Goal: Task Accomplishment & Management: Manage account settings

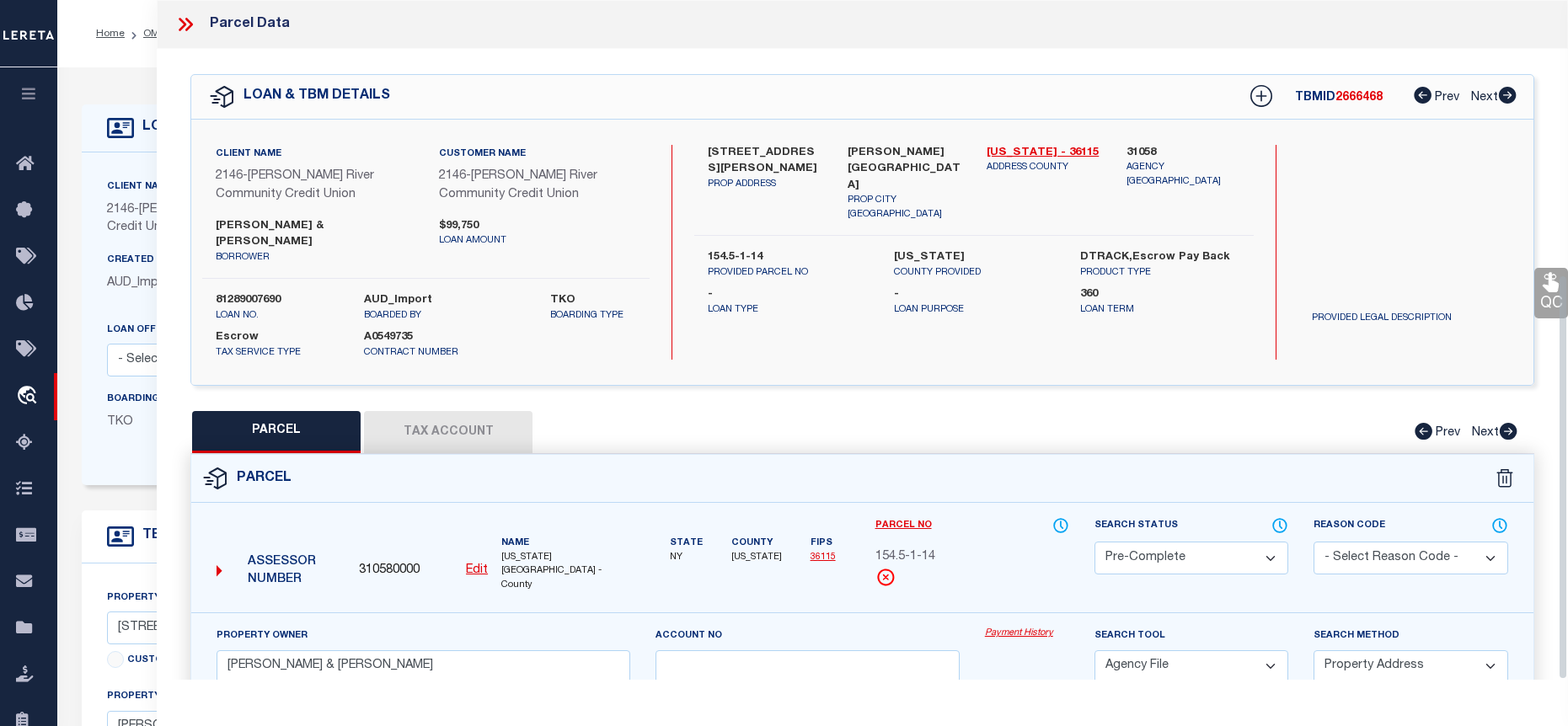
select select "PC"
select select "AGF"
select select "ADD"
select select "3211"
select select "Escrow"
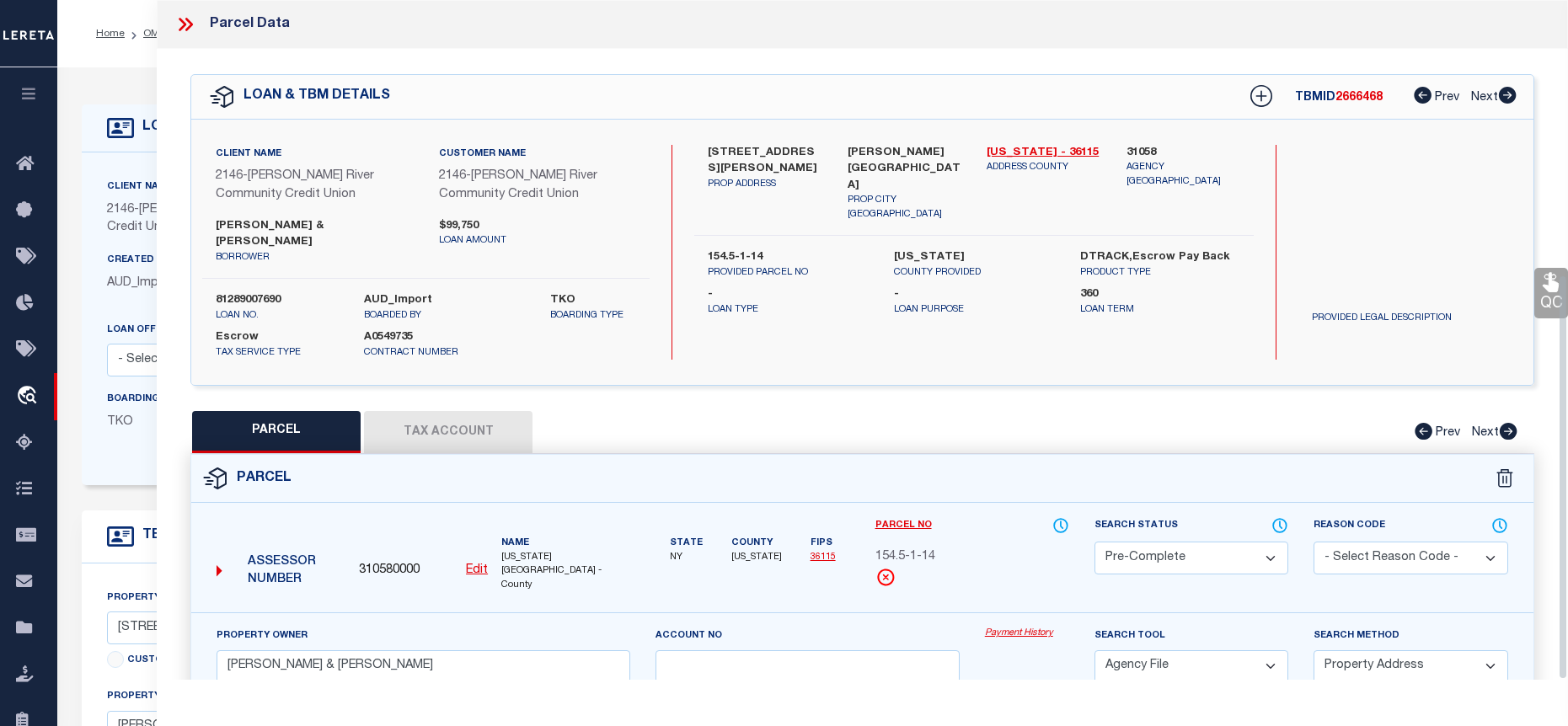
select select
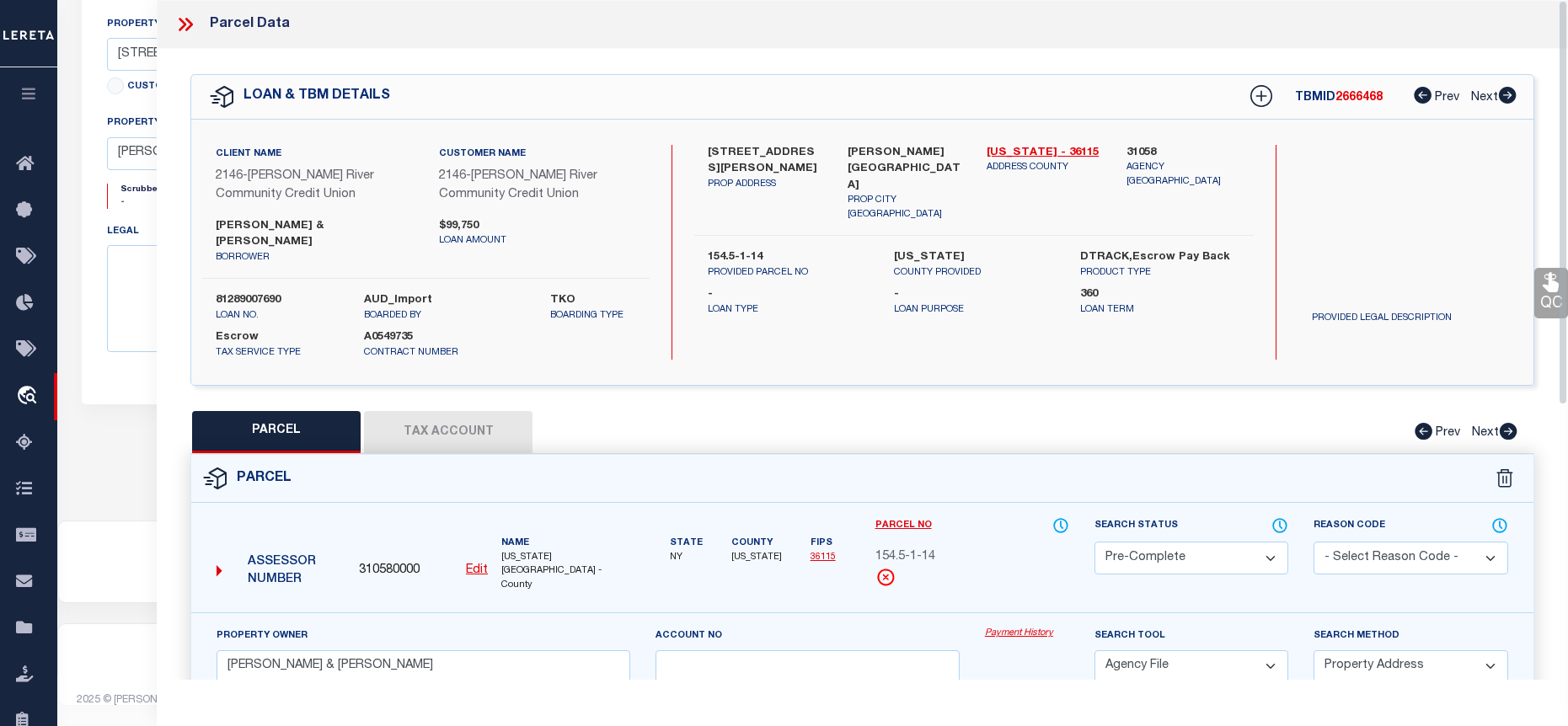
click at [191, 24] on icon at bounding box center [189, 24] width 8 height 13
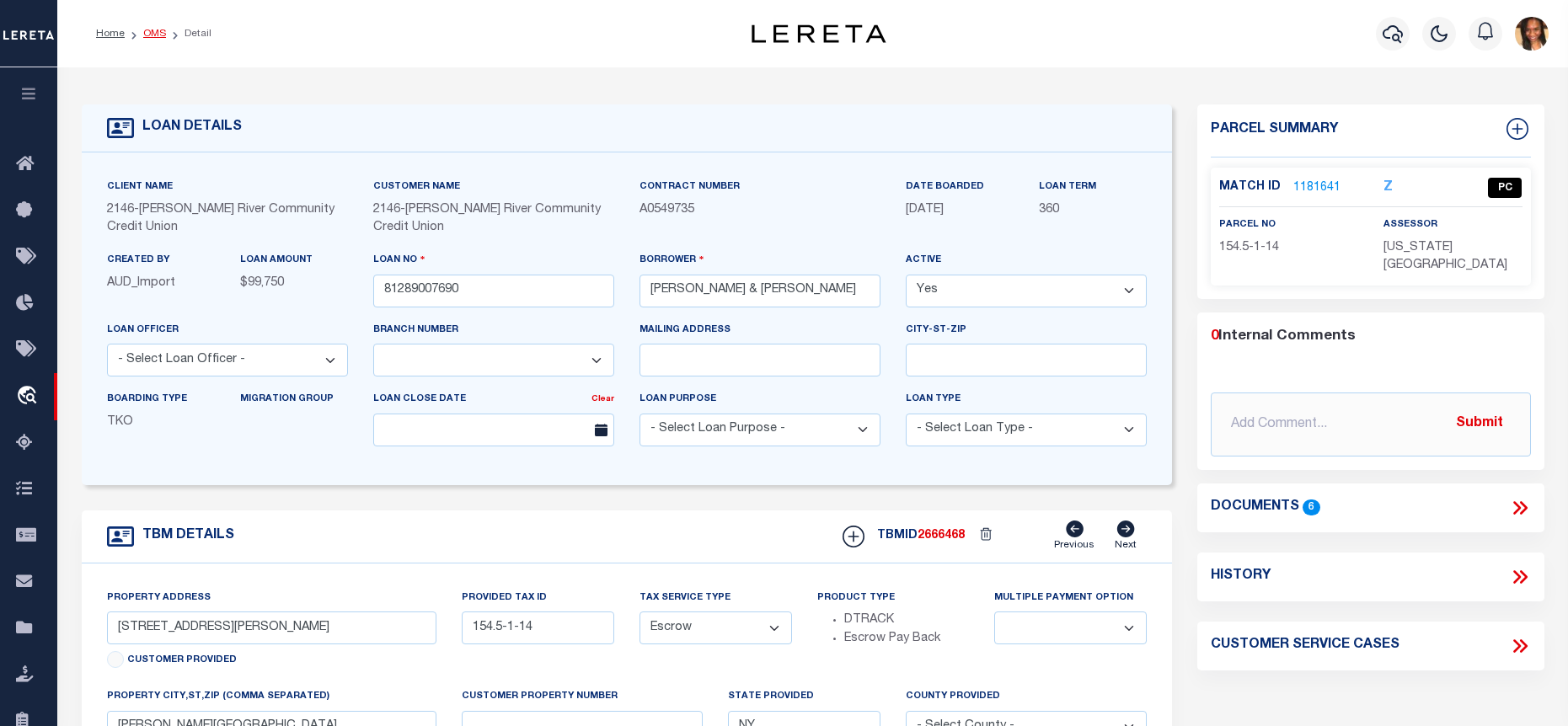
click at [163, 32] on link "OMS" at bounding box center [154, 34] width 23 height 10
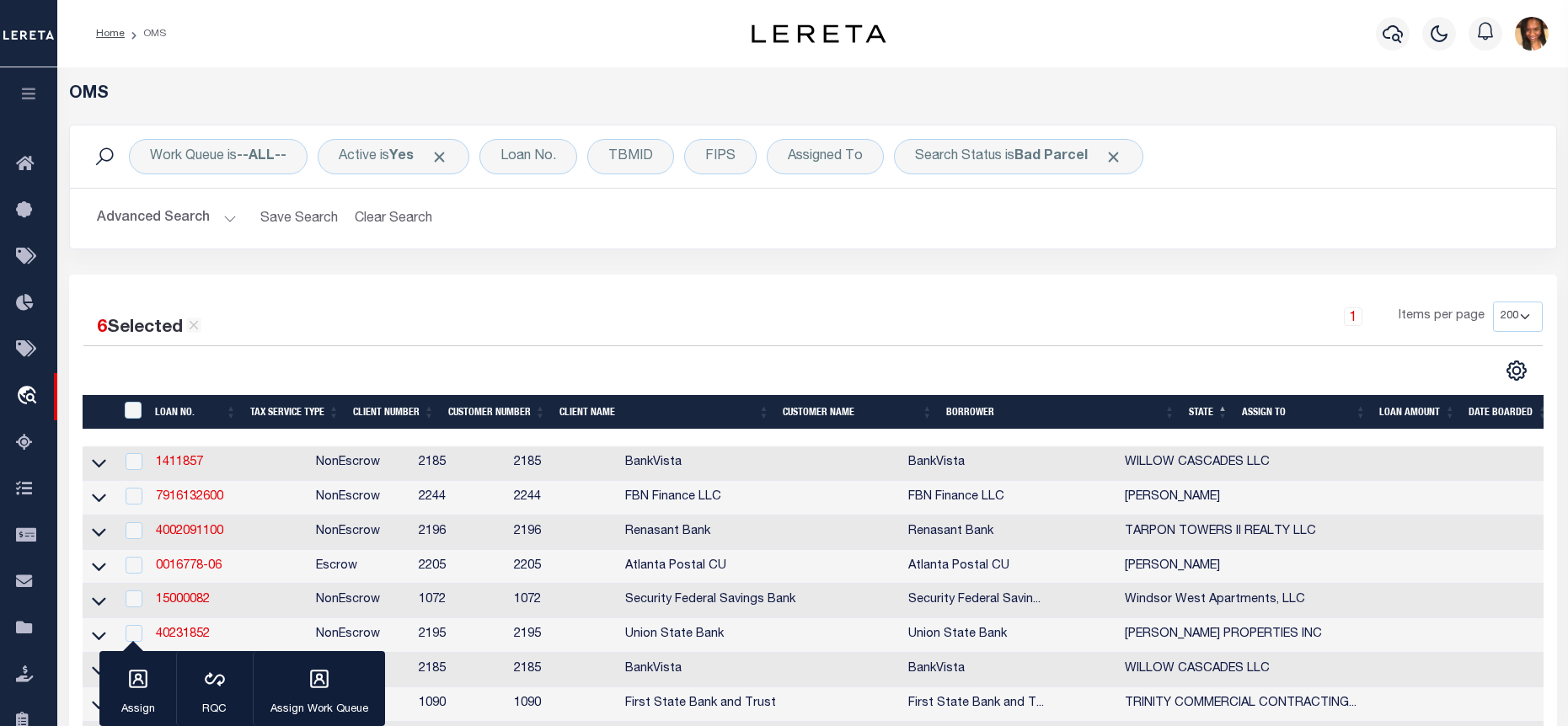
click at [110, 44] on ol "Home OMS" at bounding box center [131, 33] width 97 height 36
click at [111, 40] on li "Home" at bounding box center [110, 33] width 29 height 15
click at [112, 36] on link "Home" at bounding box center [110, 34] width 29 height 10
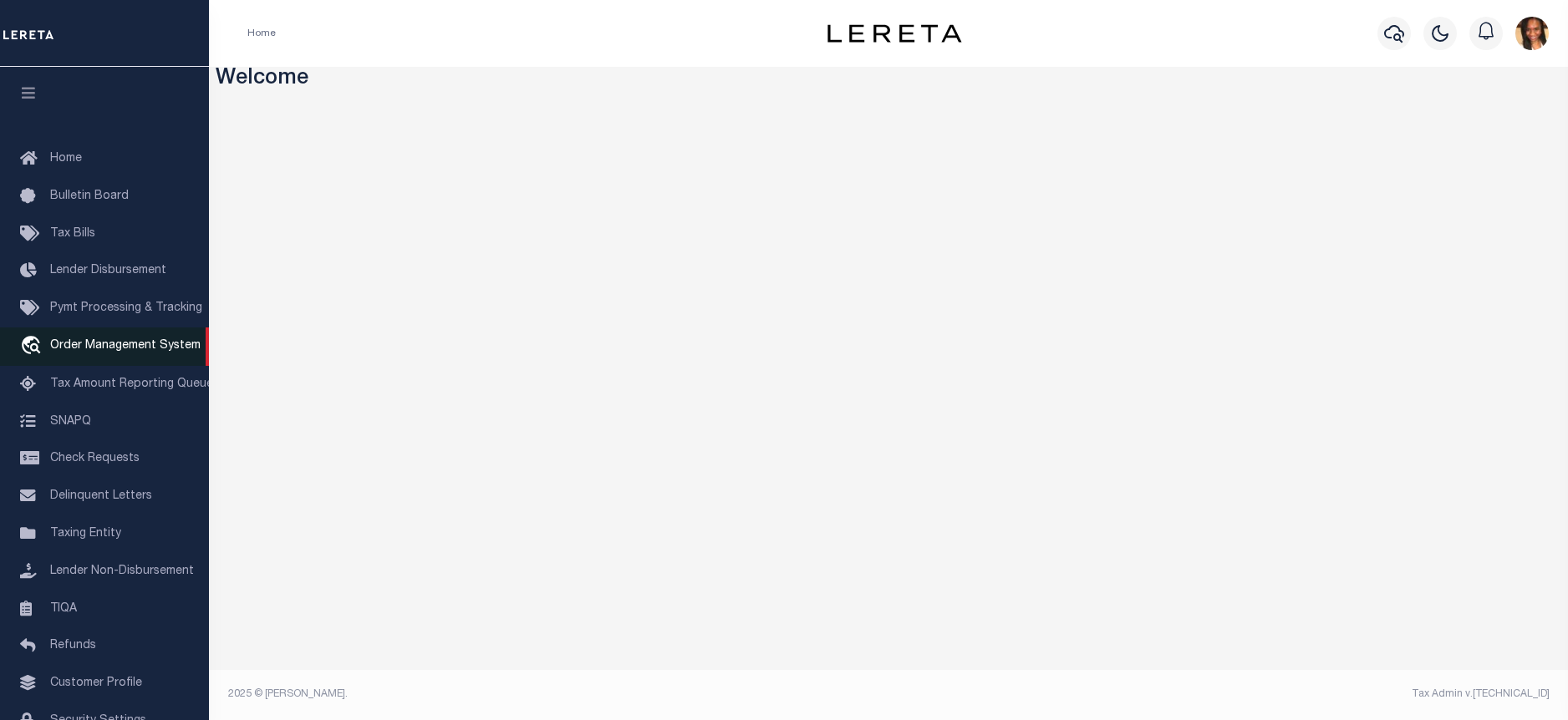
click at [108, 352] on span "Order Management System" at bounding box center [125, 346] width 150 height 12
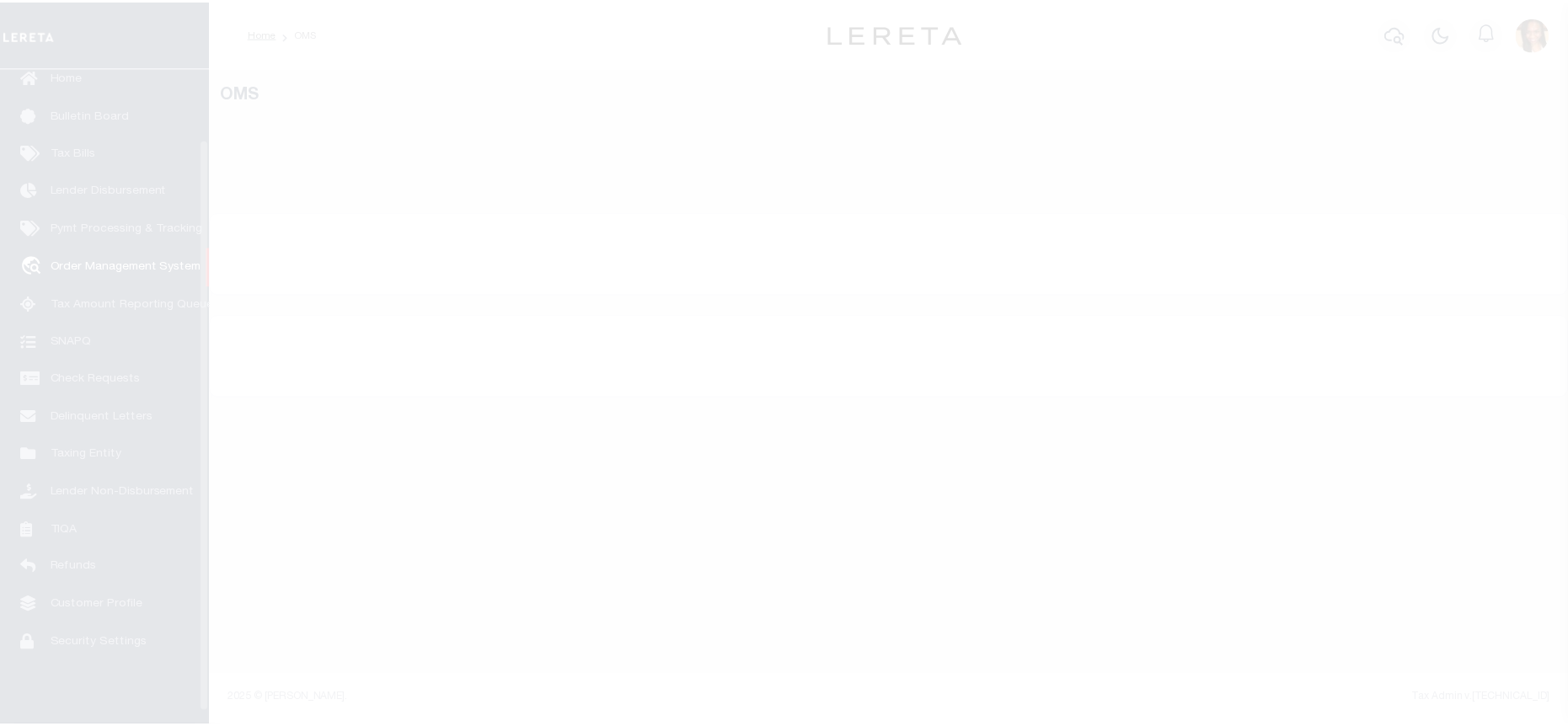
scroll to position [94, 0]
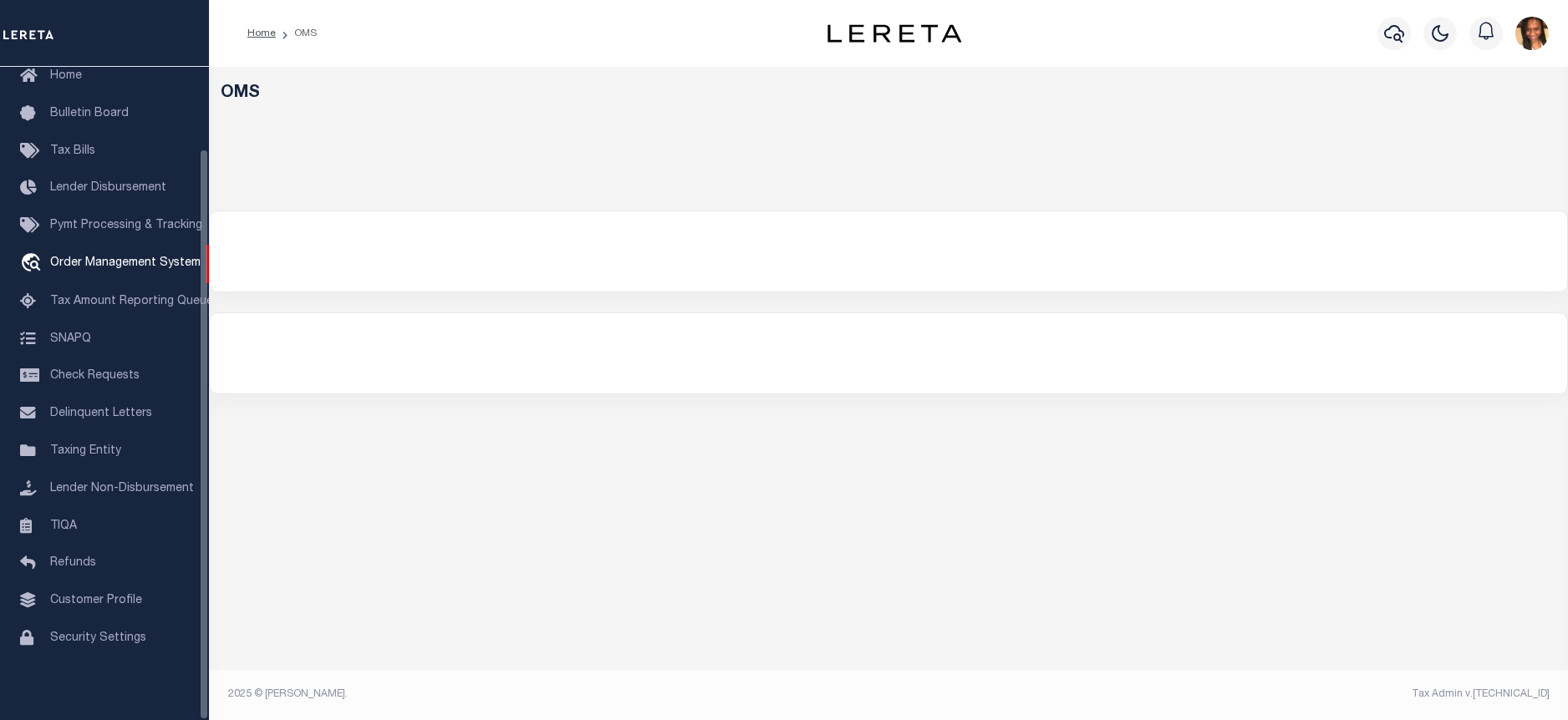
select select "200"
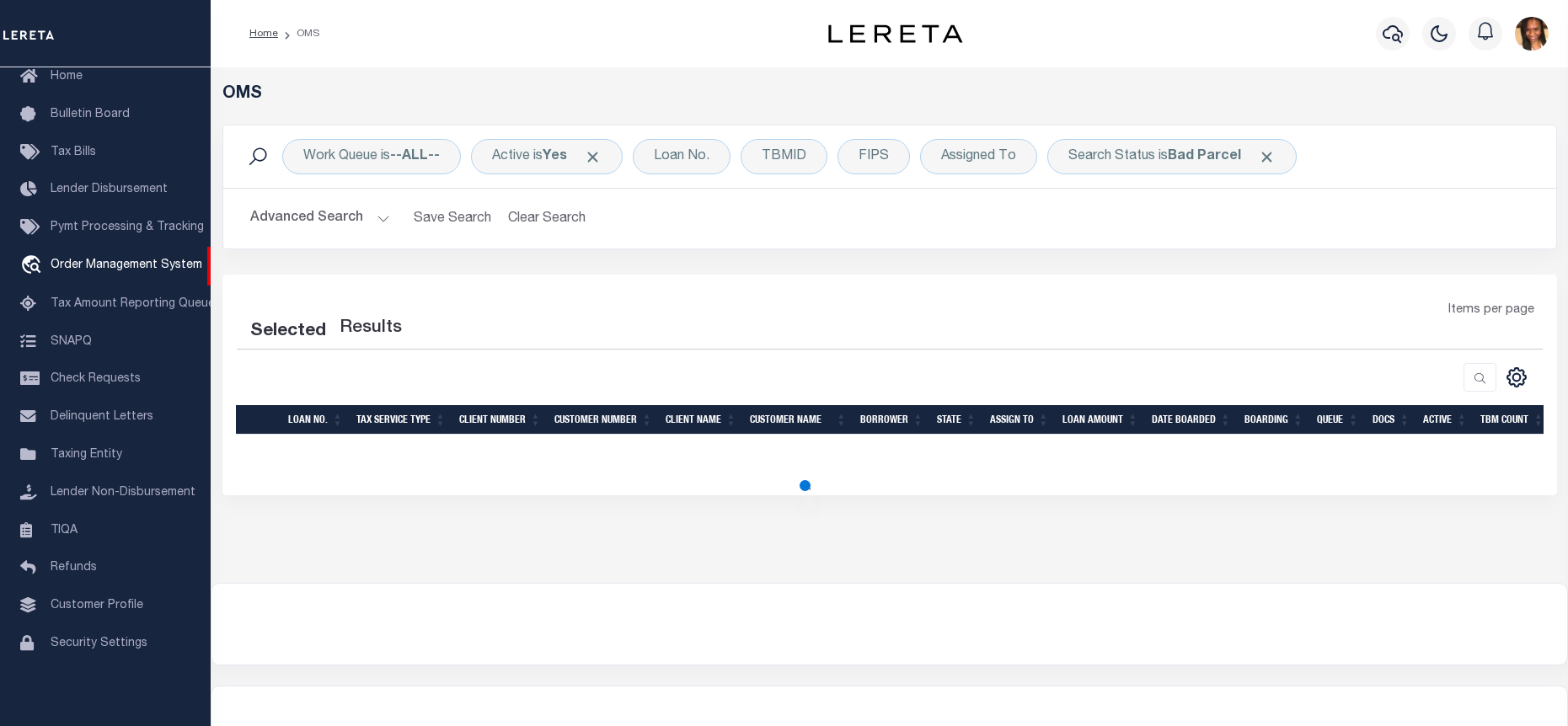
select select "200"
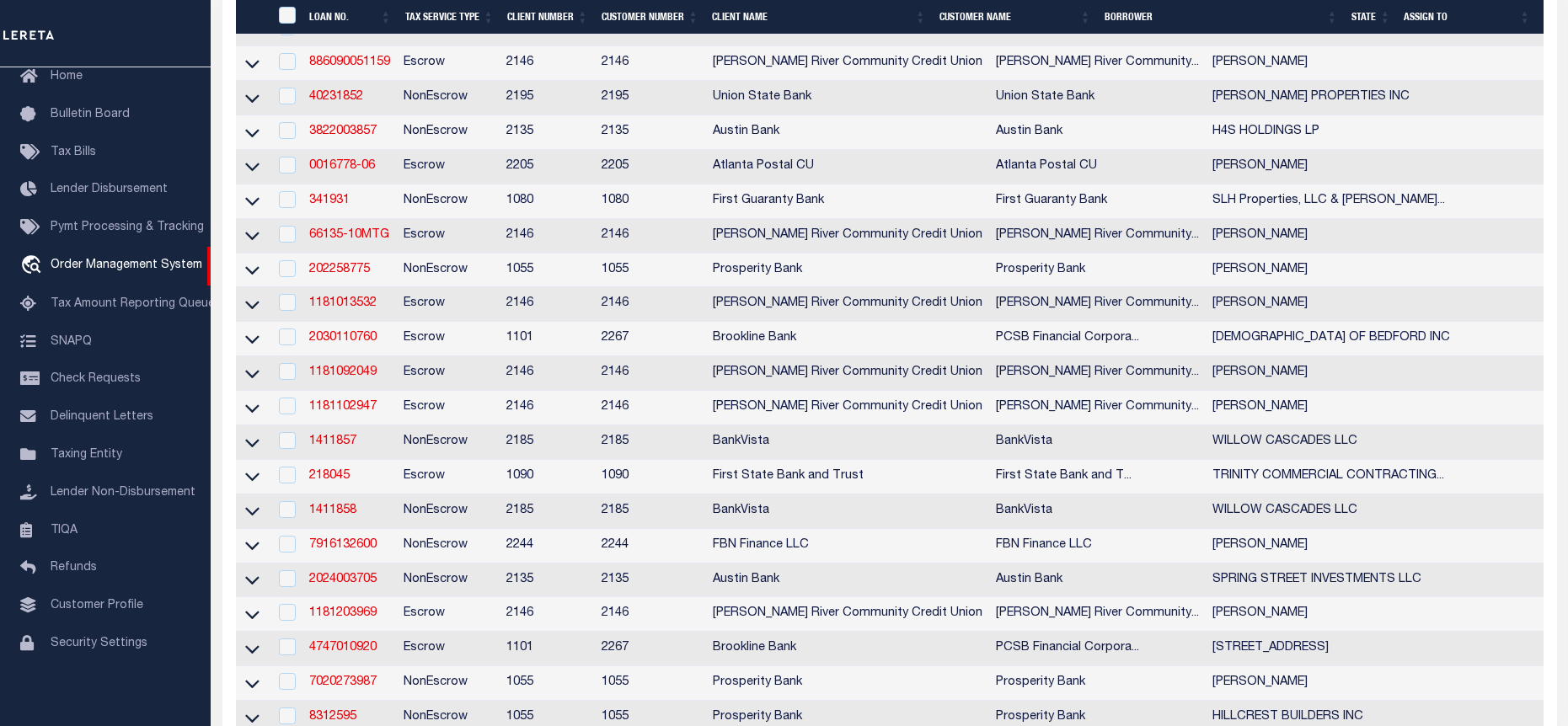
scroll to position [842, 0]
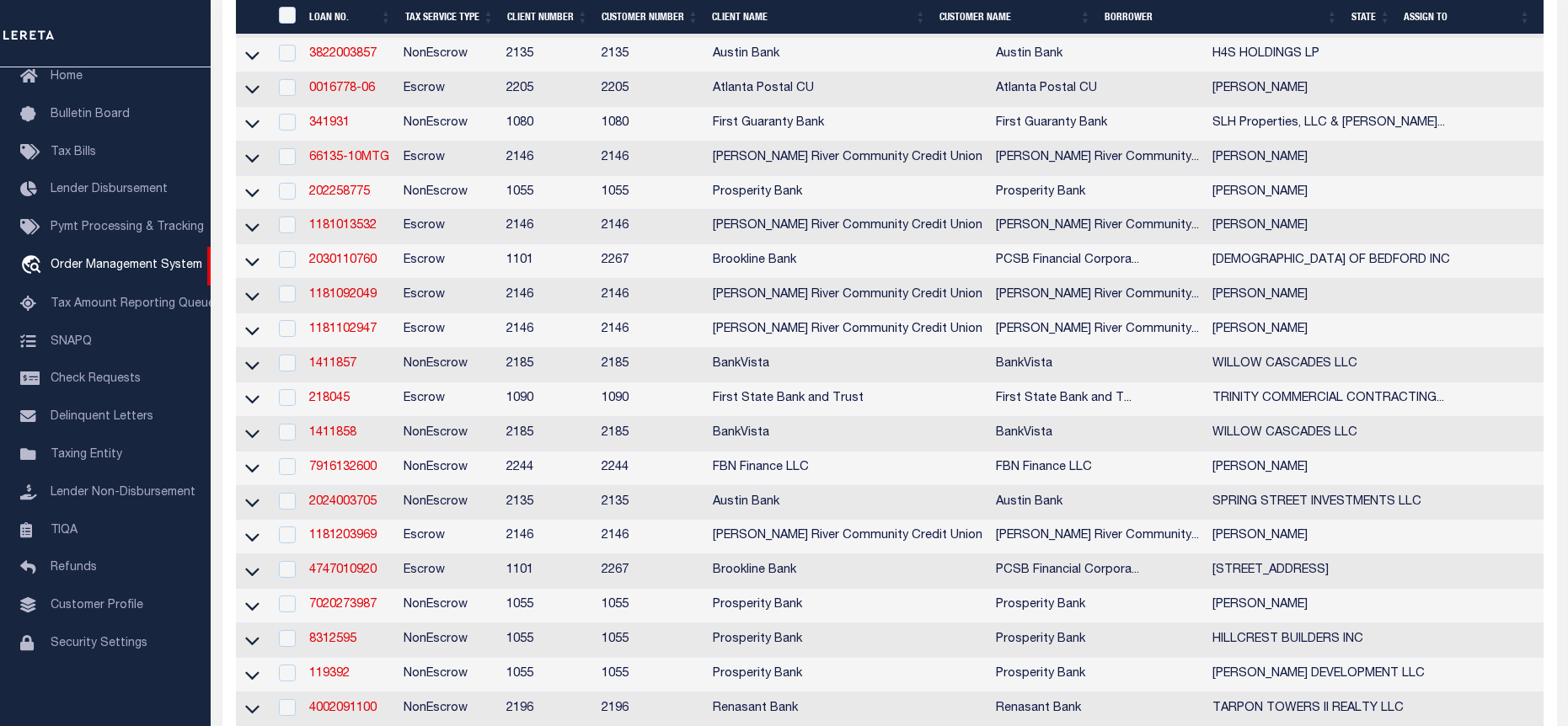
click at [360, 339] on td "1181102947" at bounding box center [350, 330] width 94 height 35
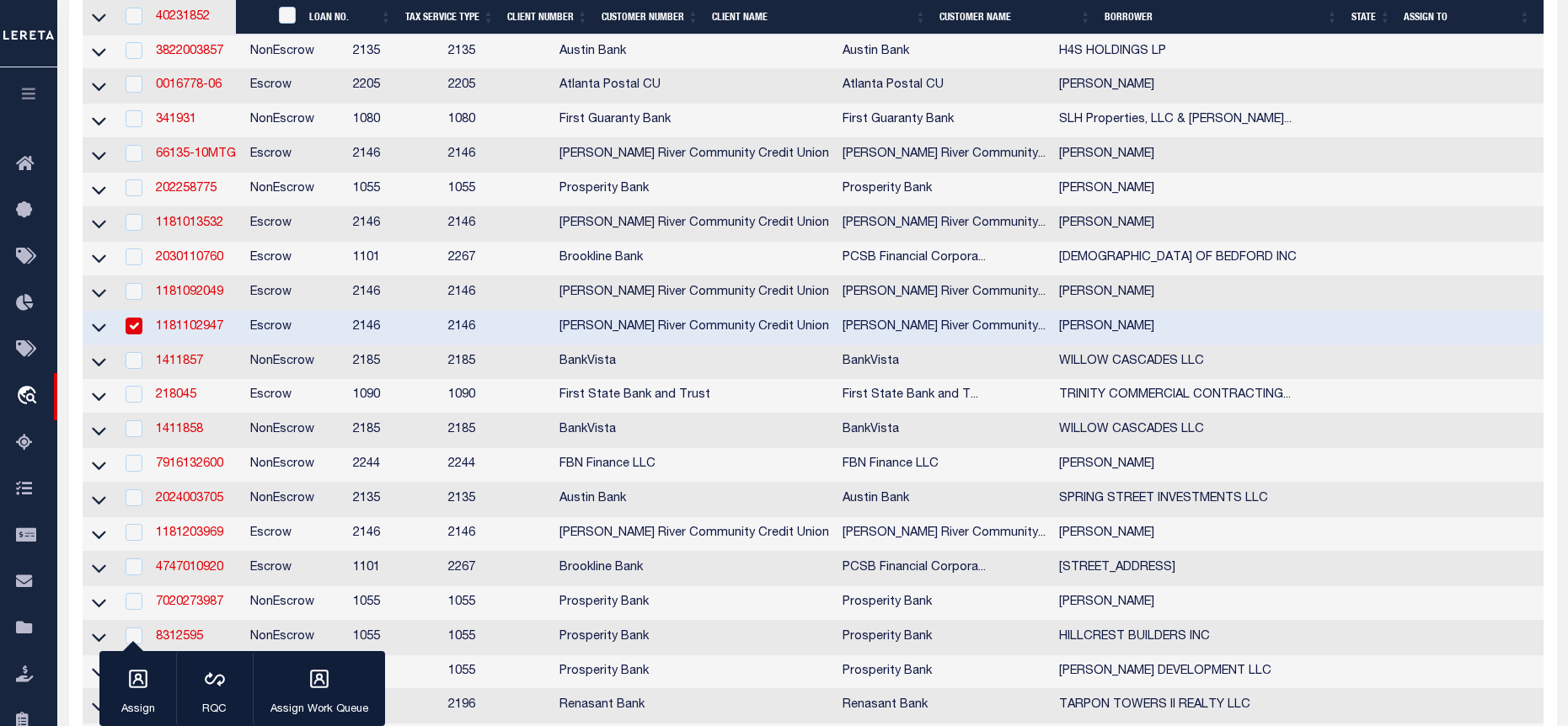
click at [346, 345] on td "Escrow" at bounding box center [295, 329] width 103 height 35
checkbox input "false"
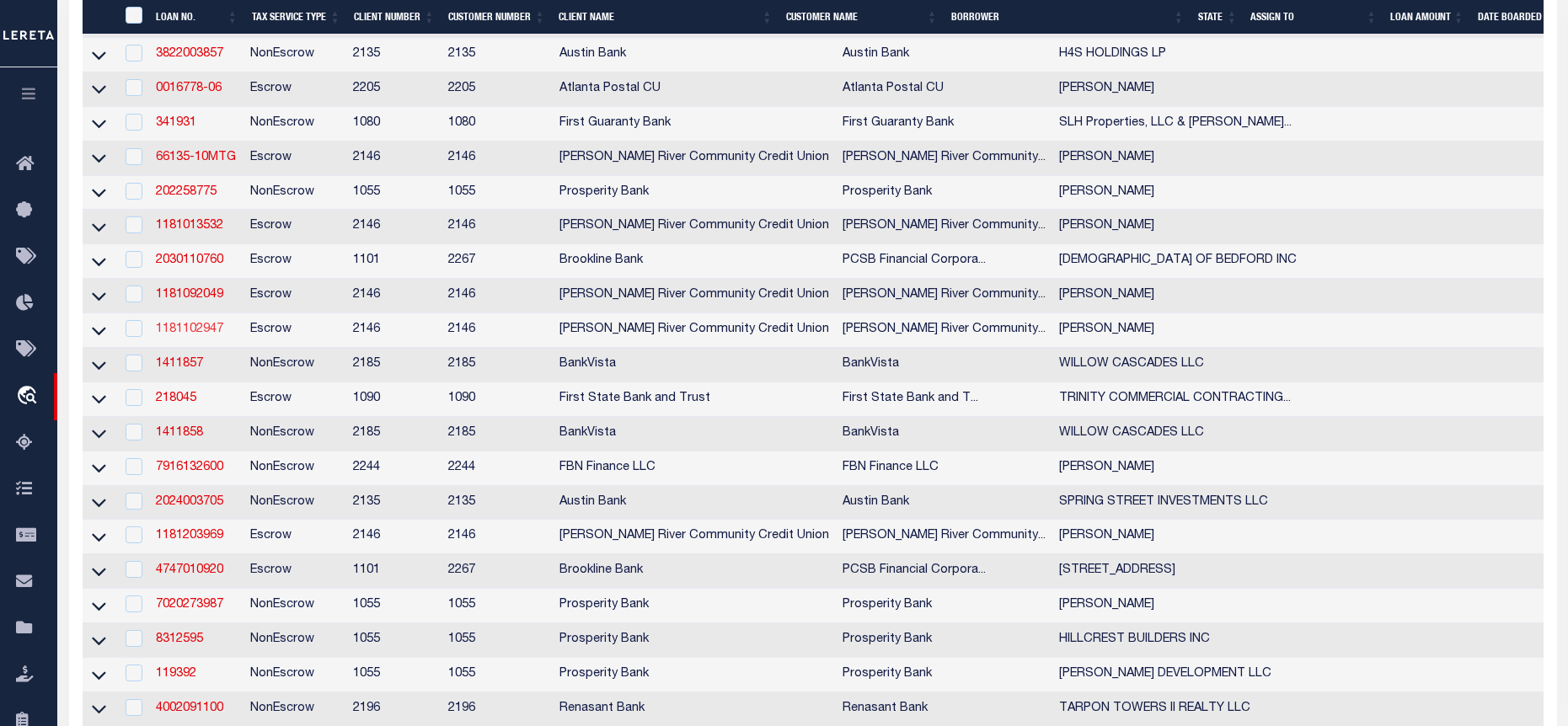
click at [191, 336] on link "1181102947" at bounding box center [189, 329] width 67 height 12
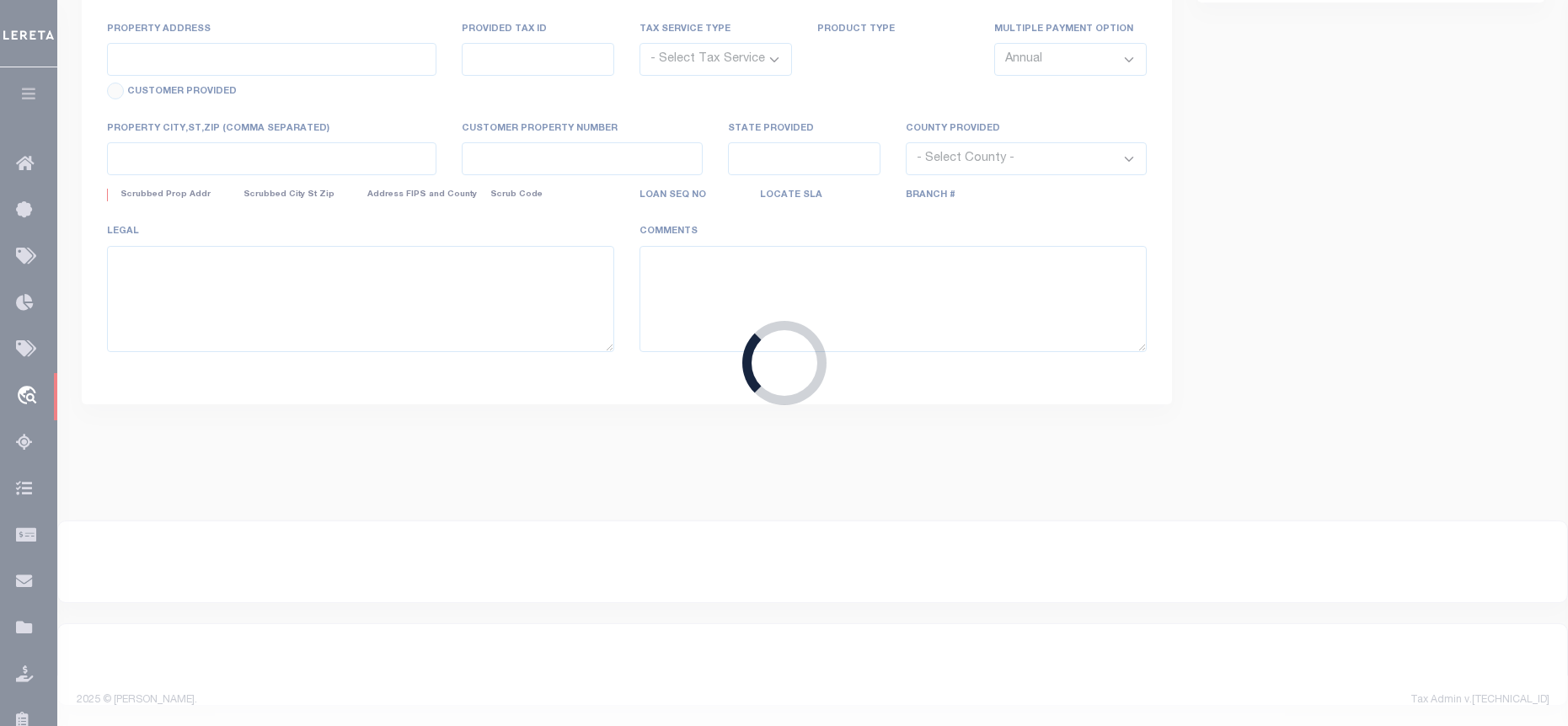
type input "1181102947"
type input "Harriet Derusso"
select select
select select "Escrow"
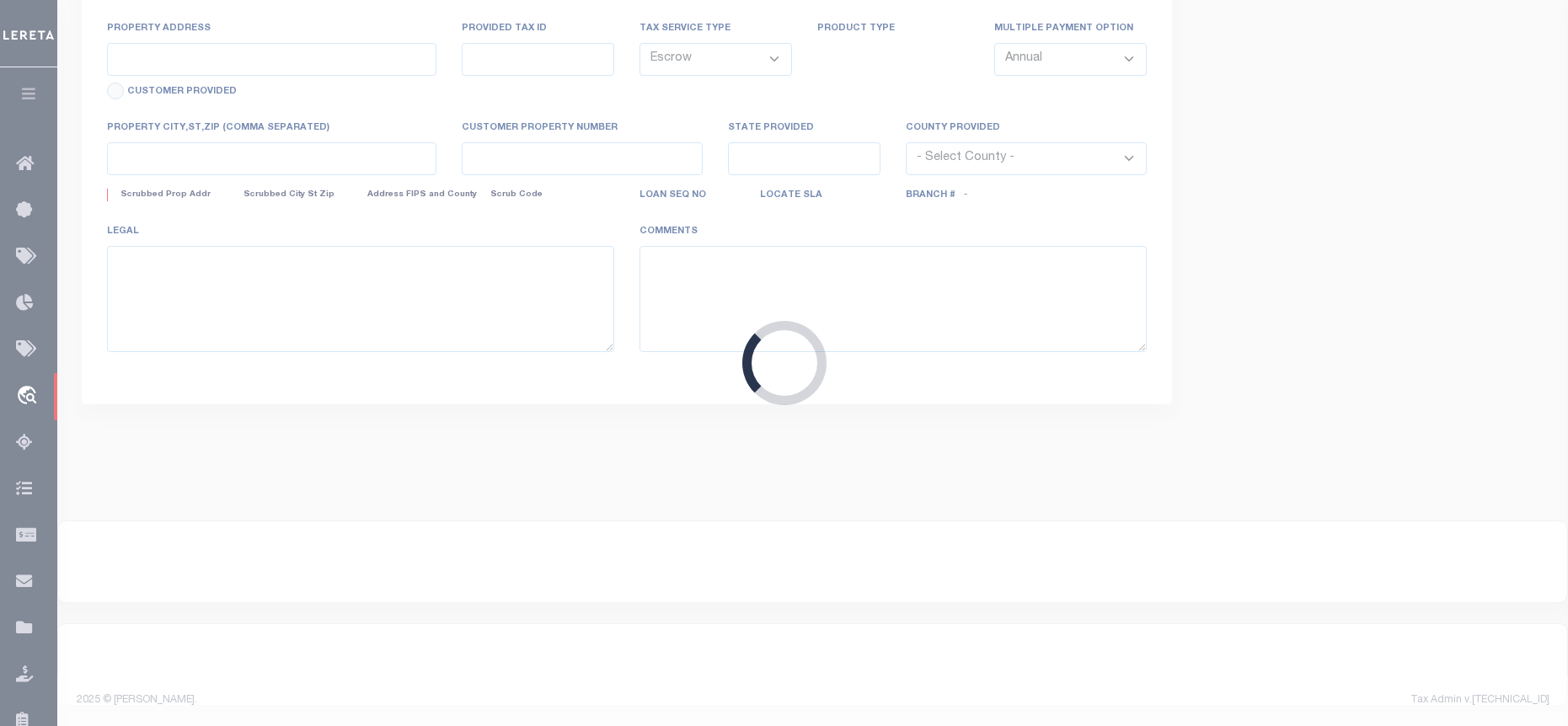
type input "49 Elm St"
type input "154.14-4-49"
type input "Kingsbury NY 12839"
type input "NY"
select select
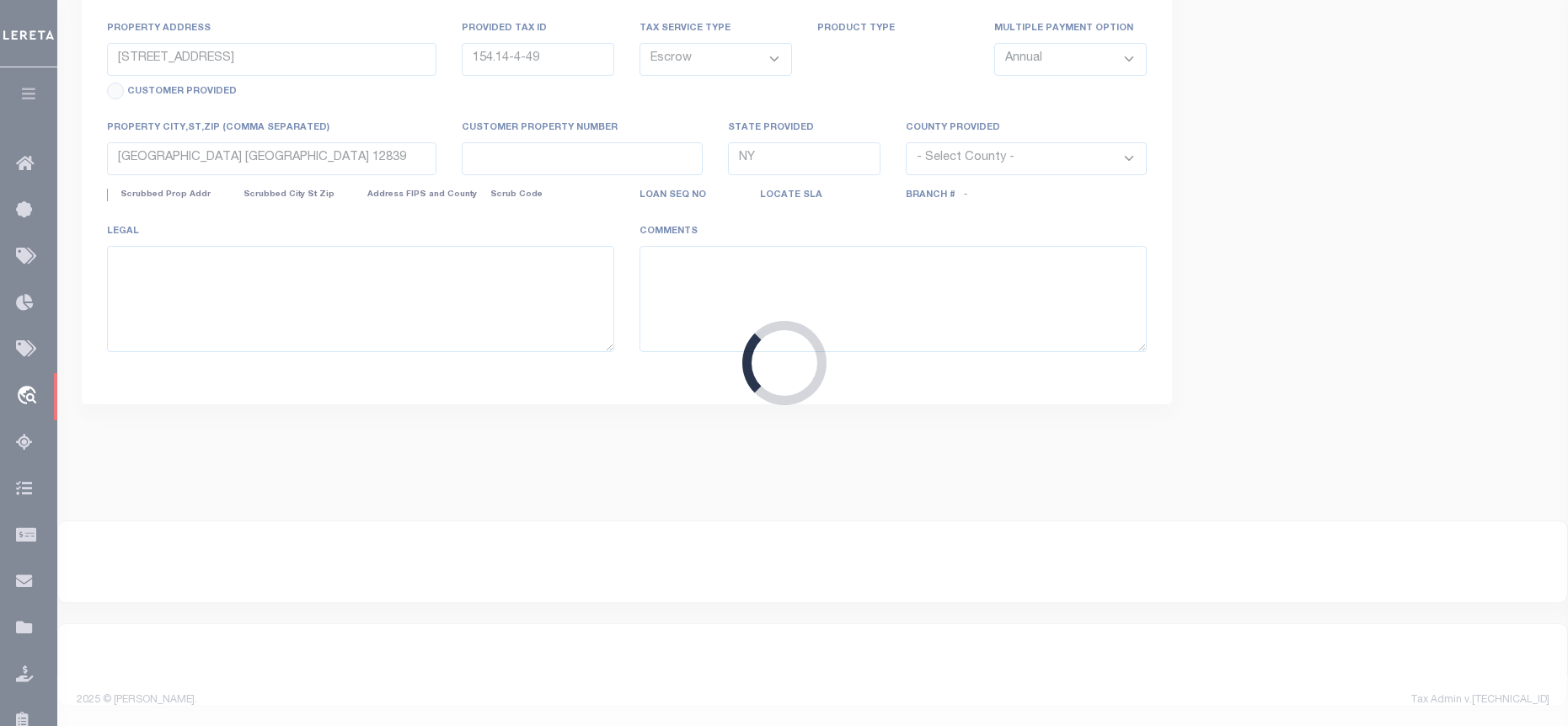
select select
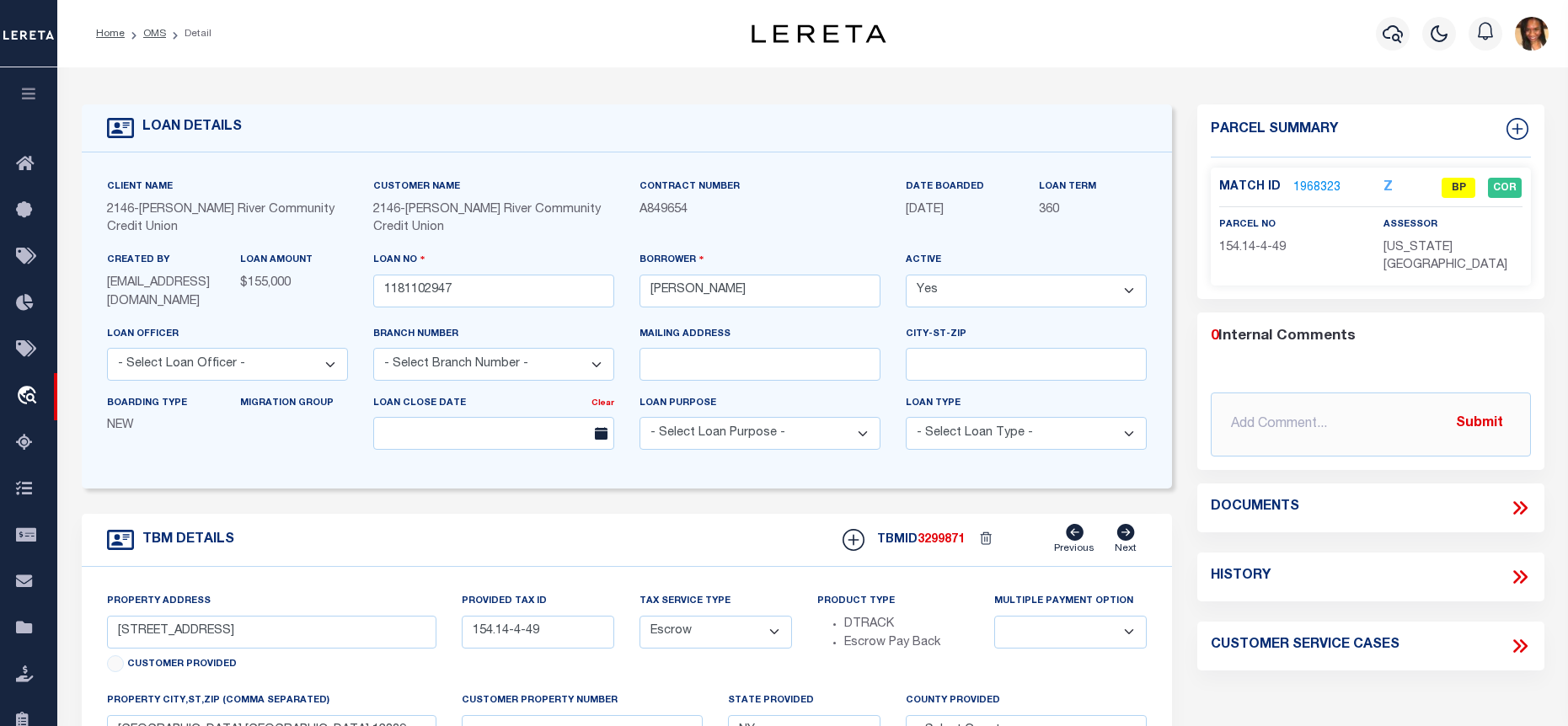
click at [1298, 184] on link "1968323" at bounding box center [1317, 188] width 47 height 17
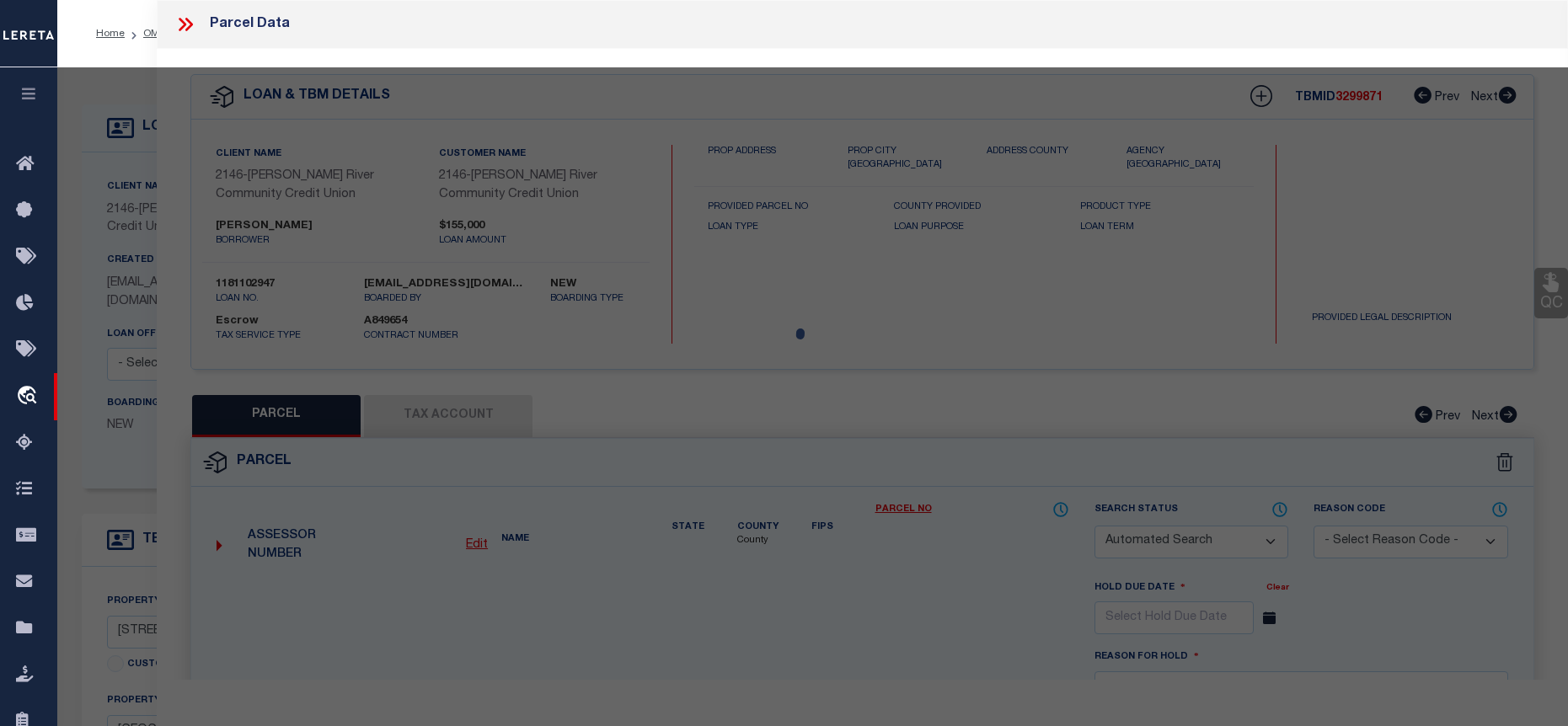
checkbox input "false"
select select "BP"
type input "Richard DeRusso & Harriet DeRusso"
select select
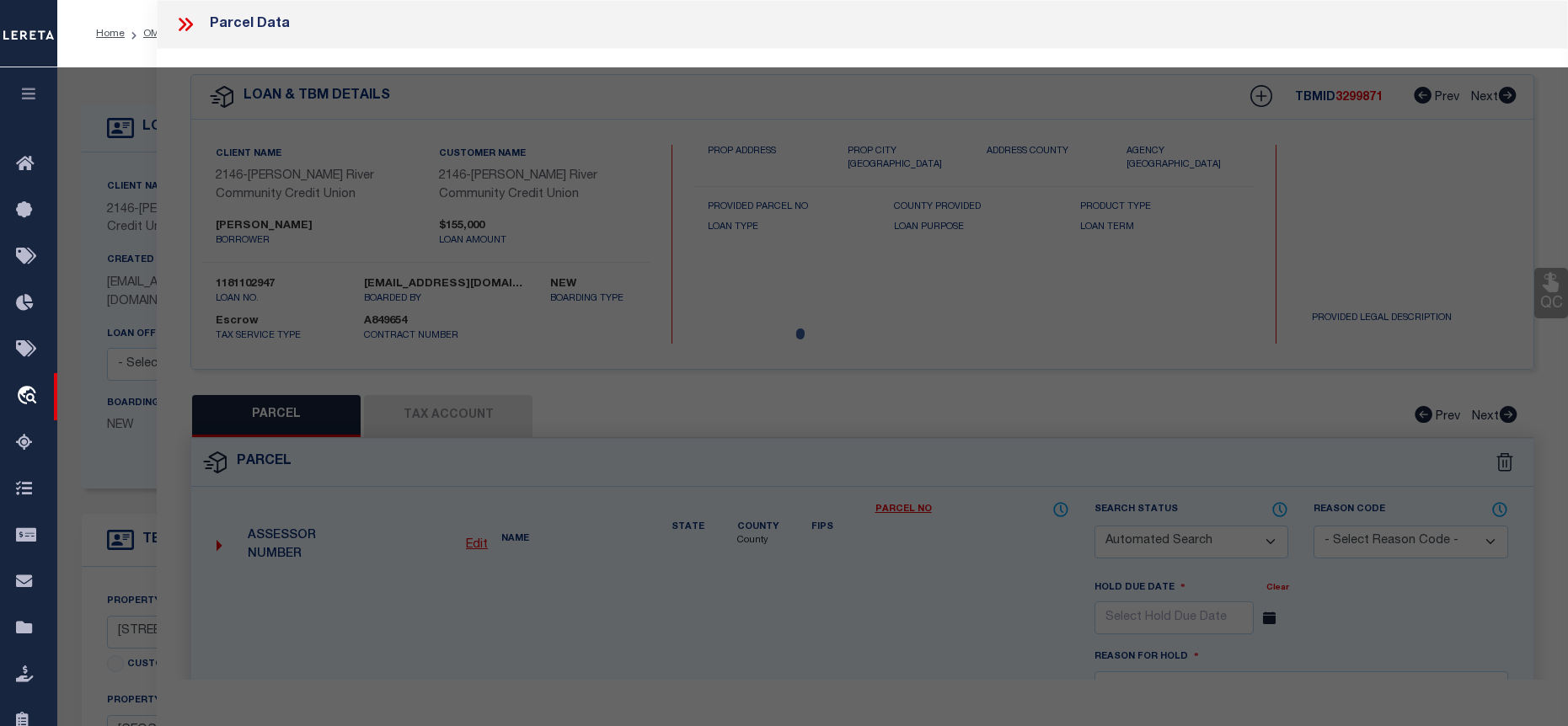
type input "49 Elm St"
type input "Kingsbury NY 12839"
type textarea "Tax ID Special Project"
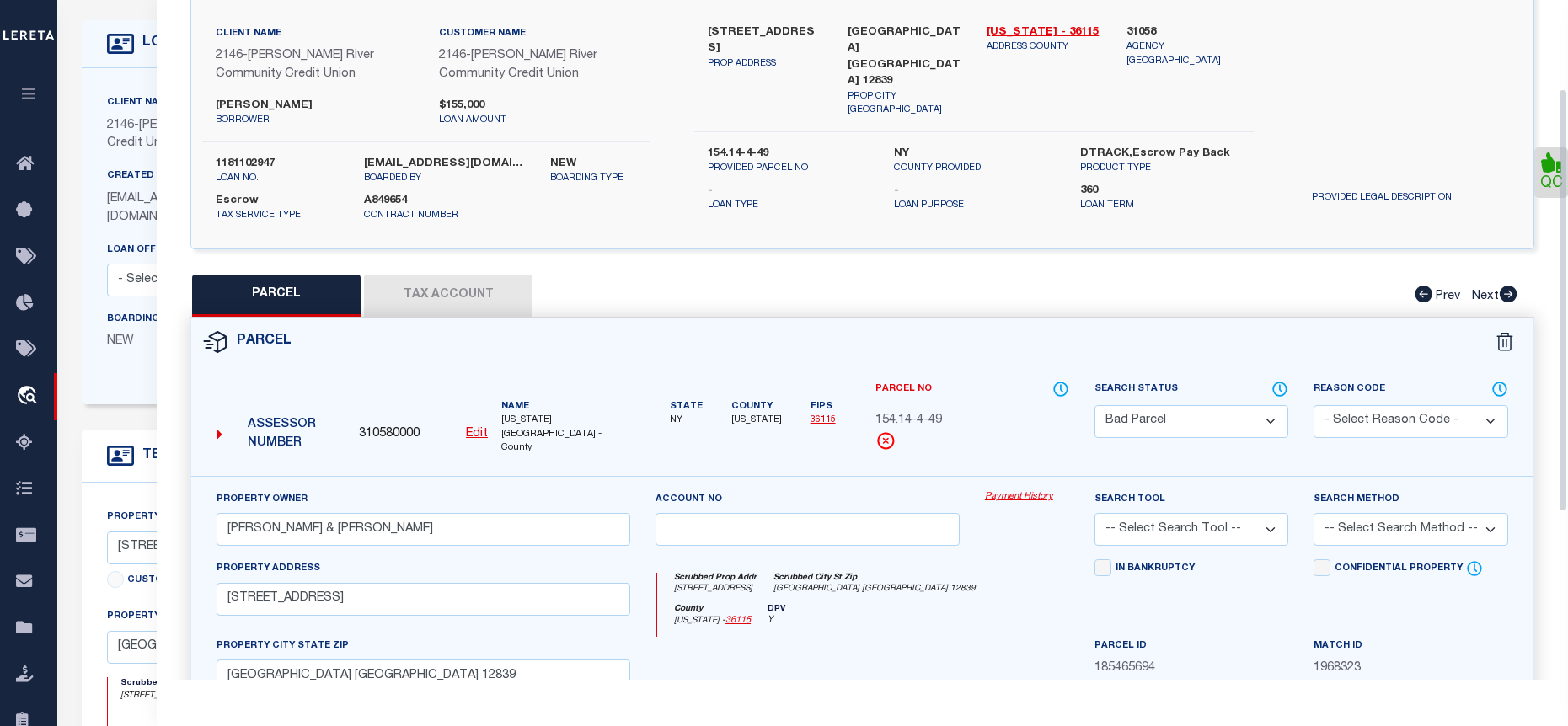
scroll to position [72, 0]
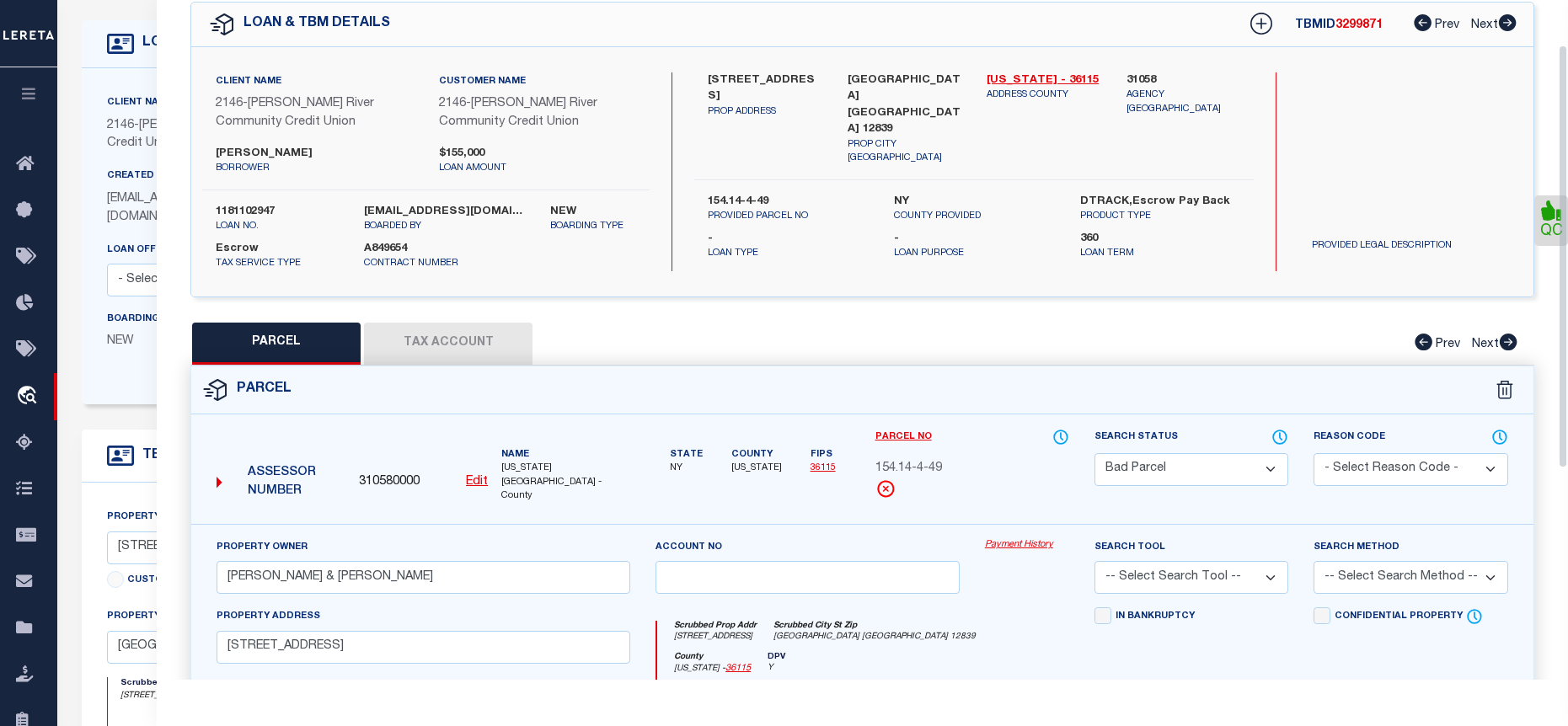
click at [469, 329] on button "Tax Account" at bounding box center [447, 343] width 168 height 42
select select "100"
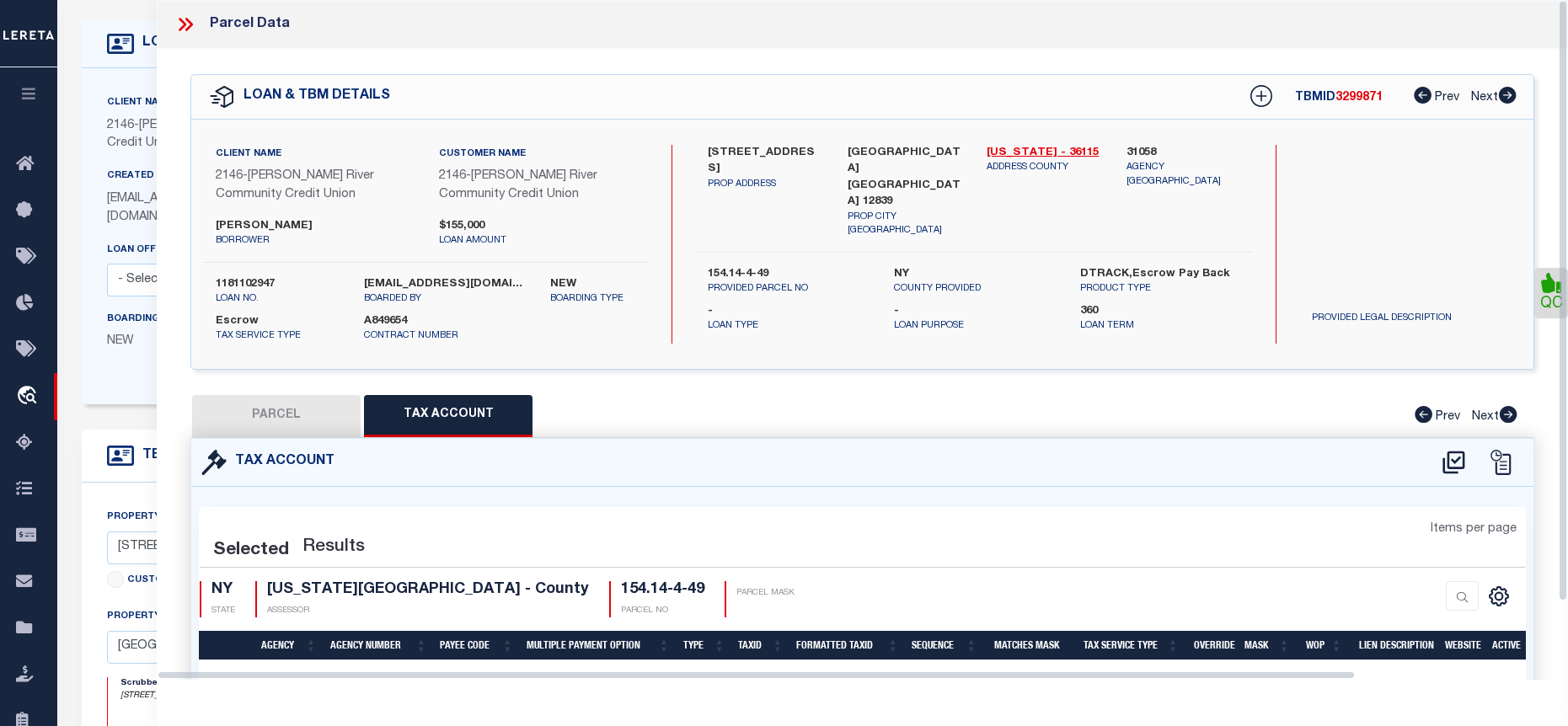
select select "100"
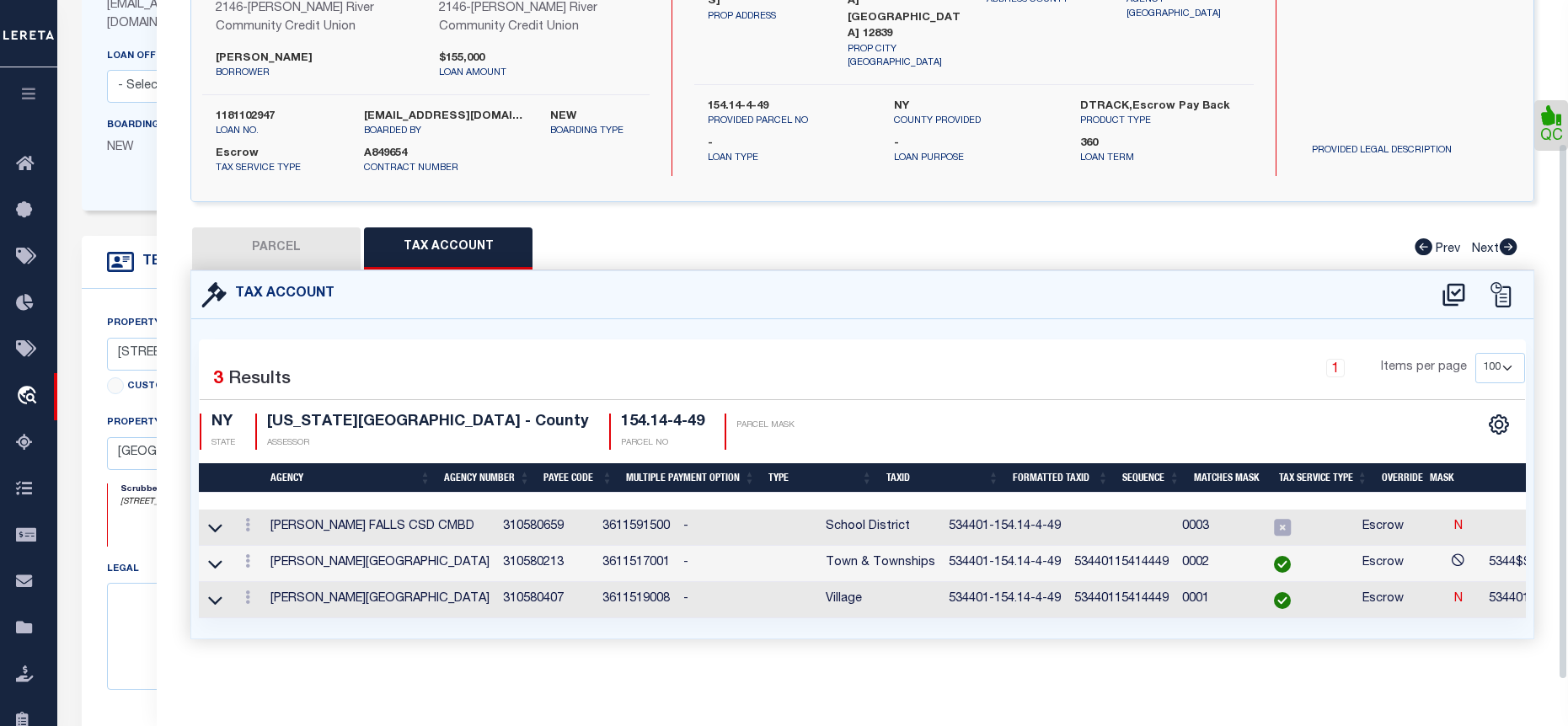
scroll to position [337, 0]
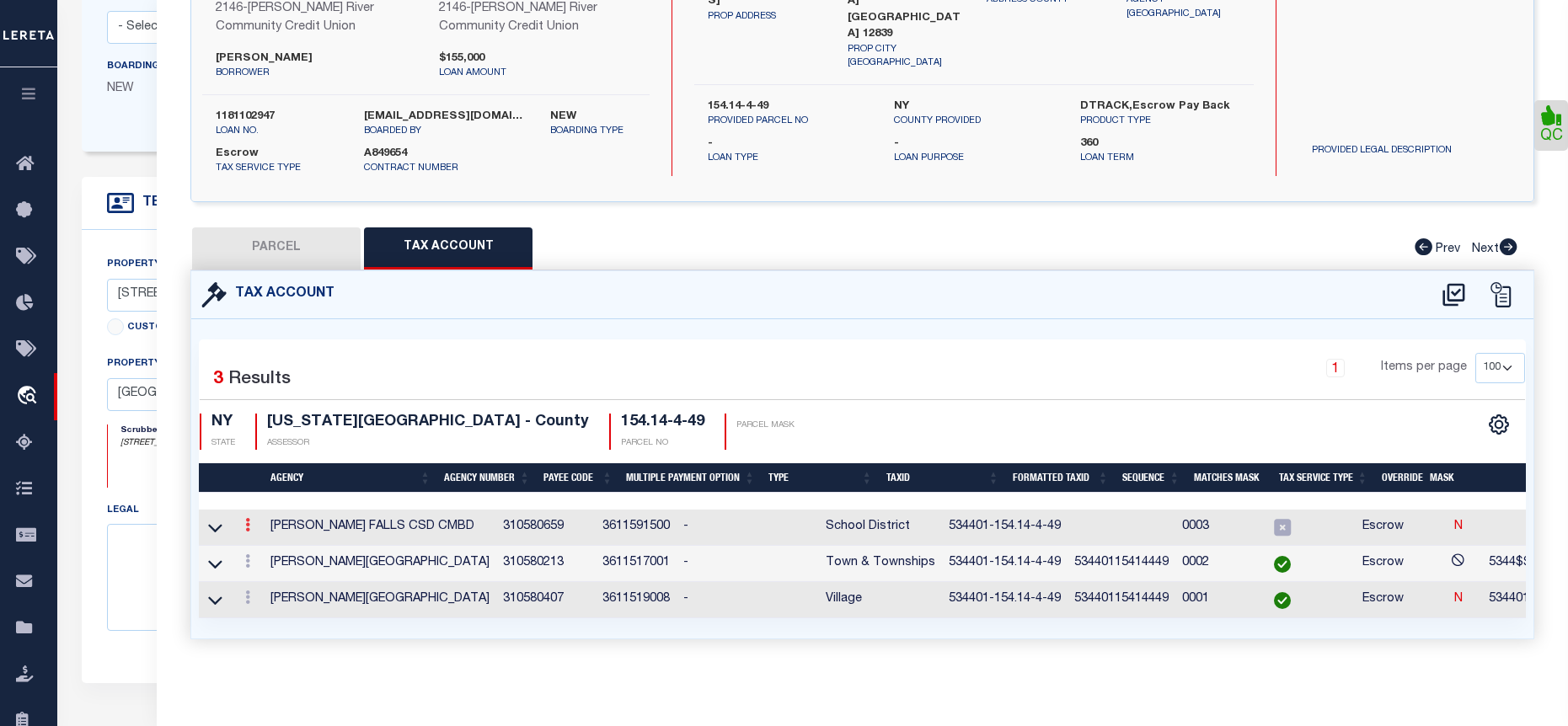
click at [255, 520] on link at bounding box center [247, 526] width 18 height 13
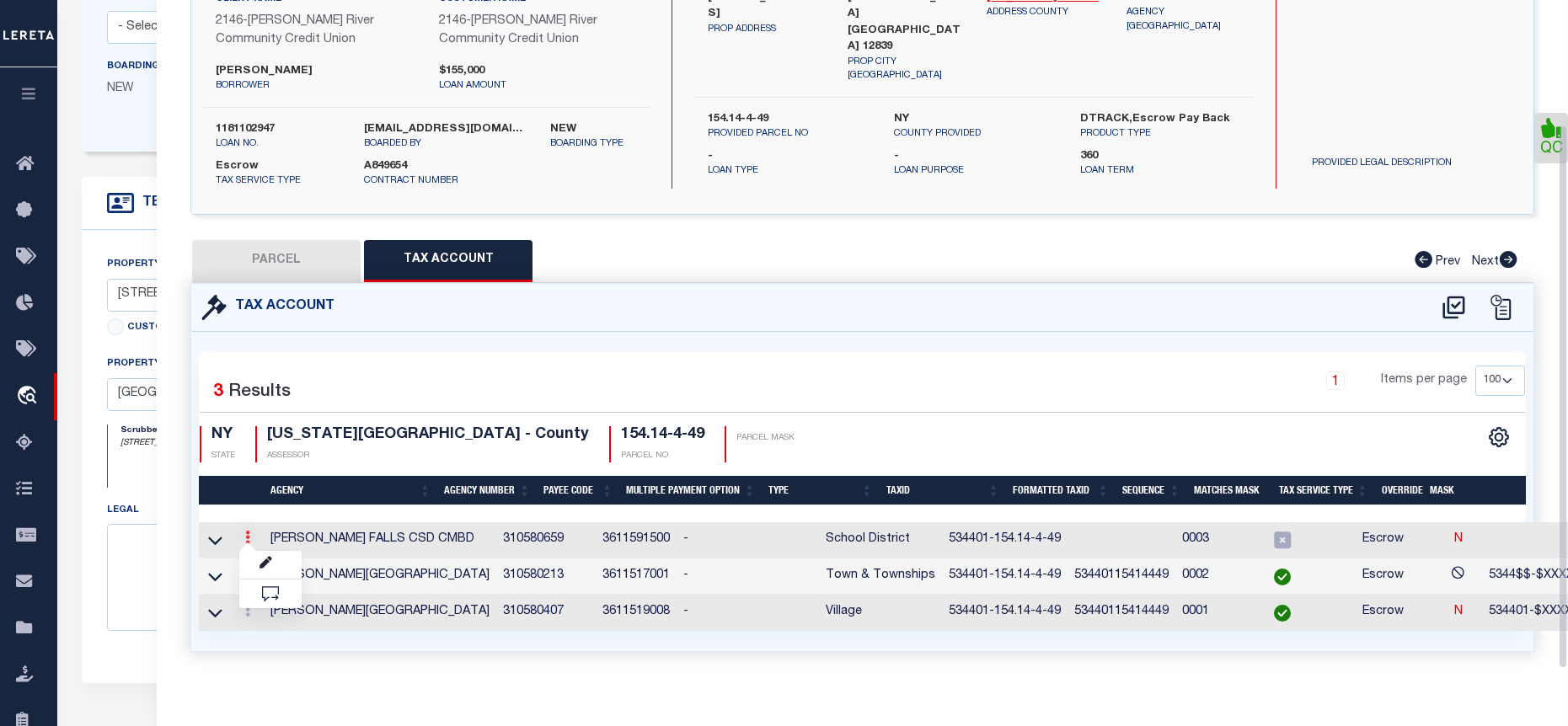
scroll to position [157, 0]
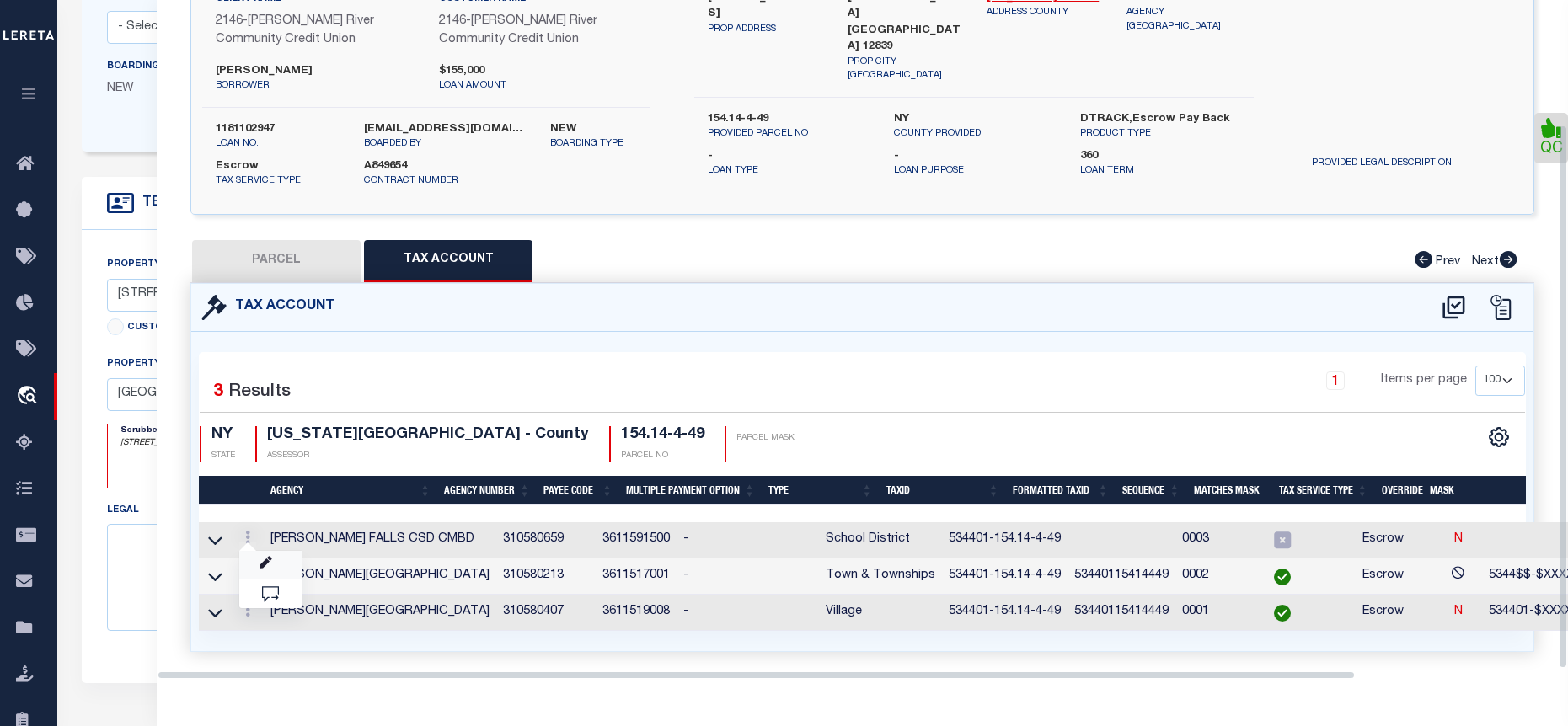
click at [273, 553] on link at bounding box center [270, 565] width 63 height 28
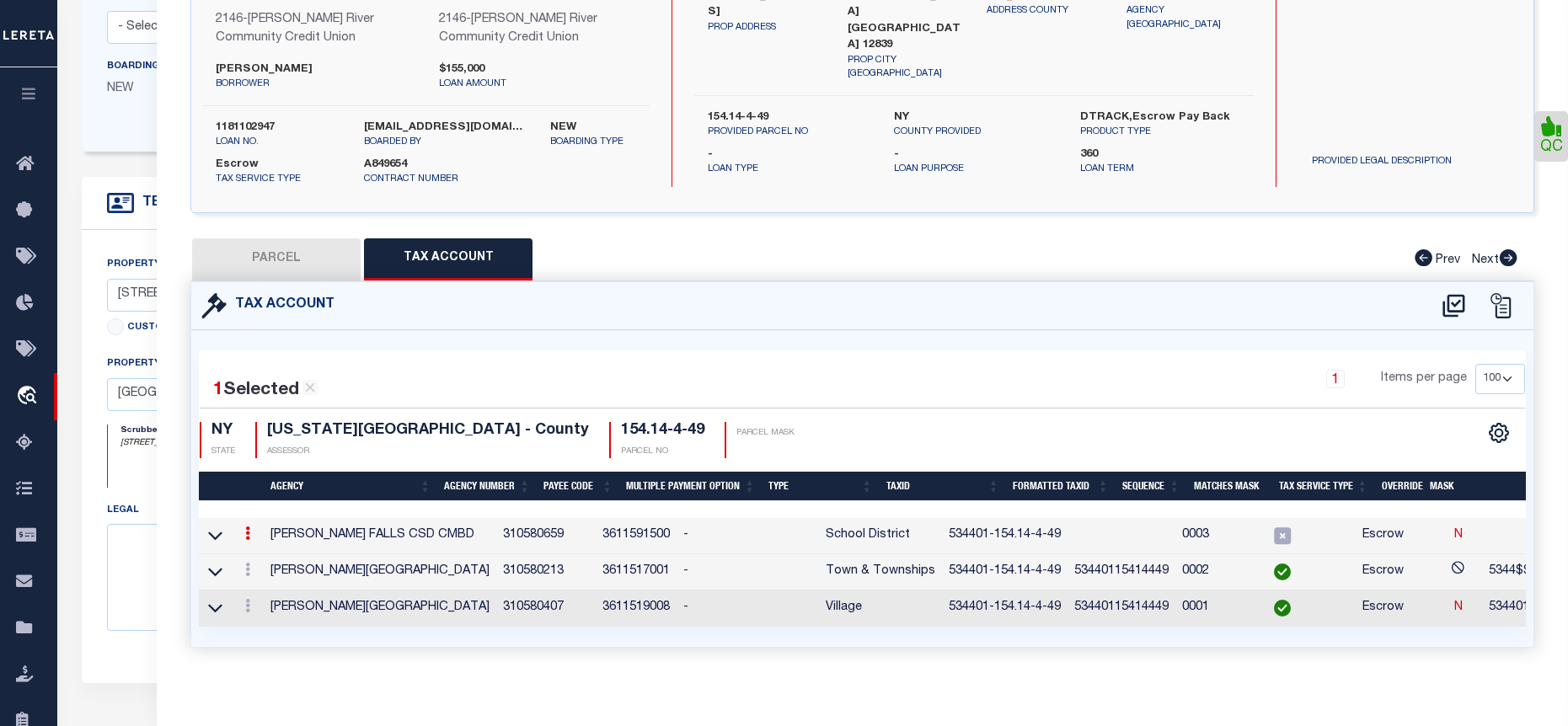
type input "534401-154.14-4-49"
type textarea "53$$$$-$XXXXXXXXXXXXXXXX SWIS-PRINT KEY (PICK UP AS SEEN)"
checkbox input "true"
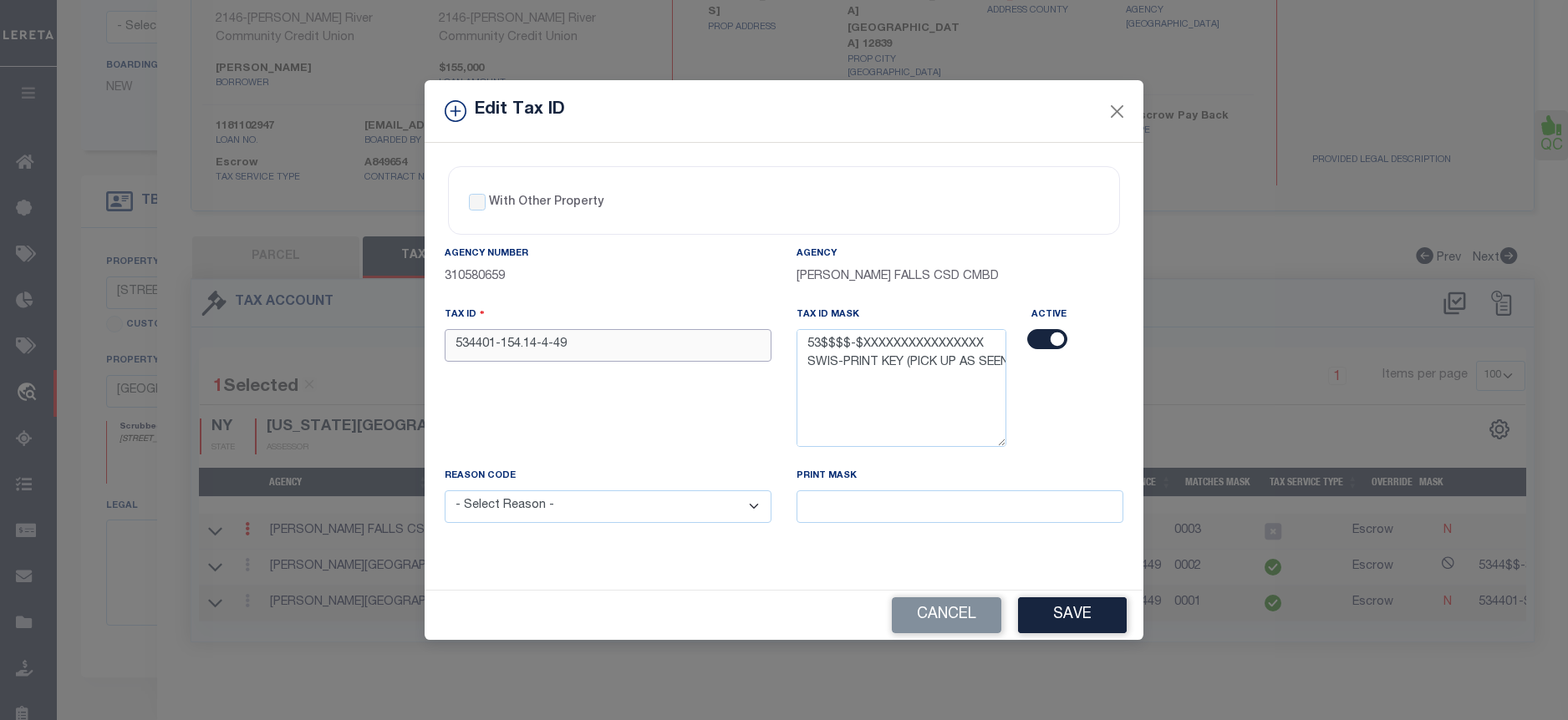
click at [488, 347] on input "534401-154.14-4-49" at bounding box center [608, 346] width 327 height 33
click at [484, 344] on input "534401-154.14-4-49" at bounding box center [608, 346] width 327 height 33
type input "534401-154.14-4-49"
click at [632, 508] on select "- Select Reason - 099 - Other (Provide additional detail) ACT - Agency Changed …" at bounding box center [608, 507] width 327 height 33
click at [445, 491] on select "- Select Reason - 099 - Other (Provide additional detail) ACT - Agency Changed …" at bounding box center [608, 507] width 327 height 33
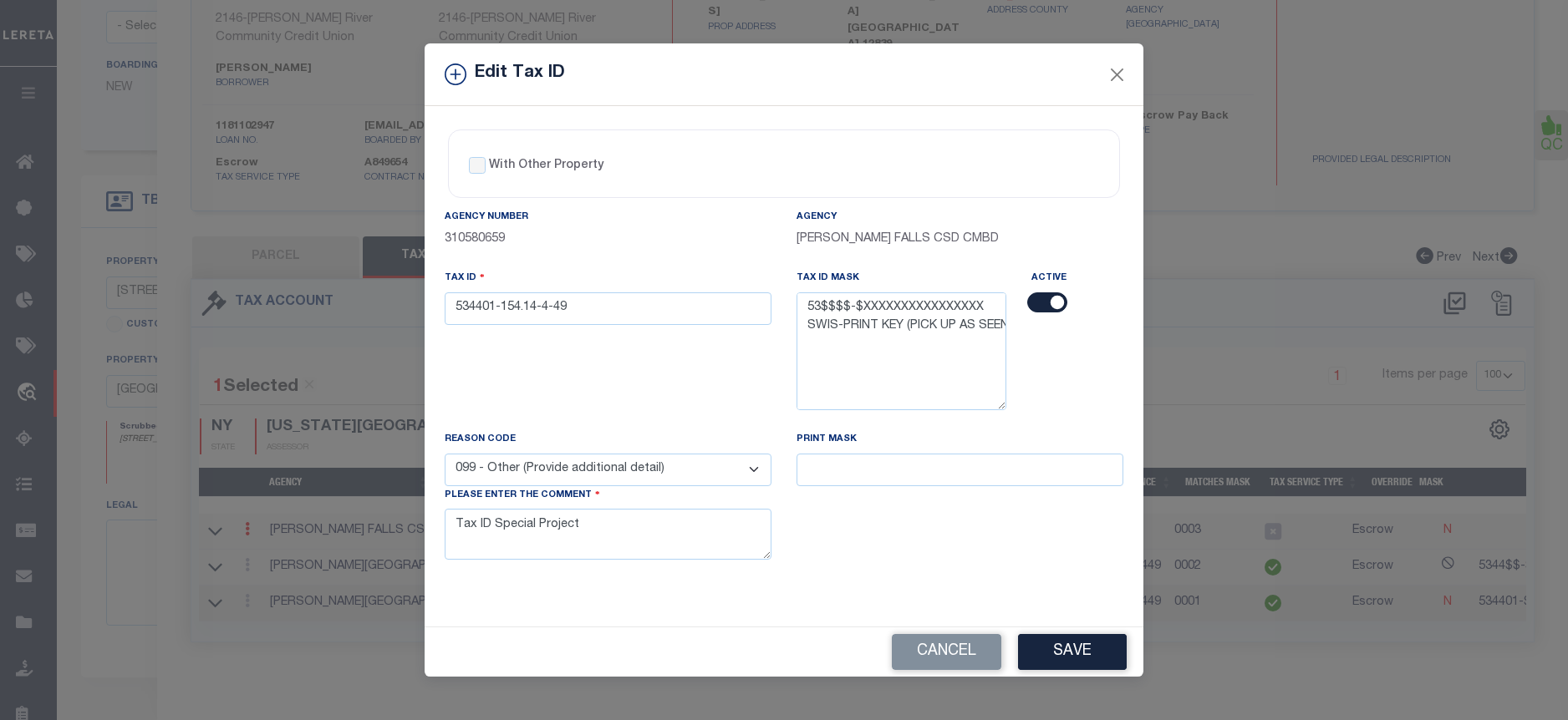
click at [703, 474] on select "- Select Reason - 099 - Other (Provide additional detail) ACT - Agency Changed …" at bounding box center [608, 470] width 327 height 33
select select "ACT"
click at [445, 454] on select "- Select Reason - 099 - Other (Provide additional detail) ACT - Agency Changed …" at bounding box center [608, 470] width 327 height 33
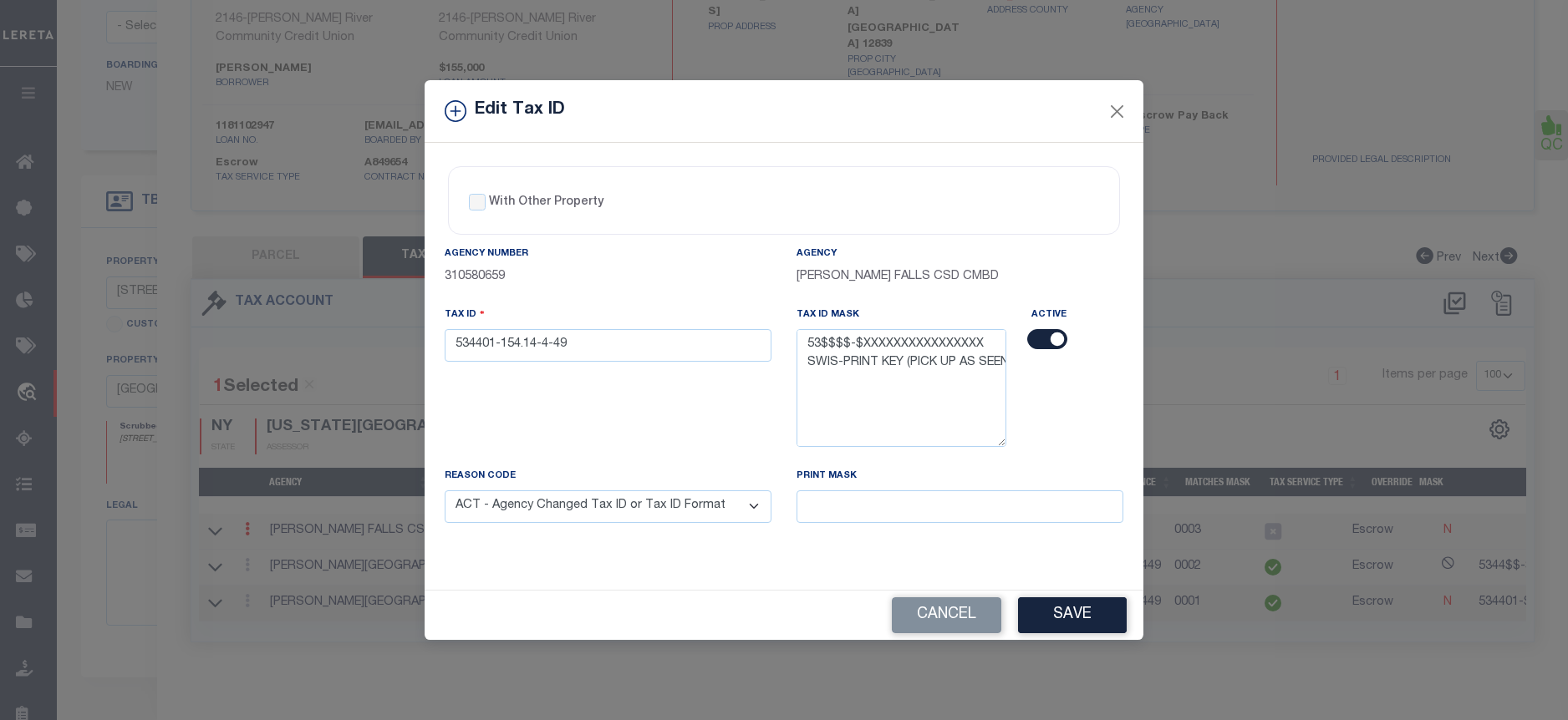
click at [1049, 615] on button "Save" at bounding box center [1072, 615] width 109 height 36
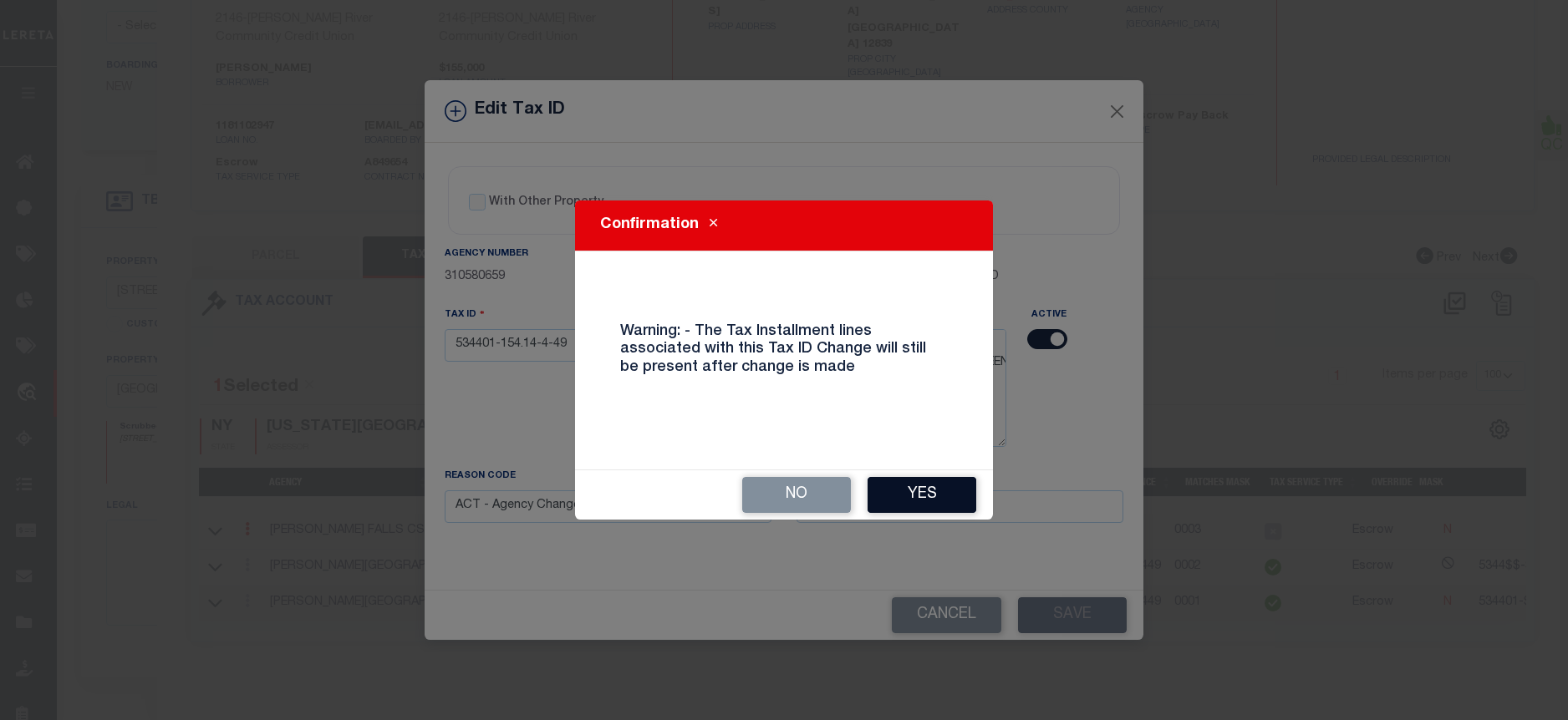
click at [936, 507] on button "Yes" at bounding box center [922, 495] width 109 height 36
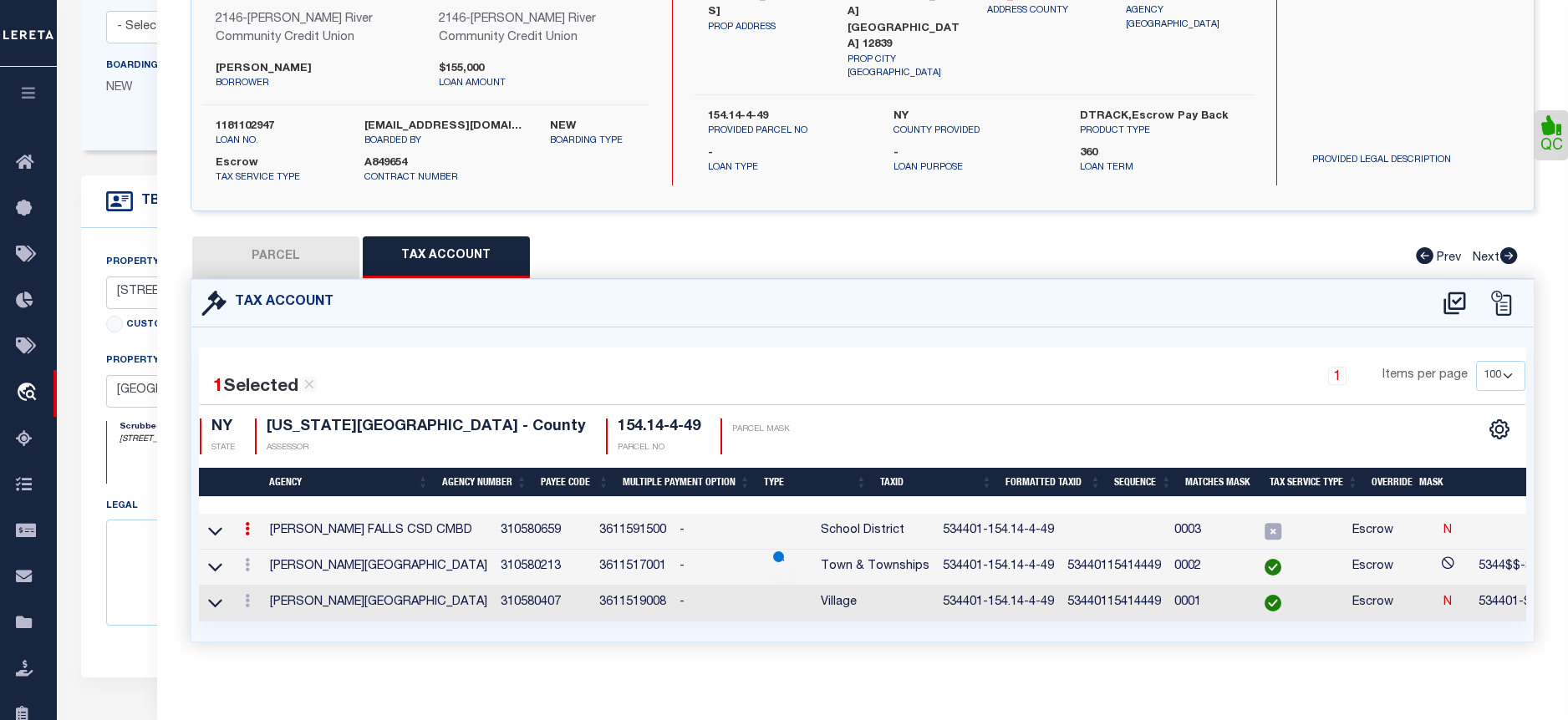
select select
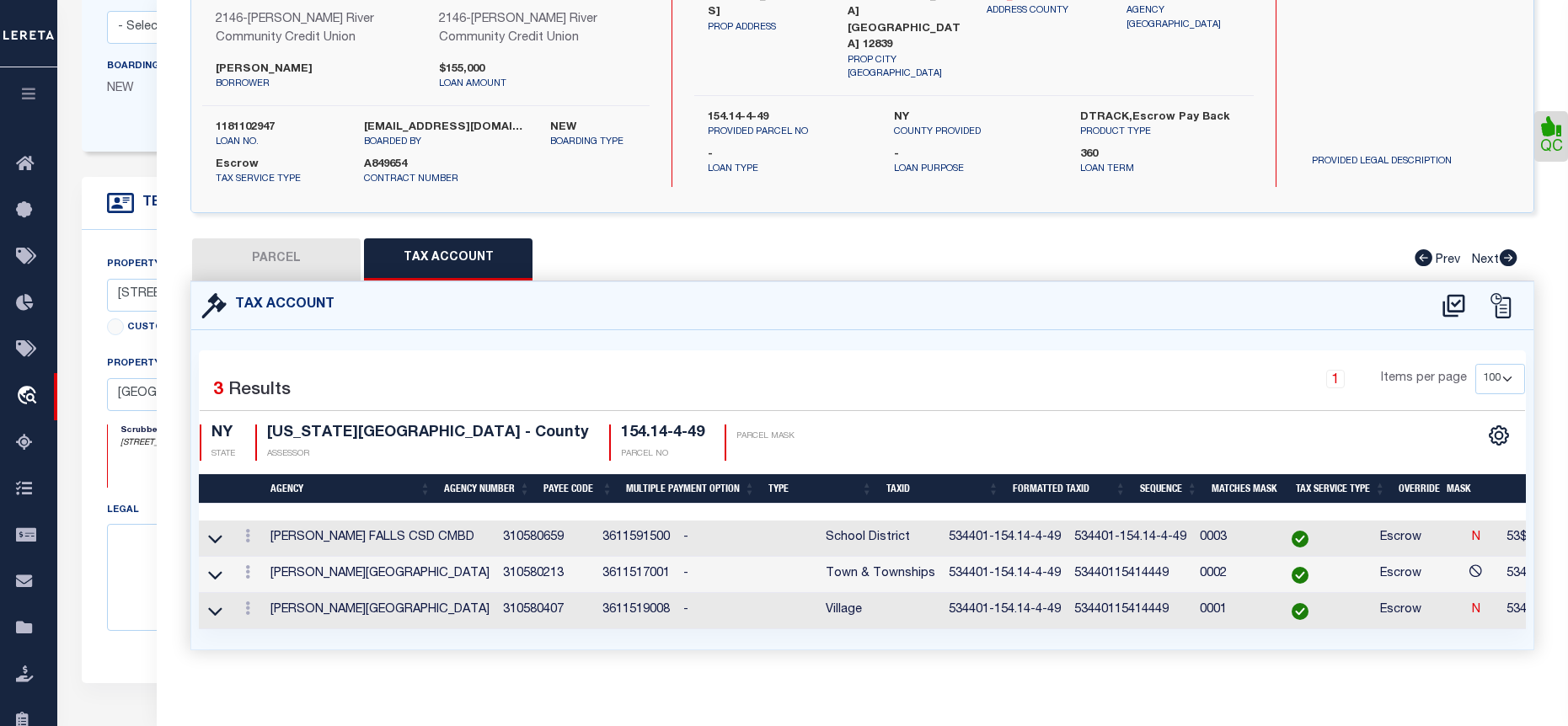
click at [268, 267] on button "PARCEL" at bounding box center [276, 259] width 168 height 42
select select "AS"
checkbox input "false"
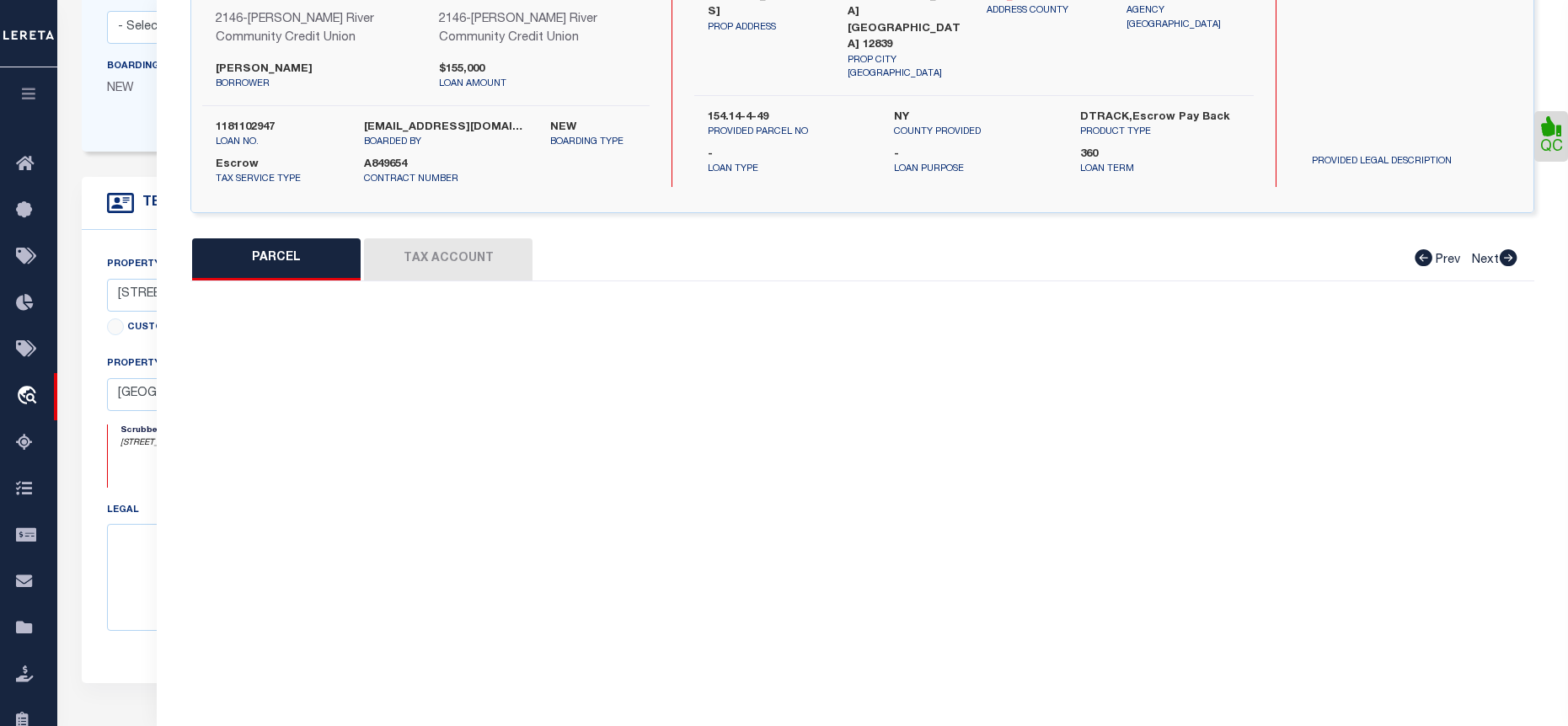
select select "BP"
type input "Richard DeRusso & Harriet DeRusso"
select select
type input "49 Elm St"
type input "Kingsbury NY 12839"
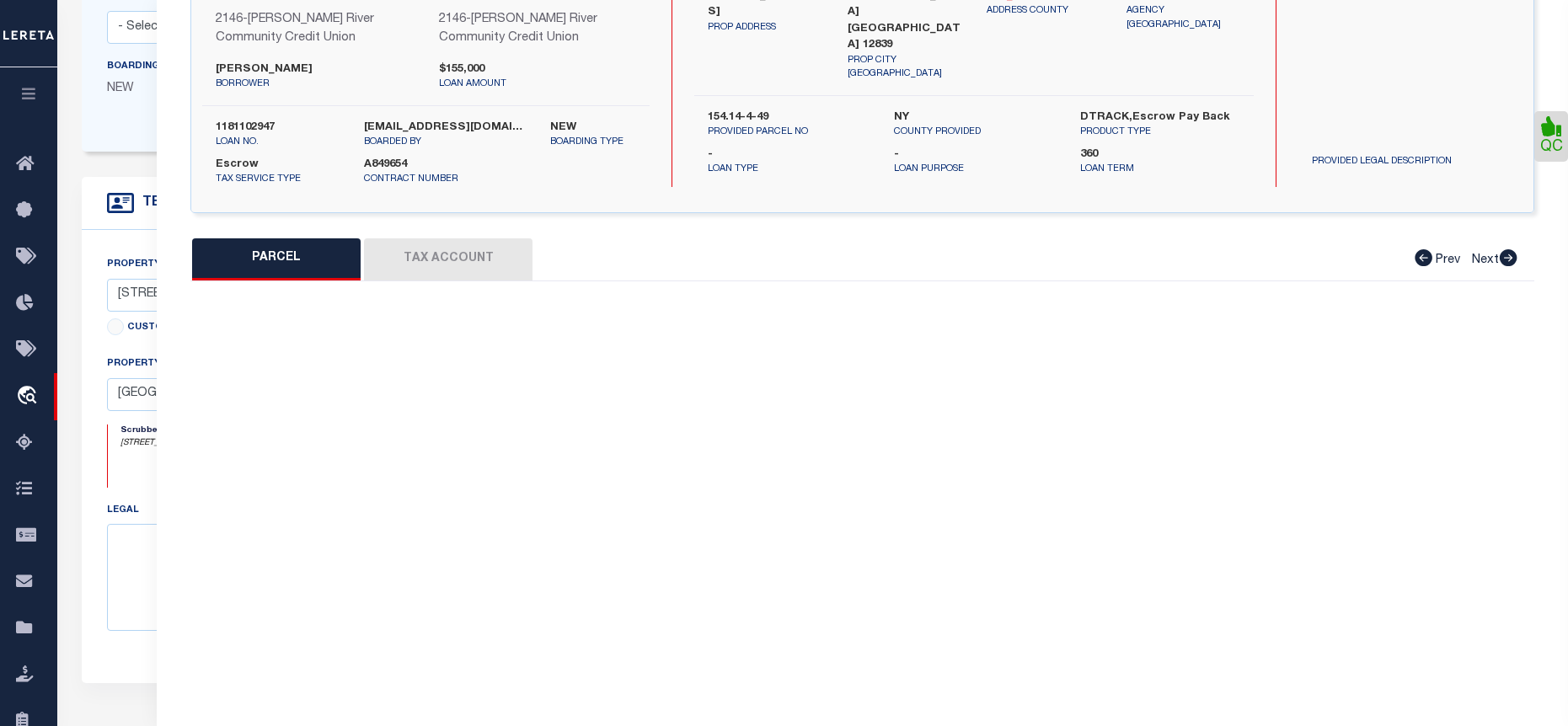
type textarea "Tax ID Special Project"
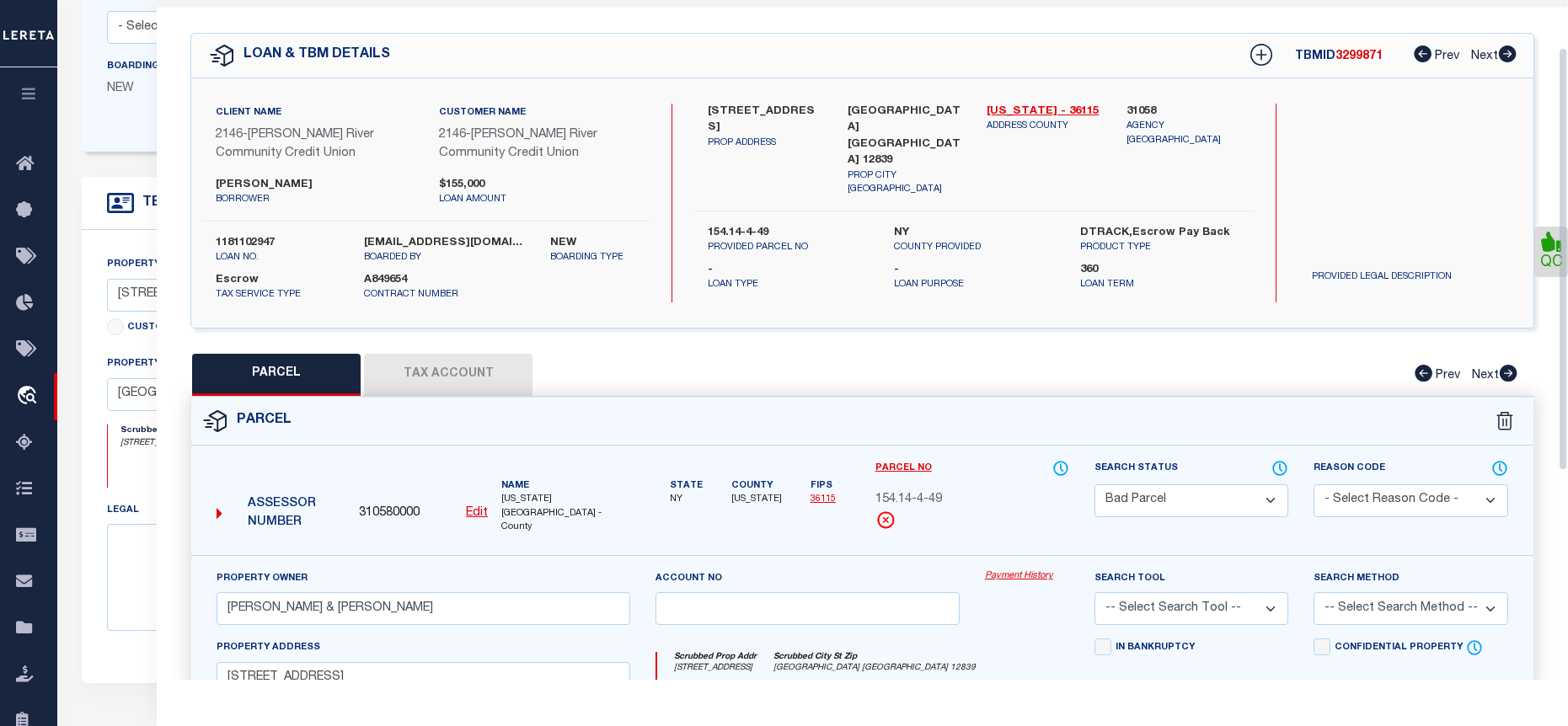
scroll to position [0, 0]
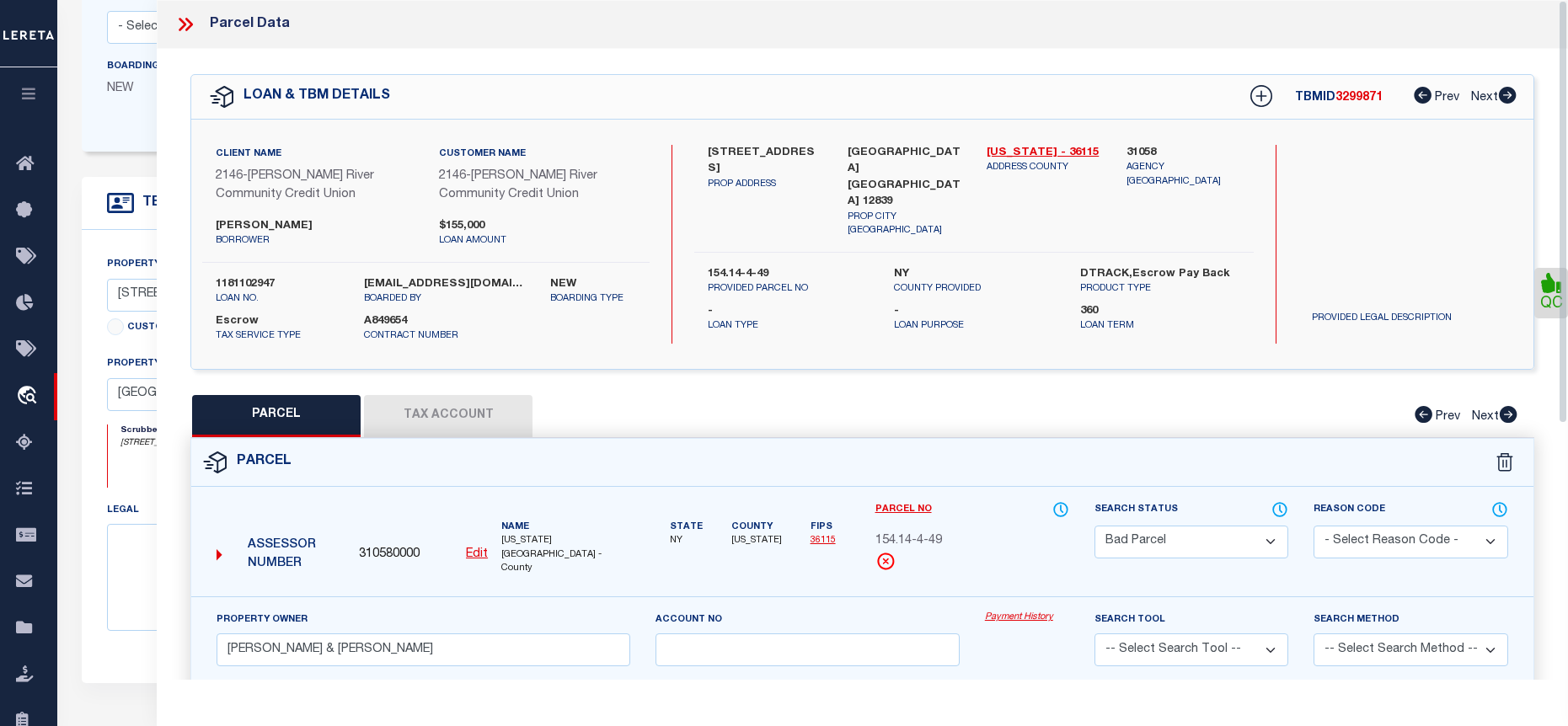
click at [1208, 548] on select "Automated Search Bad Parcel Complete Duplicate Parcel High Dollar Reporting In …" at bounding box center [1191, 542] width 194 height 33
select select "PC"
click at [1094, 526] on select "Automated Search Bad Parcel Complete Duplicate Parcel High Dollar Reporting In …" at bounding box center [1191, 542] width 194 height 33
click at [1387, 534] on select "- Select Reason Code - 099 - Other (Provide additional detail) ACT - Agency Cha…" at bounding box center [1410, 542] width 194 height 33
click at [1156, 553] on select "Automated Search Bad Parcel Complete Duplicate Parcel High Dollar Reporting In …" at bounding box center [1191, 542] width 194 height 33
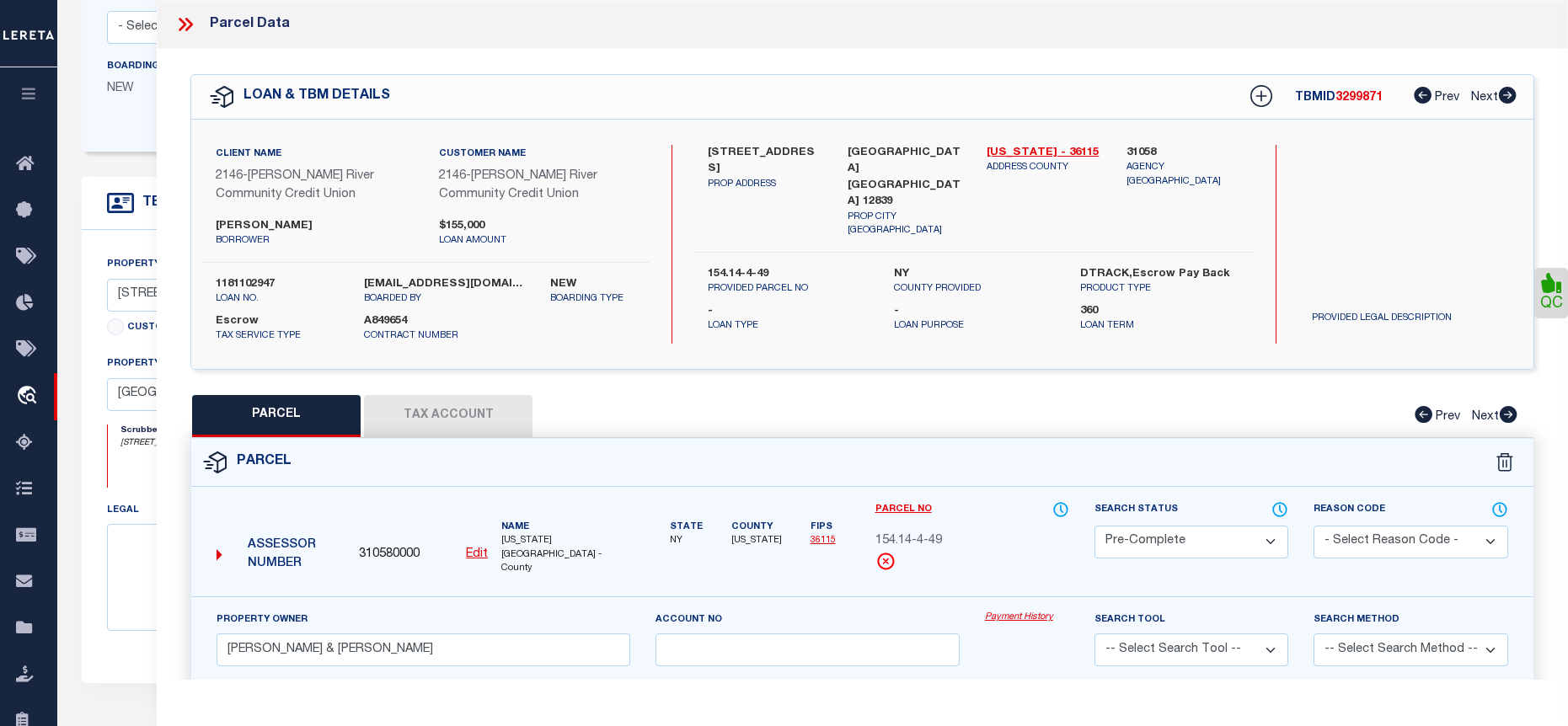
click at [1219, 571] on div "Search Status Automated Search Bad Parcel Complete Duplicate Parcel High Dollar…" at bounding box center [1191, 548] width 219 height 96
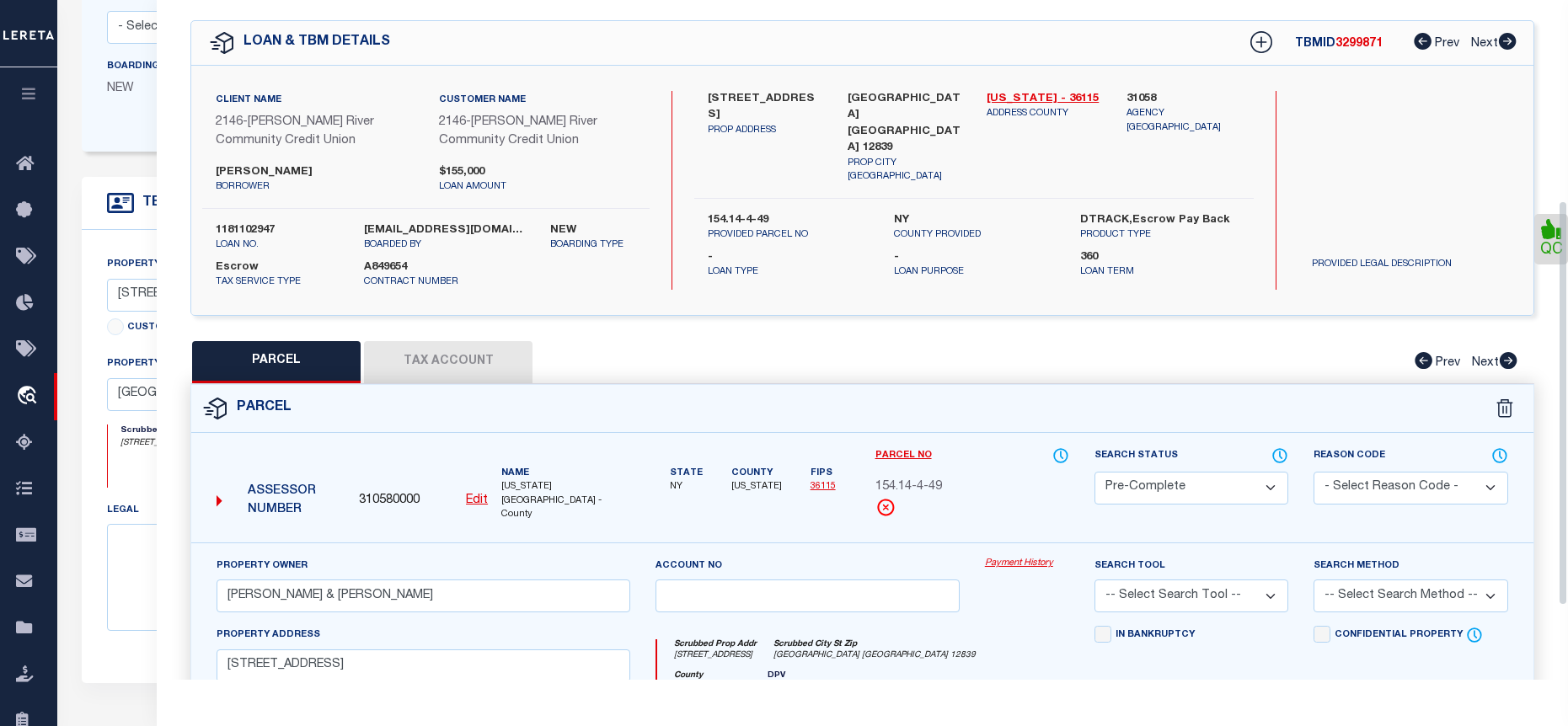
scroll to position [337, 0]
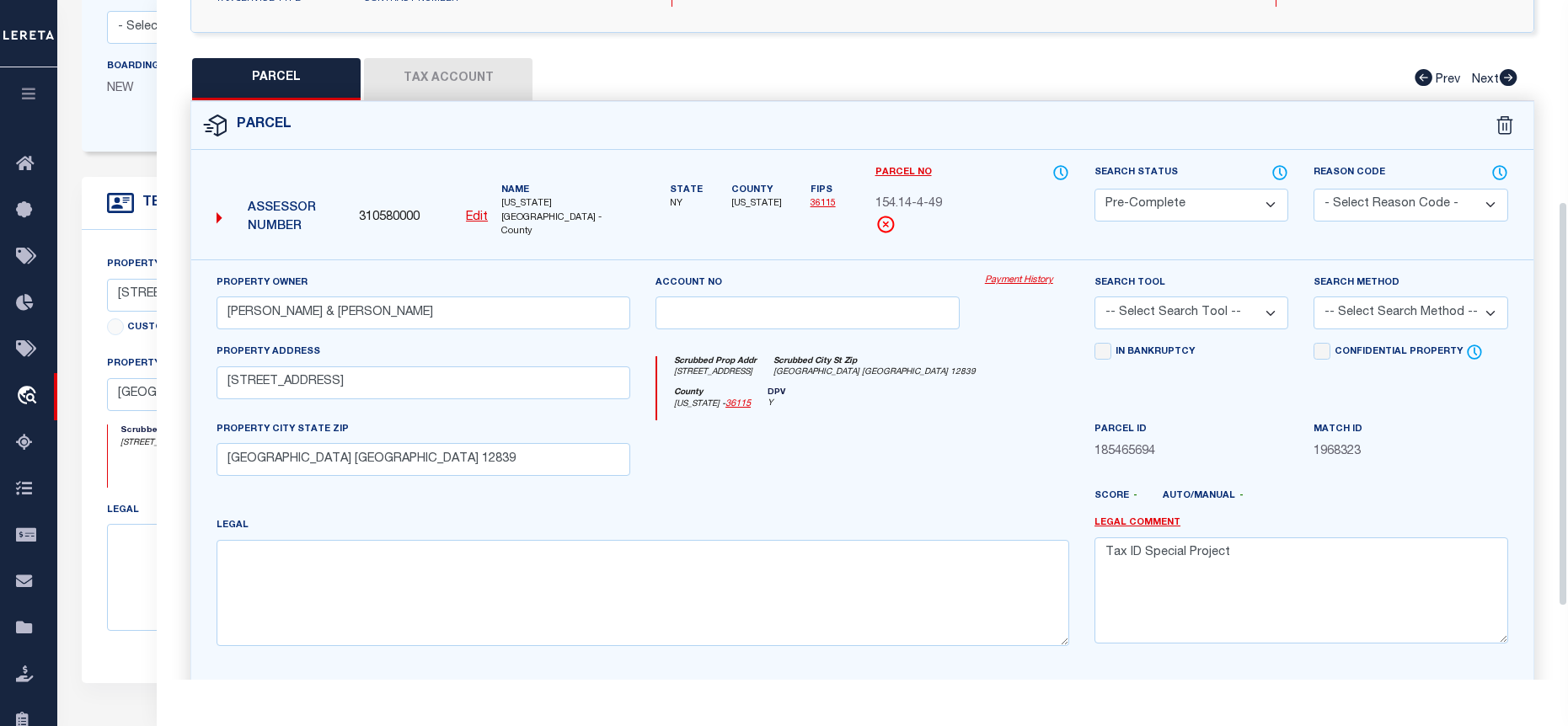
click at [1199, 306] on select "-- Select Search Tool -- 3rd Party Website Agency File Agency Website ATLS CNV-…" at bounding box center [1191, 313] width 194 height 33
select select "AGF"
click at [1094, 296] on select "-- Select Search Tool -- 3rd Party Website Agency File Agency Website ATLS CNV-…" at bounding box center [1191, 313] width 194 height 33
click at [1348, 301] on select "-- Select Search Method -- Property Address Legal Liability Info Provided" at bounding box center [1410, 313] width 194 height 33
select select "ADD"
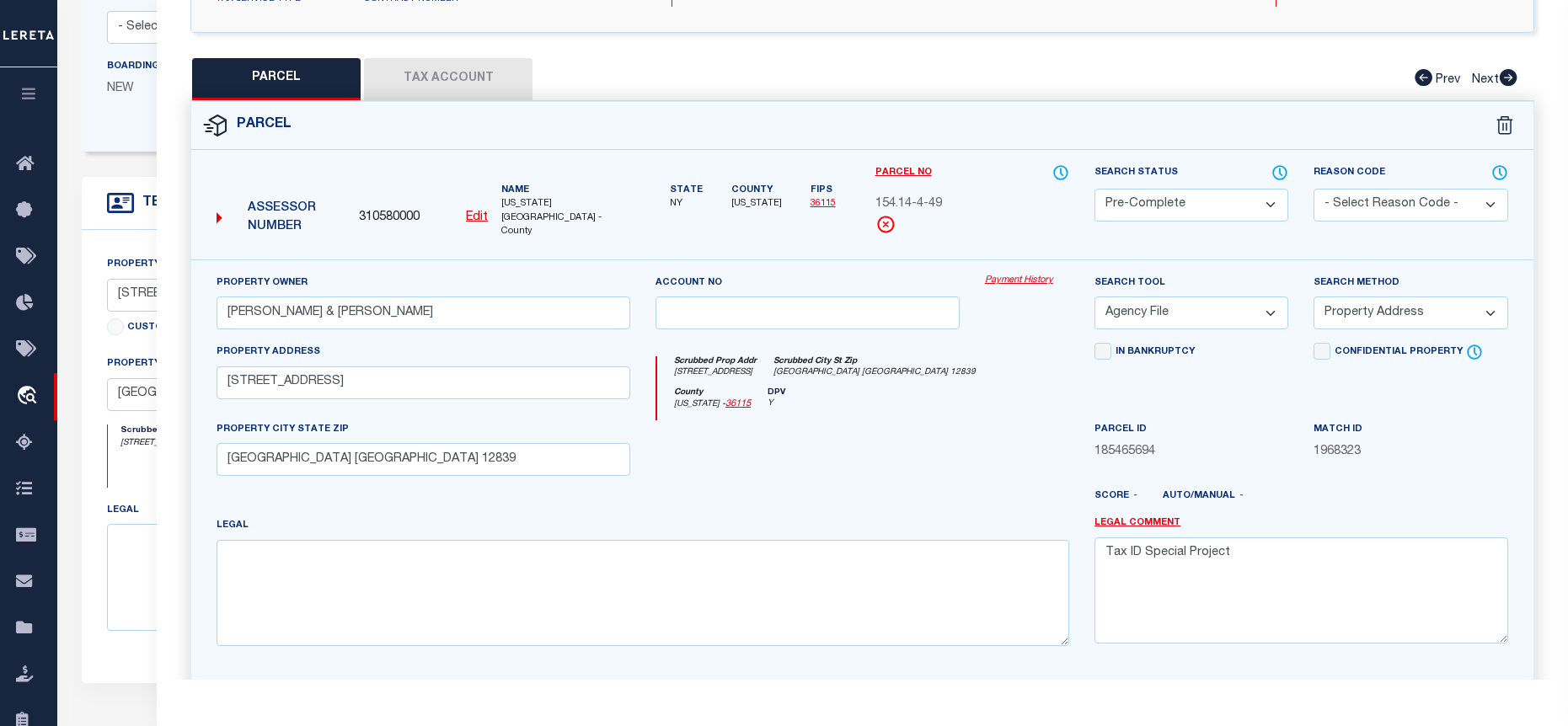
click at [1313, 296] on select "-- Select Search Method -- Property Address Legal Liability Info Provided" at bounding box center [1410, 313] width 194 height 33
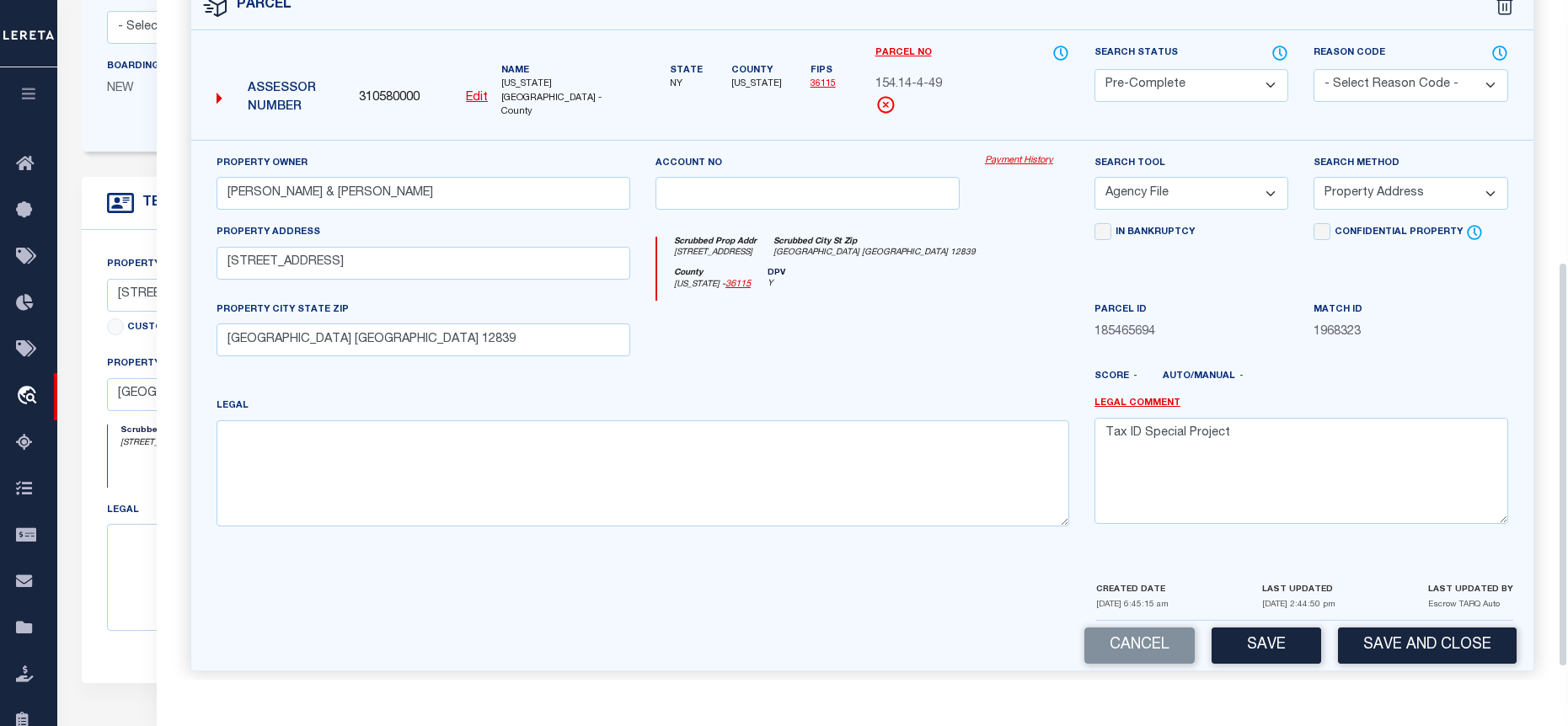
scroll to position [459, 0]
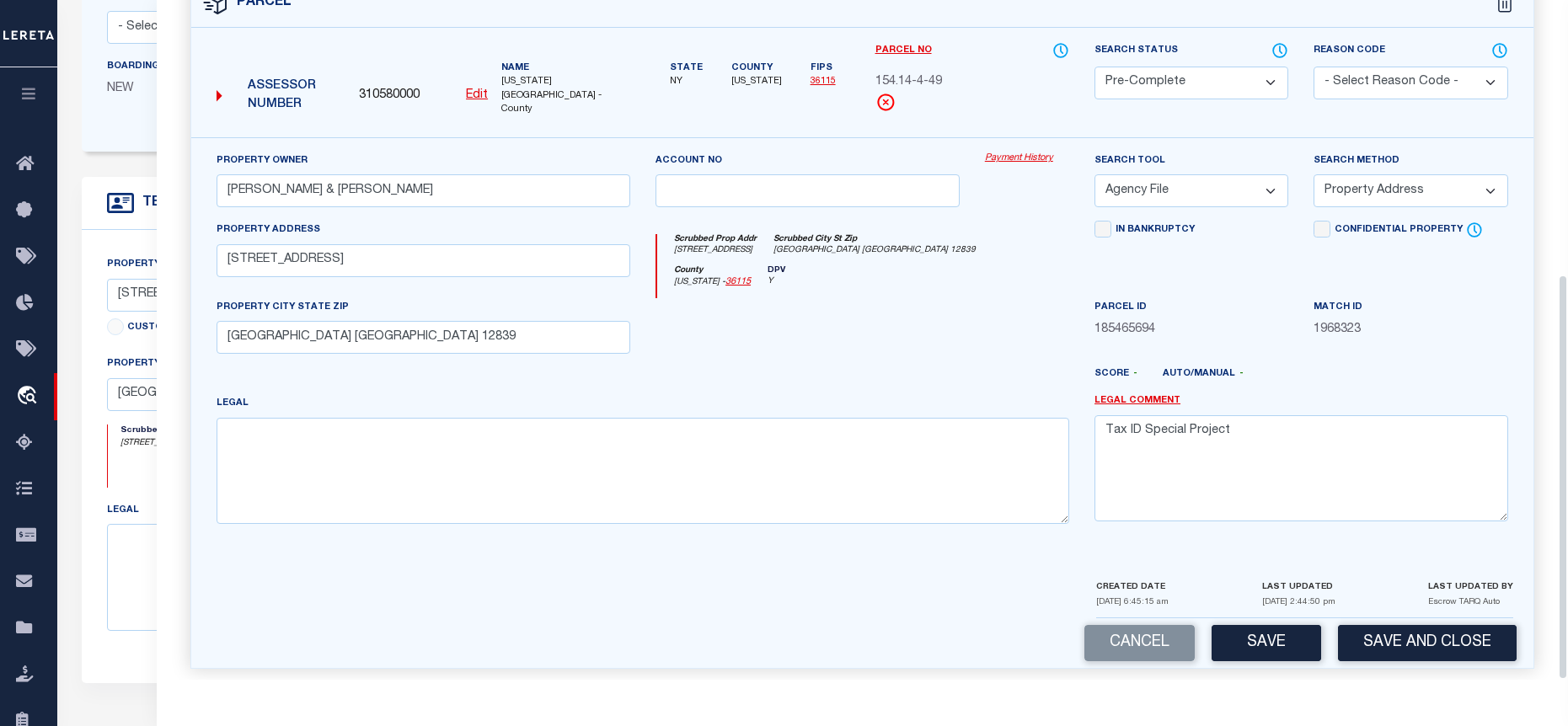
click at [1247, 618] on div "Cancel Save Save and Close" at bounding box center [862, 642] width 1342 height 50
click at [1276, 628] on button "Save" at bounding box center [1267, 643] width 110 height 37
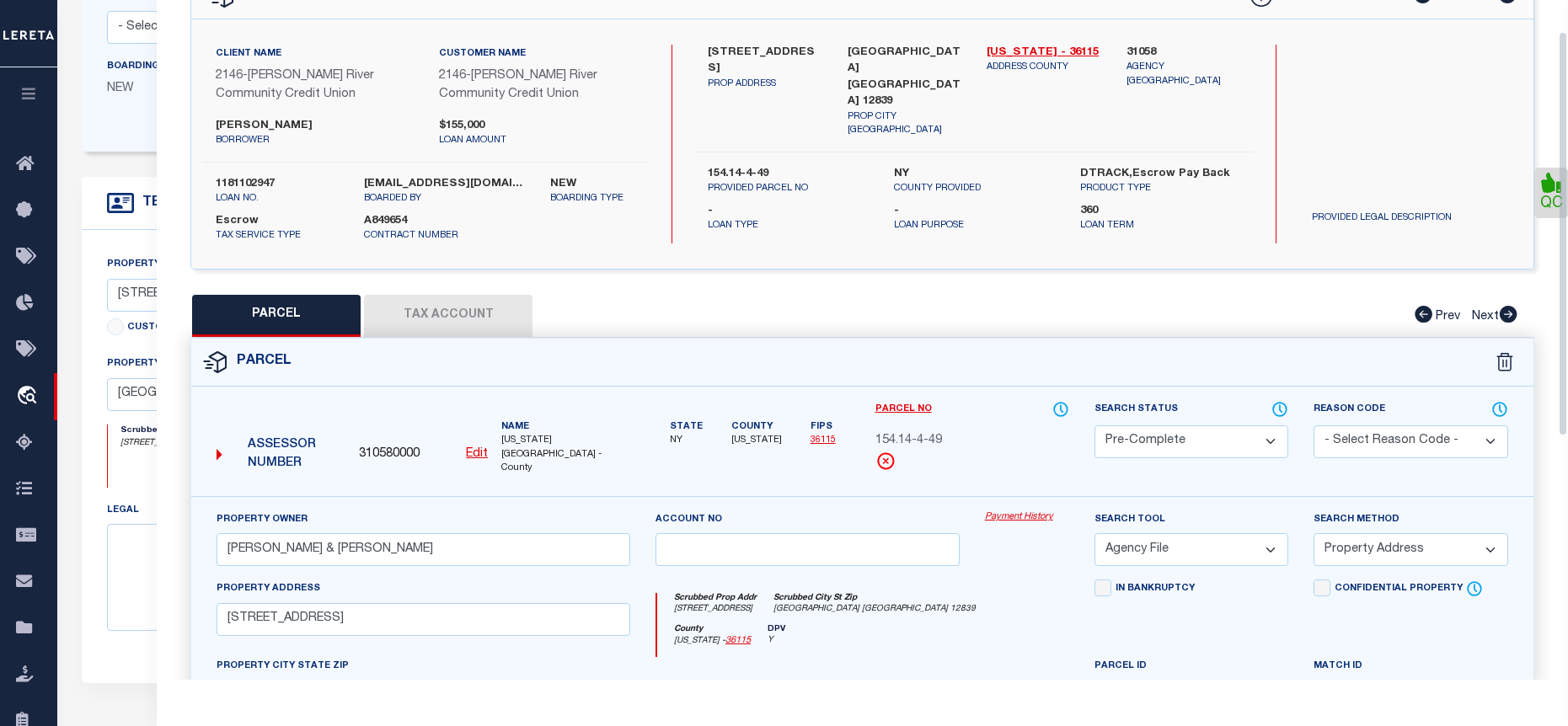
select select "AS"
select select
checkbox input "false"
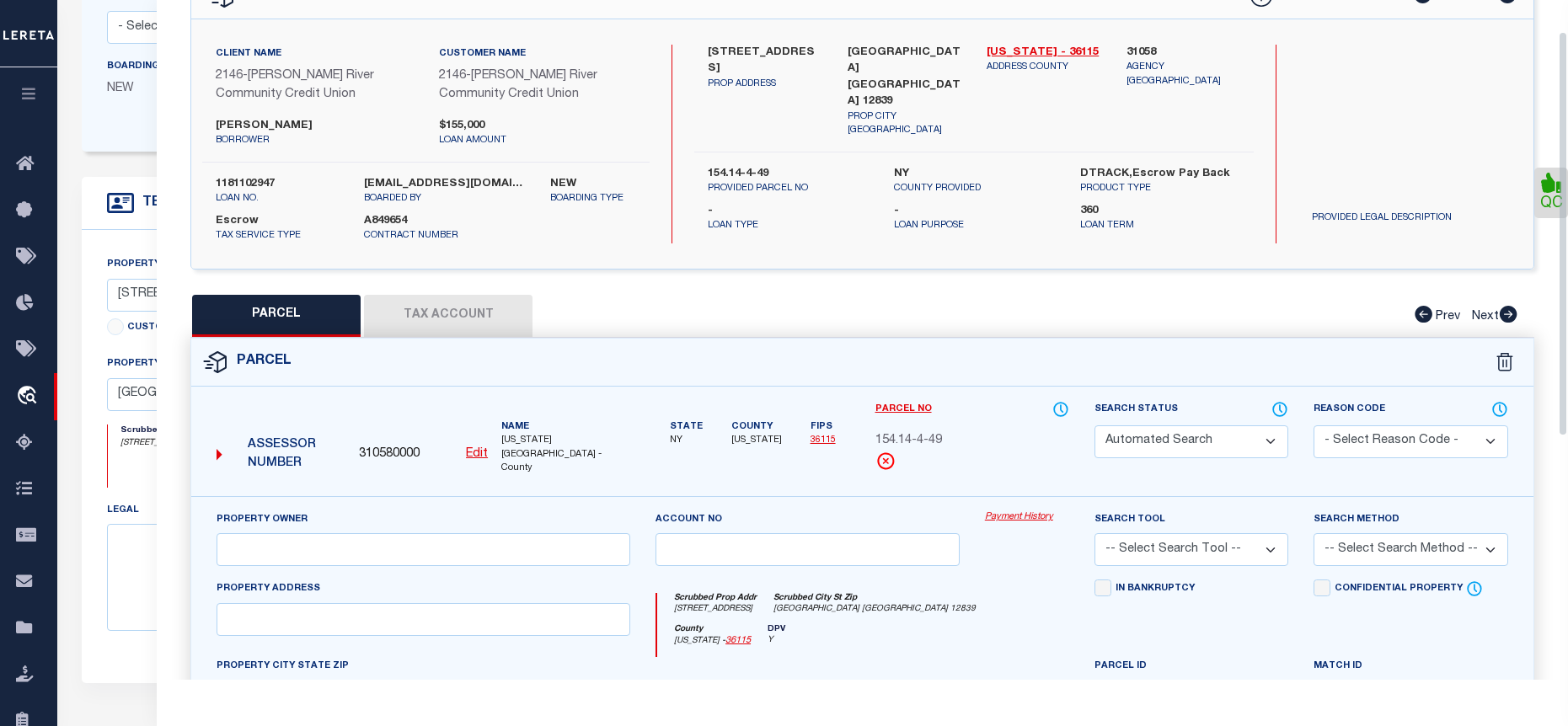
scroll to position [37, 0]
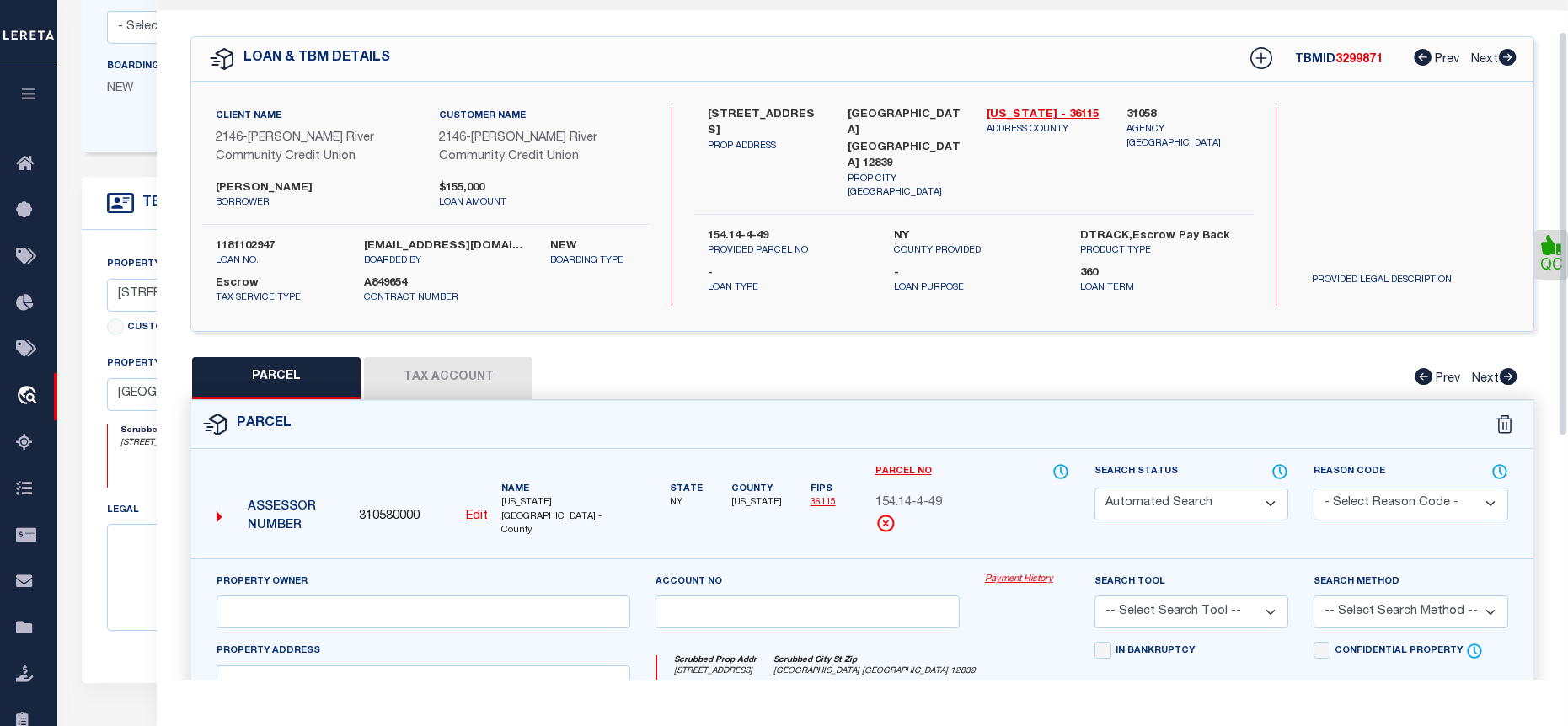
select select "PC"
type input "Richard DeRusso & Harriet DeRusso"
select select "AGF"
select select "ADD"
type input "49 Elm St"
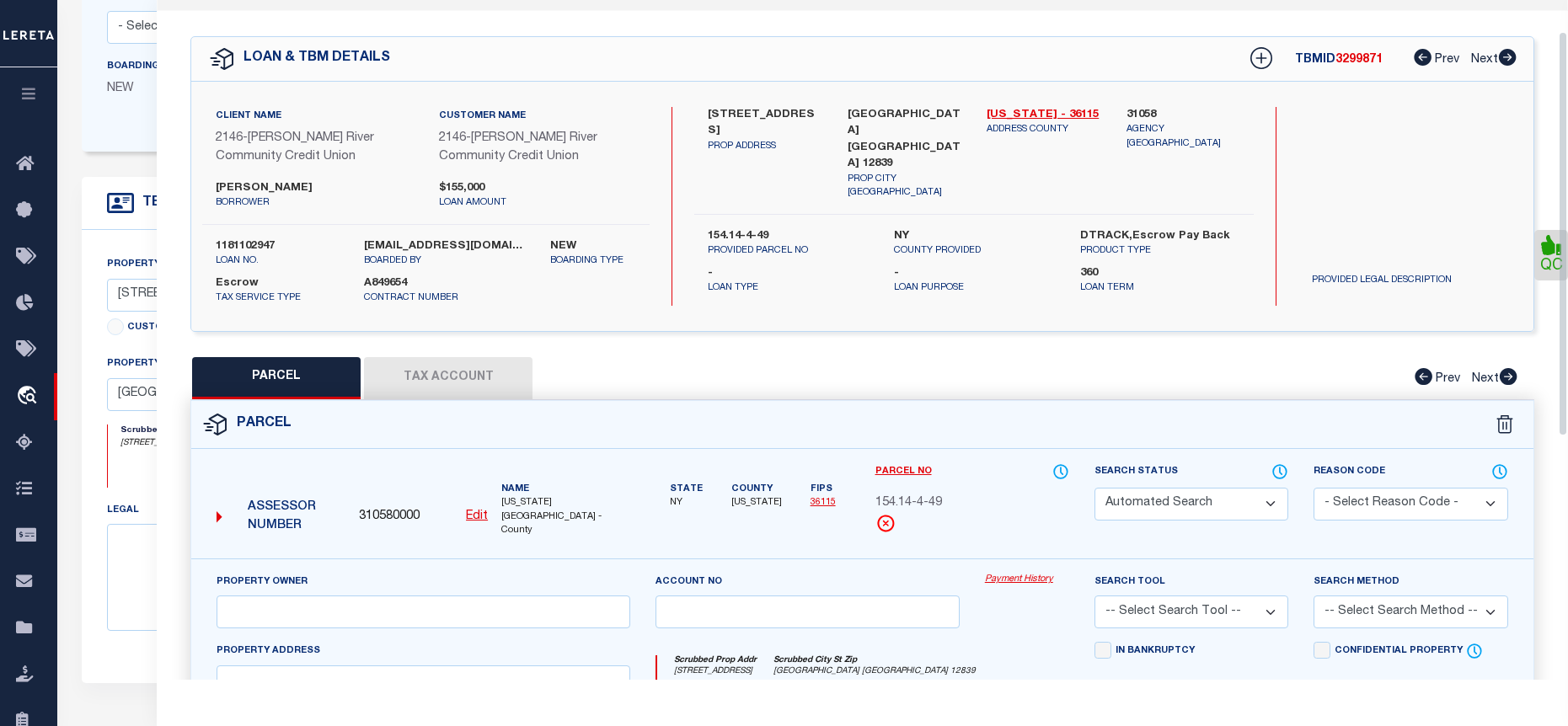
type input "Kingsbury NY 12839"
type textarea "Tax ID Special Project"
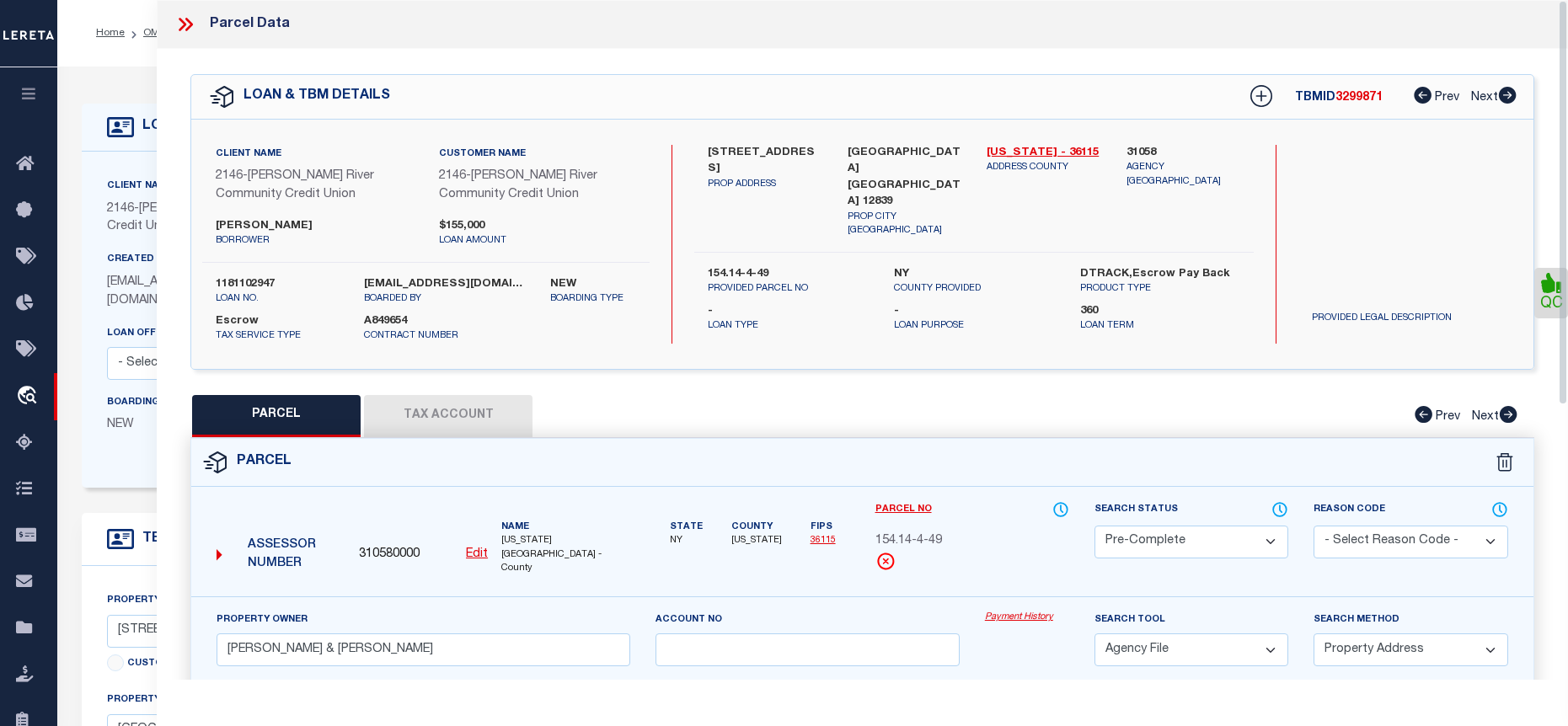
scroll to position [0, 0]
click at [178, 23] on icon at bounding box center [185, 24] width 22 height 22
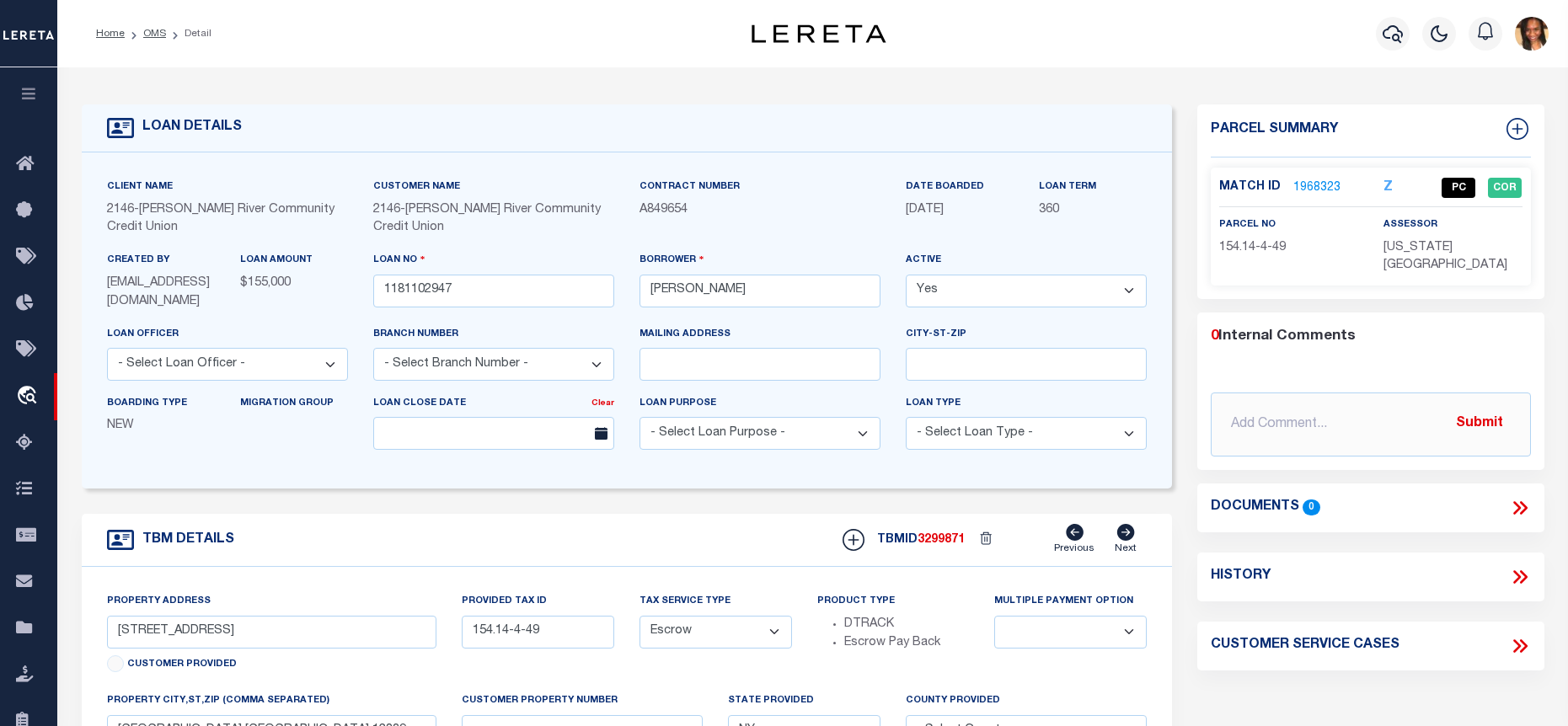
click at [160, 27] on li "OMS" at bounding box center [145, 33] width 41 height 15
click at [147, 31] on link "OMS" at bounding box center [154, 34] width 23 height 10
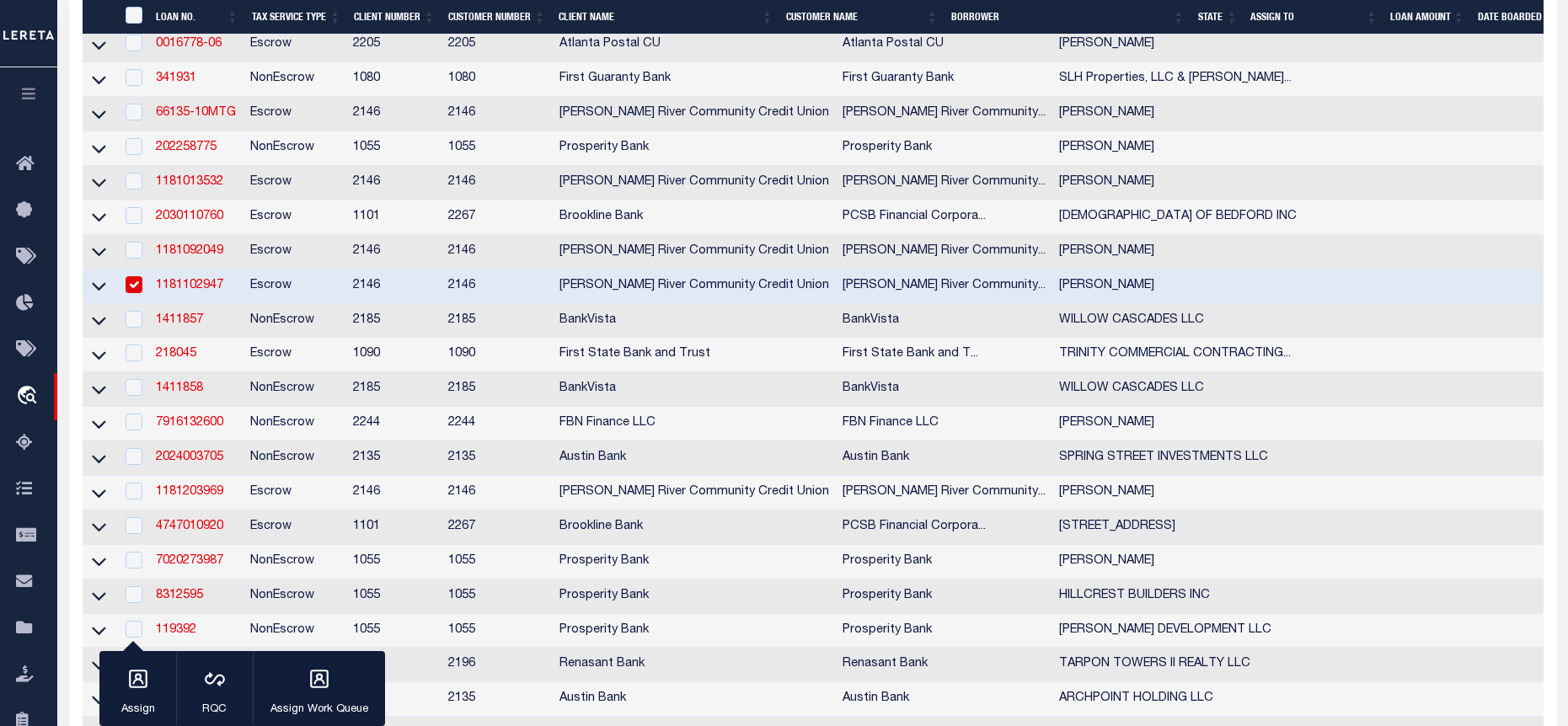
scroll to position [1011, 0]
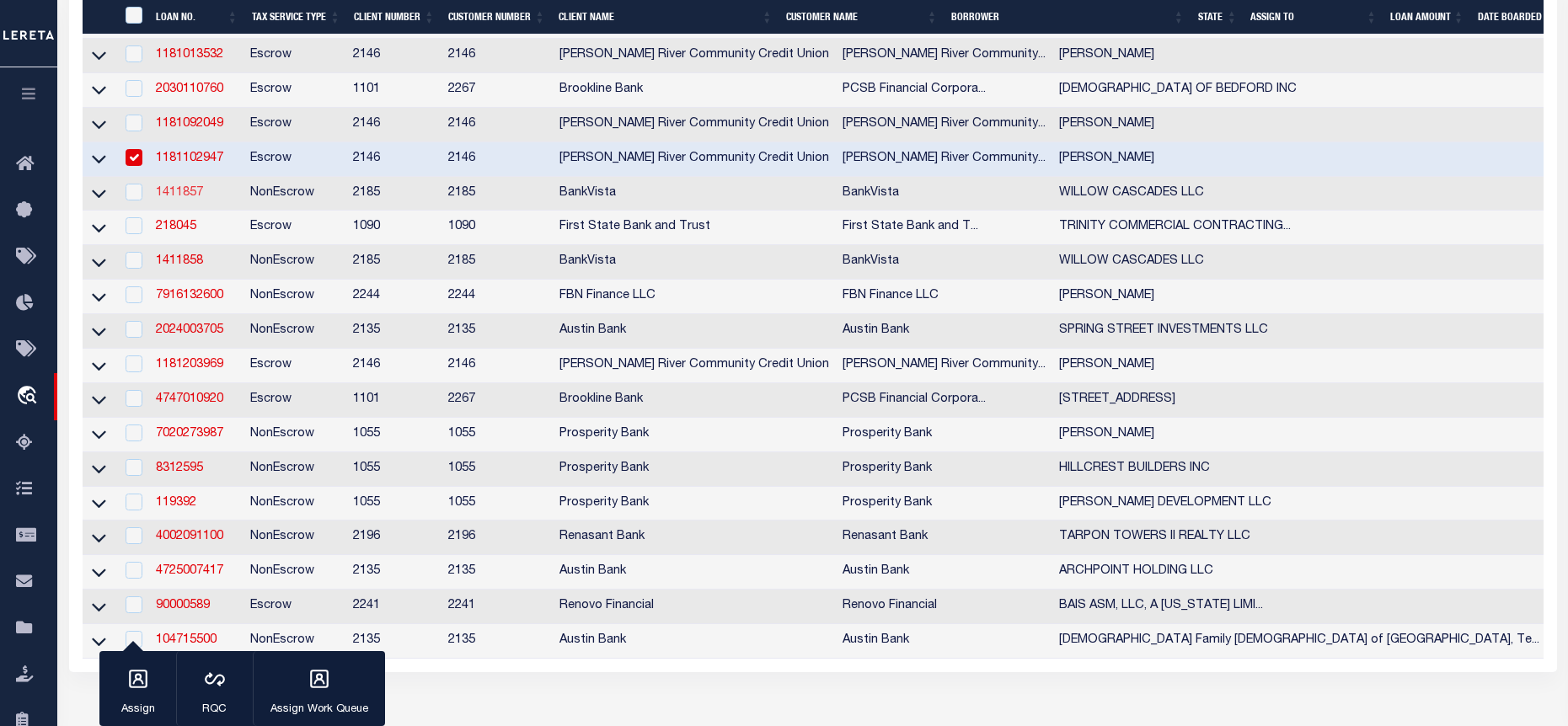
click at [163, 199] on link "1411857" at bounding box center [180, 193] width 47 height 12
checkbox input "true"
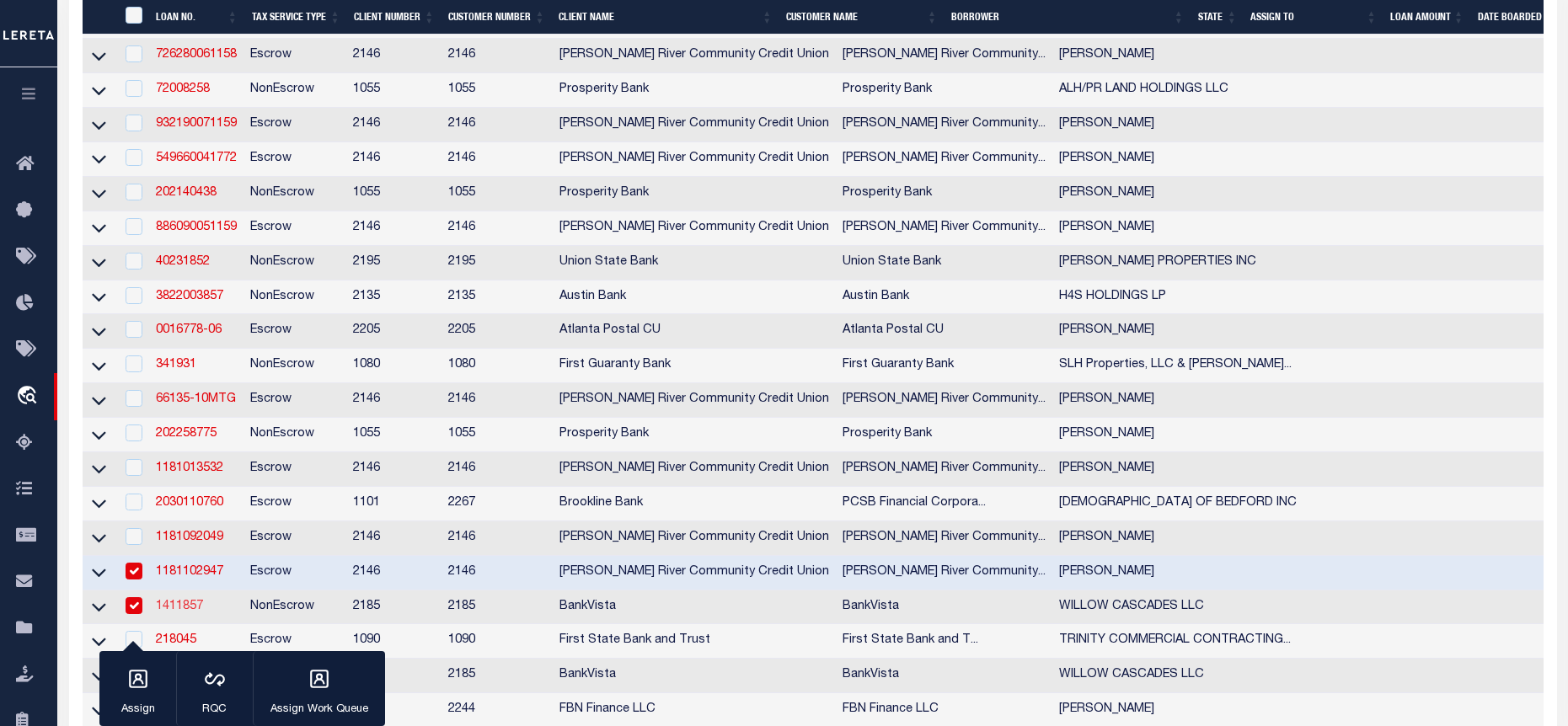
type input "1411857"
type input "WILLOW CASCADES LLC"
select select
type input "60727 230TH ST"
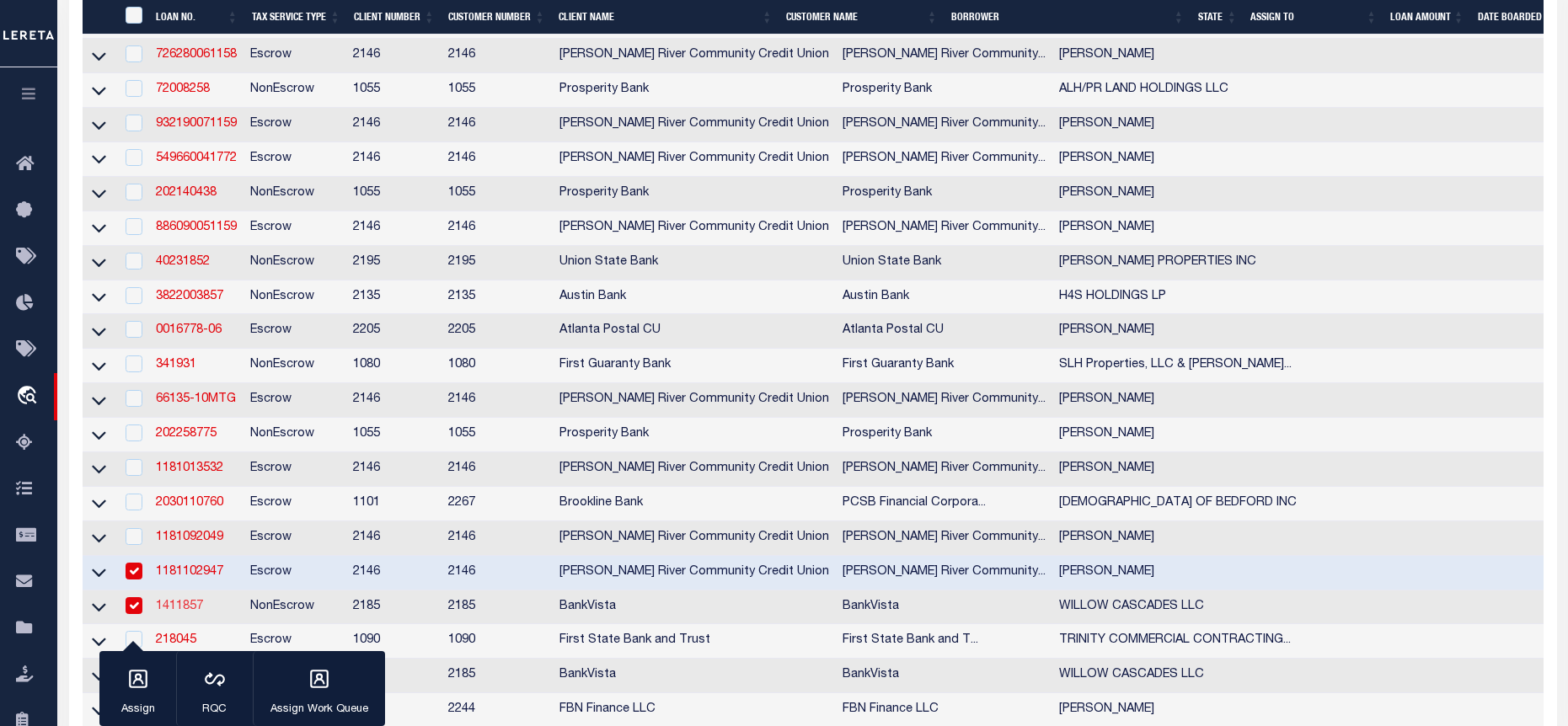
type input "MADISON LAKE, MN 56063"
select select "NonEscrow"
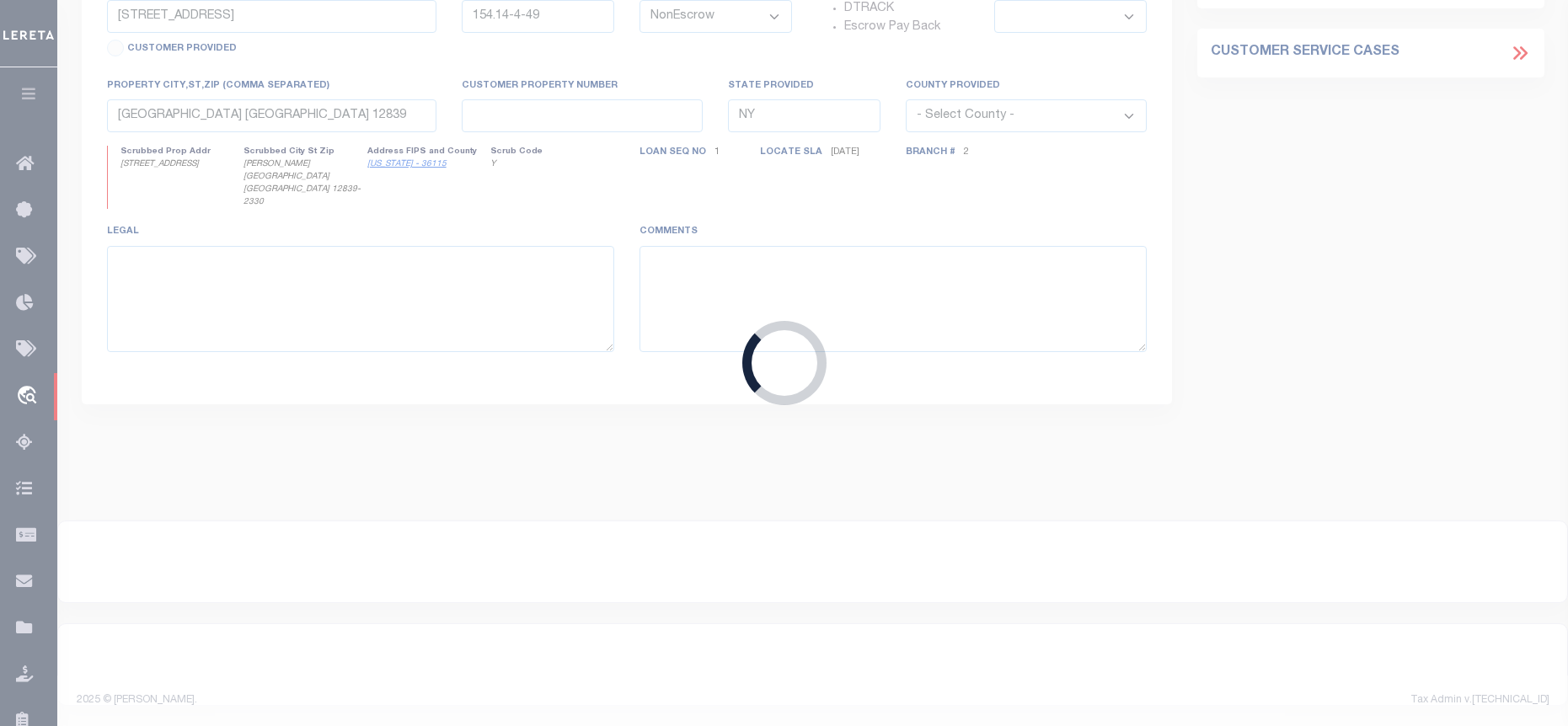
type input "BLUE EARTH"
type input "SEE LIST"
select select
type input "15745"
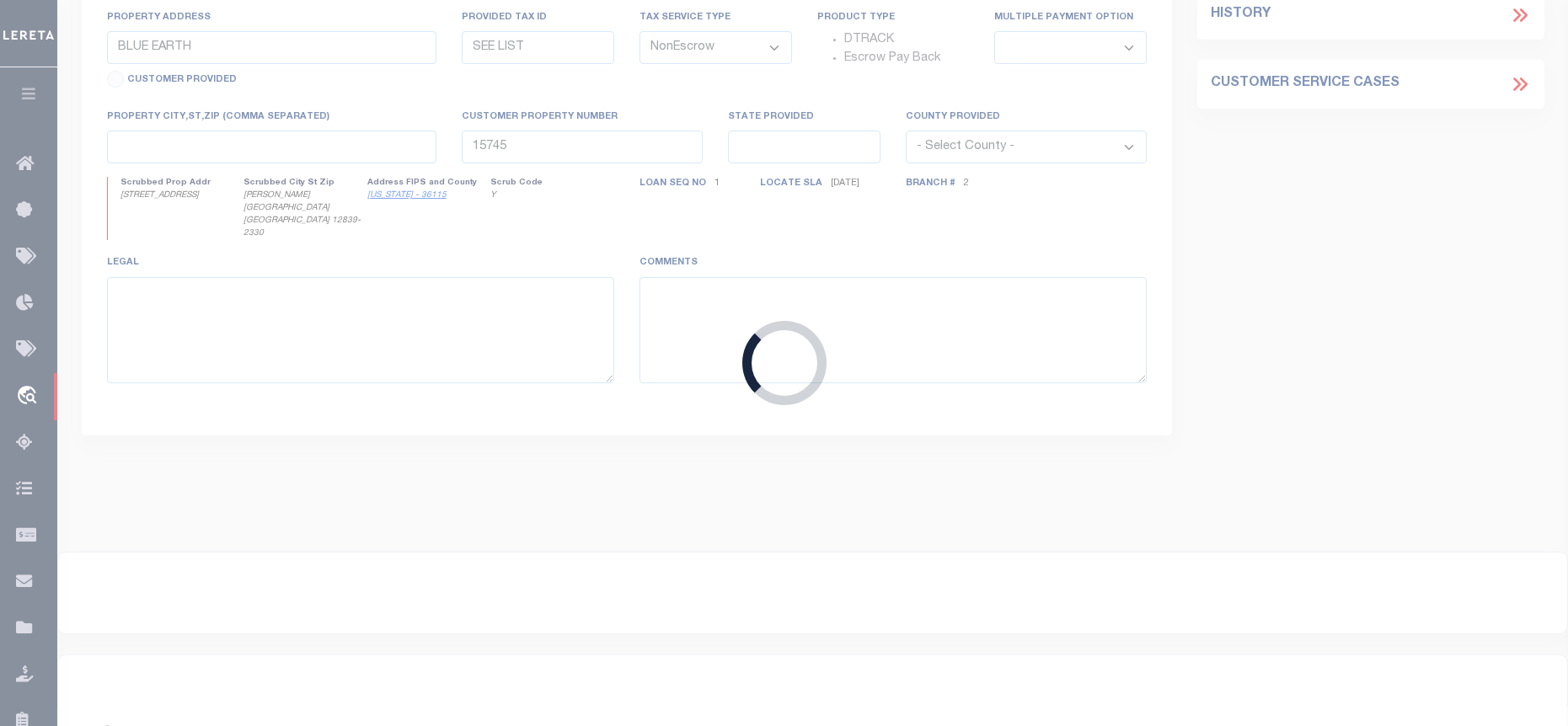
select select "12348"
select select "4781"
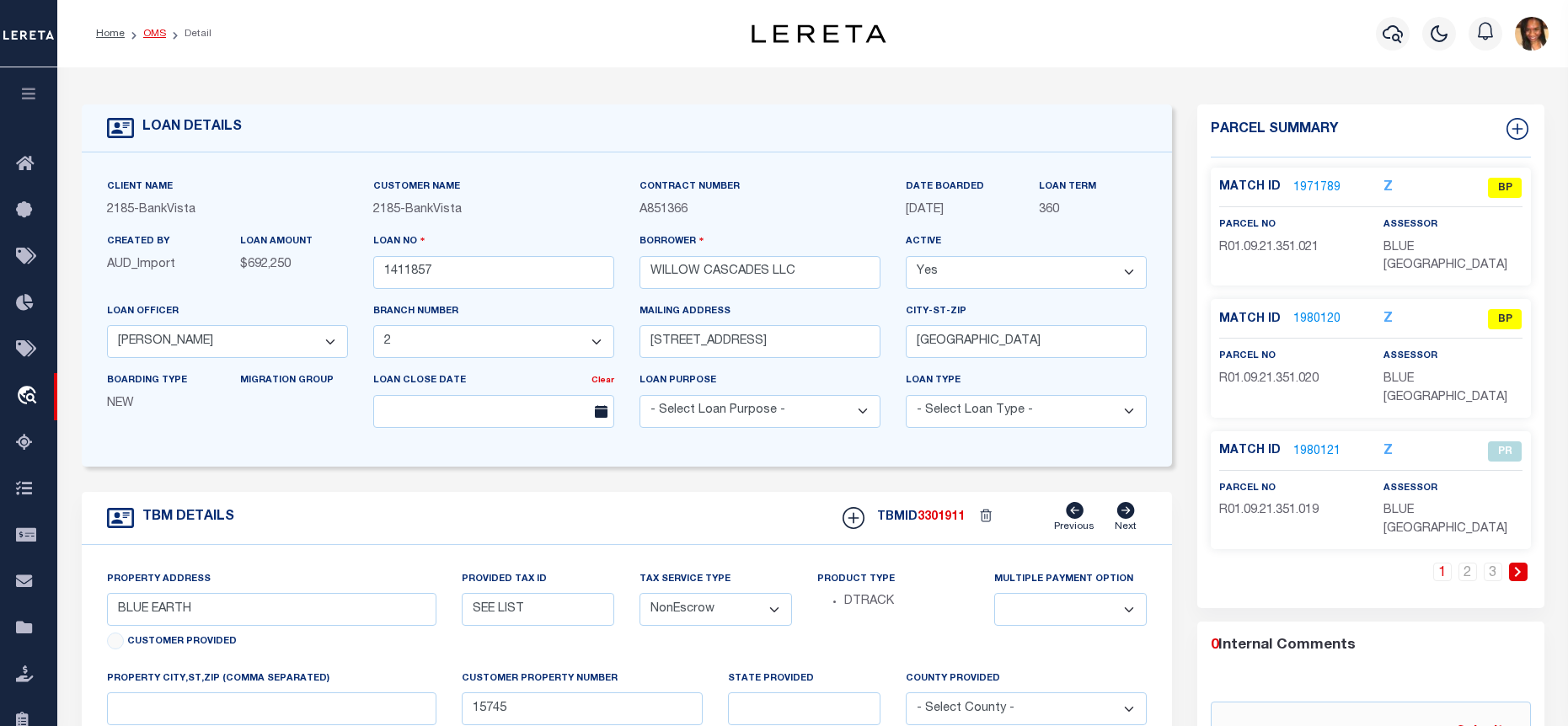
click at [162, 31] on link "OMS" at bounding box center [154, 34] width 23 height 10
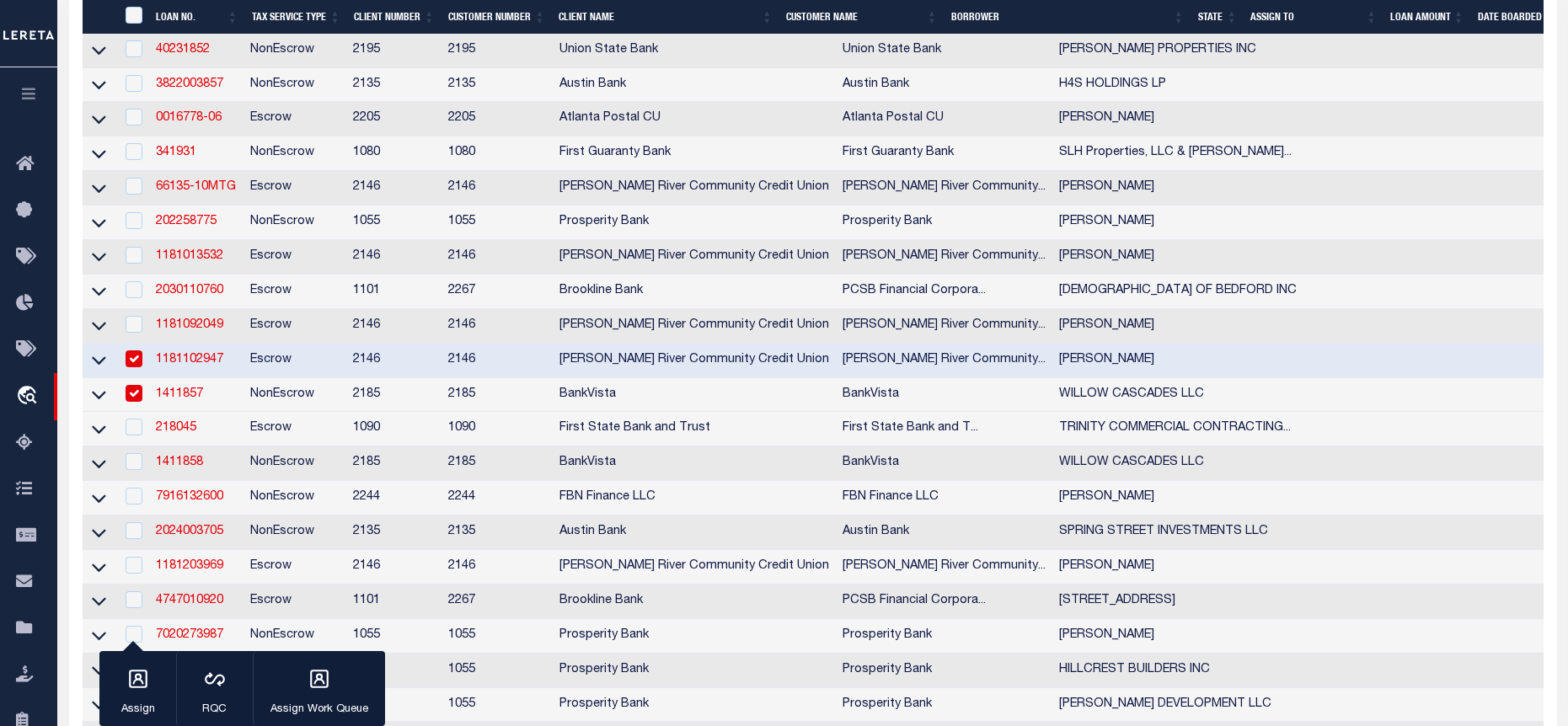
scroll to position [842, 0]
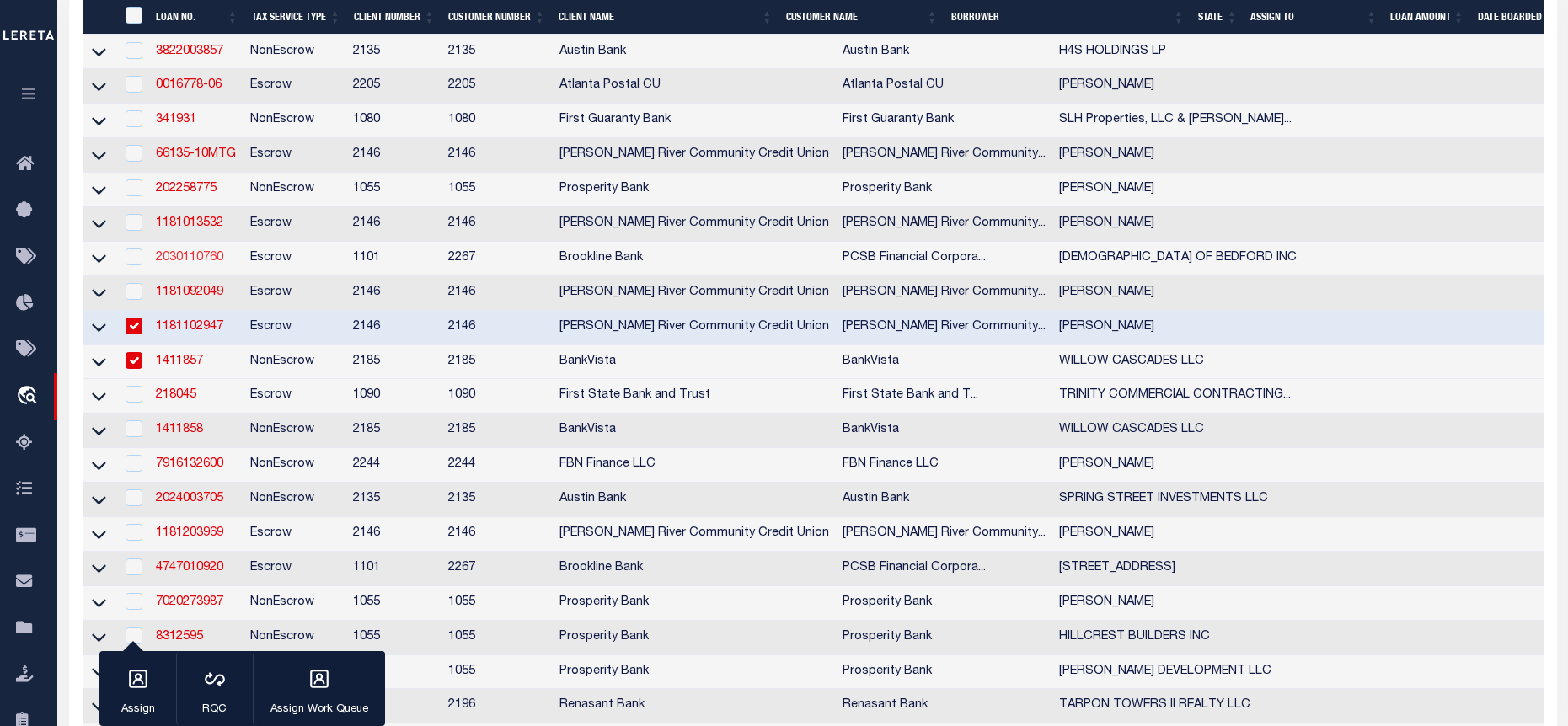
click at [187, 263] on link "2030110760" at bounding box center [189, 258] width 67 height 12
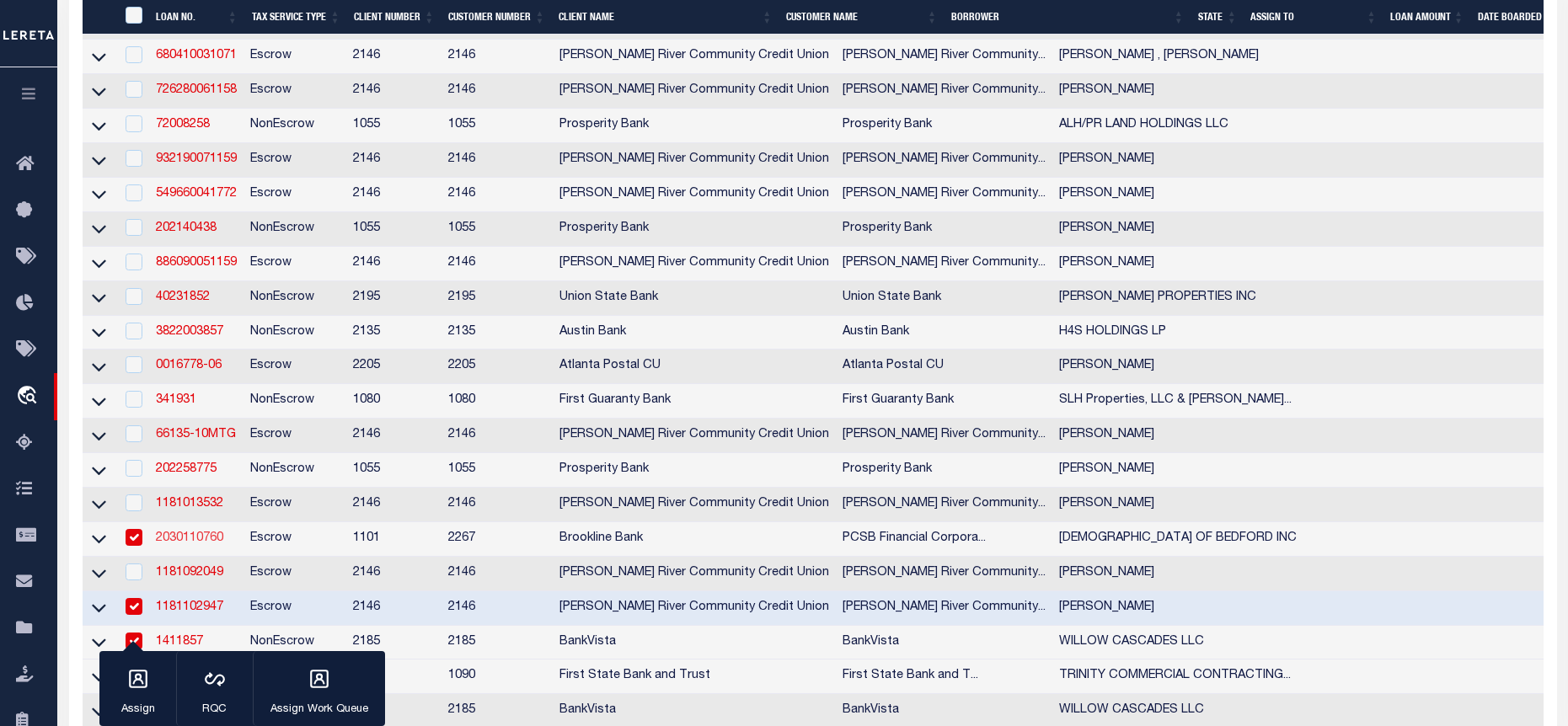
type input "2030110760"
type input "[DEMOGRAPHIC_DATA] OF BEDFORD INC"
select select
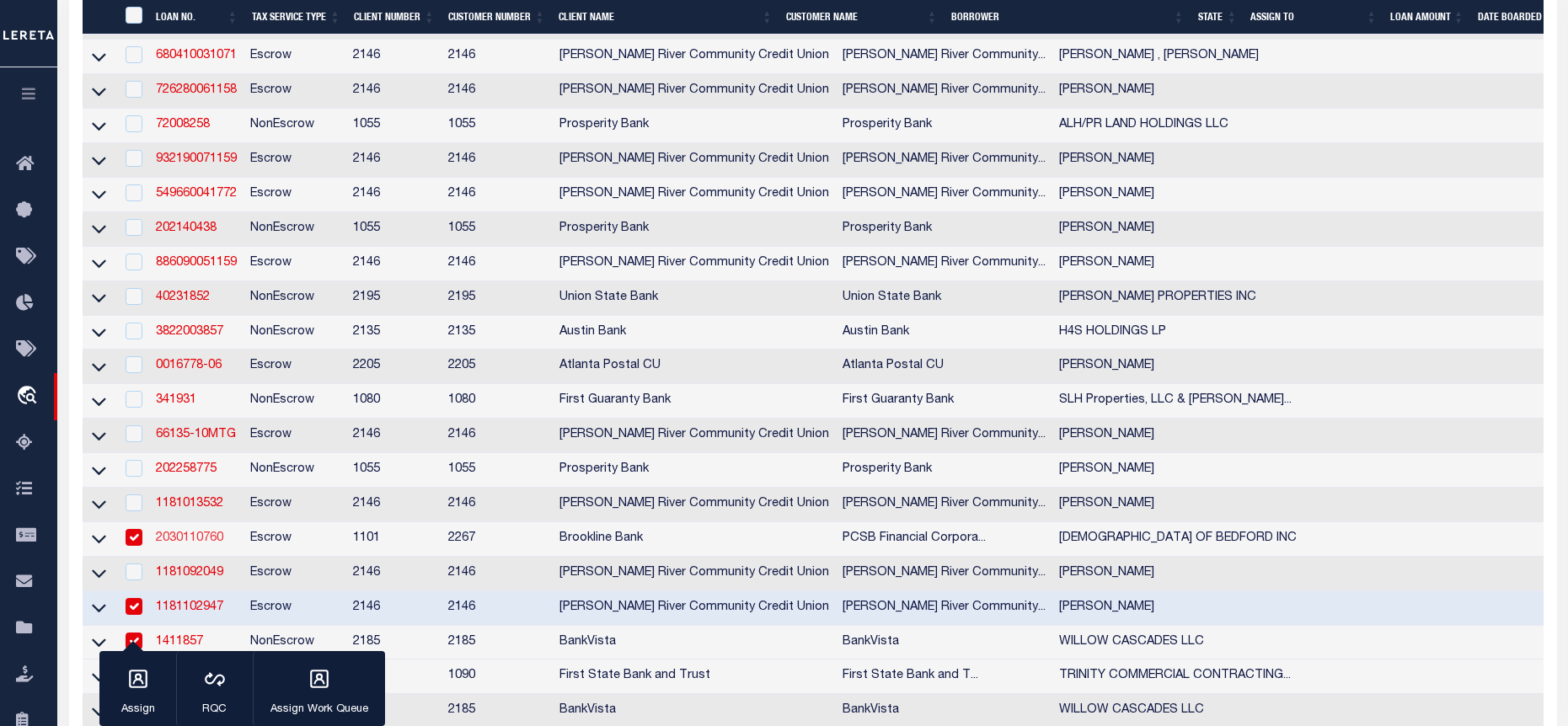
select select "Escrow"
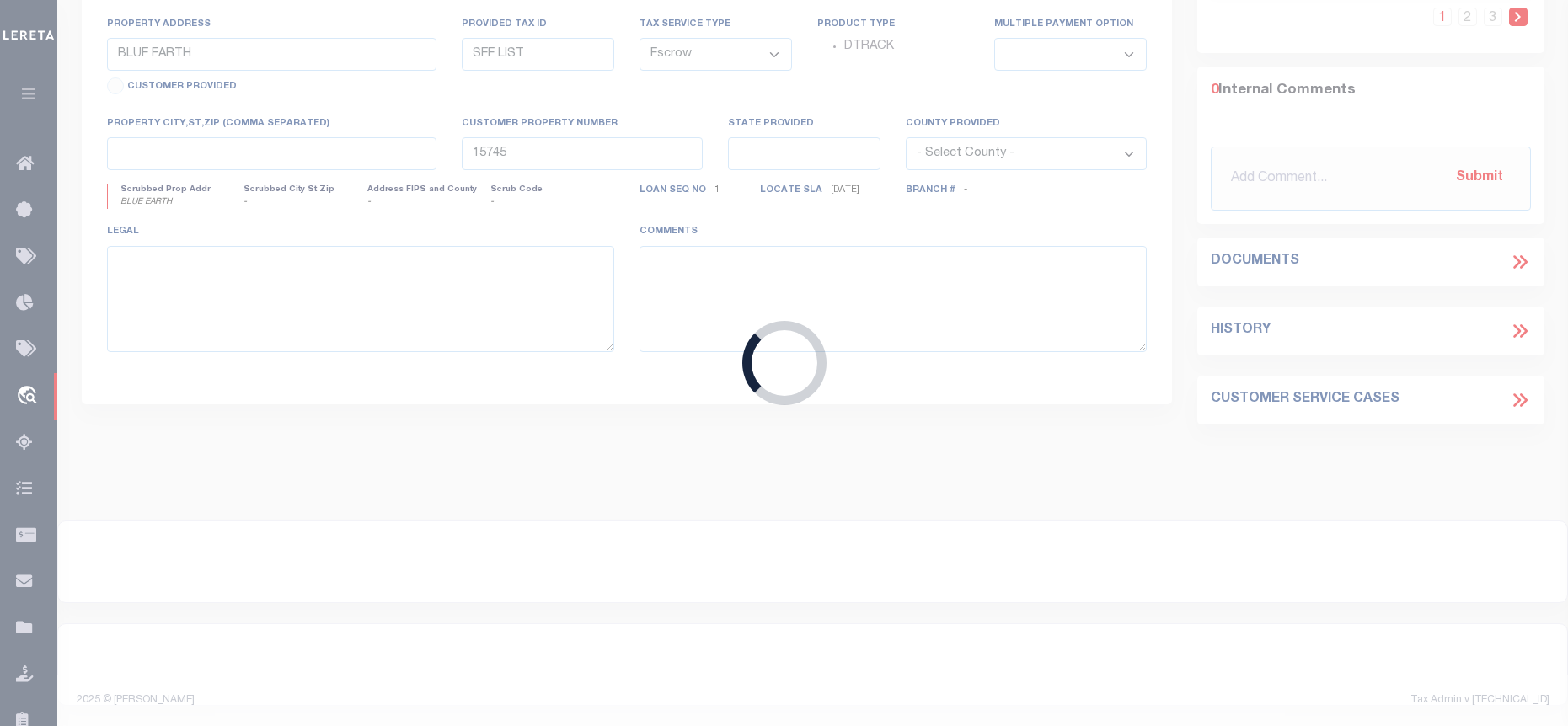
type input "220 SOUTH BEDFORD ROAD"
type input "83.9-1-19"
type input "BEDFORD NY 10506"
type input "15995"
type input "NY"
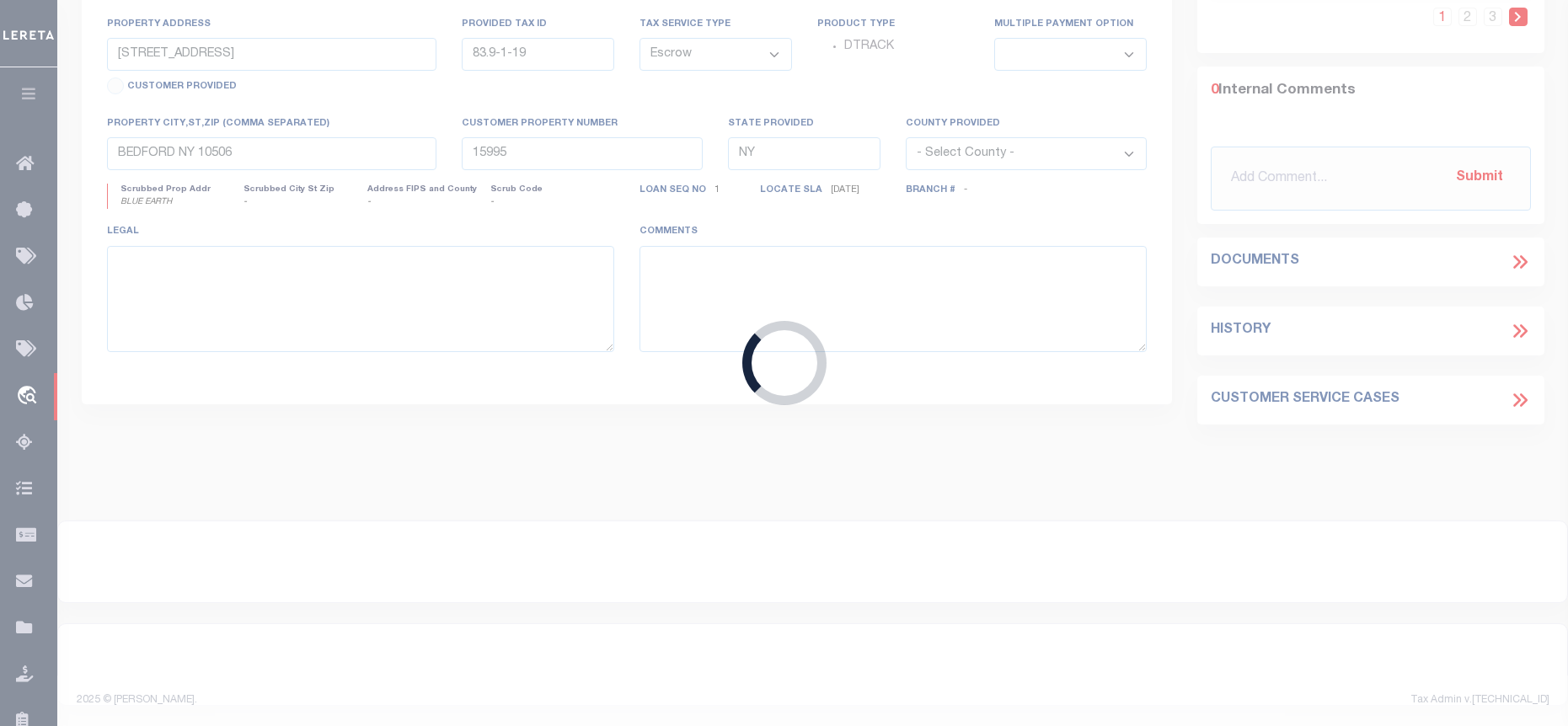
select select
type textarea "LEGAL DESCRIPTION ON FILE. DOCUMENT ID: 0171019056"
select select
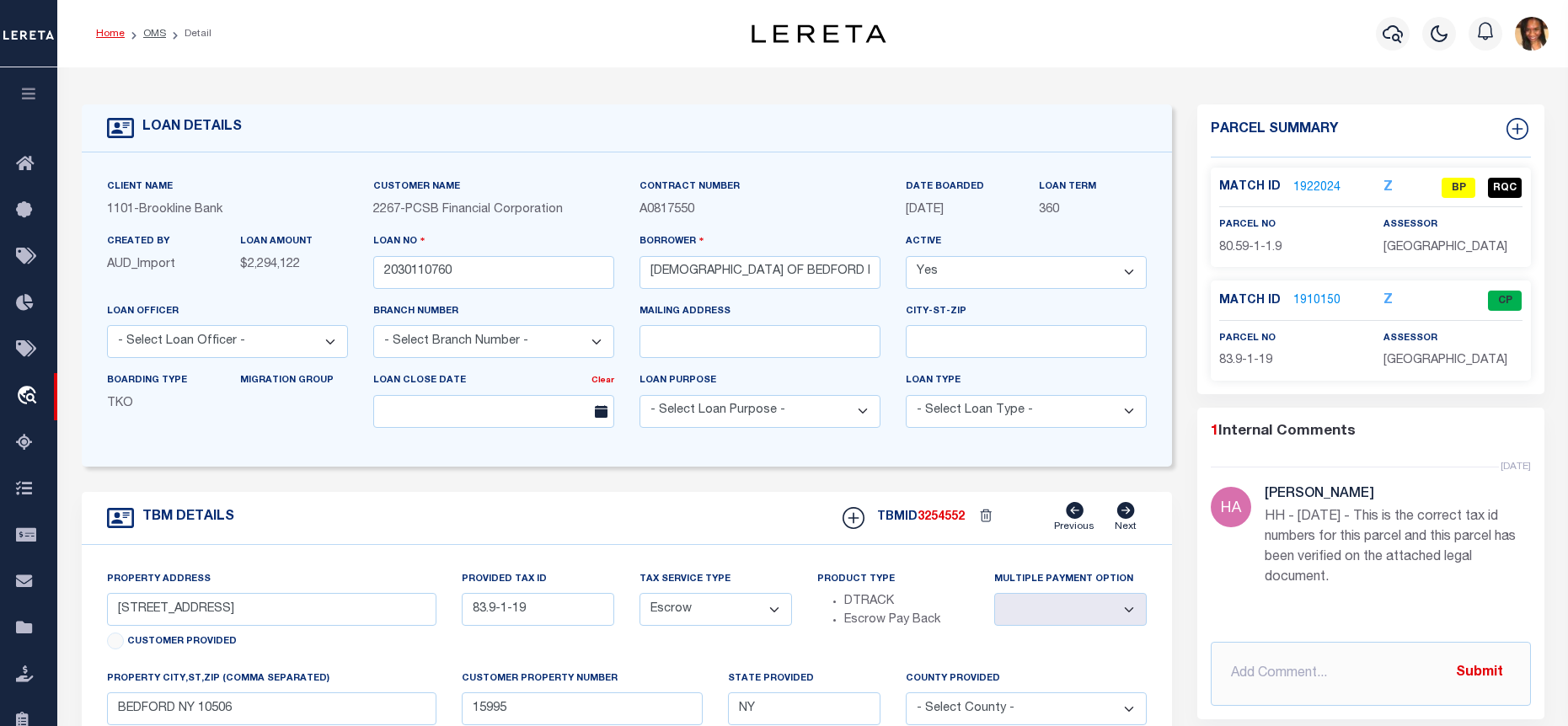
click at [111, 31] on link "Home" at bounding box center [110, 34] width 29 height 10
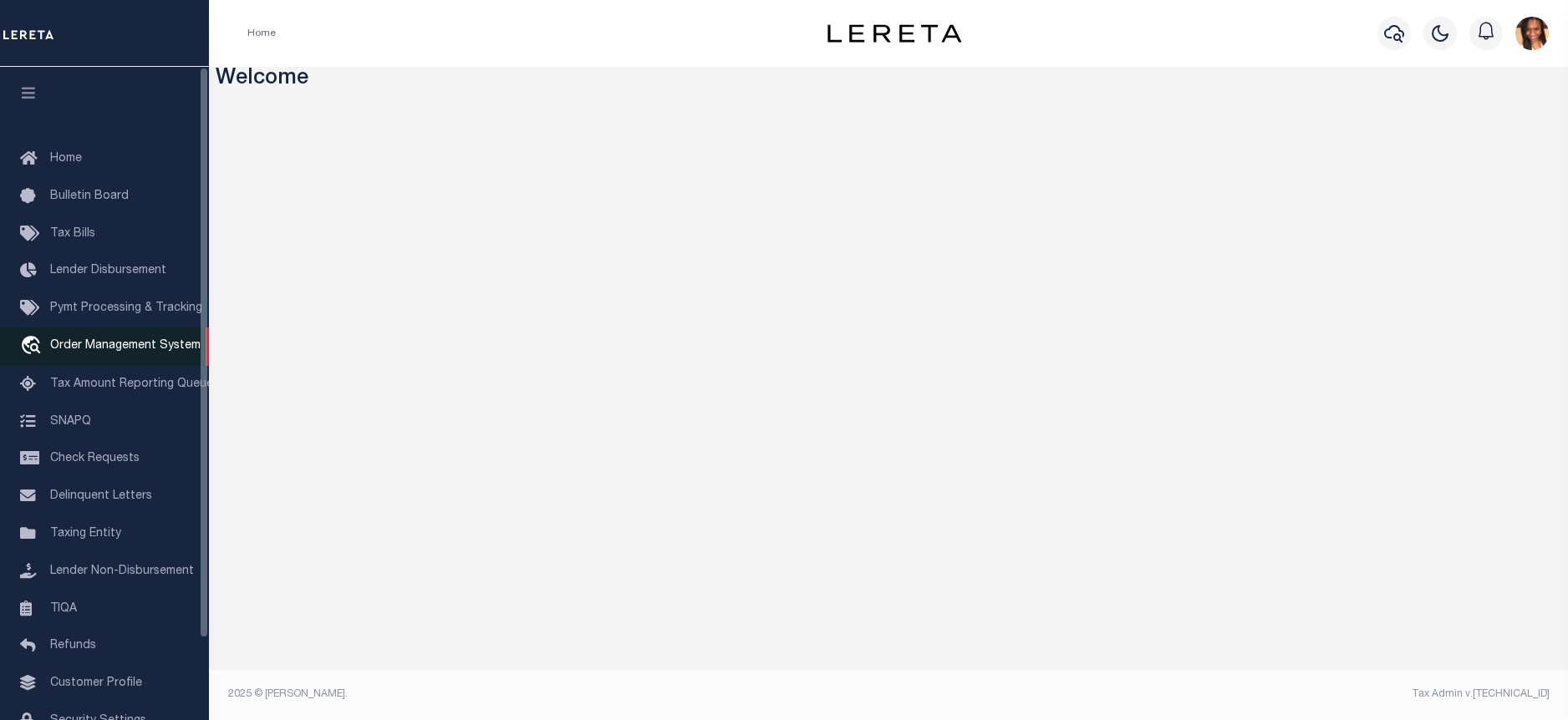
click at [78, 342] on span "Order Management System" at bounding box center [125, 346] width 150 height 12
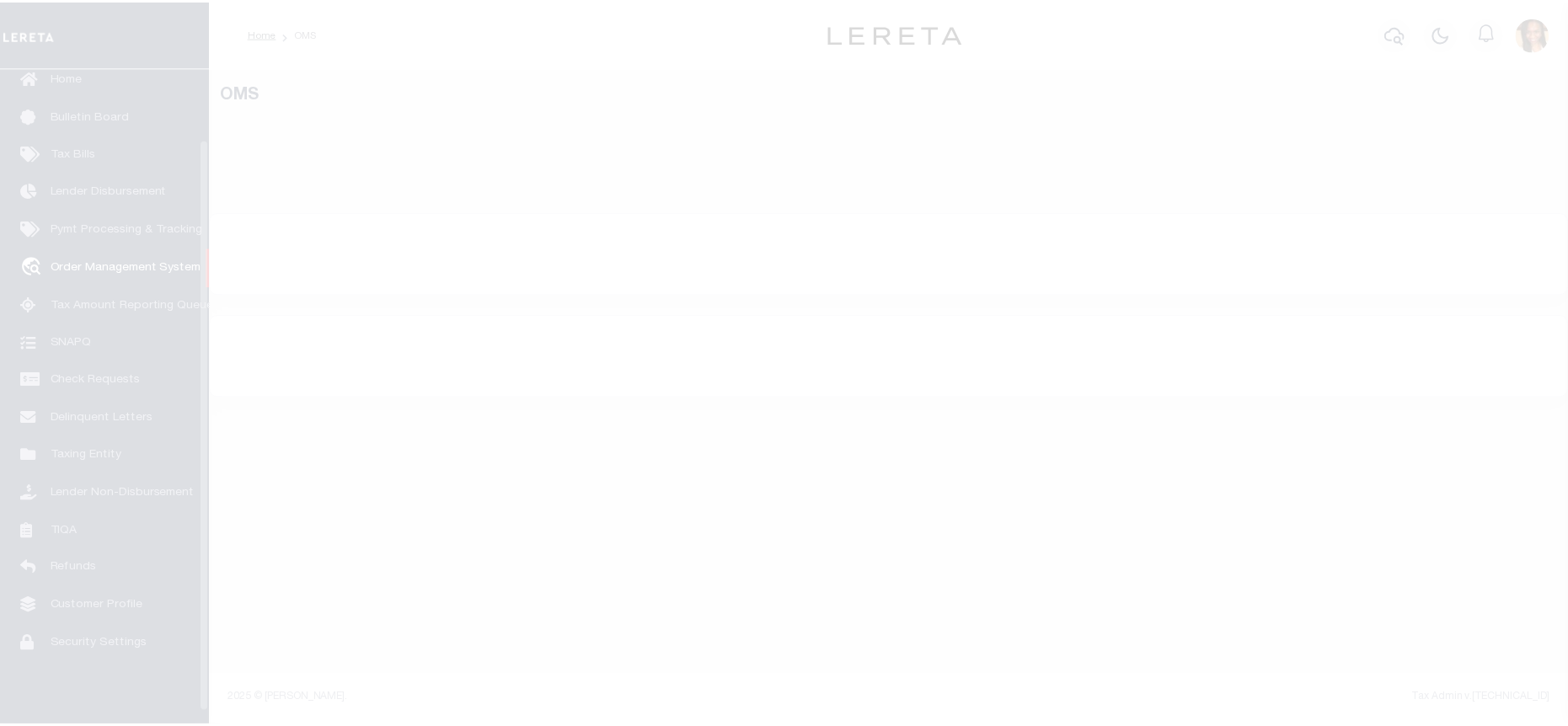
scroll to position [94, 0]
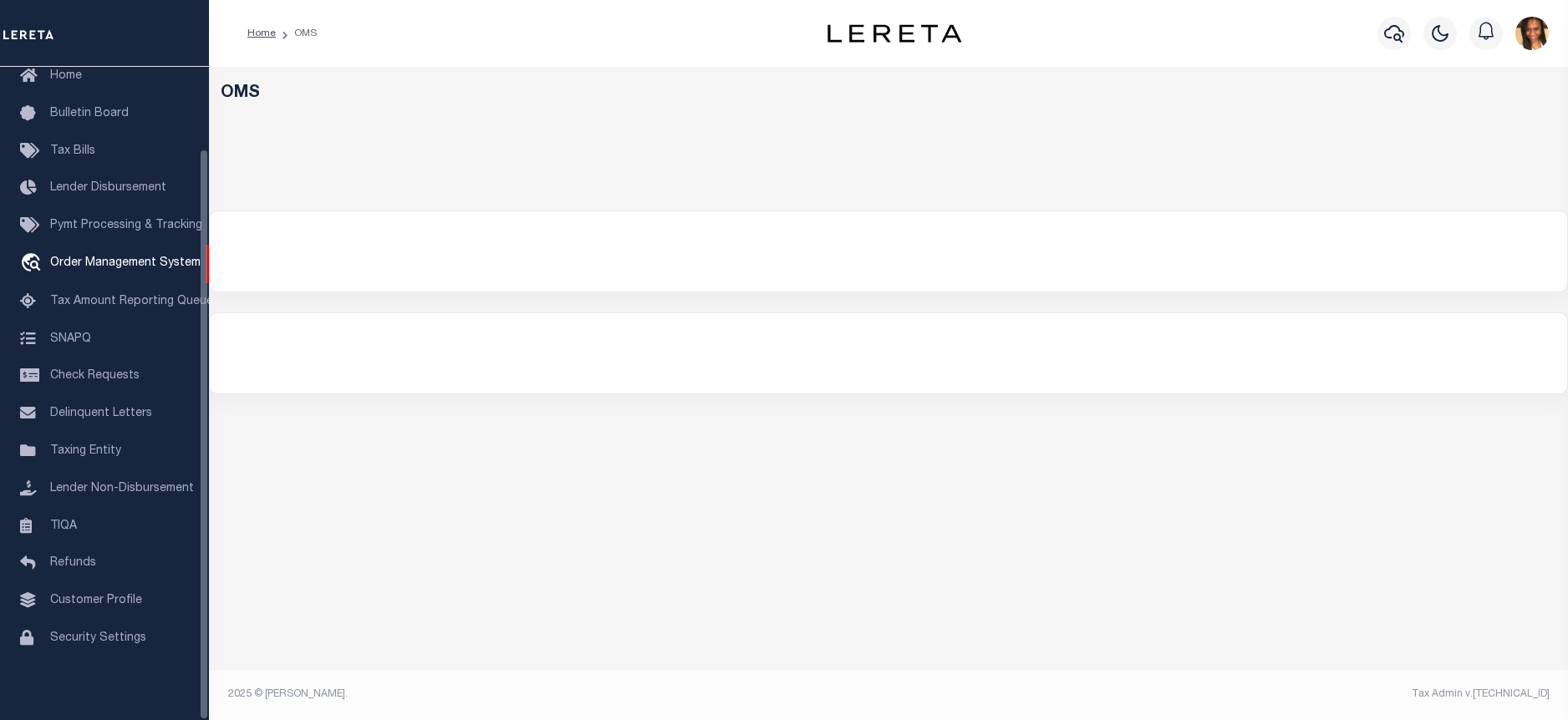
select select "200"
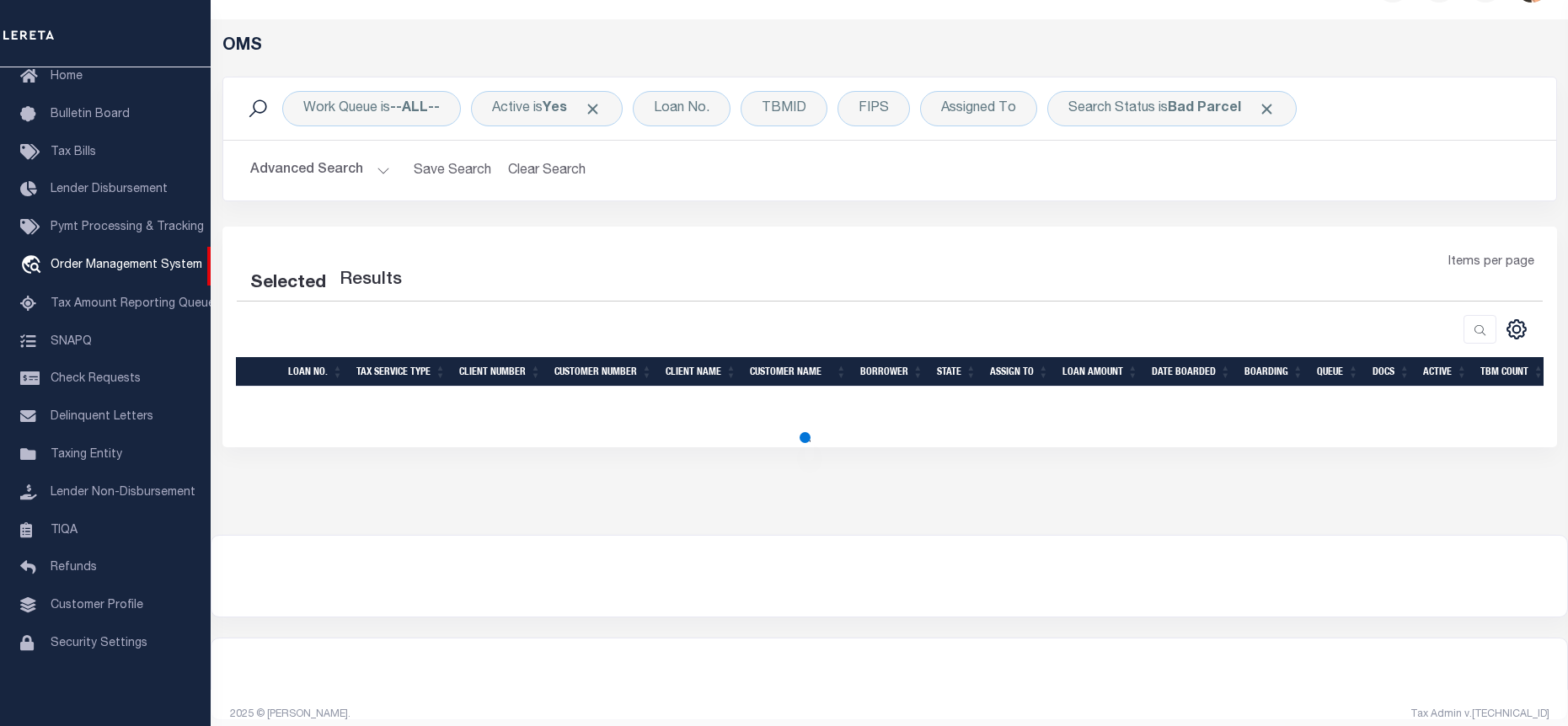
scroll to position [63, 0]
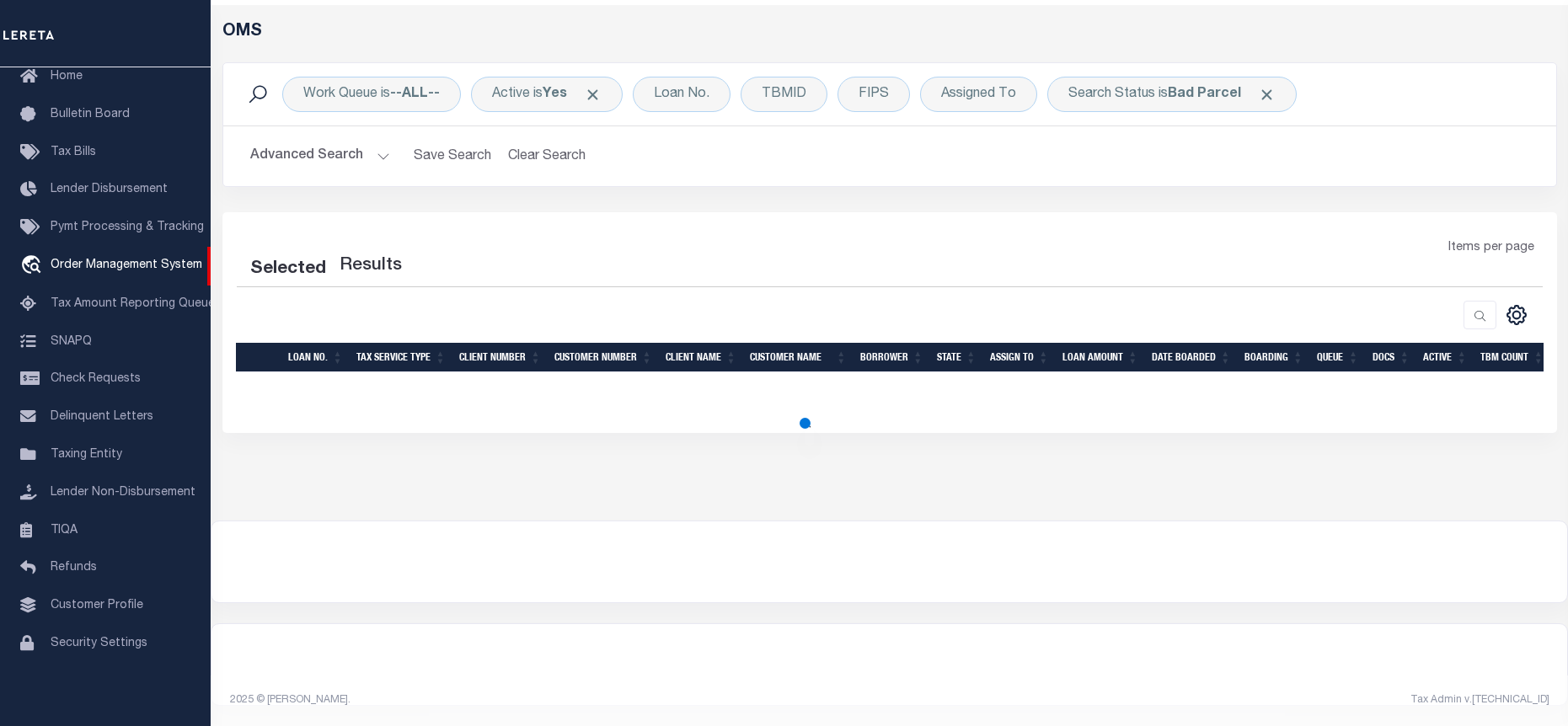
select select "200"
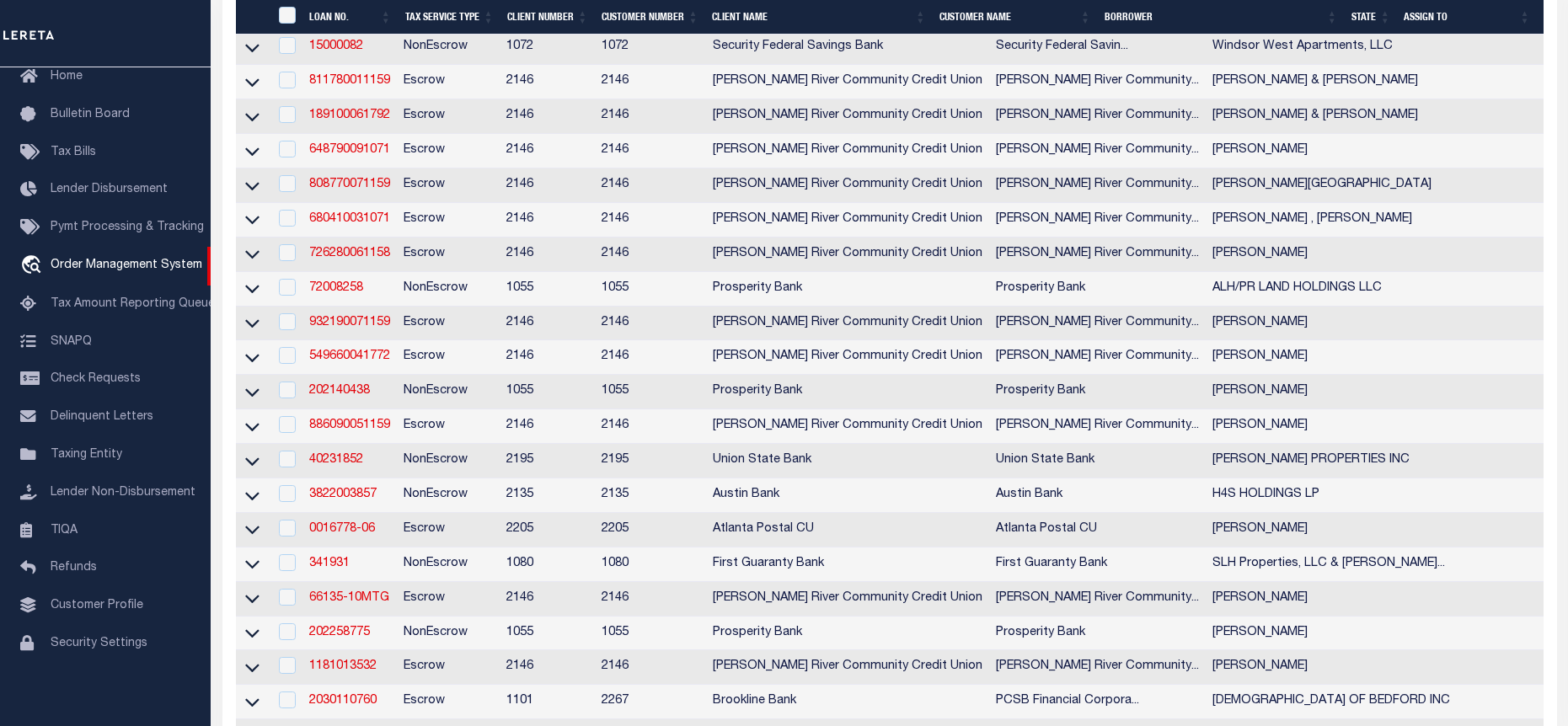
scroll to position [399, 0]
click at [354, 153] on link "648790091071" at bounding box center [350, 153] width 81 height 12
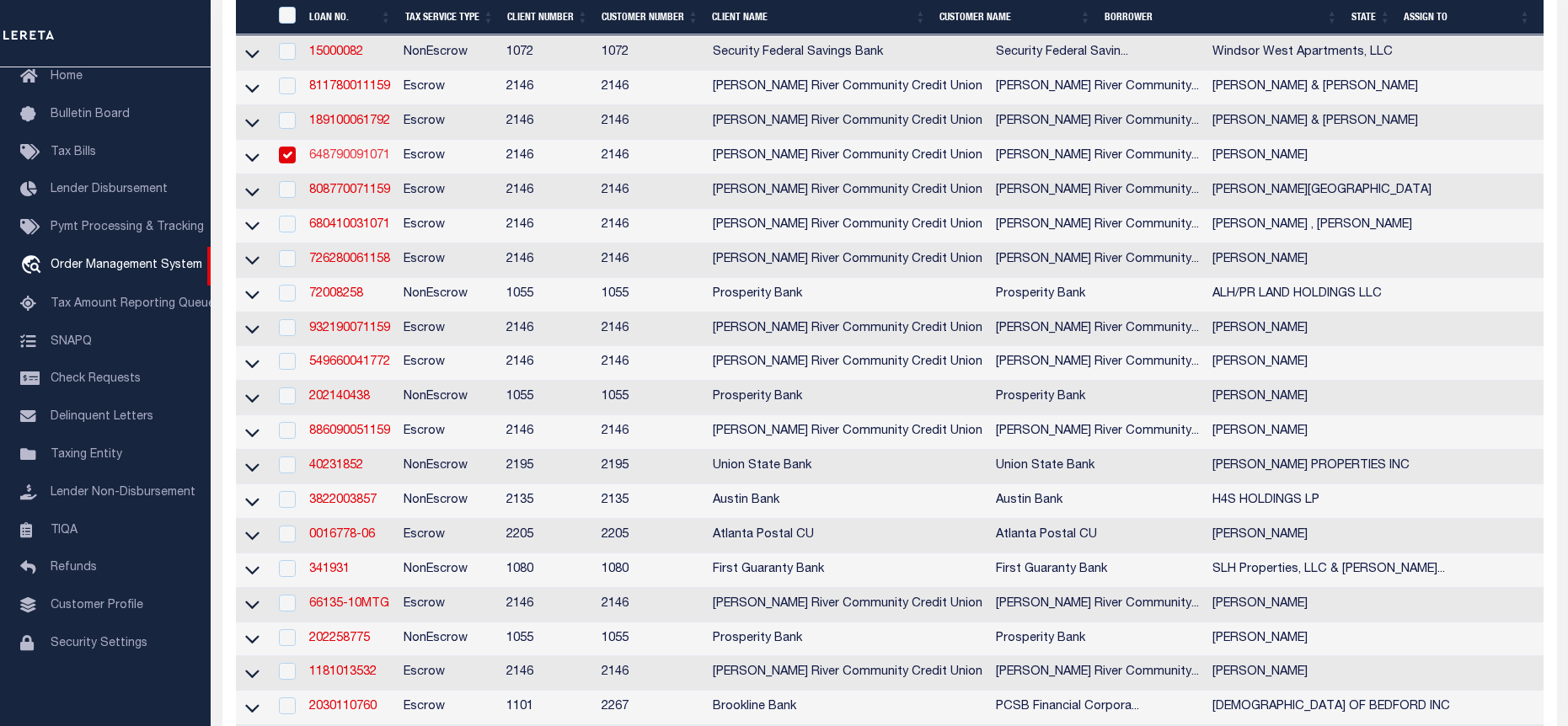
type input "648790091071"
type input "LABRAKE SHAWN"
select select
select select "Escrow"
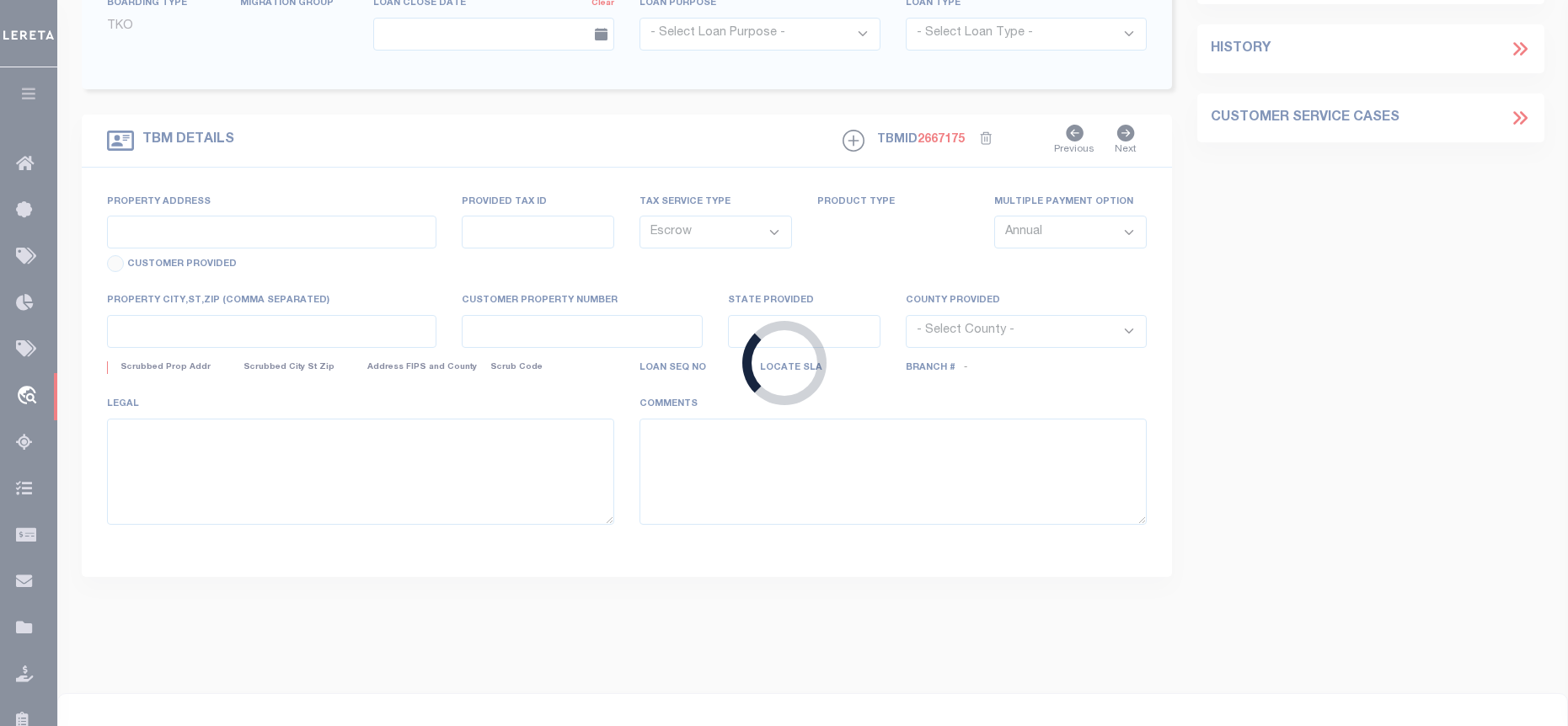
type input "236 Green Barn Rd"
type input "120.-2-8.16"
type input "[PERSON_NAME][GEOGRAPHIC_DATA]"
type input "NY"
select select
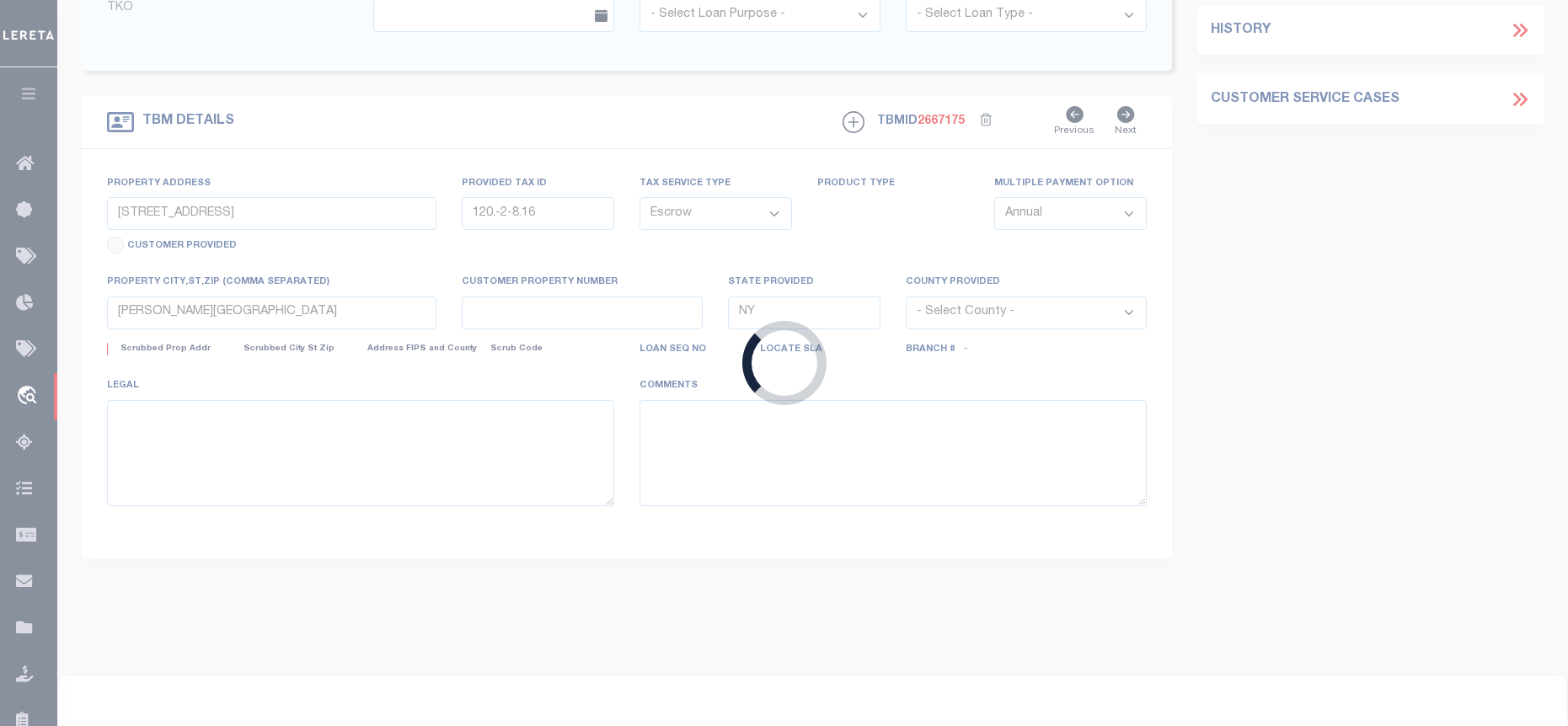
select select "3211"
select select
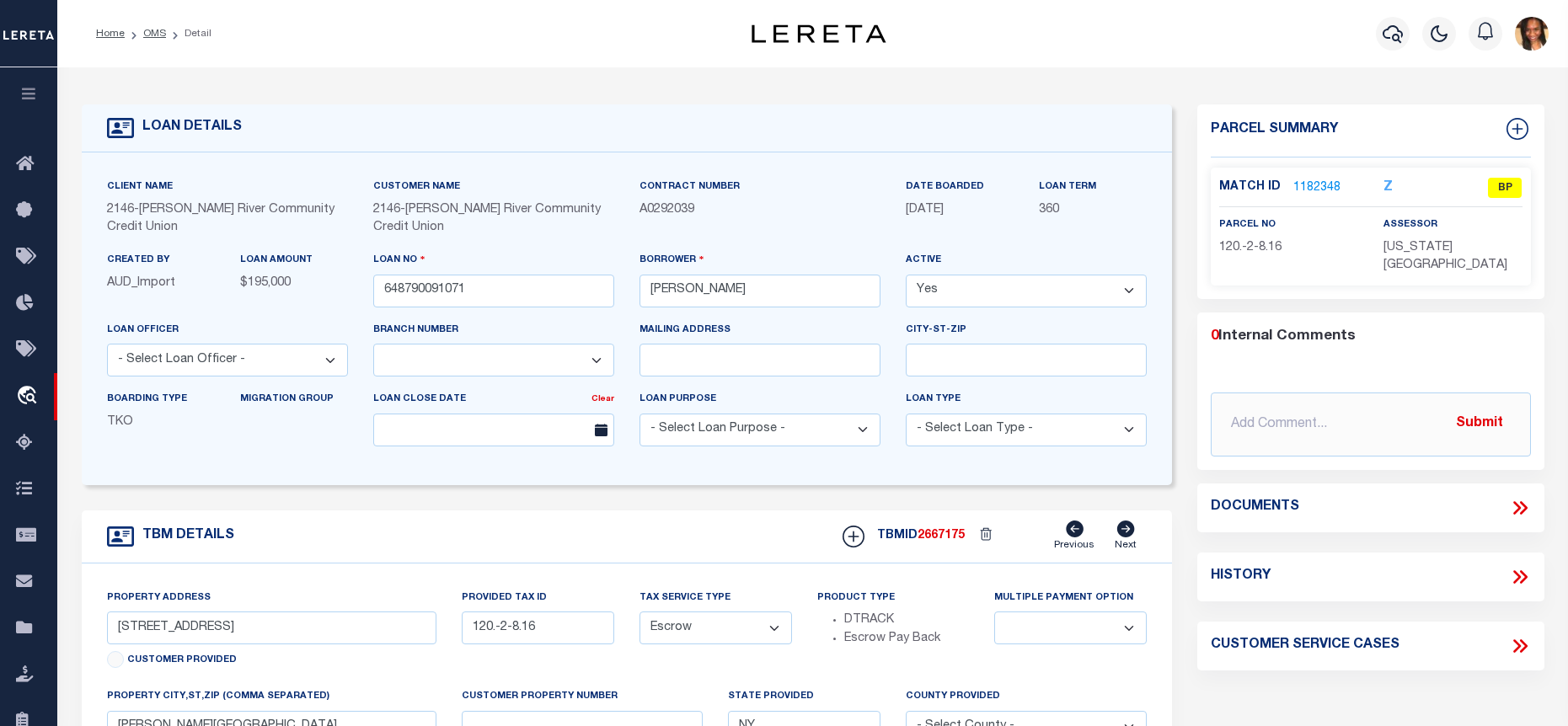
click at [1315, 180] on link "1182348" at bounding box center [1317, 188] width 47 height 17
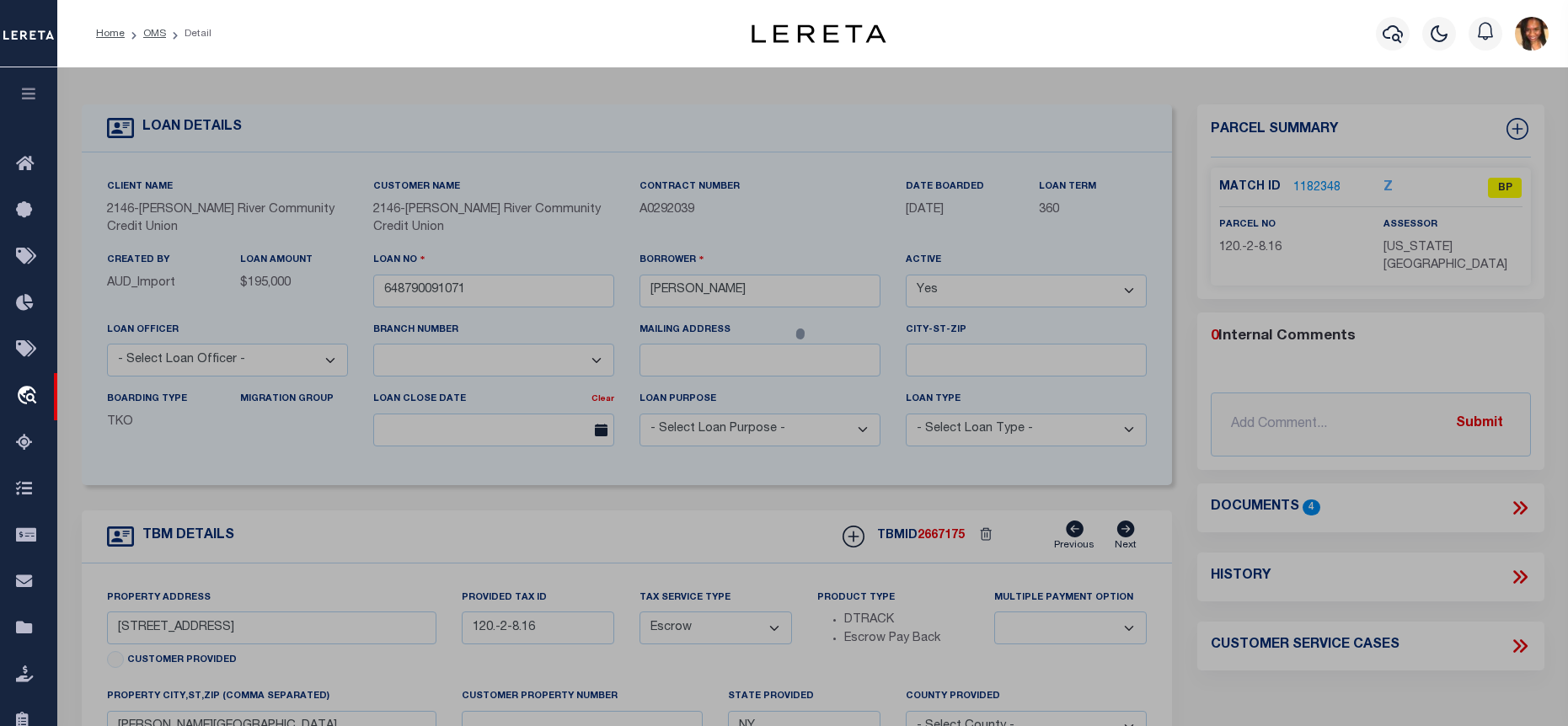
checkbox input "false"
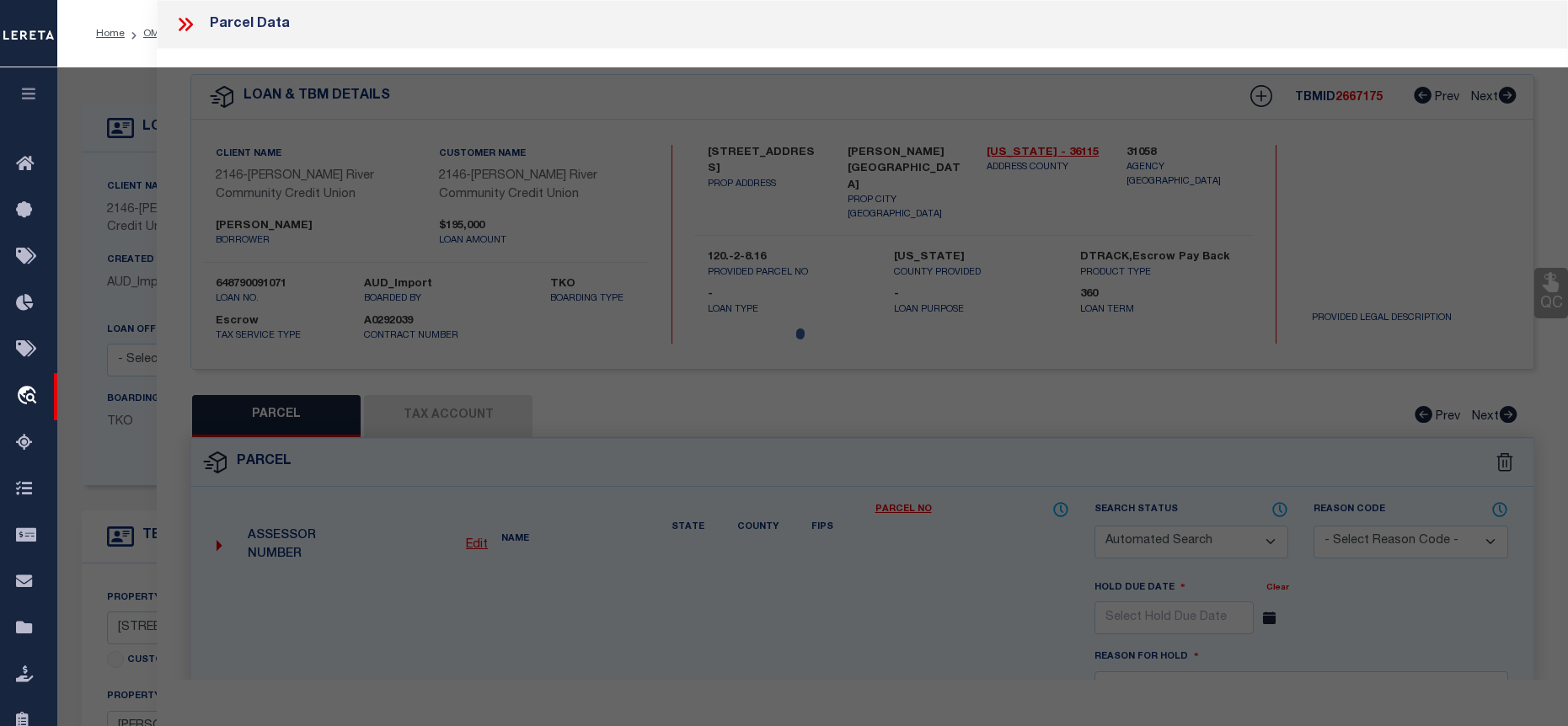
select select "BP"
type input "LABRAKE, SHAWN & MELISSA"
select select
type input "236 GREEN BARN RD."
checkbox input "false"
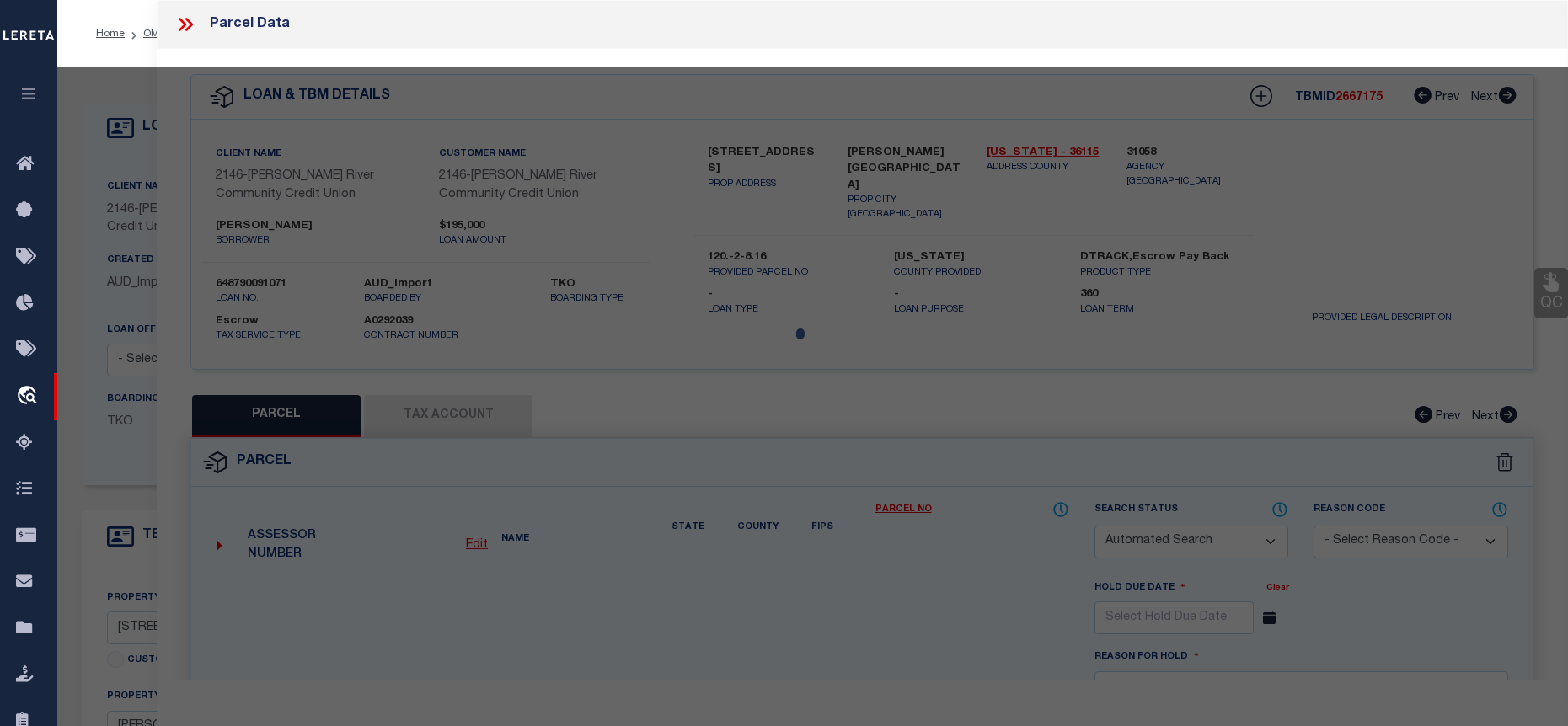
type input "[PERSON_NAME][GEOGRAPHIC_DATA] [GEOGRAPHIC_DATA] 12839"
type textarea "SUBD LOT 3A ACRES: 2.50"
type textarea "Tax ID Special Project"
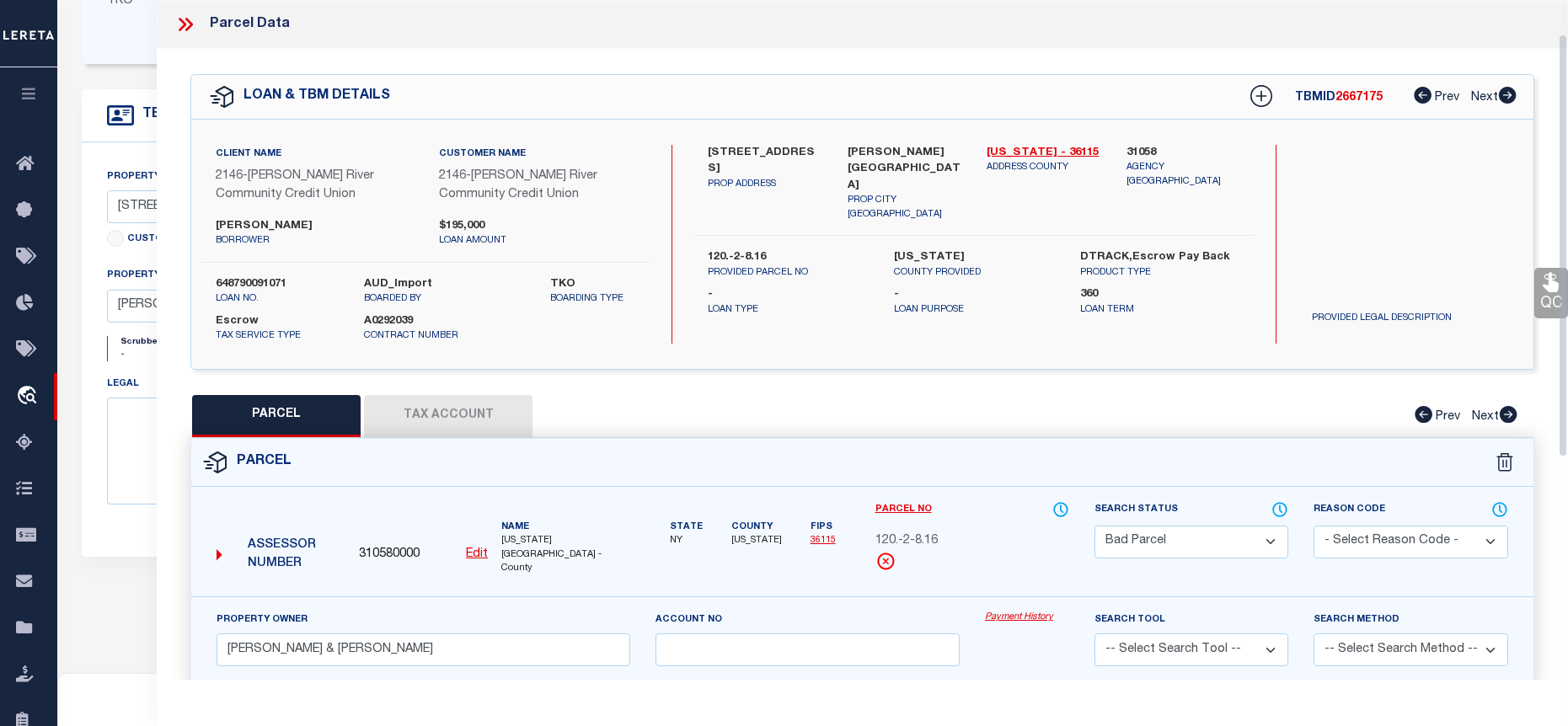
scroll to position [337, 0]
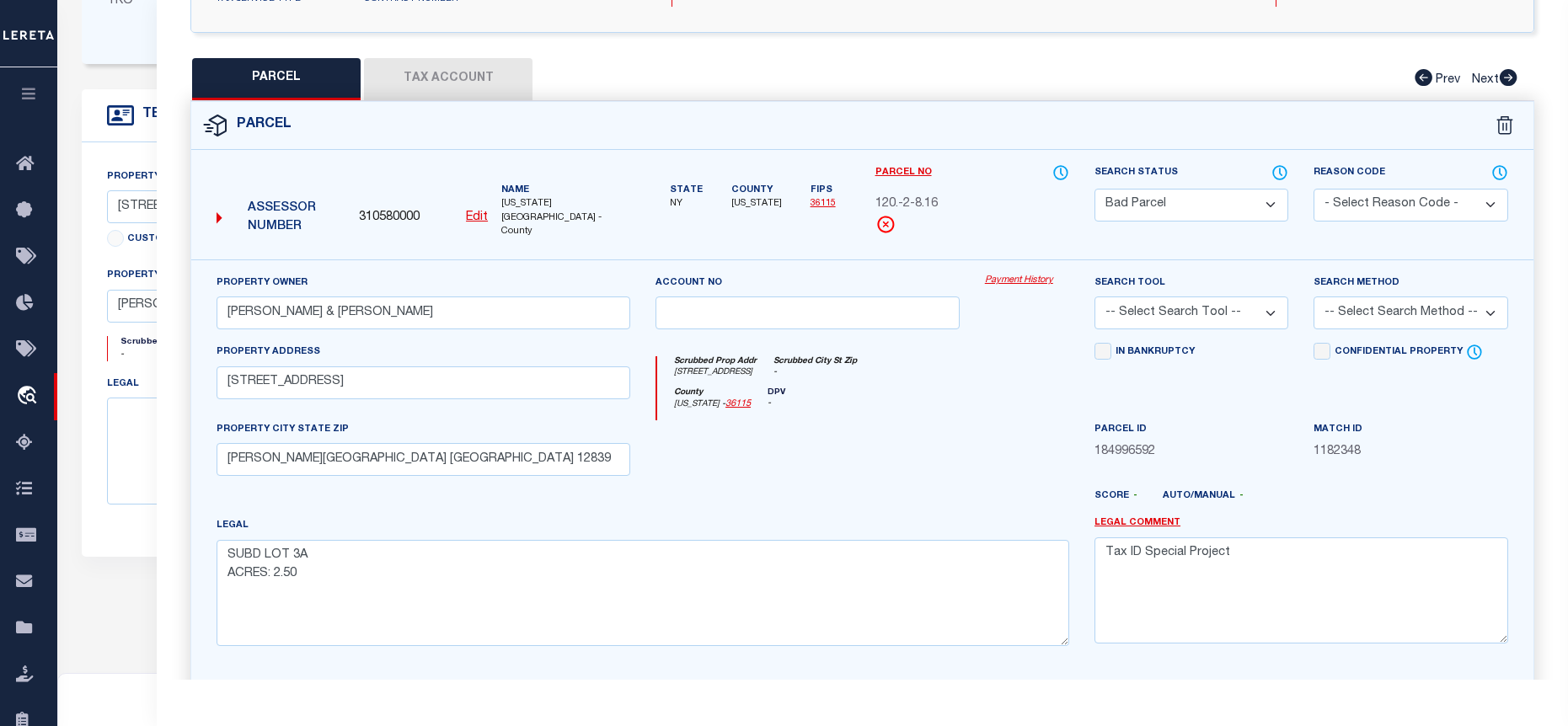
click at [433, 58] on button "Tax Account" at bounding box center [447, 79] width 168 height 42
select select "100"
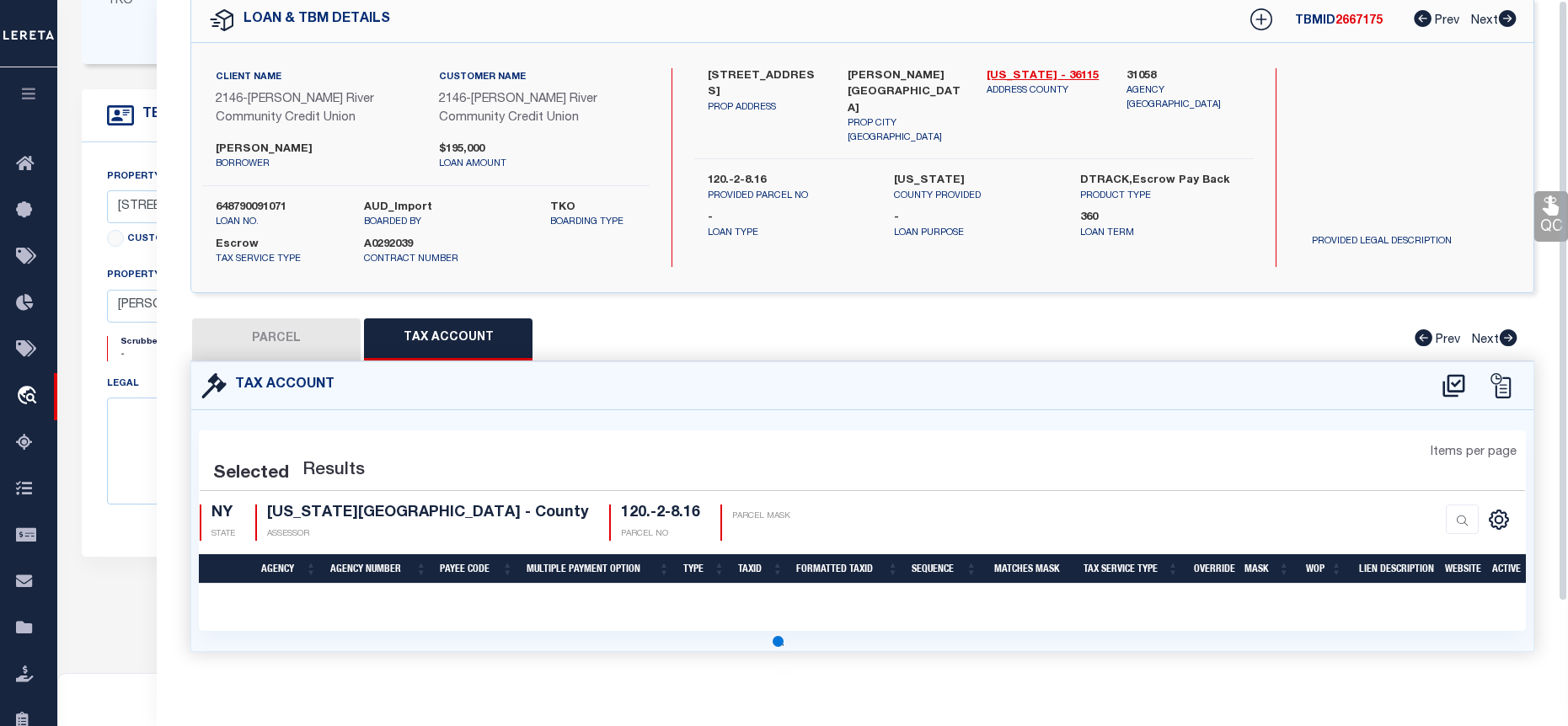
scroll to position [0, 0]
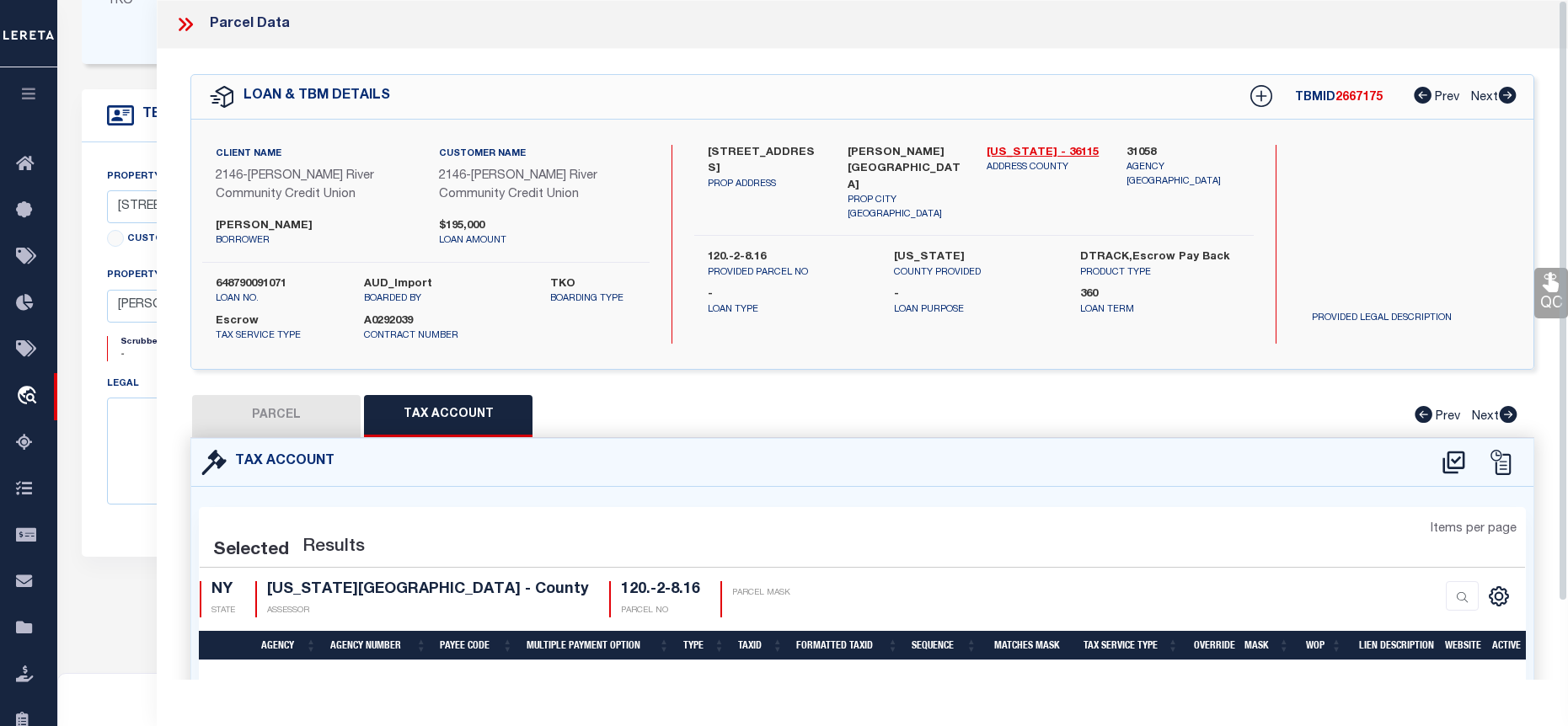
select select "100"
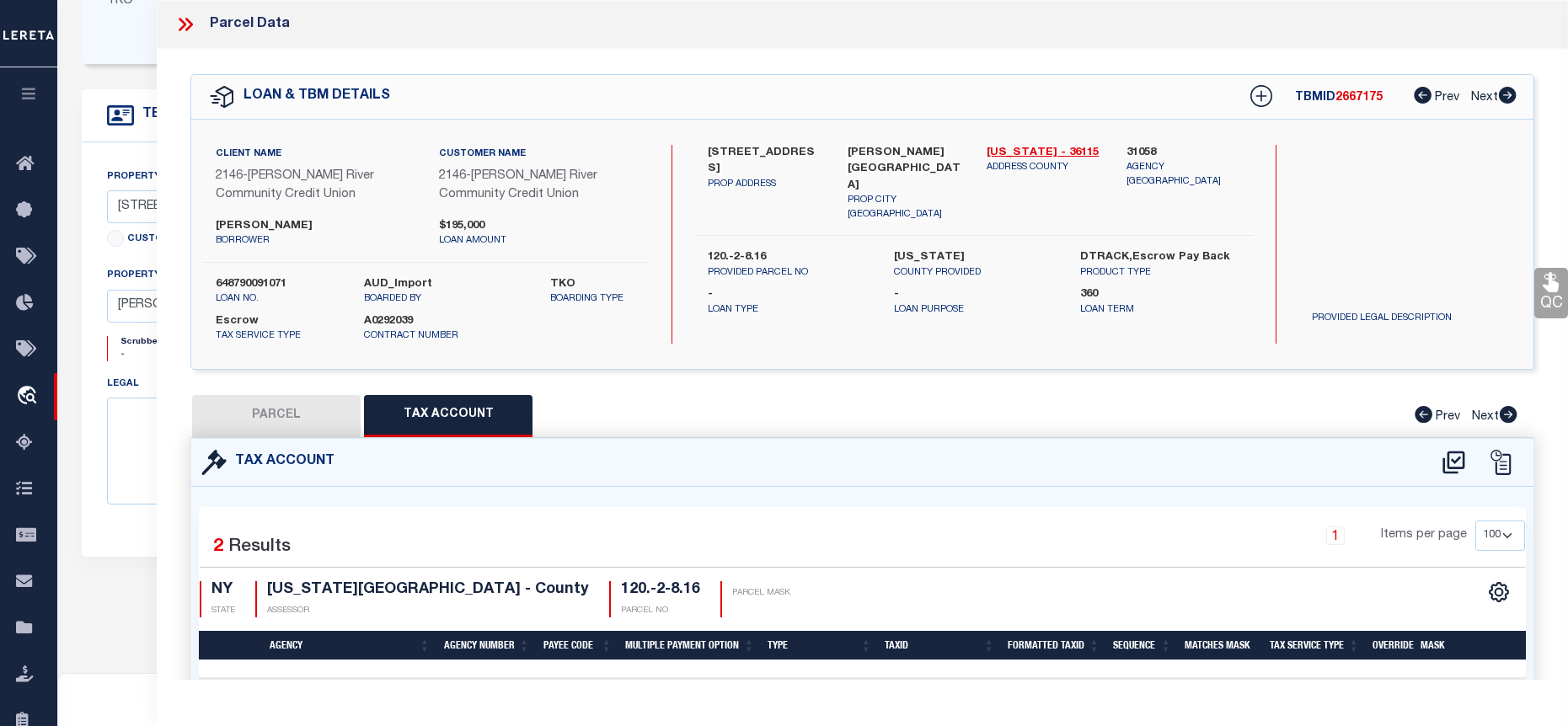
click at [428, 67] on div "QC QC QC" at bounding box center [862, 430] width 1412 height 763
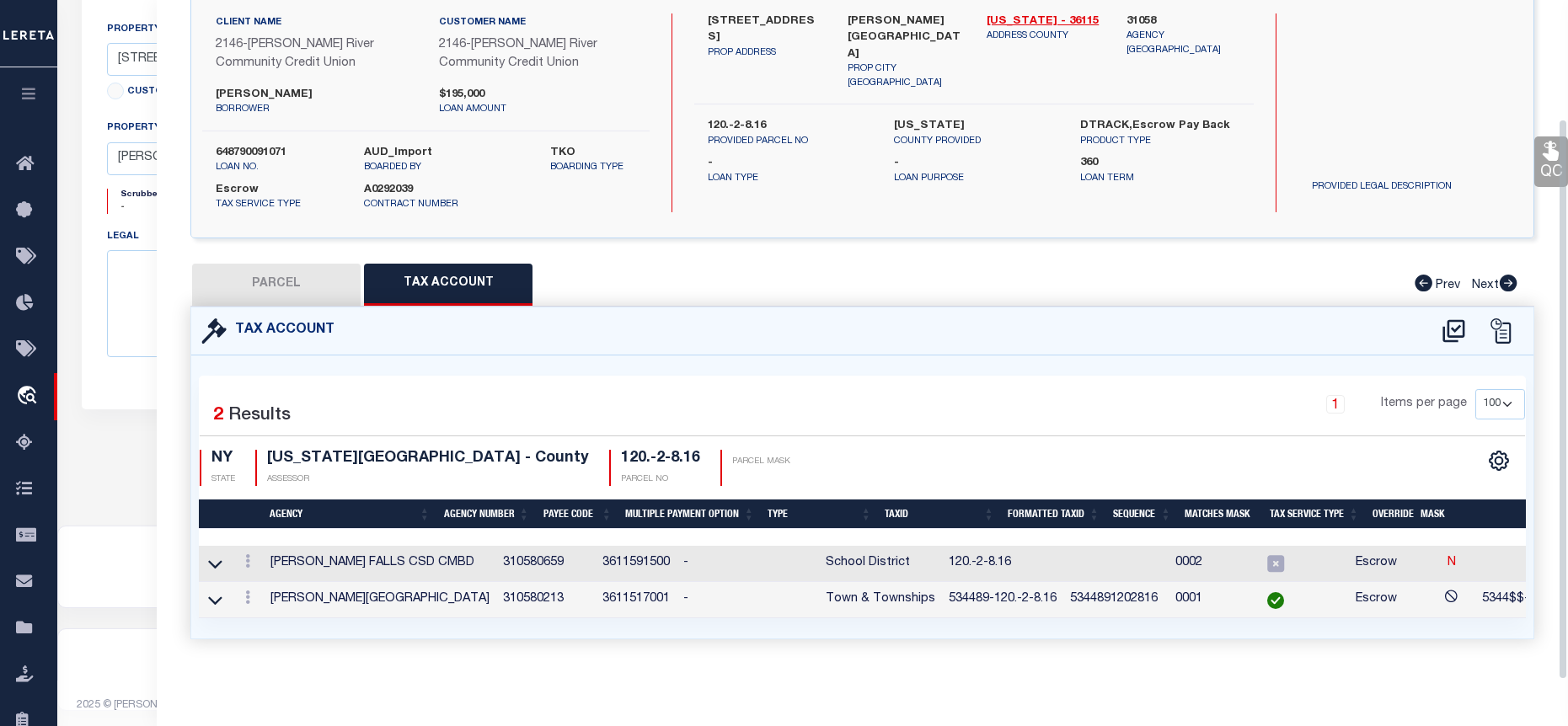
scroll to position [580, 0]
click at [253, 593] on link at bounding box center [247, 599] width 18 height 13
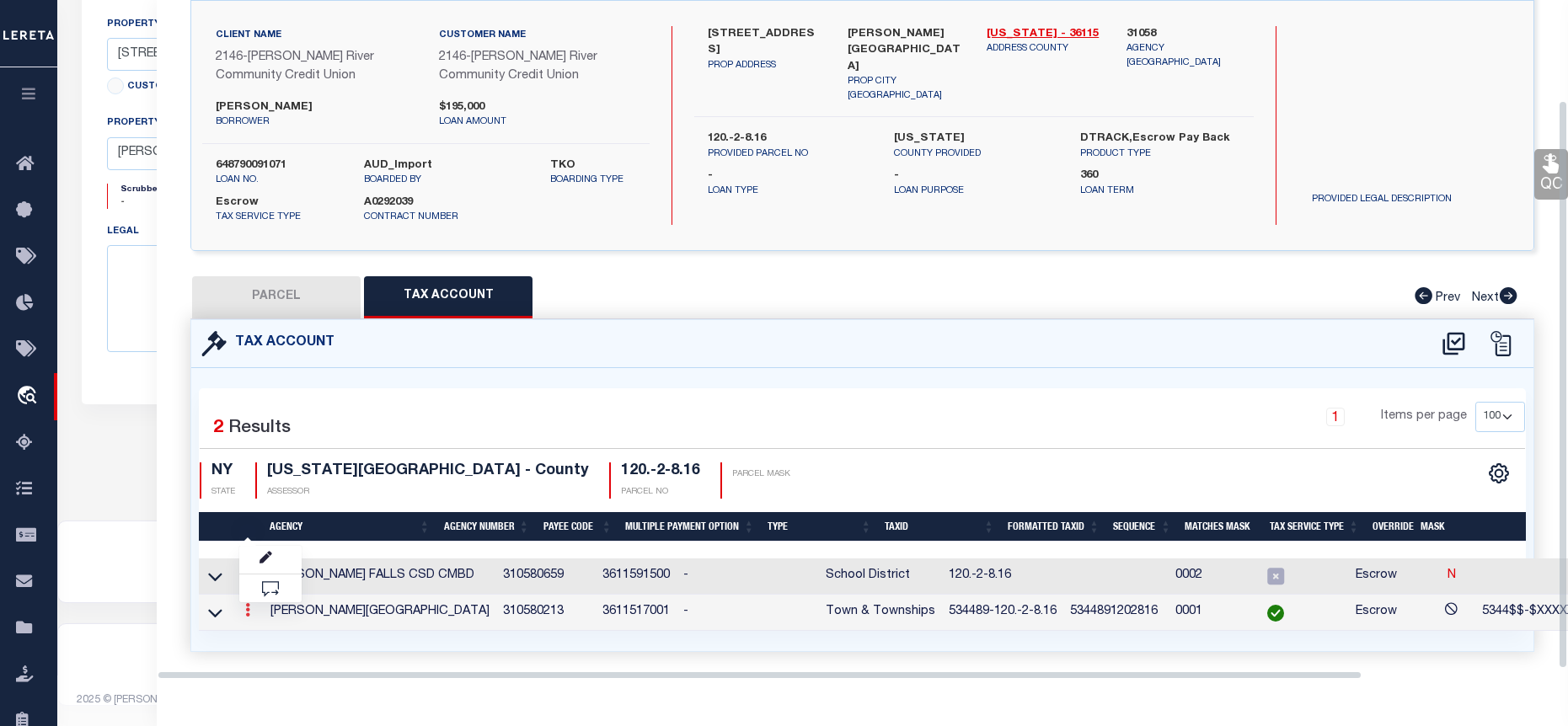
scroll to position [119, 0]
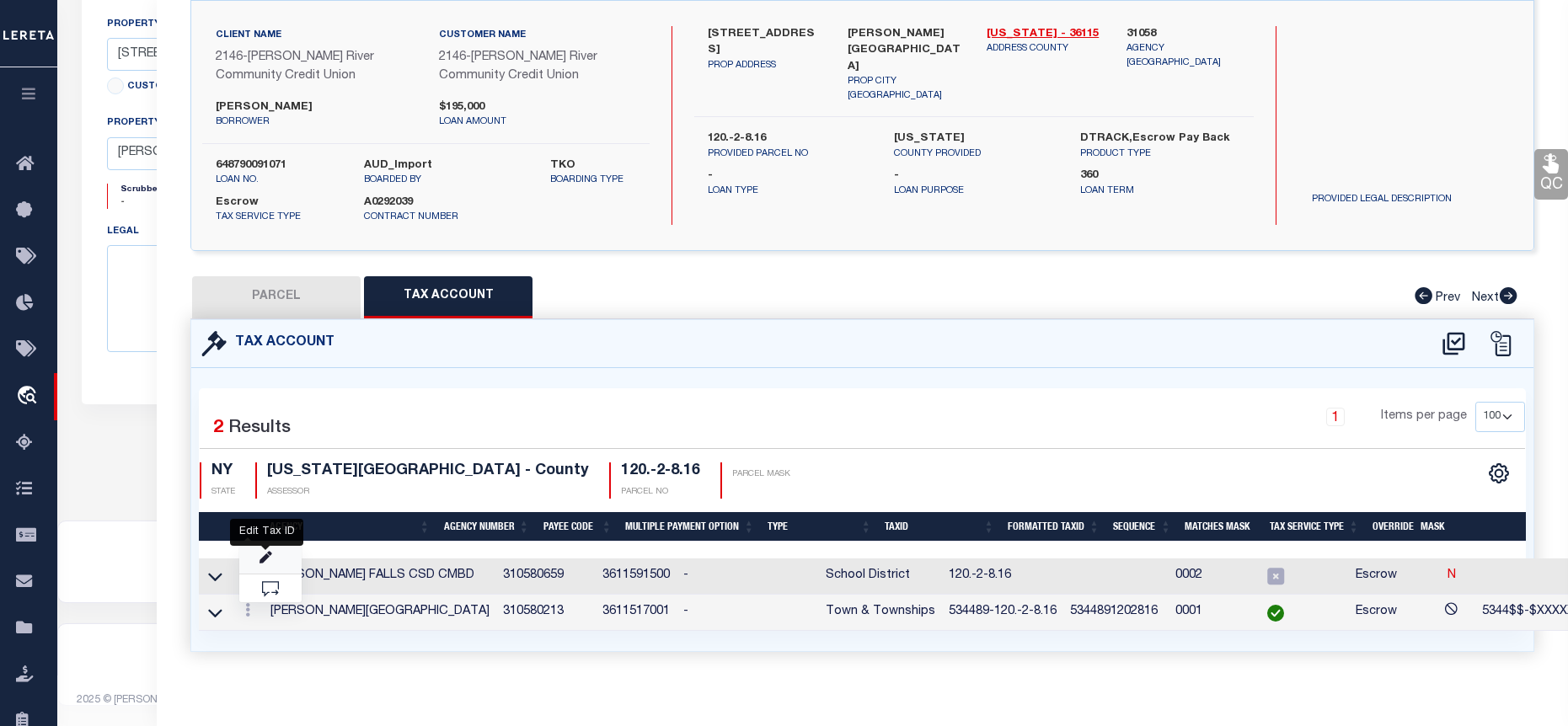
click at [265, 560] on icon "" at bounding box center [266, 558] width 12 height 12
type input "534489-120.-2-8.16"
type textarea "5344$$-$XXXXXXXXXXXXXXXX"
checkbox input "true"
type input "XXXXXXXXXXXXXXXXXXXXXXXX*"
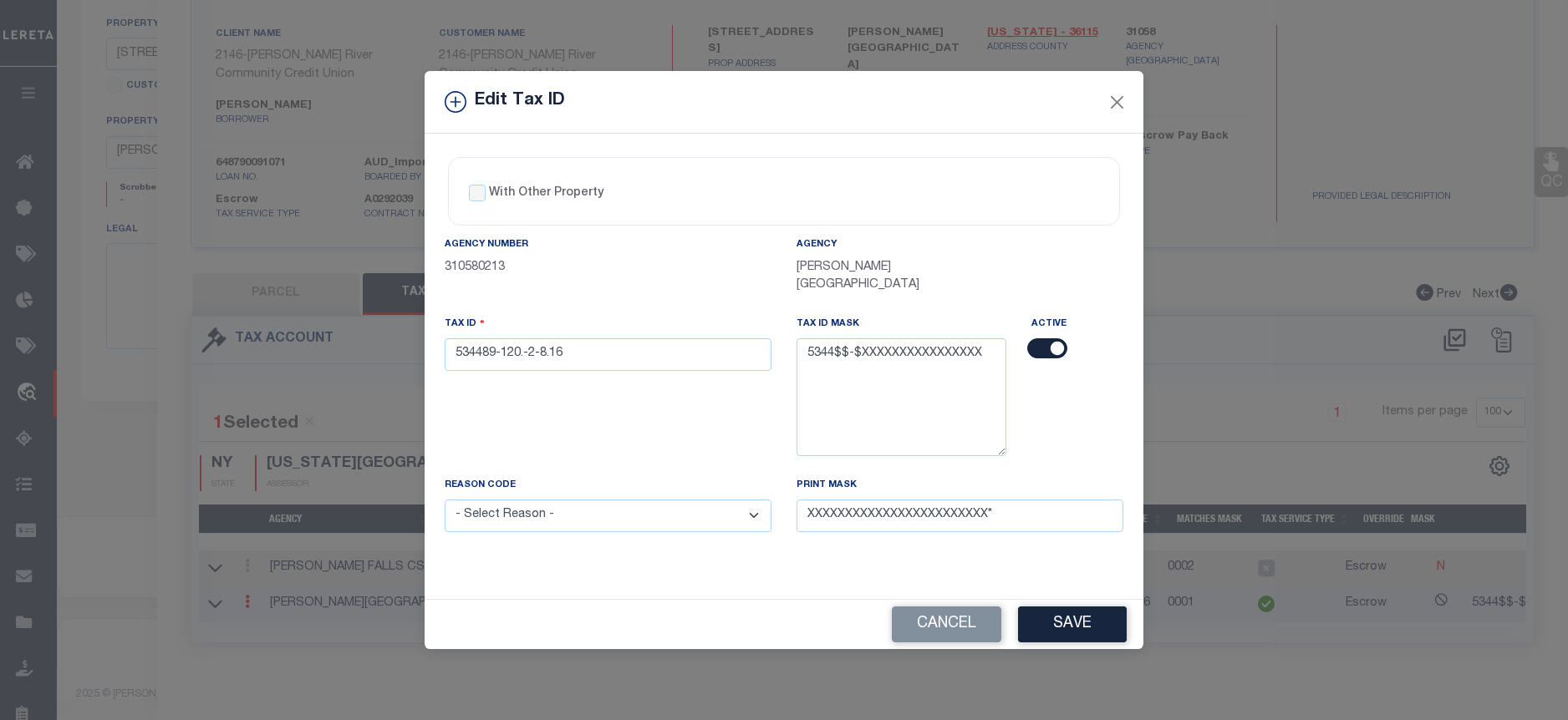
click at [244, 604] on div "Edit Tax ID With Other Property With Other Property Type Temporary" at bounding box center [784, 360] width 1568 height 720
click at [584, 345] on input "534489-120.-2-8.16" at bounding box center [608, 354] width 327 height 33
drag, startPoint x: 584, startPoint y: 345, endPoint x: 453, endPoint y: 348, distance: 131.0
click at [453, 348] on input "534489-120.-2-8.16" at bounding box center [608, 354] width 327 height 33
click at [1115, 105] on button "Close" at bounding box center [1117, 101] width 22 height 22
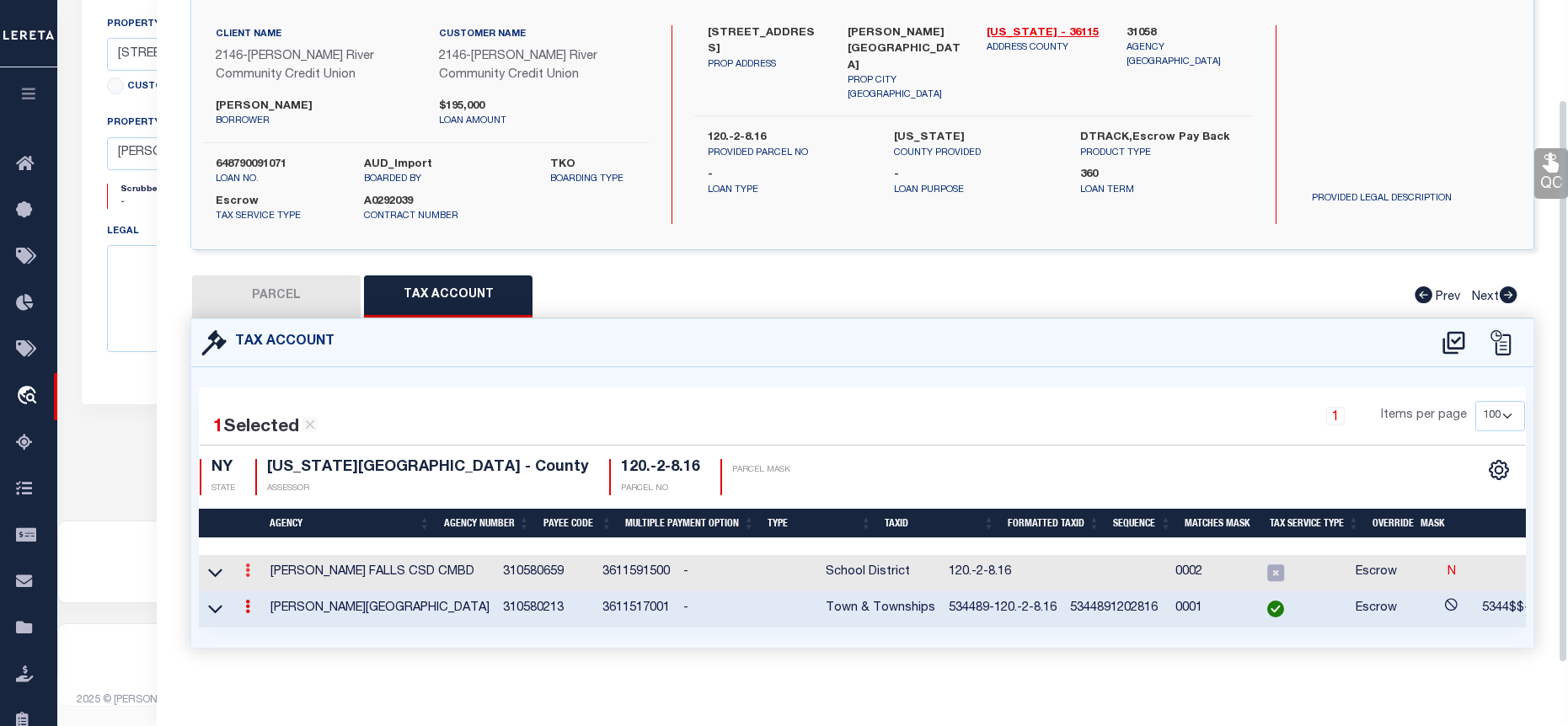
click at [247, 566] on icon at bounding box center [248, 569] width 5 height 13
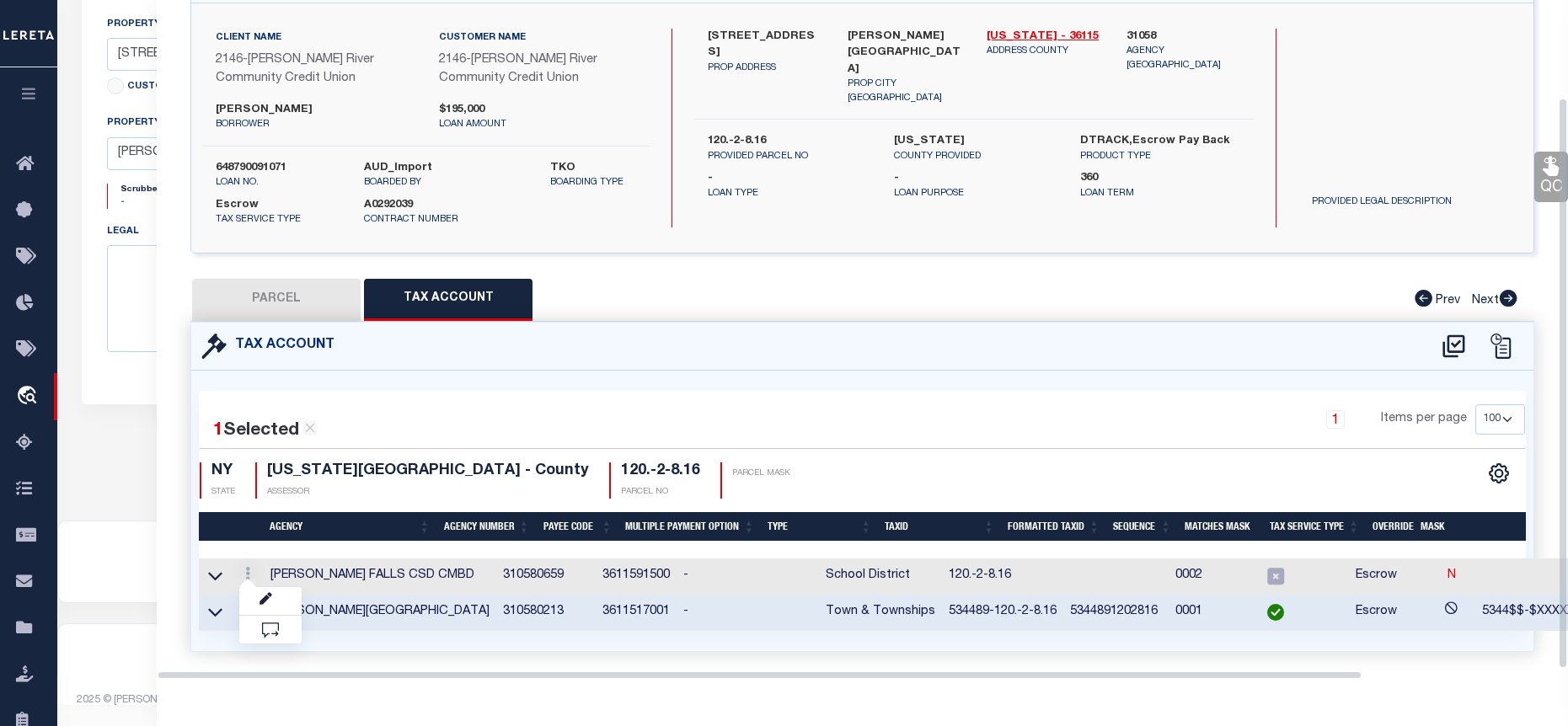
scroll to position [116, 0]
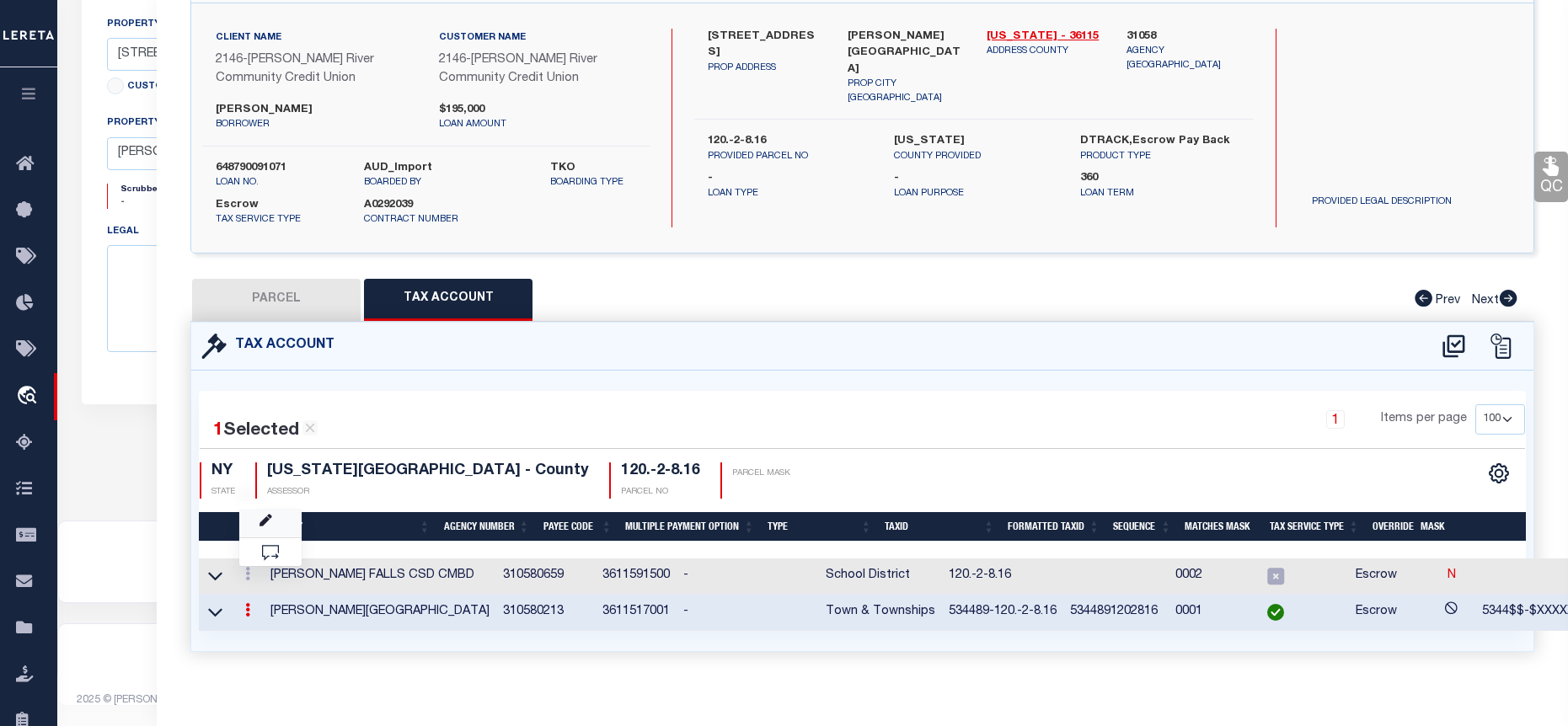
click at [273, 522] on link at bounding box center [270, 524] width 63 height 28
type input "120.-2-8.16"
type textarea "53$$$$-$XXXXXXXXXXXXXXXX SWIS-PRINT KEY (PICK UP AS SEEN)"
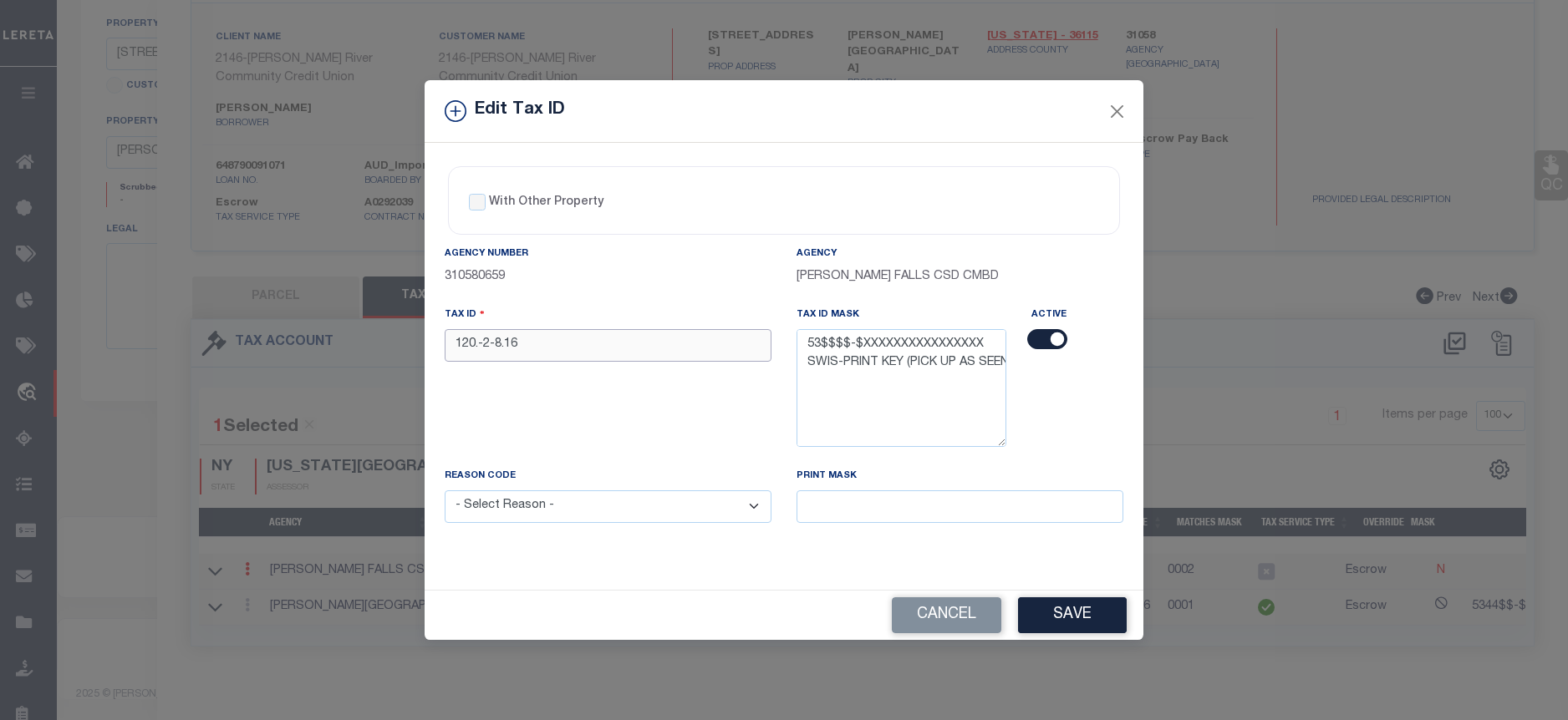
drag, startPoint x: 547, startPoint y: 346, endPoint x: 450, endPoint y: 339, distance: 97.3
click at [450, 339] on input "120.-2-8.16" at bounding box center [608, 346] width 327 height 33
click at [1109, 110] on button "Close" at bounding box center [1117, 111] width 22 height 22
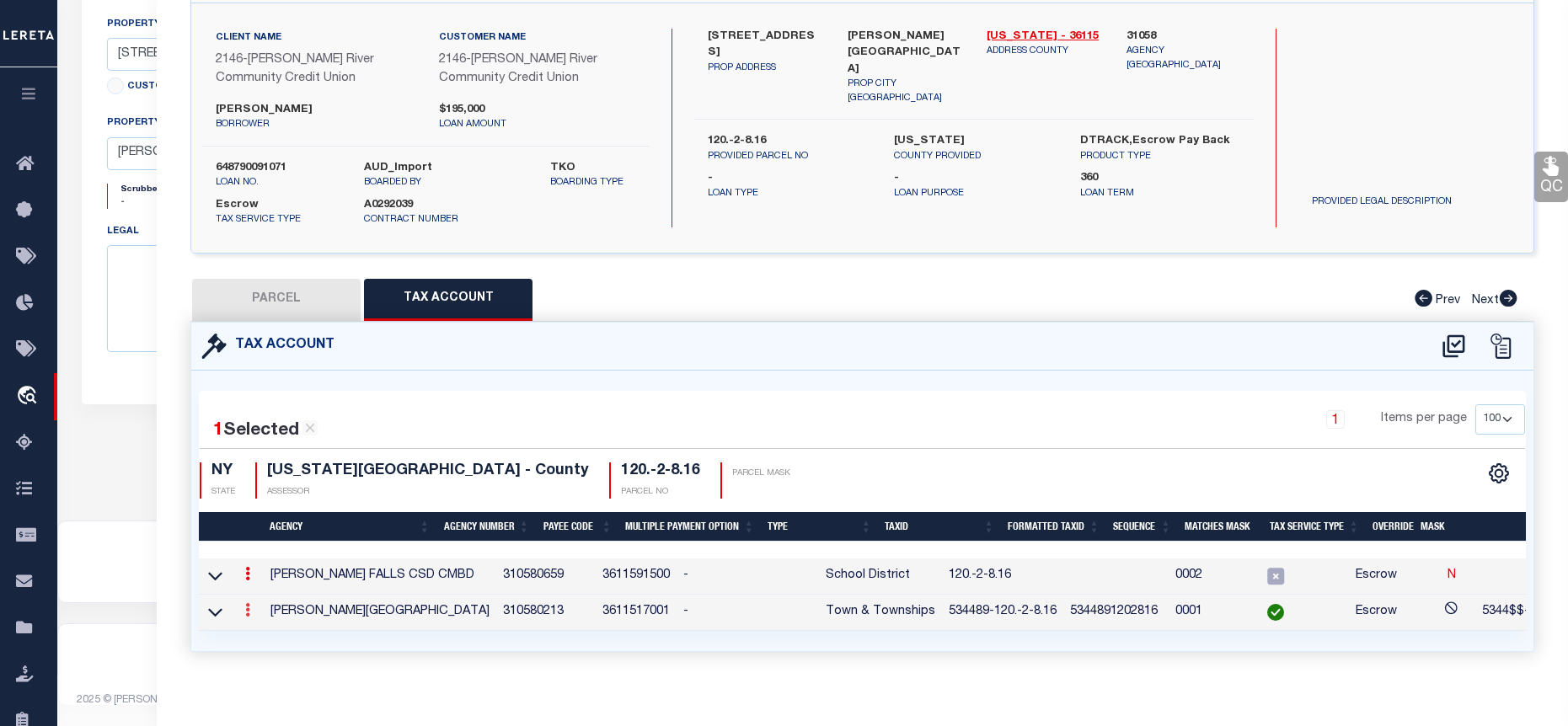
click at [252, 610] on link at bounding box center [247, 612] width 18 height 13
click at [268, 633] on icon "" at bounding box center [266, 635] width 12 height 12
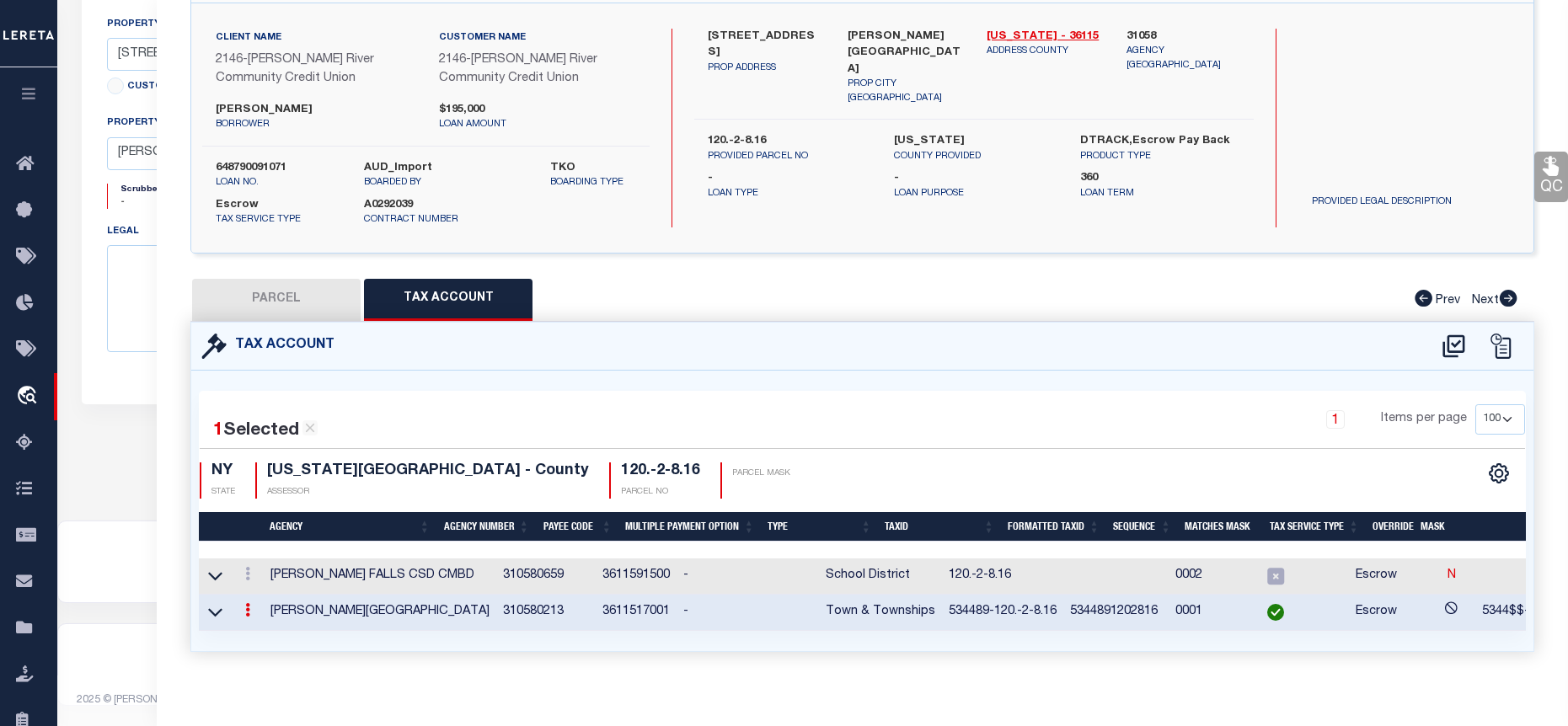
type input "534489-120.-2-8.16"
type textarea "5344$$-$XXXXXXXXXXXXXXXX"
type input "XXXXXXXXXXXXXXXXXXXXXXXX*"
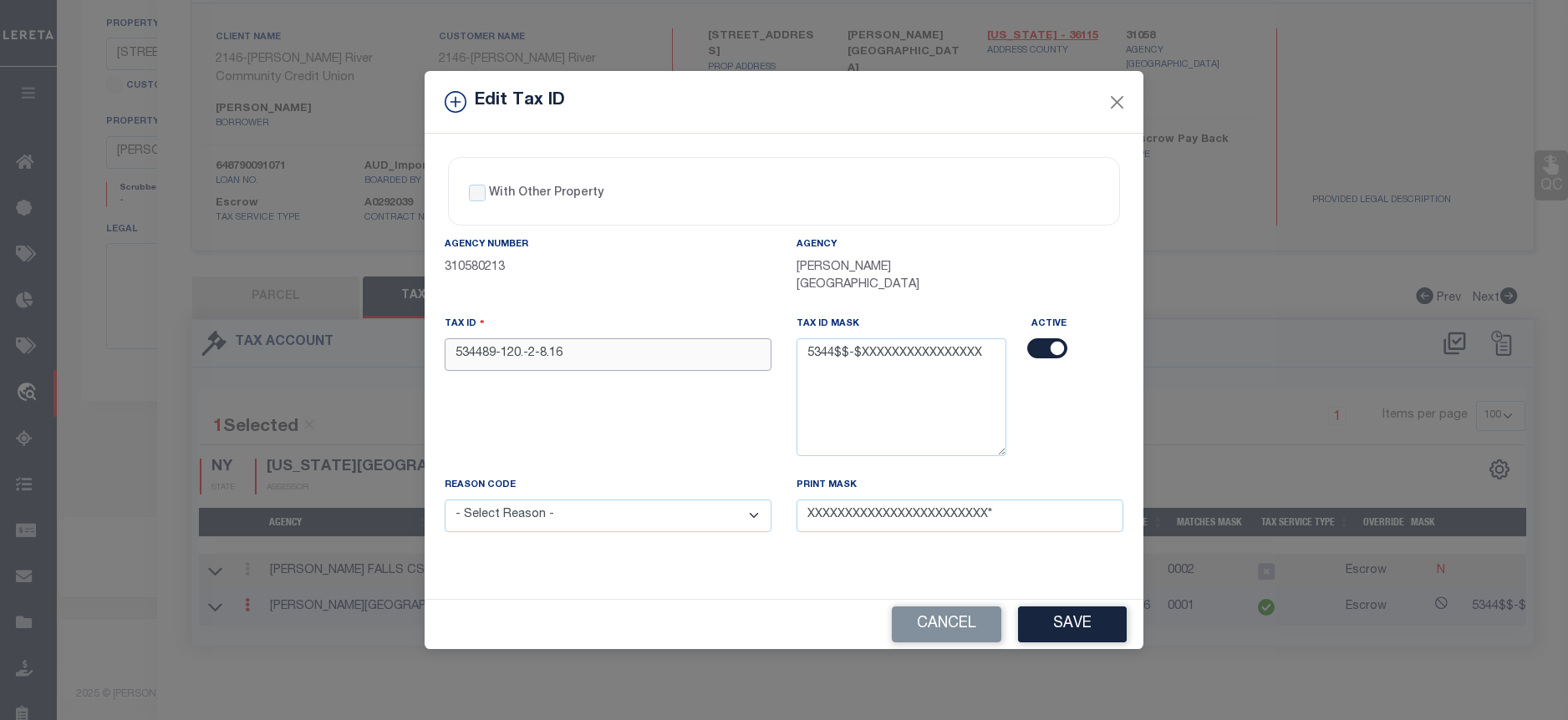
drag, startPoint x: 515, startPoint y: 341, endPoint x: 455, endPoint y: 341, distance: 60.0
click at [455, 341] on input "534489-120.-2-8.16" at bounding box center [608, 354] width 327 height 33
click at [600, 350] on input "534489-120.-2-8.16" at bounding box center [608, 354] width 327 height 33
drag, startPoint x: 542, startPoint y: 345, endPoint x: 456, endPoint y: 347, distance: 86.0
click at [456, 347] on input "534489-120.-2-8.16" at bounding box center [608, 354] width 327 height 33
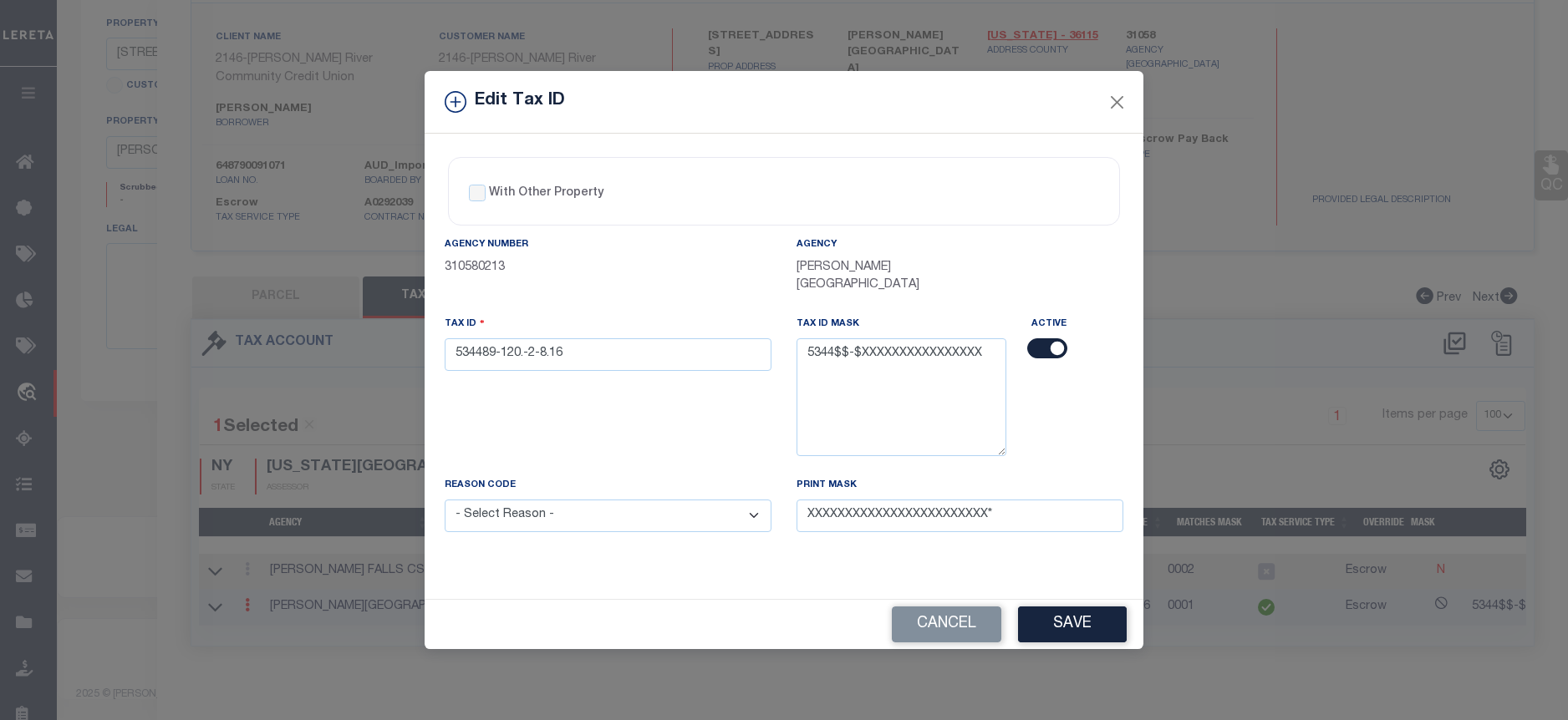
click at [246, 568] on div "Edit Tax ID With Other Property With Other Property Type Temporary" at bounding box center [784, 360] width 1568 height 720
click at [971, 625] on button "Cancel" at bounding box center [946, 625] width 110 height 36
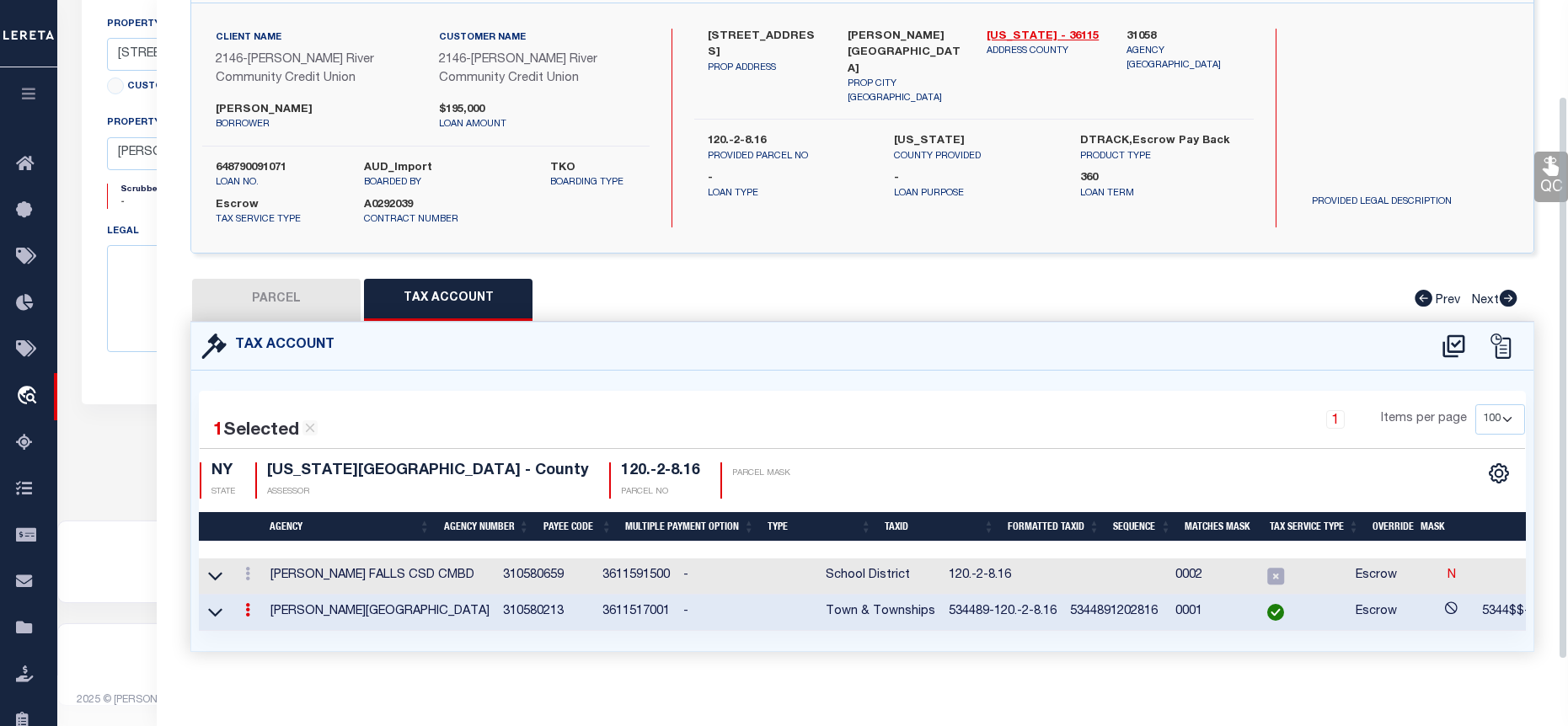
click at [247, 566] on div at bounding box center [247, 575] width 18 height 20
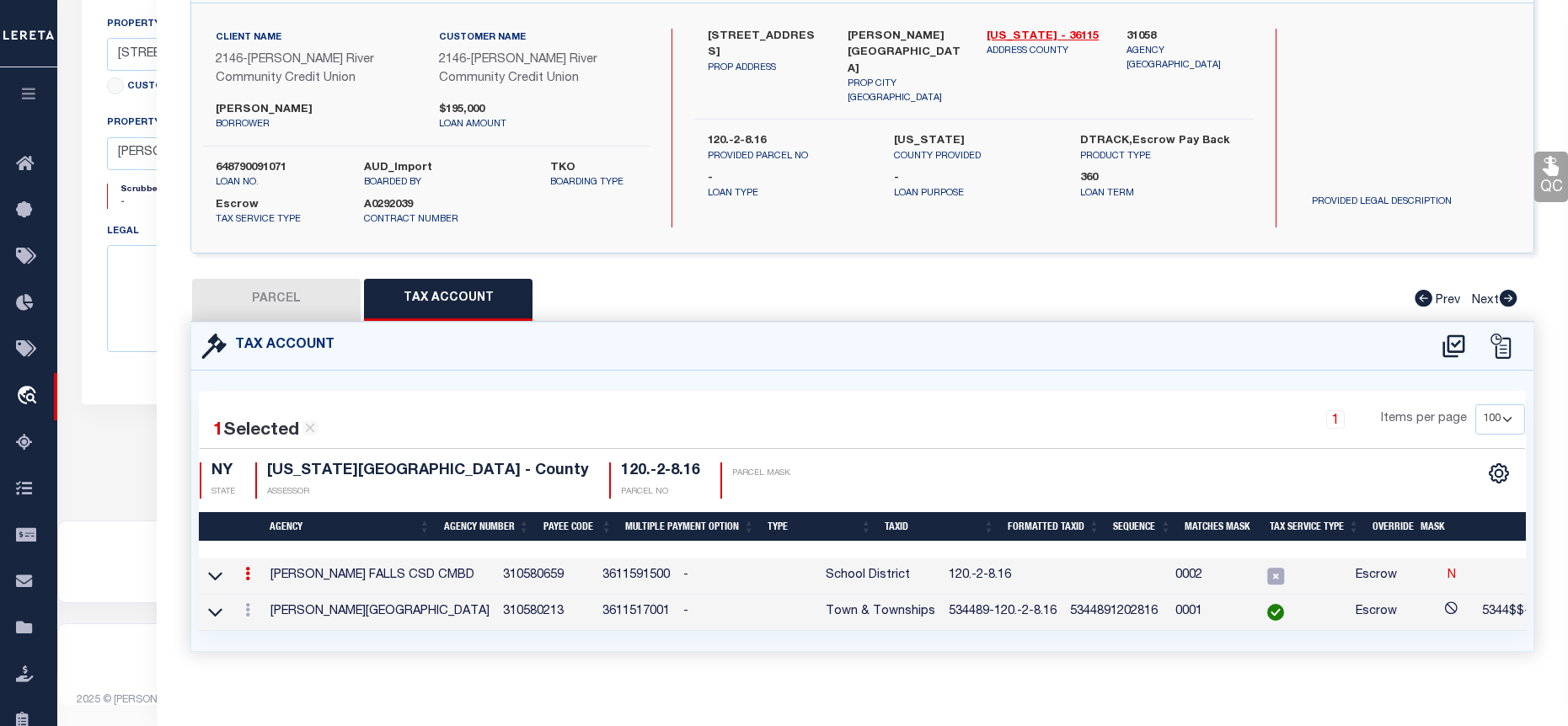
click at [248, 572] on icon at bounding box center [248, 573] width 5 height 13
click at [264, 595] on icon "" at bounding box center [266, 599] width 12 height 12
type input "120.-2-8.16"
type textarea "53$$$$-$XXXXXXXXXXXXXXXX SWIS-PRINT KEY (PICK UP AS SEEN)"
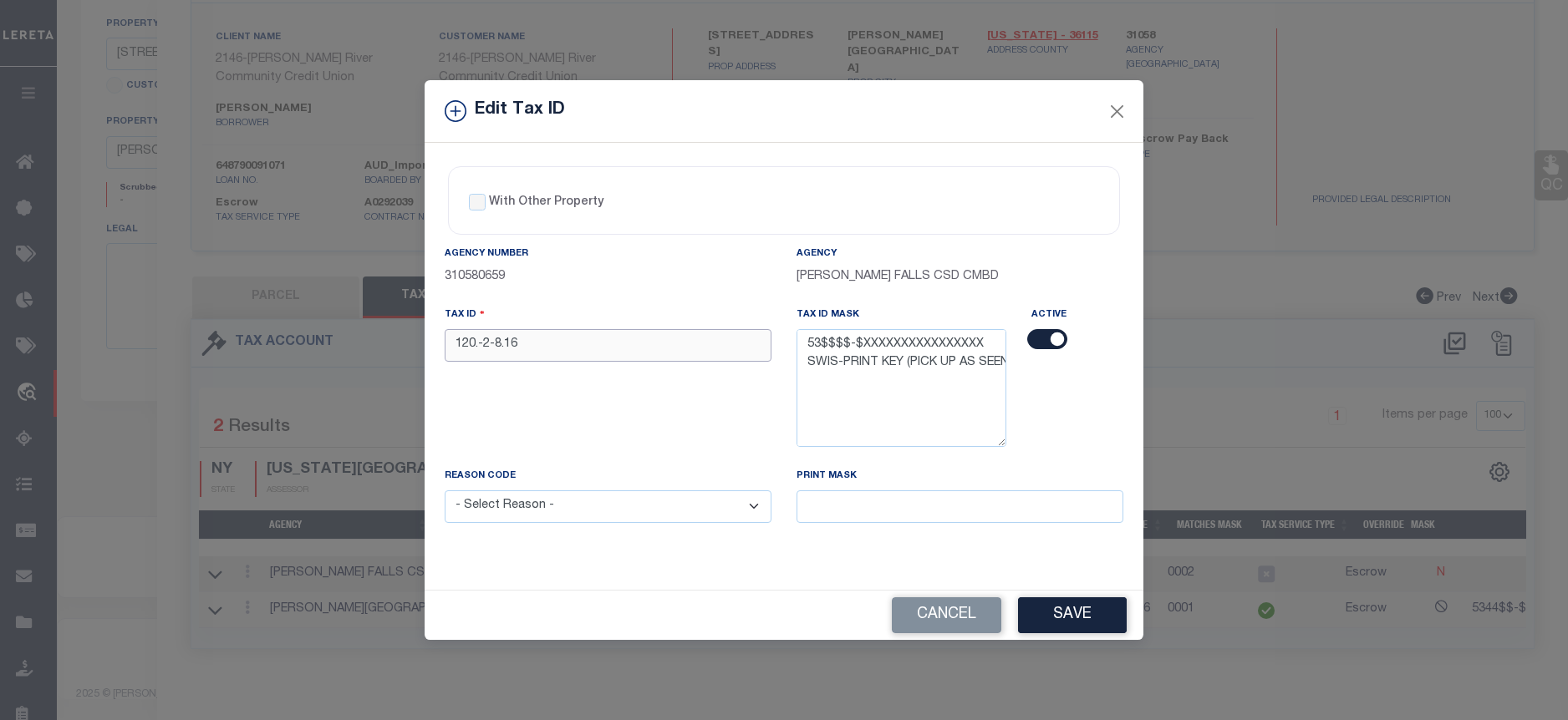
drag, startPoint x: 559, startPoint y: 348, endPoint x: 443, endPoint y: 345, distance: 116.0
click at [424, 342] on div "Edit Tax ID With Other Property With Other Property Type Temporary" at bounding box center [784, 360] width 1568 height 720
paste input "534489-"
type input "534489-120.-2-8.16"
click at [691, 513] on select "- Select Reason - 099 - Other (Provide additional detail) ACT - Agency Changed …" at bounding box center [608, 507] width 327 height 33
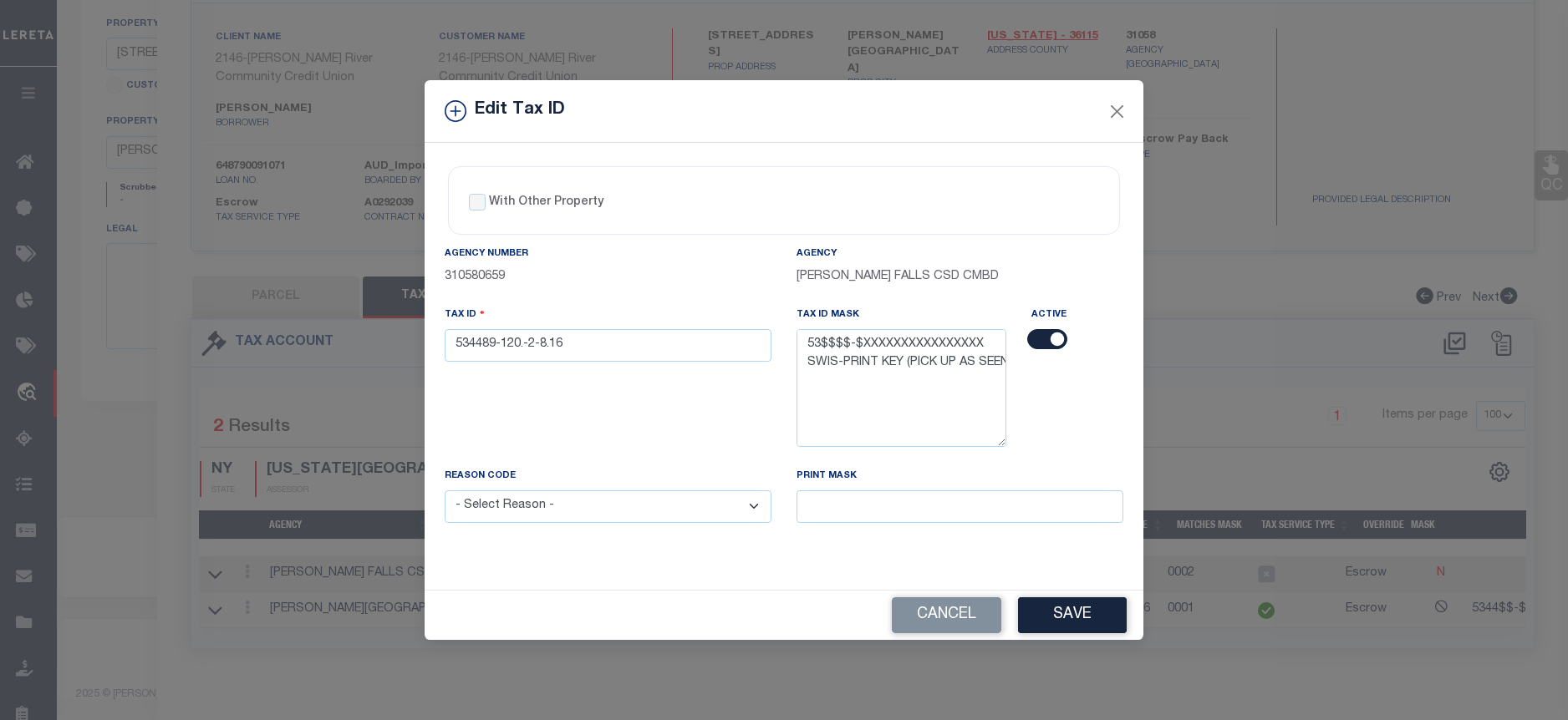
select select "ACT"
click at [445, 491] on select "- Select Reason - 099 - Other (Provide additional detail) ACT - Agency Changed …" at bounding box center [608, 507] width 327 height 33
click at [1072, 611] on button "Save" at bounding box center [1072, 615] width 109 height 36
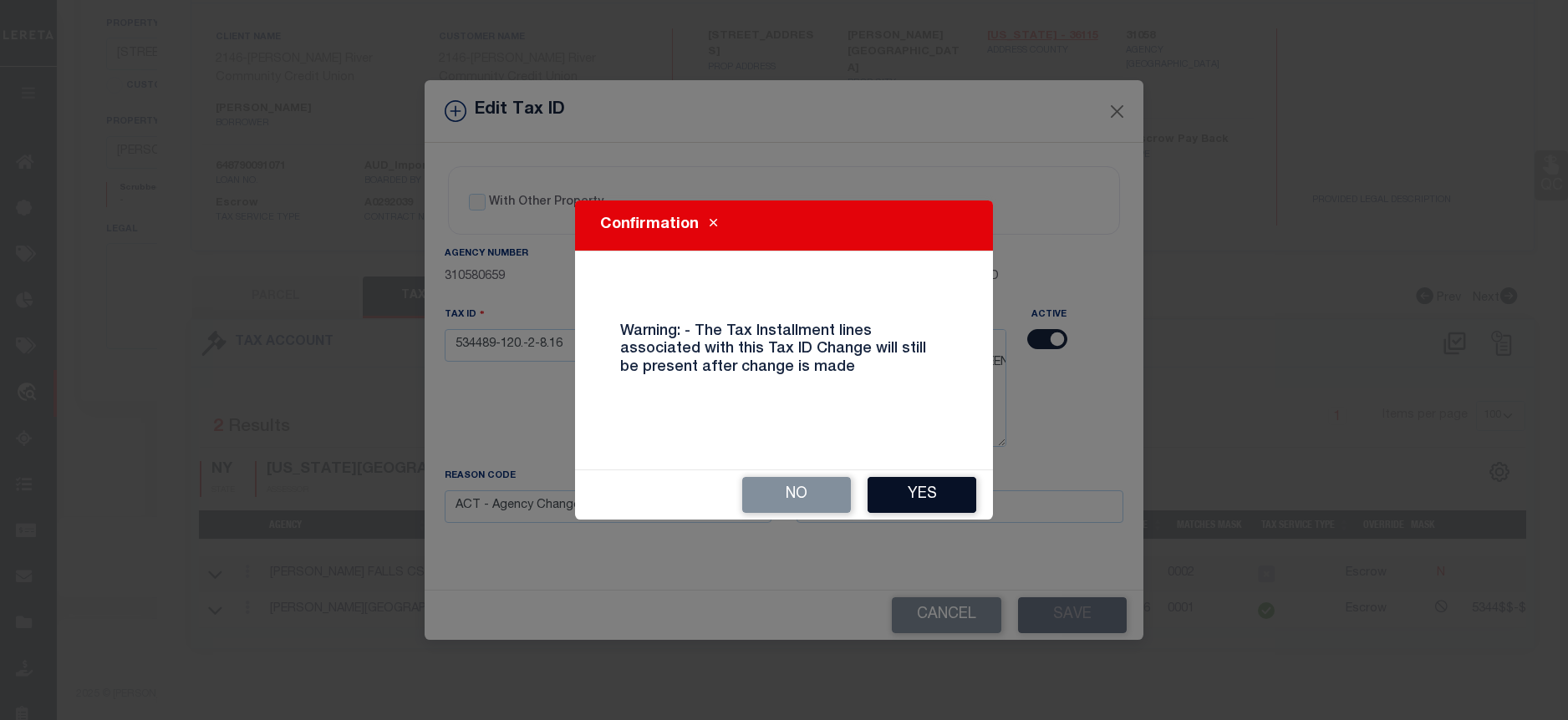
click at [918, 494] on button "Yes" at bounding box center [922, 495] width 109 height 36
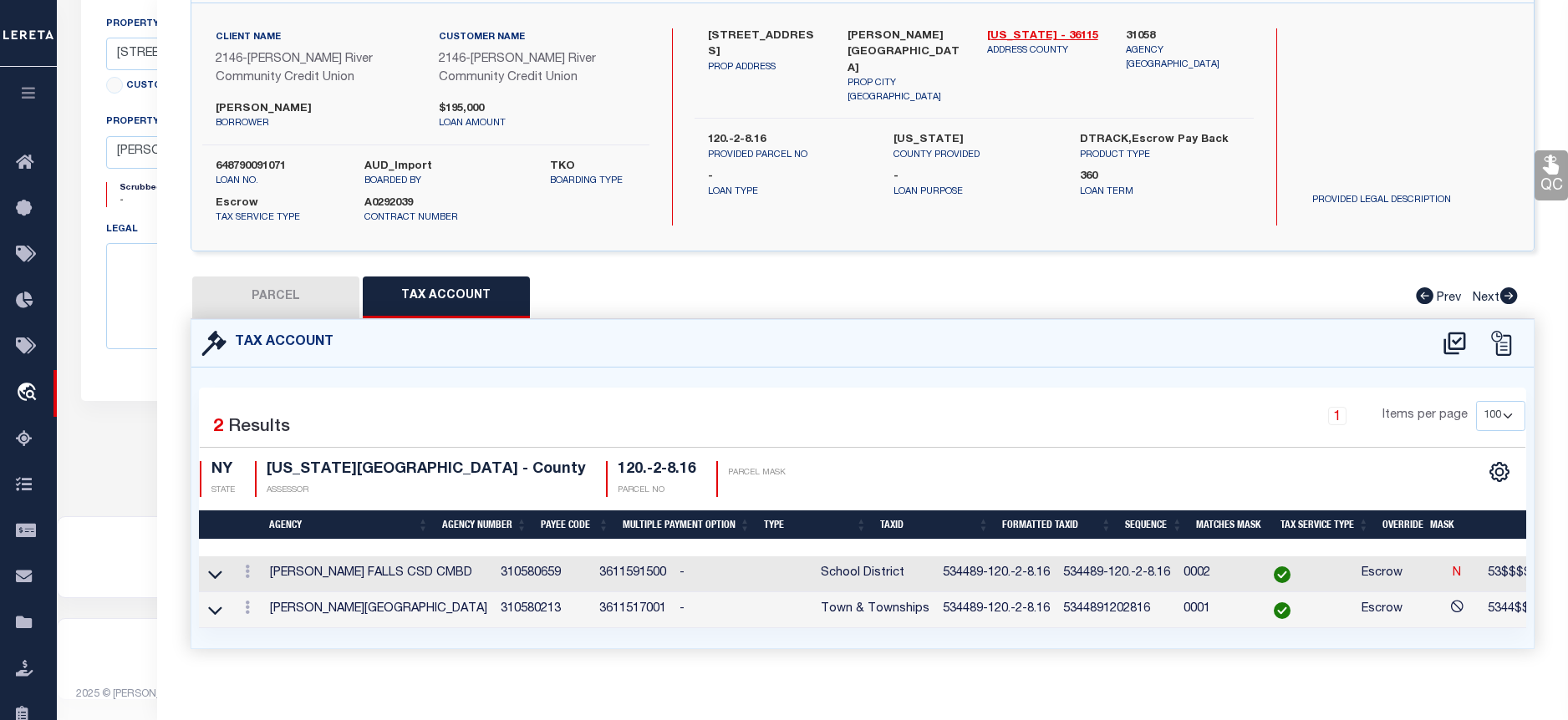
select select
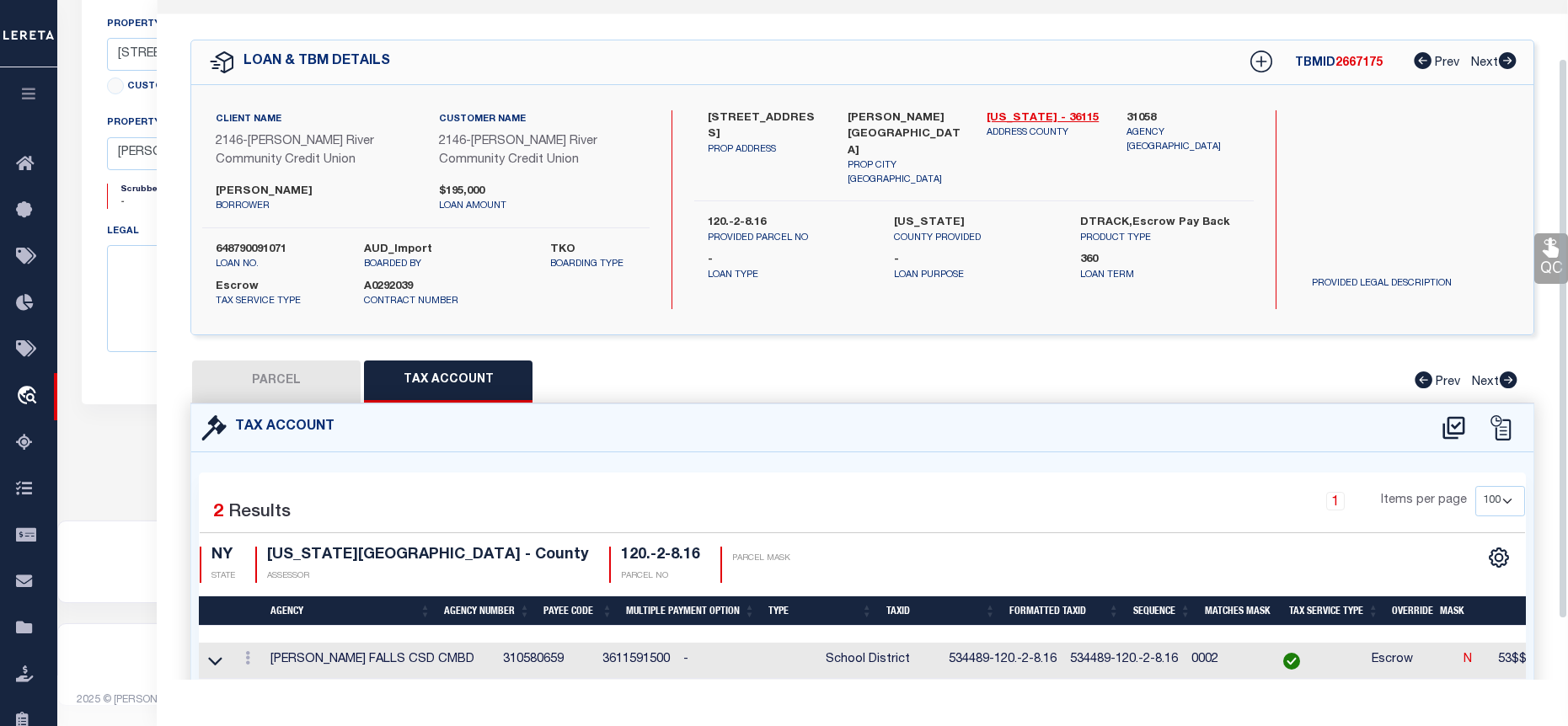
scroll to position [32, 0]
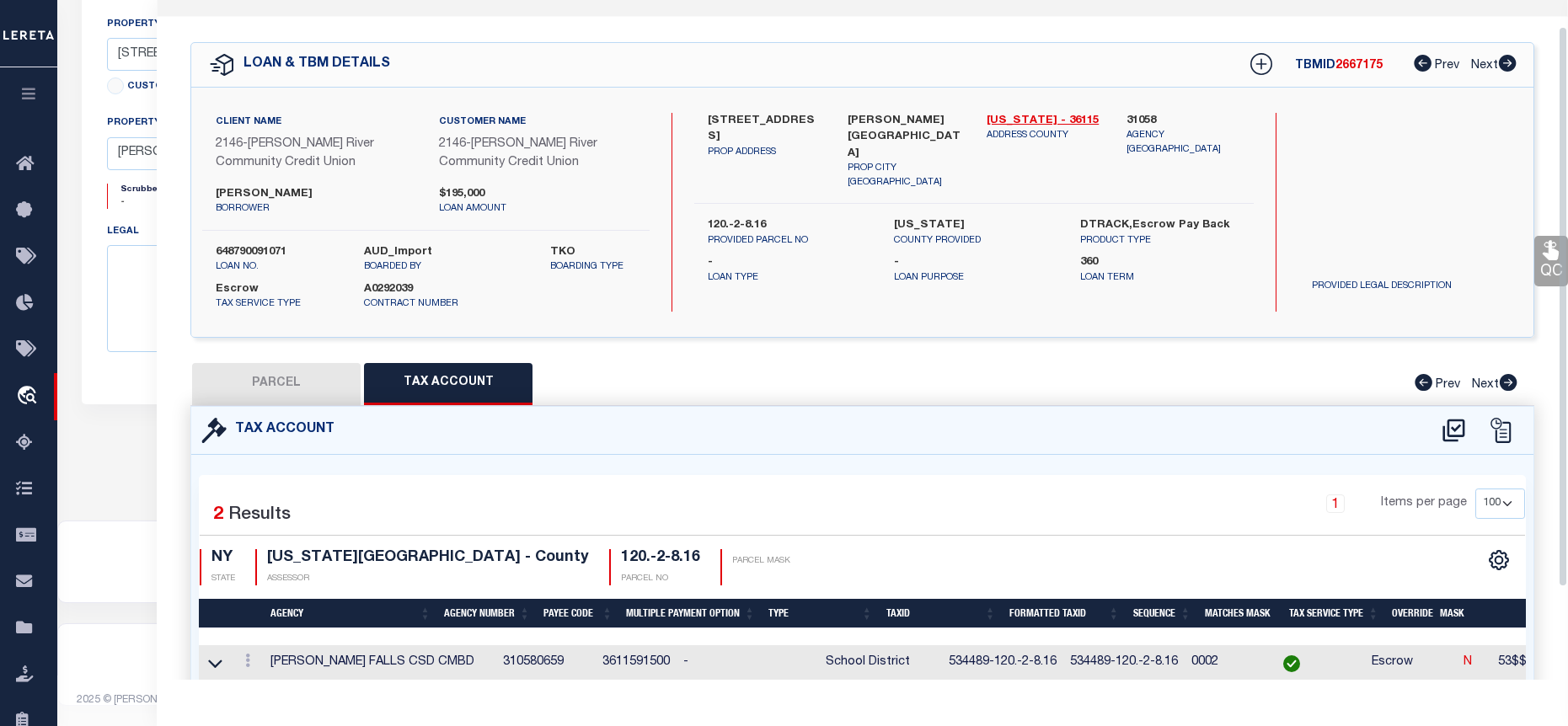
click at [344, 369] on button "PARCEL" at bounding box center [276, 383] width 168 height 42
select select "AS"
checkbox input "false"
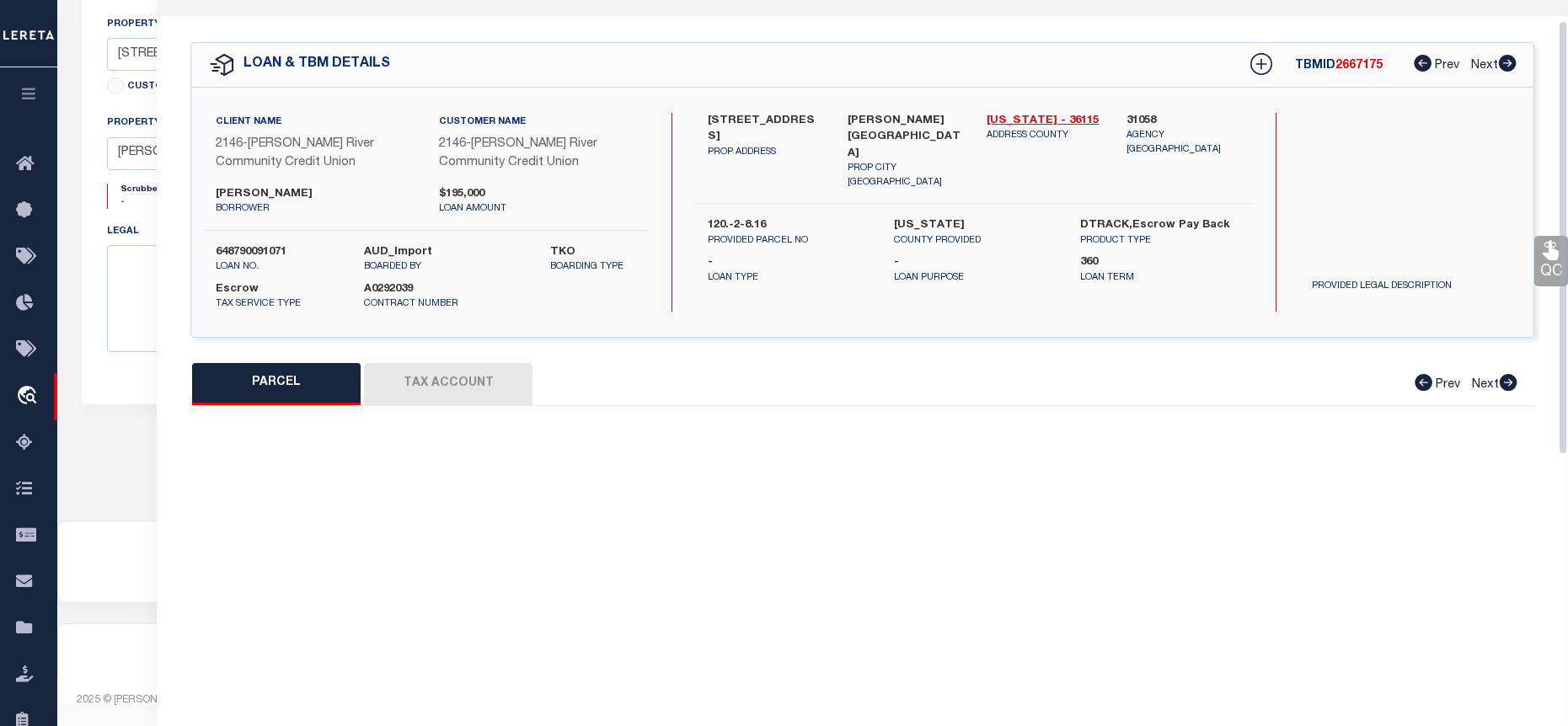
select select "BP"
type input "LABRAKE, SHAWN & MELISSA"
select select
type input "236 GREEN BARN RD."
checkbox input "false"
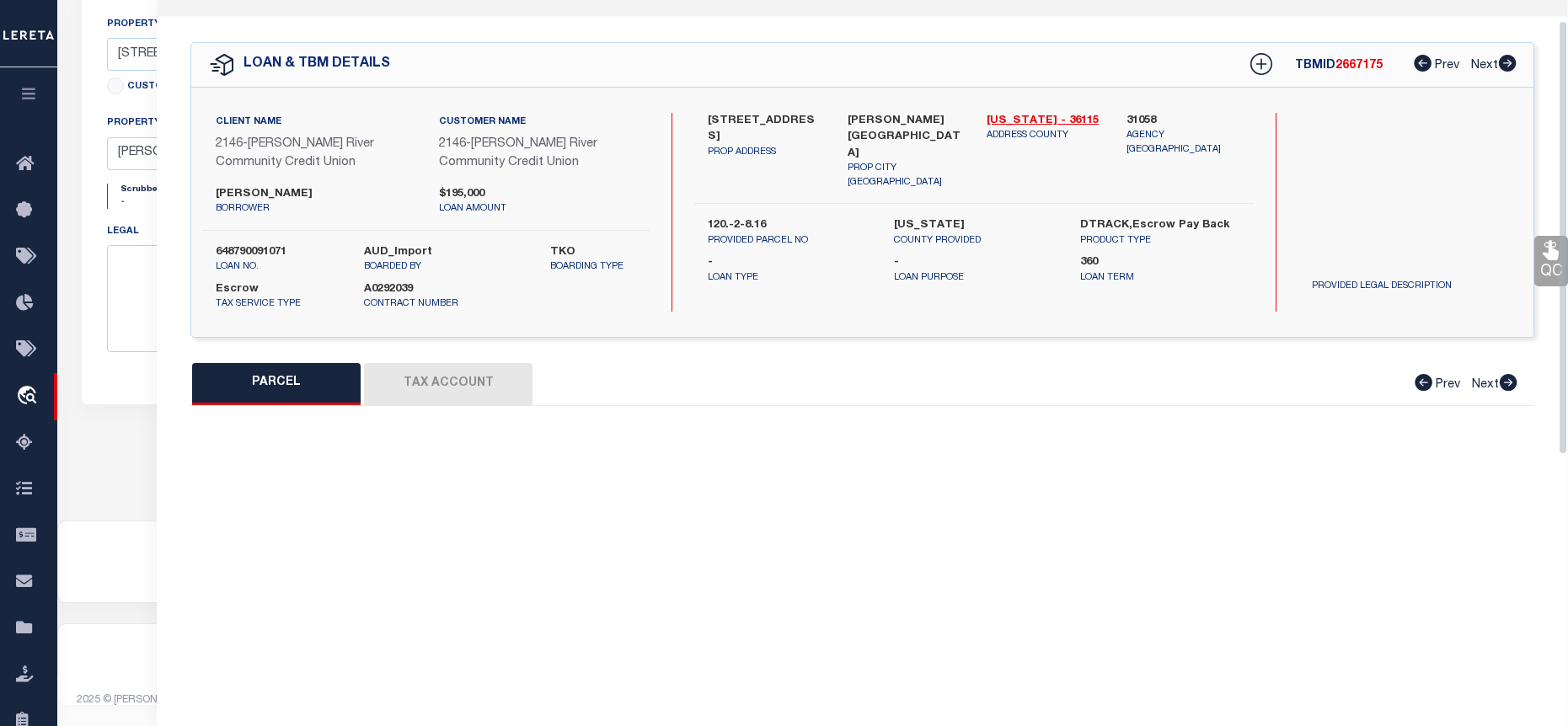
type input "HUDSON FALLS NY 12839"
type textarea "SUBD LOT 3A ACRES: 2.50"
type textarea "Tax ID Special Project"
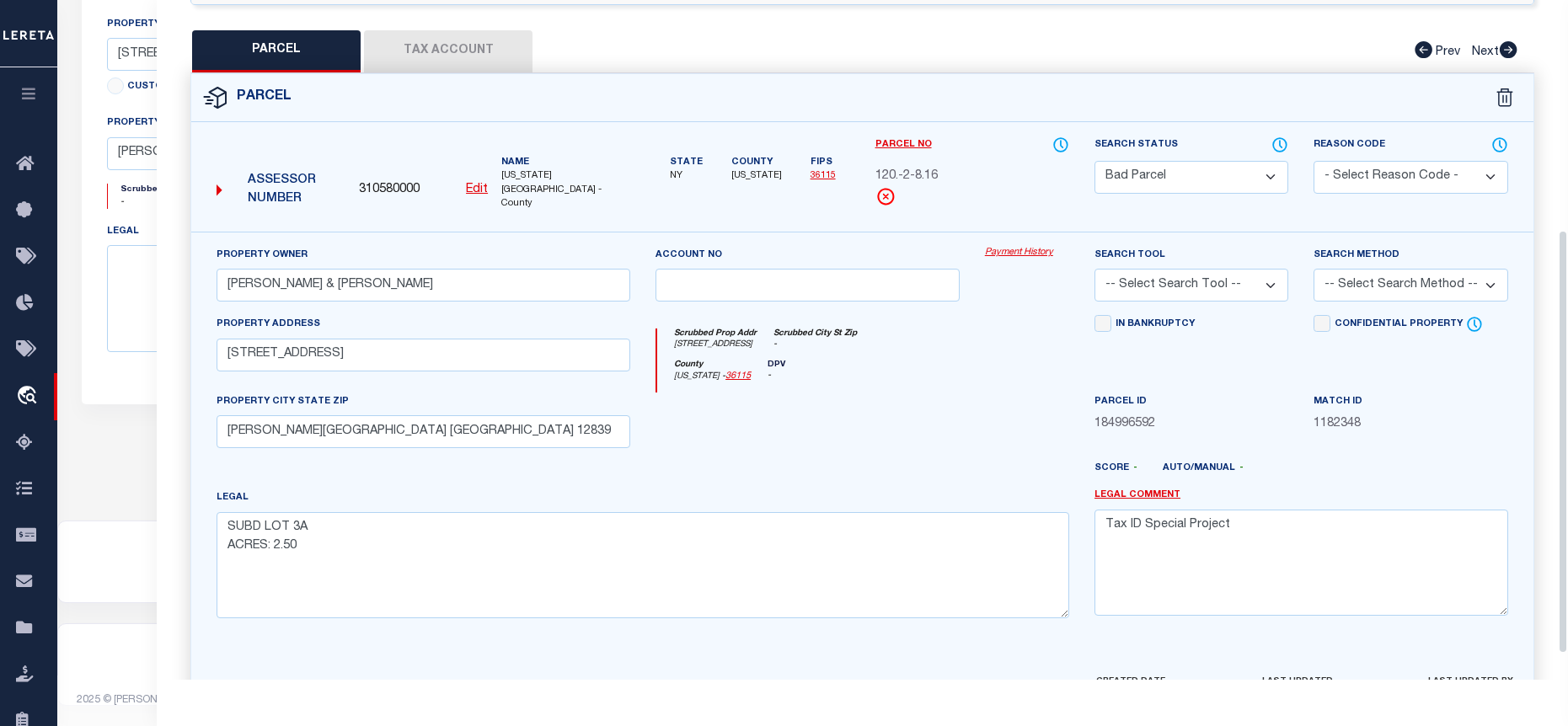
scroll to position [369, 0]
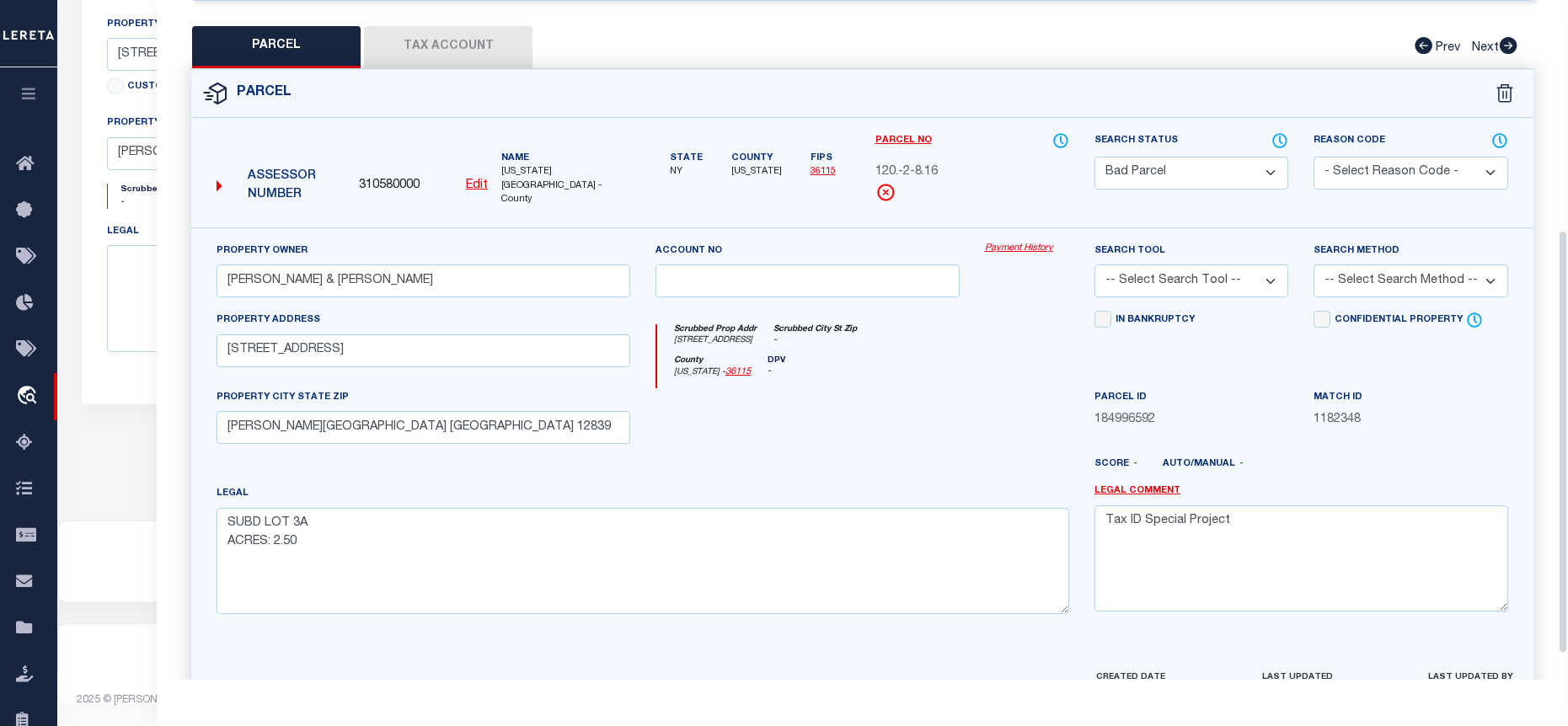
click at [1180, 244] on div "Search Tool -- Select Search Tool -- 3rd Party Website Agency File Agency Websi…" at bounding box center [1191, 269] width 194 height 56
click at [1176, 171] on select "Automated Search Bad Parcel Complete Duplicate Parcel High Dollar Reporting In …" at bounding box center [1191, 173] width 194 height 33
select select "PC"
click at [1094, 157] on select "Automated Search Bad Parcel Complete Duplicate Parcel High Dollar Reporting In …" at bounding box center [1191, 173] width 194 height 33
click at [1259, 267] on select "-- Select Search Tool -- 3rd Party Website Agency File Agency Website ATLS CNV-…" at bounding box center [1191, 281] width 194 height 33
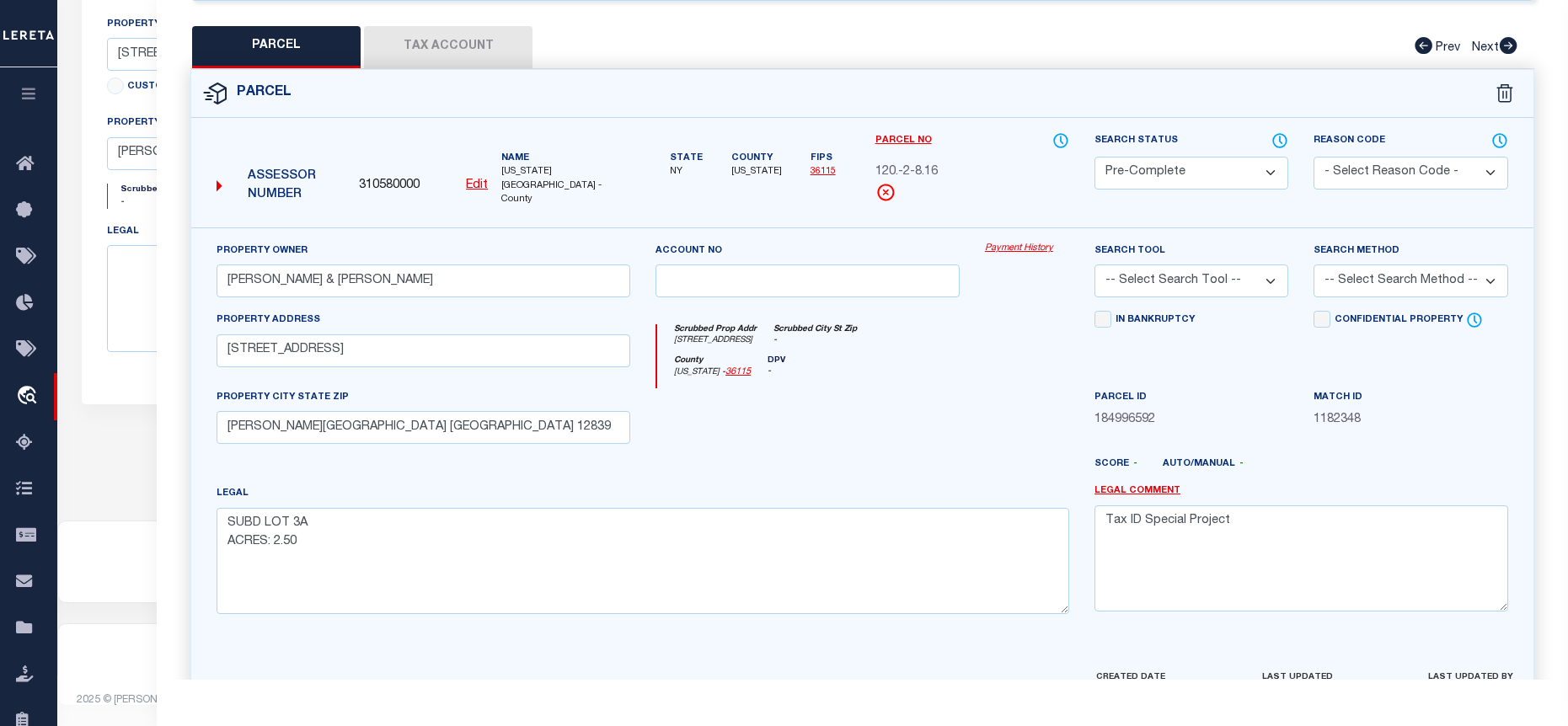
select select "AGF"
click at [1094, 264] on select "-- Select Search Tool -- 3rd Party Website Agency File Agency Website ATLS CNV-…" at bounding box center [1191, 281] width 194 height 33
click at [1408, 264] on select "-- Select Search Method -- Property Address Legal Liability Info Provided" at bounding box center [1410, 281] width 194 height 33
select select "ADD"
click at [1313, 264] on select "-- Select Search Method -- Property Address Legal Liability Info Provided" at bounding box center [1410, 281] width 194 height 33
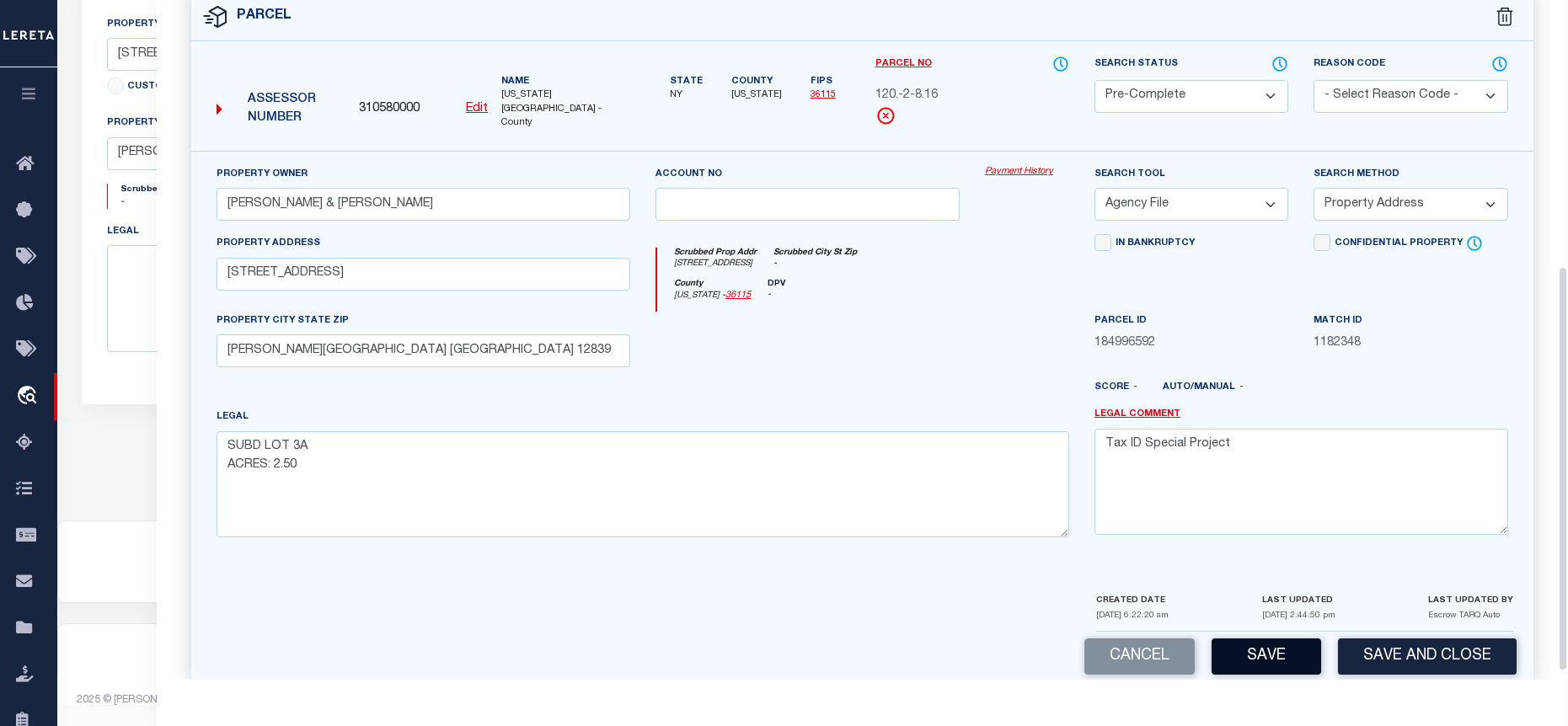
scroll to position [459, 0]
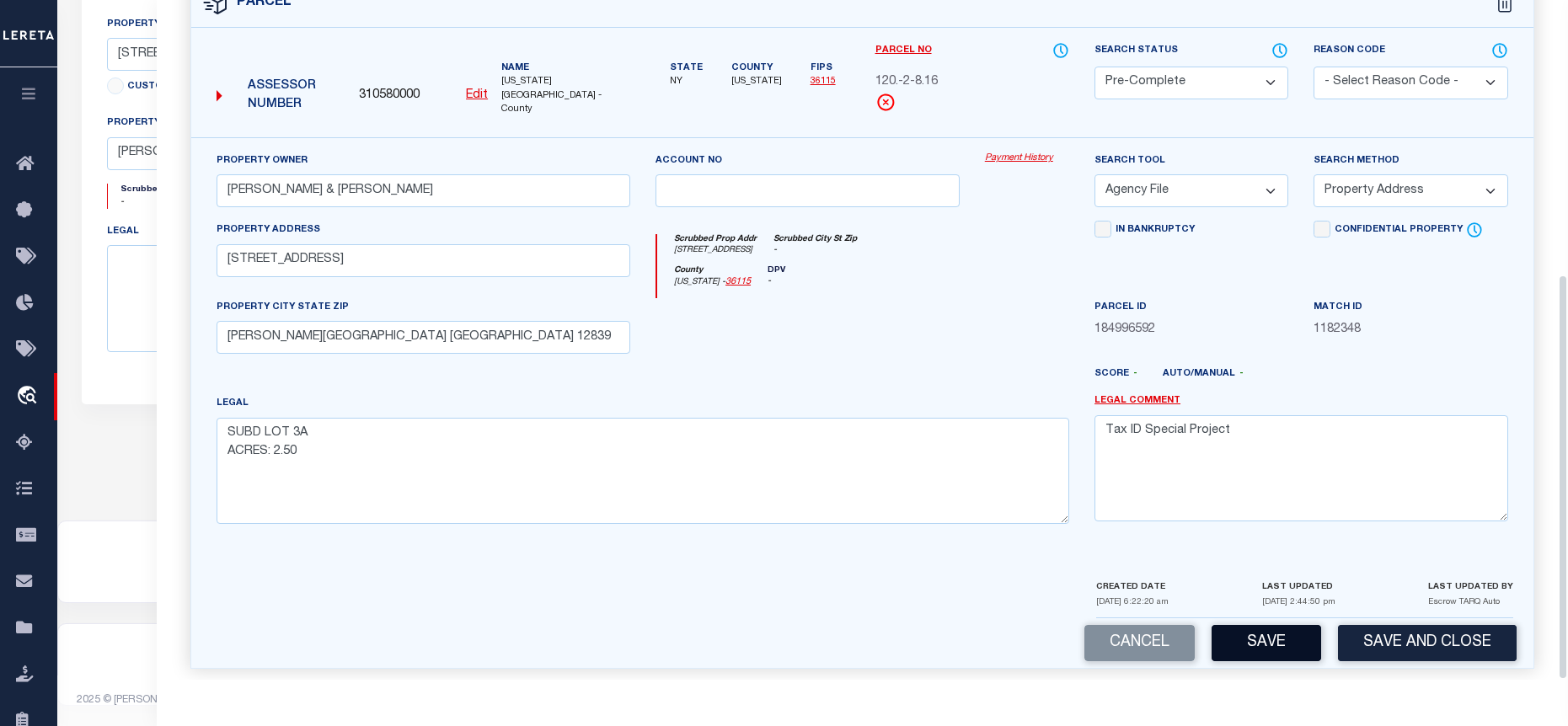
drag, startPoint x: 1271, startPoint y: 627, endPoint x: 1261, endPoint y: 641, distance: 17.2
click at [1261, 641] on button "Save" at bounding box center [1267, 643] width 110 height 37
select select "AS"
select select
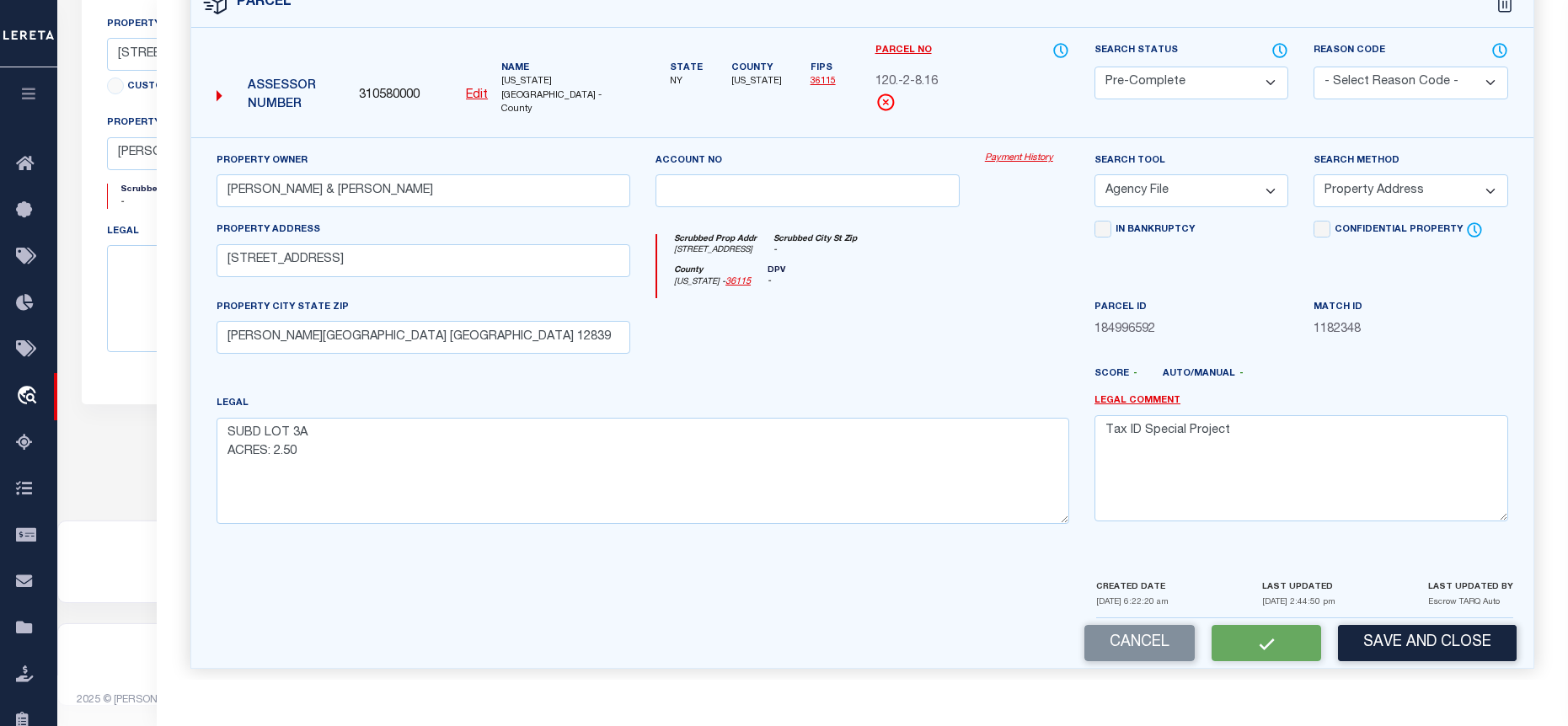
checkbox input "false"
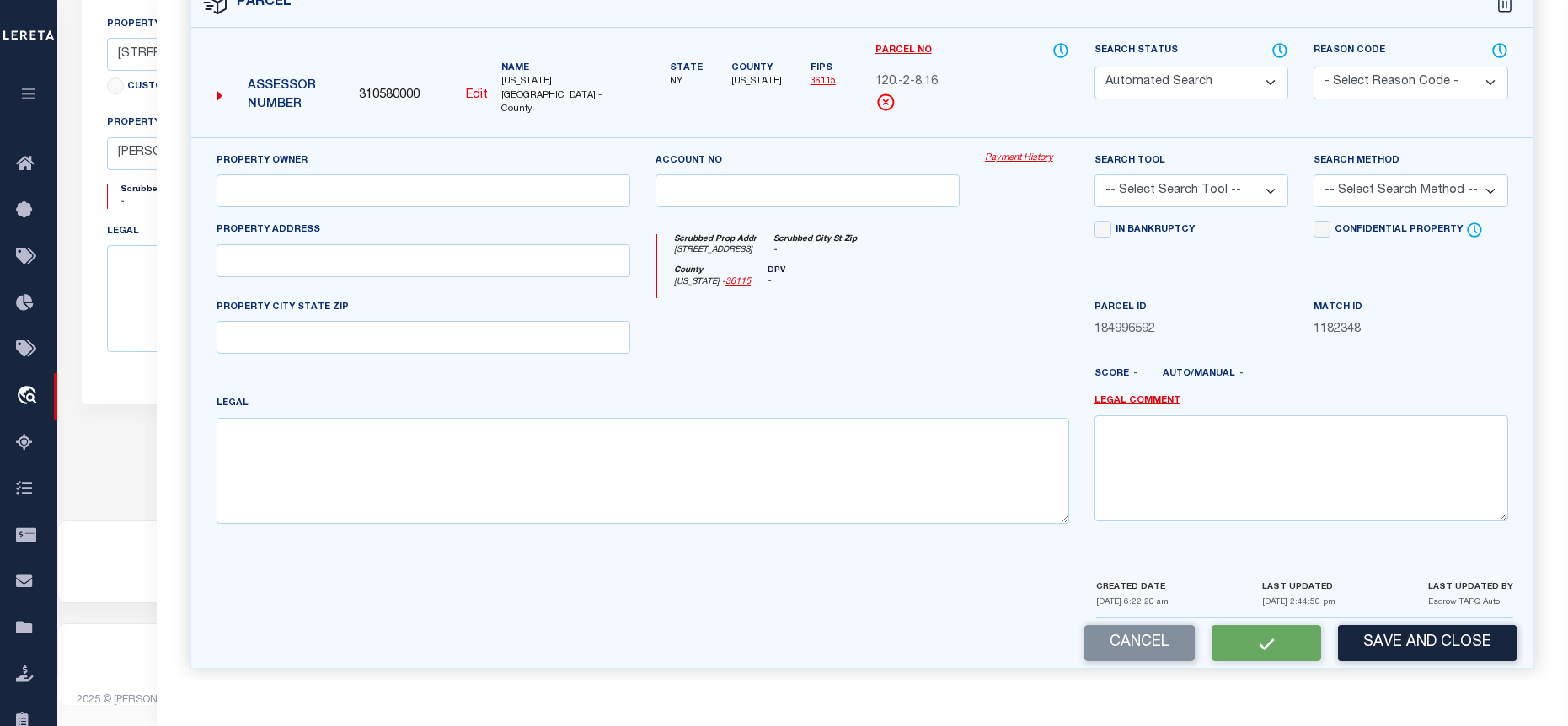
select select "PC"
type input "LABRAKE, SHAWN & MELISSA"
select select "AGF"
select select "ADD"
type input "236 GREEN BARN RD."
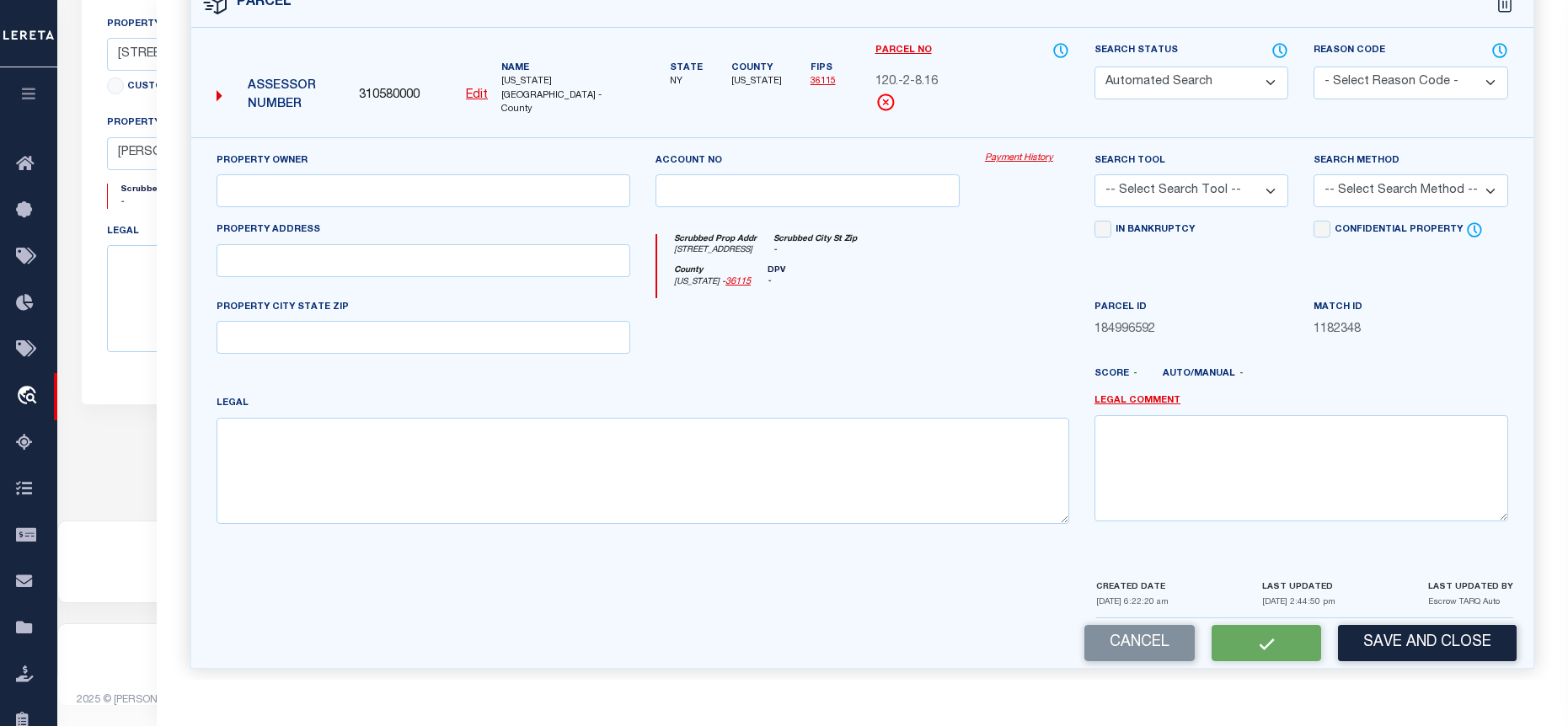
type input "HUDSON FALLS NY 12839"
type textarea "SUBD LOT 3A ACRES: 2.50"
type textarea "Tax ID Special Project"
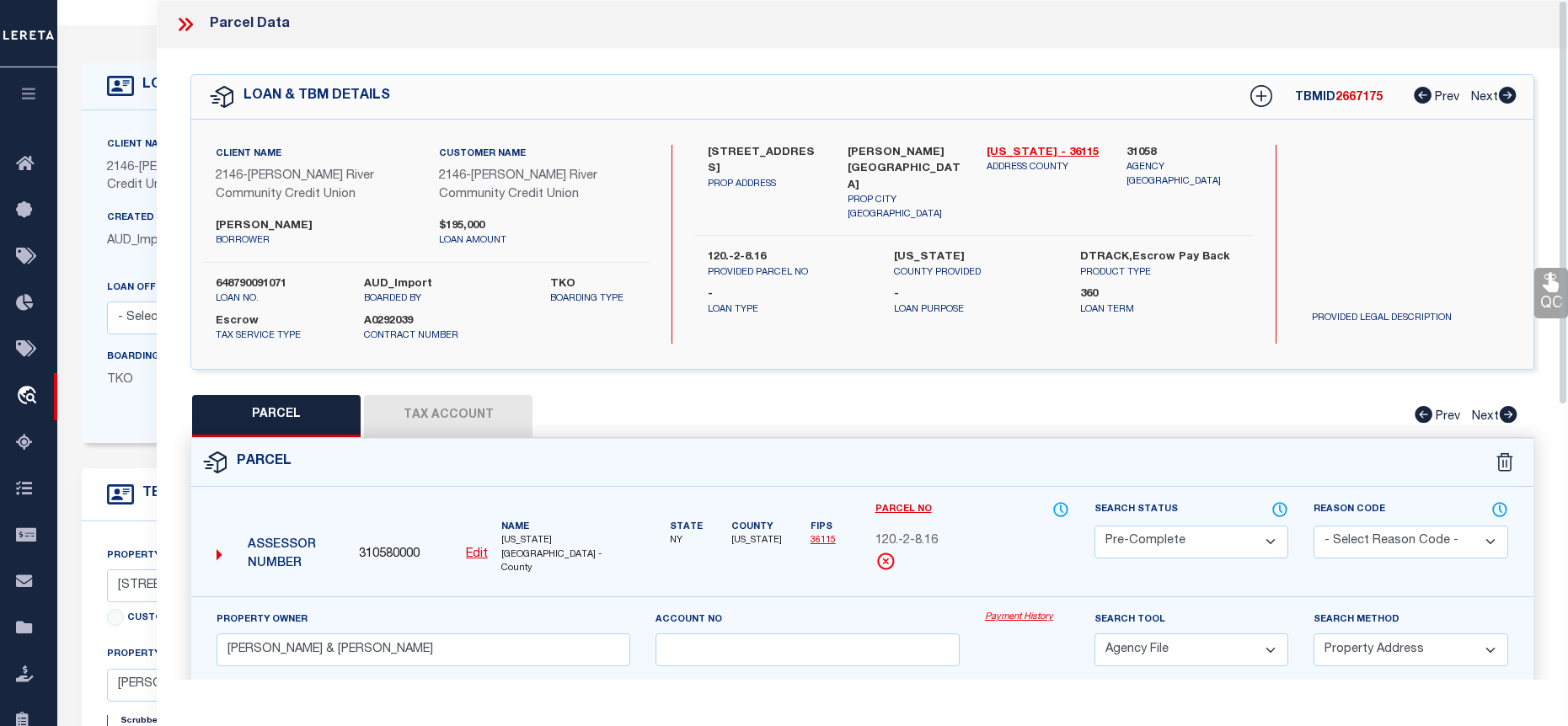
scroll to position [0, 0]
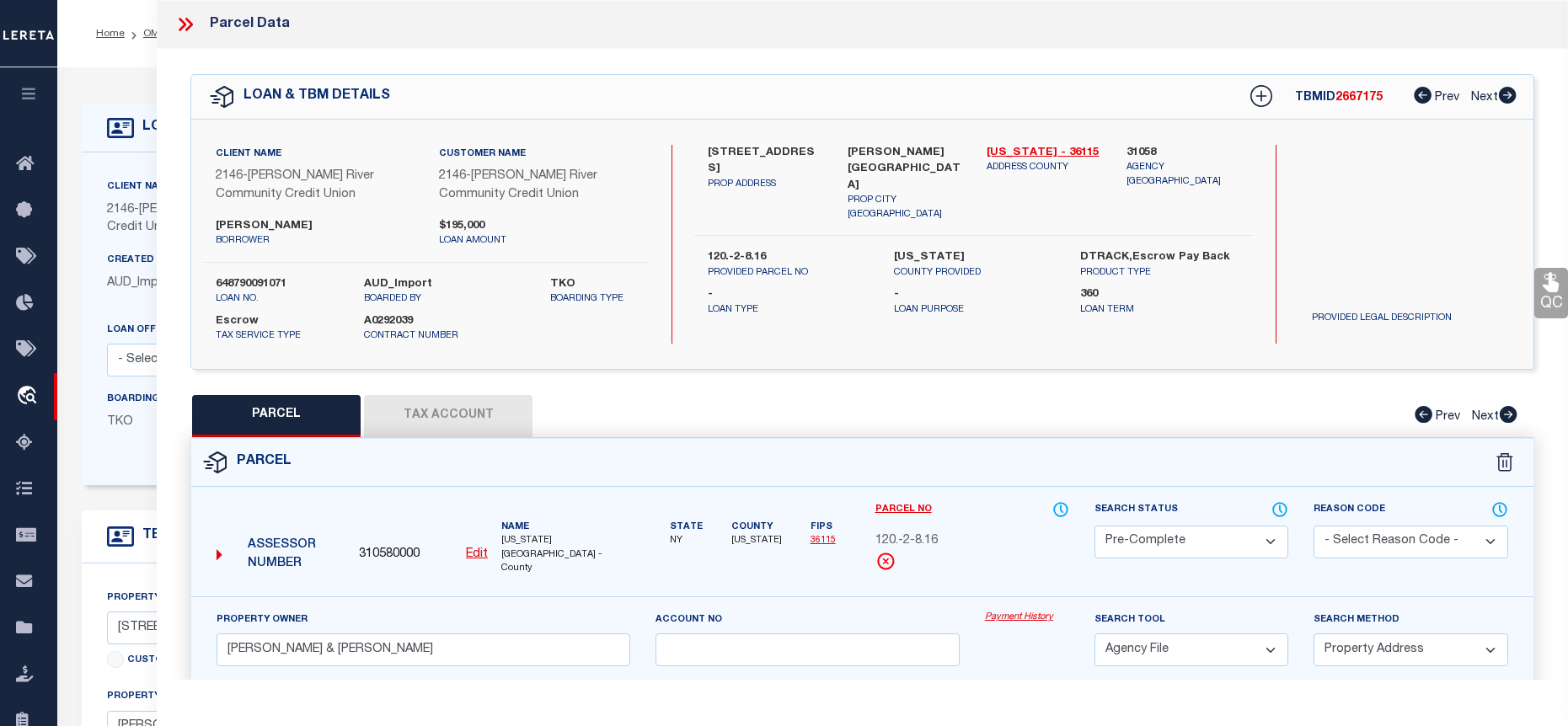
click at [176, 22] on icon at bounding box center [185, 24] width 22 height 22
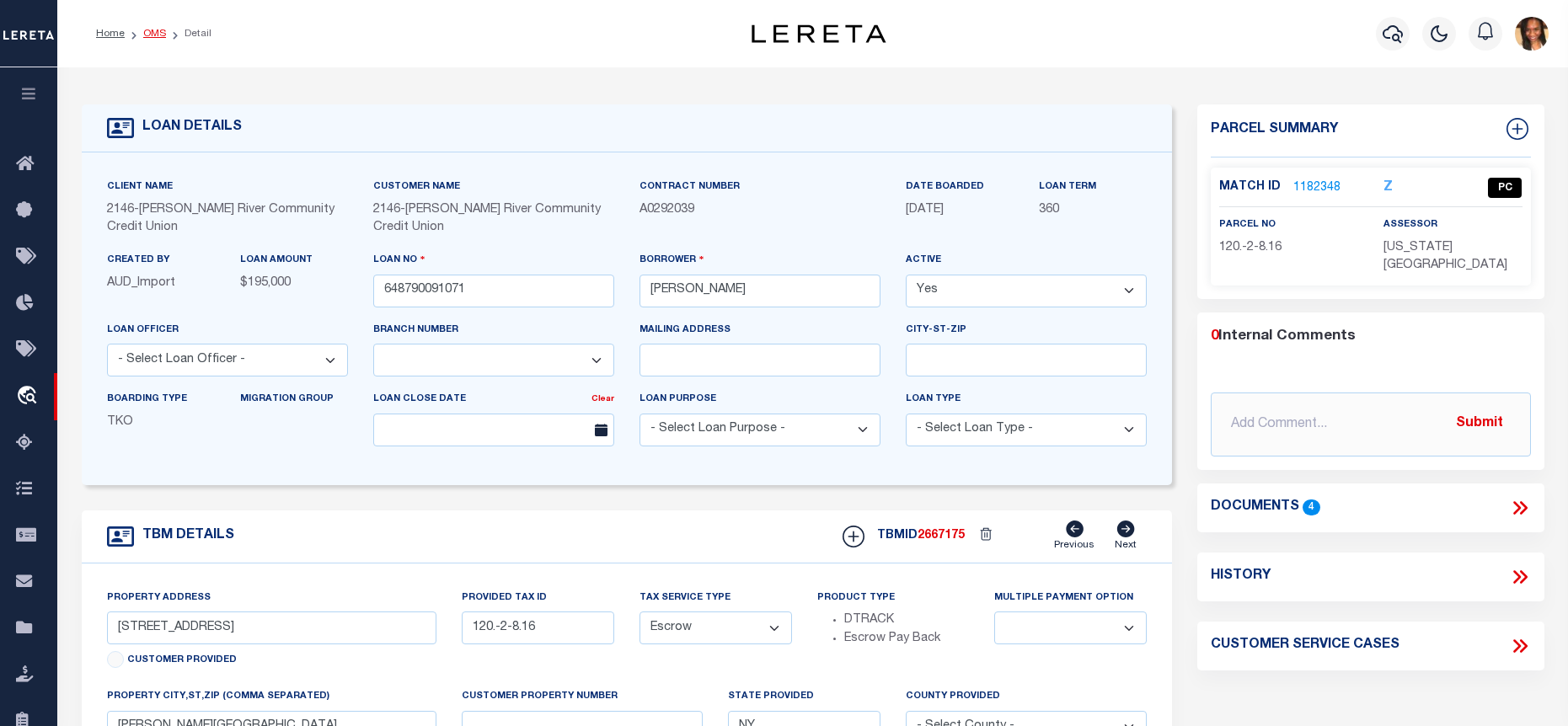
click at [162, 29] on link "OMS" at bounding box center [154, 34] width 23 height 10
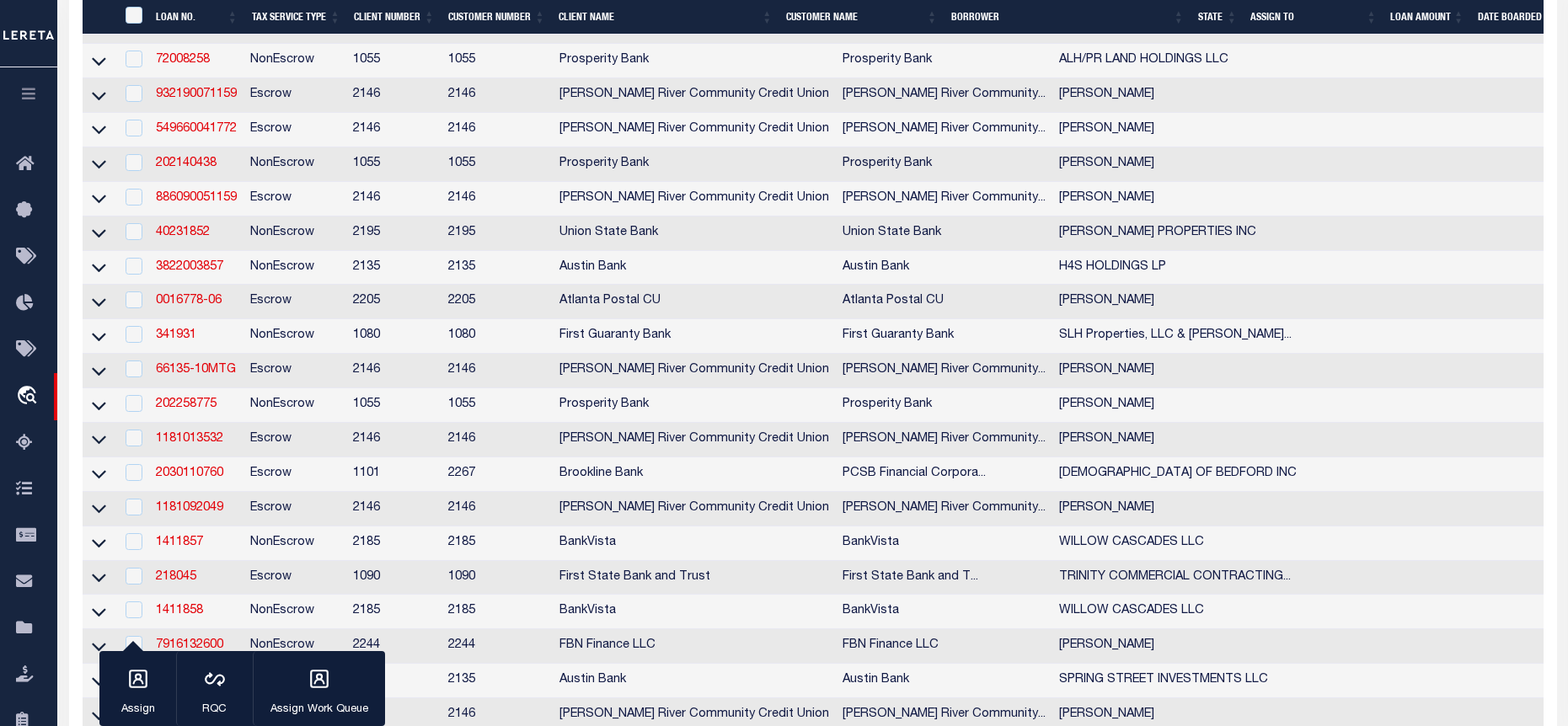
scroll to position [589, 0]
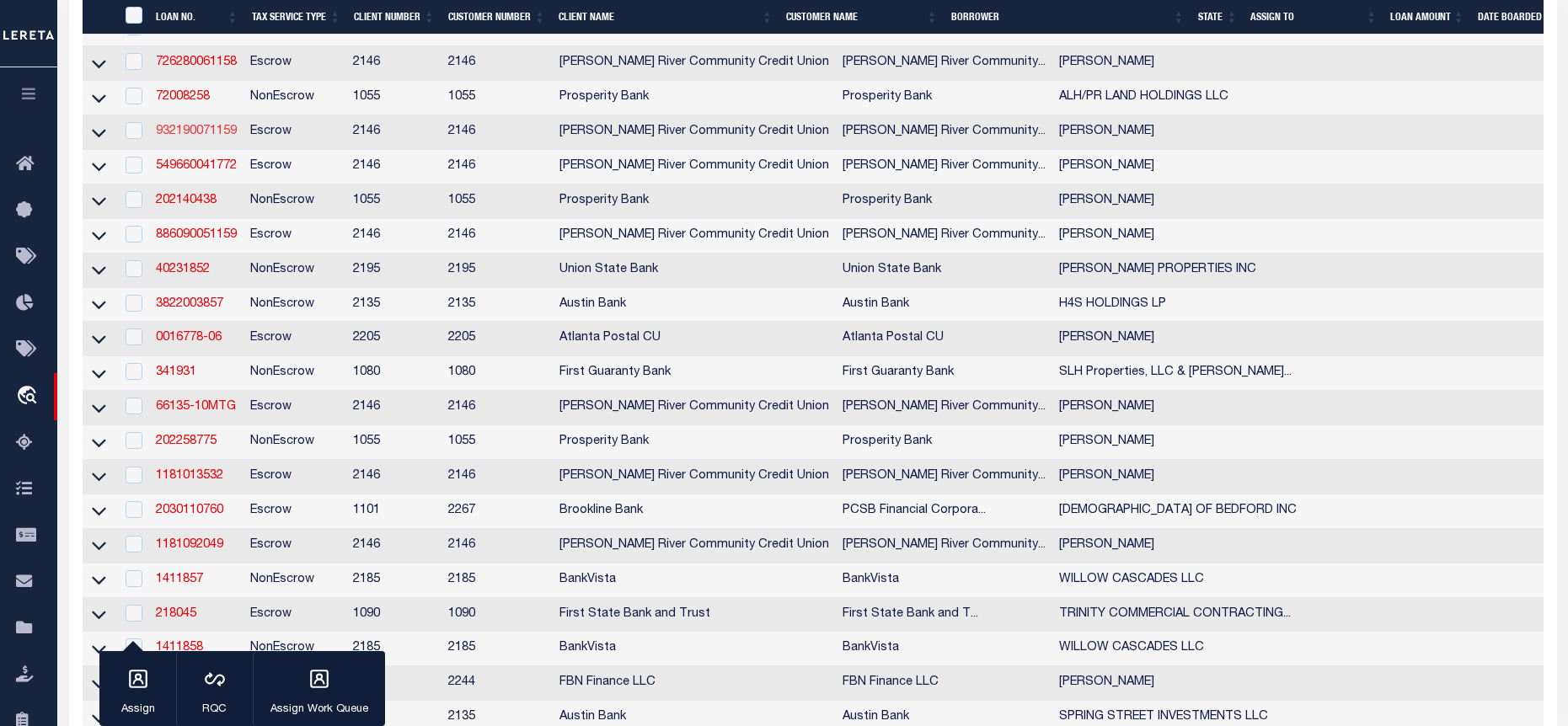
click at [169, 138] on link "932190071159" at bounding box center [196, 132] width 81 height 12
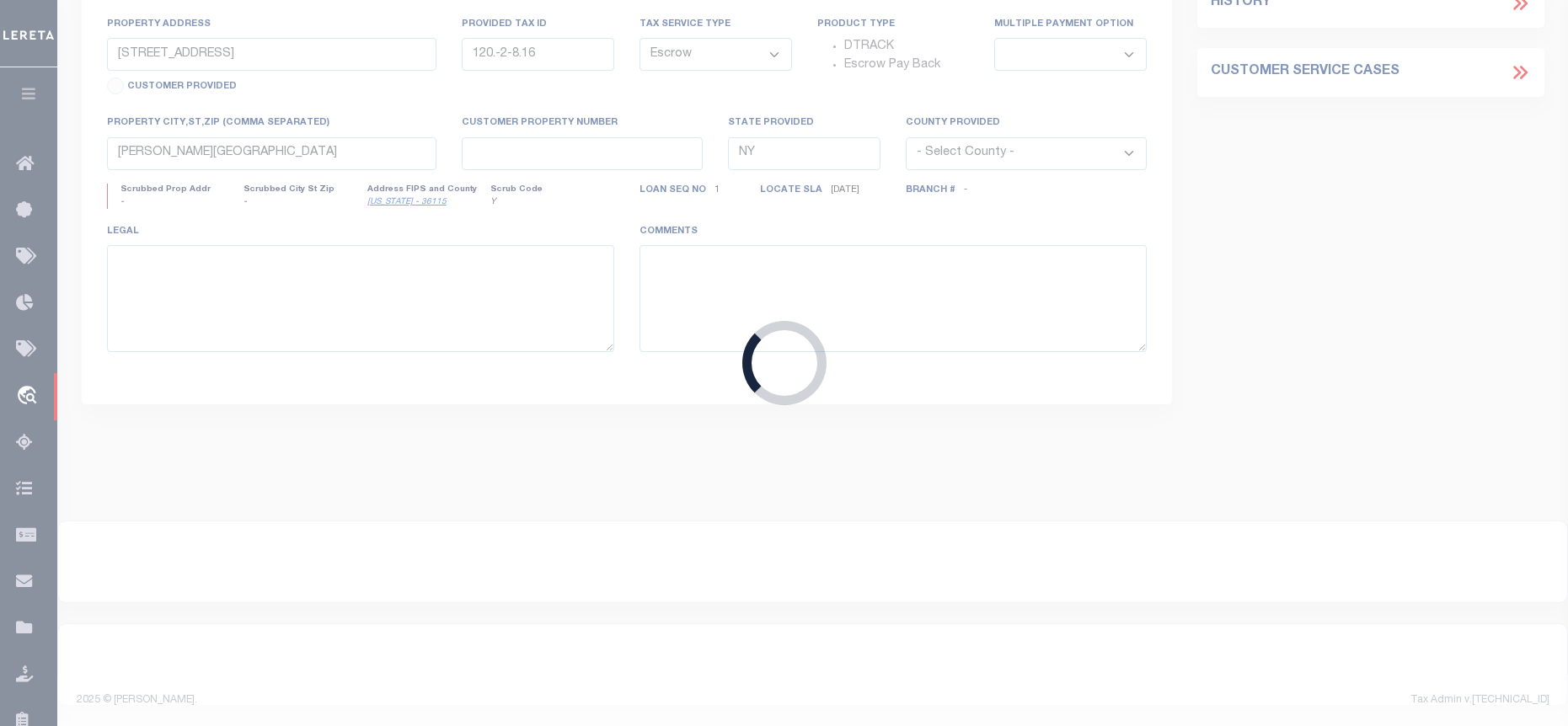
type input "932190071159"
type input "[PERSON_NAME]"
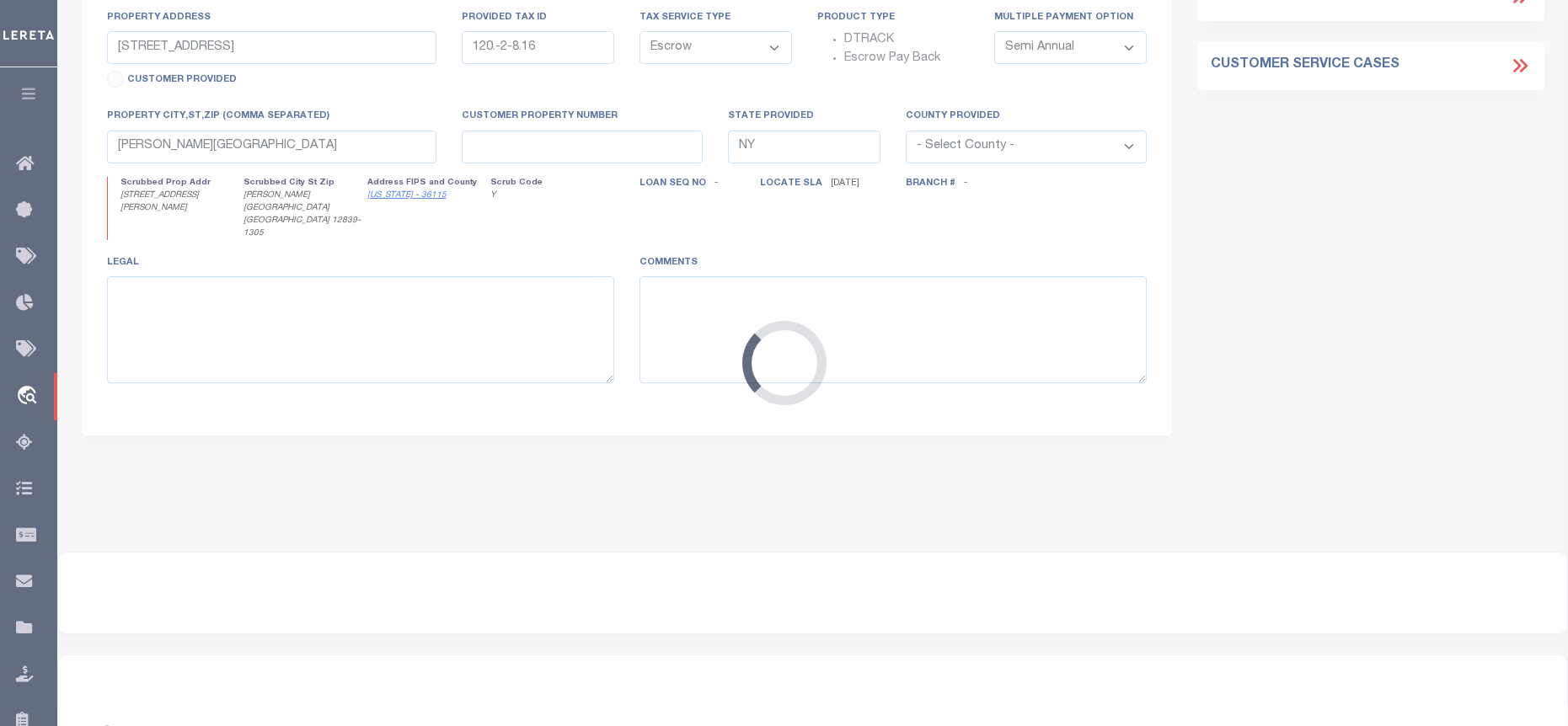
type input "33 Margaret St"
type input "154.5-3-33"
select select
type input "Hudson Falls NY 12839"
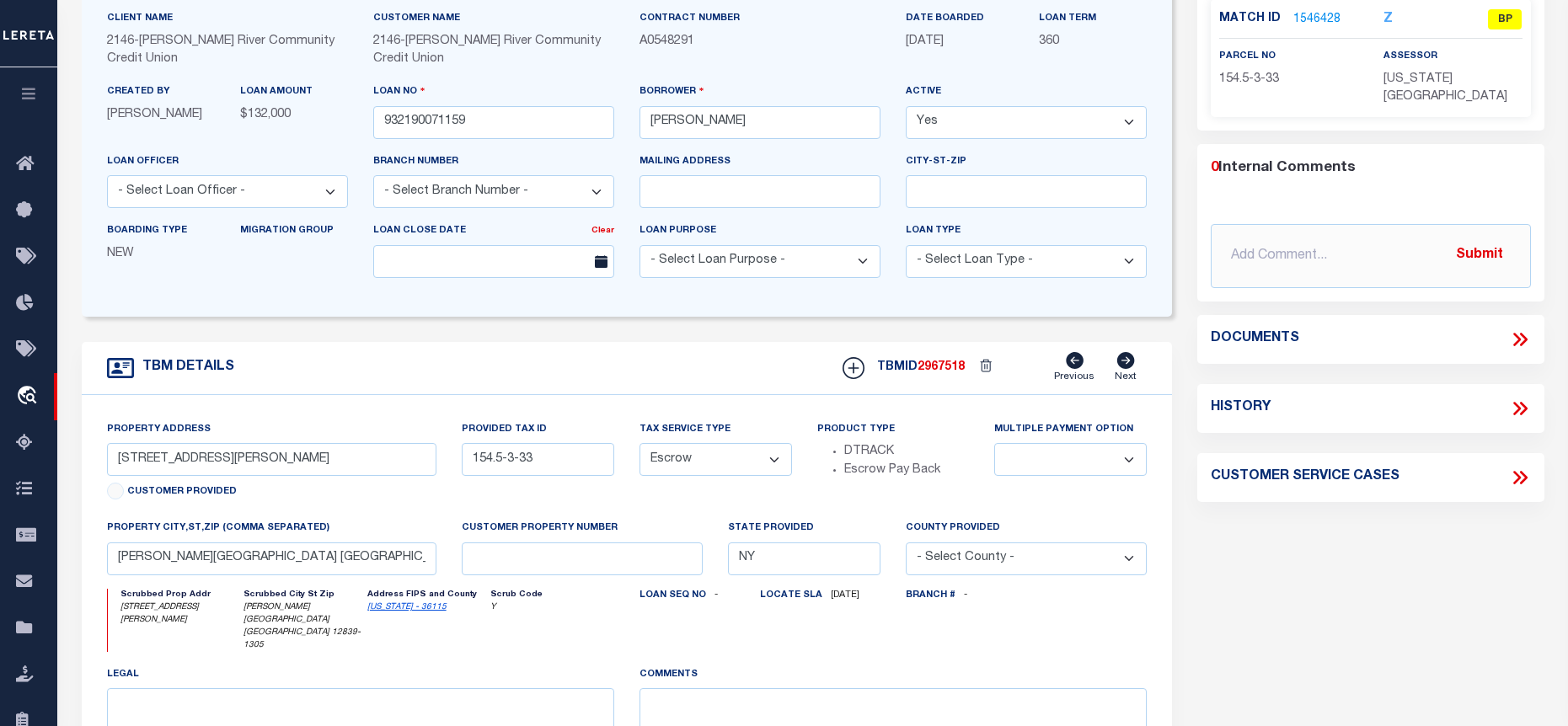
scroll to position [84, 0]
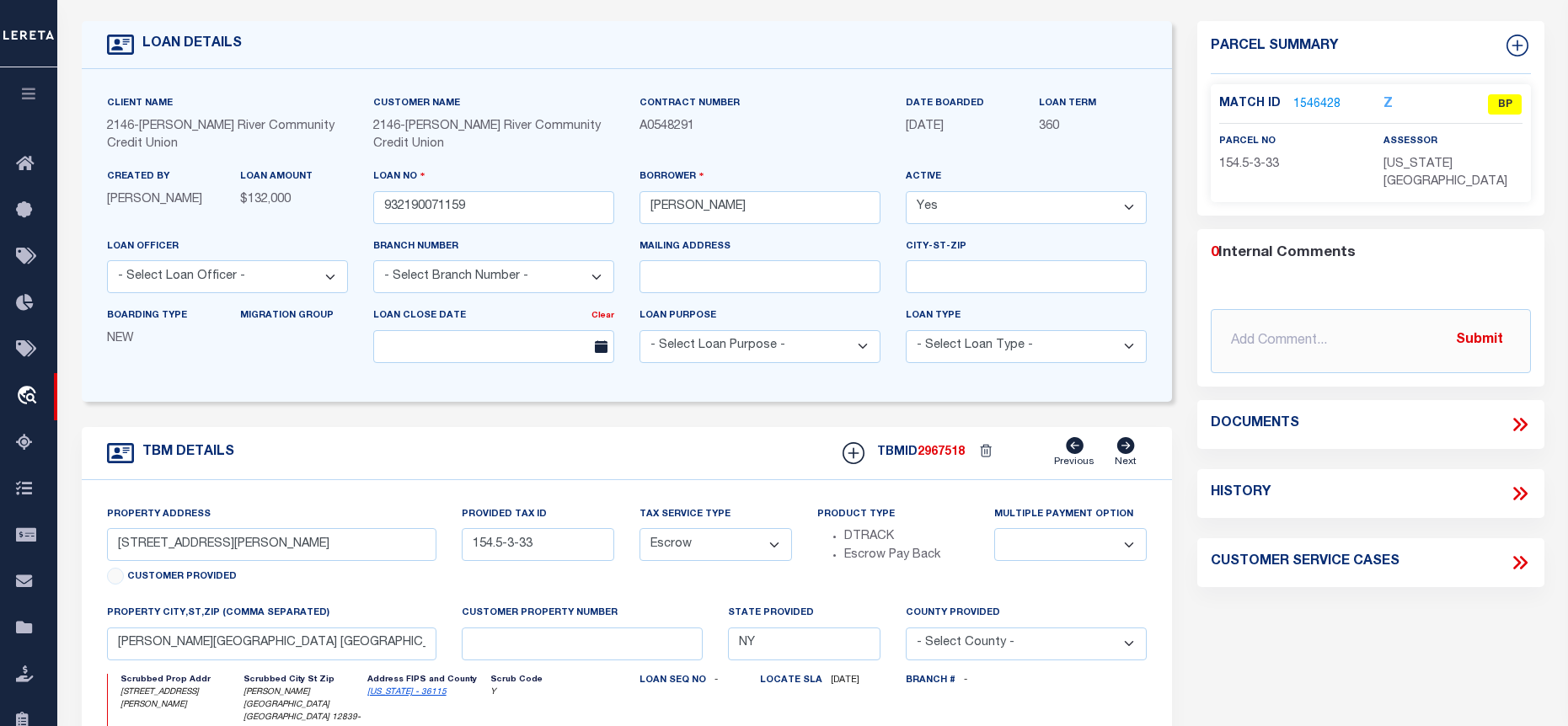
click at [1307, 101] on link "1546428" at bounding box center [1317, 105] width 47 height 17
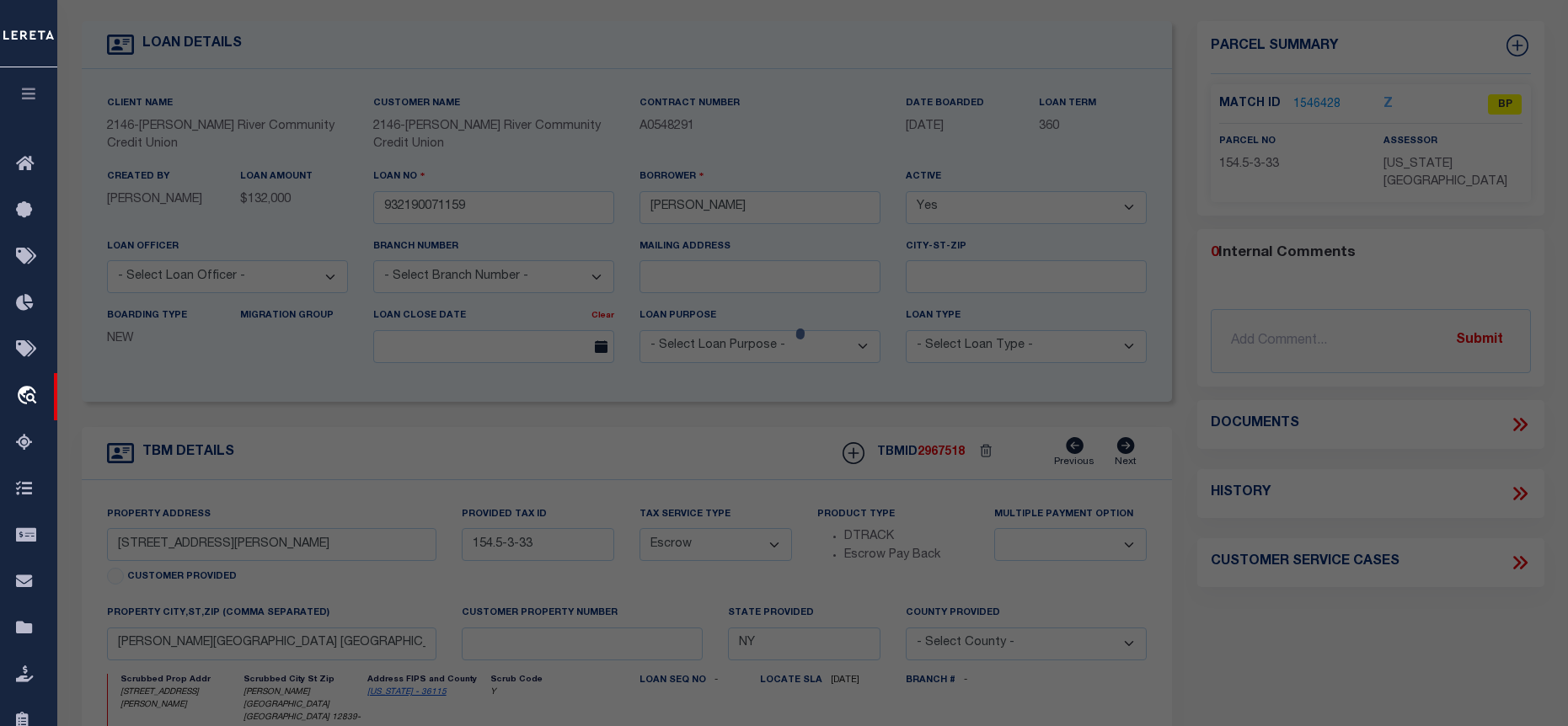
select select "AS"
select select
checkbox input "false"
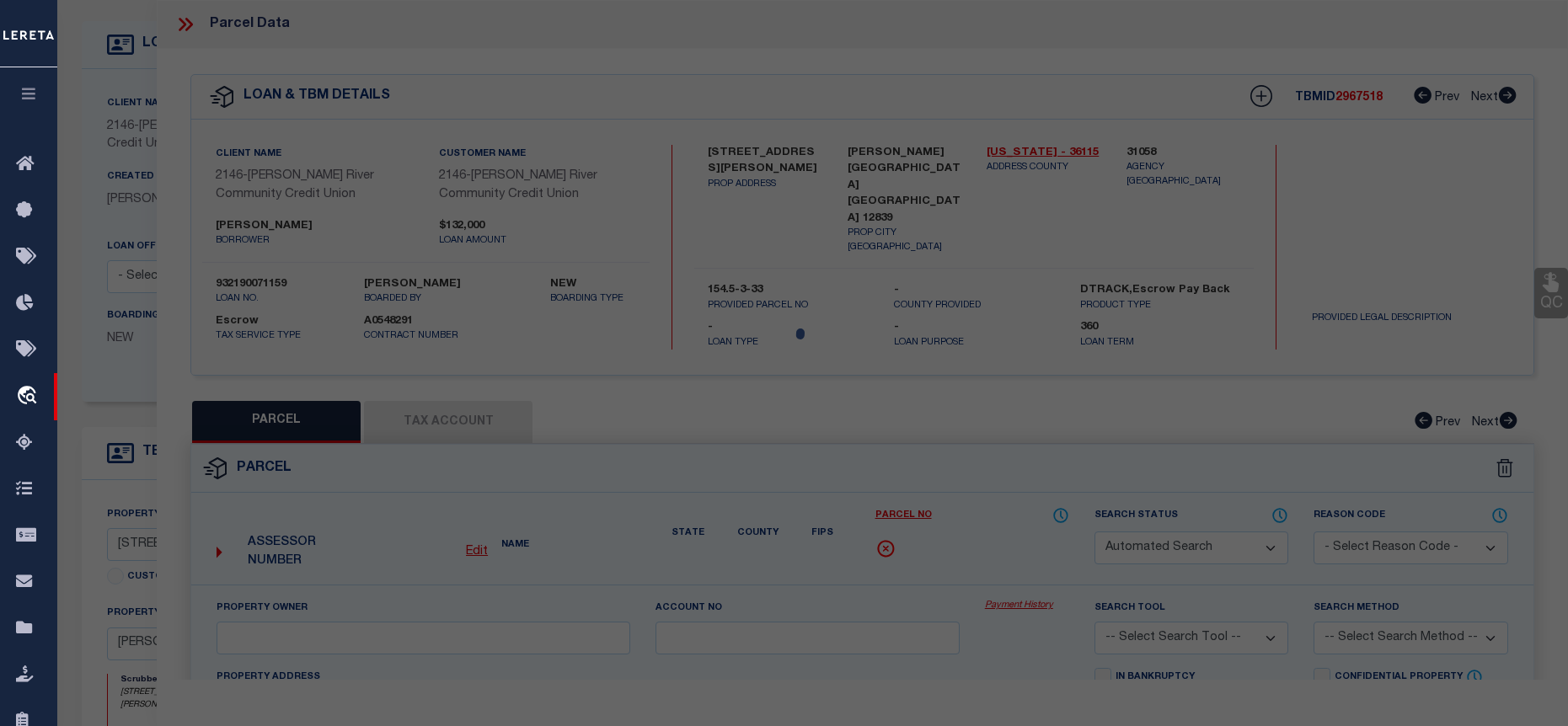
select select "BP"
type input "Michael R Breault"
select select
type input "33 Margaret St Ext"
checkbox input "false"
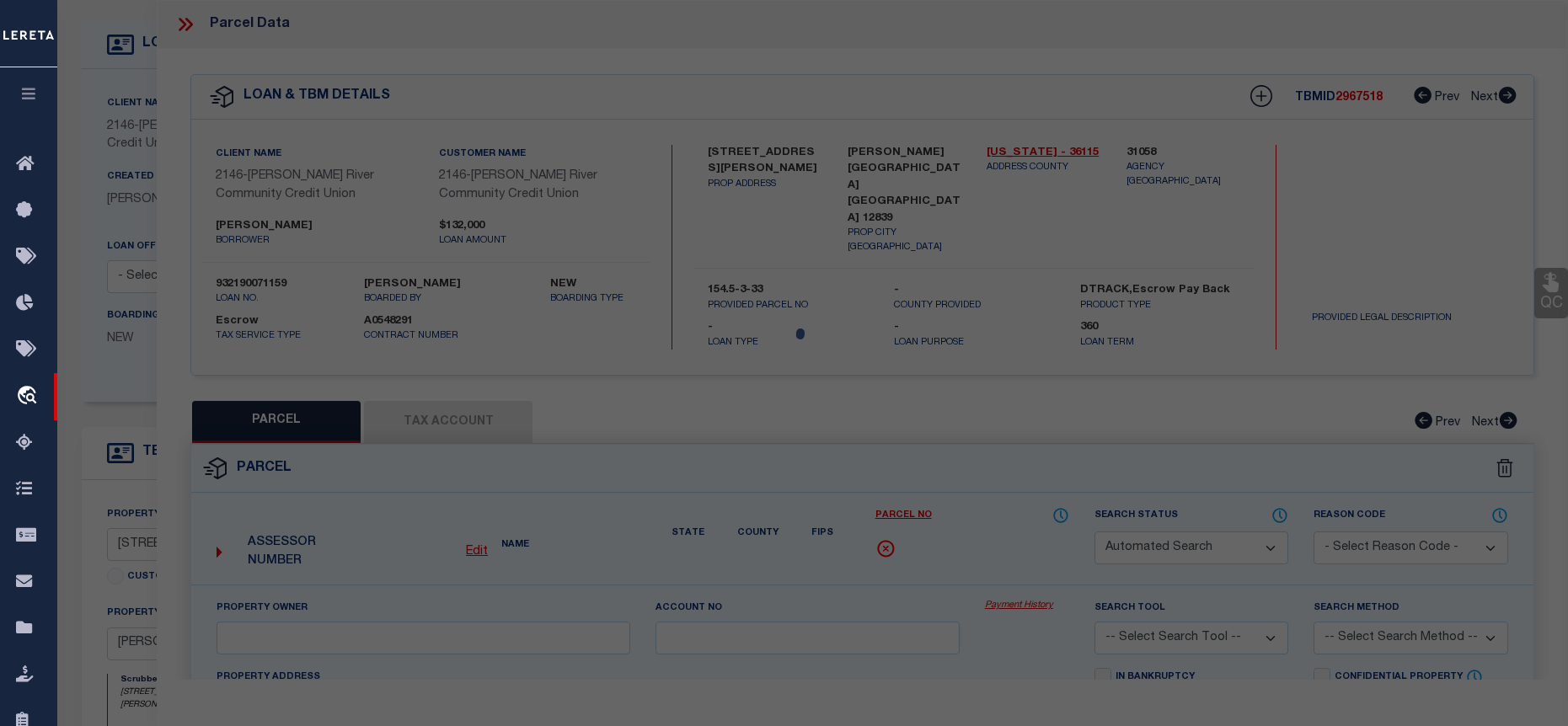
type input "Hudson Falls NY 12839"
type textarea "Property Desc: Sub div lot 33 Deed Book: 2834 Deed Page: 8"
type textarea "Tax ID Special Project"
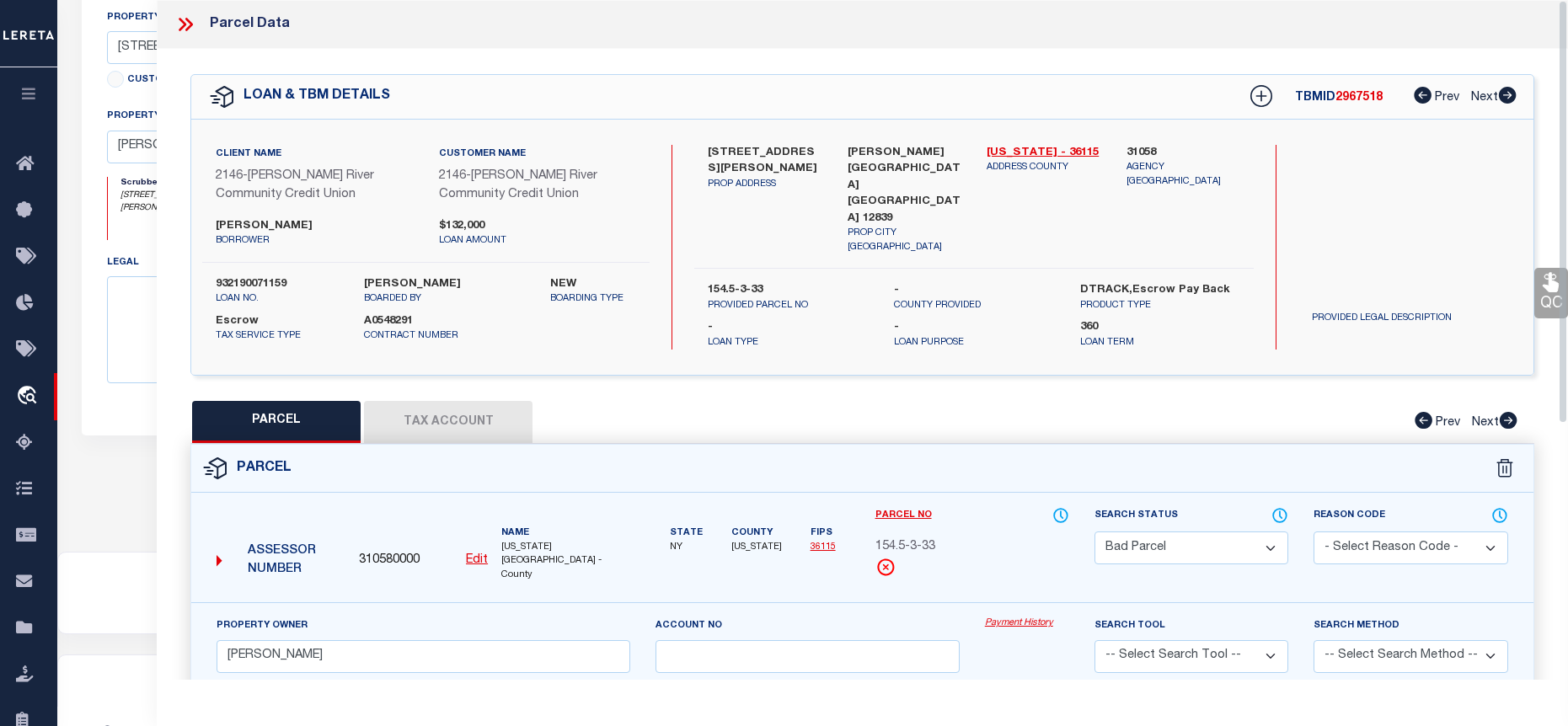
scroll to position [597, 0]
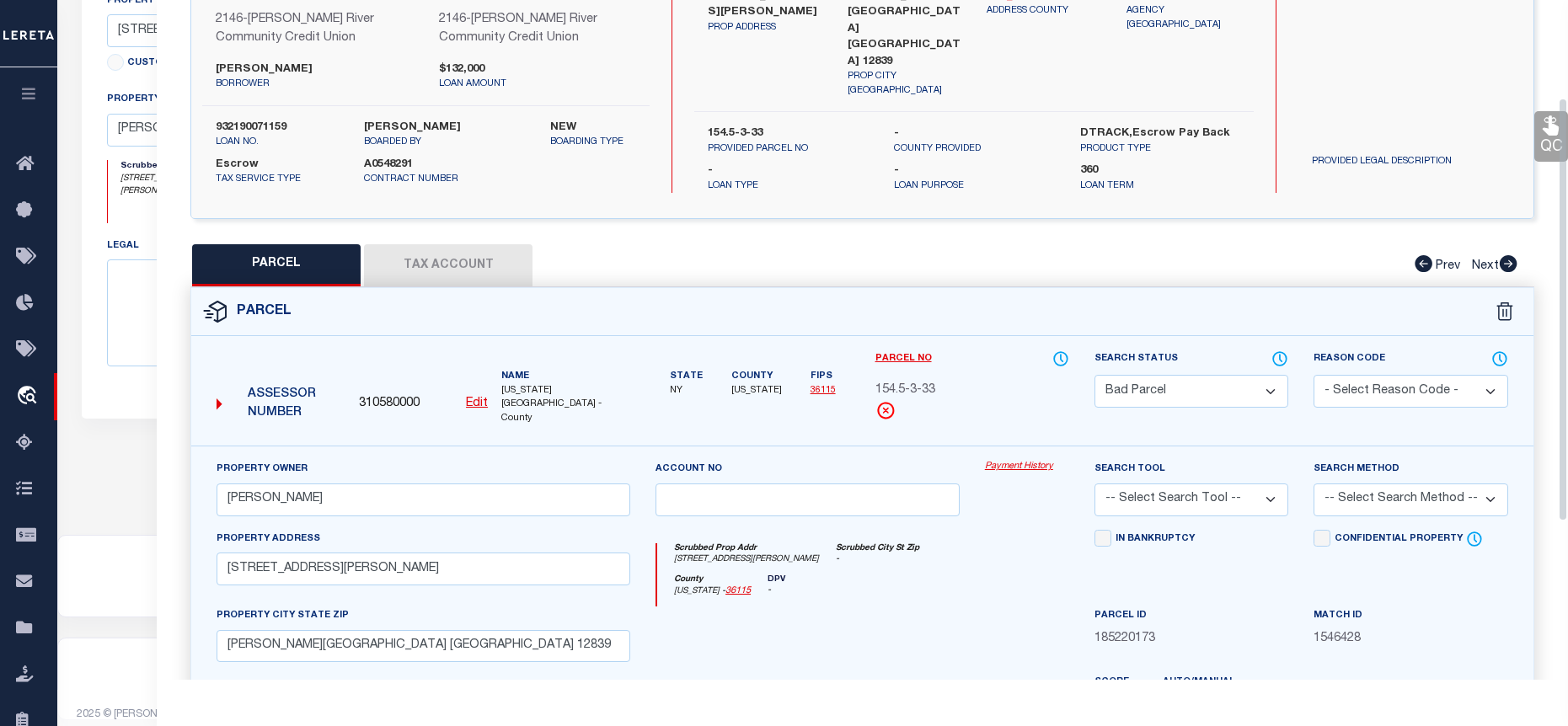
click at [453, 267] on button "Tax Account" at bounding box center [447, 265] width 168 height 42
select select "100"
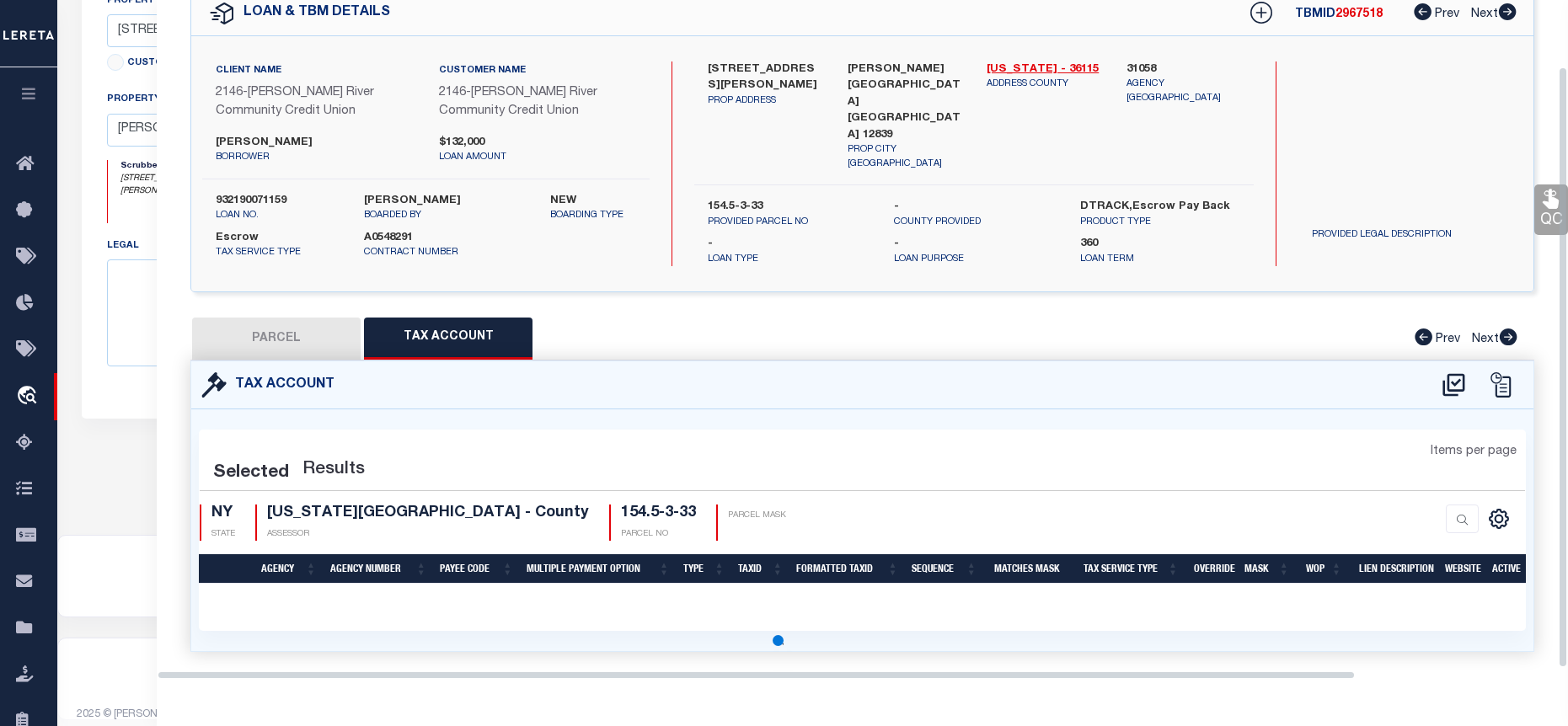
select select "100"
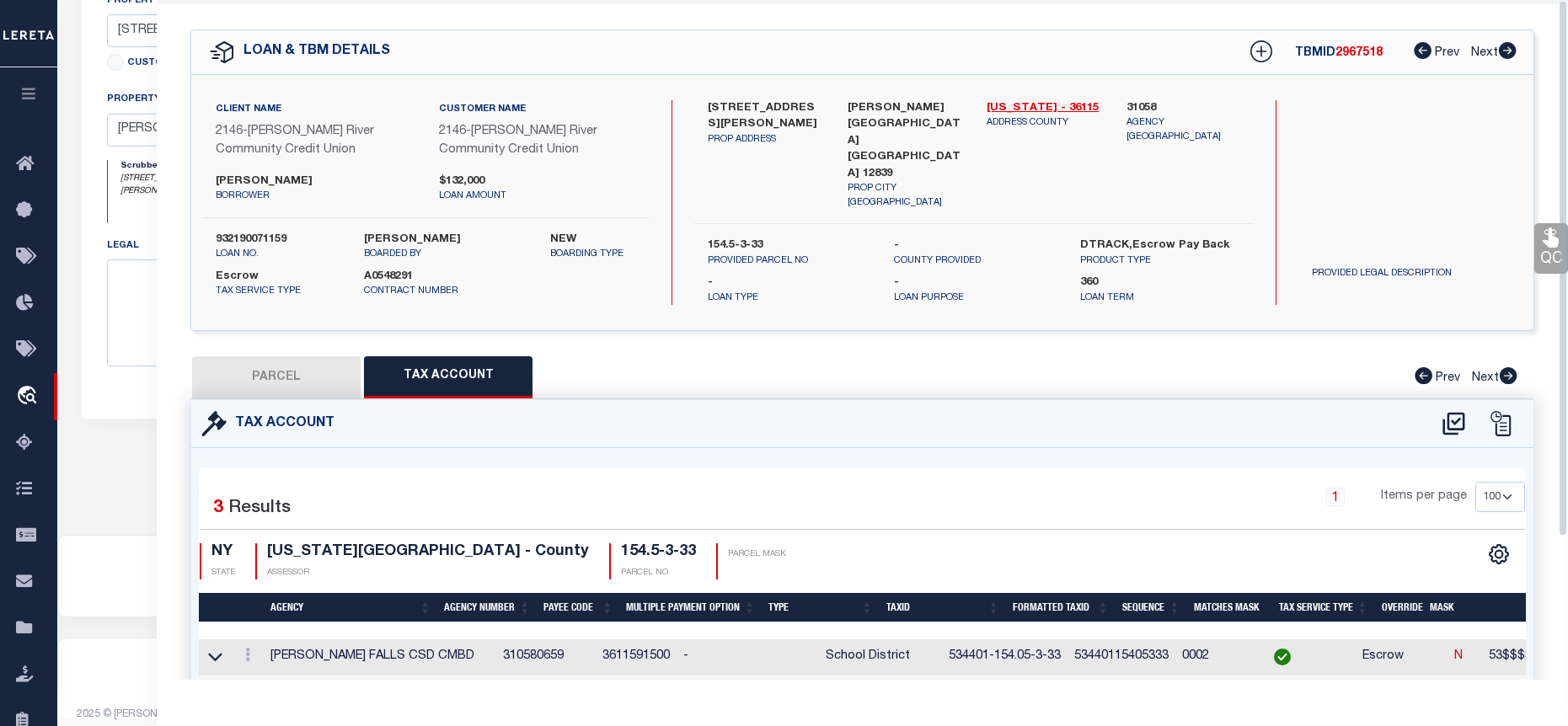
scroll to position [0, 0]
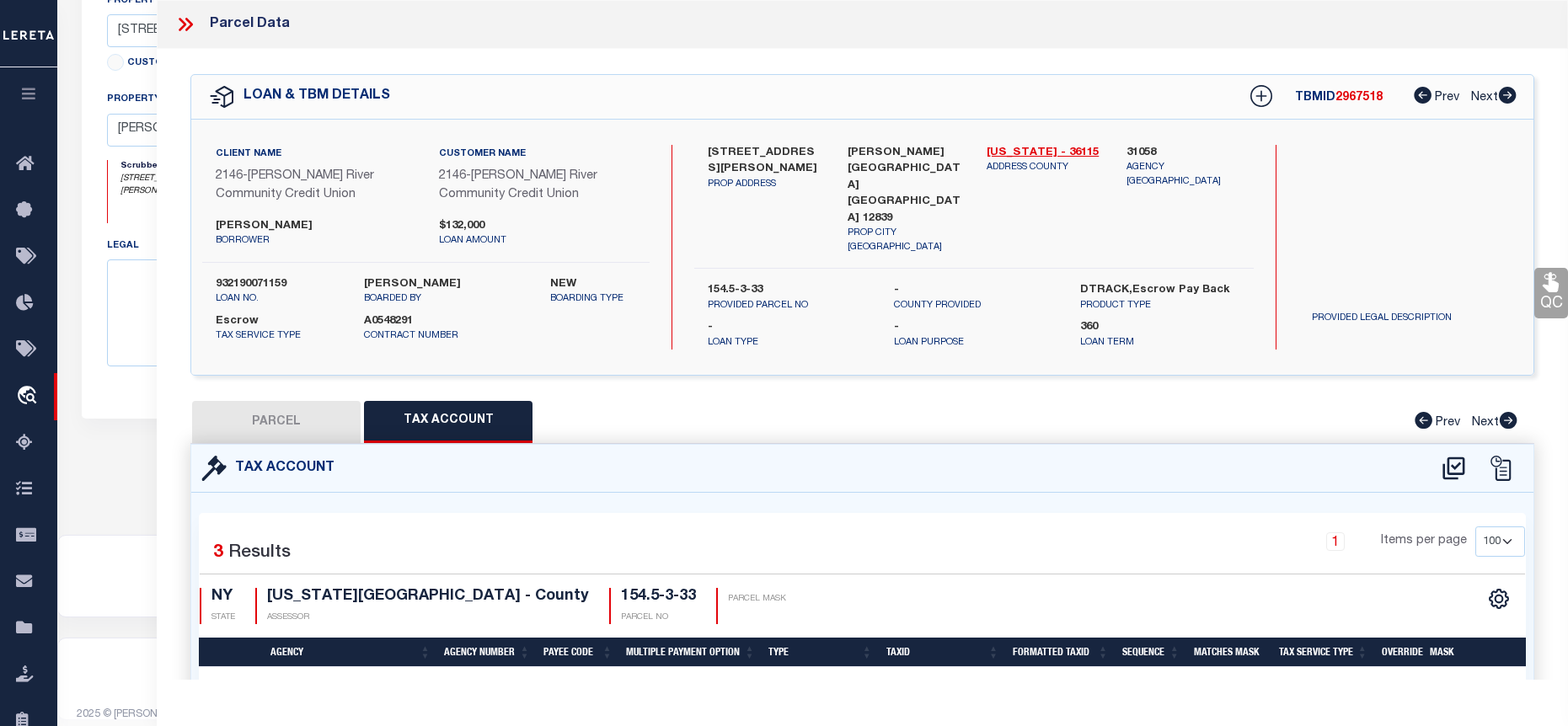
click at [190, 31] on icon at bounding box center [185, 24] width 22 height 22
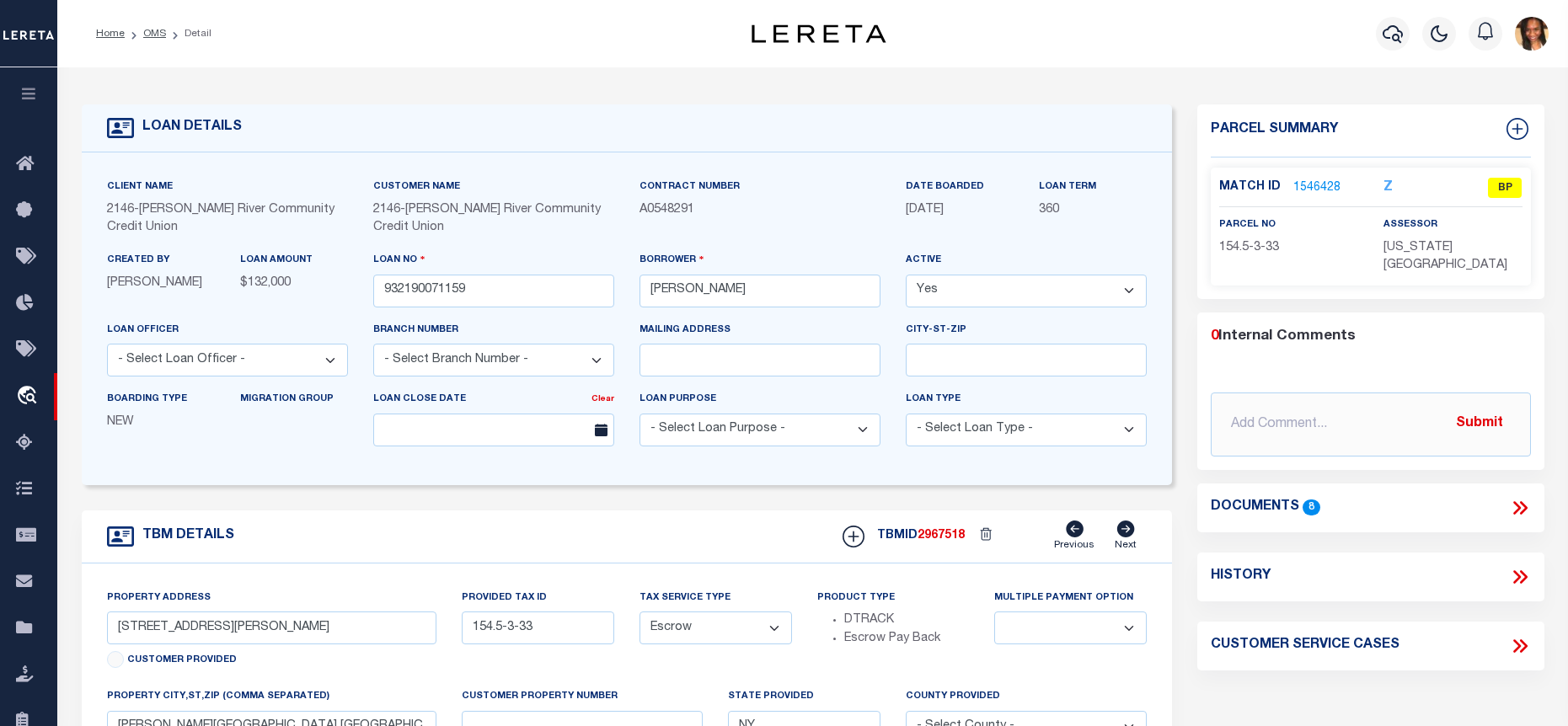
click at [151, 24] on ol "Home OMS Detail" at bounding box center [153, 33] width 142 height 36
click at [151, 30] on link "OMS" at bounding box center [154, 34] width 23 height 10
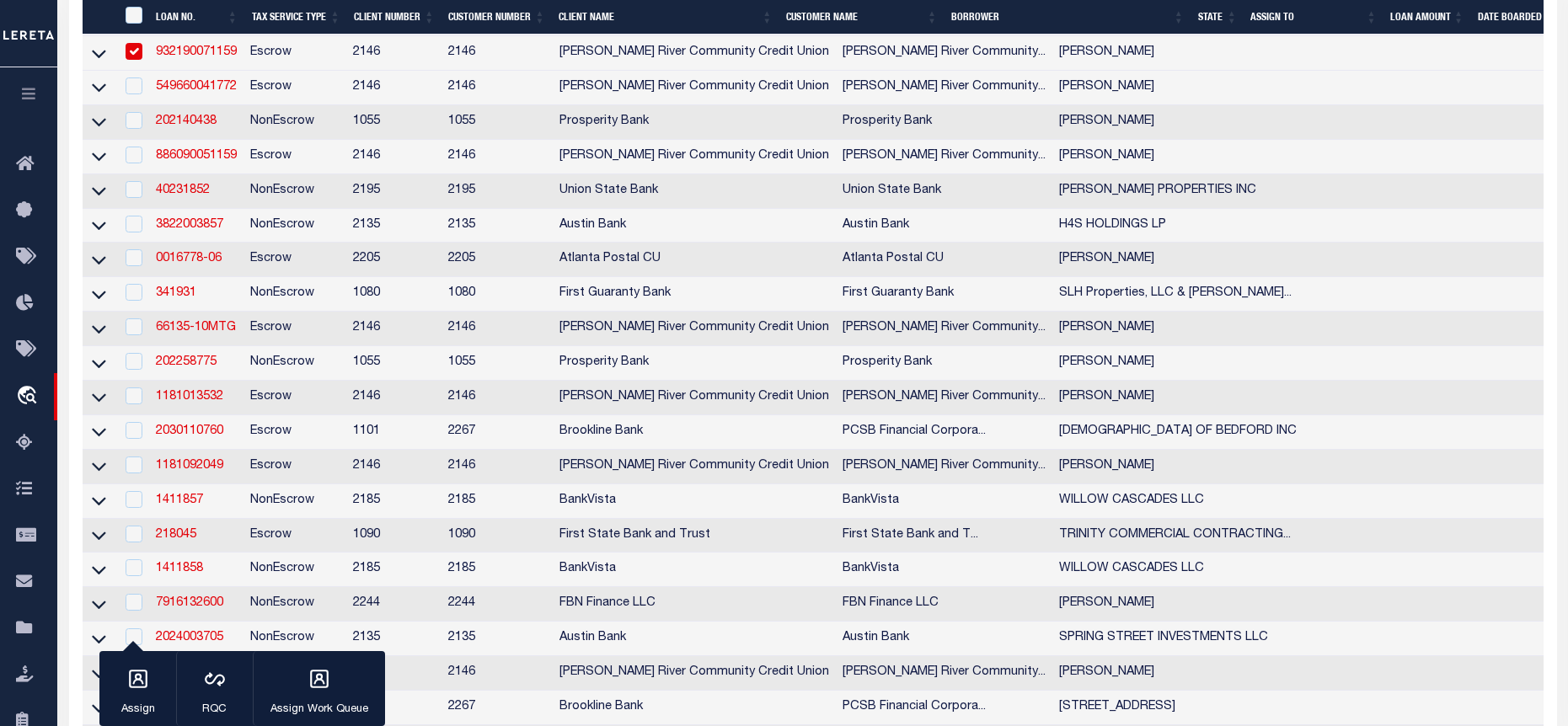
scroll to position [589, 0]
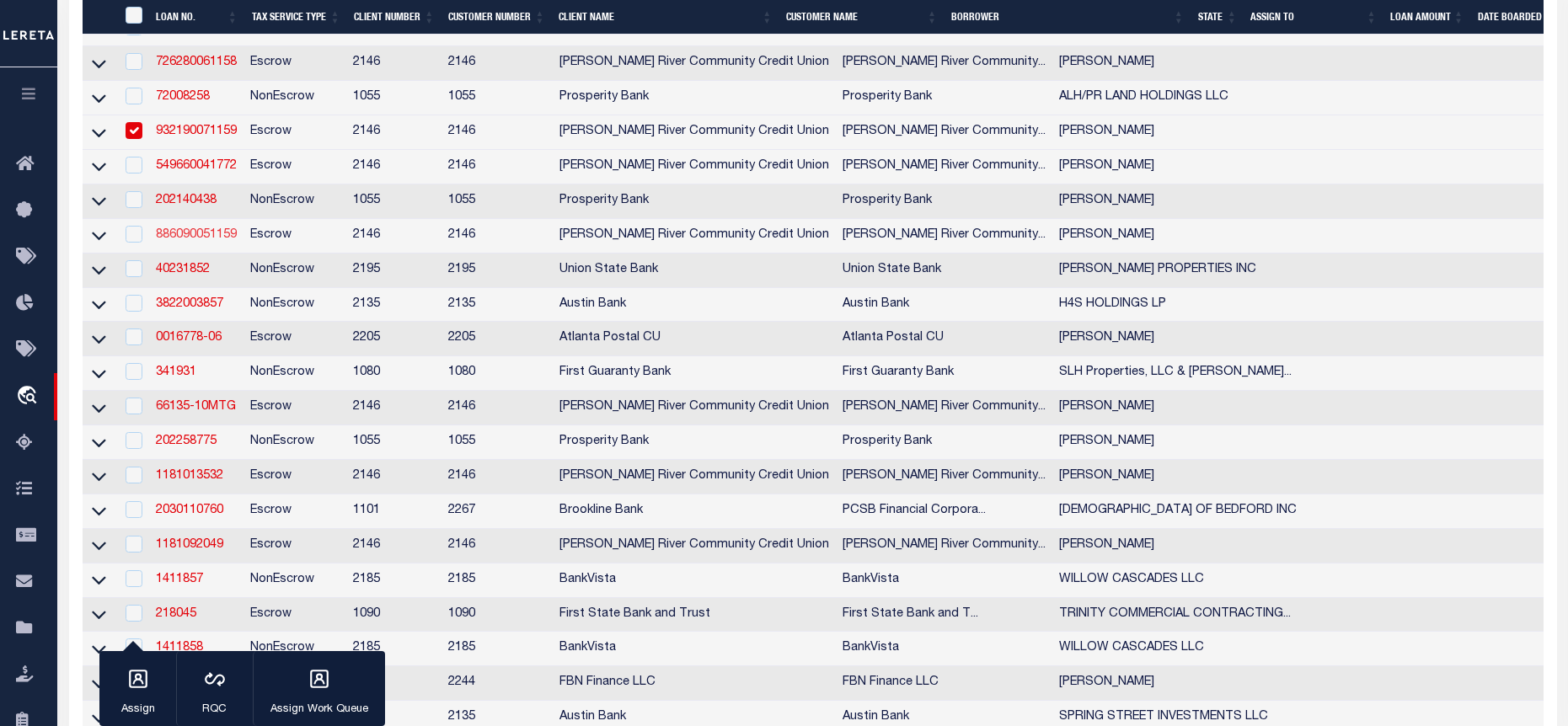
click at [191, 241] on link "886090051159" at bounding box center [196, 235] width 81 height 12
type input "886090051159"
type input "Michael Boisvenue"
select select
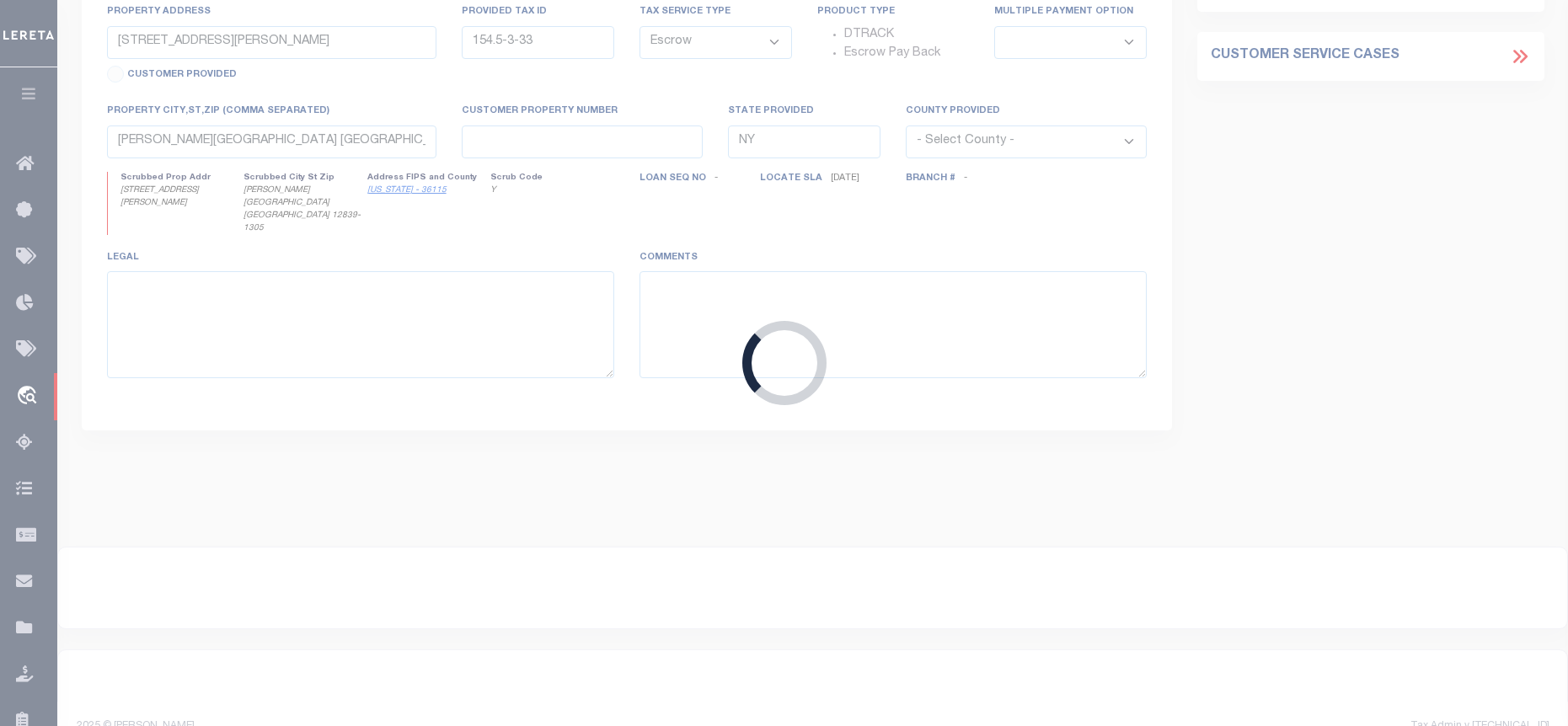
type input "81 Boulevard St"
type input "146.17-8-1"
select select
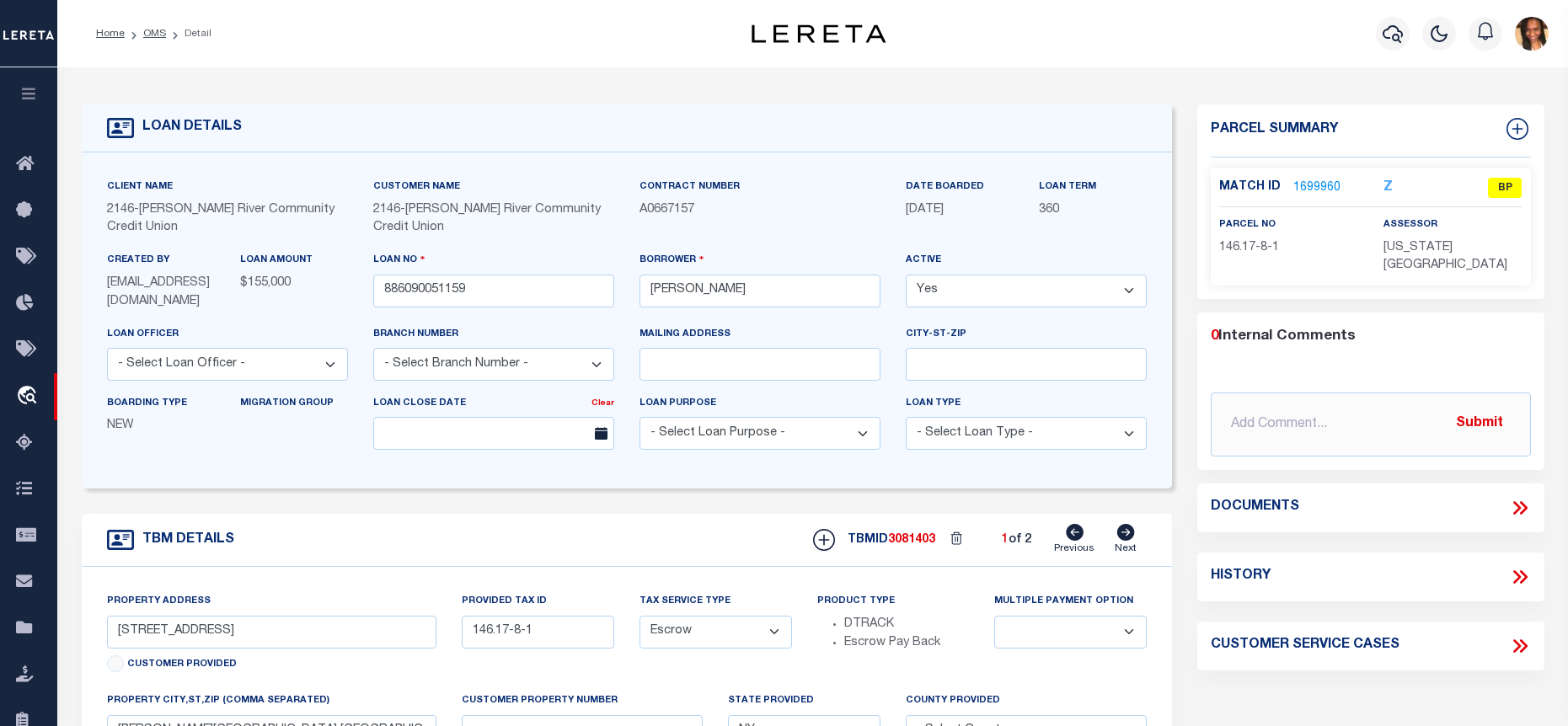
click at [1323, 187] on link "1699960" at bounding box center [1317, 188] width 47 height 17
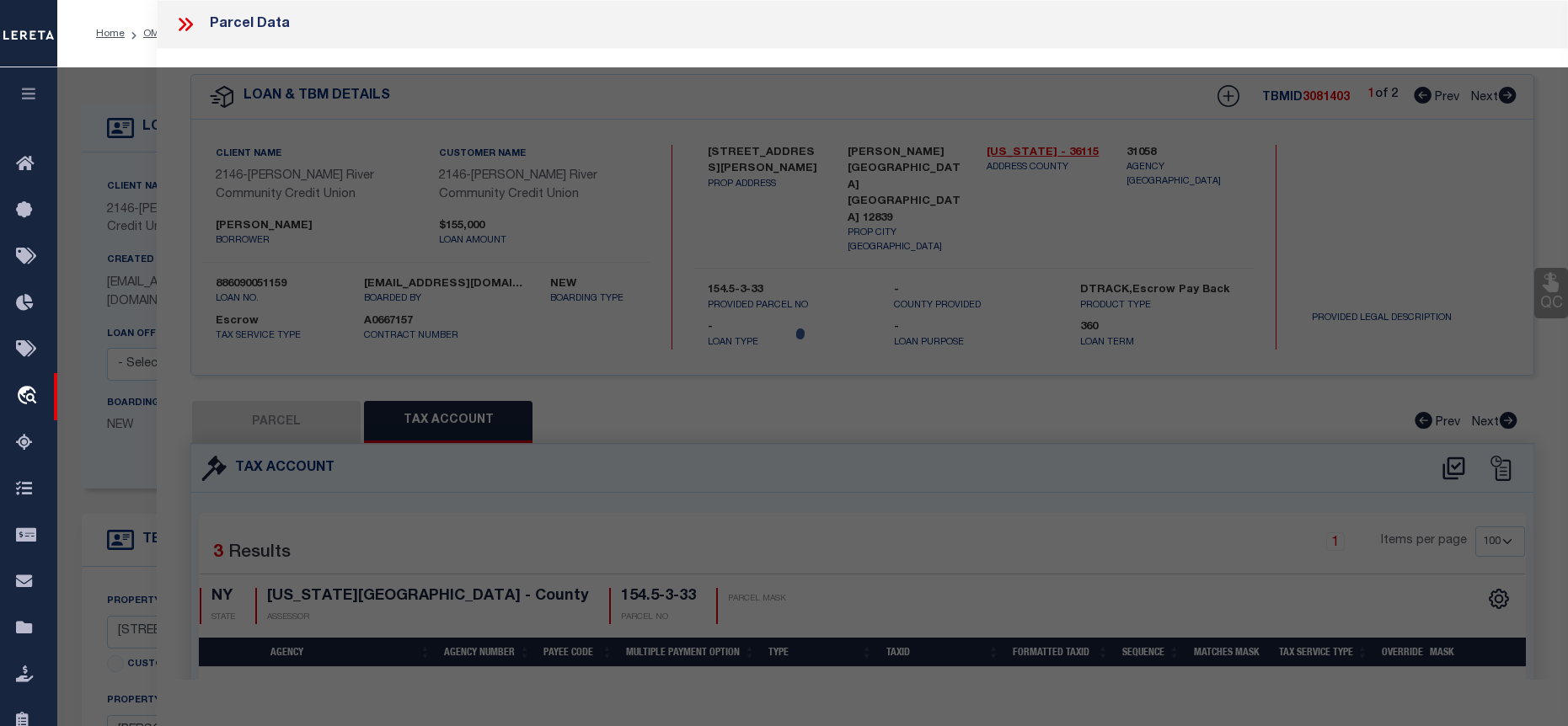
select select "AS"
checkbox input "false"
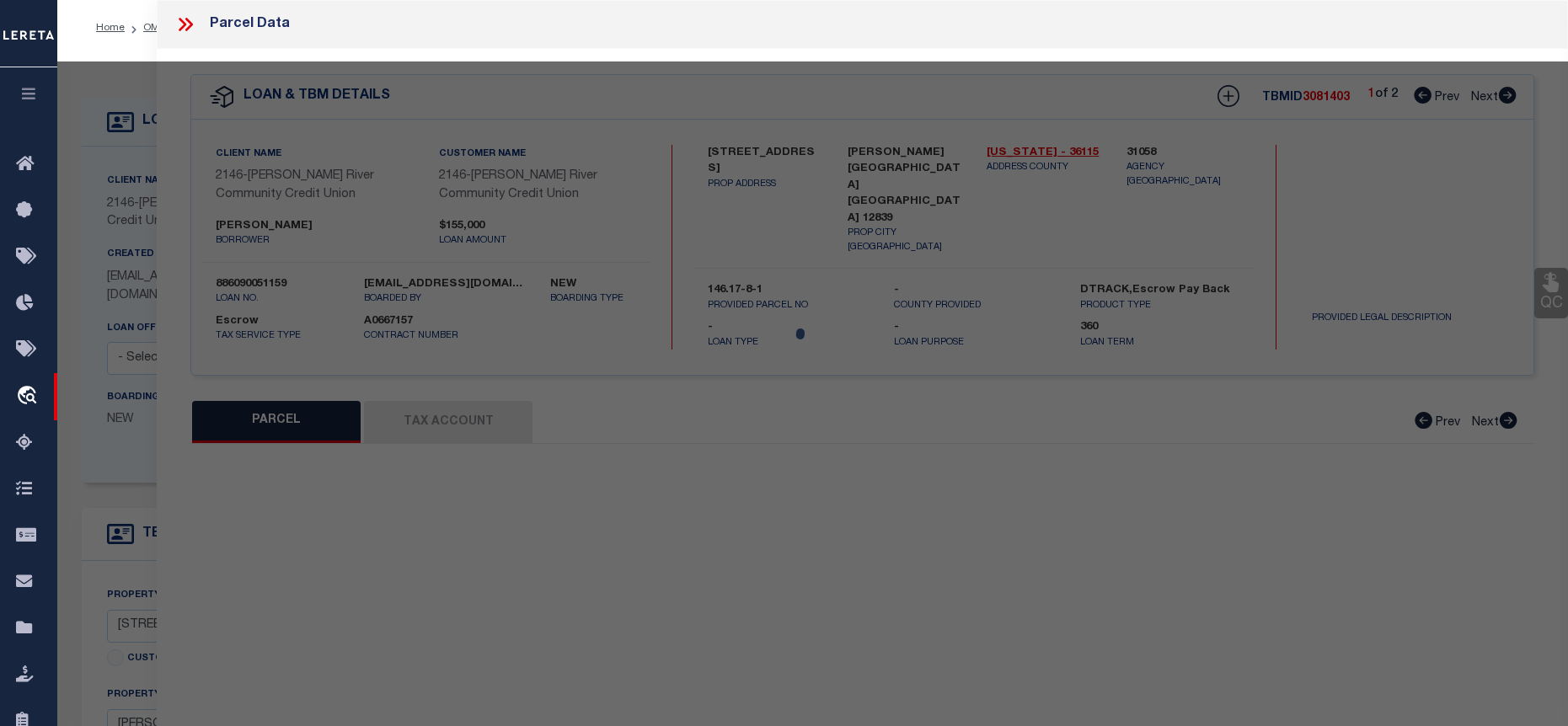
select select "BP"
type input "Montgomery Daniel Trustee & Montgomery Renee Trustee"
select select
type input "81 Boulevard"
checkbox input "false"
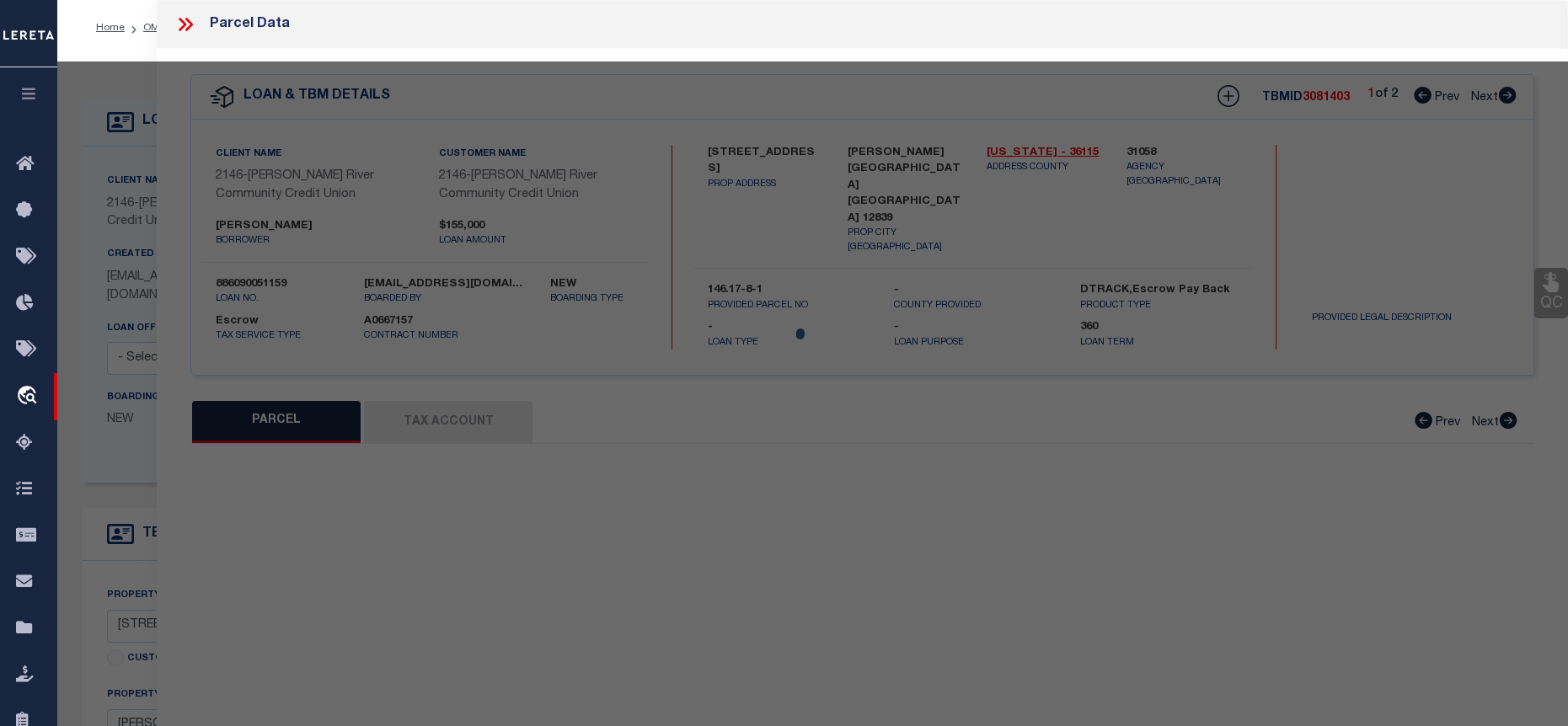
type input "HUDSON FALLS NY 12839"
type textarea "ACRES 0.33"
type textarea "Tax ID Special Project"
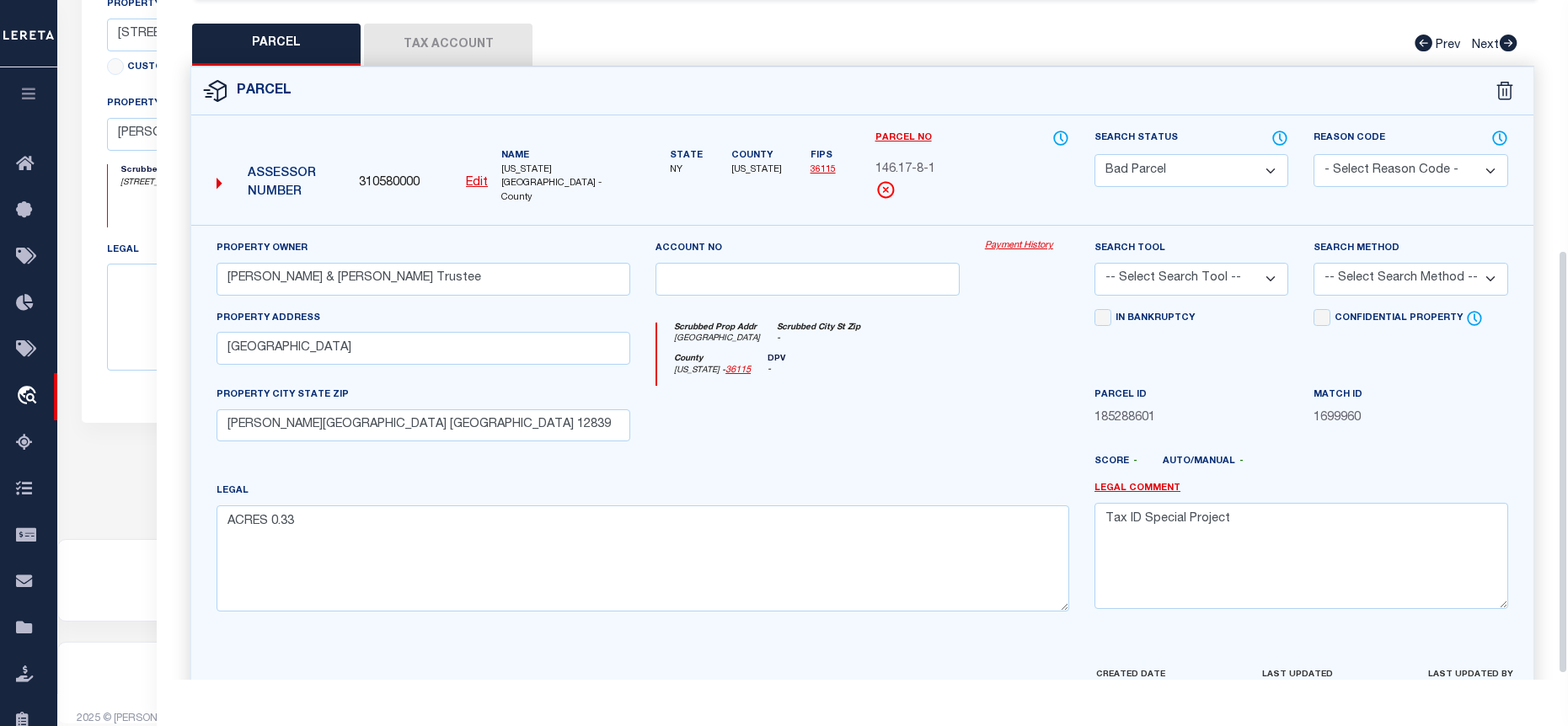
scroll to position [410, 0]
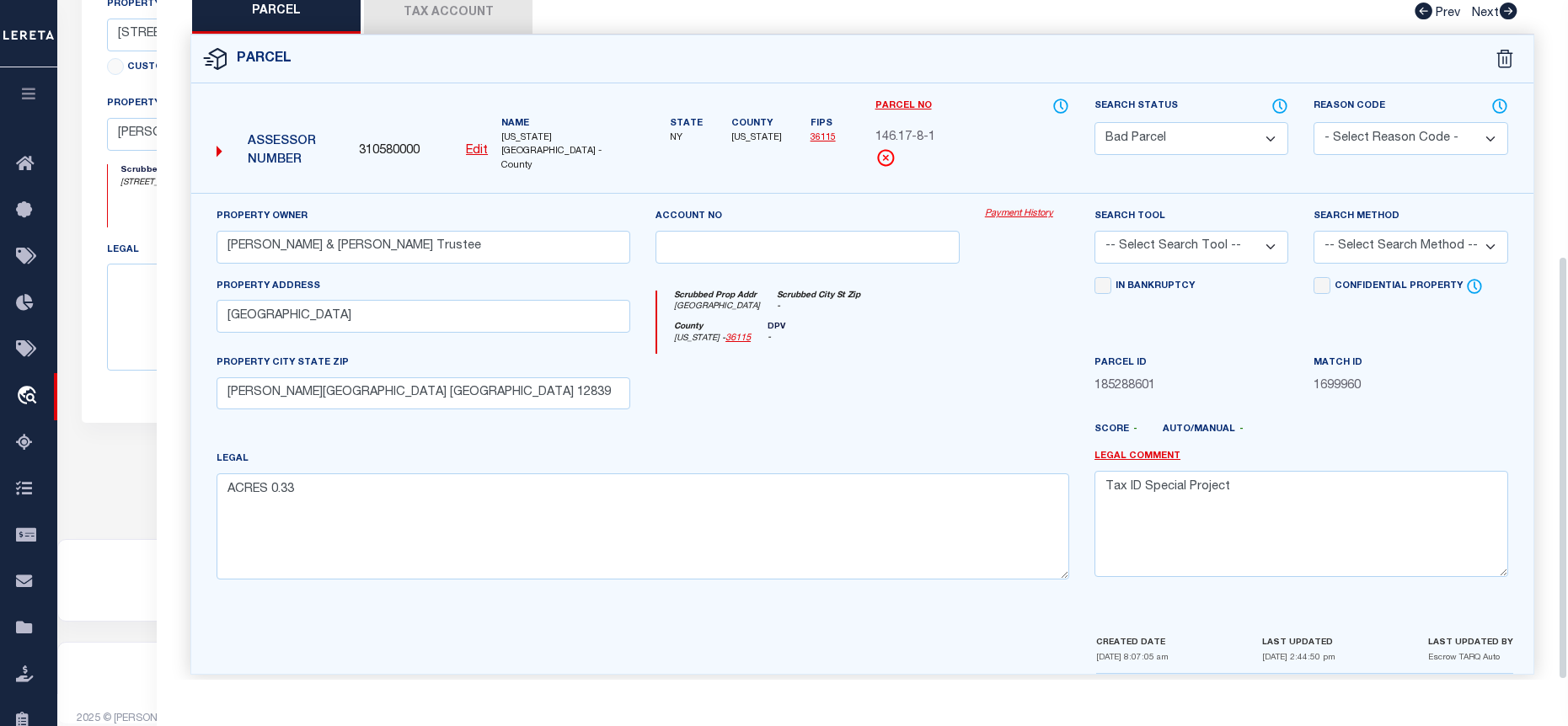
click at [482, 254] on div "Property Owner Montgomery Daniel Trustee & Montgomery Renee Trustee" at bounding box center [423, 241] width 439 height 69
click at [473, 23] on button "Tax Account" at bounding box center [447, 12] width 168 height 42
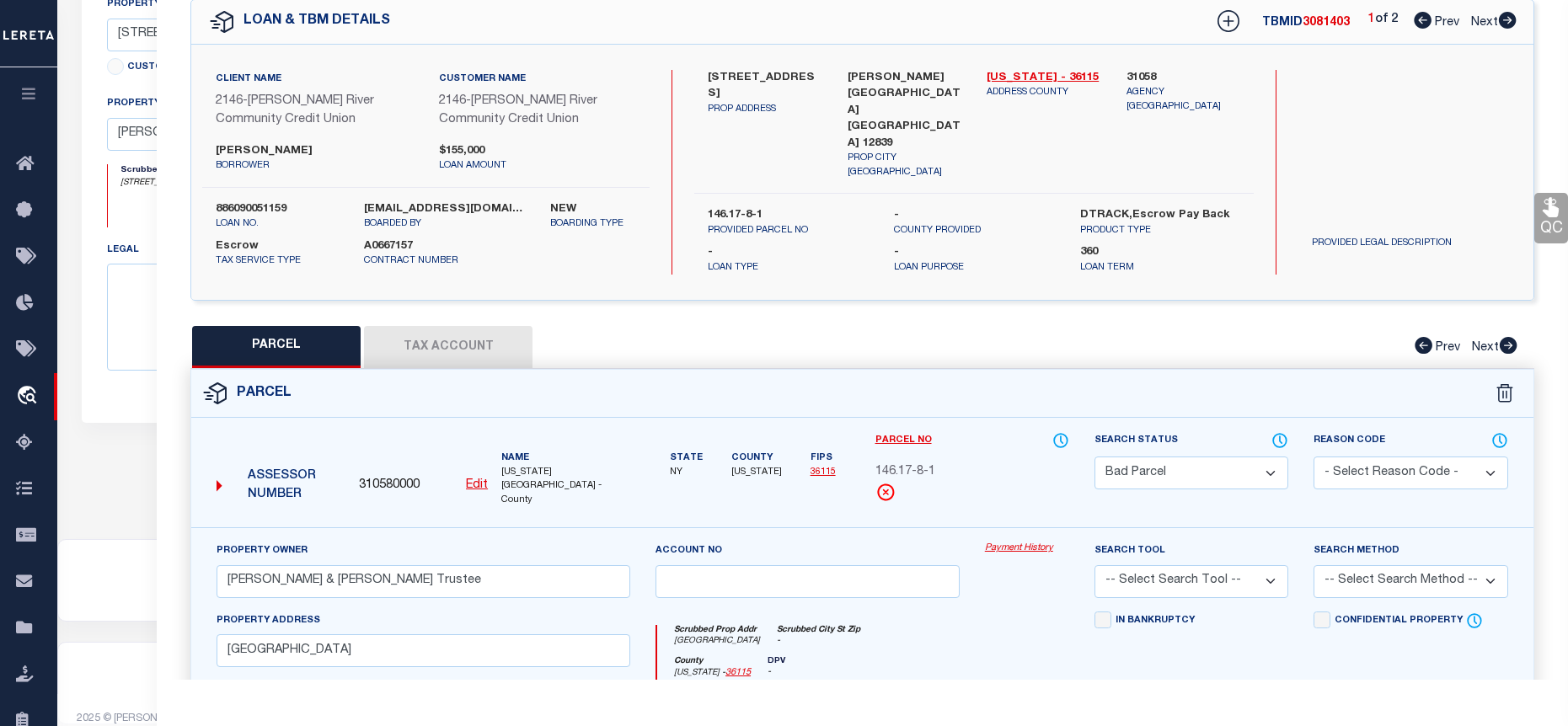
select select "100"
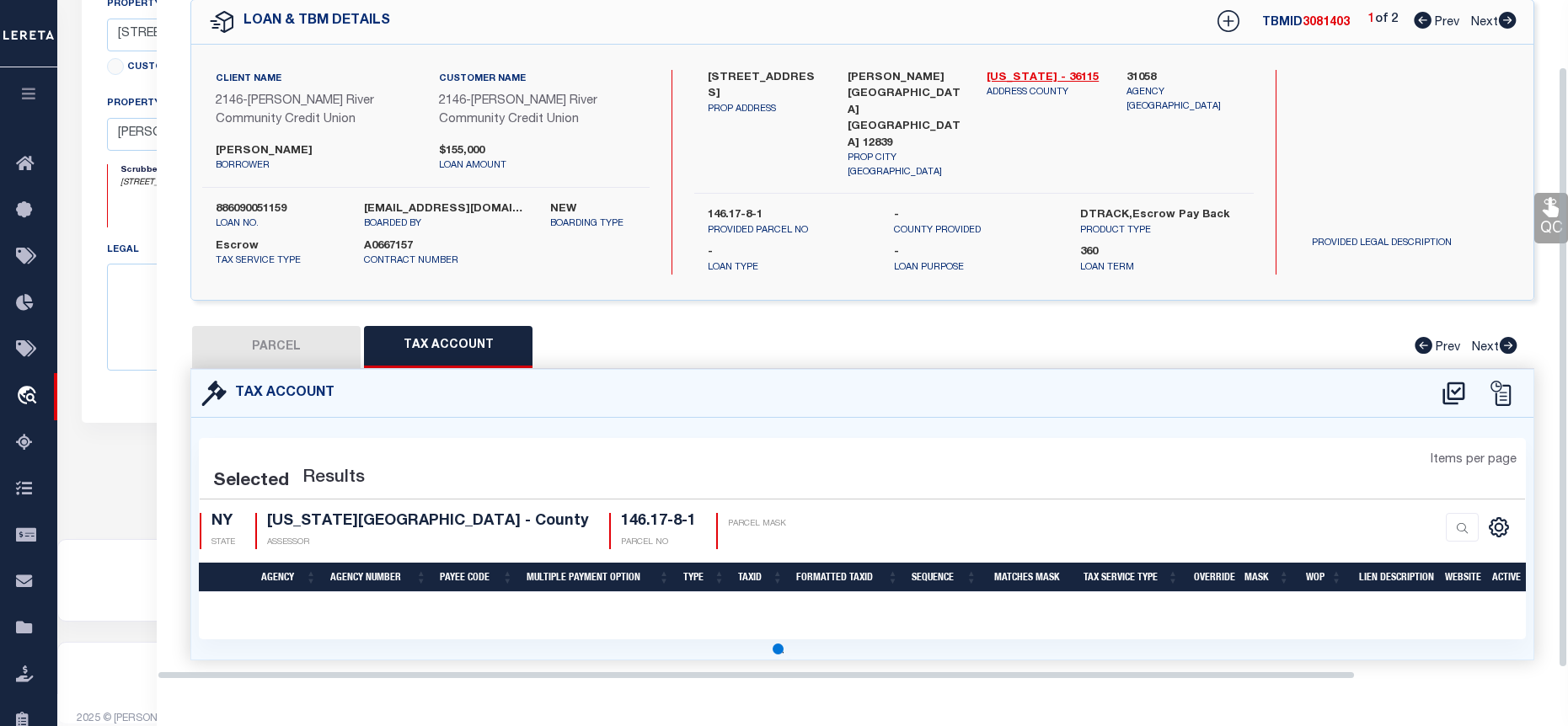
scroll to position [180, 0]
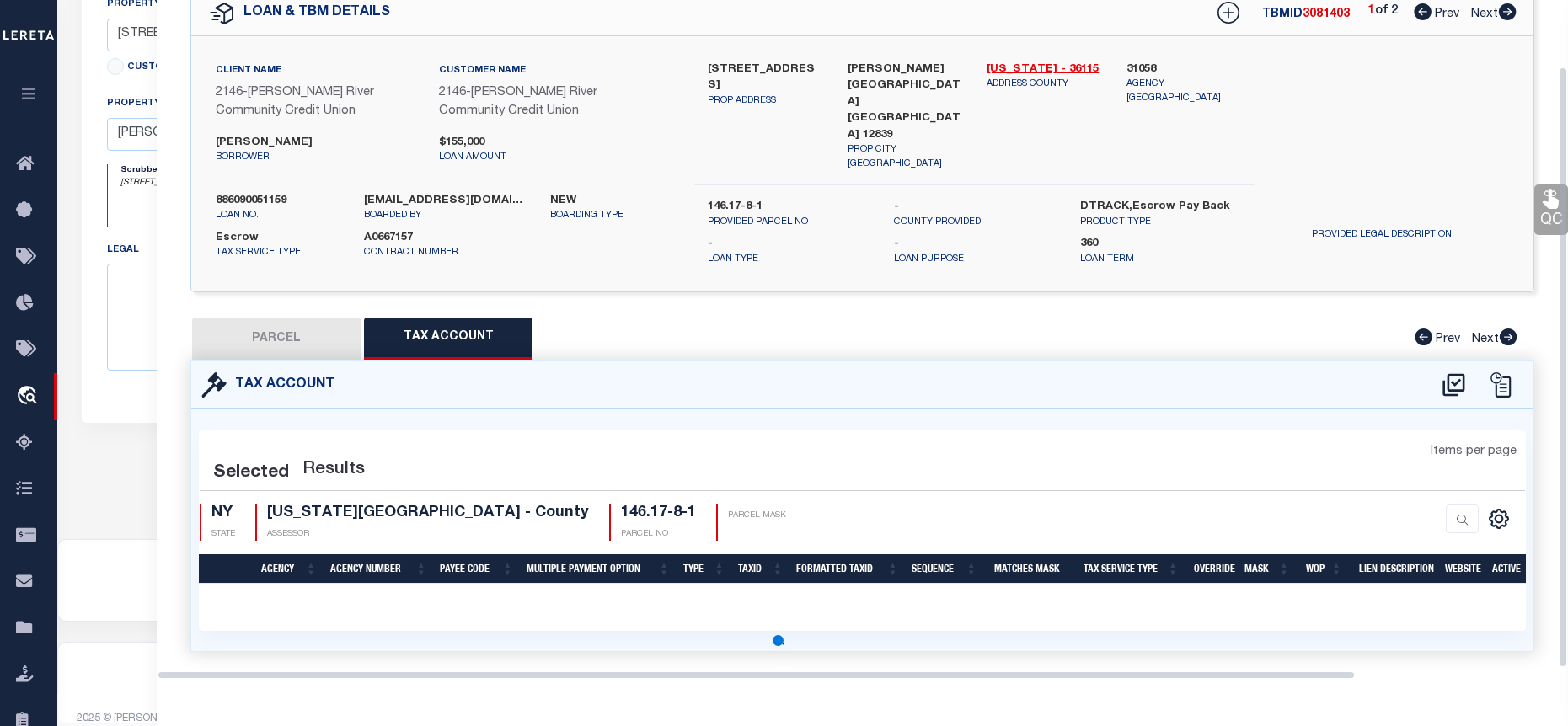
select select "100"
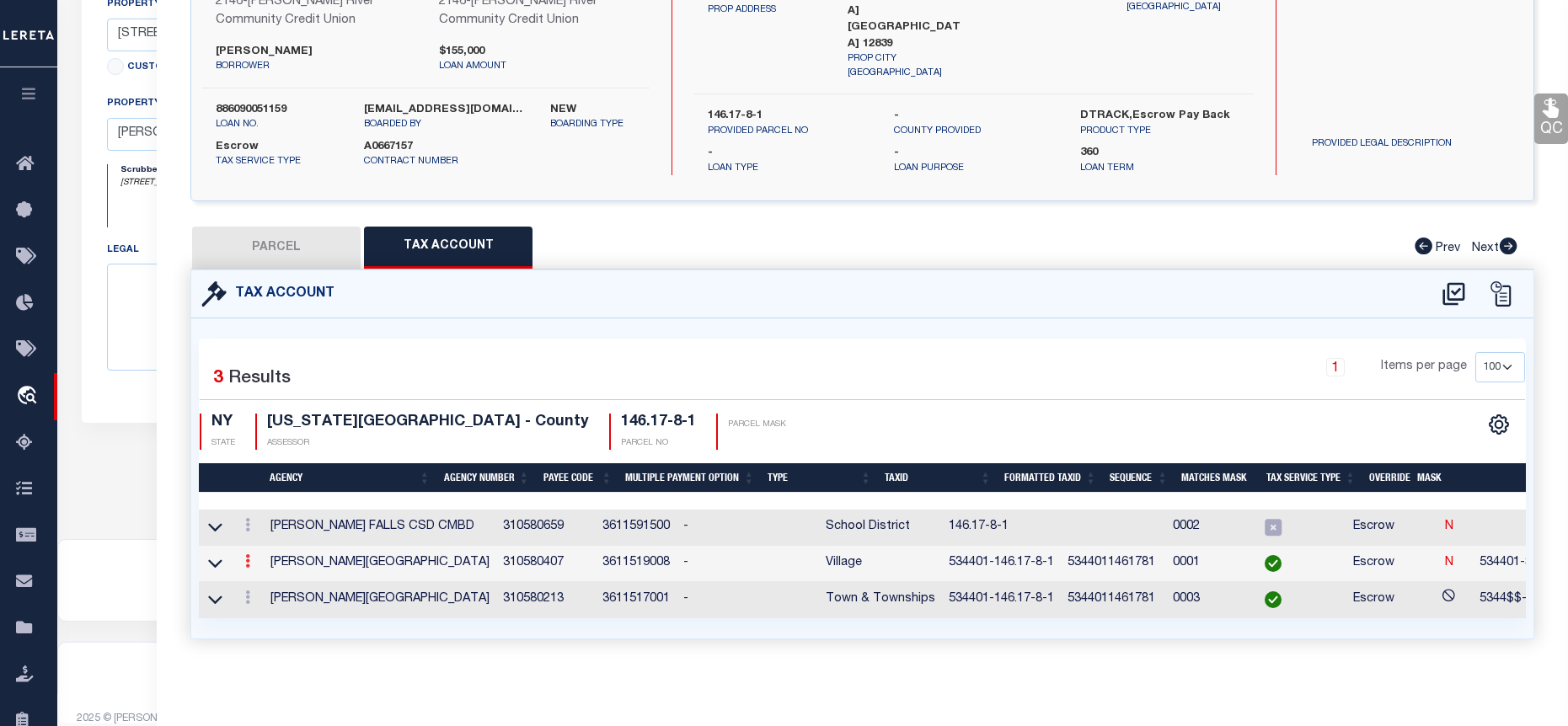
click at [244, 557] on link at bounding box center [247, 563] width 18 height 13
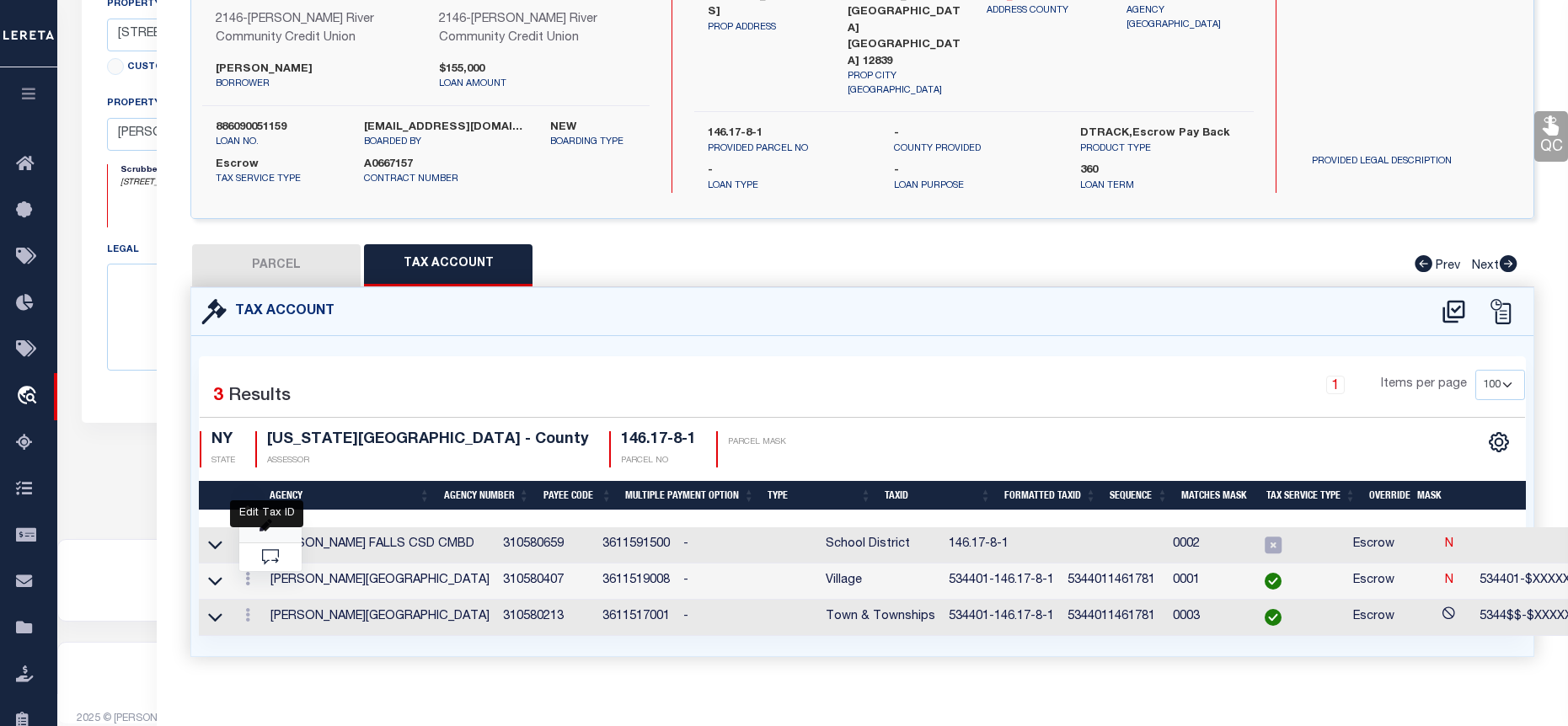
click at [265, 520] on icon "" at bounding box center [266, 526] width 12 height 12
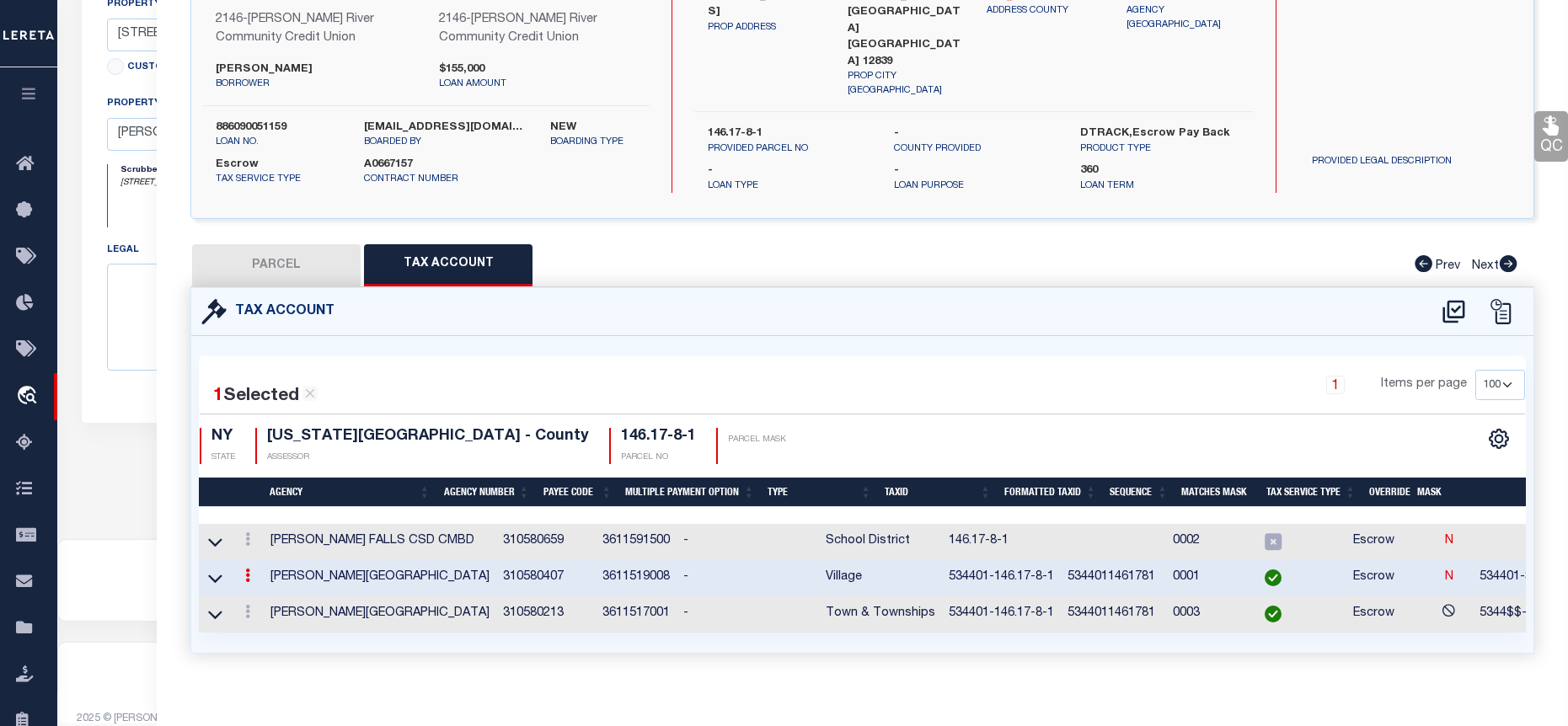
type input "534401-146.17-8-1"
type textarea "534401-$XXXXXXXXXXXXXXXX"
type input "XXXXXXXXXXXXXXXXXXXXXXXX*"
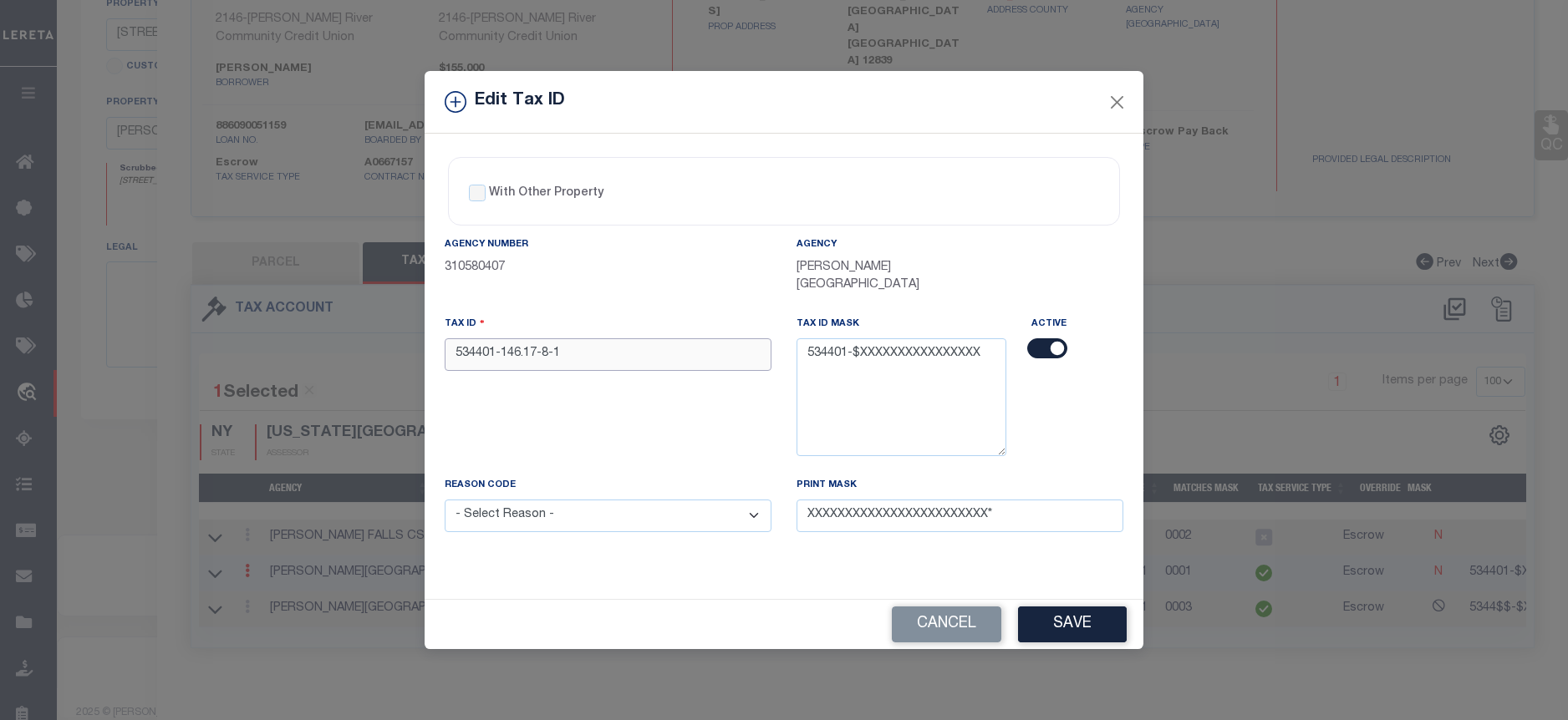
drag, startPoint x: 564, startPoint y: 342, endPoint x: 451, endPoint y: 342, distance: 113.0
click at [451, 342] on input "534401-146.17-8-1" at bounding box center [608, 354] width 327 height 33
click at [1115, 111] on button "Close" at bounding box center [1117, 101] width 22 height 22
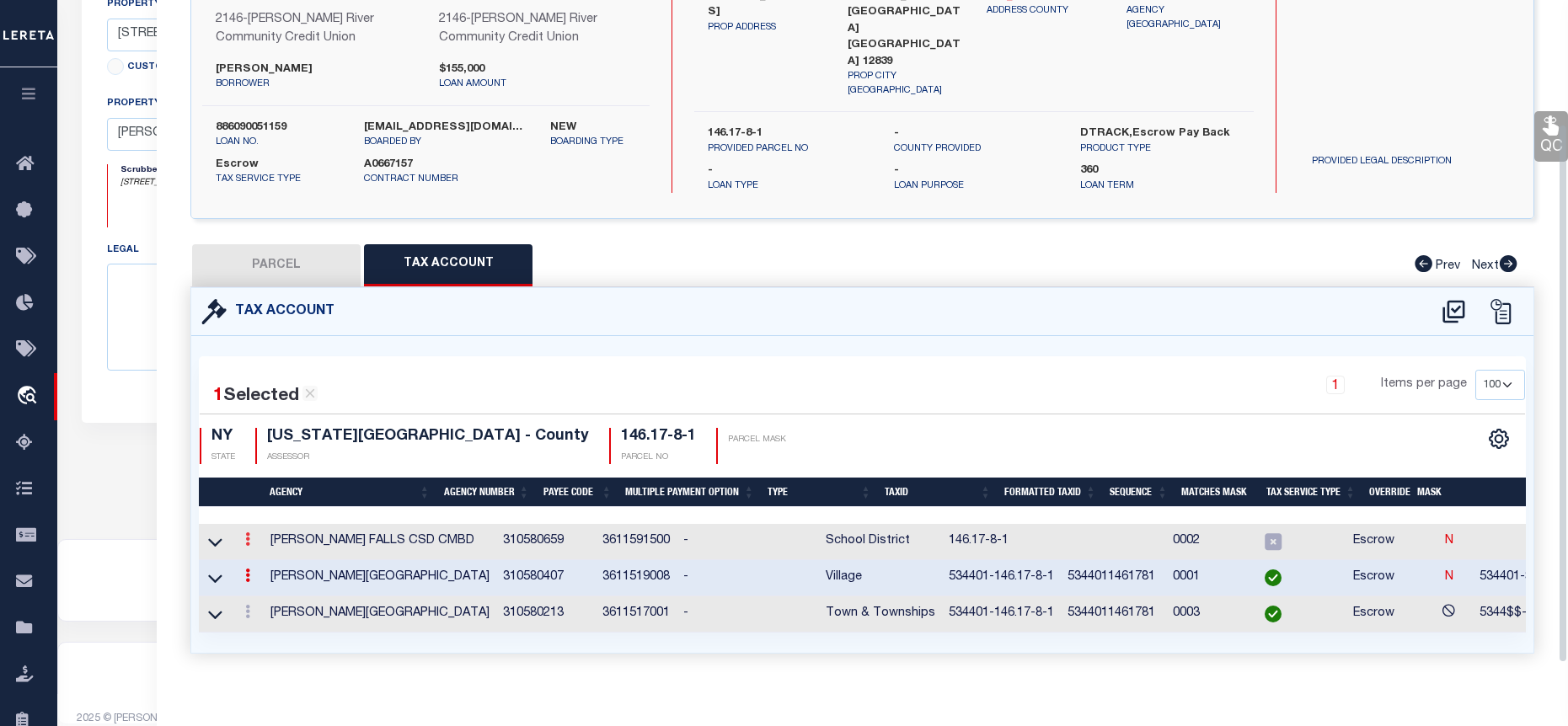
click at [242, 538] on link at bounding box center [247, 541] width 18 height 13
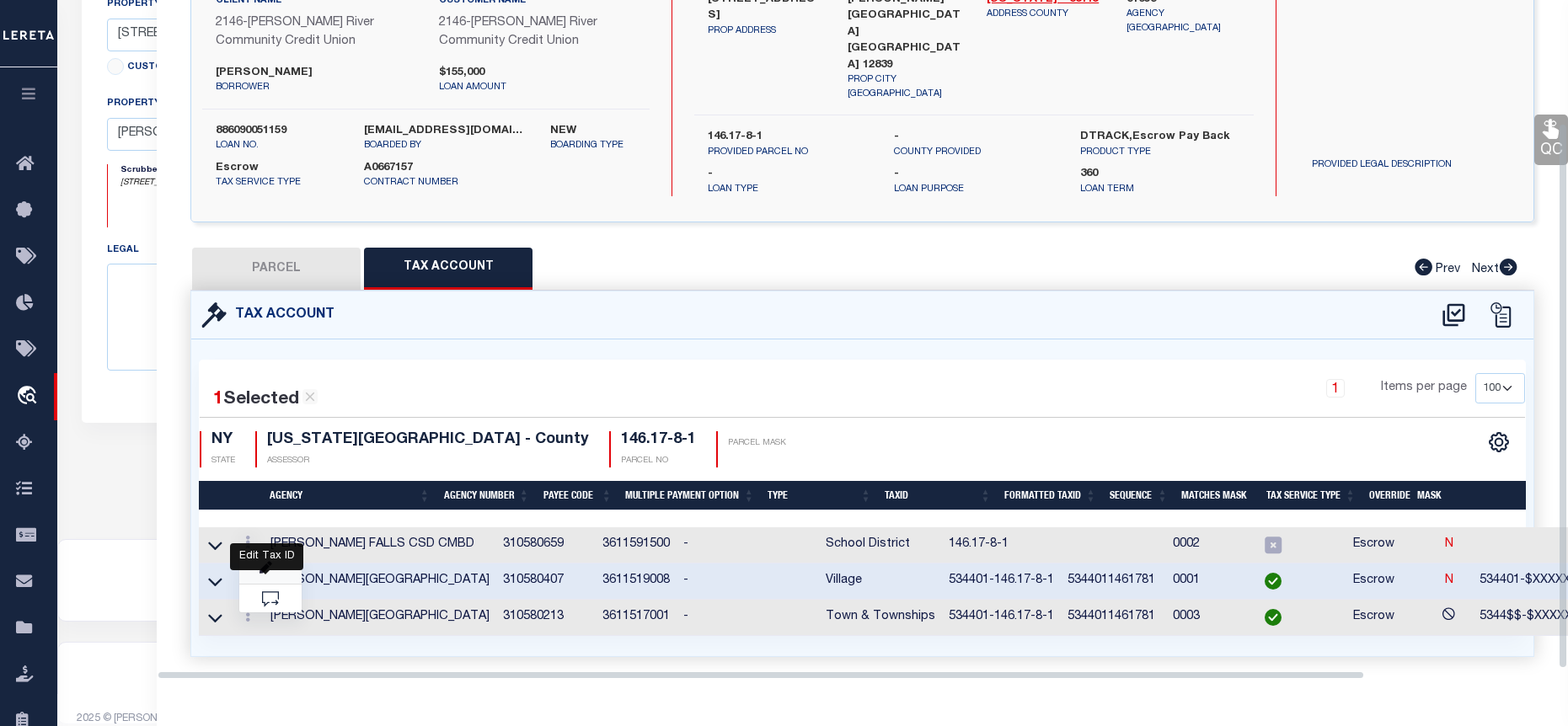
click at [263, 562] on icon "" at bounding box center [266, 568] width 12 height 12
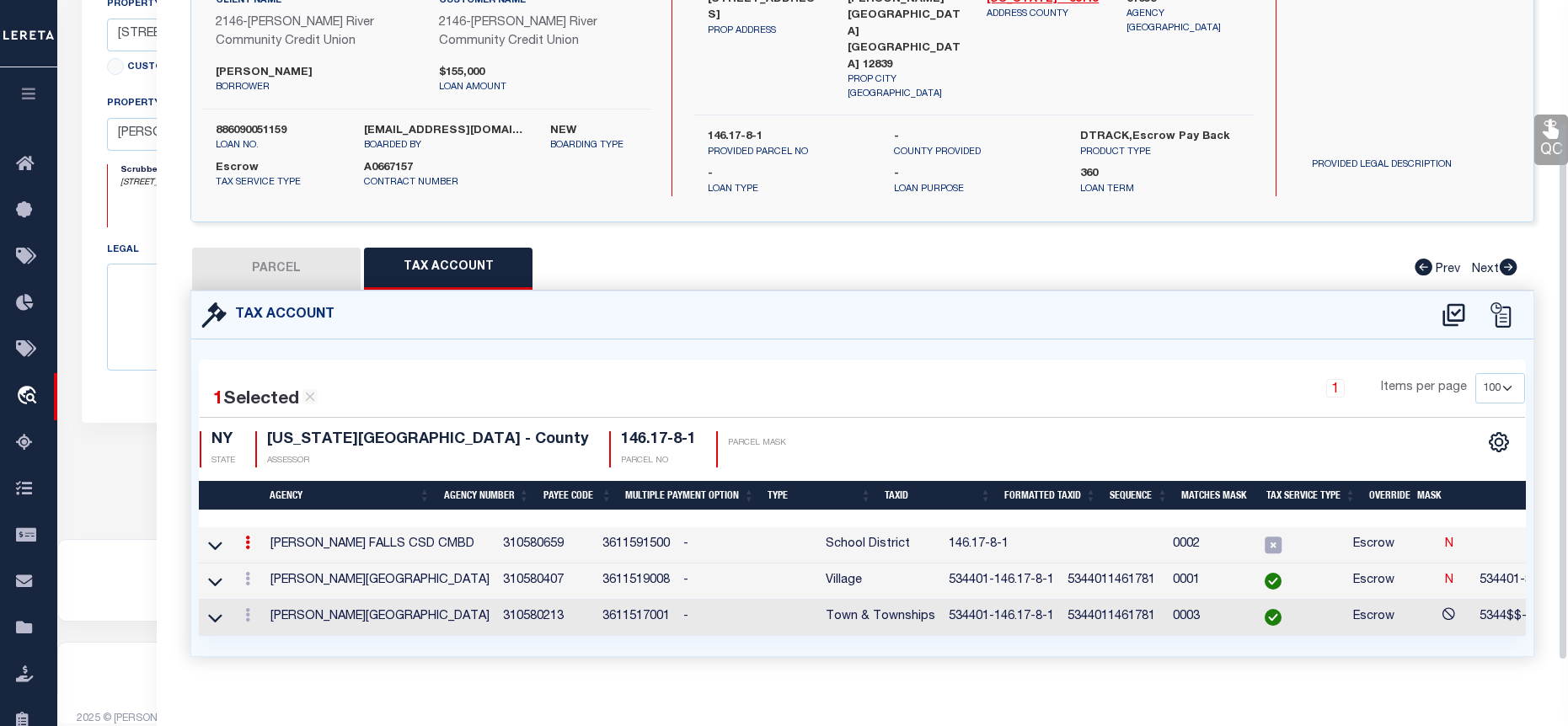
type input "146.17-8-1"
type textarea "53$$$$-$XXXXXXXXXXXXXXXX SWIS-PRINT KEY (PICK UP AS SEEN)"
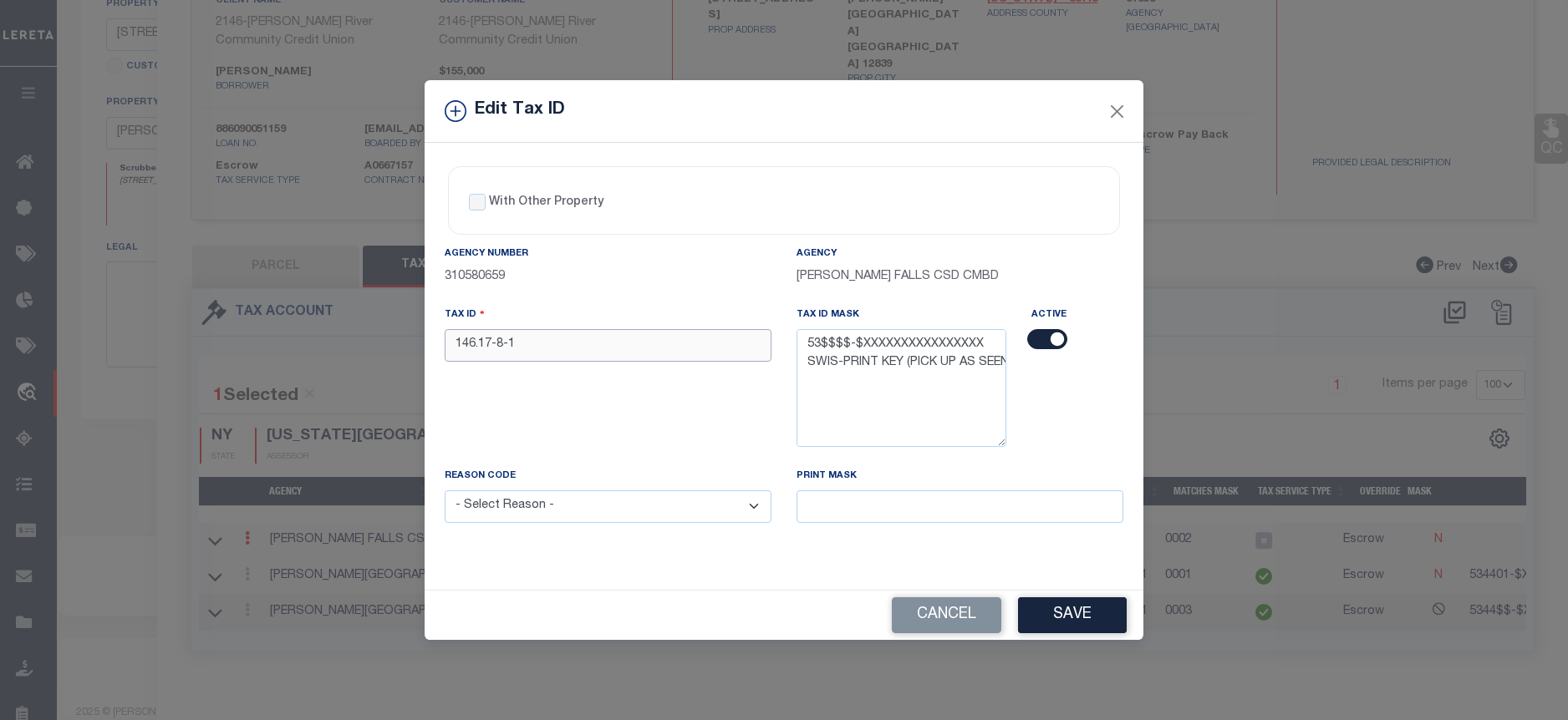
click at [438, 337] on div "Tax ID 146.17-8-1" at bounding box center [608, 386] width 352 height 161
paste input "534401-"
type input "534401-146.17-8-1"
click at [643, 509] on select "- Select Reason - 099 - Other (Provide additional detail) ACT - Agency Changed …" at bounding box center [608, 507] width 327 height 33
select select "ACT"
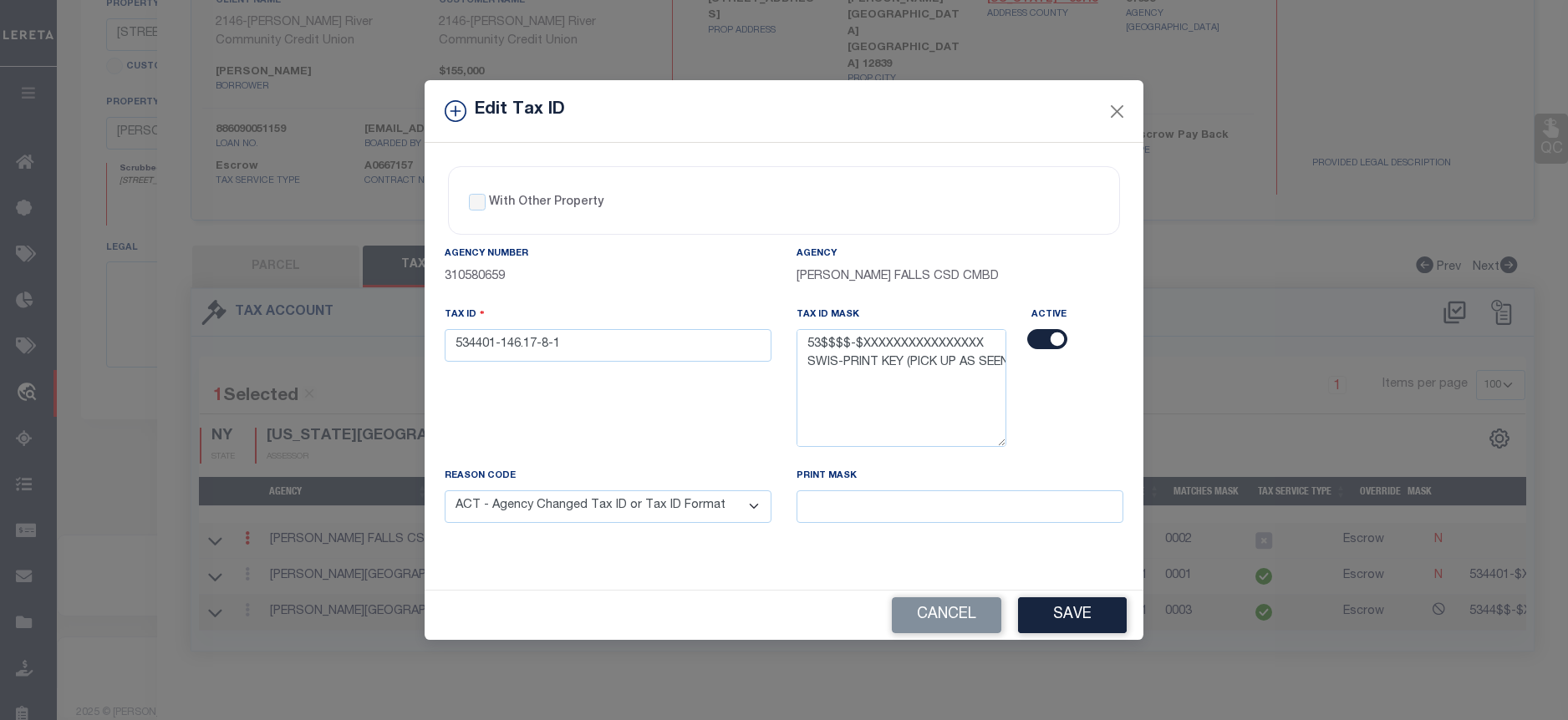
click at [445, 491] on select "- Select Reason - 099 - Other (Provide additional detail) ACT - Agency Changed …" at bounding box center [608, 507] width 327 height 33
click at [1091, 620] on button "Save" at bounding box center [1072, 615] width 109 height 36
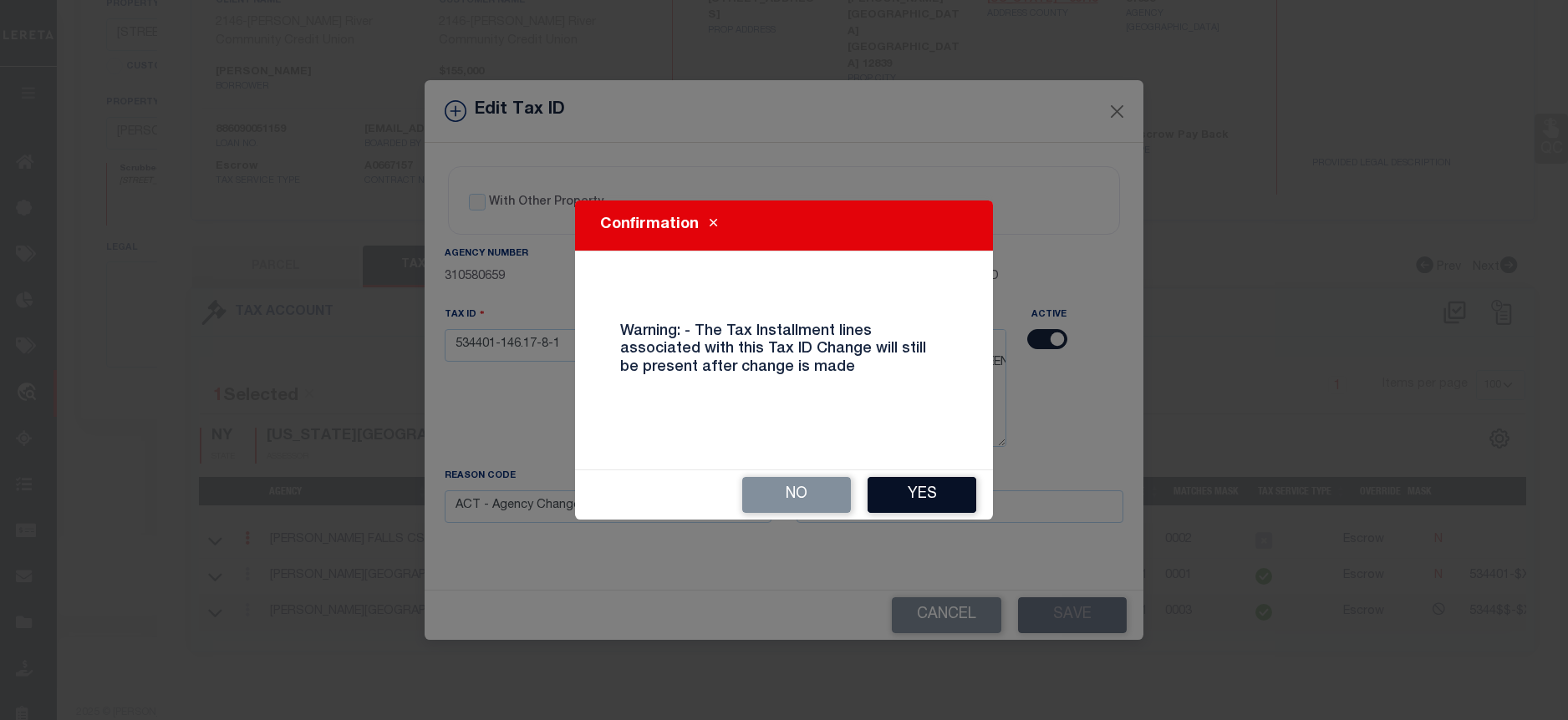
click at [890, 488] on button "Yes" at bounding box center [922, 495] width 109 height 36
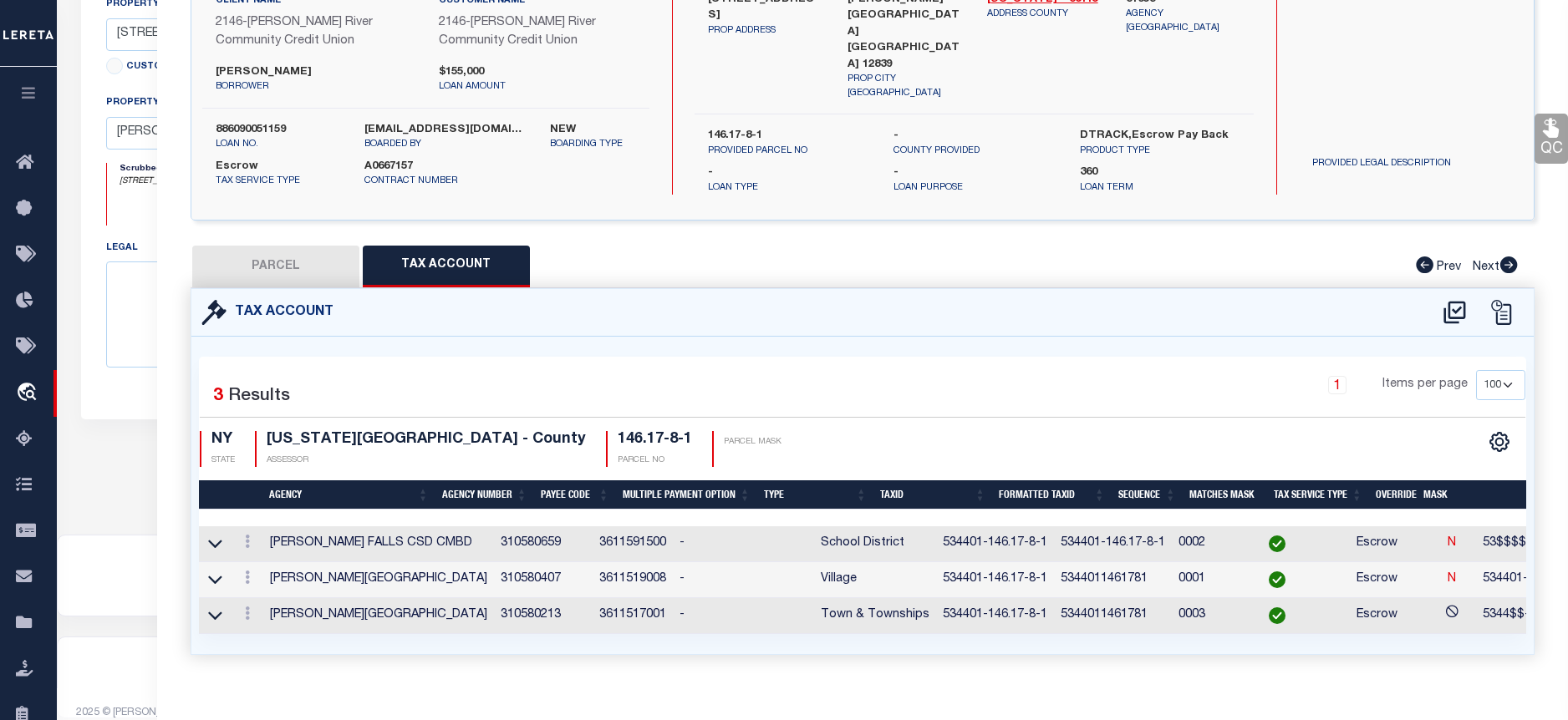
select select
click at [306, 256] on button "PARCEL" at bounding box center [273, 266] width 167 height 41
select select "AS"
checkbox input "false"
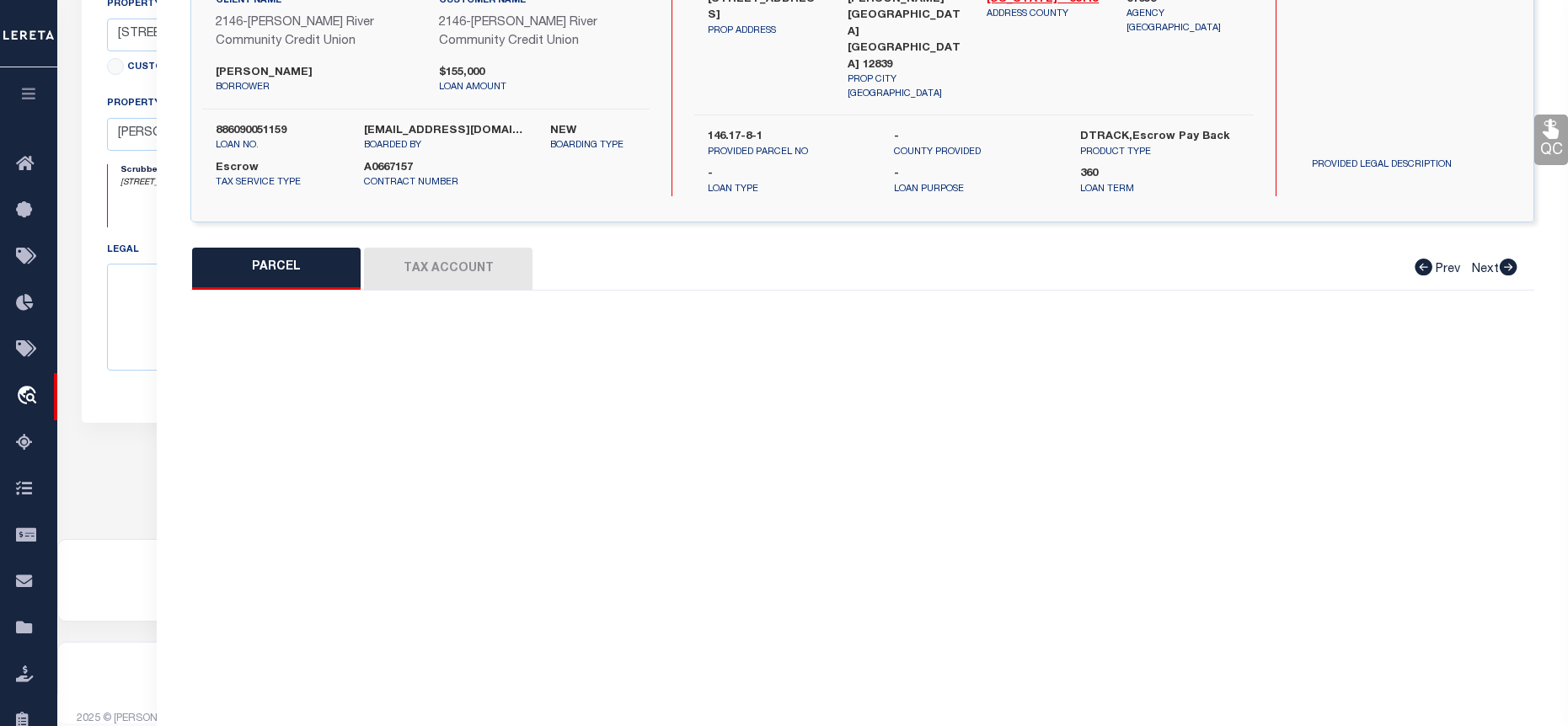
select select "BP"
type input "Montgomery Daniel Trustee & Montgomery Renee Trustee"
select select
type input "81 Boulevard"
checkbox input "false"
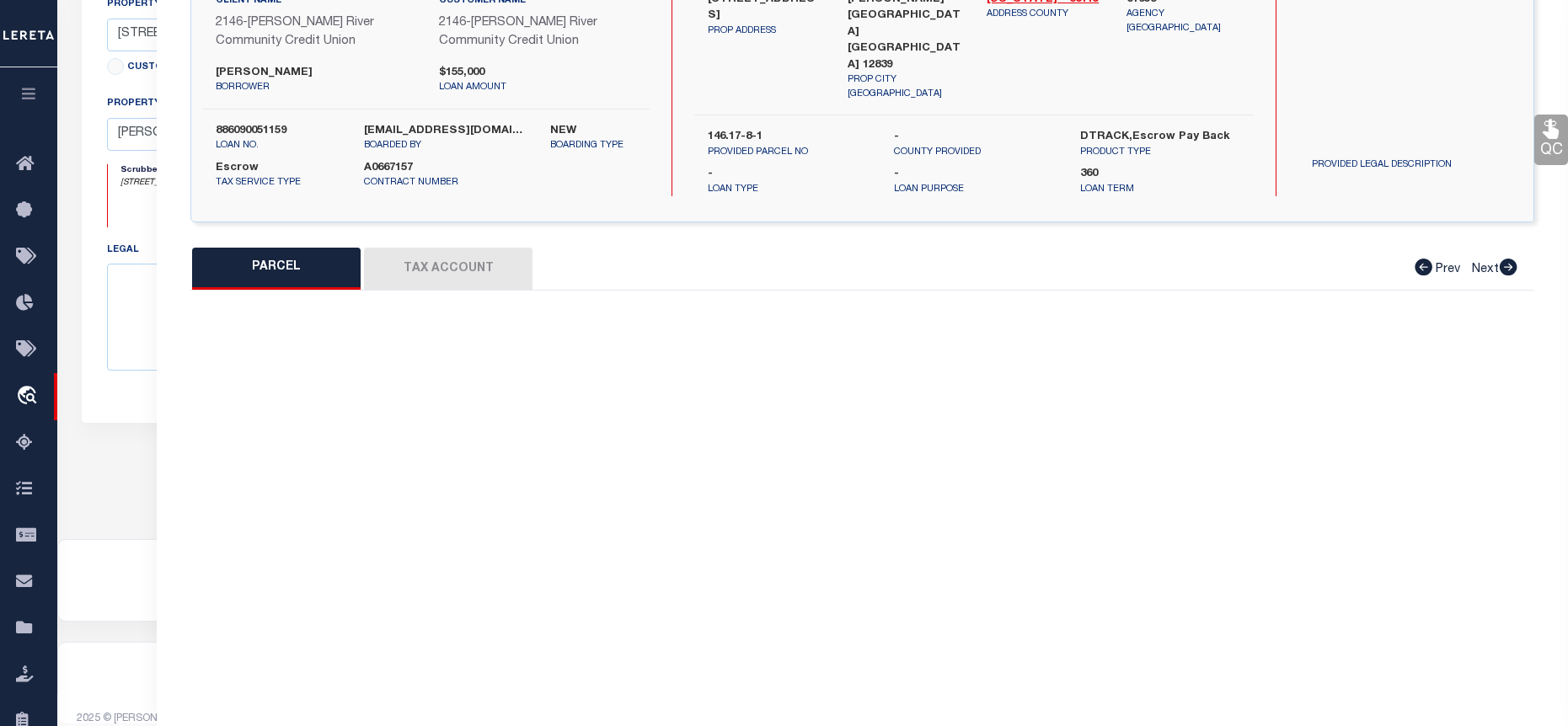
type input "HUDSON FALLS NY 12839"
type textarea "ACRES 0.33"
type textarea "Tax ID Special Project"
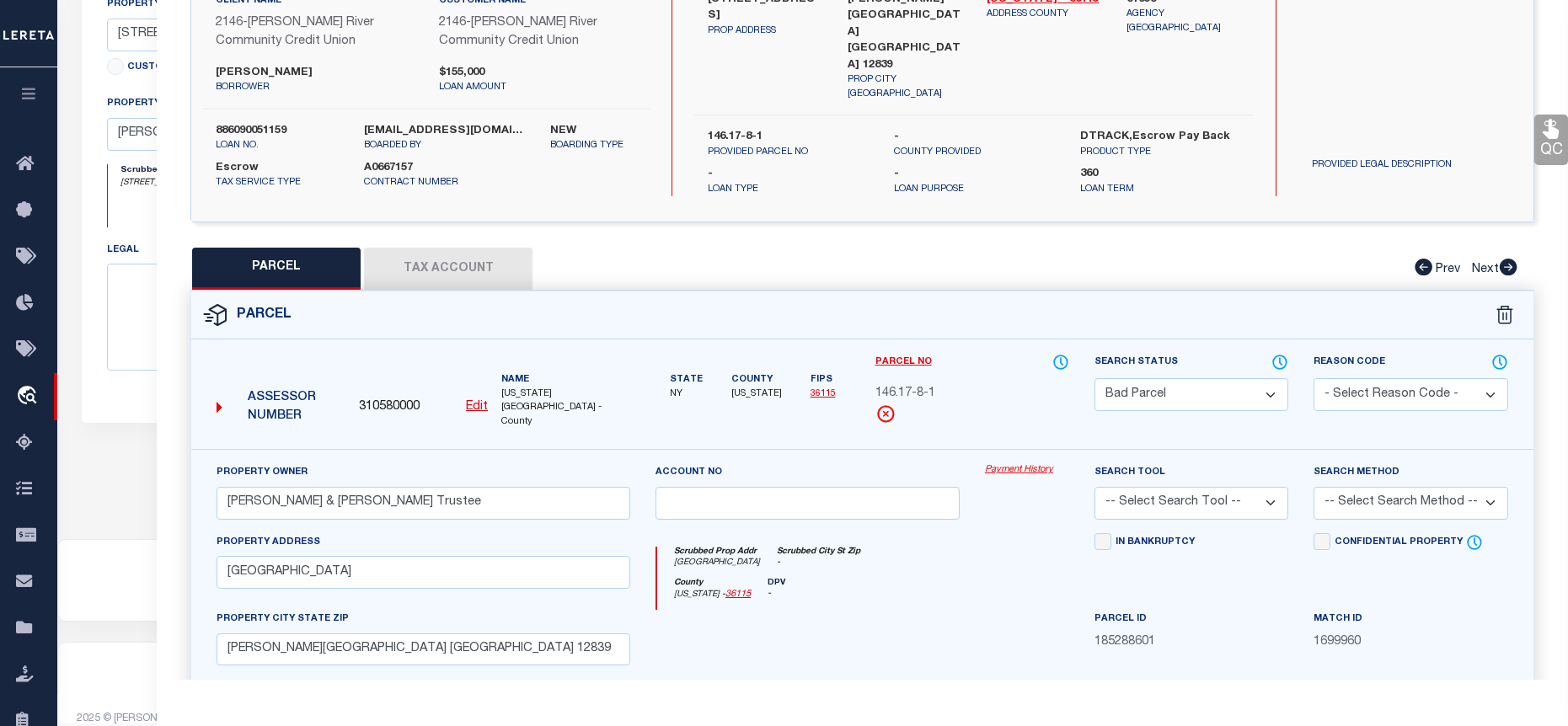
click at [1156, 386] on select "Automated Search Bad Parcel Complete Duplicate Parcel High Dollar Reporting In …" at bounding box center [1191, 395] width 194 height 33
select select "PC"
click at [1094, 378] on select "Automated Search Bad Parcel Complete Duplicate Parcel High Dollar Reporting In …" at bounding box center [1191, 395] width 194 height 33
click at [1210, 463] on div "Search Tool -- Select Search Tool -- 3rd Party Website Agency File Agency Websi…" at bounding box center [1191, 491] width 194 height 56
click at [1216, 487] on select "-- Select Search Tool -- 3rd Party Website Agency File Agency Website ATLS CNV-…" at bounding box center [1191, 504] width 194 height 33
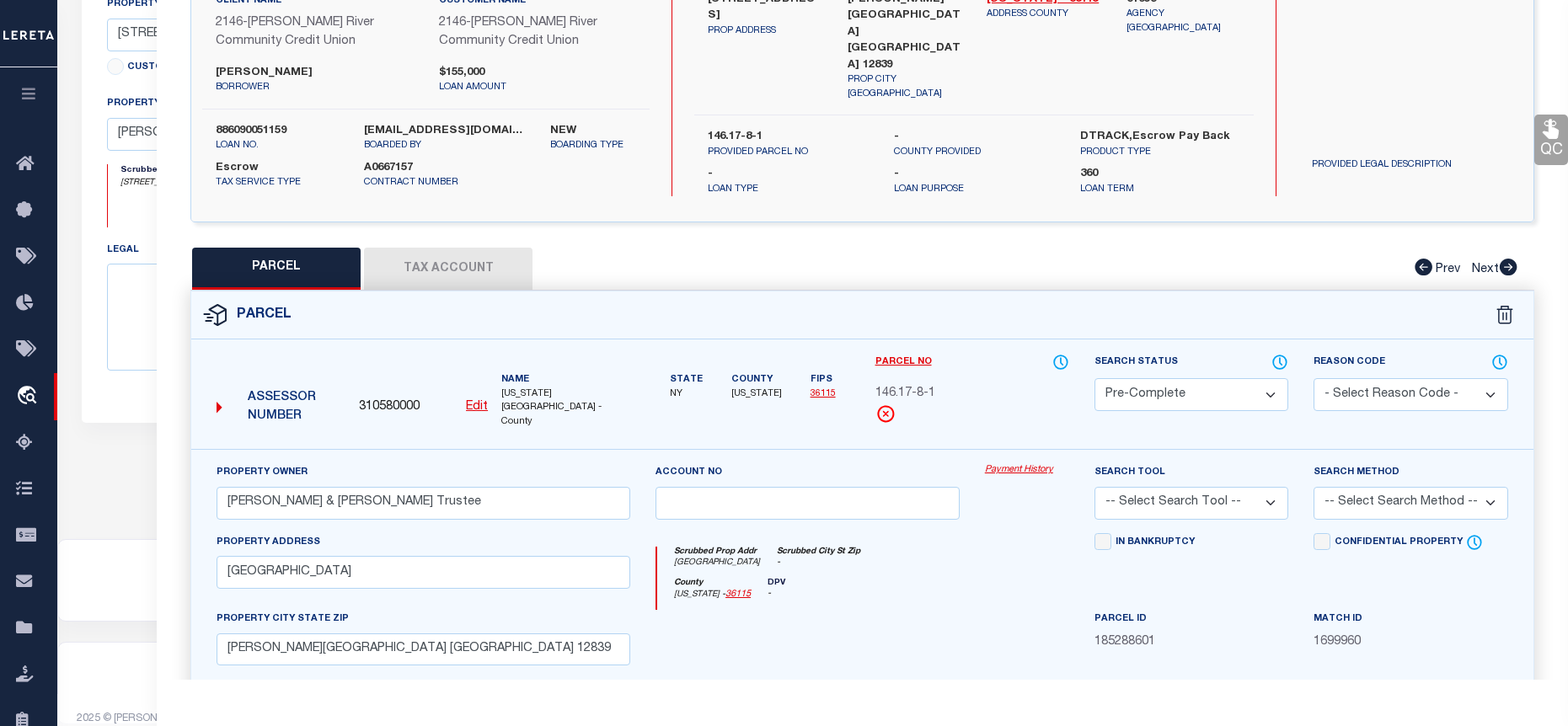
select select "AGF"
click at [1094, 487] on select "-- Select Search Tool -- 3rd Party Website Agency File Agency Website ATLS CNV-…" at bounding box center [1191, 504] width 194 height 33
click at [1404, 487] on select "-- Select Search Method -- Property Address Legal Liability Info Provided" at bounding box center [1410, 504] width 194 height 33
select select "ADD"
click at [1313, 487] on select "-- Select Search Method -- Property Address Legal Liability Info Provided" at bounding box center [1410, 504] width 194 height 33
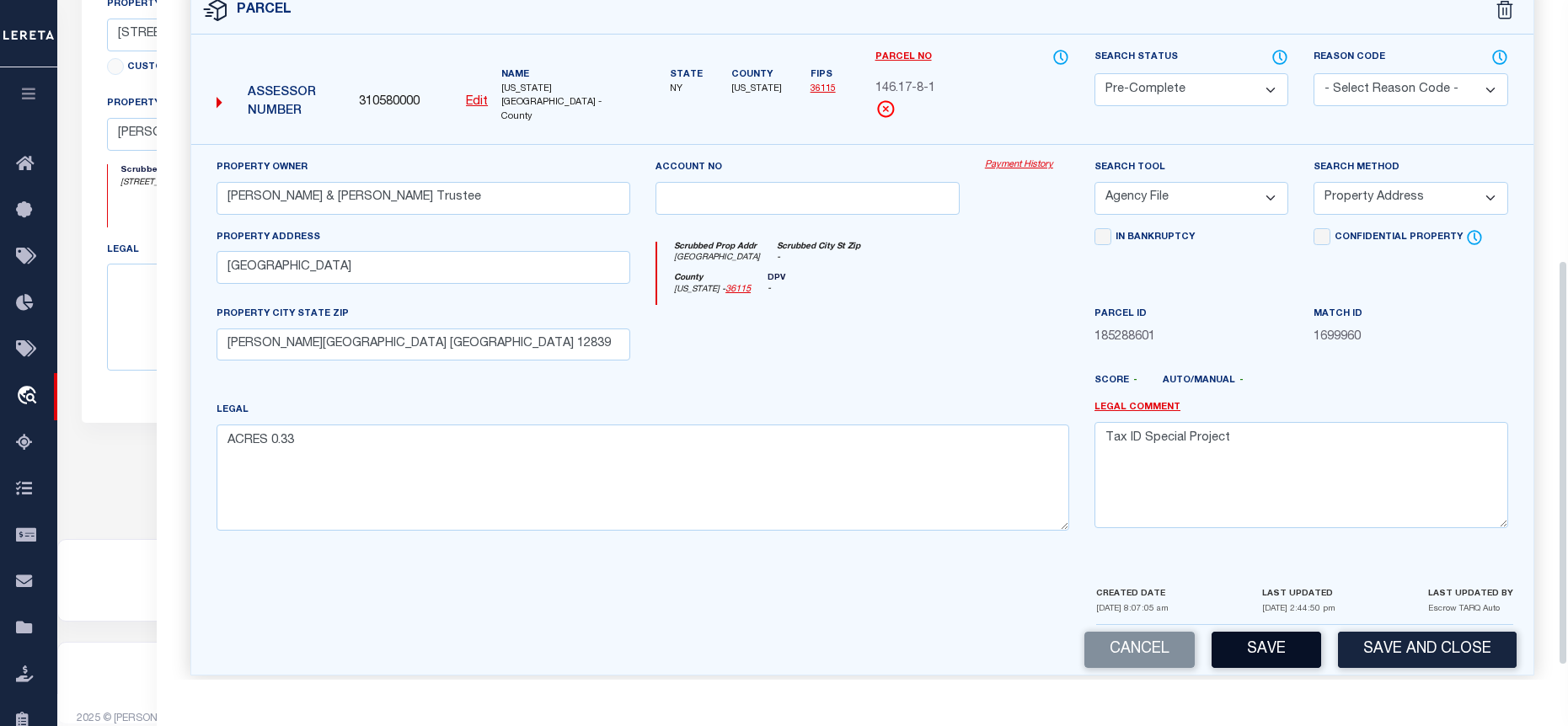
scroll to position [459, 0]
click at [1271, 631] on button "Save" at bounding box center [1267, 649] width 110 height 37
select select "AS"
select select
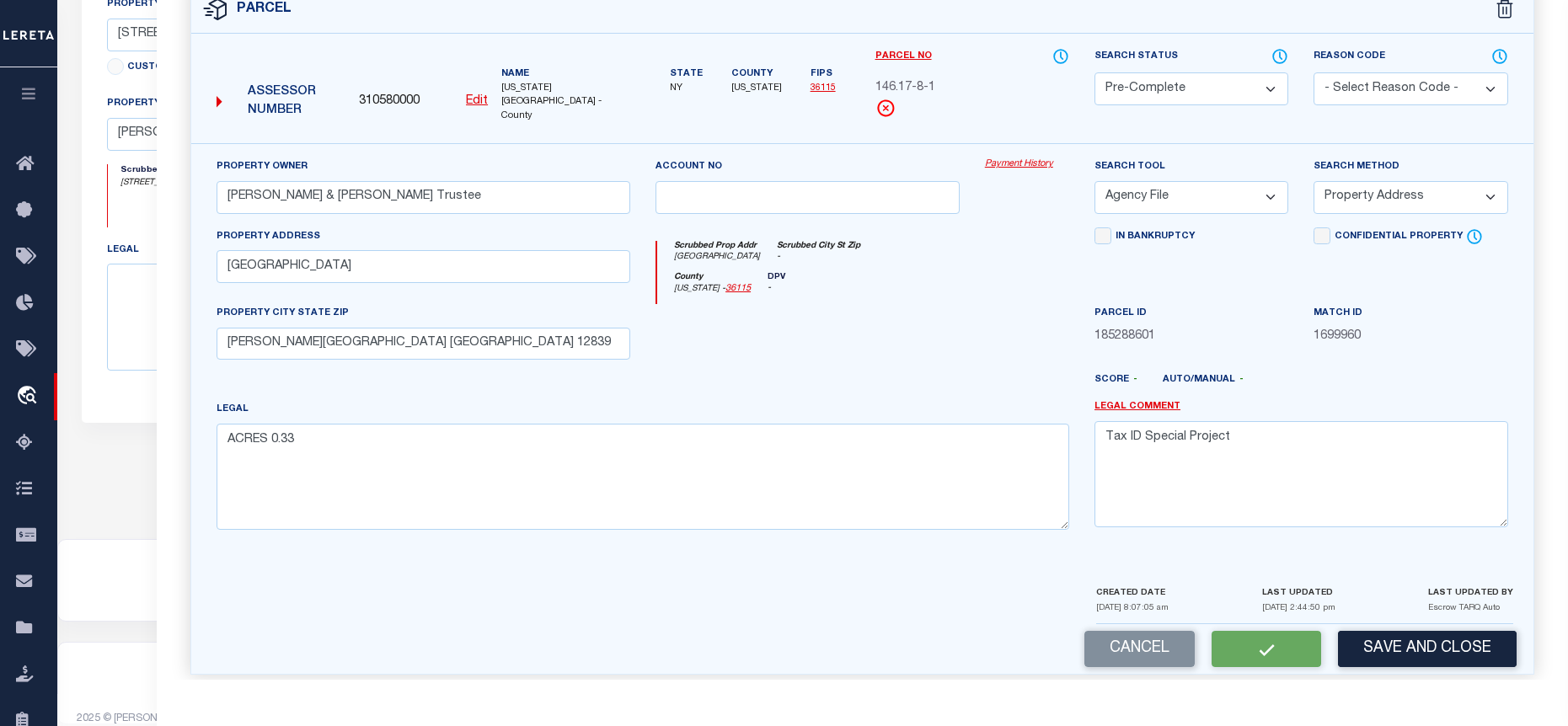
checkbox input "false"
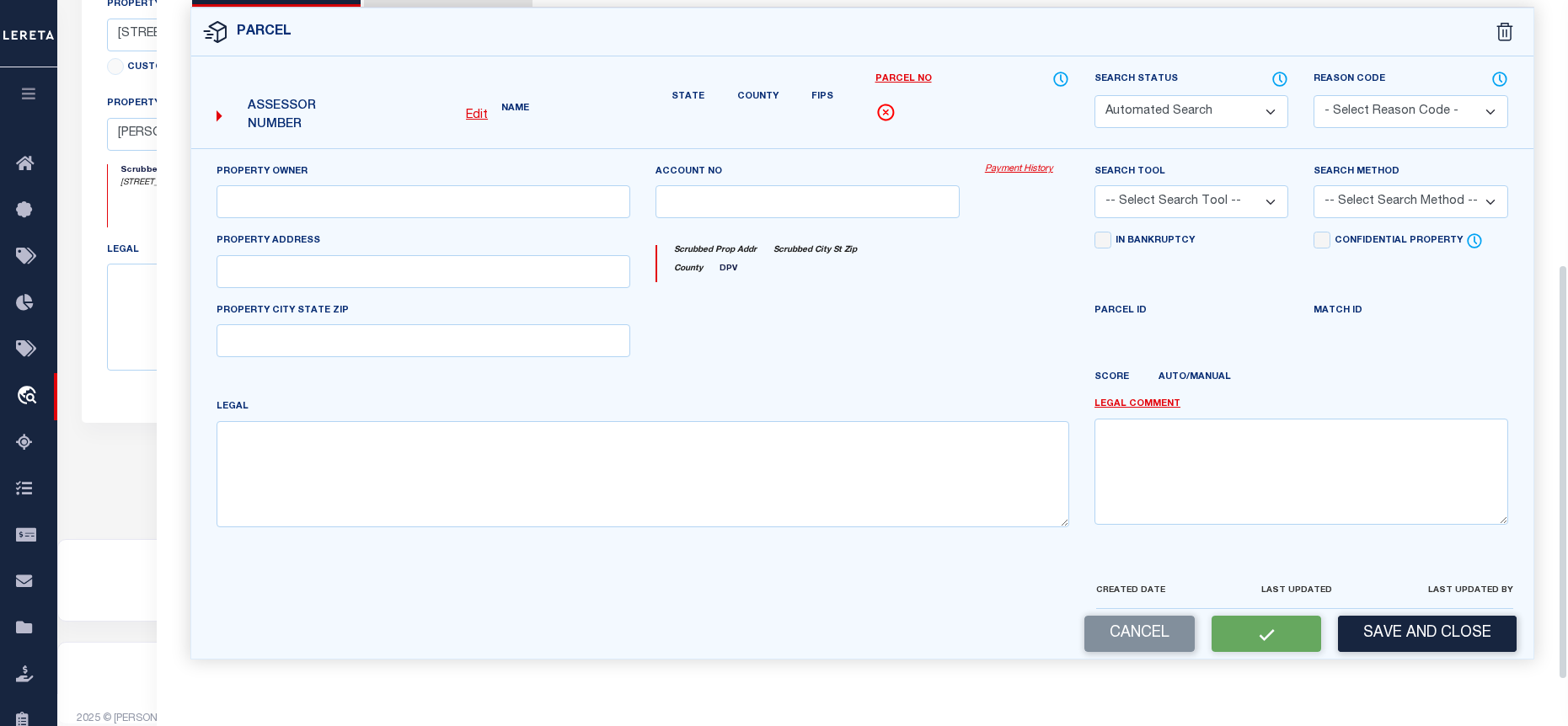
select select "PC"
type input "Montgomery Daniel Trustee & Montgomery Renee Trustee"
select select "AGF"
select select "ADD"
type input "81 Boulevard"
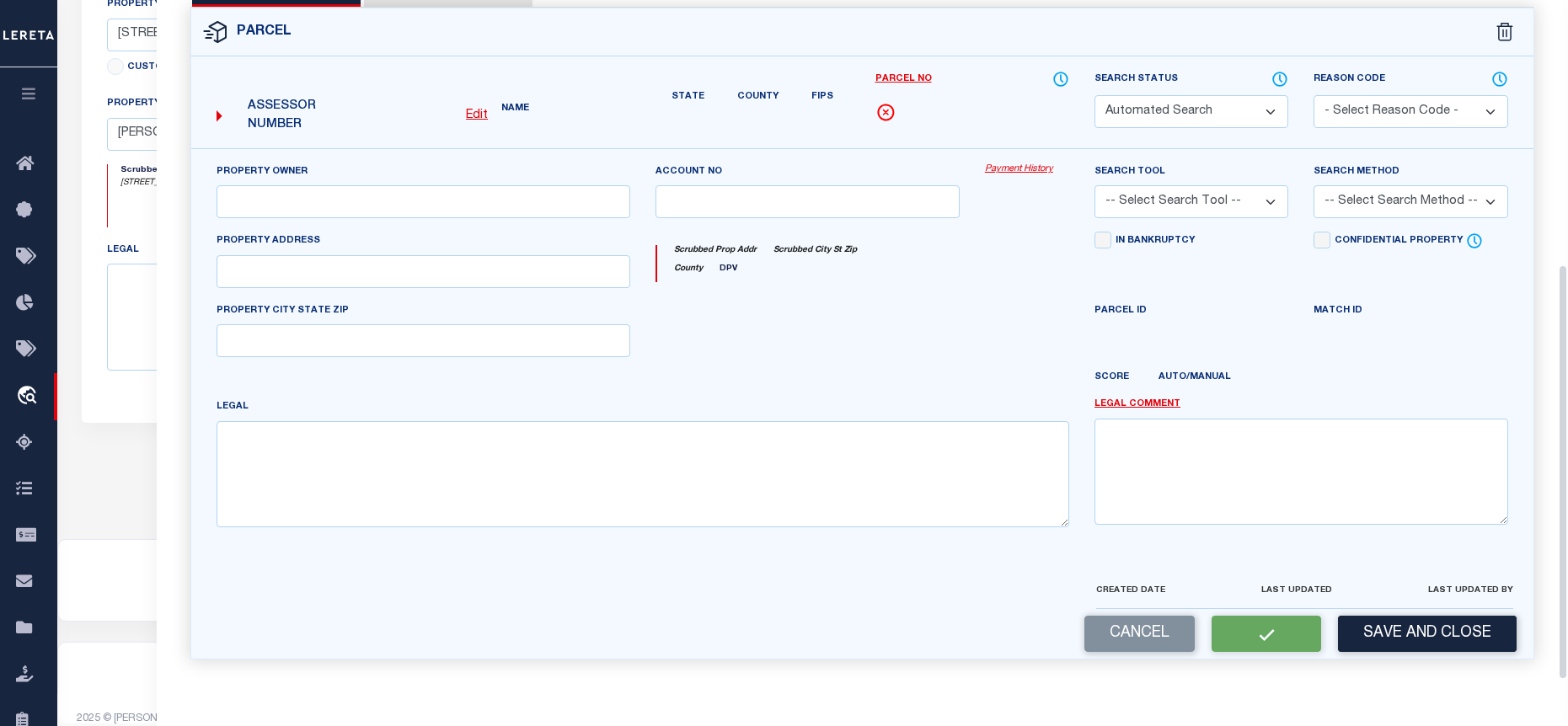
type input "HUDSON FALLS NY 12839"
type textarea "ACRES 0.33"
type textarea "Tax ID Special Project"
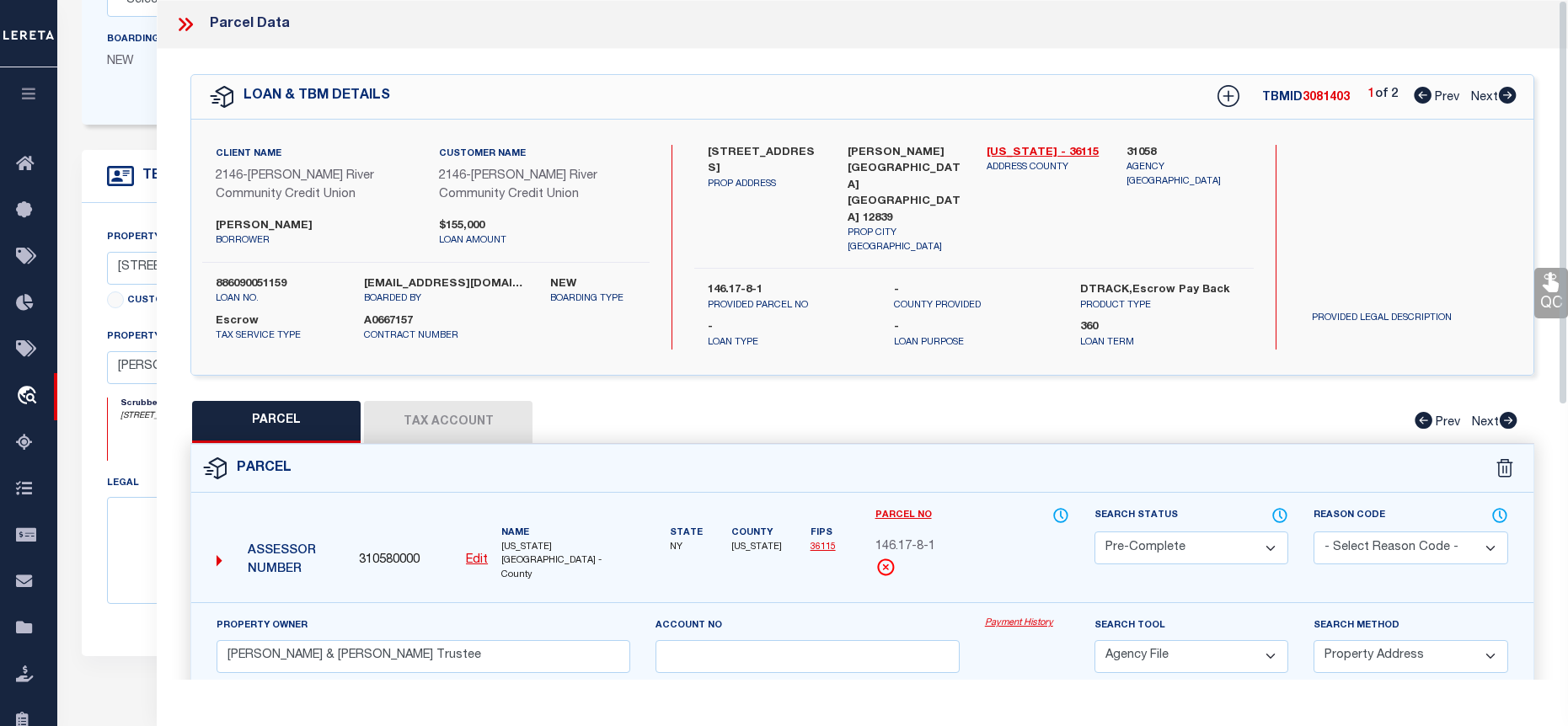
scroll to position [261, 0]
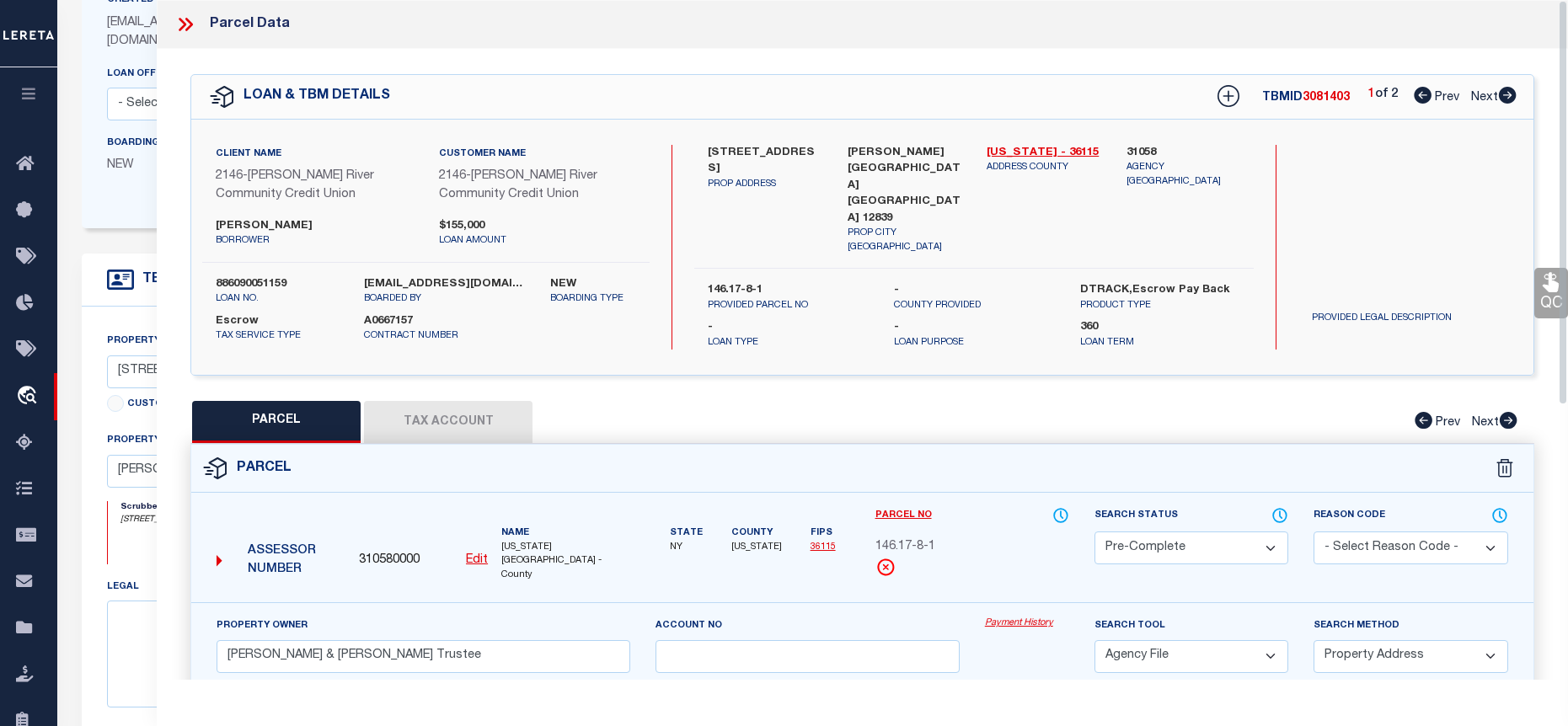
click at [177, 29] on icon at bounding box center [185, 24] width 22 height 22
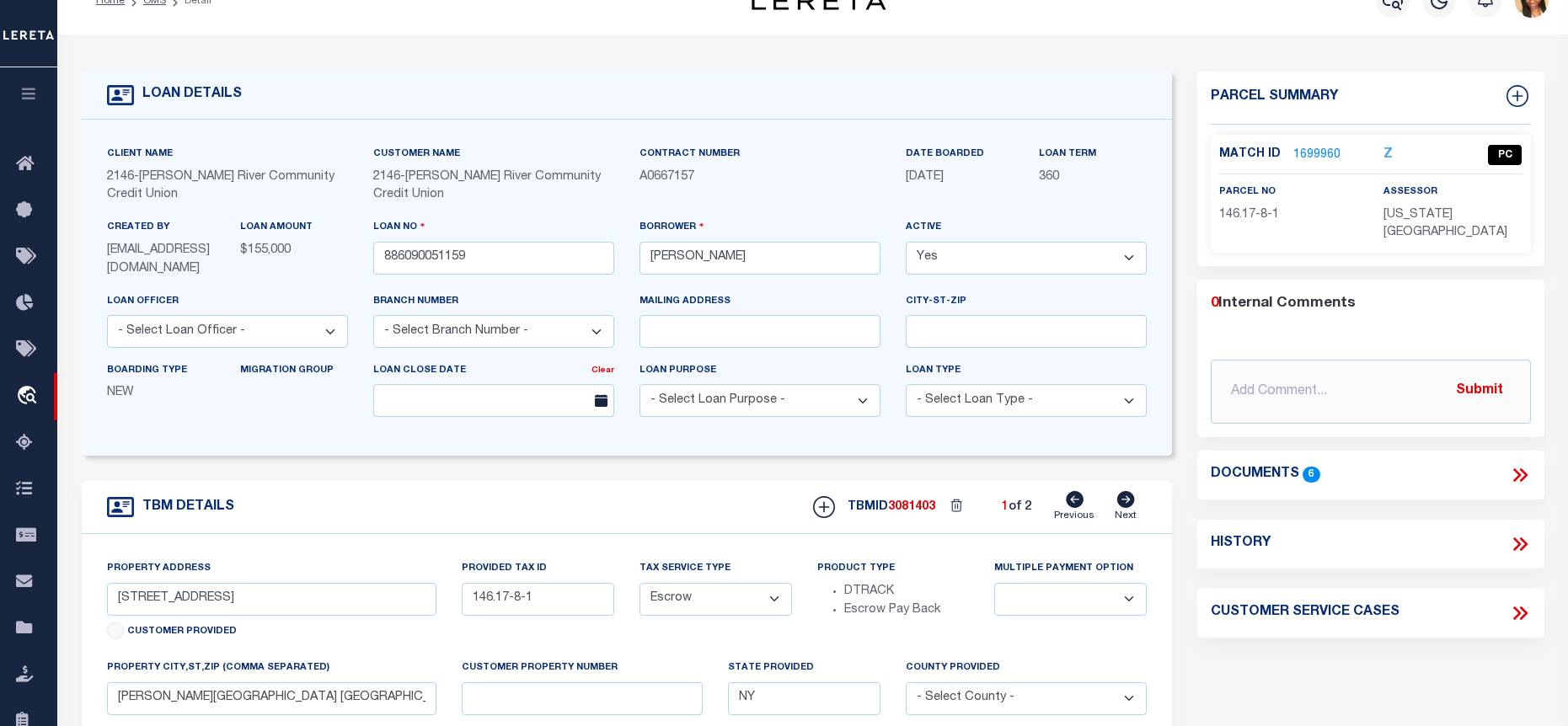
scroll to position [0, 0]
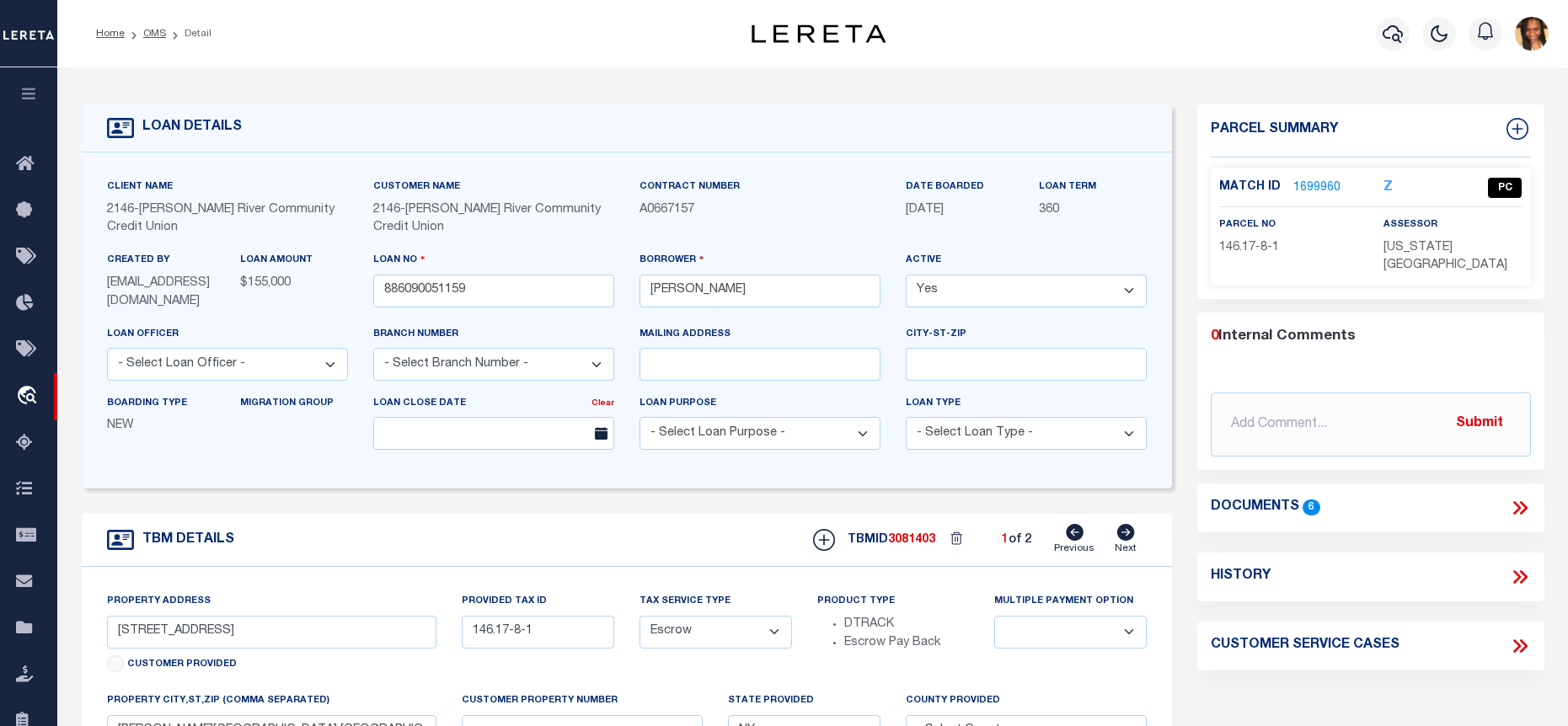
click at [139, 31] on li "OMS" at bounding box center [145, 33] width 41 height 15
click at [149, 31] on link "OMS" at bounding box center [154, 34] width 23 height 10
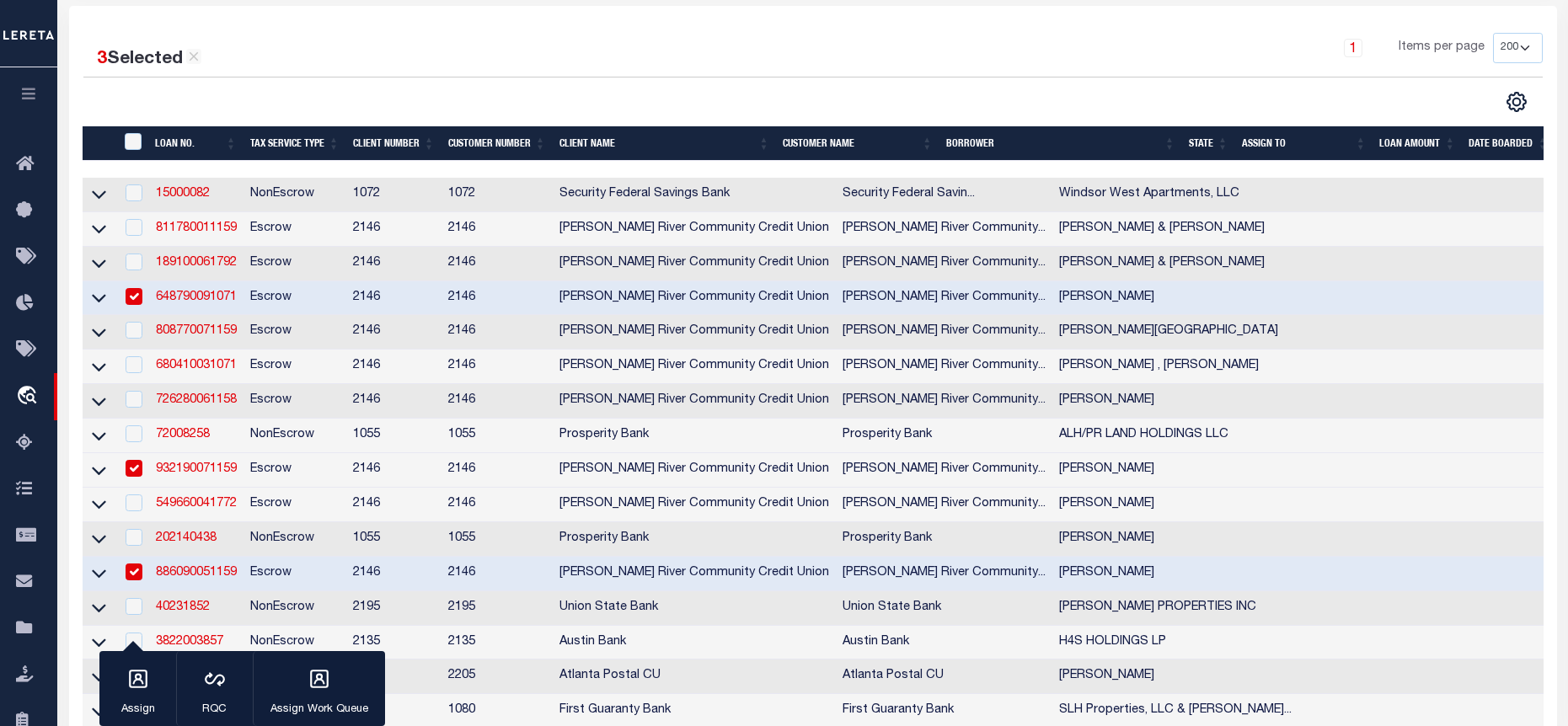
scroll to position [253, 0]
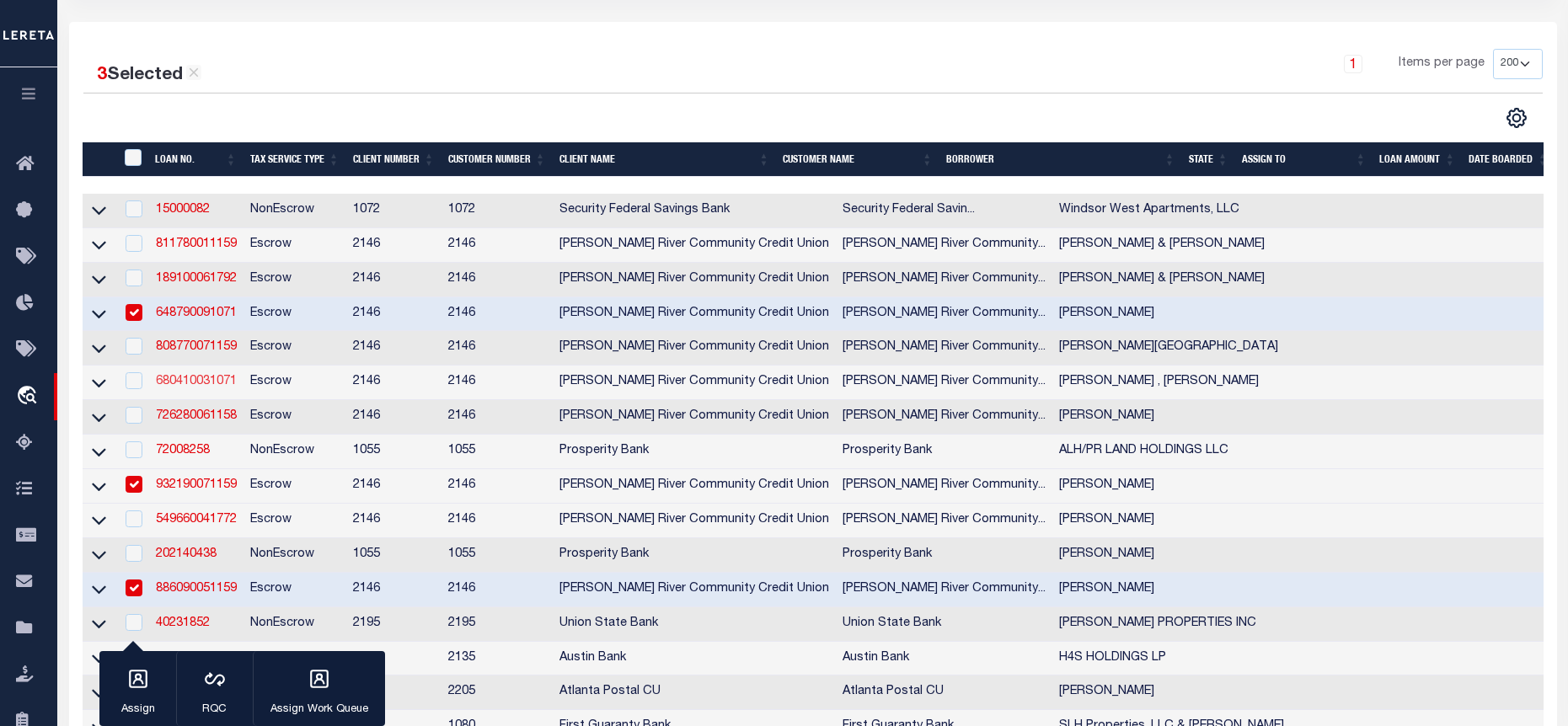
click at [169, 381] on link "680410031071" at bounding box center [196, 382] width 81 height 12
type input "680410031071"
type input "PURNER , CONNOR"
select select "3211"
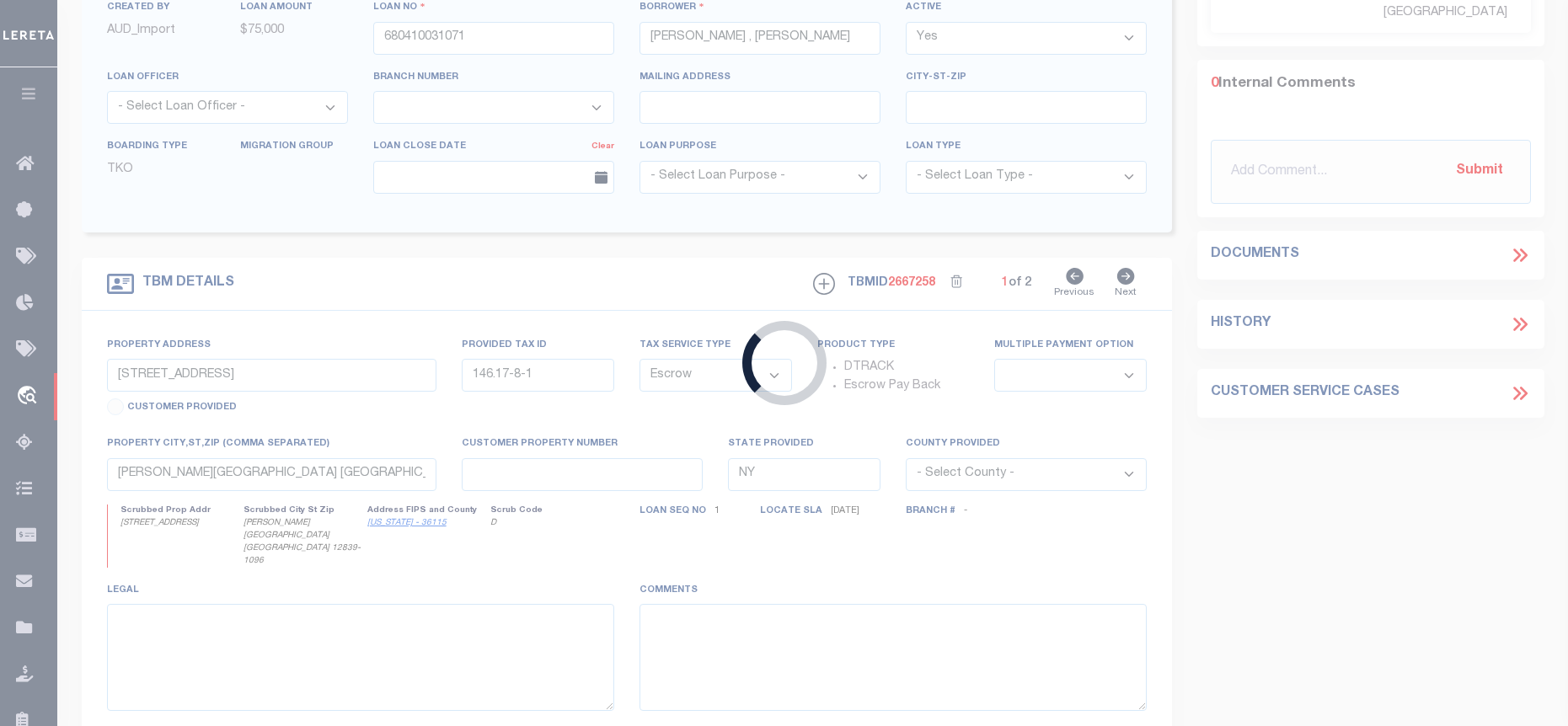
type input "21 Laclaire Street"
type input "154.6-2-24"
type input "Hudson Falls, NY 12839"
select select
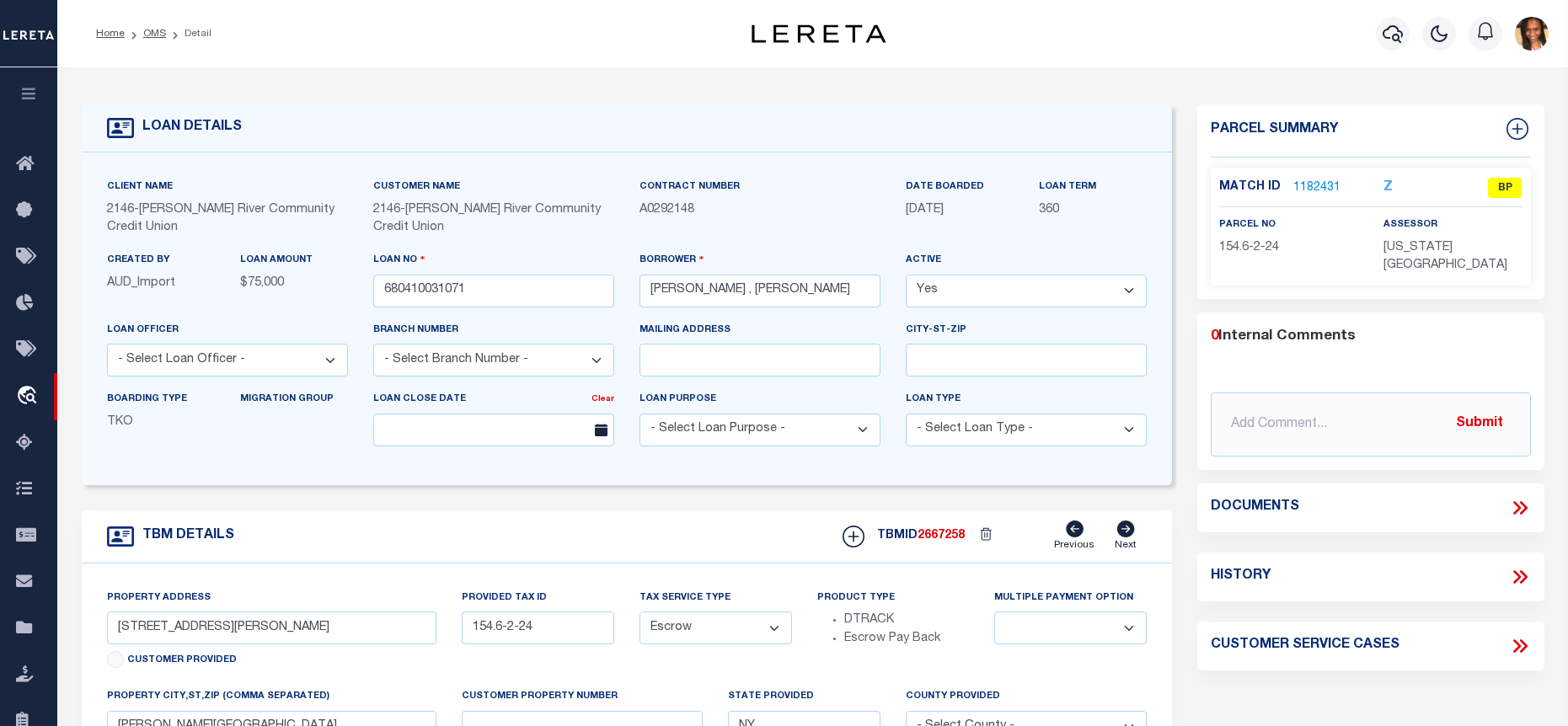
click at [1313, 189] on link "1182431" at bounding box center [1317, 188] width 47 height 17
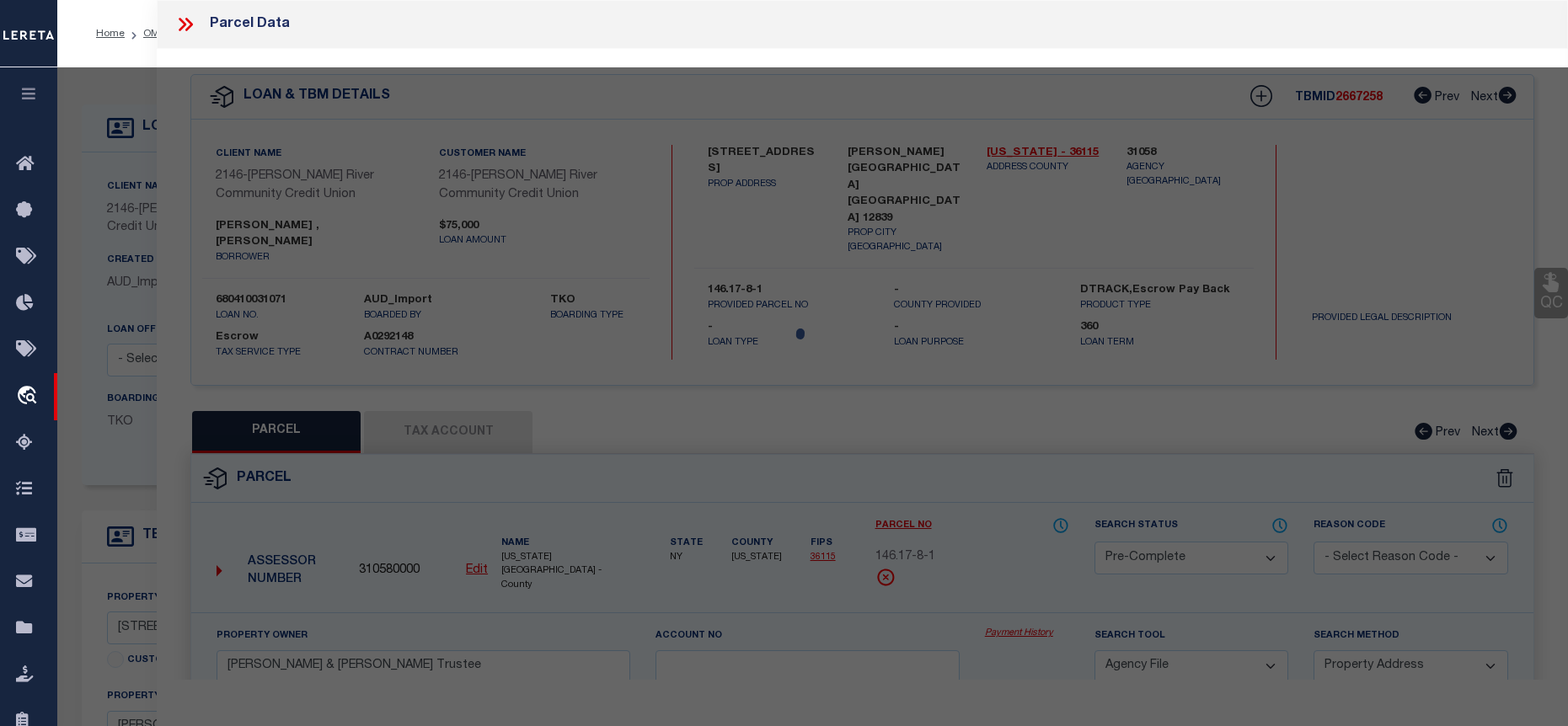
select select "AS"
select select
checkbox input "false"
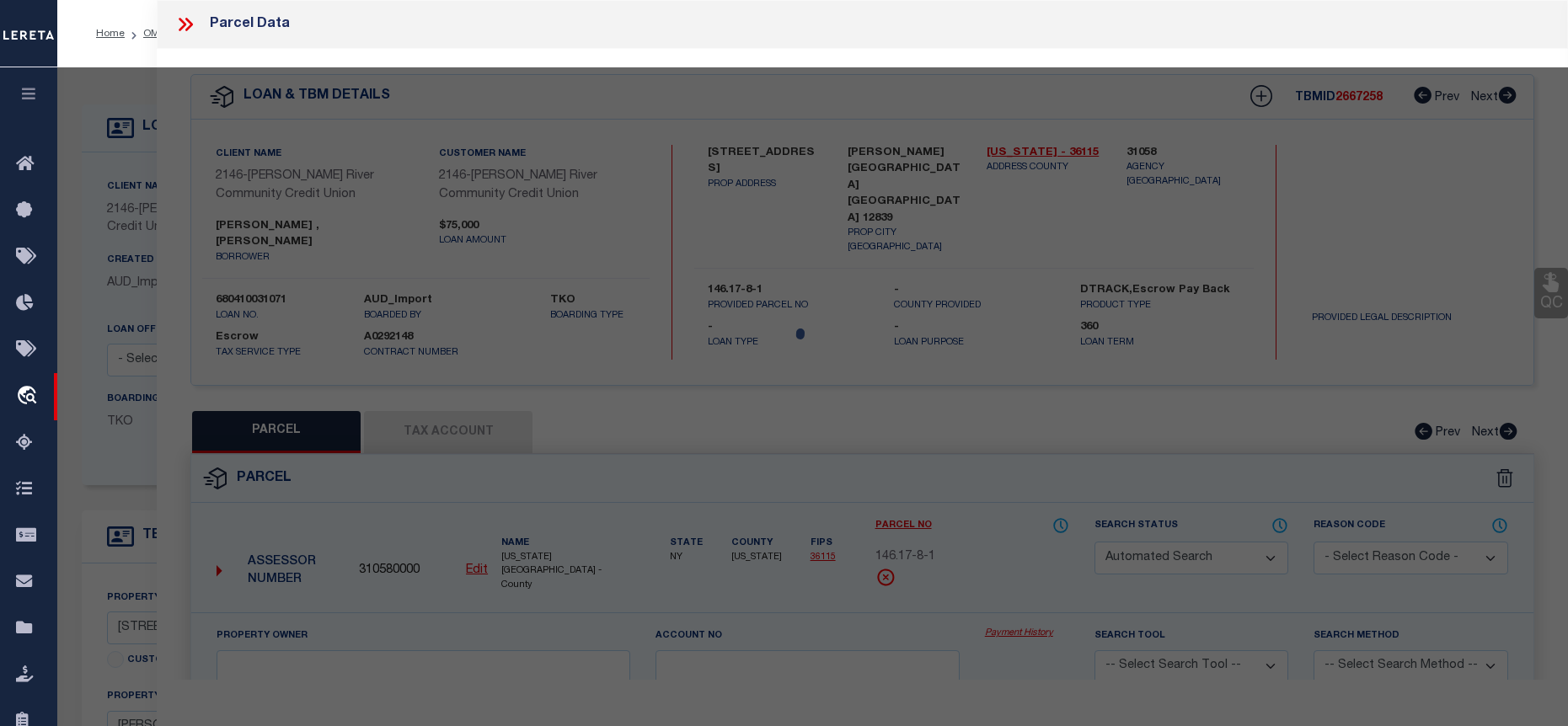
select select "BP"
type input "PURNER, CONNOR R."
select select
type input "21 LECLAIRE ST"
checkbox input "false"
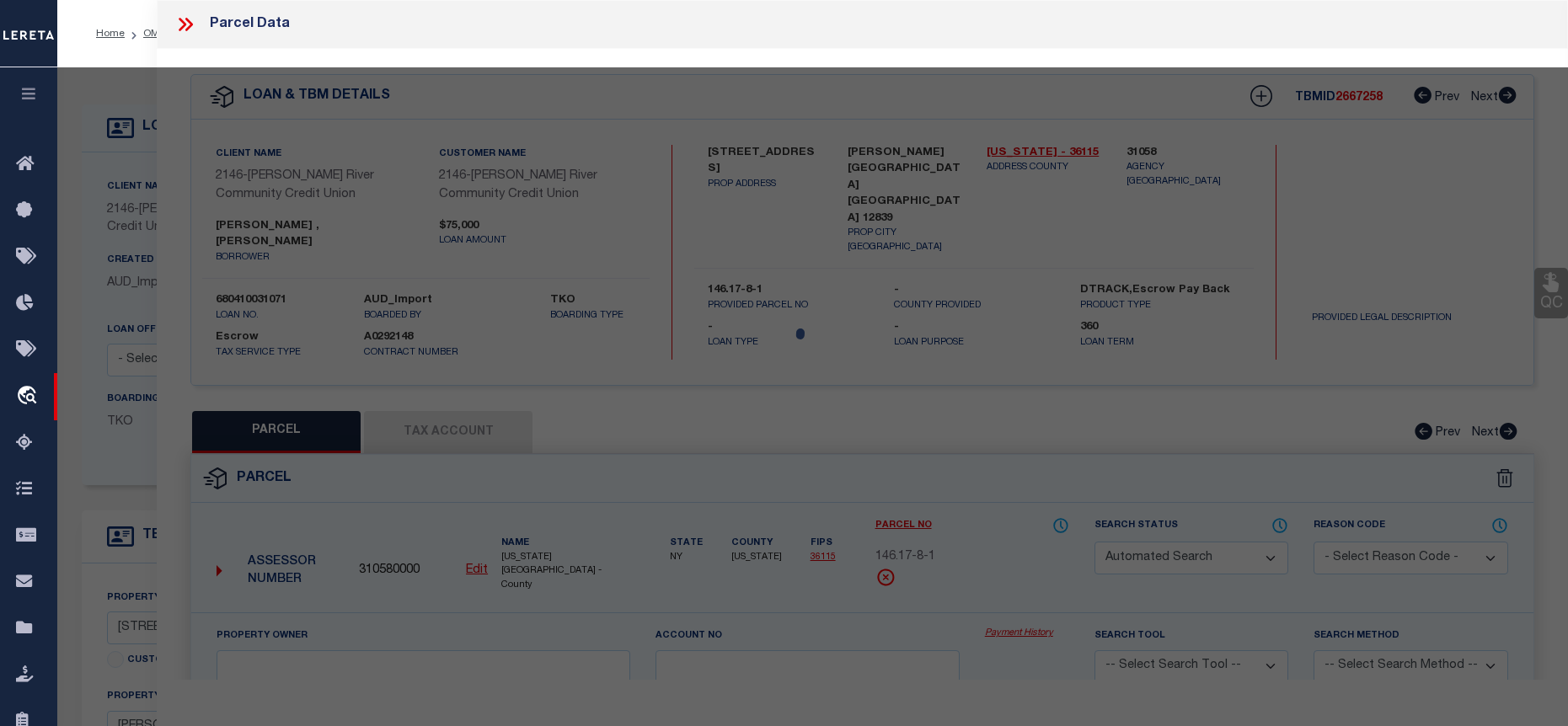
type input "HUDSON FALLS NY 12839"
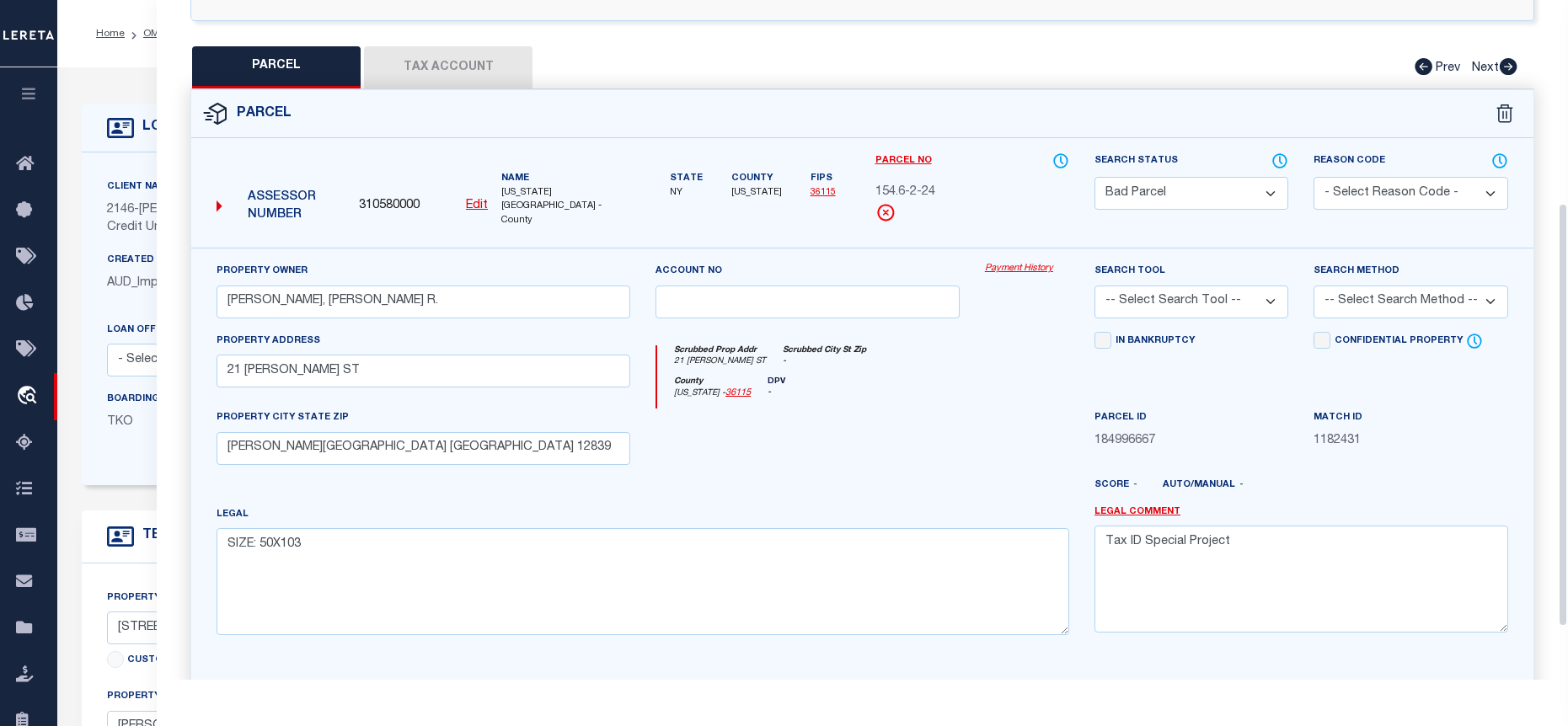
scroll to position [325, 0]
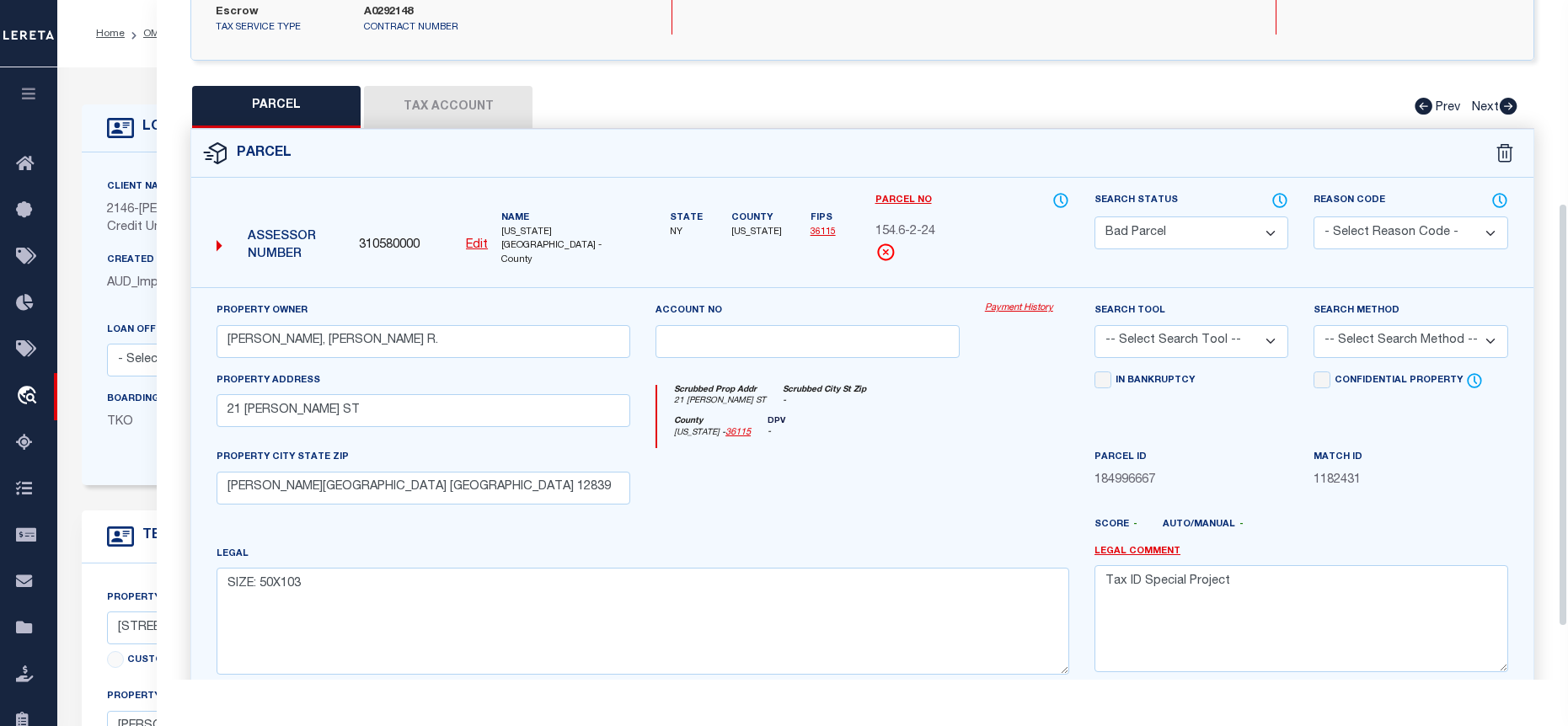
click at [452, 94] on button "Tax Account" at bounding box center [447, 107] width 168 height 42
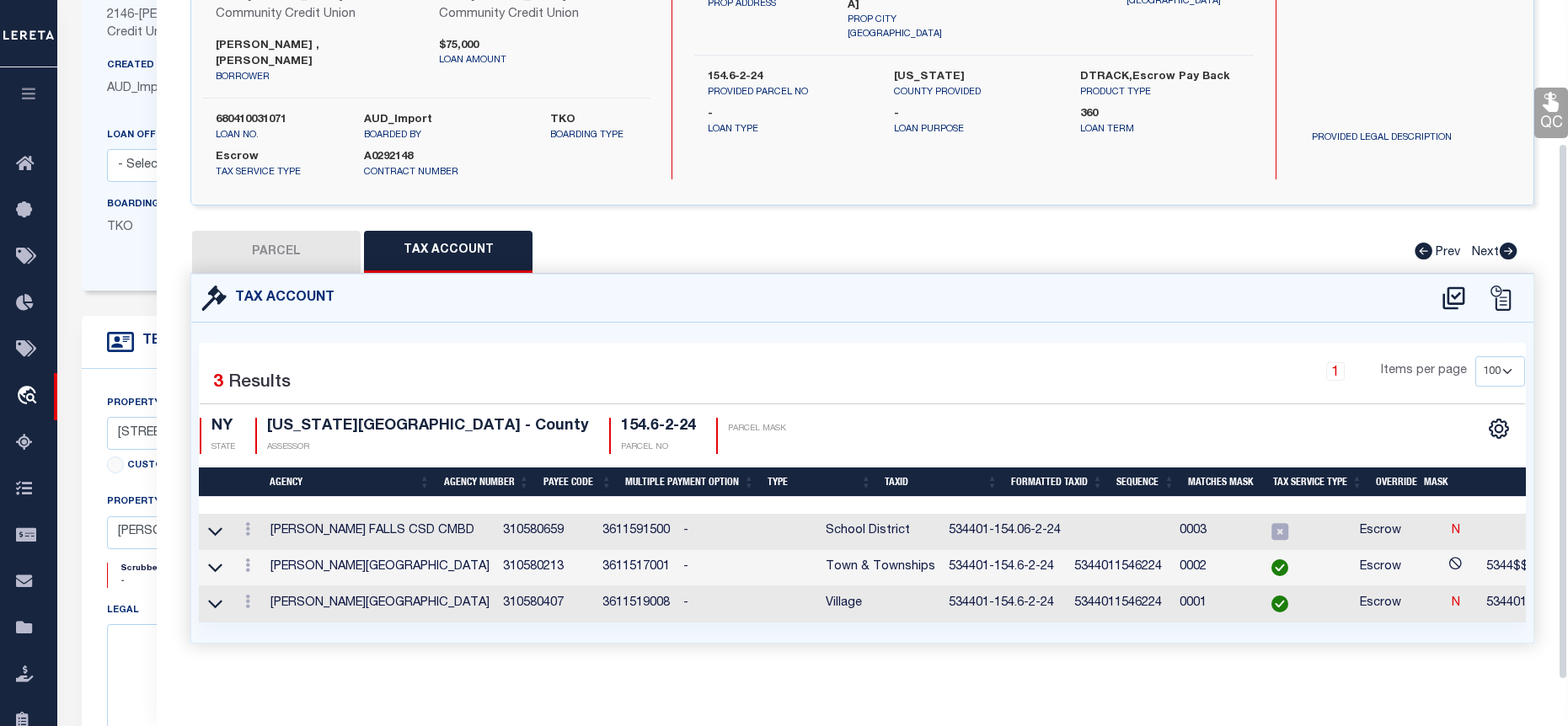
scroll to position [253, 0]
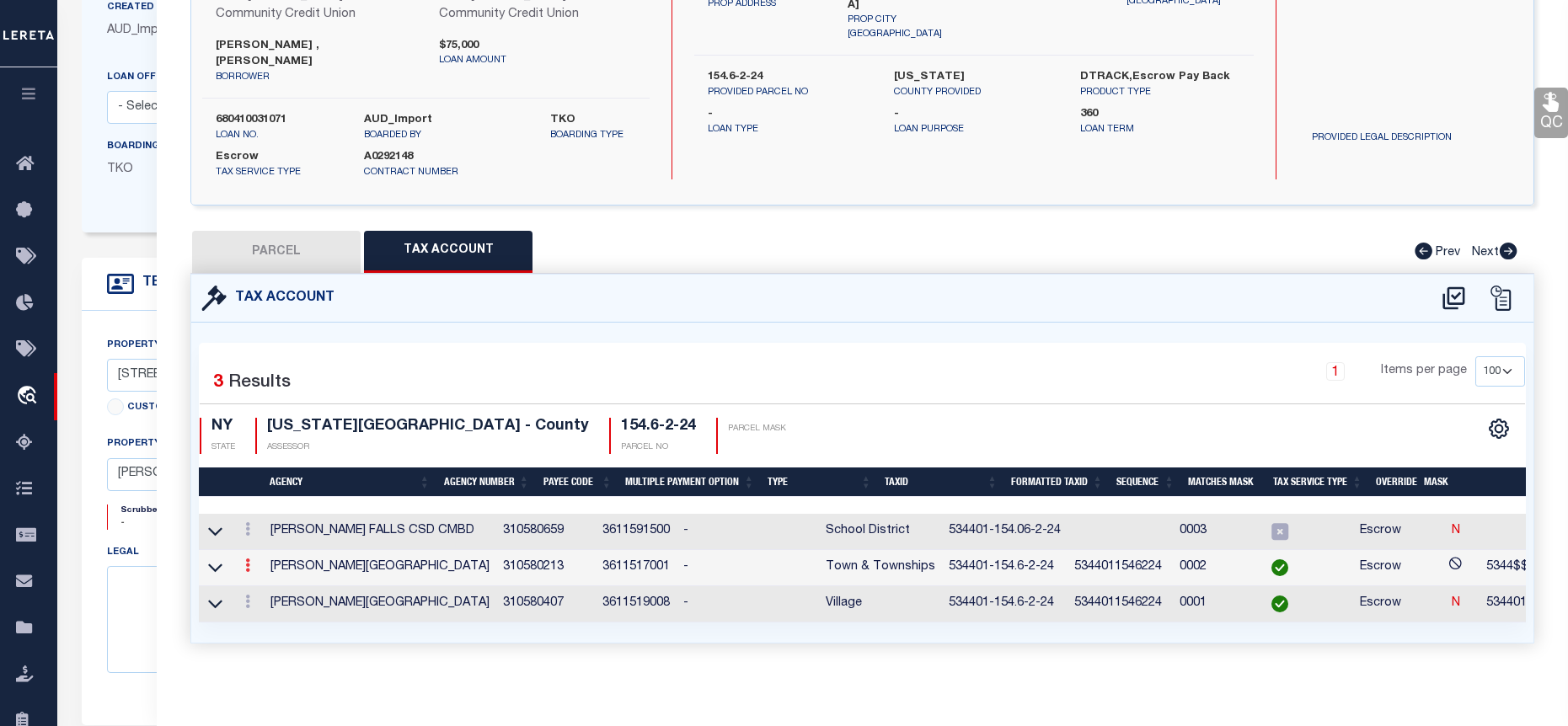
click at [249, 559] on icon at bounding box center [248, 565] width 5 height 13
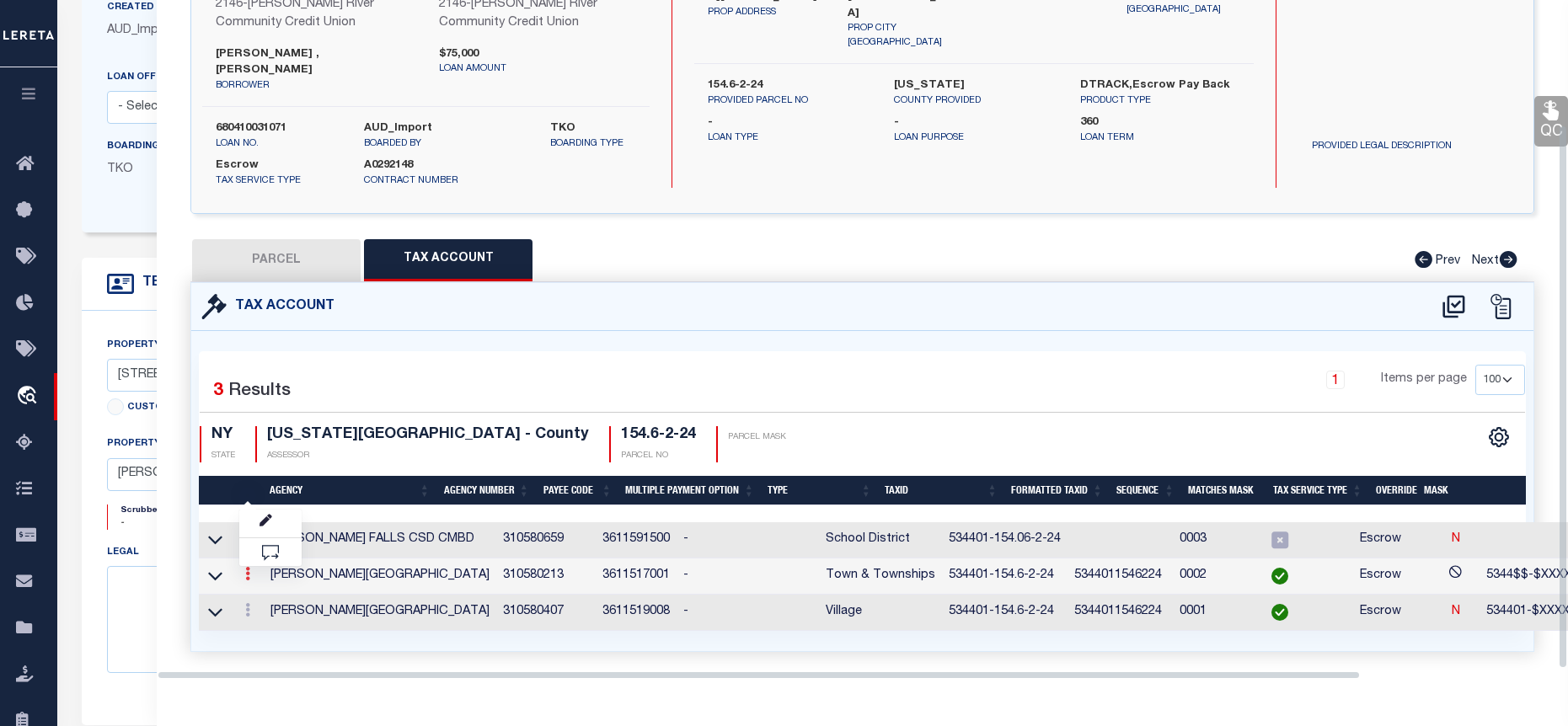
scroll to position [157, 0]
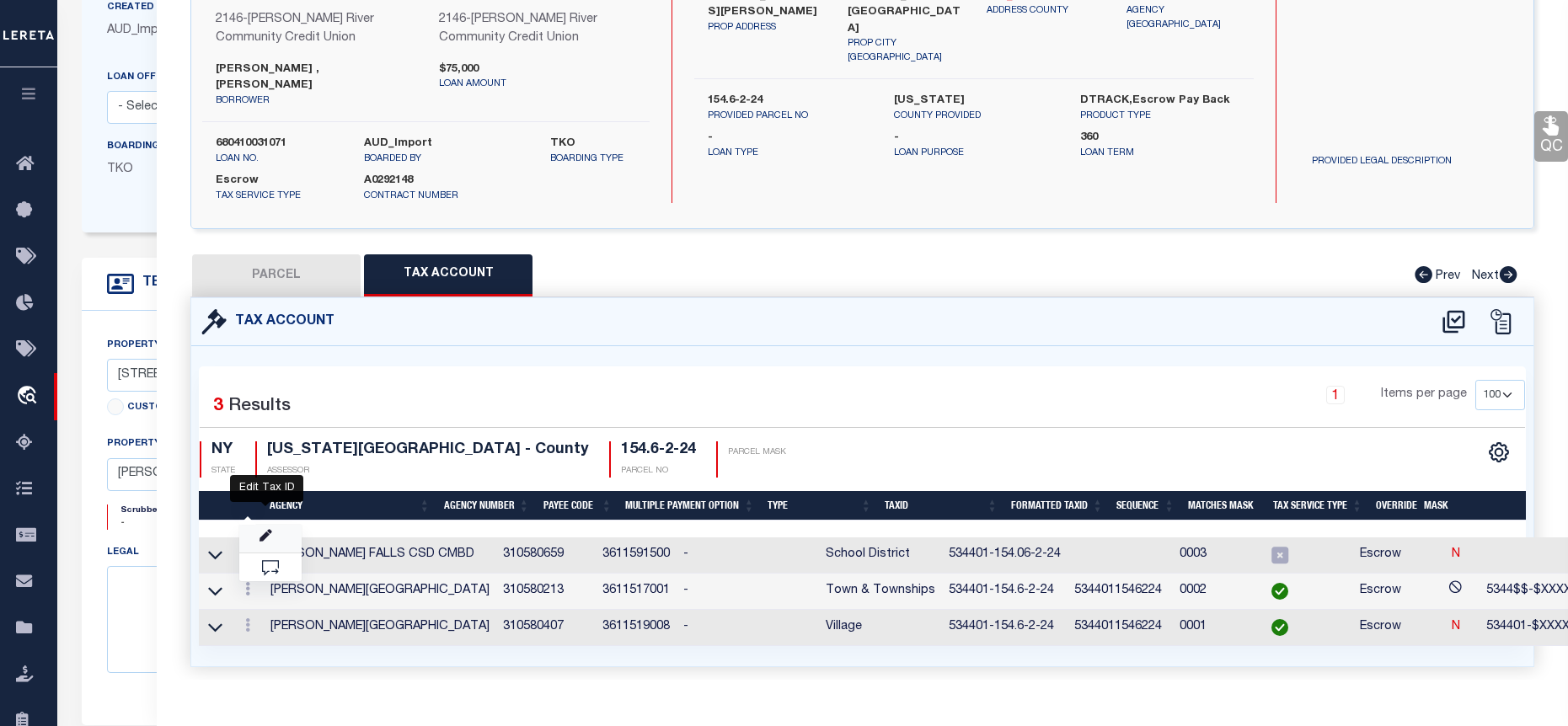
click at [260, 530] on icon "" at bounding box center [266, 536] width 12 height 12
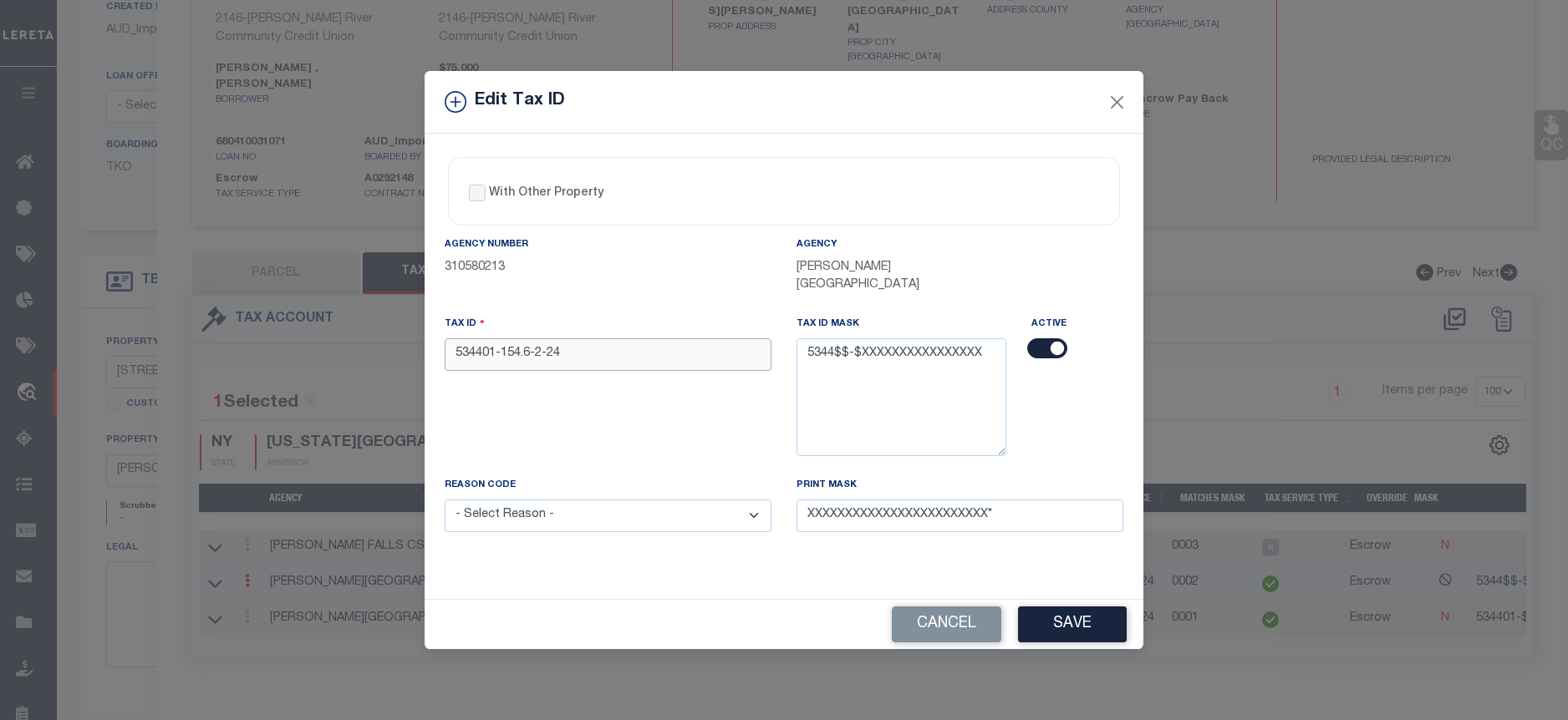
drag, startPoint x: 562, startPoint y: 345, endPoint x: 455, endPoint y: 342, distance: 107.0
click at [455, 342] on input "534401-154.6-2-24" at bounding box center [608, 354] width 327 height 33
click at [236, 452] on div "Edit Tax ID With Other Property With Other Property Type Temporary" at bounding box center [784, 360] width 1568 height 720
click at [956, 621] on button "Cancel" at bounding box center [946, 625] width 110 height 36
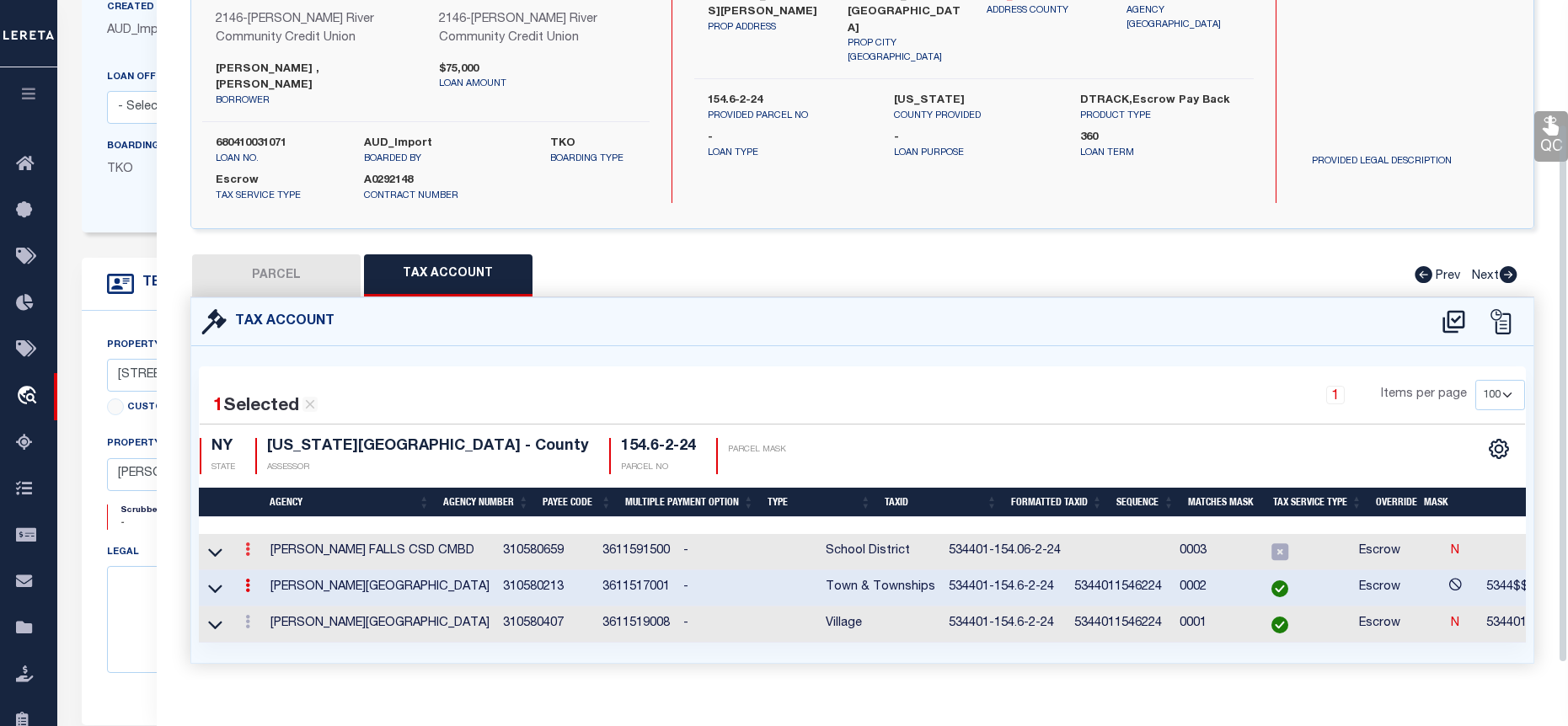
click at [244, 545] on link at bounding box center [247, 551] width 18 height 13
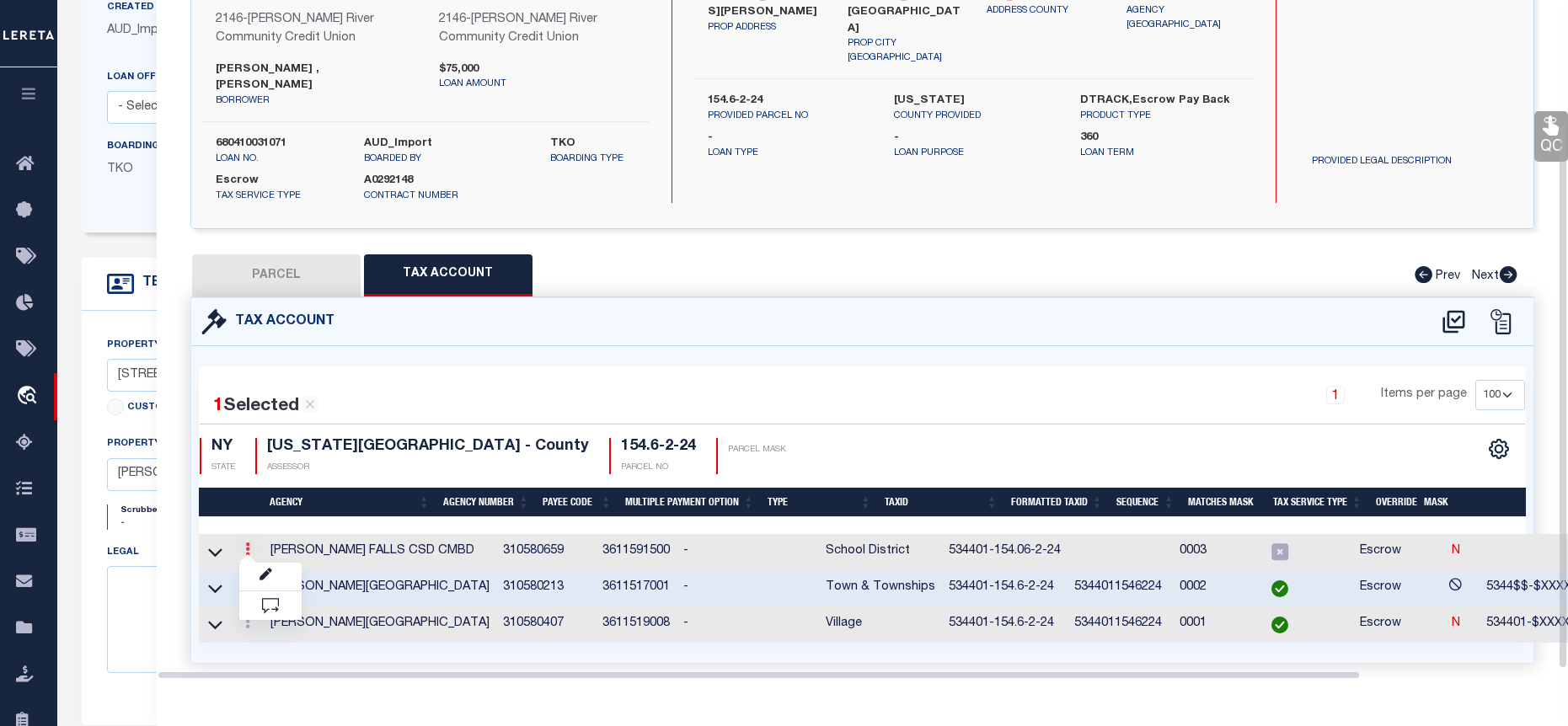
scroll to position [153, 0]
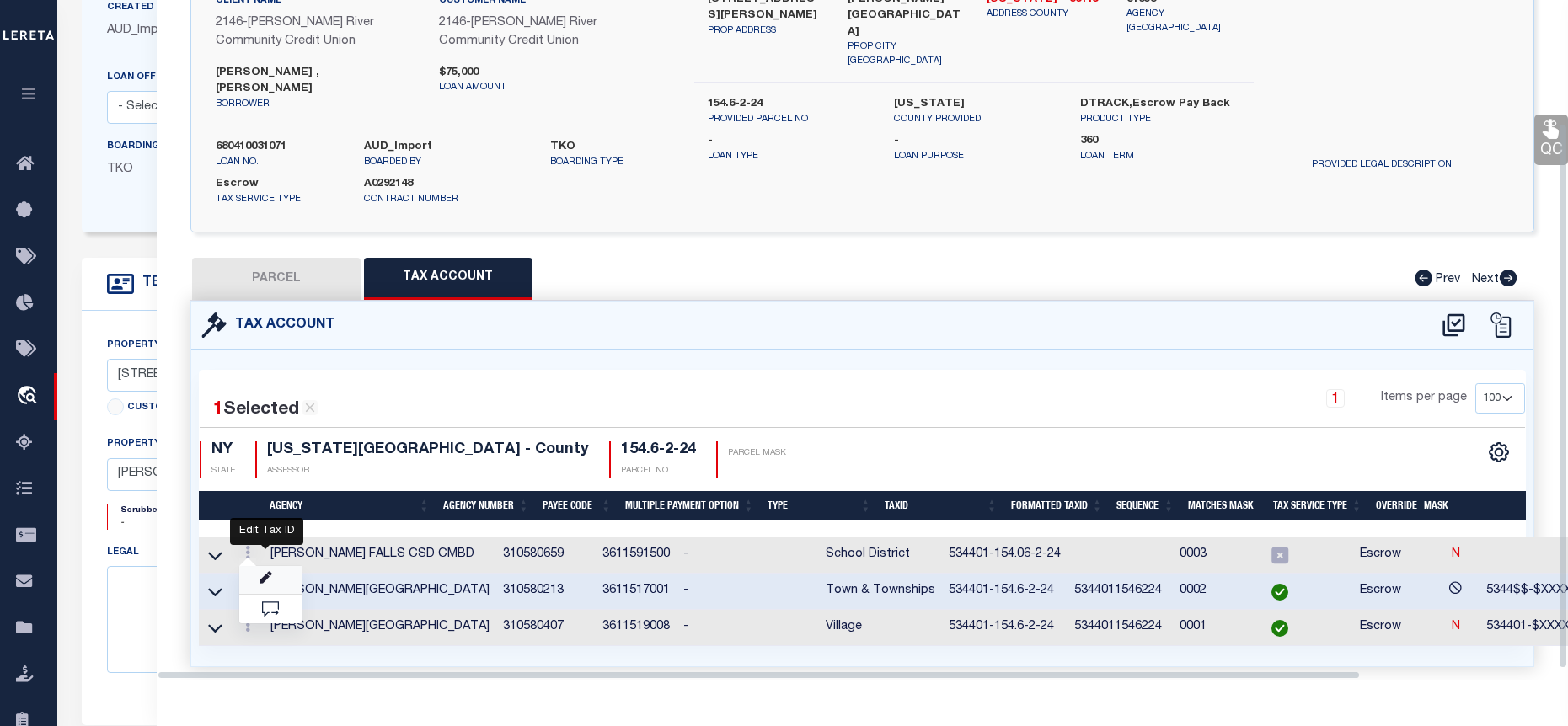
click at [271, 572] on icon "" at bounding box center [266, 578] width 12 height 12
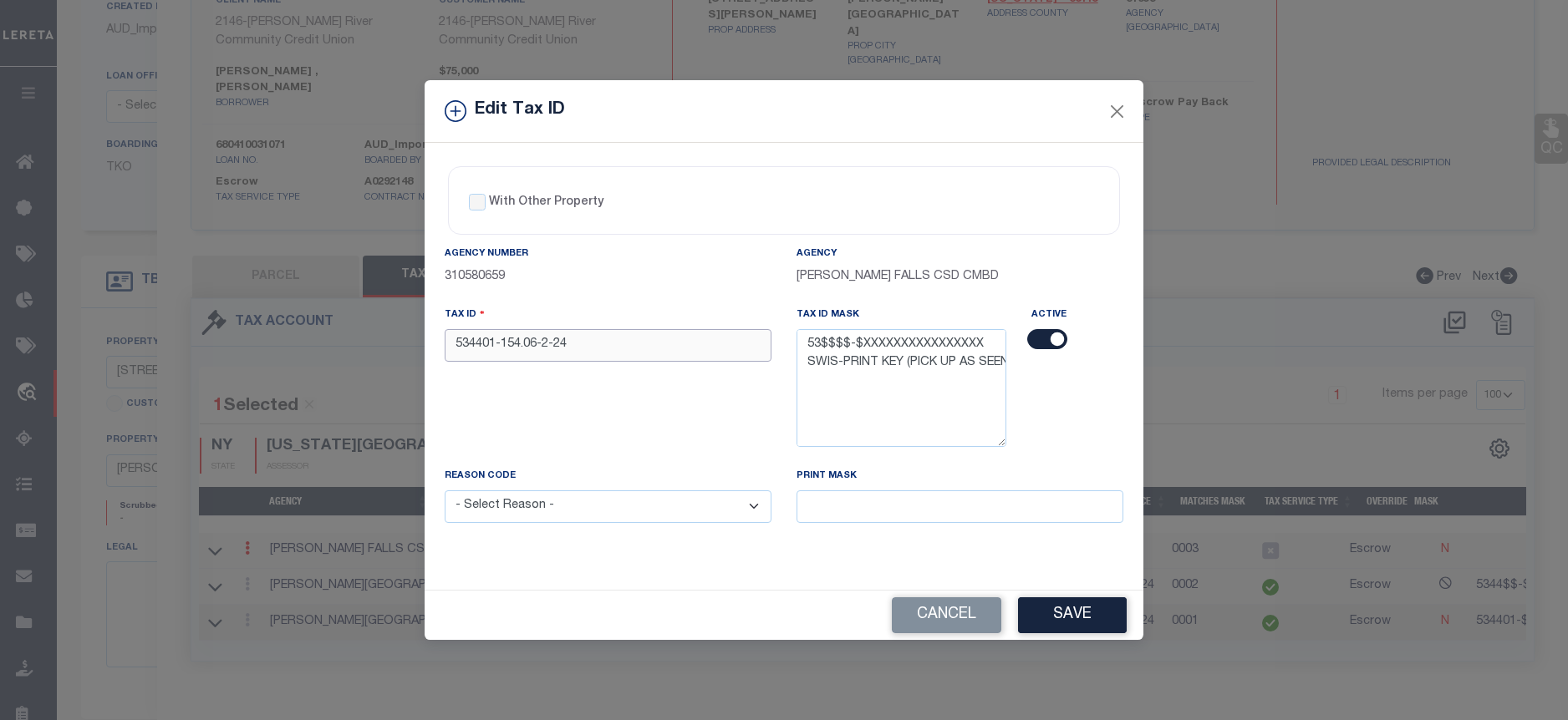
click at [478, 344] on input "534401-154.06-2-24" at bounding box center [608, 346] width 327 height 33
click at [594, 509] on select "- Select Reason - 099 - Other (Provide additional detail) ACT - Agency Changed …" at bounding box center [608, 507] width 327 height 33
click at [445, 491] on select "- Select Reason - 099 - Other (Provide additional detail) ACT - Agency Changed …" at bounding box center [608, 507] width 327 height 33
click at [1069, 612] on button "Save" at bounding box center [1072, 615] width 109 height 36
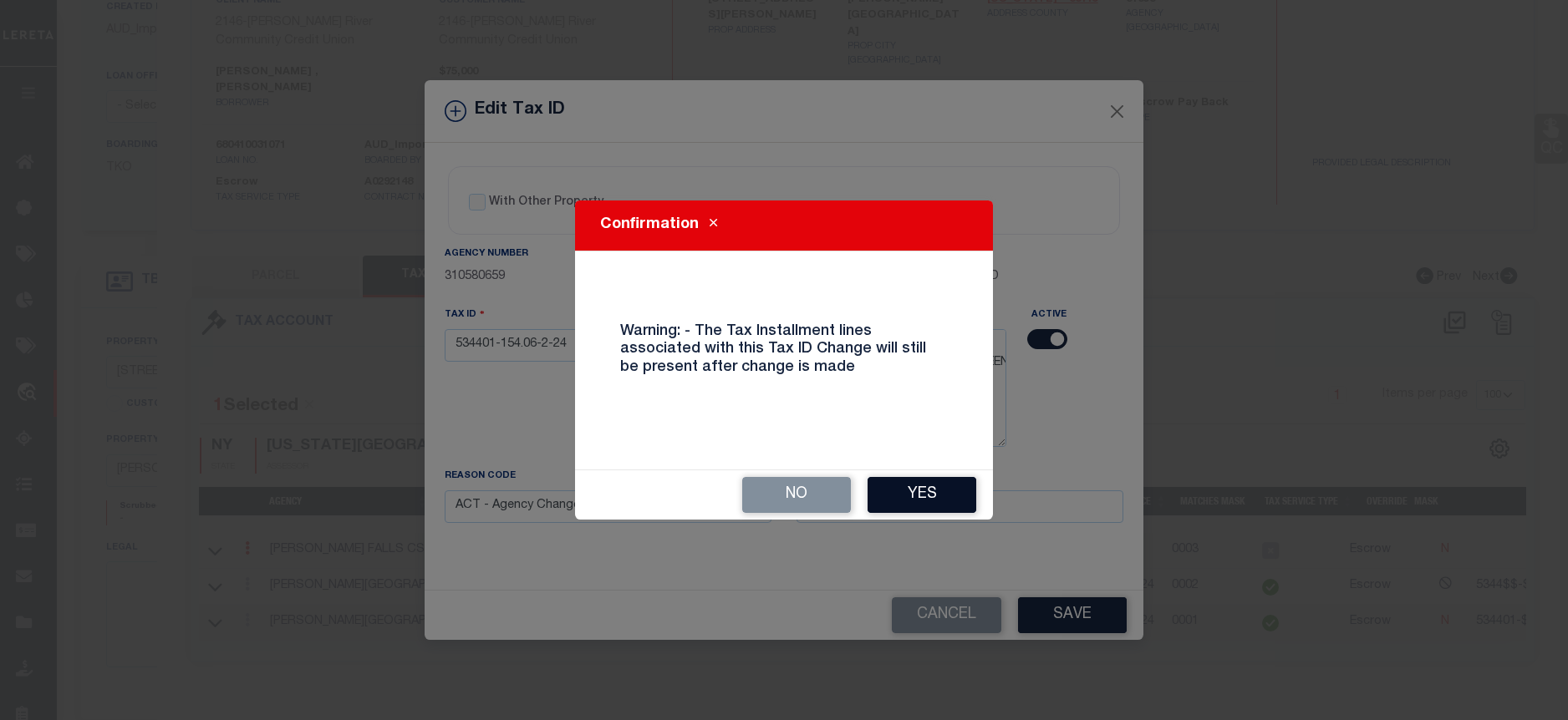
drag, startPoint x: 953, startPoint y: 485, endPoint x: 910, endPoint y: 510, distance: 49.7
click at [950, 487] on button "Yes" at bounding box center [922, 495] width 109 height 36
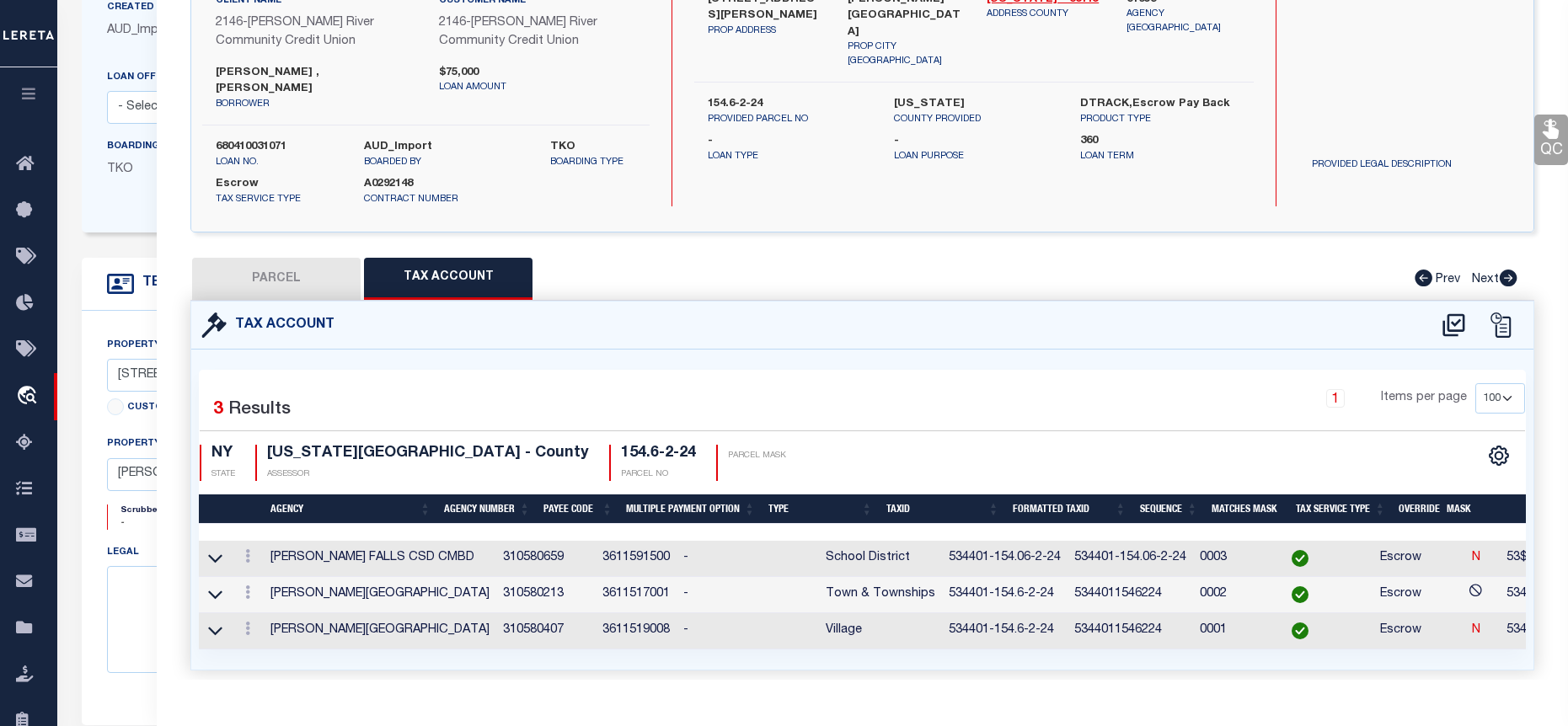
click at [327, 270] on button "PARCEL" at bounding box center [276, 279] width 168 height 42
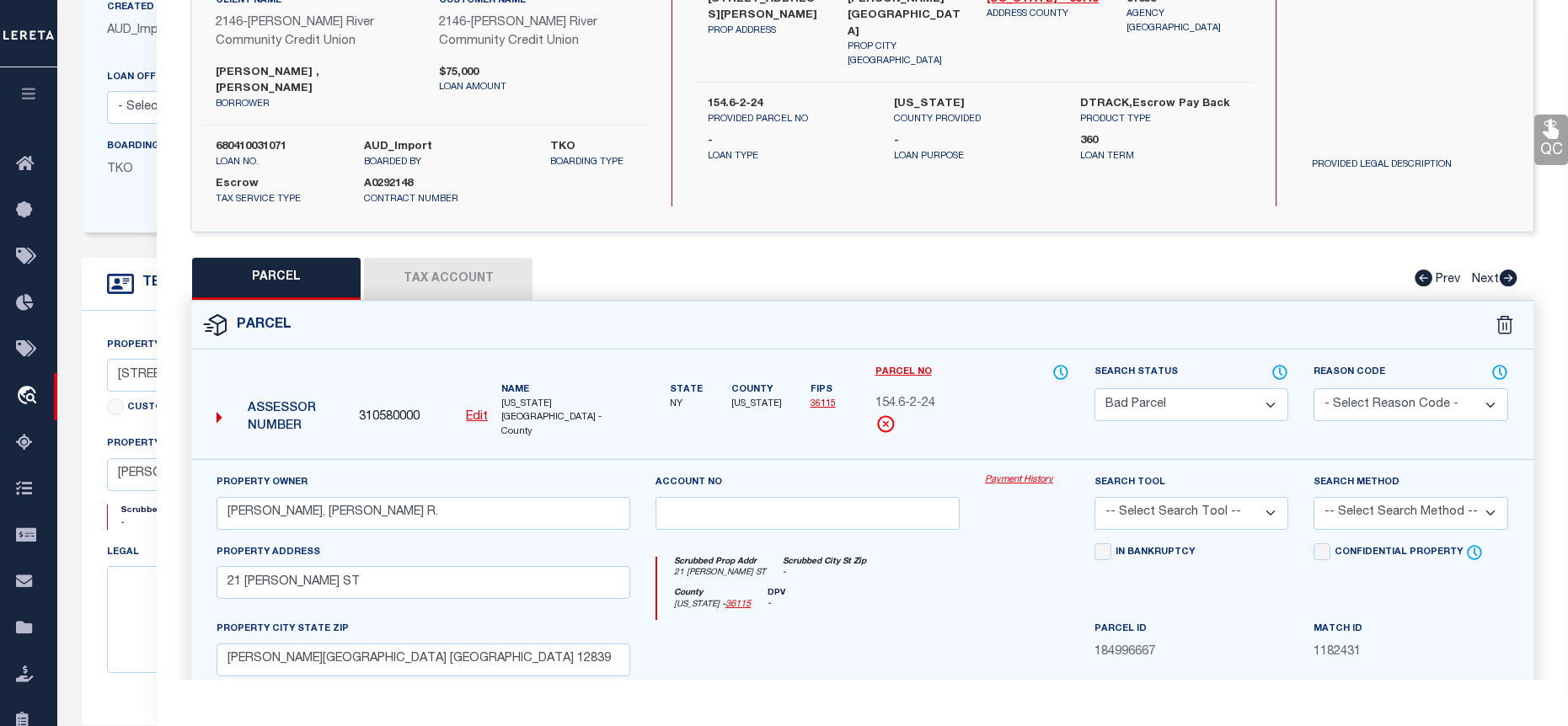
click at [1255, 388] on select "Automated Search Bad Parcel Complete Duplicate Parcel High Dollar Reporting In …" at bounding box center [1191, 404] width 194 height 33
click at [1094, 388] on select "Automated Search Bad Parcel Complete Duplicate Parcel High Dollar Reporting In …" at bounding box center [1191, 404] width 194 height 33
click at [1234, 473] on div "Search Tool -- Select Search Tool -- 3rd Party Website Agency File Agency Websi…" at bounding box center [1191, 501] width 194 height 56
click at [1237, 497] on select "-- Select Search Tool -- 3rd Party Website Agency File Agency Website ATLS CNV-…" at bounding box center [1191, 513] width 194 height 33
click at [1094, 497] on select "-- Select Search Tool -- 3rd Party Website Agency File Agency Website ATLS CNV-…" at bounding box center [1191, 513] width 194 height 33
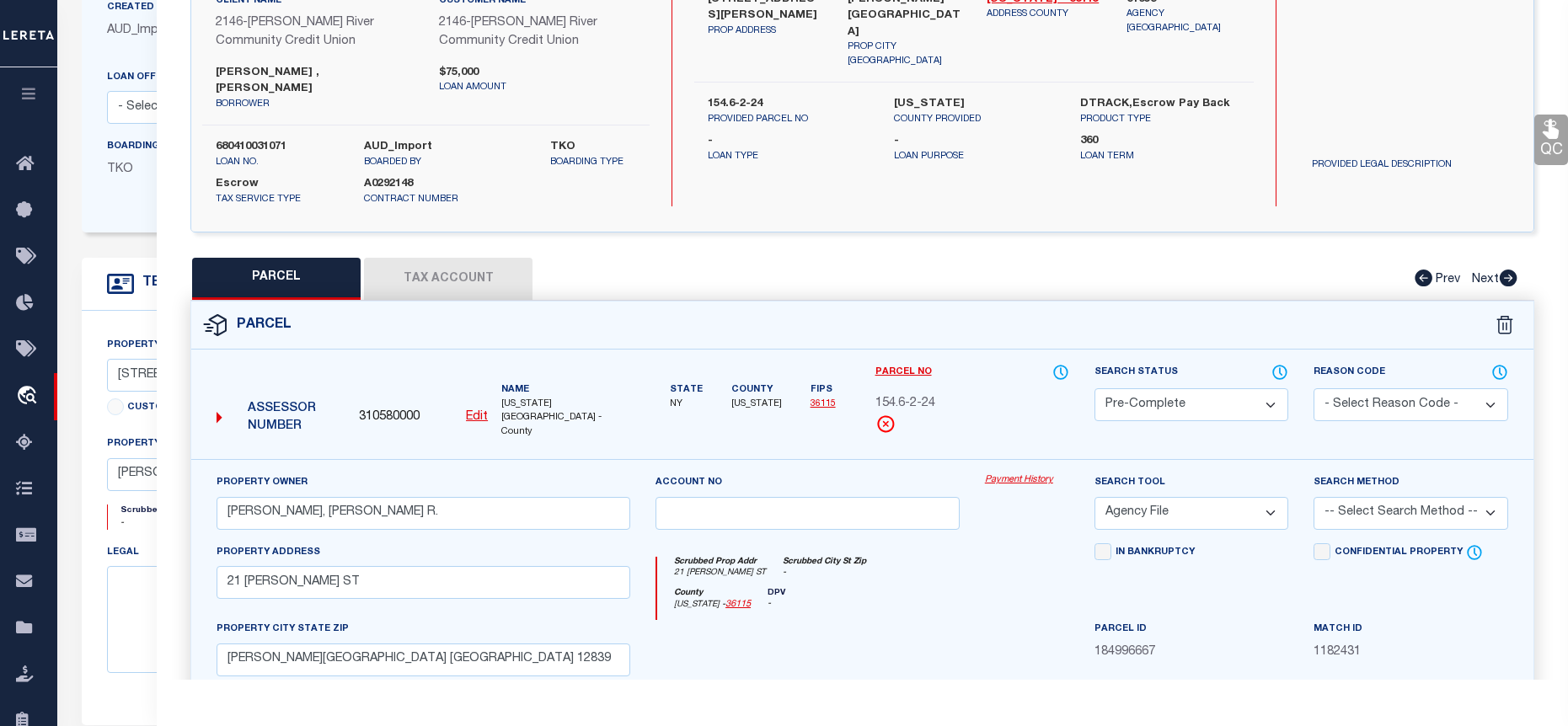
click at [1374, 497] on select "-- Select Search Method -- Property Address Legal Liability Info Provided" at bounding box center [1410, 513] width 194 height 33
click at [1313, 497] on select "-- Select Search Method -- Property Address Legal Liability Info Provided" at bounding box center [1410, 513] width 194 height 33
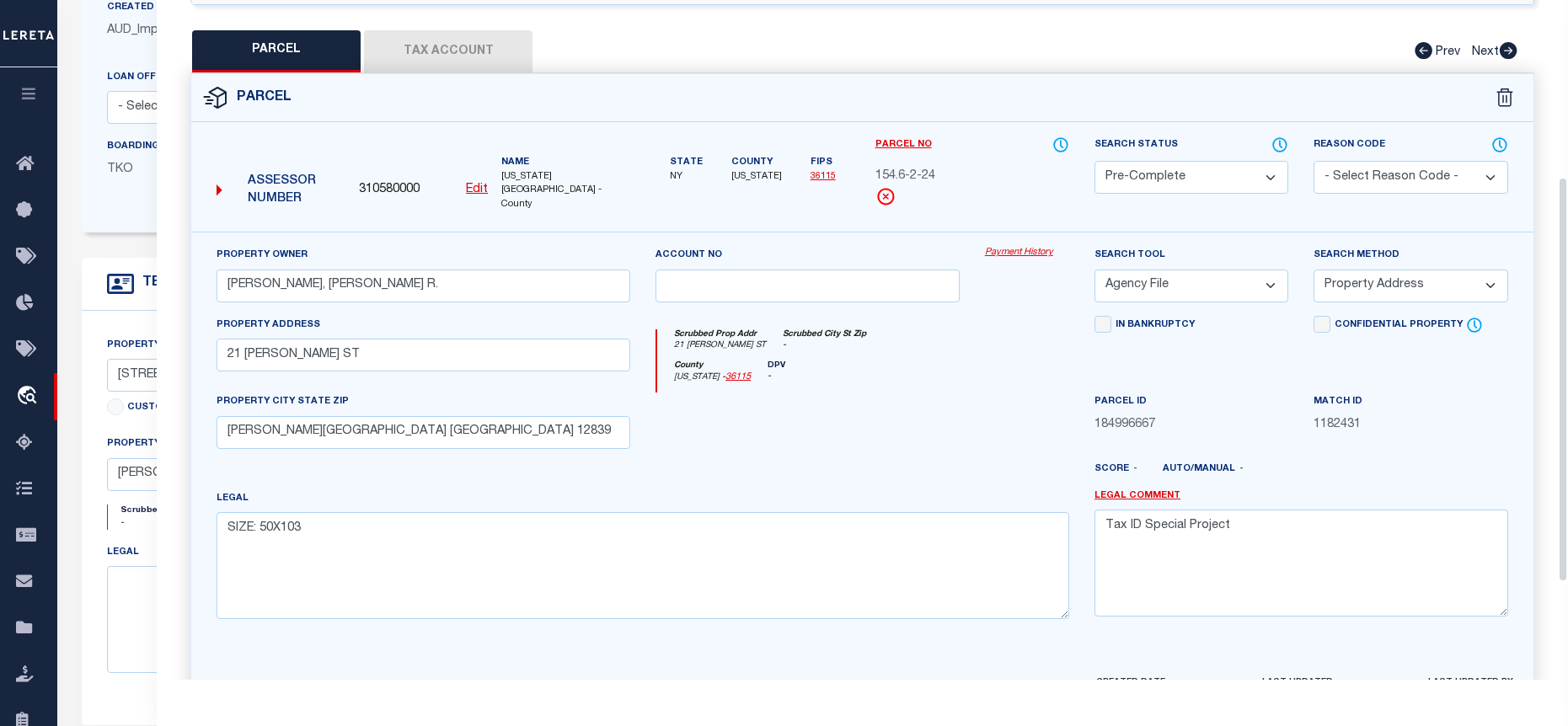
scroll to position [459, 0]
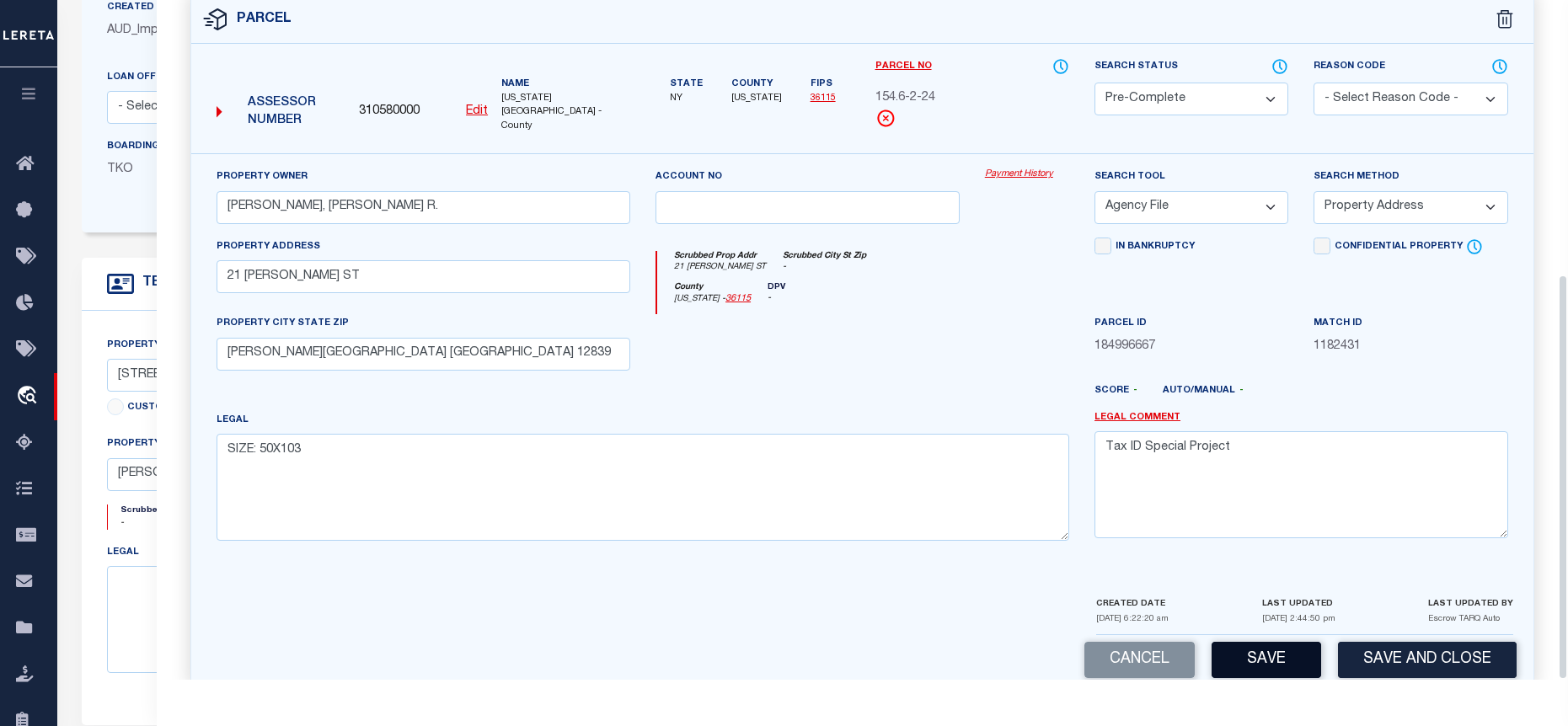
click at [1293, 641] on button "Save" at bounding box center [1267, 660] width 110 height 37
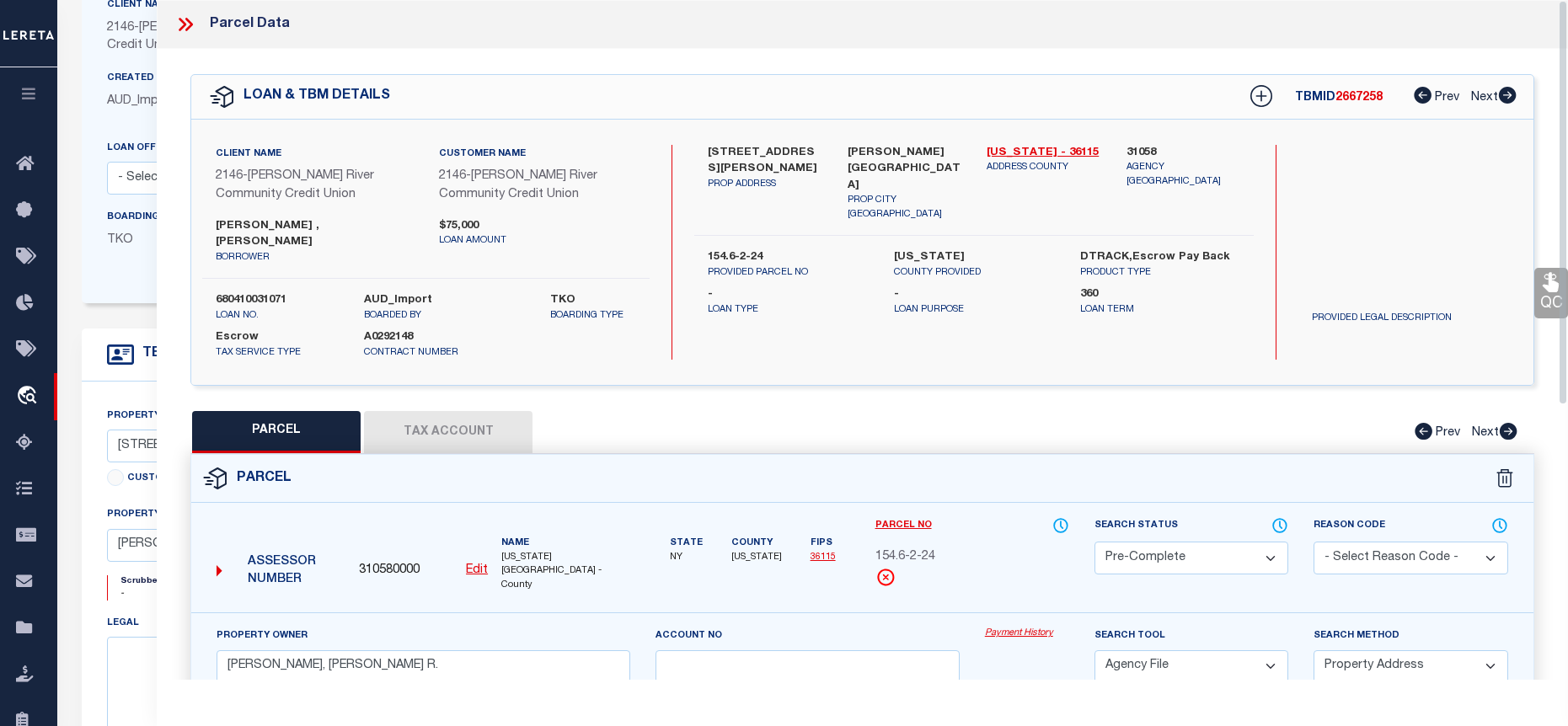
scroll to position [168, 0]
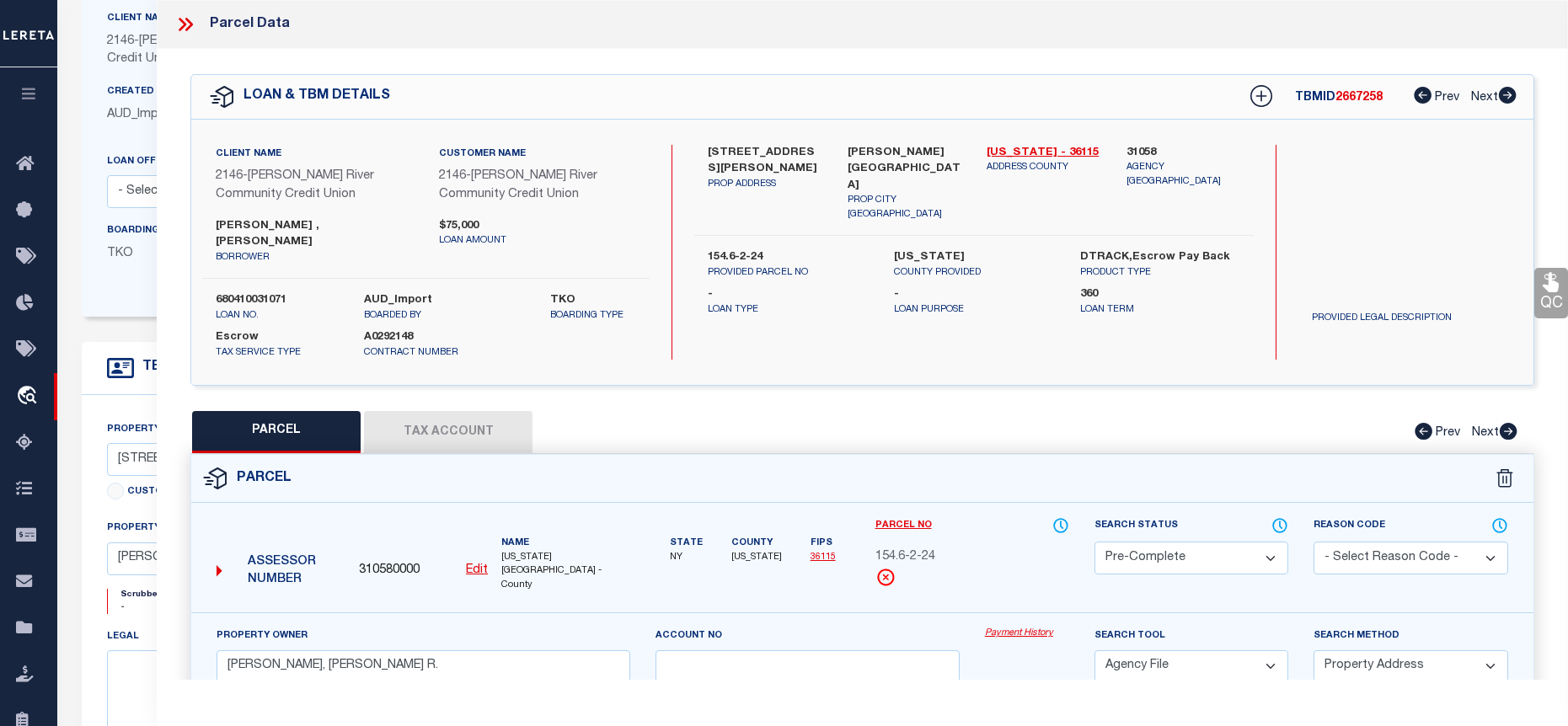
click at [189, 29] on icon at bounding box center [185, 24] width 22 height 22
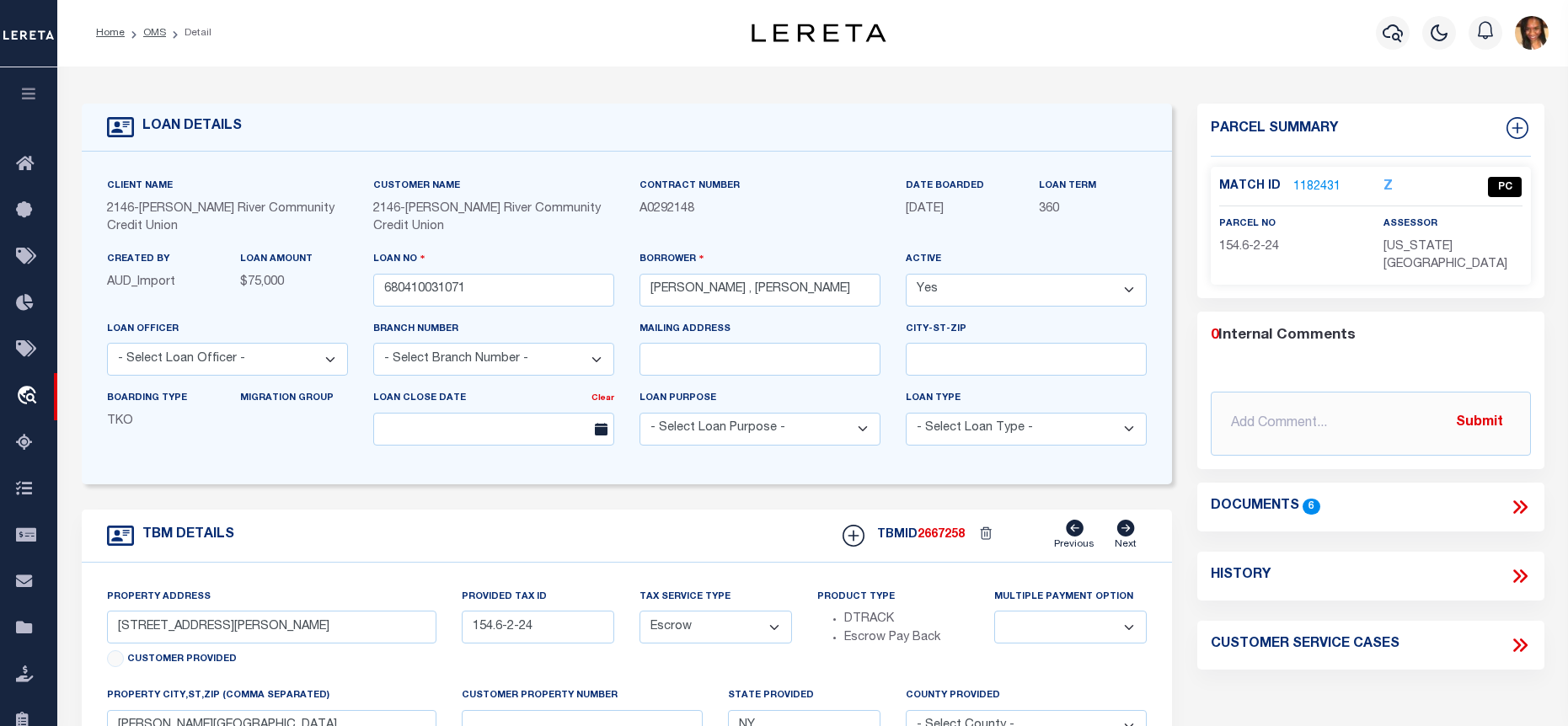
scroll to position [0, 0]
click at [107, 32] on link "Home" at bounding box center [110, 34] width 29 height 10
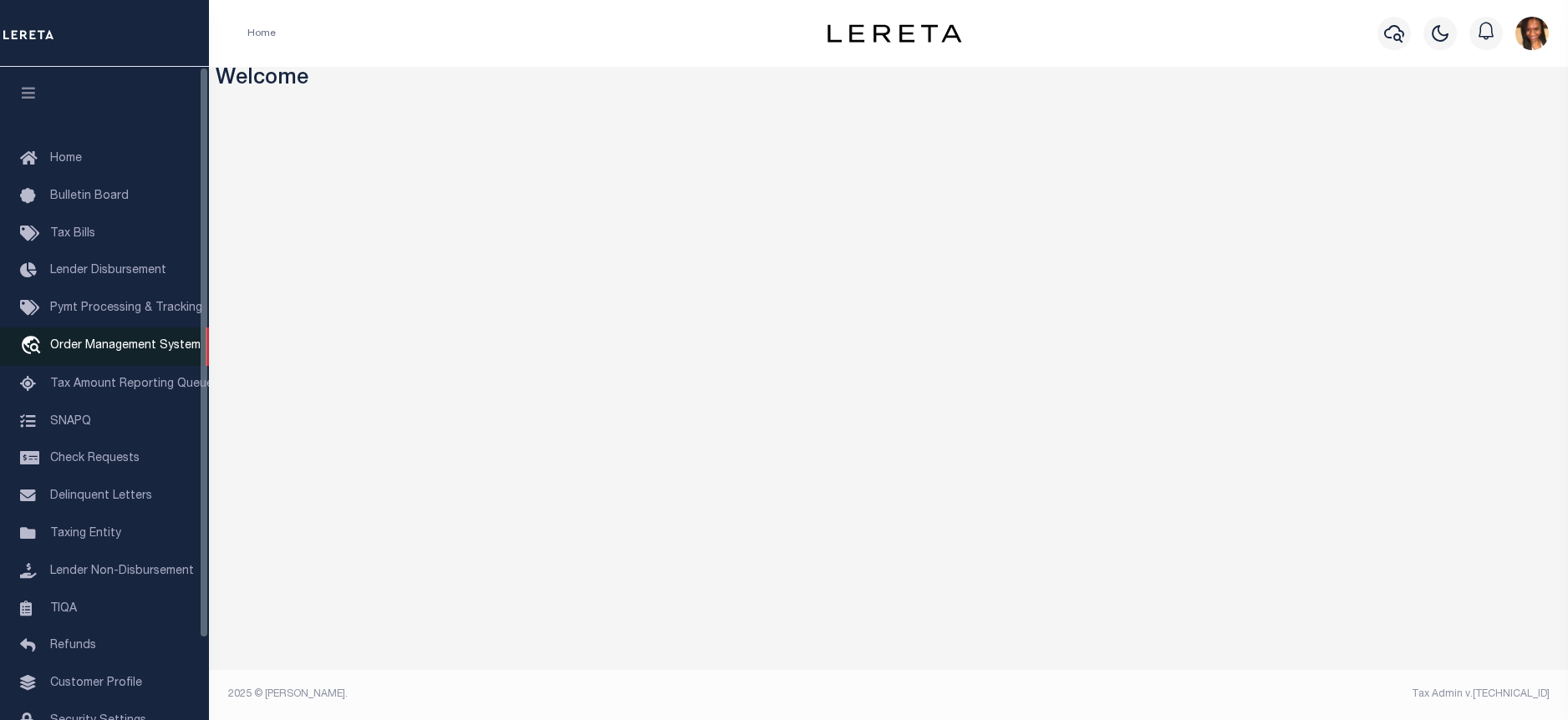
click at [168, 352] on span "Order Management System" at bounding box center [125, 346] width 150 height 12
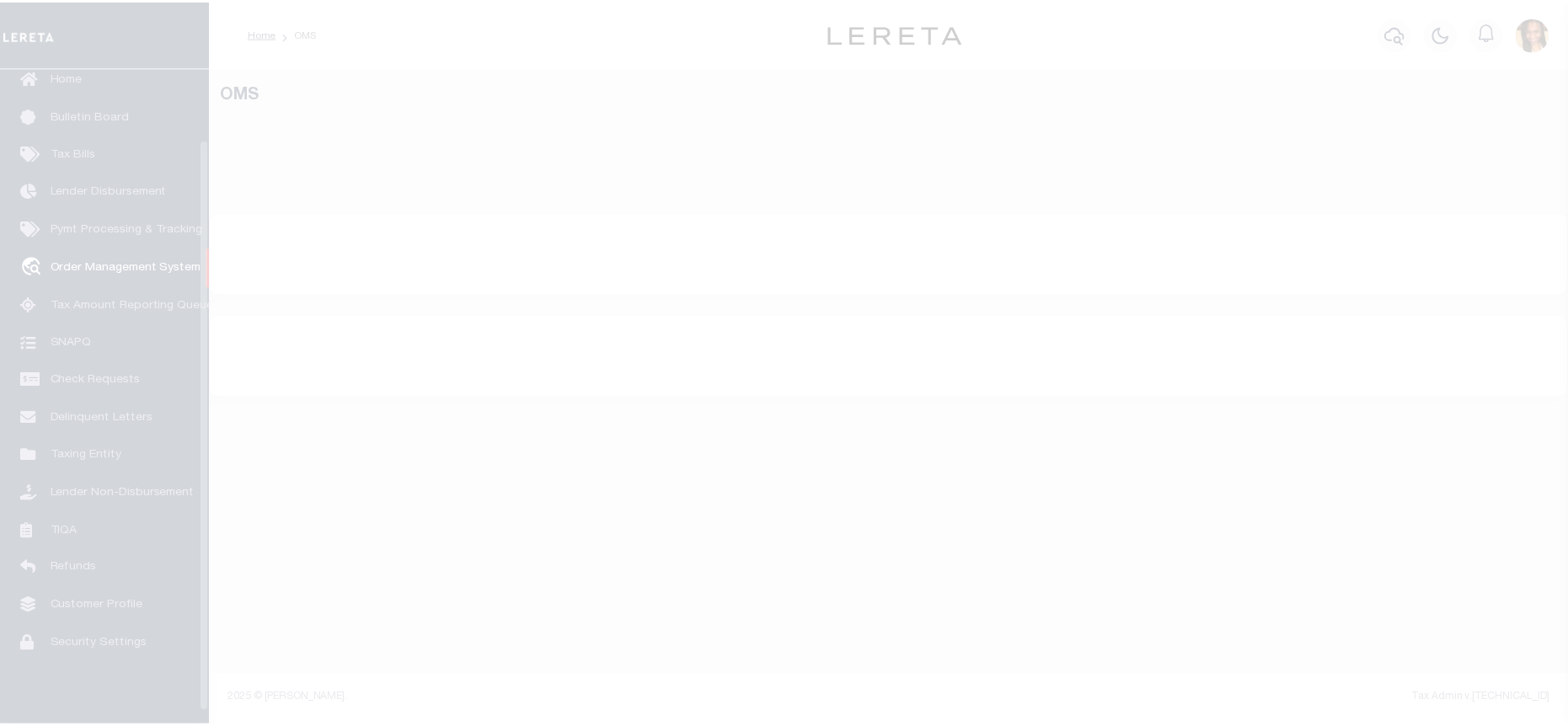
scroll to position [94, 0]
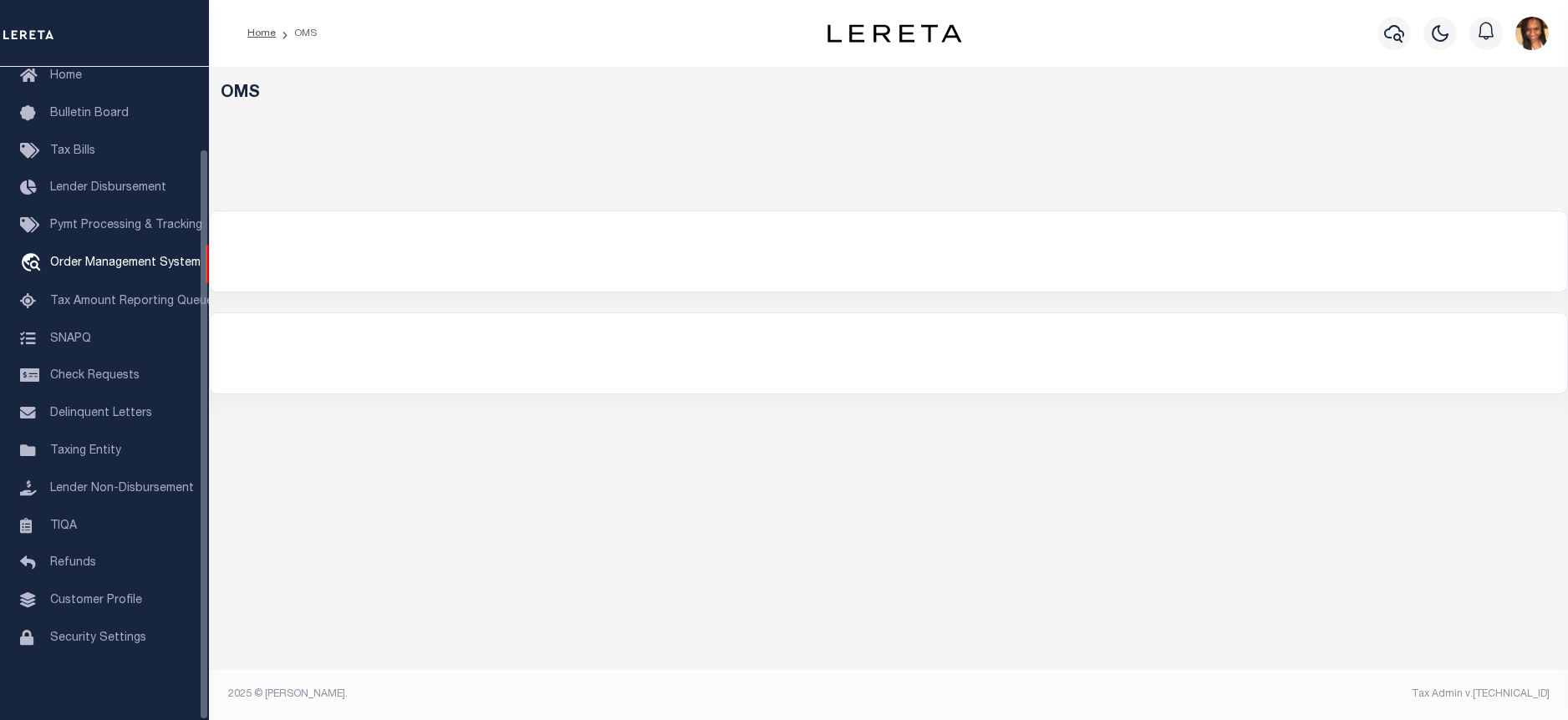
select select "200"
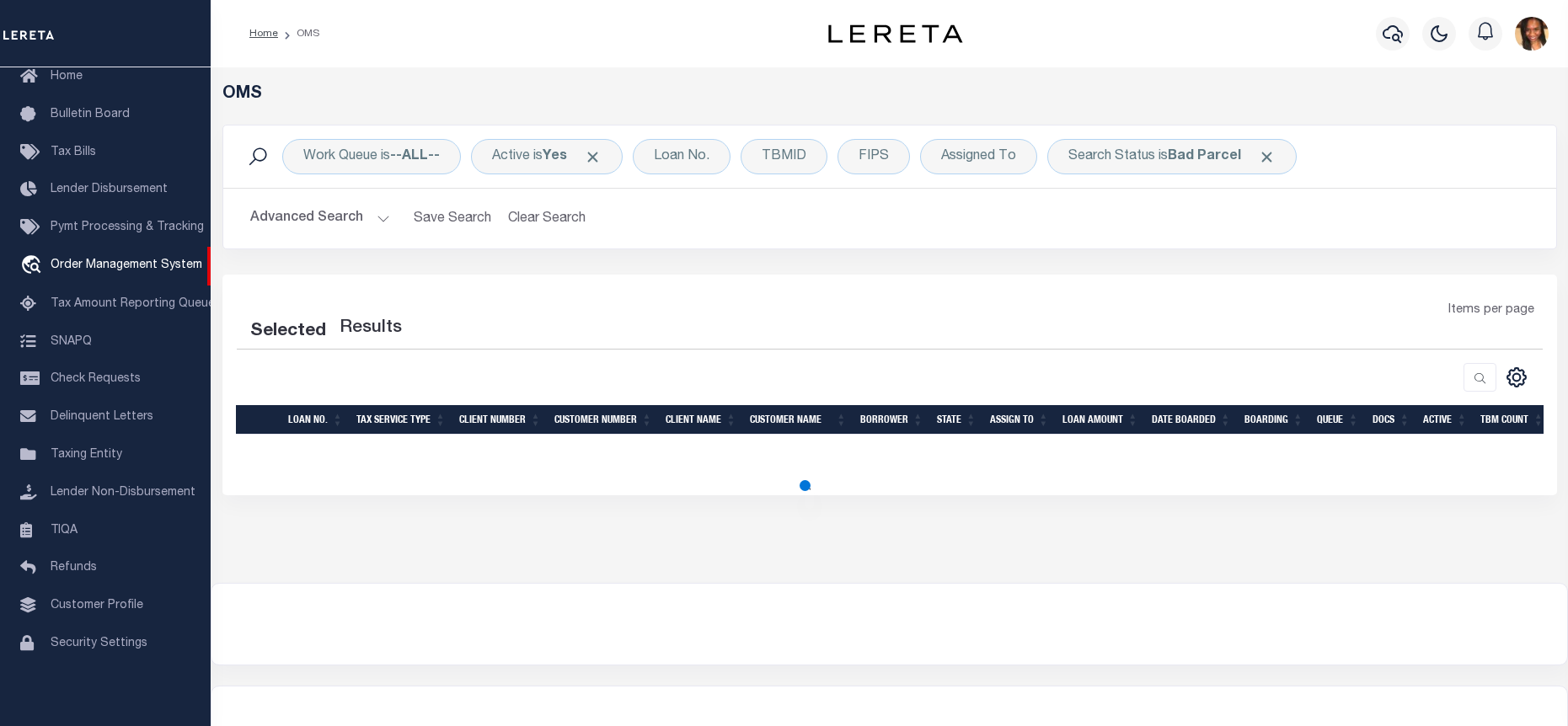
select select "200"
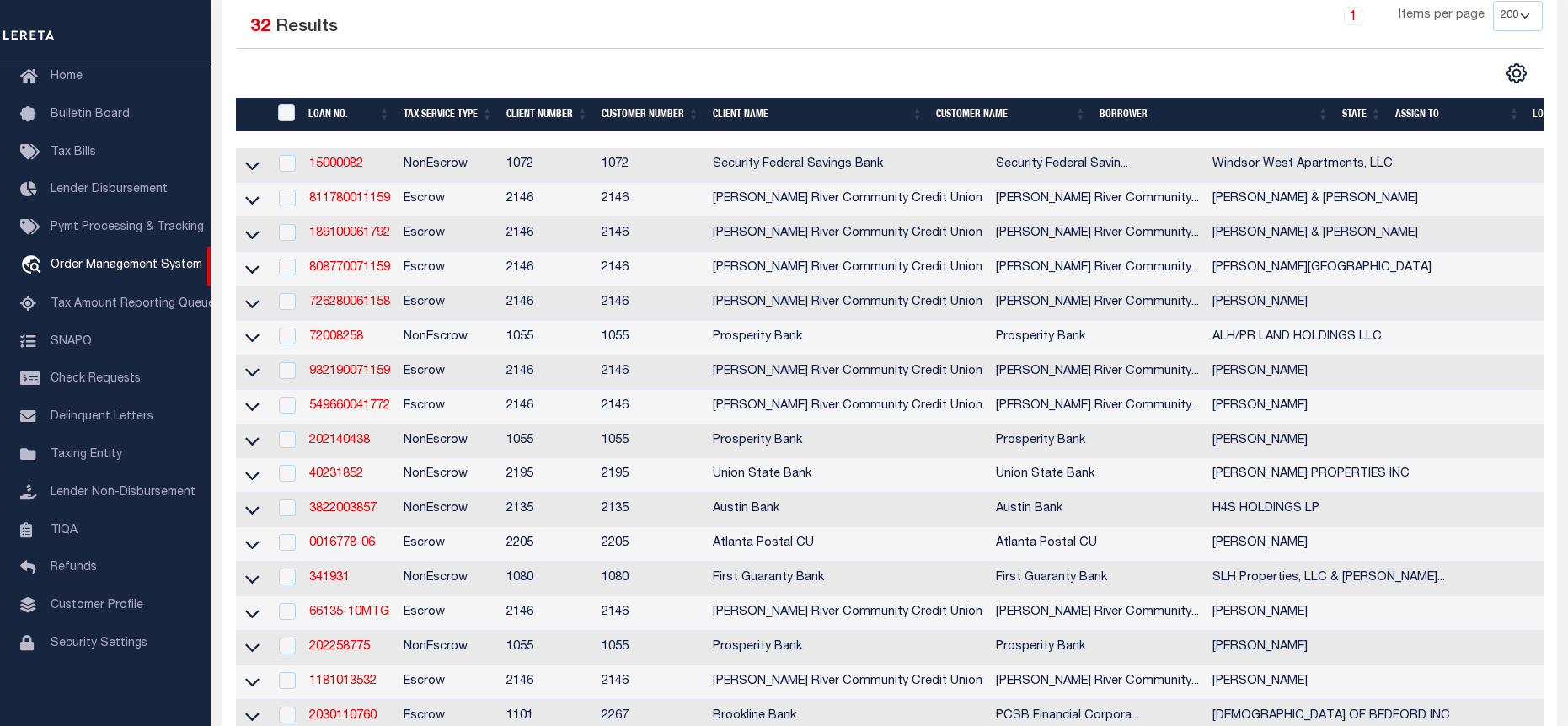
scroll to position [253, 0]
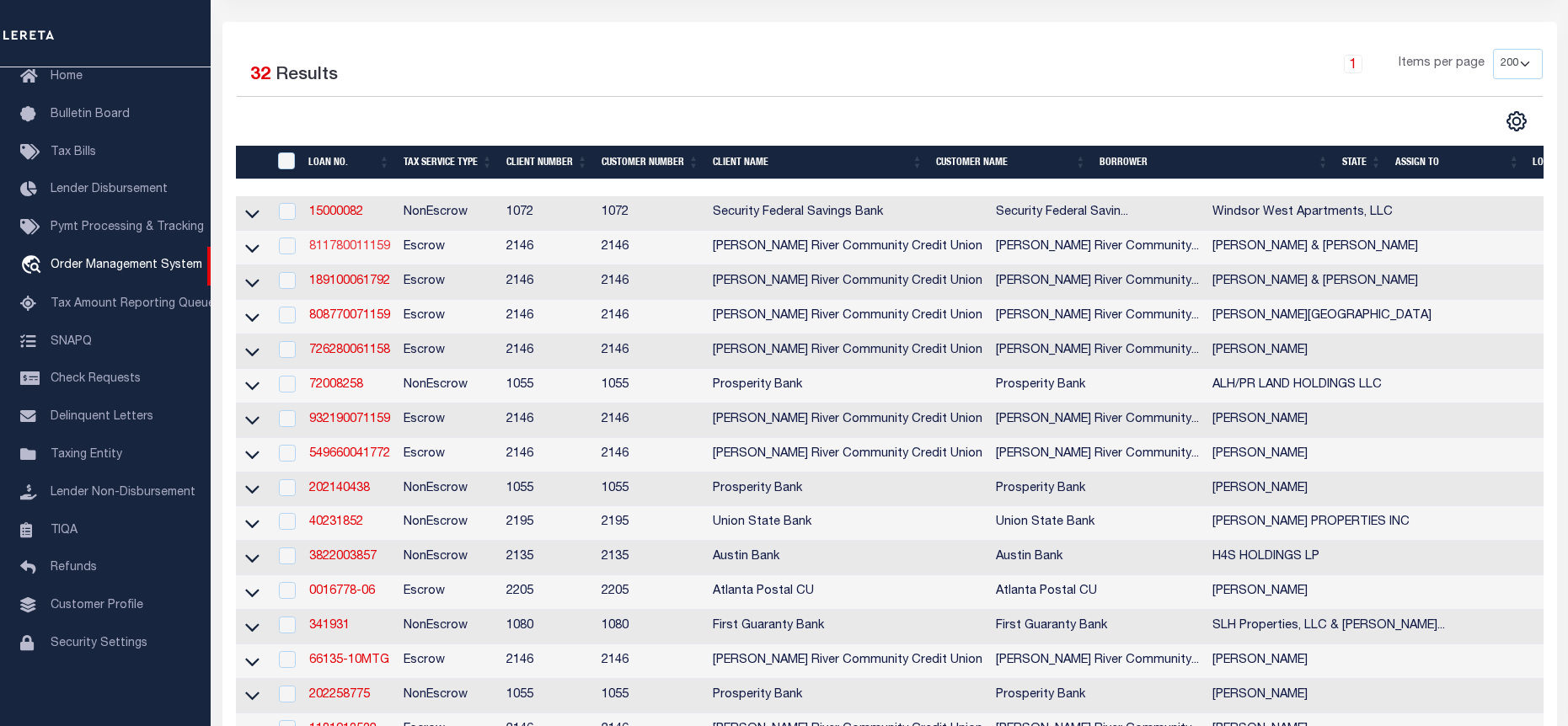
click at [378, 253] on link "811780011159" at bounding box center [350, 247] width 81 height 12
type input "811780011159"
type input "[PERSON_NAME] & [PERSON_NAME]"
select select
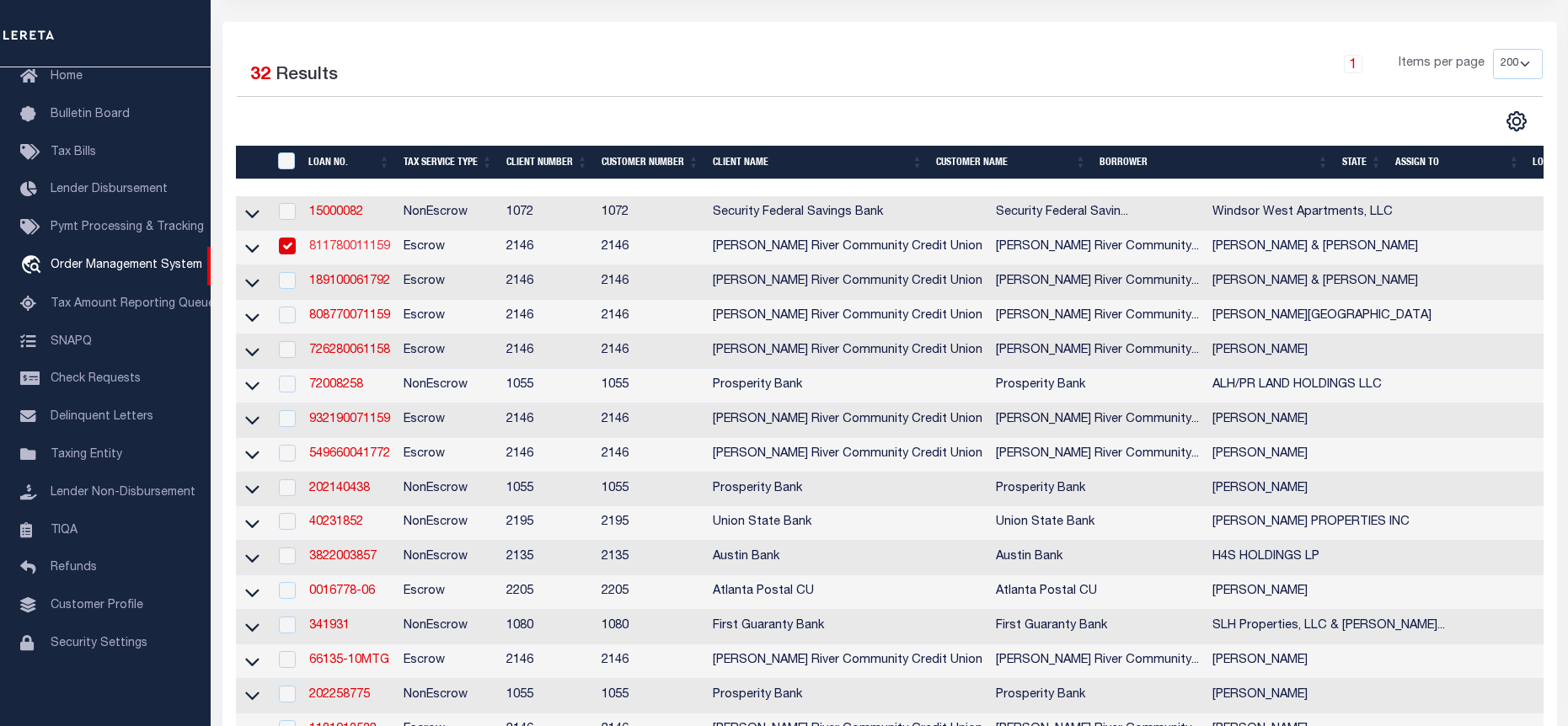
select select "Escrow"
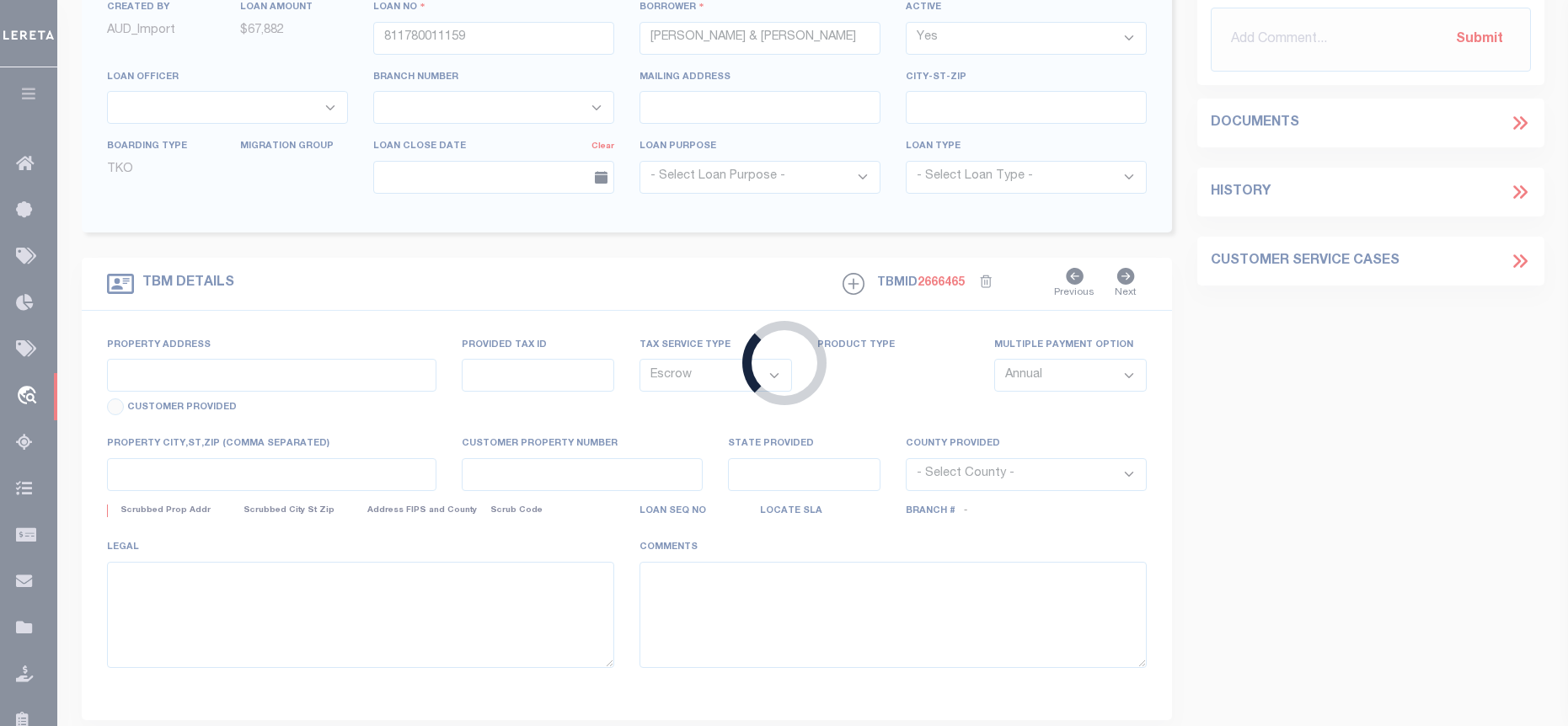
type input "[STREET_ADDRESS][PERSON_NAME]"
type input "154.6-7-26"
type input "Hudson Falls, NY 12839"
type input "NY"
select select
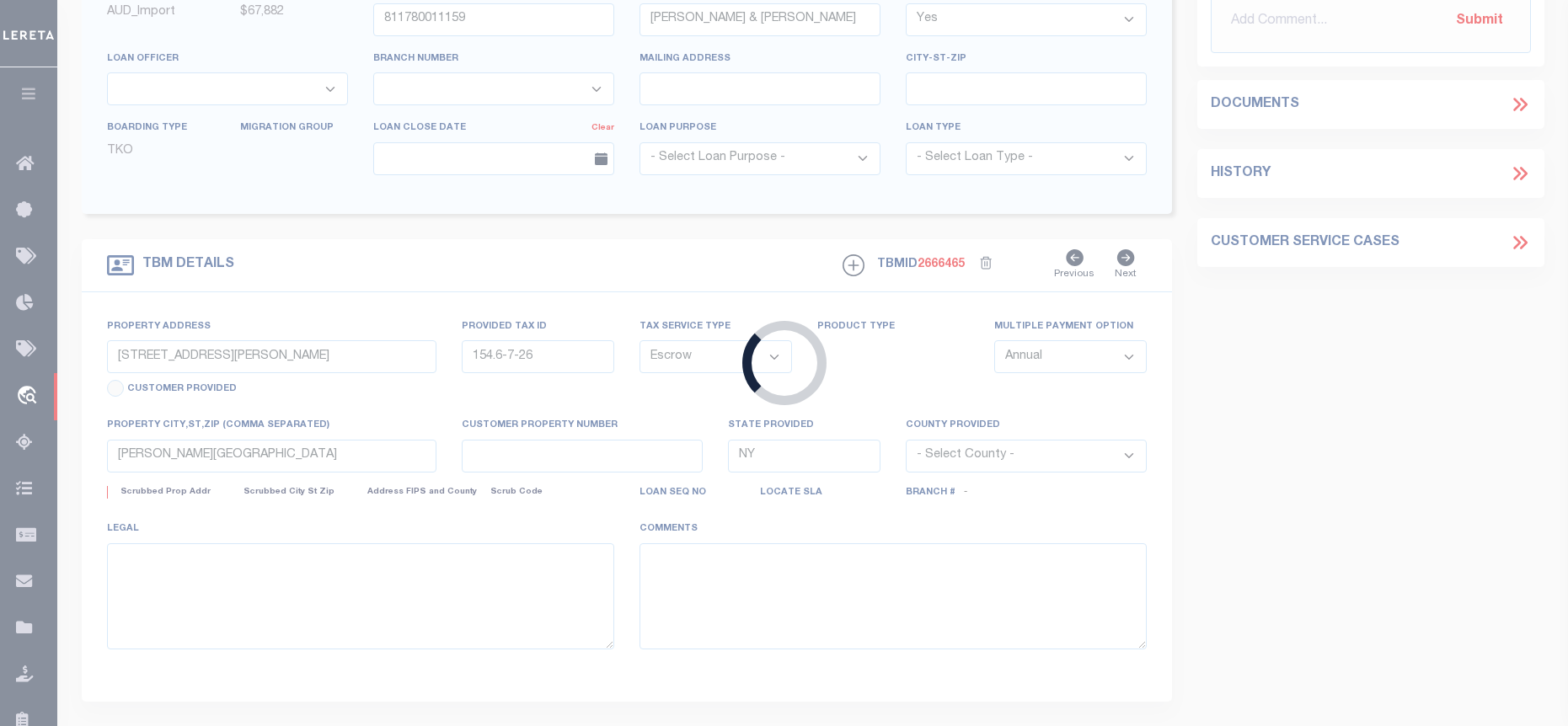
select select "3211"
select select
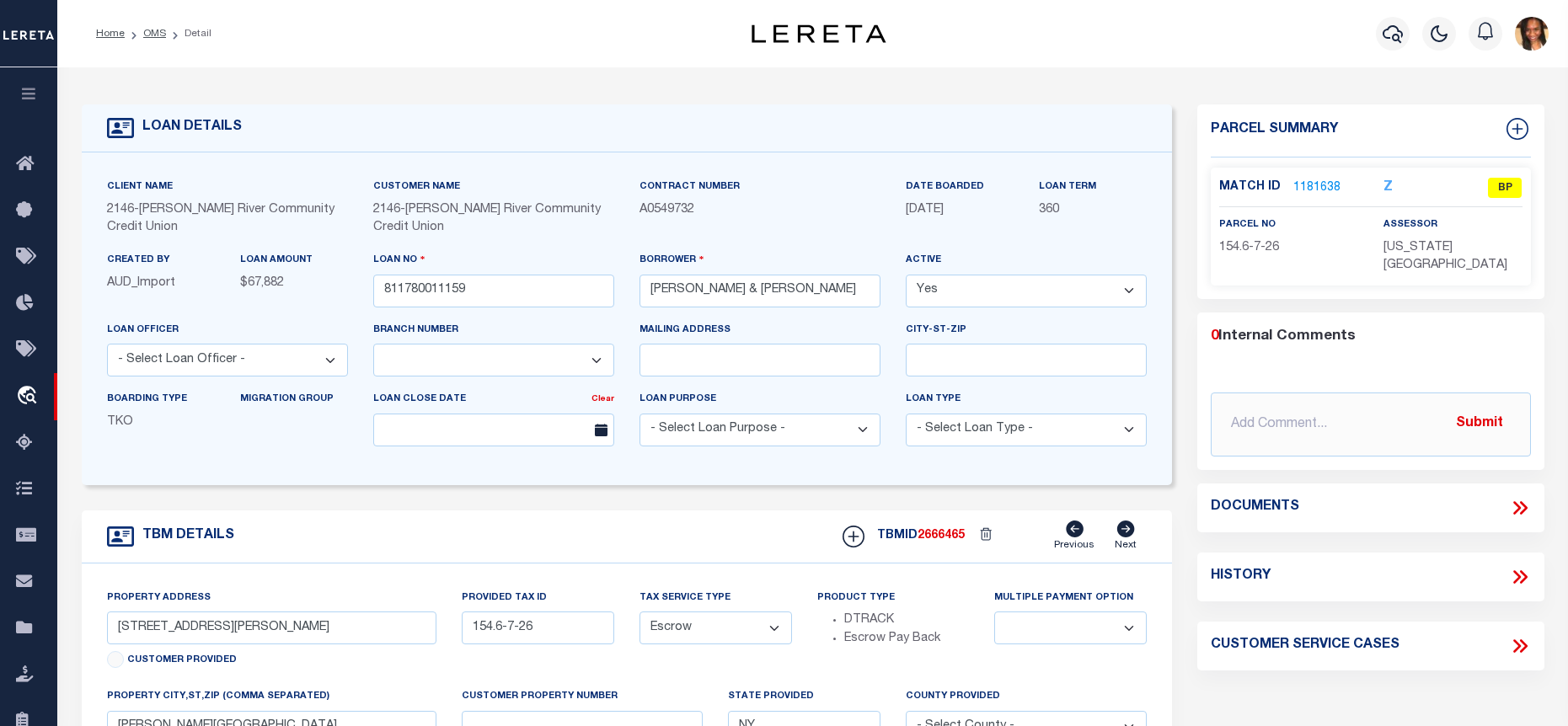
click at [1328, 188] on link "1181638" at bounding box center [1317, 188] width 47 height 17
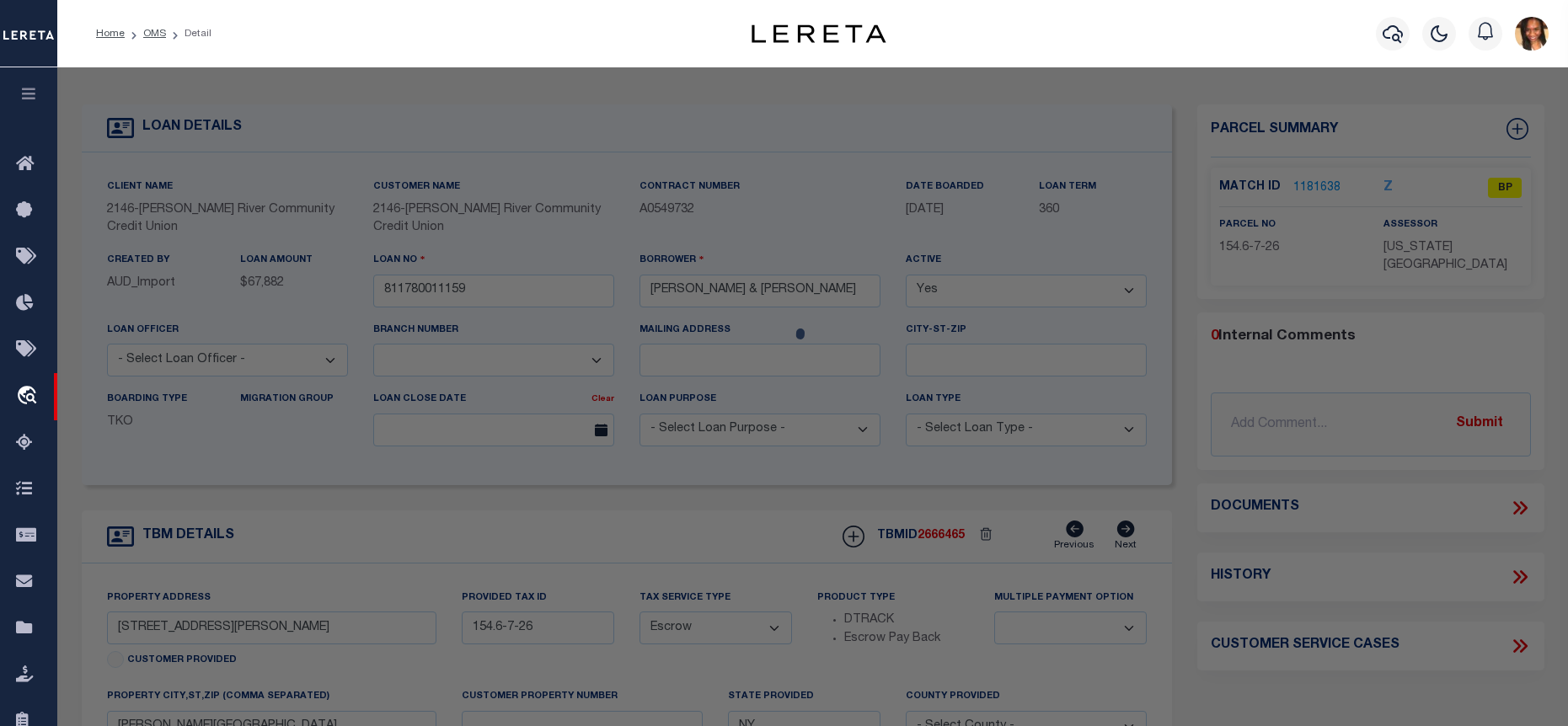
checkbox input "false"
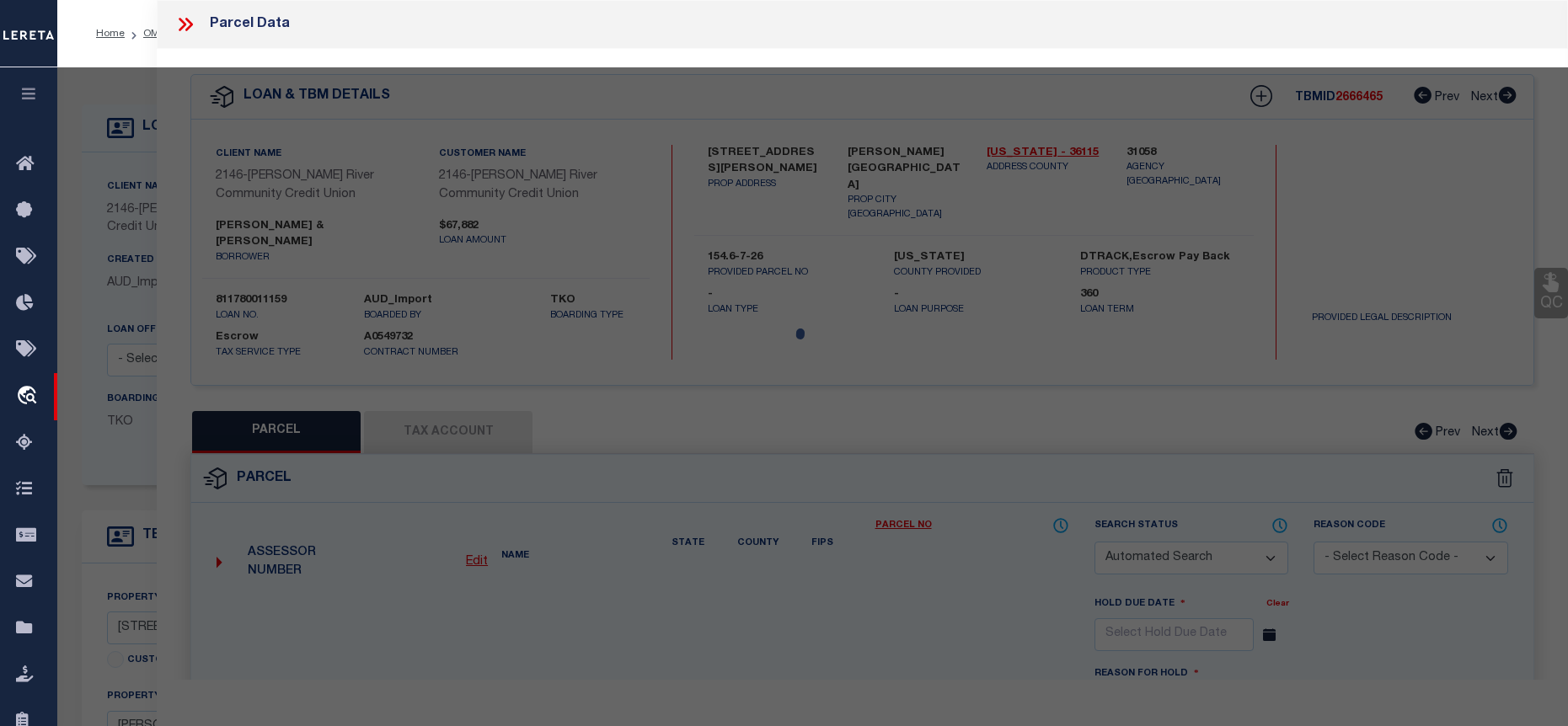
select select "BP"
type input "DUFOUR , WILLIAM & CHRISTOPHER"
select select
type input "7 McDowell Street"
checkbox input "false"
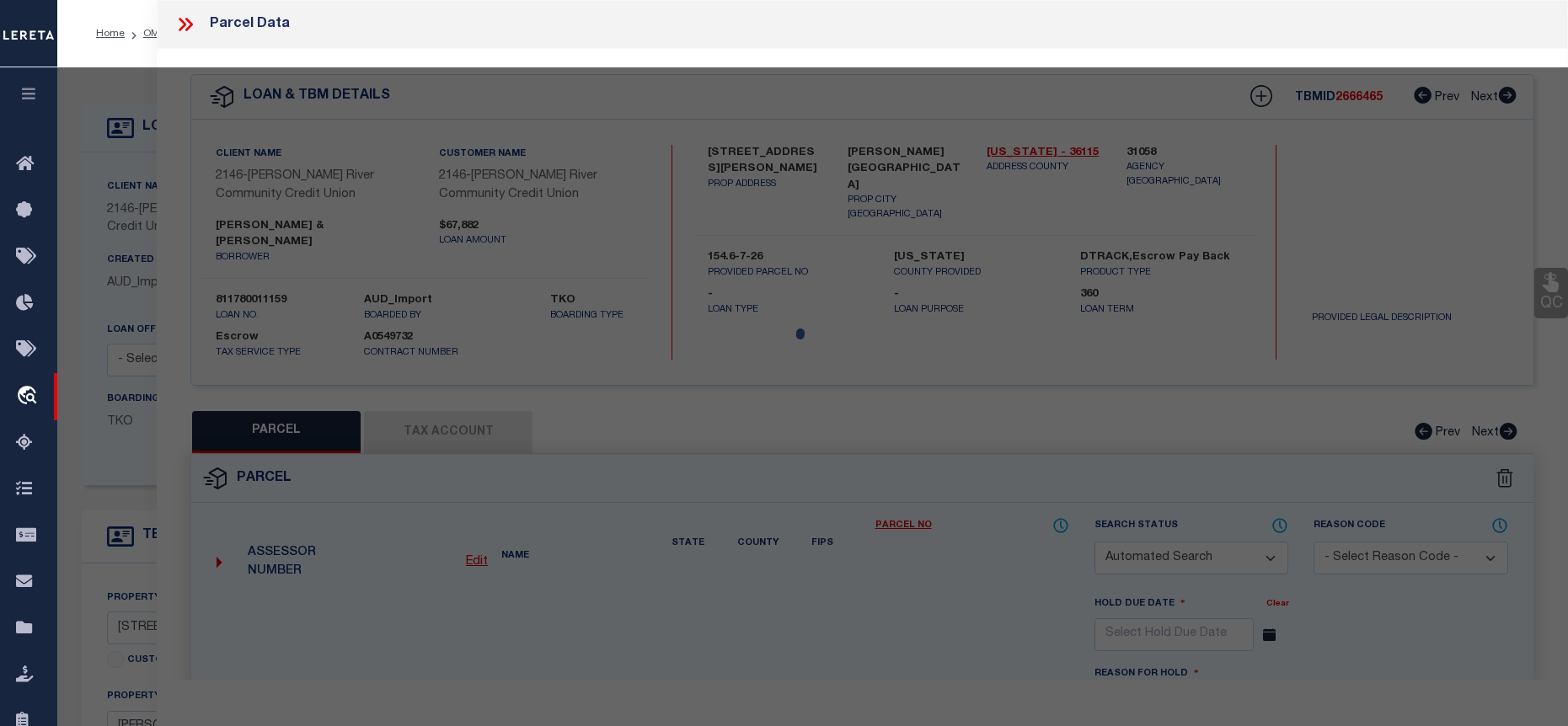
type input "[PERSON_NAME][GEOGRAPHIC_DATA] [GEOGRAPHIC_DATA] 12839"
type textarea "Legal description not given for property ACS 0.11"
type textarea "Tax ID Special Project"
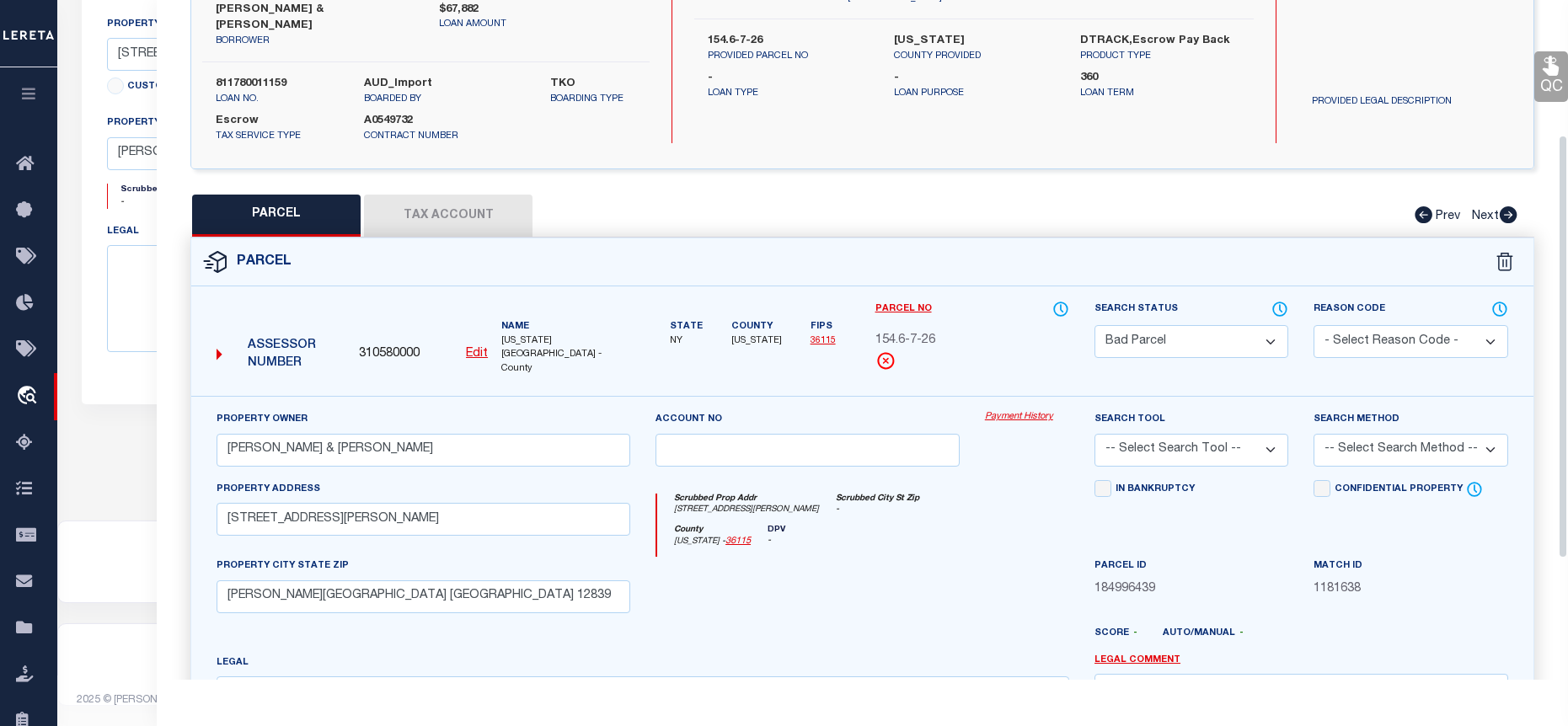
scroll to position [72, 0]
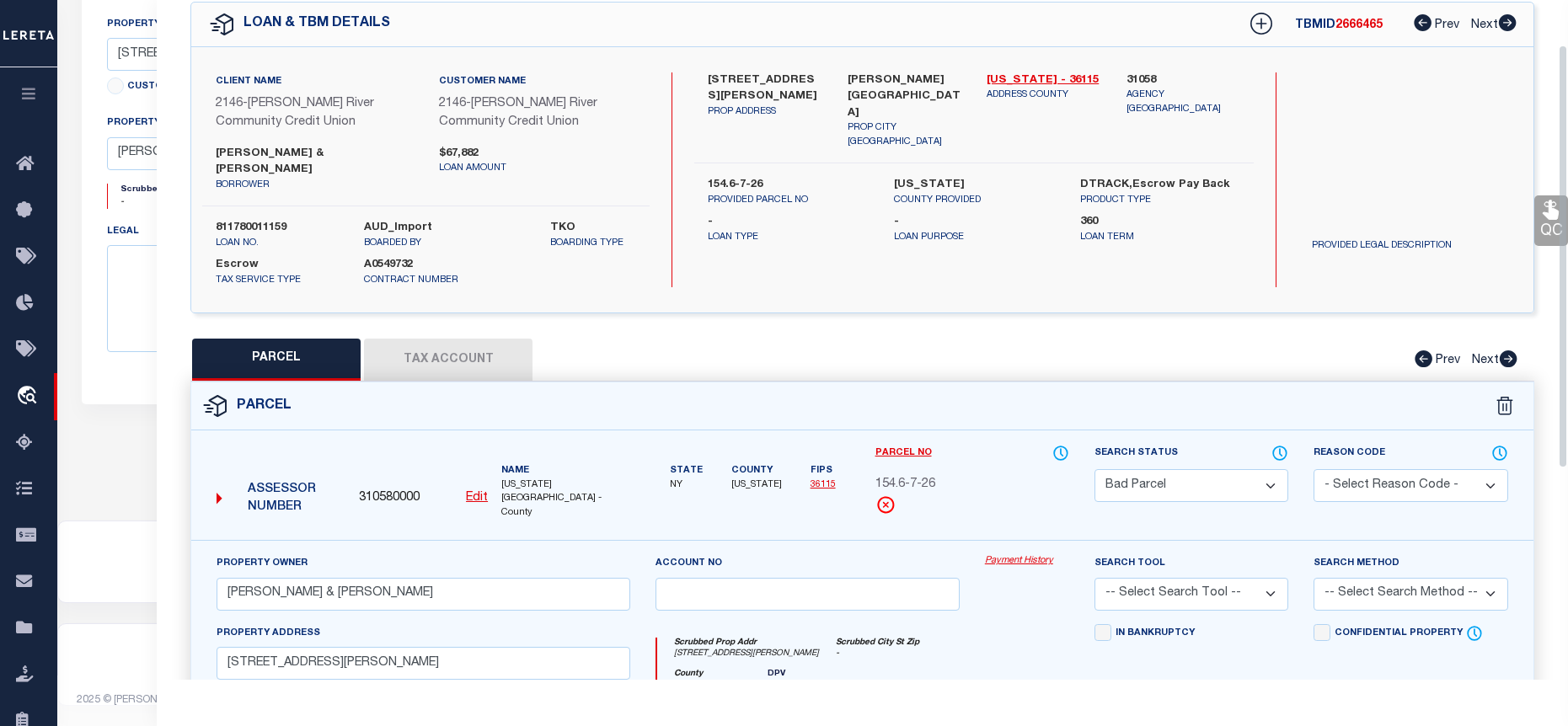
click at [468, 338] on button "Tax Account" at bounding box center [447, 359] width 168 height 42
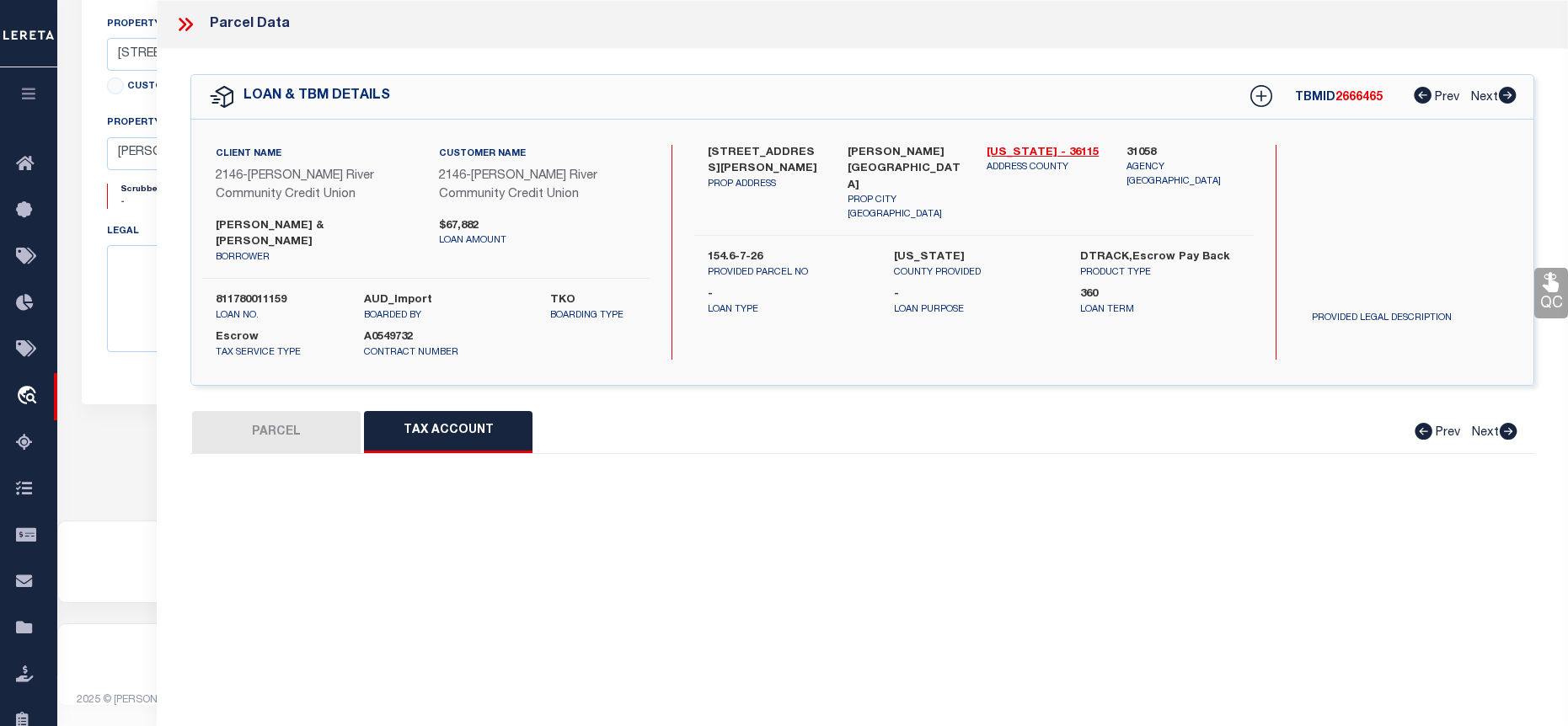
scroll to position [0, 0]
select select "100"
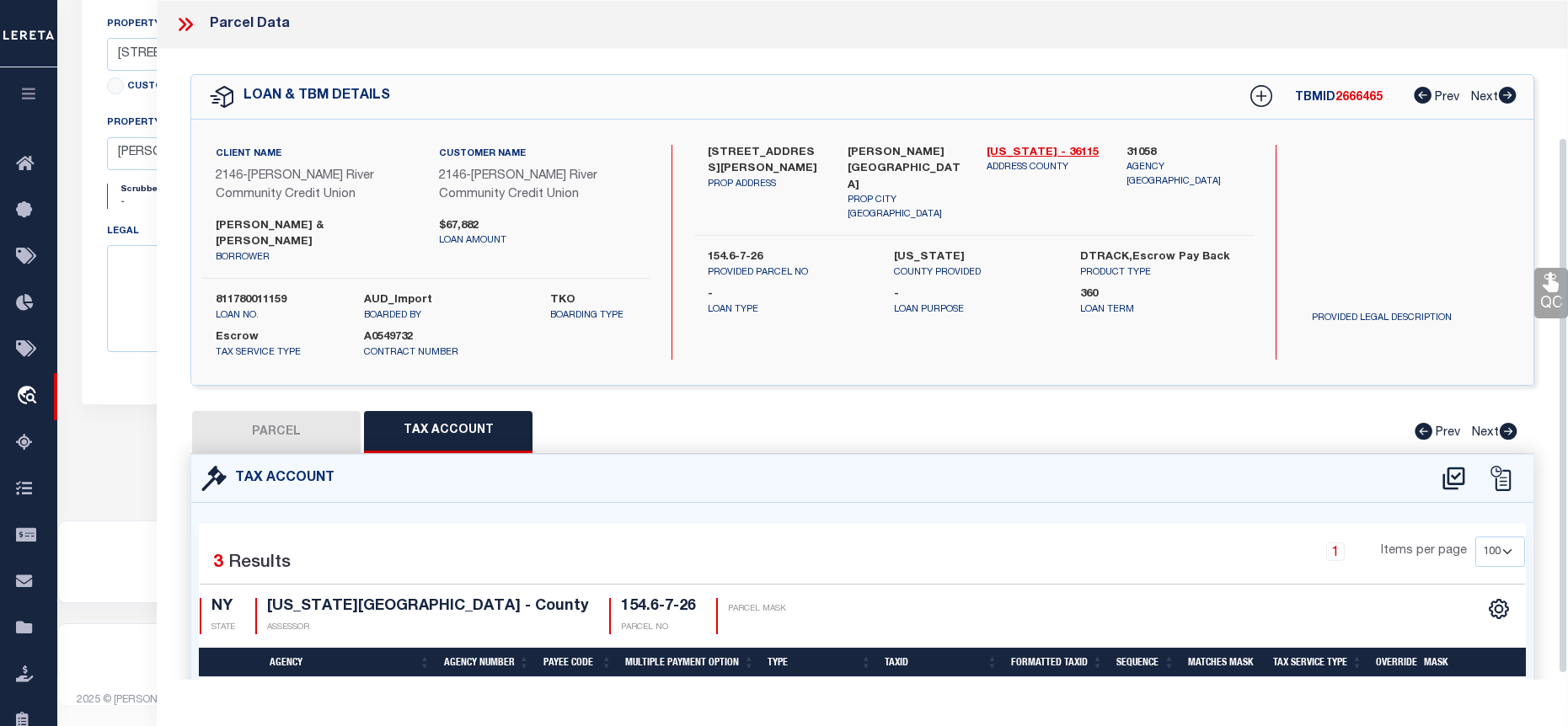
scroll to position [180, 0]
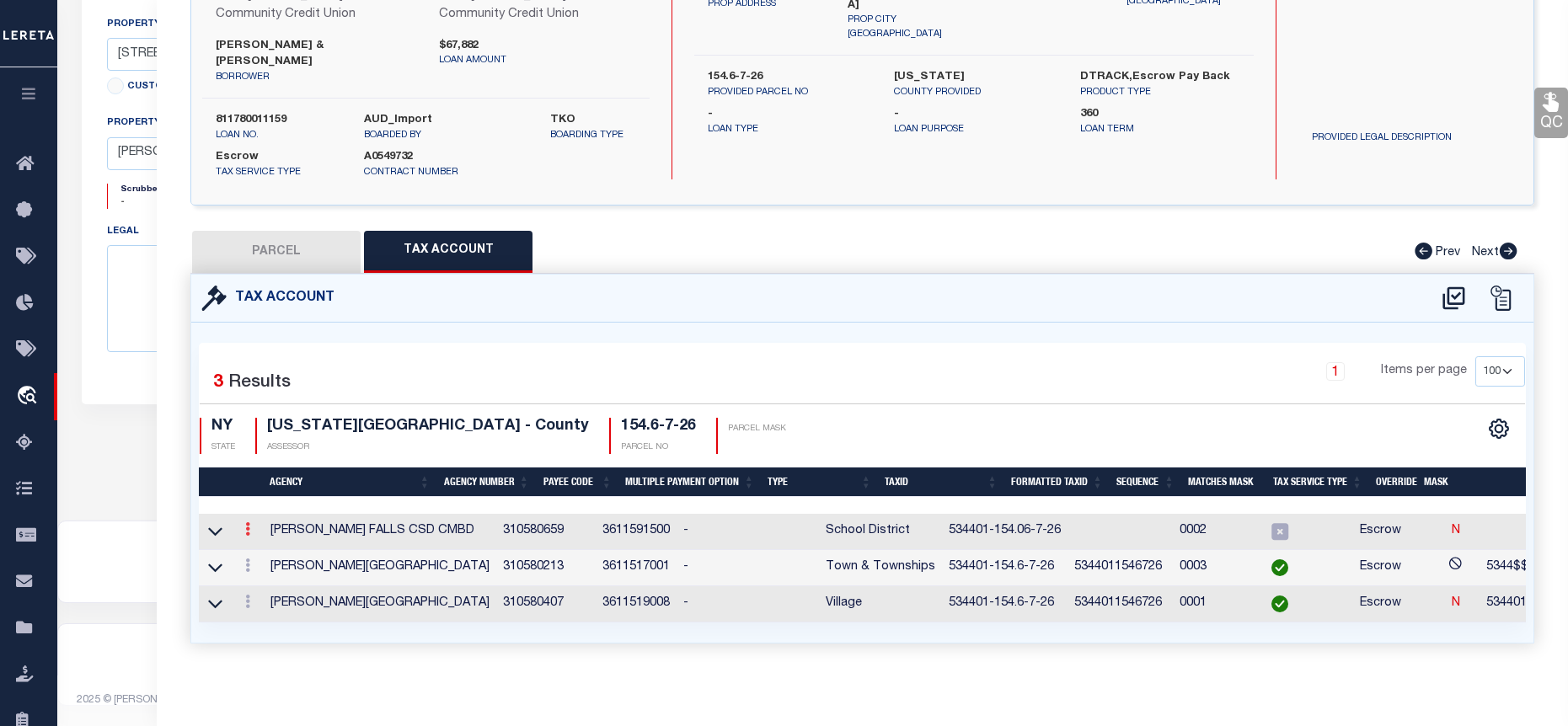
click at [249, 522] on icon at bounding box center [248, 528] width 5 height 13
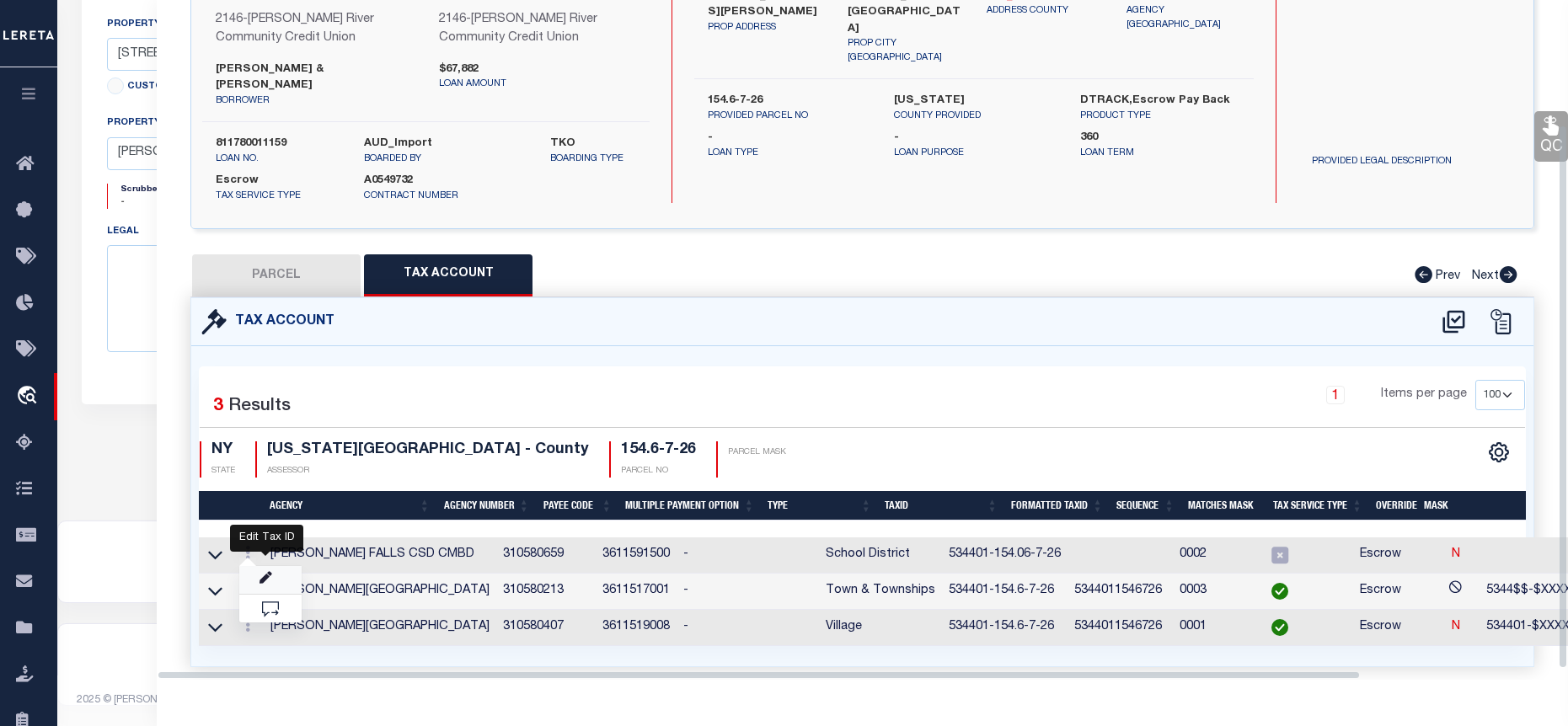
click at [267, 572] on icon "" at bounding box center [266, 578] width 12 height 12
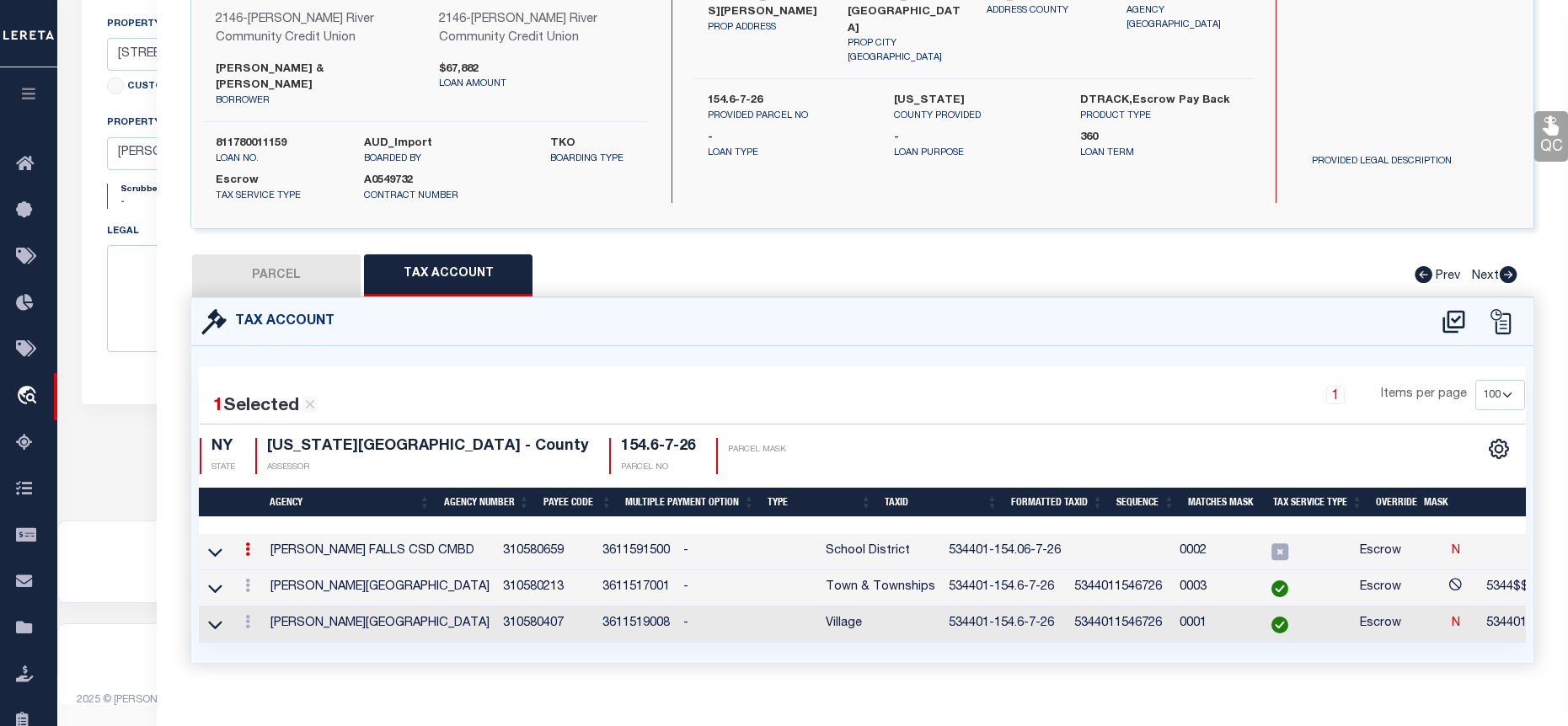
type input "534401-154.06-7-26"
type textarea "53$$$$-$XXXXXXXXXXXXXXXX SWIS-PRINT KEY (PICK UP AS SEEN)"
checkbox input "true"
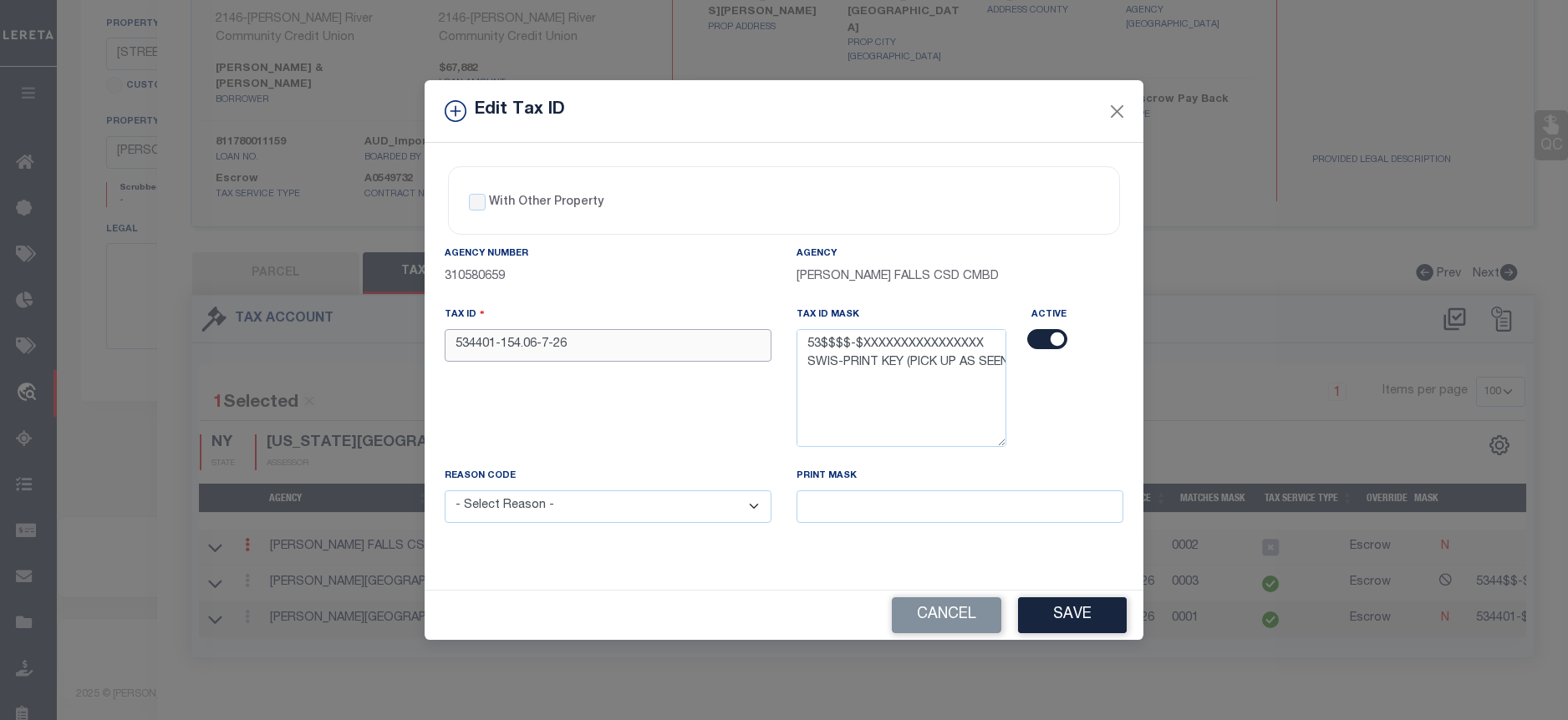
click at [483, 341] on input "534401-154.06-7-26" at bounding box center [608, 346] width 327 height 33
type input "534401-154.06-7-26"
click at [624, 508] on select "- Select Reason - 099 - Other (Provide additional detail) ACT - Agency Changed …" at bounding box center [608, 507] width 327 height 33
select select "ACT"
click at [445, 491] on select "- Select Reason - 099 - Other (Provide additional detail) ACT - Agency Changed …" at bounding box center [608, 507] width 327 height 33
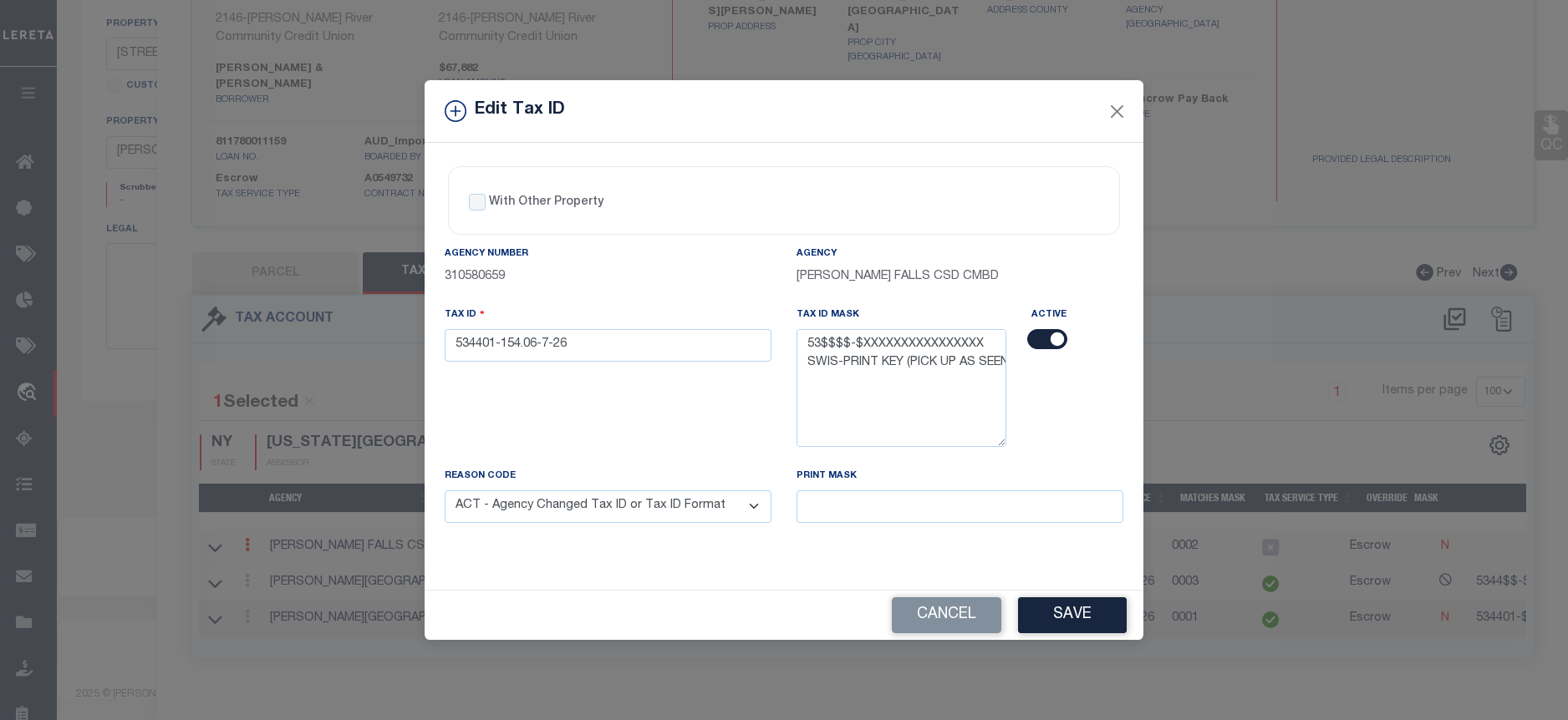
click at [1075, 632] on button "Save" at bounding box center [1072, 615] width 109 height 36
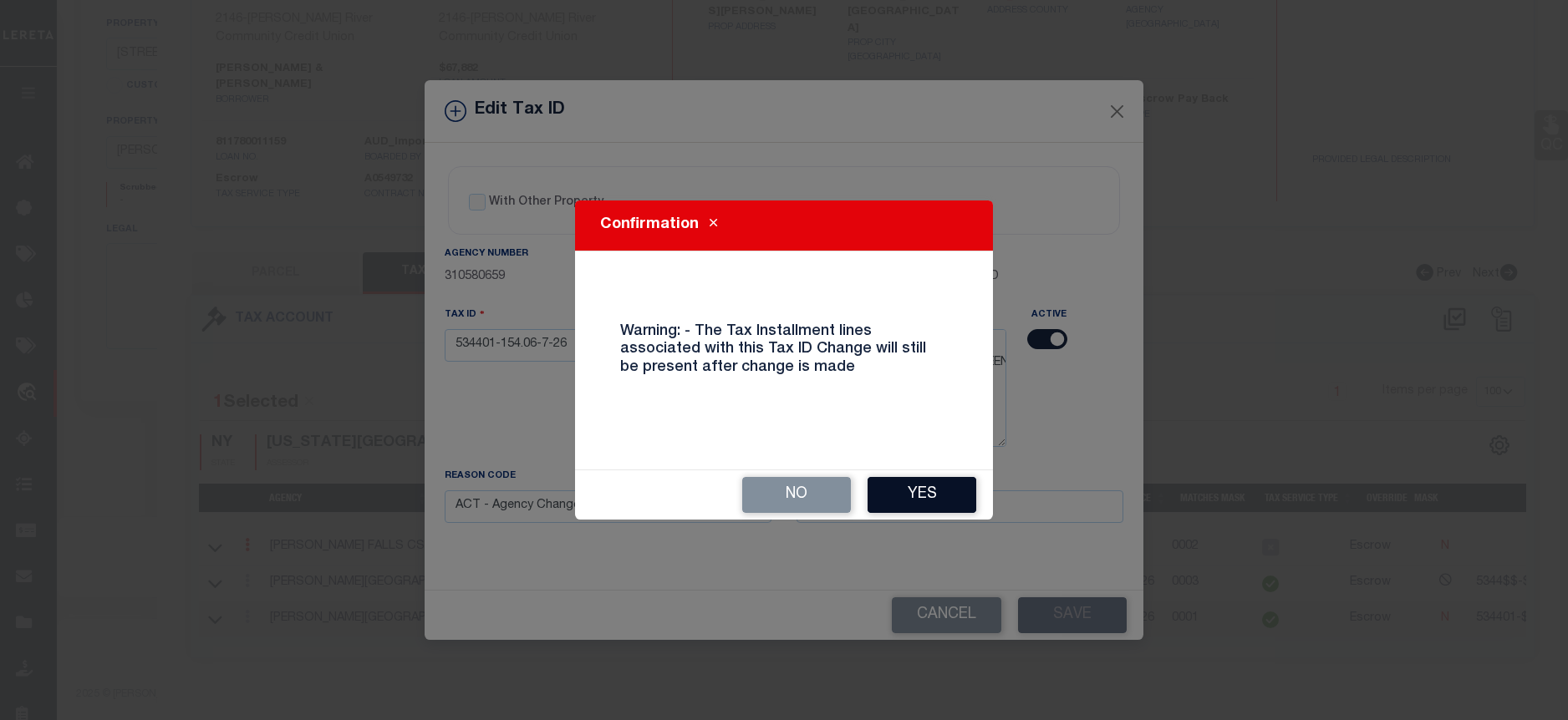
click at [905, 484] on button "Yes" at bounding box center [922, 495] width 109 height 36
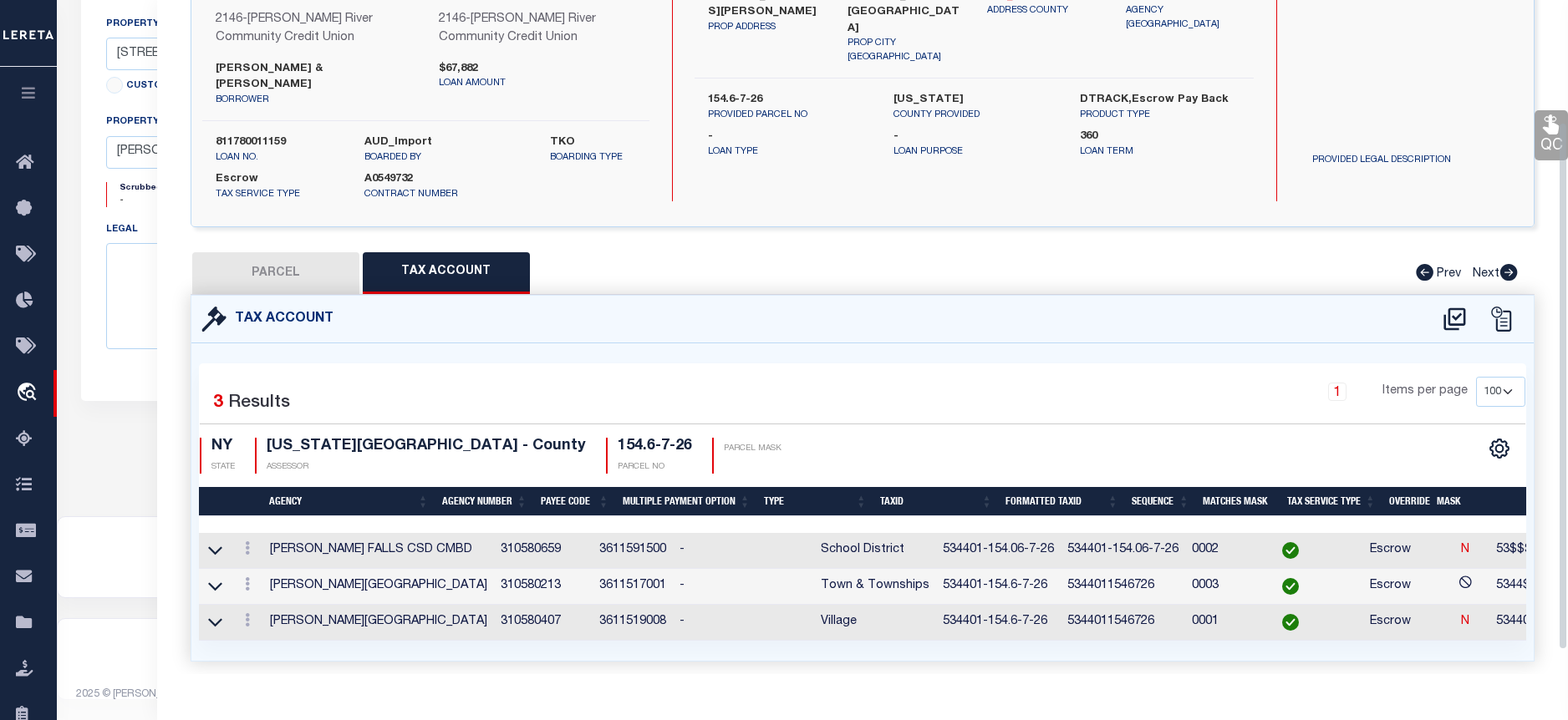
select select
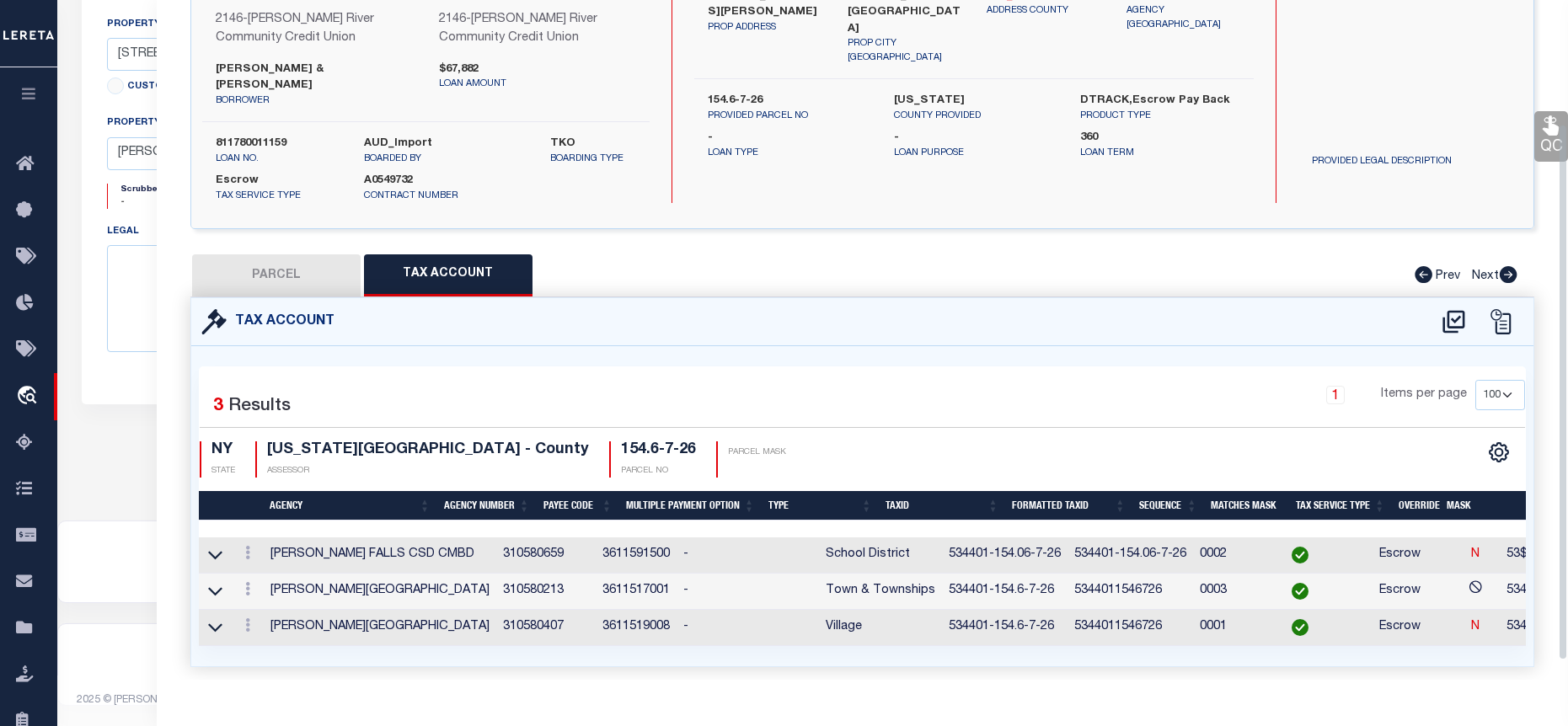
click at [258, 265] on button "PARCEL" at bounding box center [276, 275] width 168 height 42
select select "AS"
checkbox input "false"
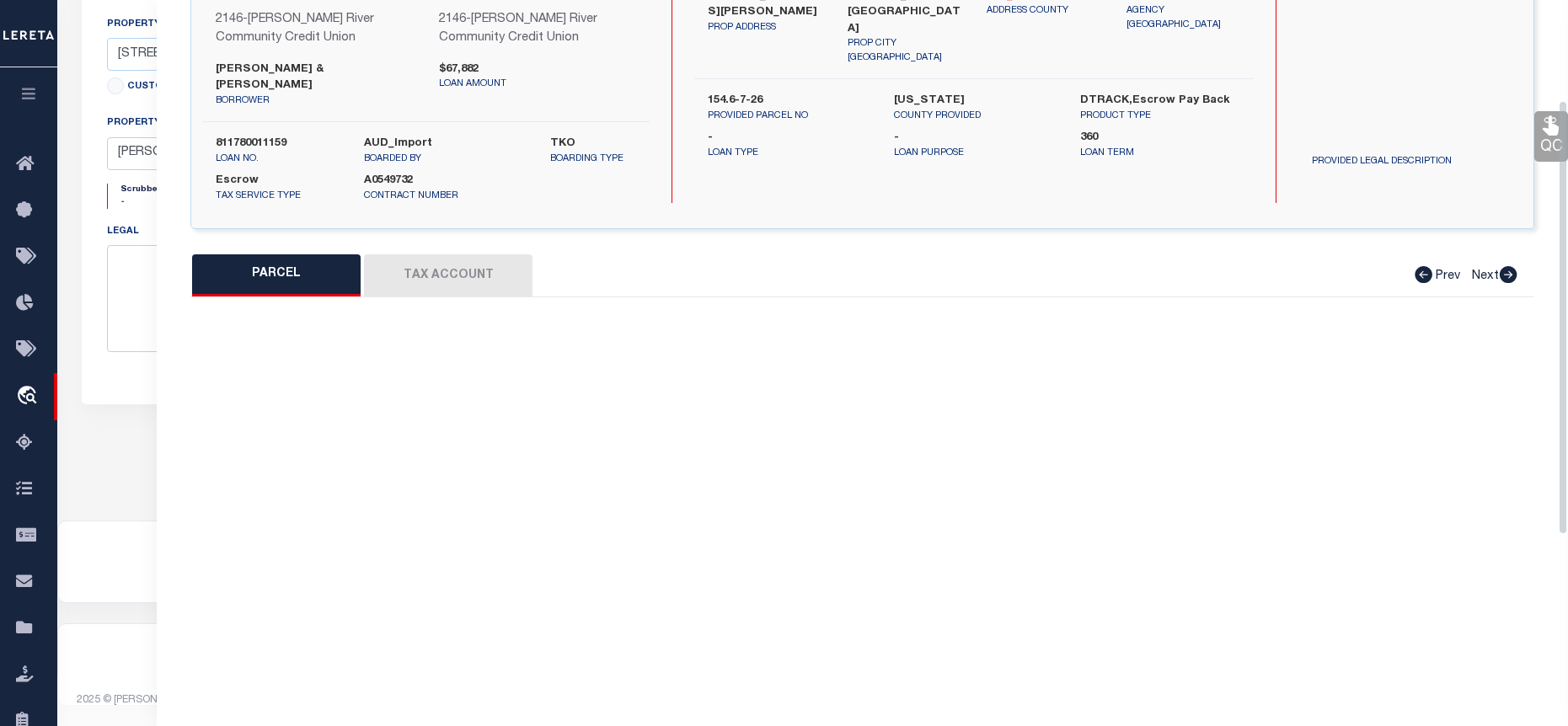
select select "BP"
type input "DUFOUR , WILLIAM & CHRISTOPHER"
select select
type input "7 McDowell Street"
checkbox input "false"
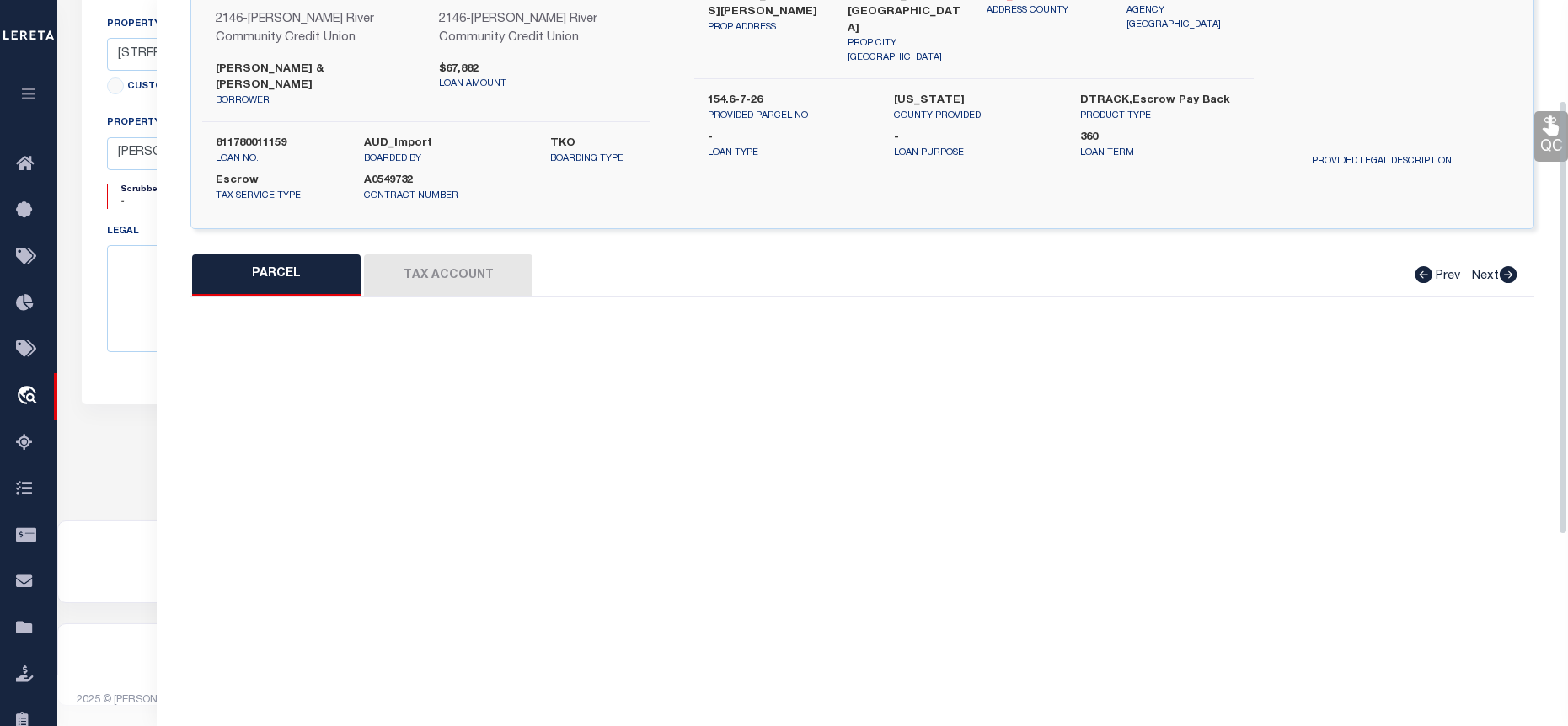
type input "[PERSON_NAME][GEOGRAPHIC_DATA] [GEOGRAPHIC_DATA] 12839"
type textarea "Legal description not given for property ACS 0.11"
type textarea "Tax ID Special Project"
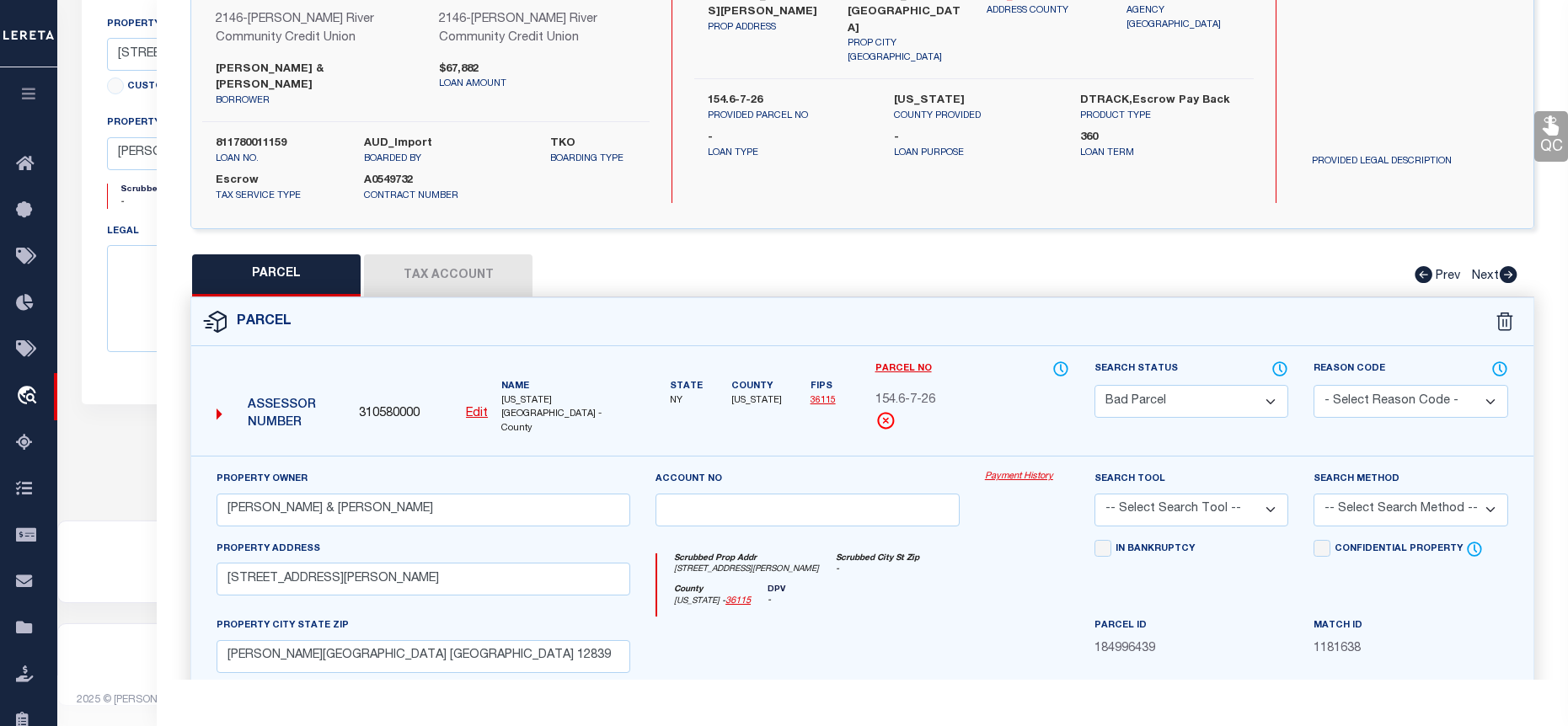
click at [1197, 400] on div "Search Status Automated Search Bad Parcel Complete Duplicate Parcel High Dollar…" at bounding box center [1191, 408] width 219 height 96
select select "PC"
click at [1094, 385] on select "Automated Search Bad Parcel Complete Duplicate Parcel High Dollar Reporting In …" at bounding box center [1191, 402] width 194 height 33
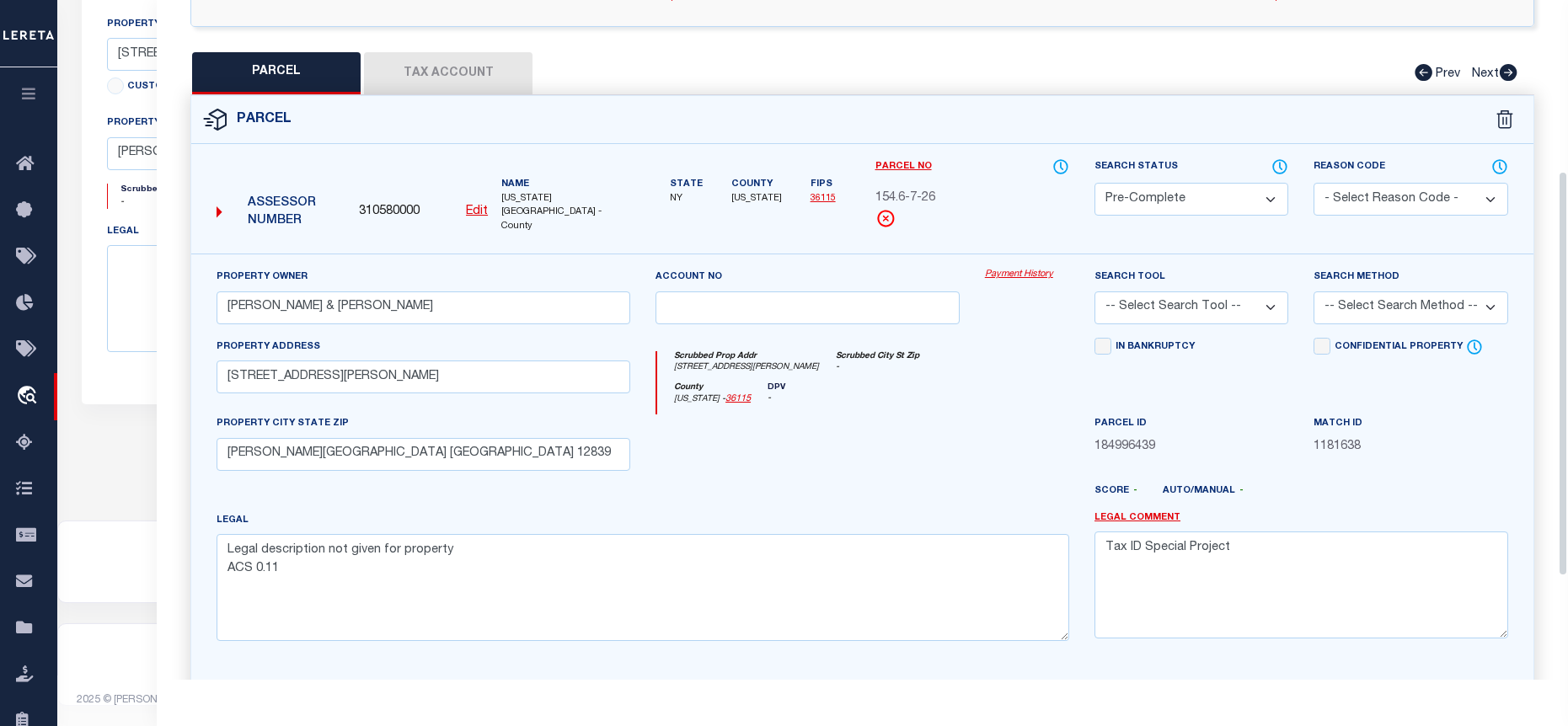
scroll to position [410, 0]
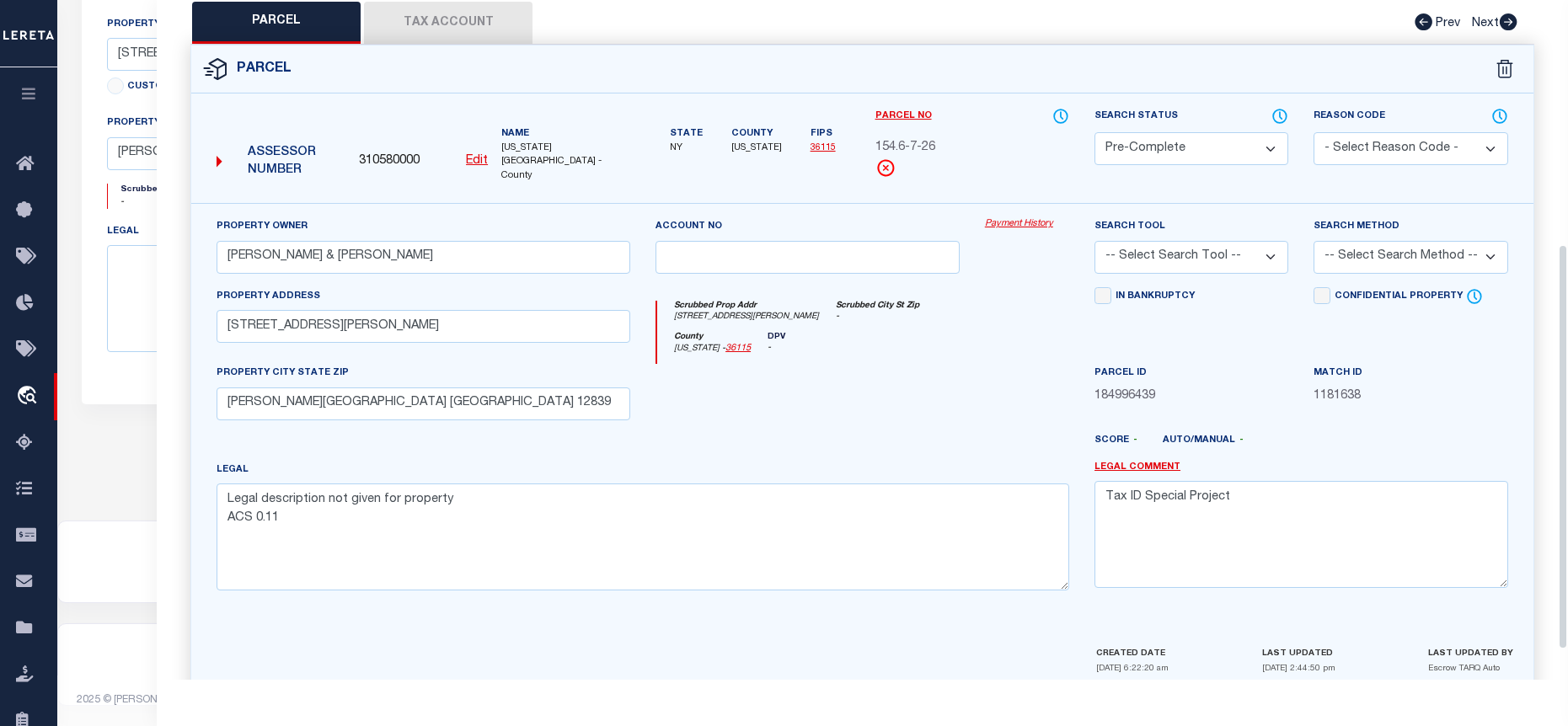
click at [1215, 244] on select "-- Select Search Tool -- 3rd Party Website Agency File Agency Website ATLS CNV-…" at bounding box center [1191, 257] width 194 height 33
select select "AGF"
click at [1094, 241] on select "-- Select Search Tool -- 3rd Party Website Agency File Agency Website ATLS CNV-…" at bounding box center [1191, 257] width 194 height 33
click at [1333, 241] on select "-- Select Search Method -- Property Address Legal Liability Info Provided" at bounding box center [1410, 257] width 194 height 33
select select "ADD"
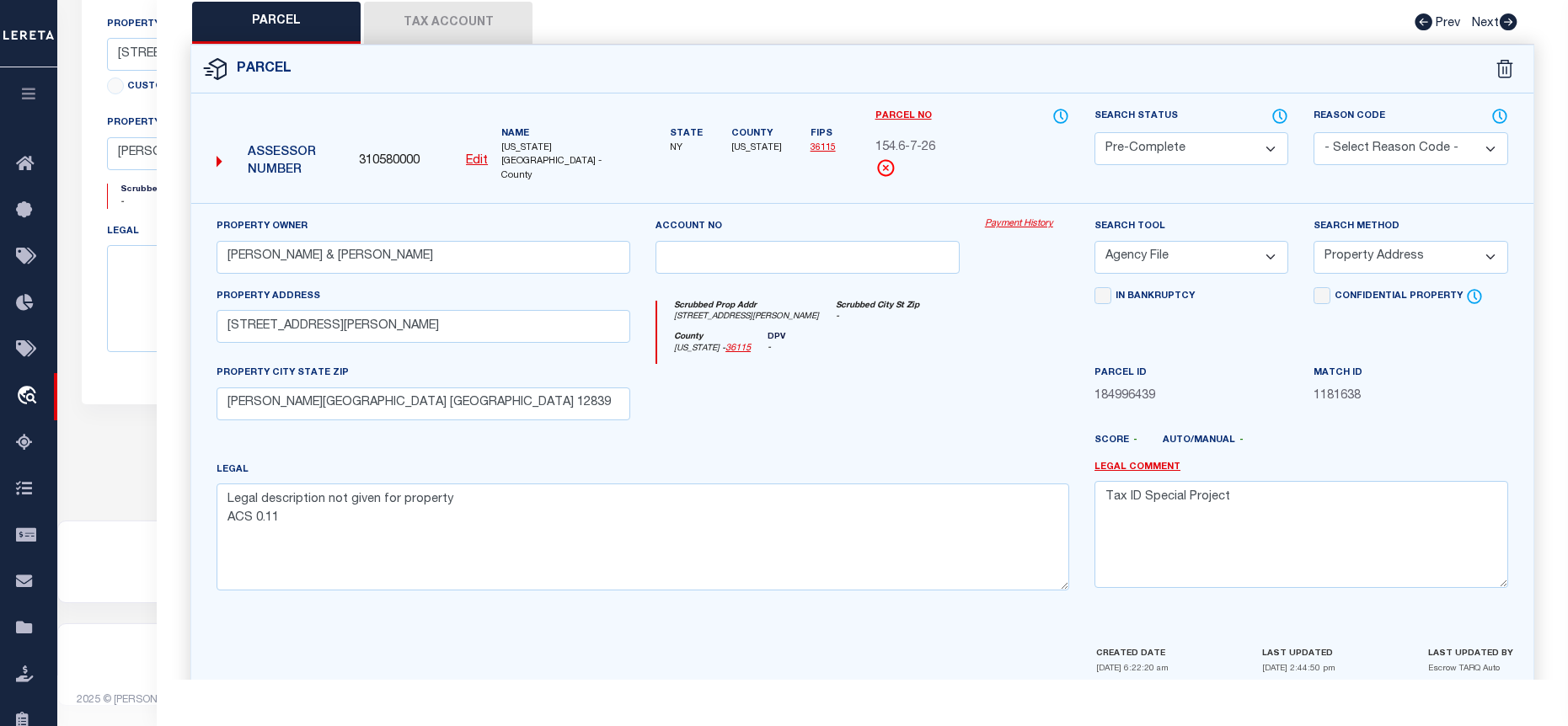
click at [1313, 241] on select "-- Select Search Method -- Property Address Legal Liability Info Provided" at bounding box center [1410, 257] width 194 height 33
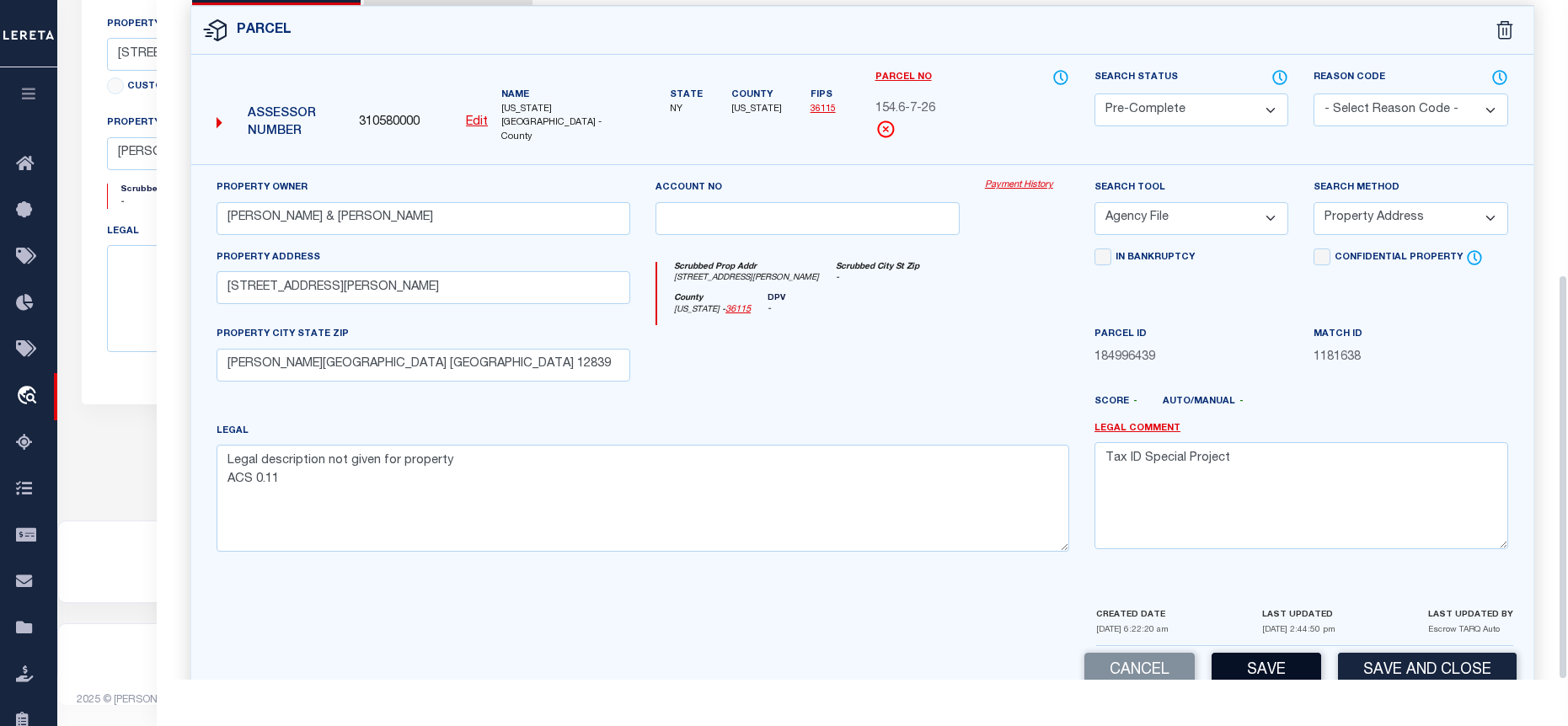
scroll to position [459, 0]
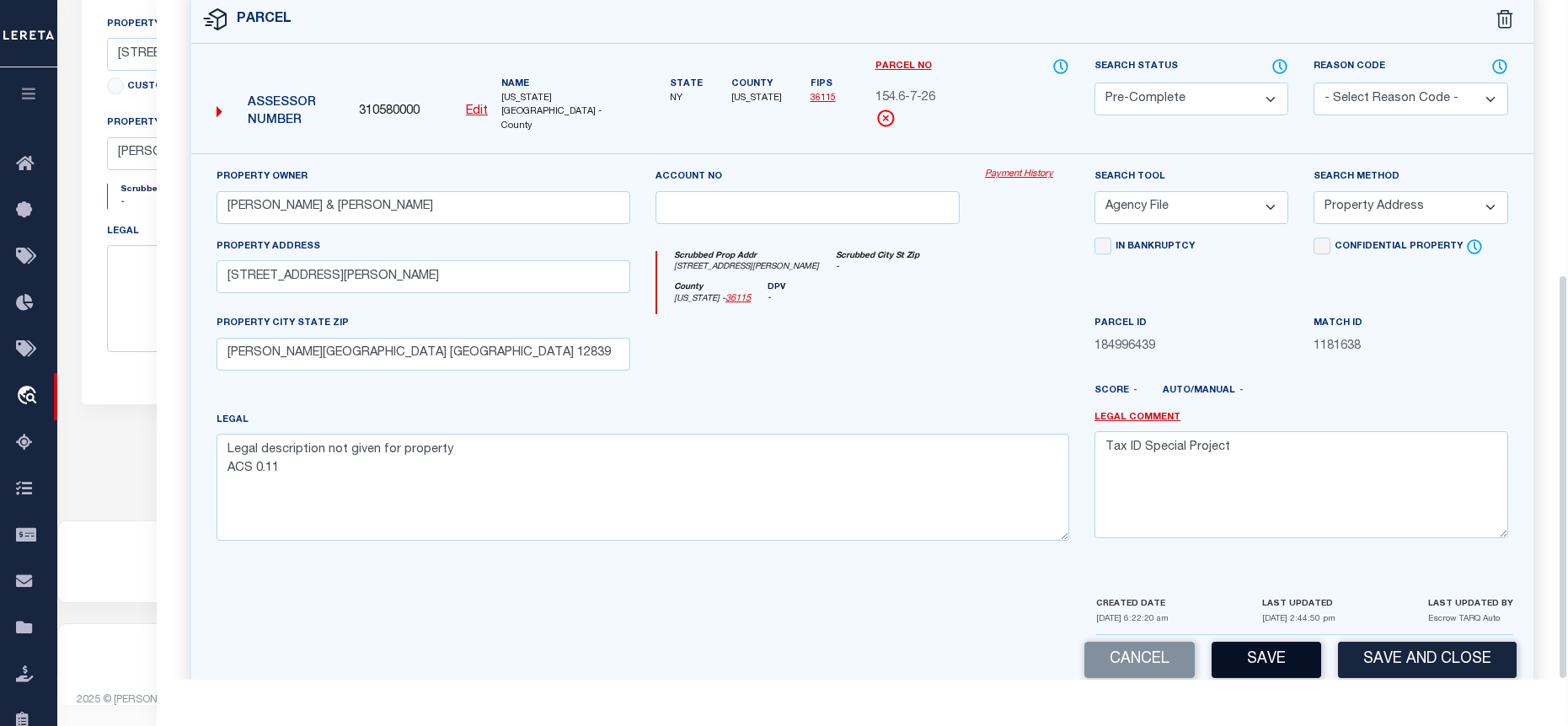
click at [1266, 641] on button "Save" at bounding box center [1267, 660] width 110 height 37
select select "AS"
select select
checkbox input "false"
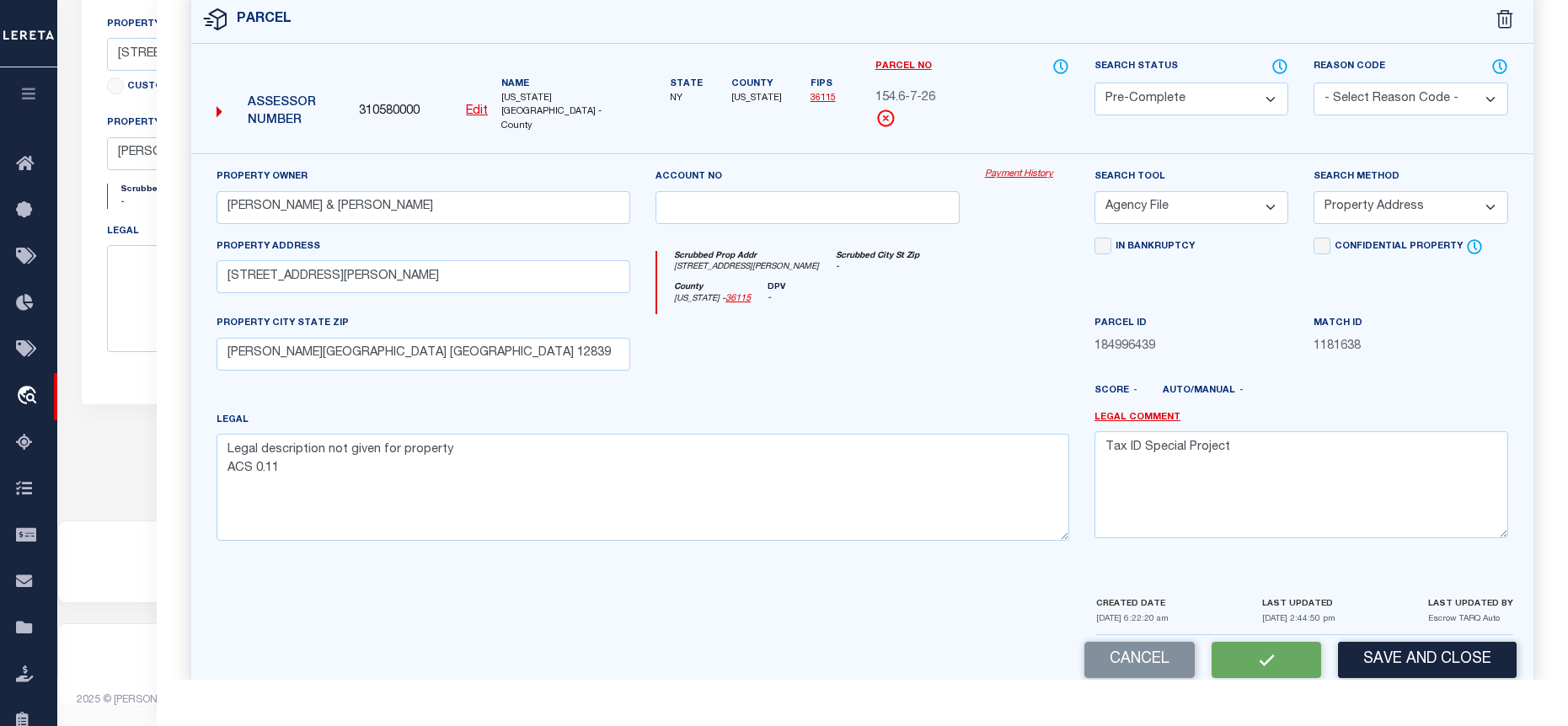
checkbox input "false"
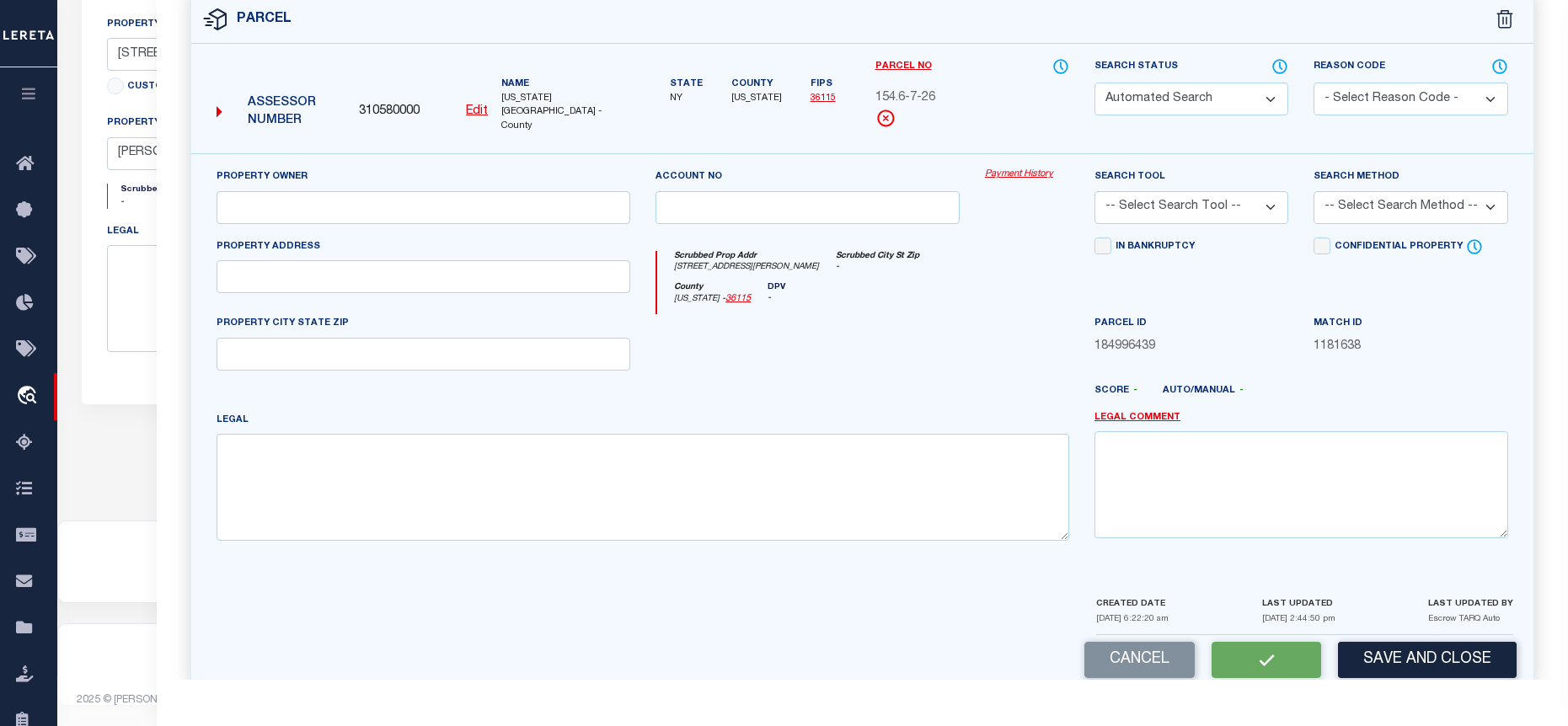
select select "PC"
type input "DUFOUR , WILLIAM & CHRISTOPHER"
select select "AGF"
select select "ADD"
type input "7 McDowell Street"
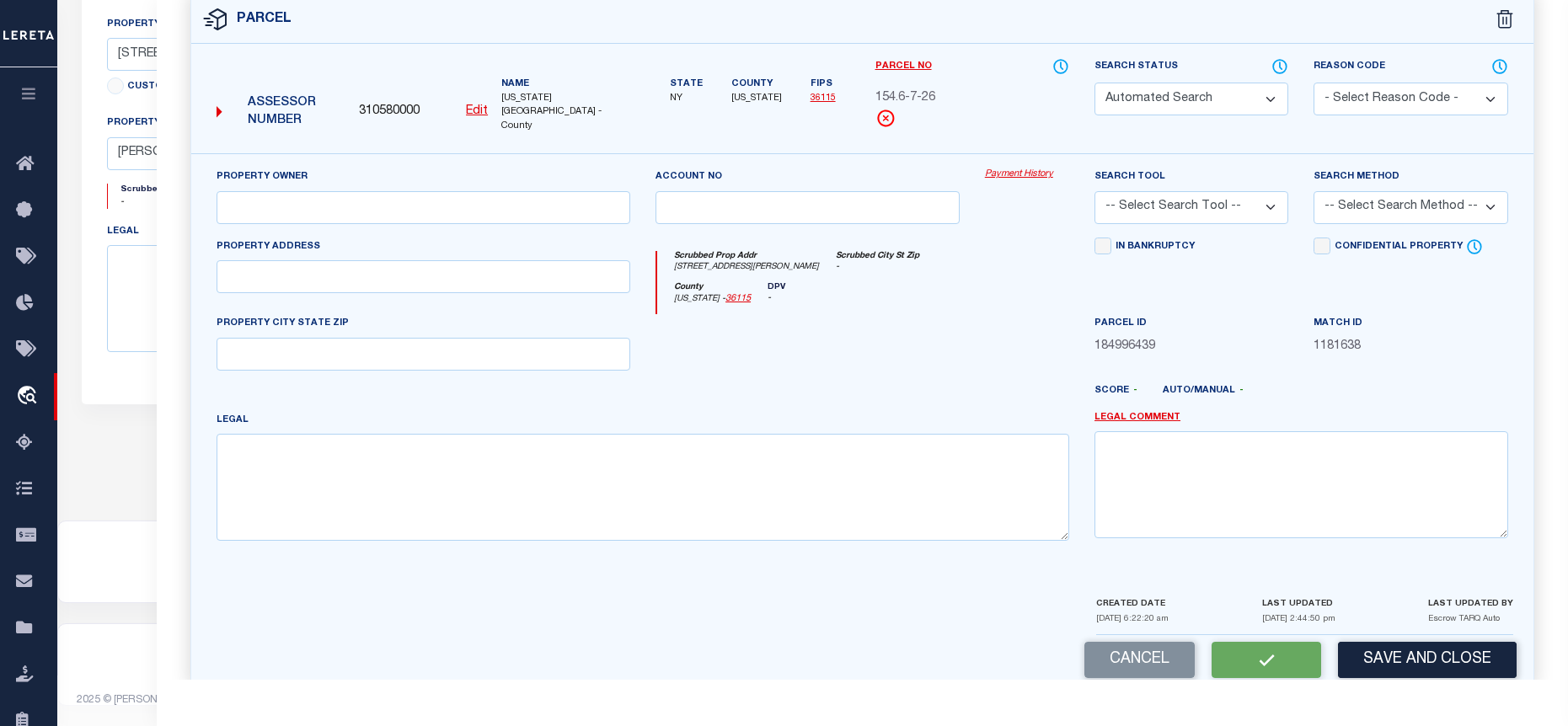
type input "[PERSON_NAME][GEOGRAPHIC_DATA] [GEOGRAPHIC_DATA] 12839"
type textarea "Legal description not given for property ACS 0.11"
type textarea "Tax ID Special Project"
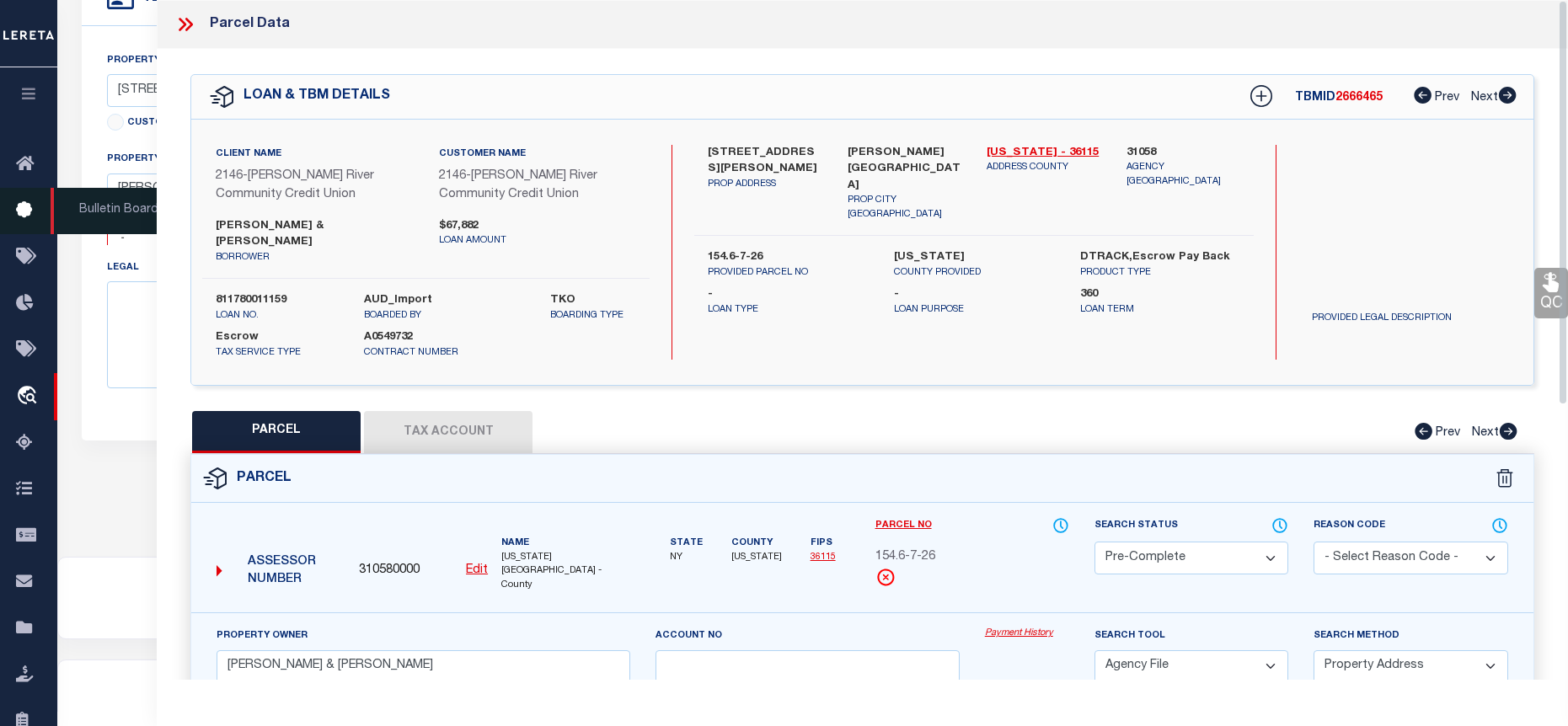
scroll to position [496, 0]
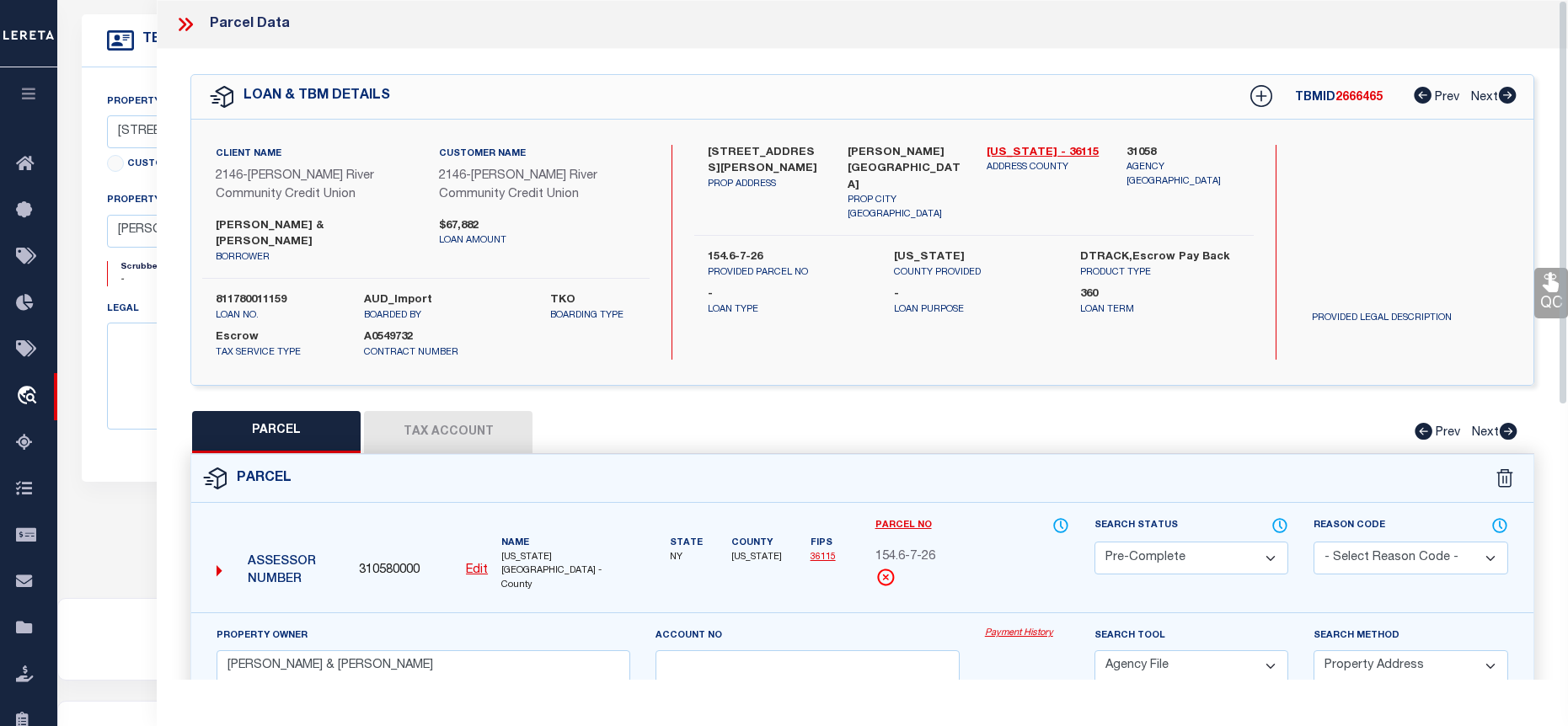
click at [184, 28] on icon at bounding box center [185, 24] width 22 height 22
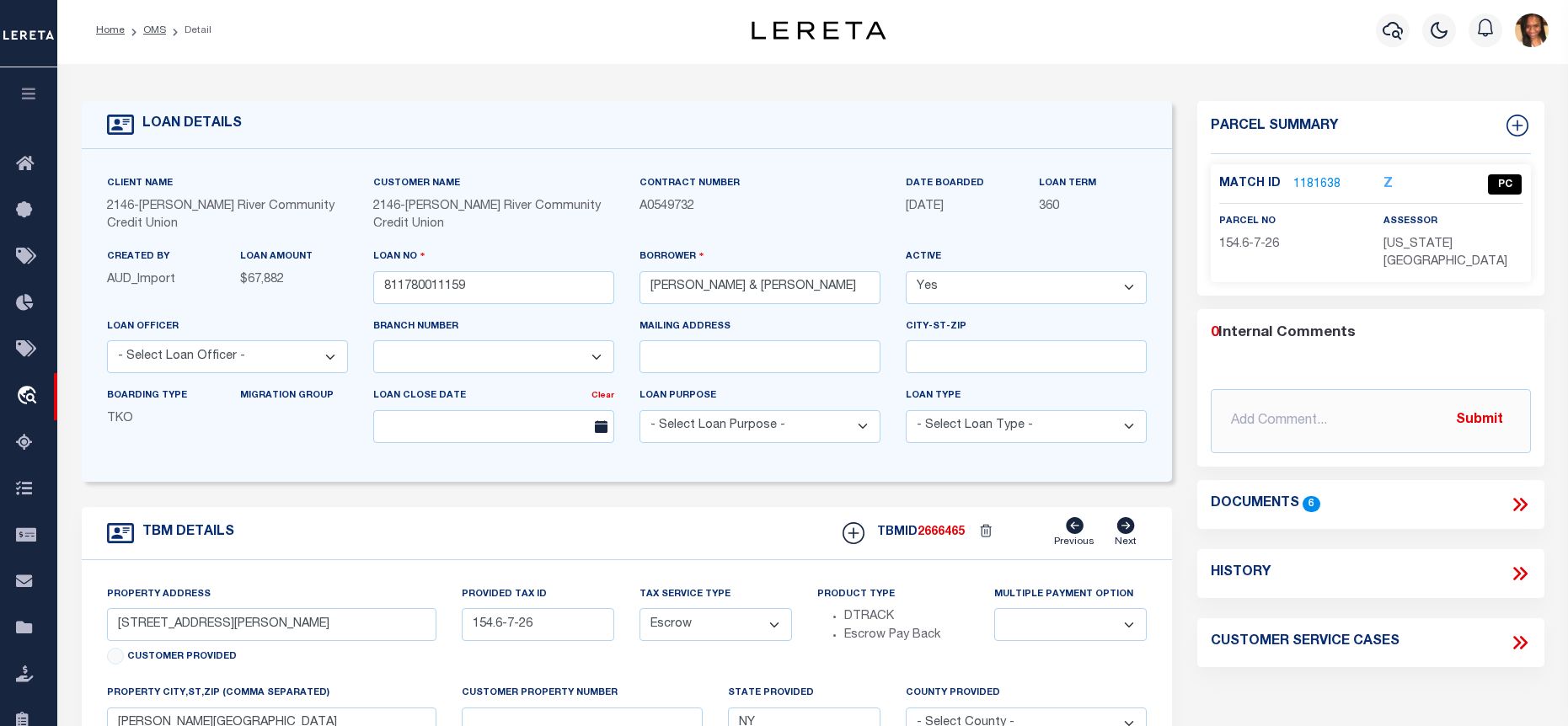
scroll to position [0, 0]
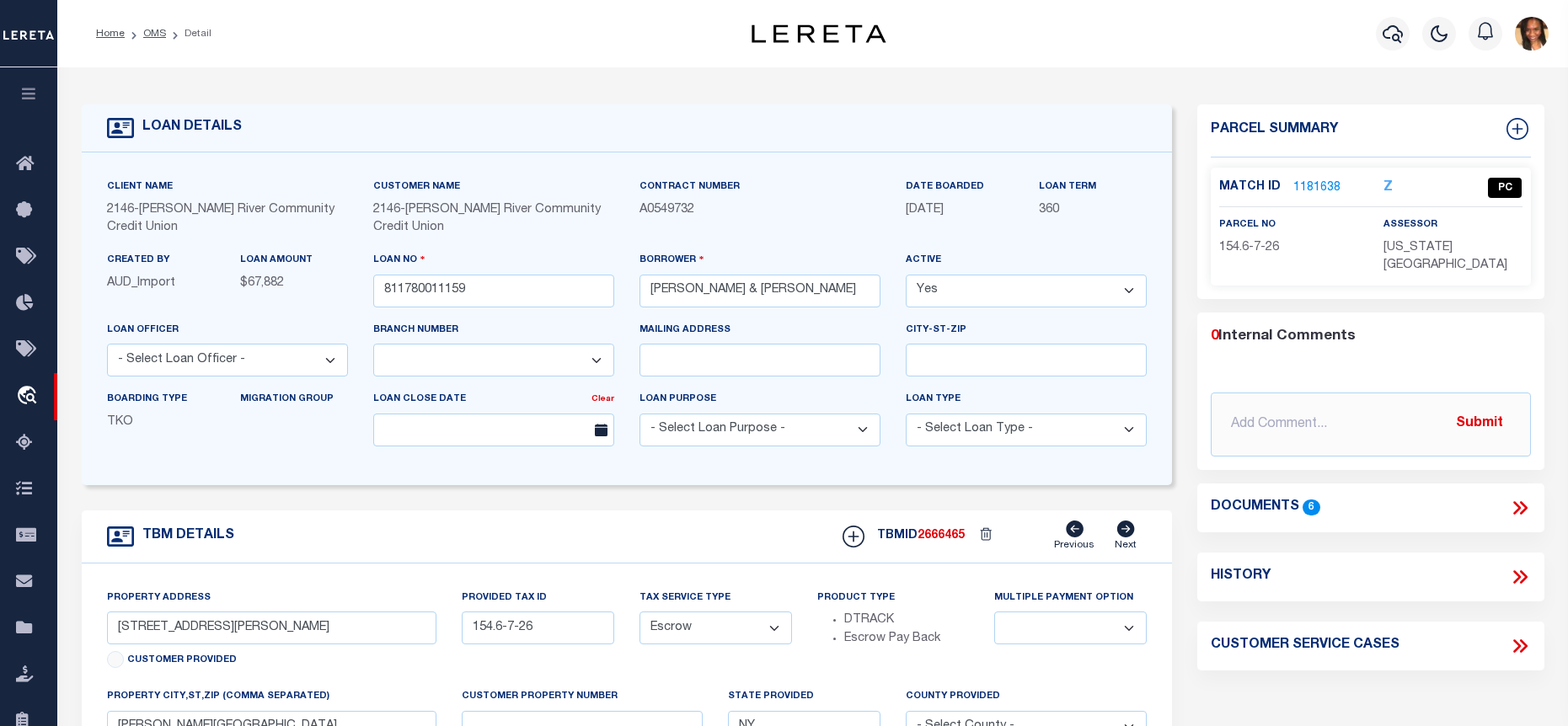
click at [93, 31] on ol "Home OMS Detail" at bounding box center [153, 33] width 142 height 36
click at [99, 34] on link "Home" at bounding box center [110, 34] width 29 height 10
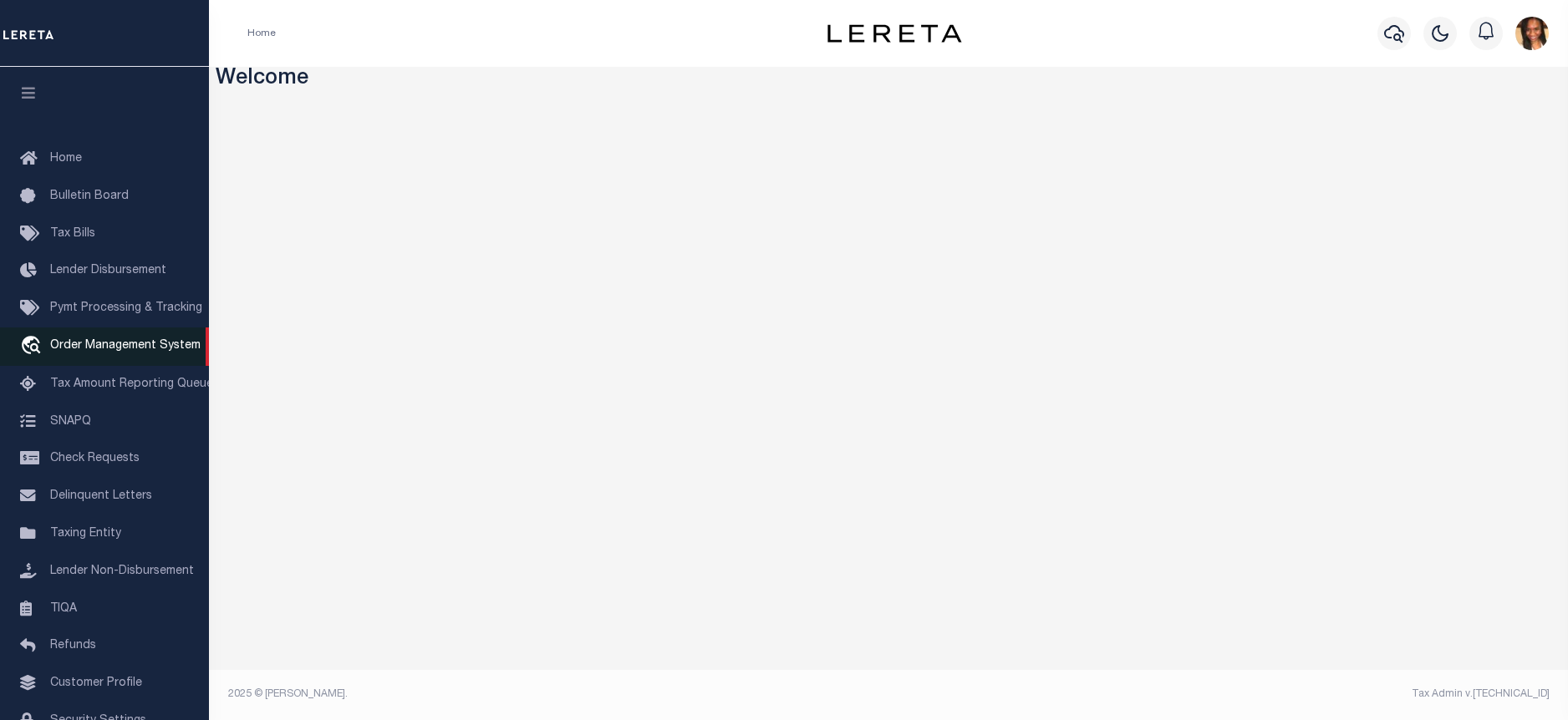
click at [81, 348] on span "Order Management System" at bounding box center [125, 346] width 150 height 12
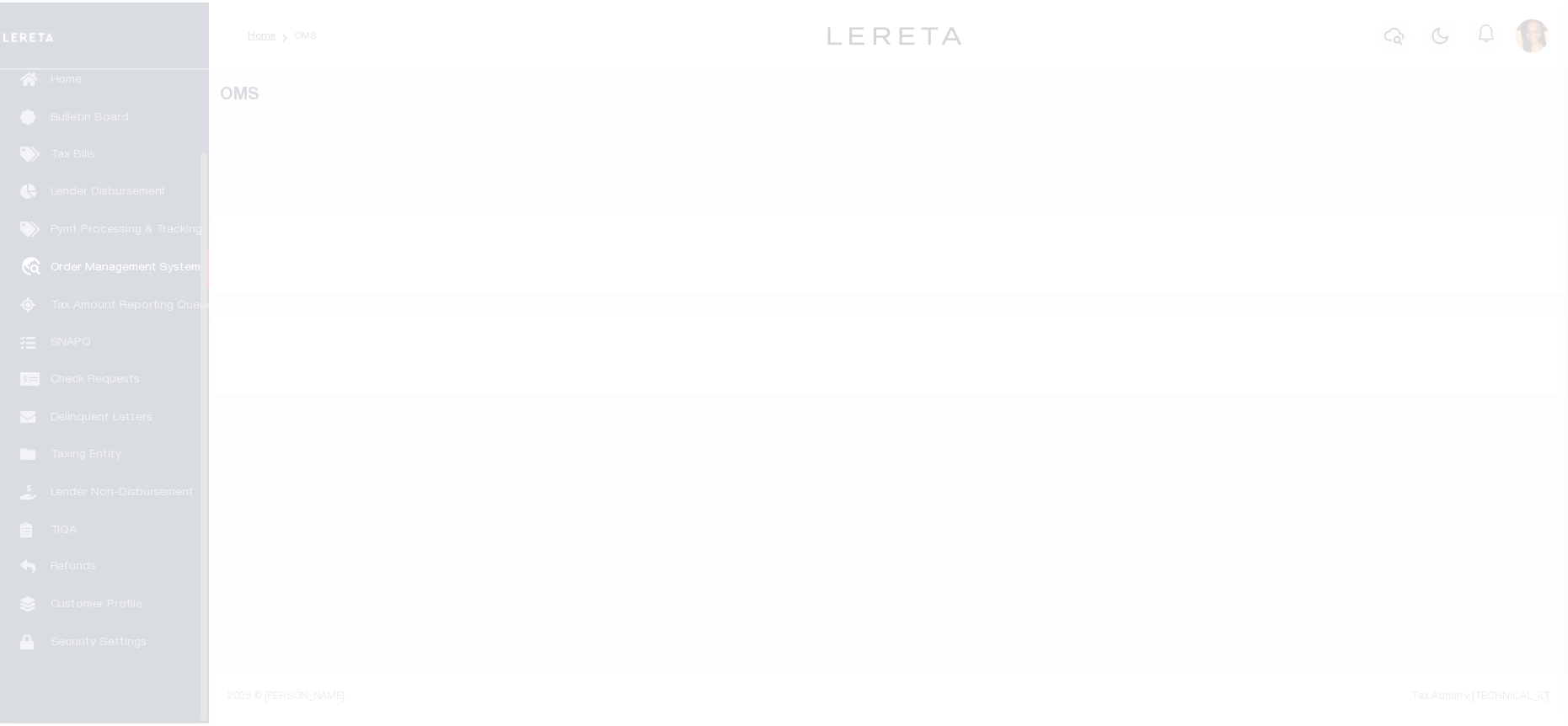
scroll to position [94, 0]
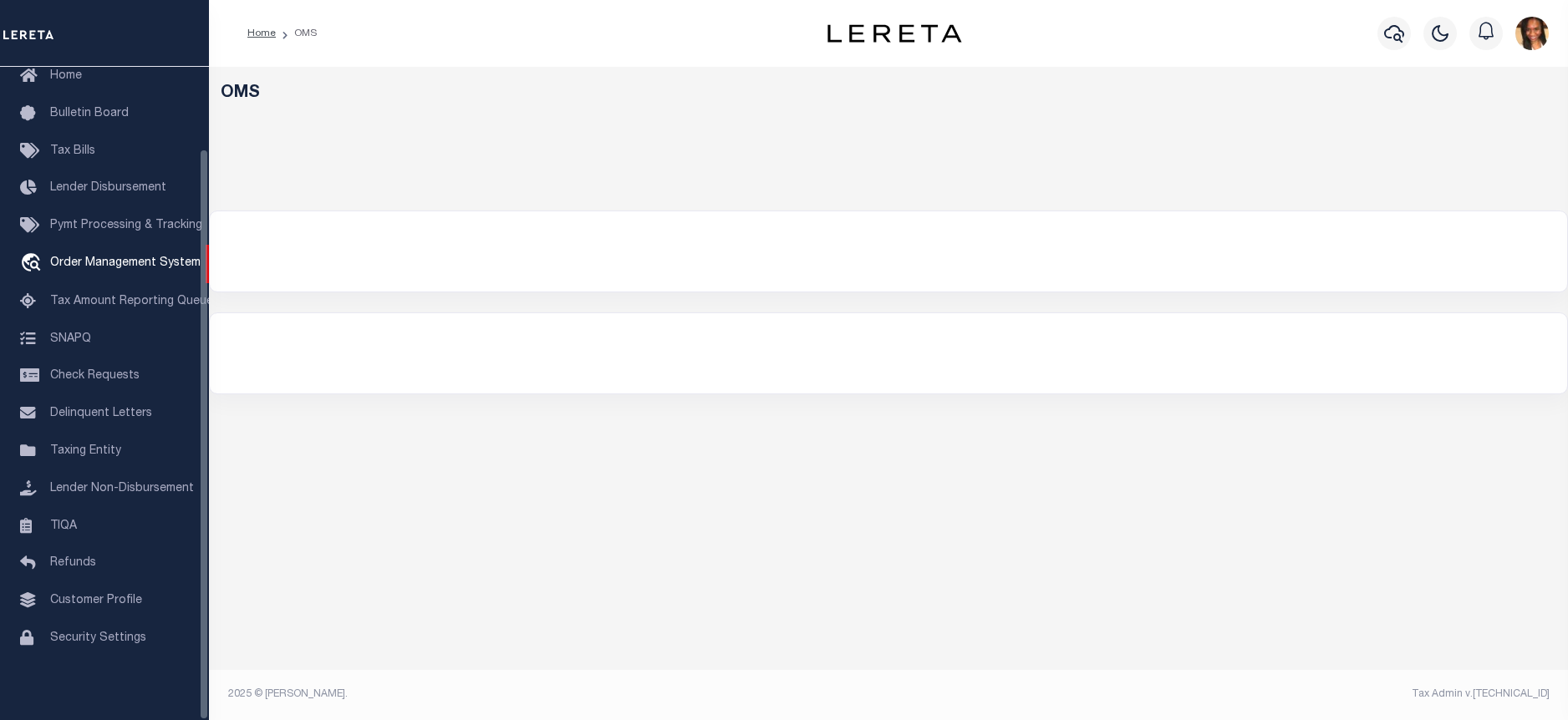
select select "200"
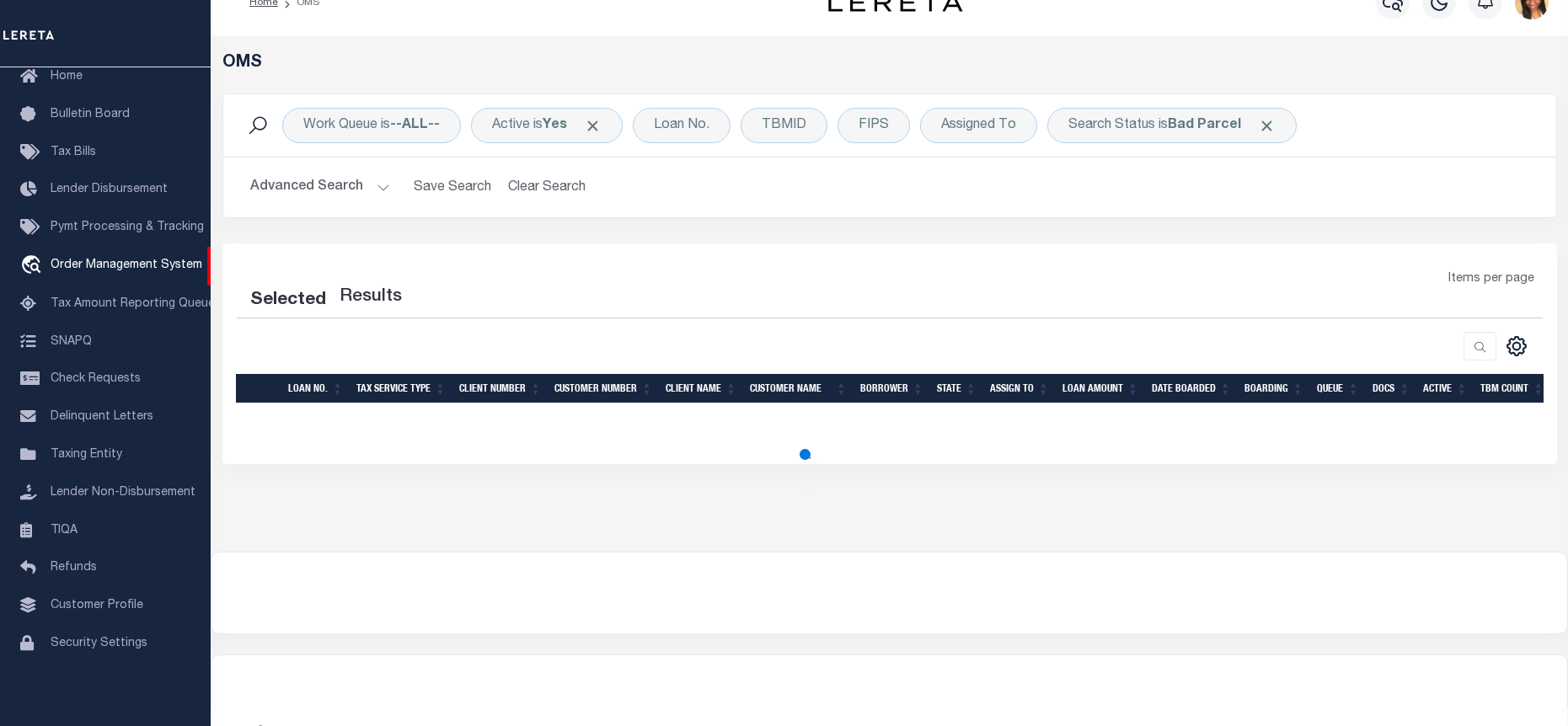
scroll to position [63, 0]
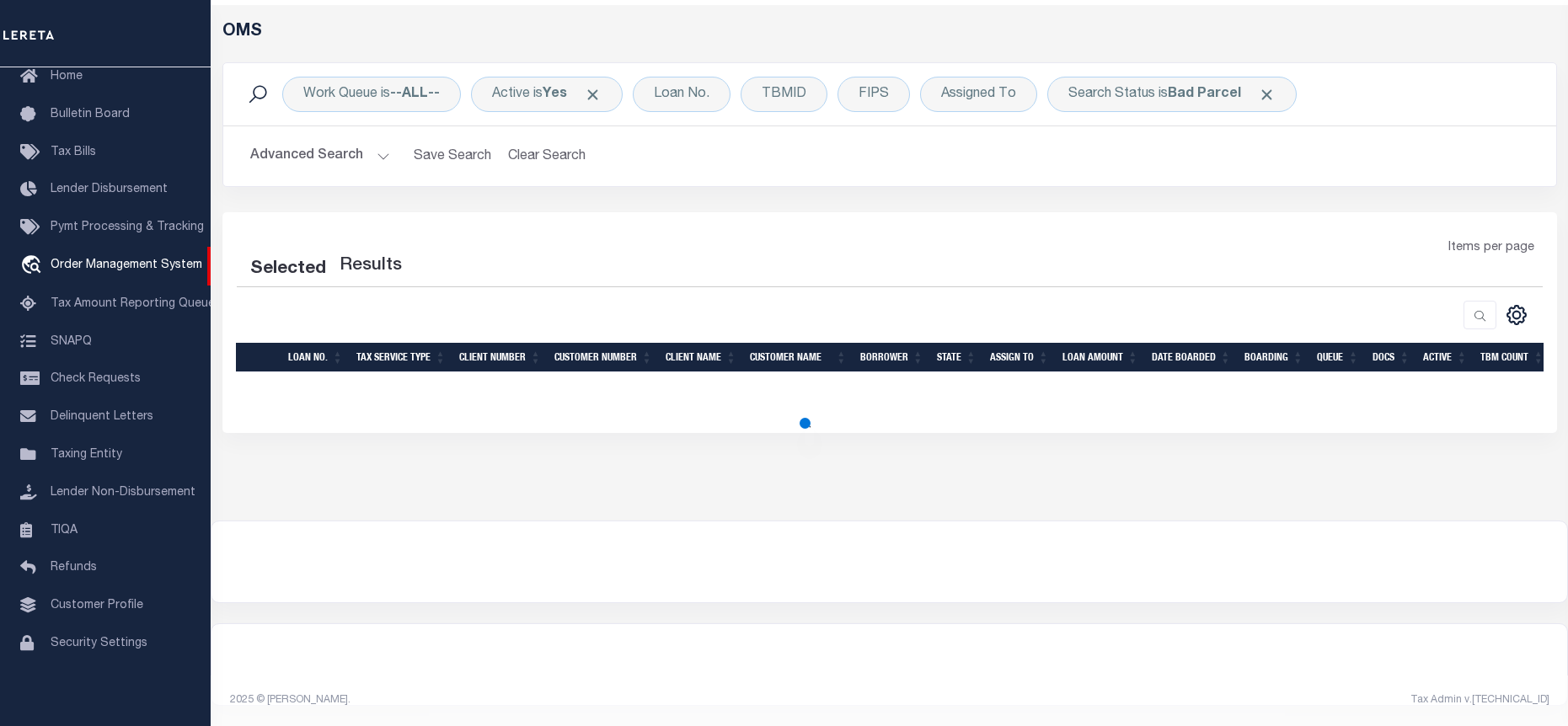
select select "200"
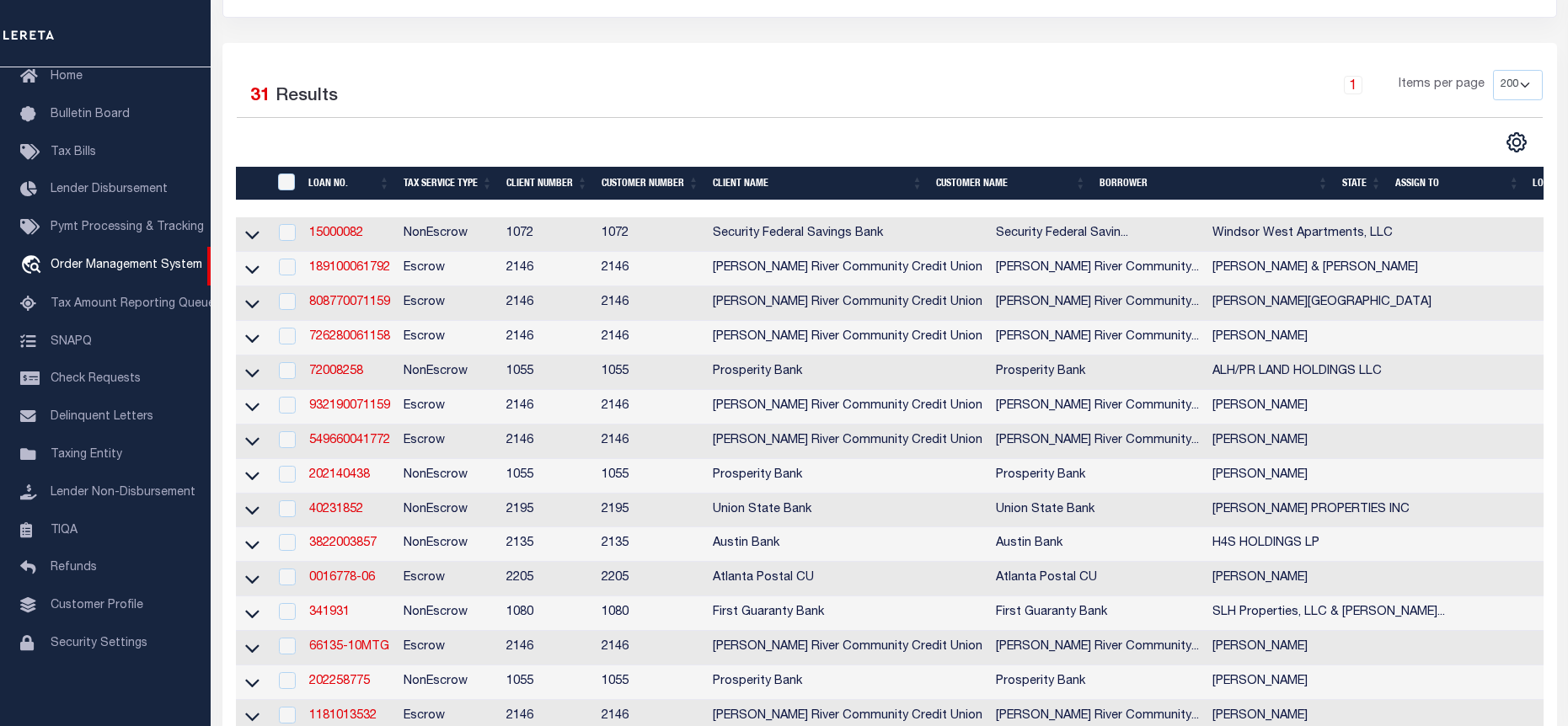
scroll to position [146, 0]
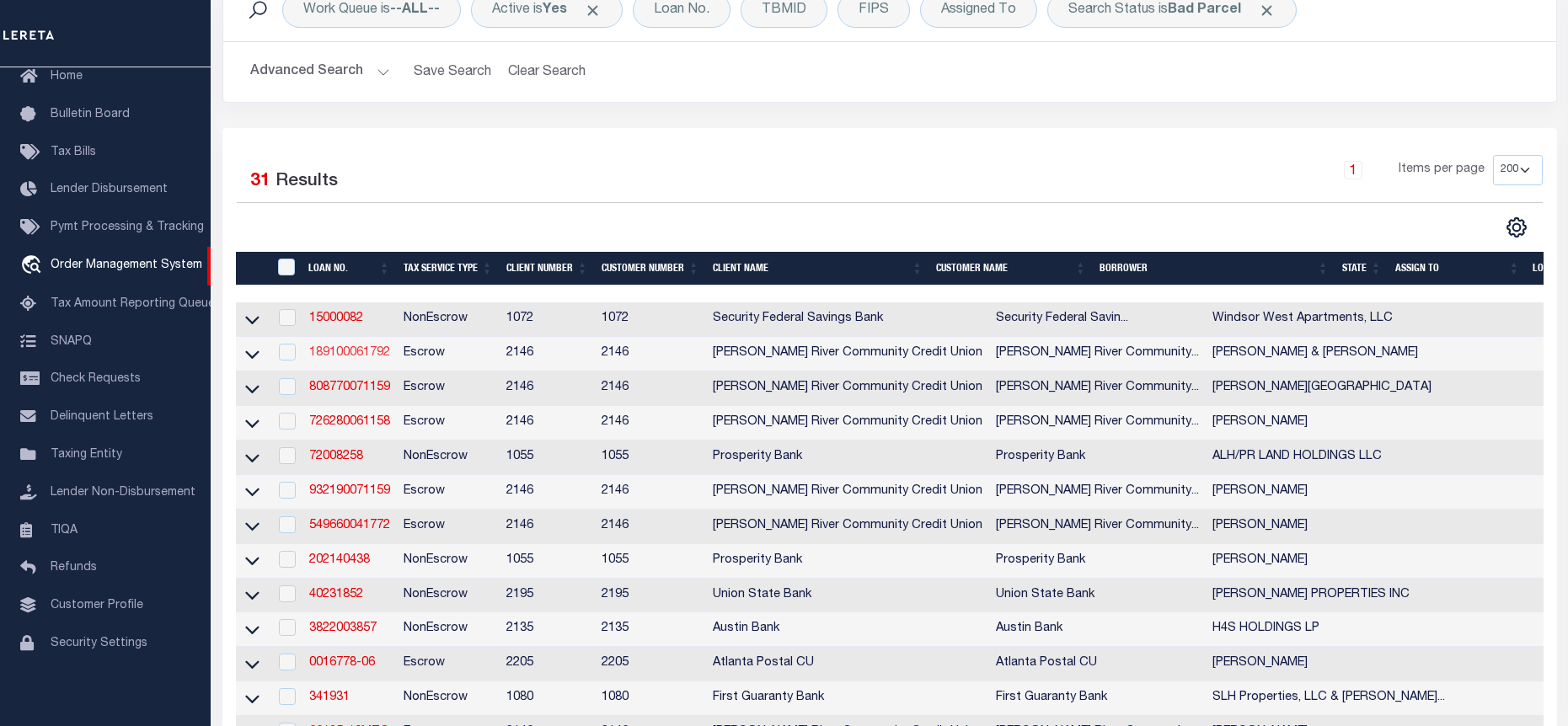
click at [388, 355] on link "189100061792" at bounding box center [350, 353] width 81 height 12
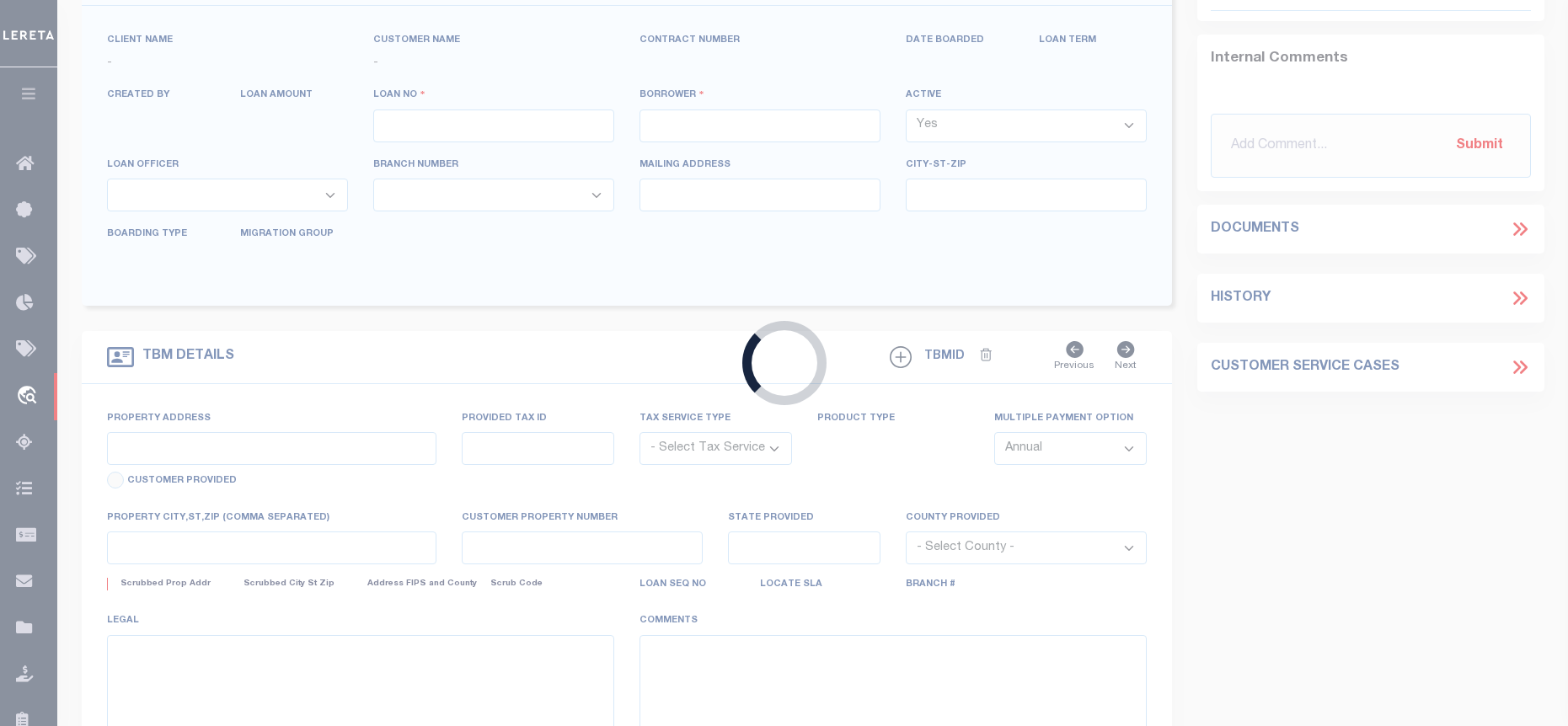
type input "189100061792"
type input "[PERSON_NAME] & [PERSON_NAME]"
select select
select select "Escrow"
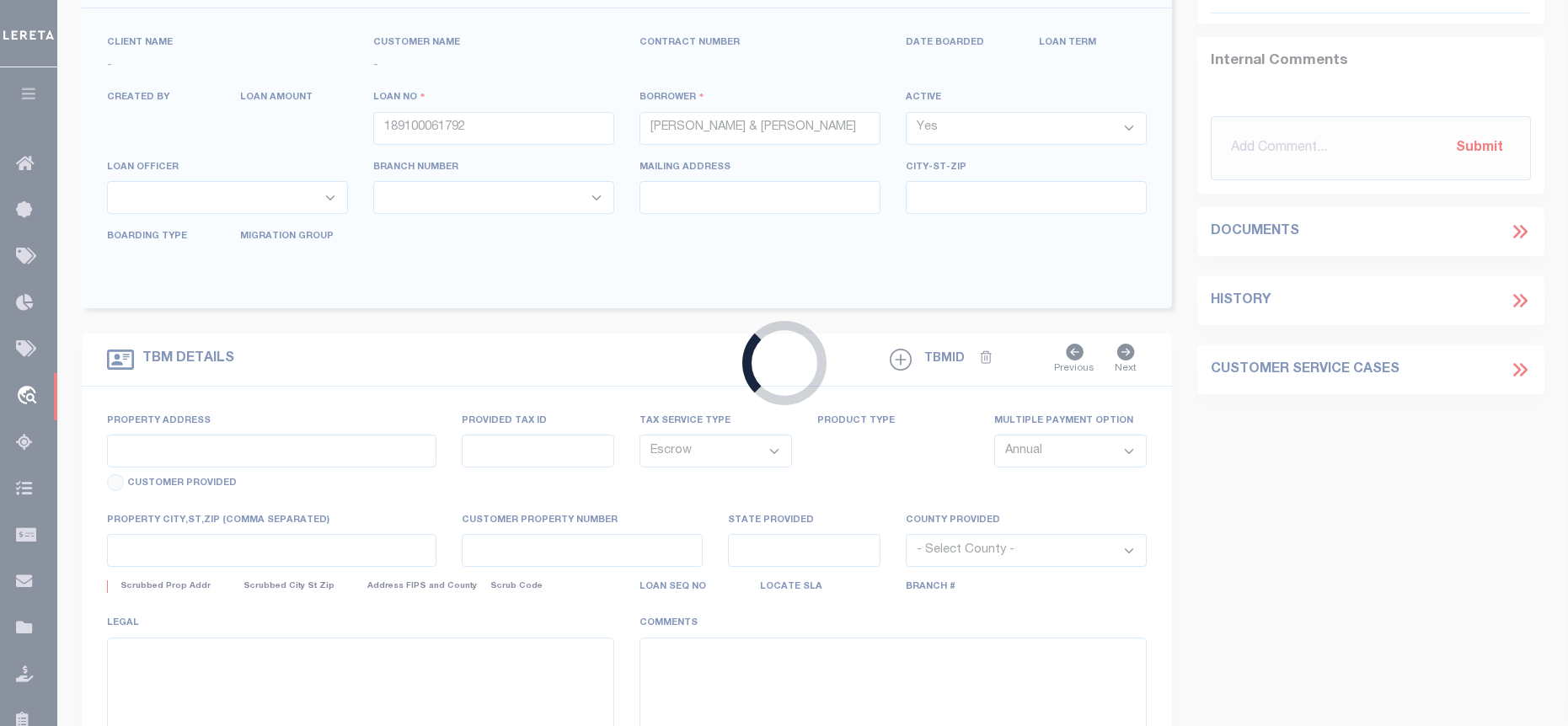
type input "[STREET_ADDRESS]"
type input "154.15-1-25"
type input "[PERSON_NAME][GEOGRAPHIC_DATA]"
type input "NY"
select select
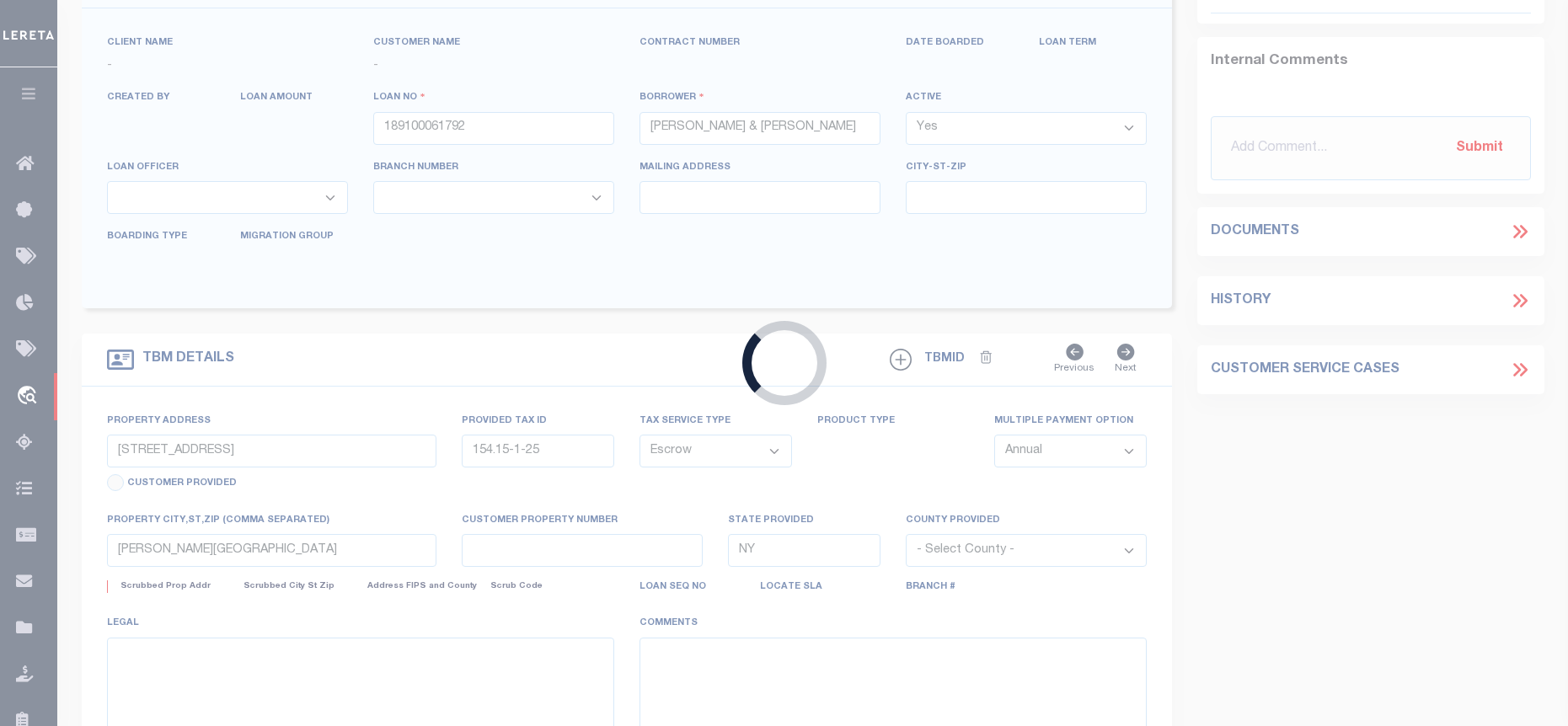
select select "3211"
select select
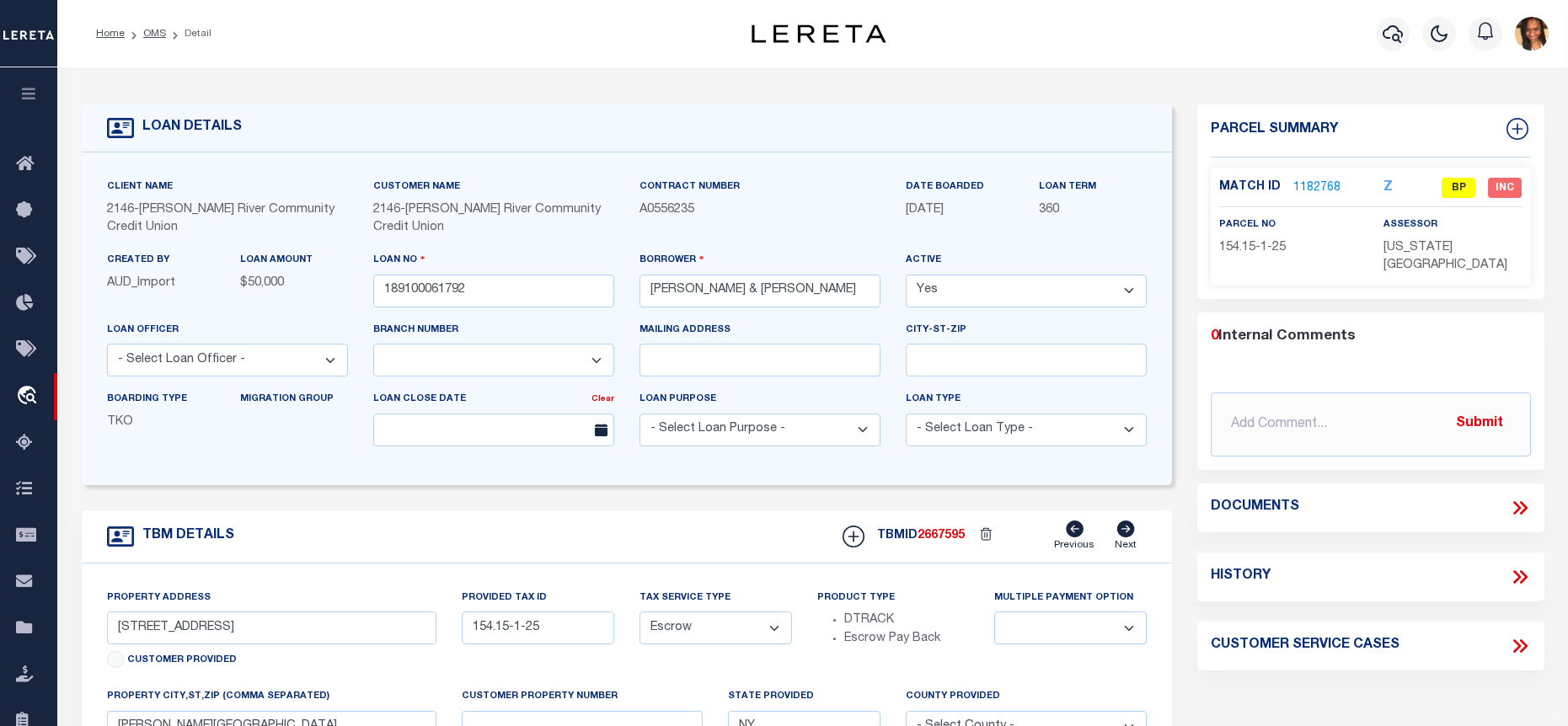
click at [1322, 185] on link "1182768" at bounding box center [1317, 188] width 47 height 17
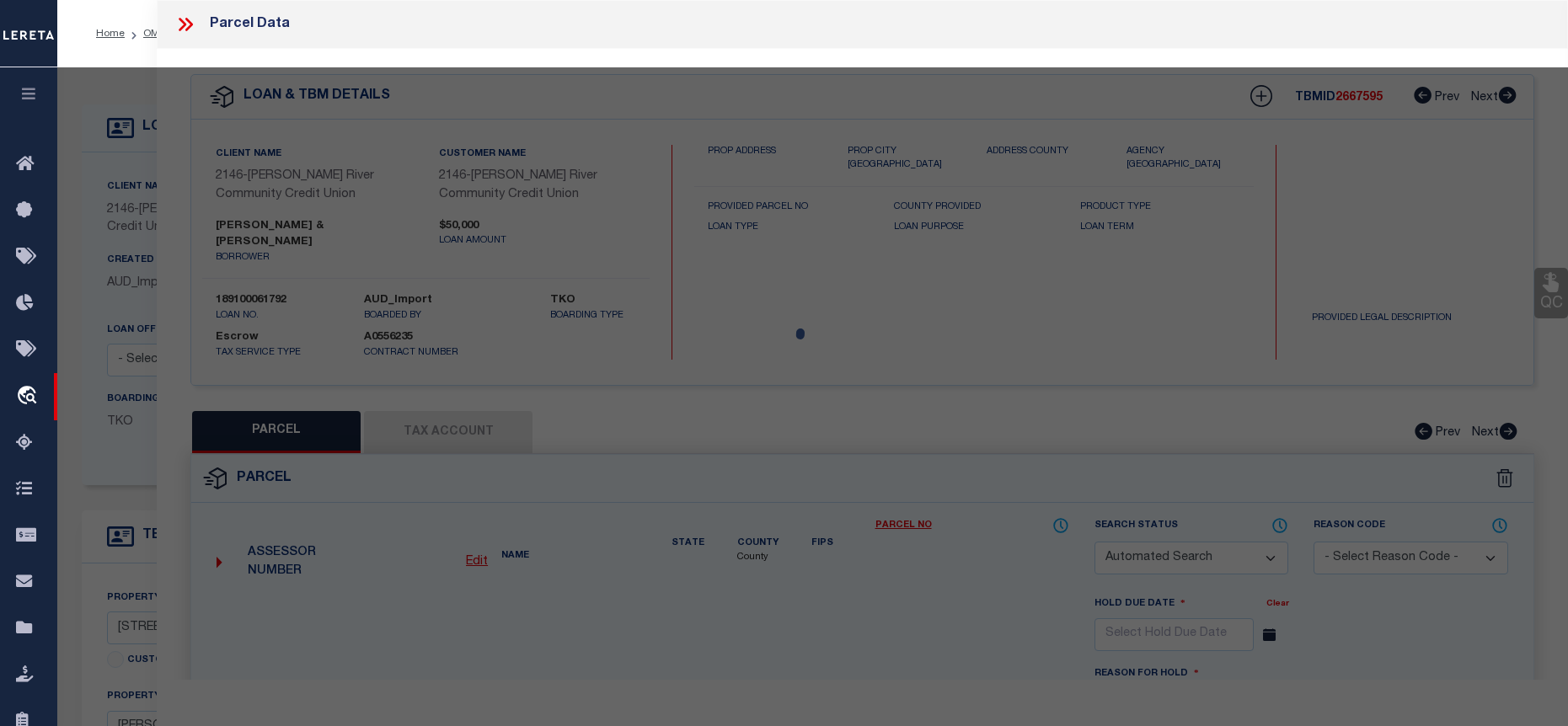
checkbox input "false"
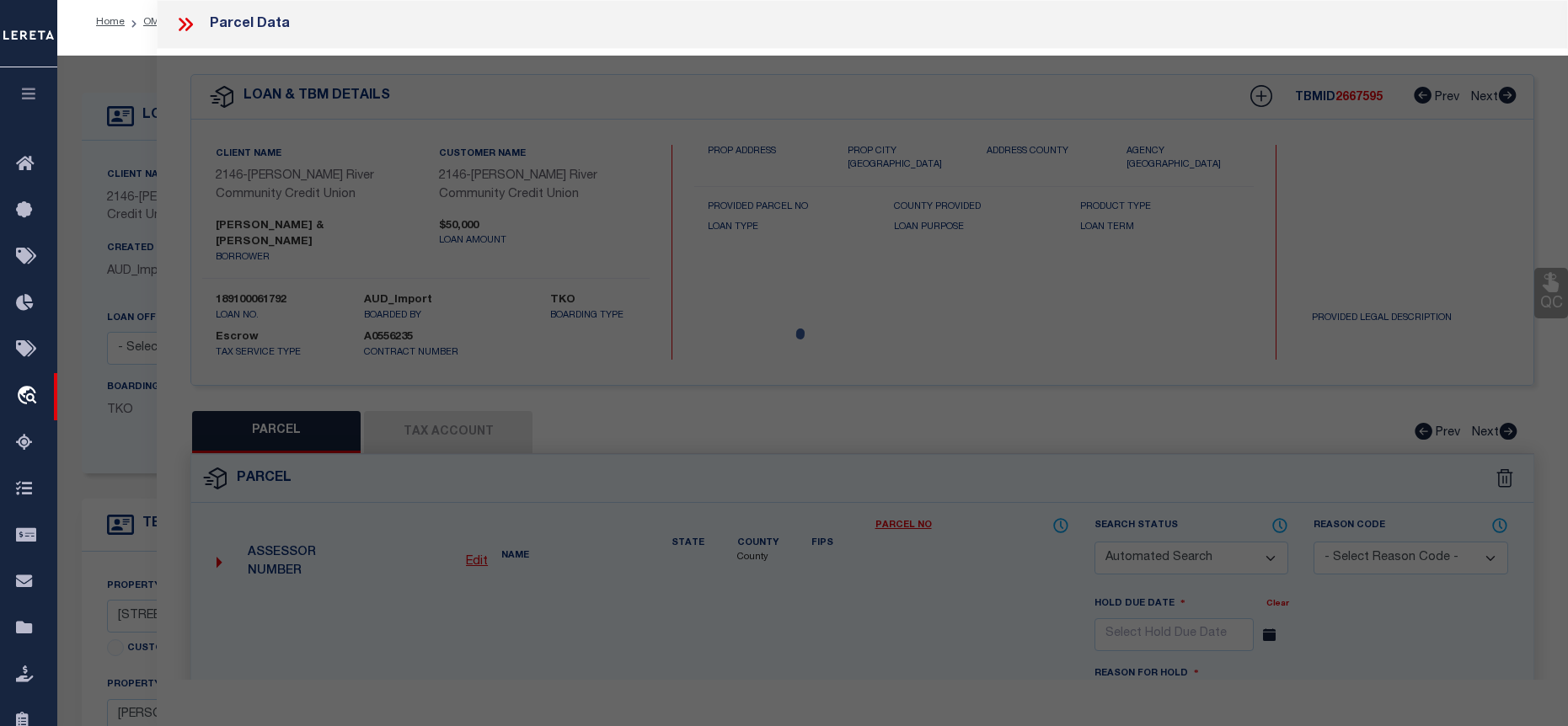
select select "BP"
type input "[PERSON_NAME]"
select select
type input "[STREET_ADDRESS]"
checkbox input "false"
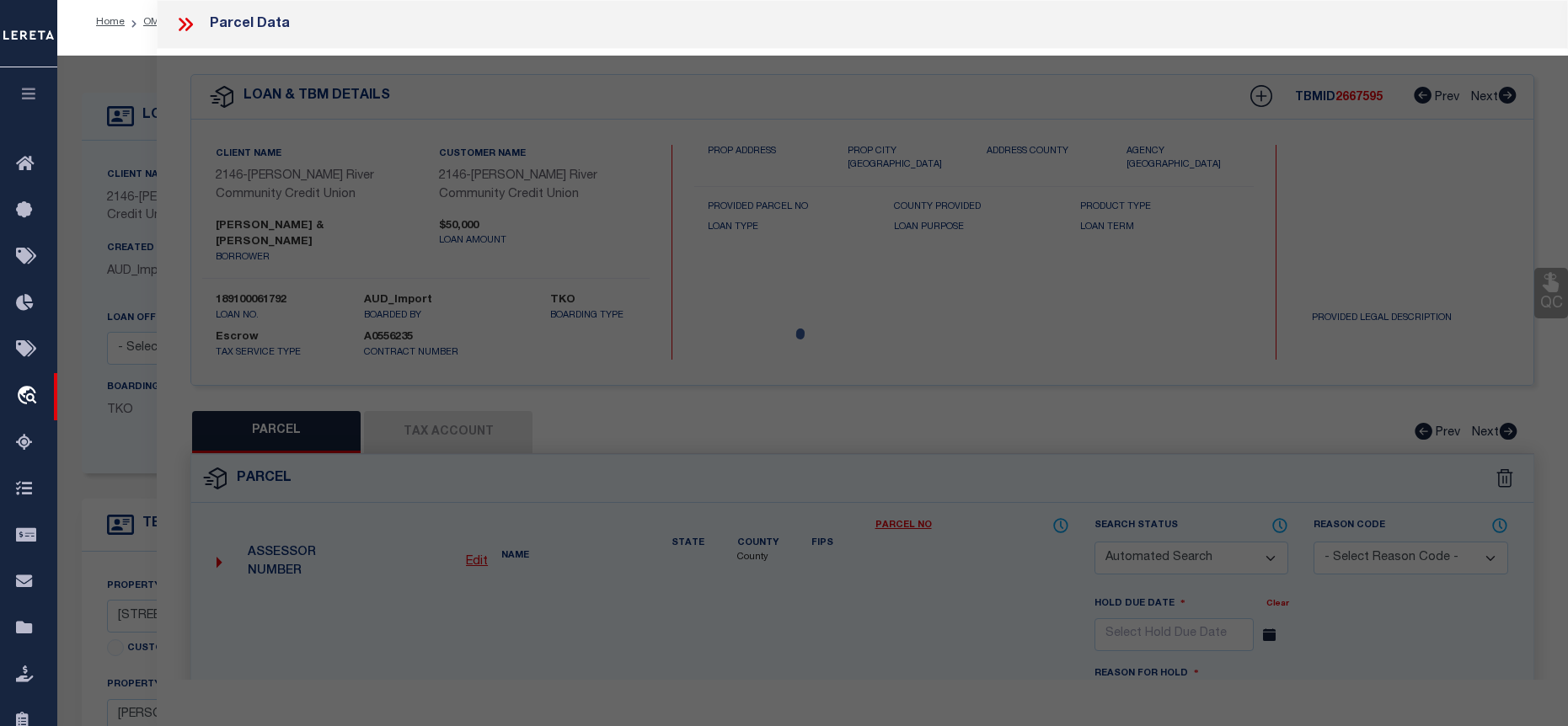
type input "[PERSON_NAME][GEOGRAPHIC_DATA] [GEOGRAPHIC_DATA] 12839"
type textarea "SIZE: 66 X 132"
type textarea "Tax ID Special Project"
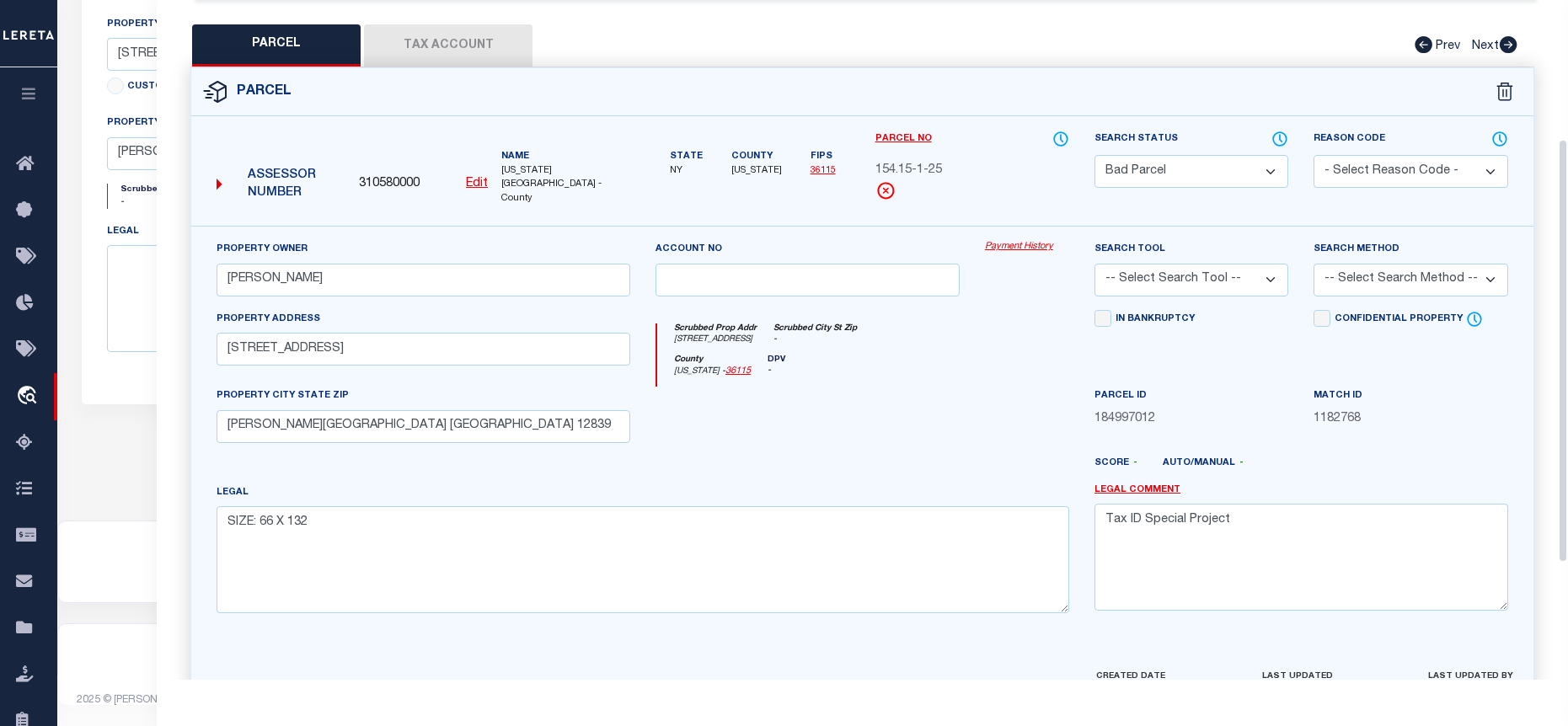
scroll to position [410, 0]
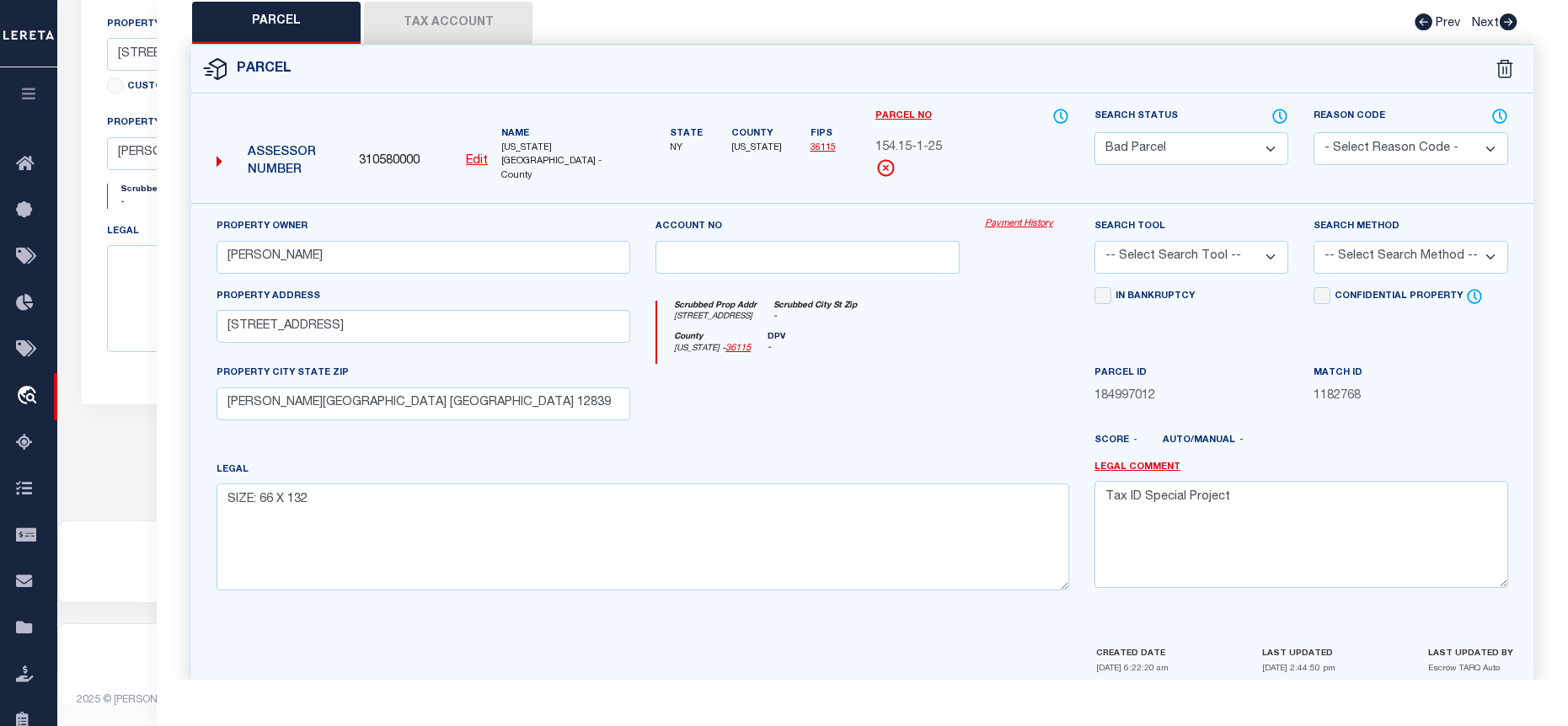
click at [470, 10] on button "Tax Account" at bounding box center [447, 23] width 168 height 42
select select "100"
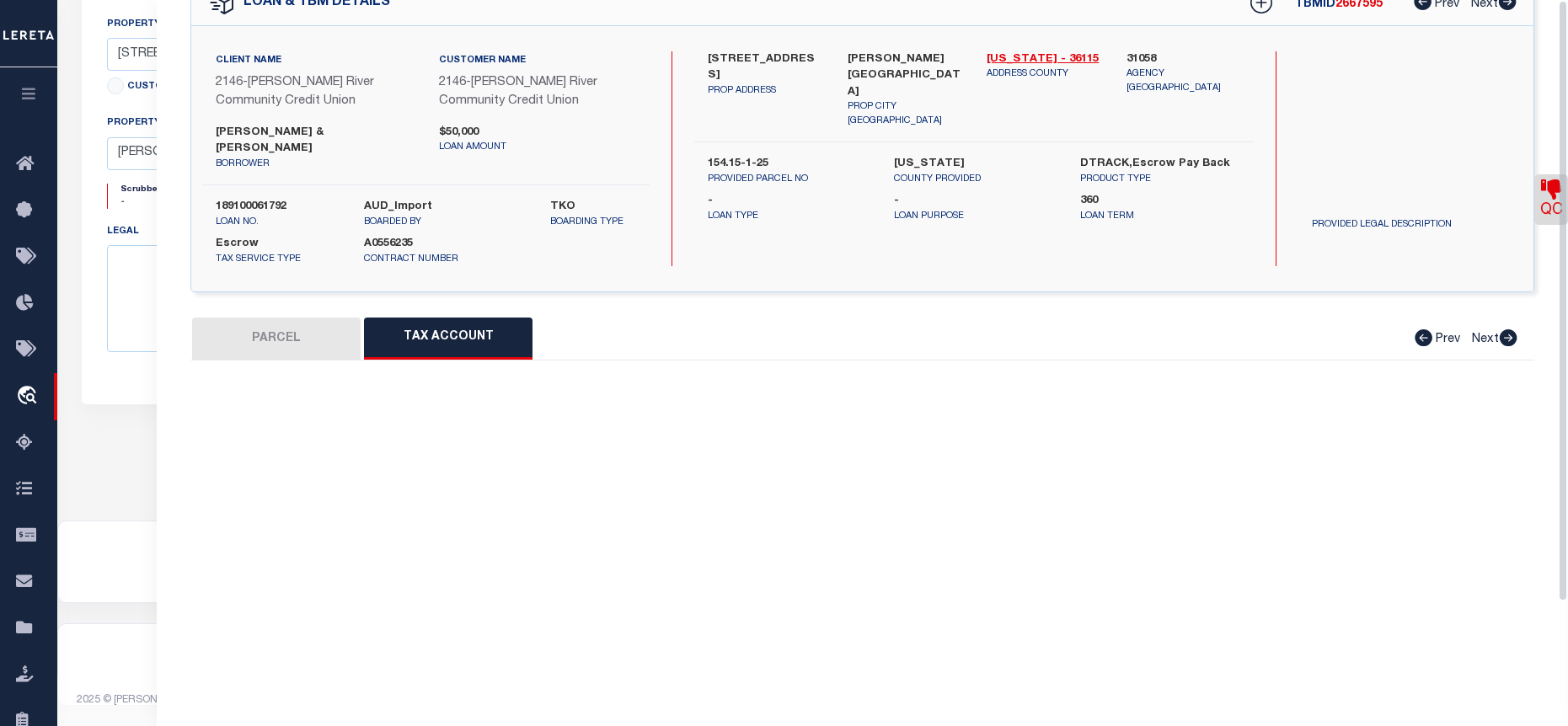
scroll to position [0, 0]
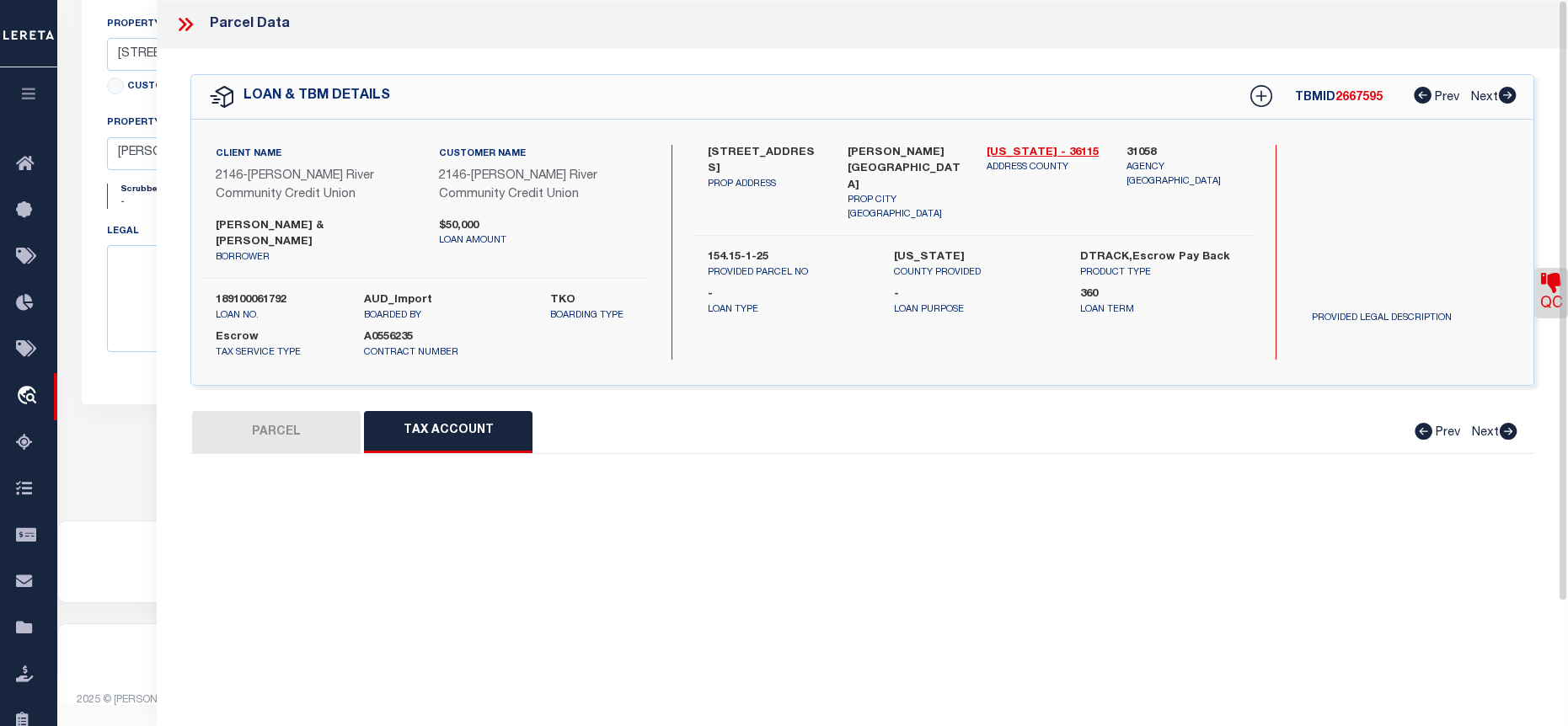
select select "100"
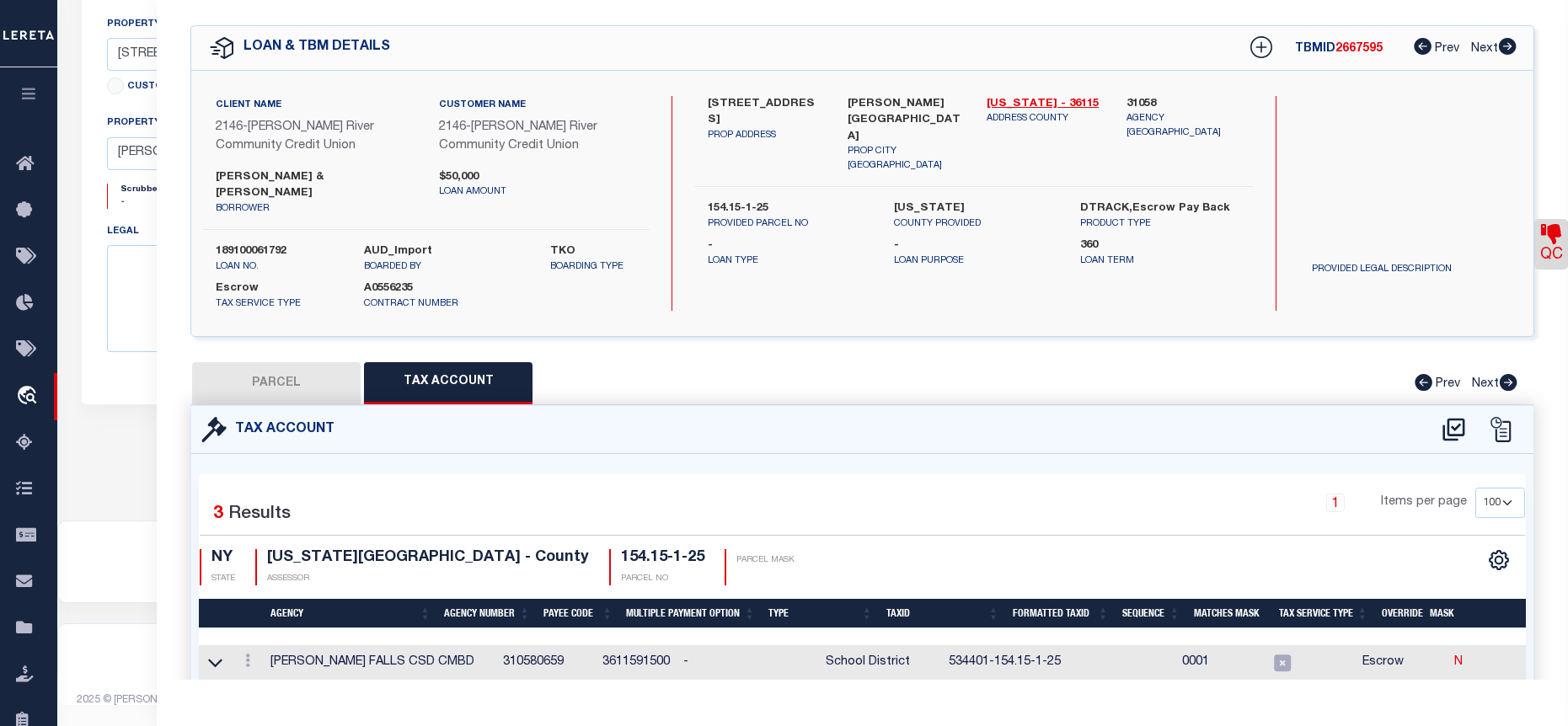
scroll to position [180, 0]
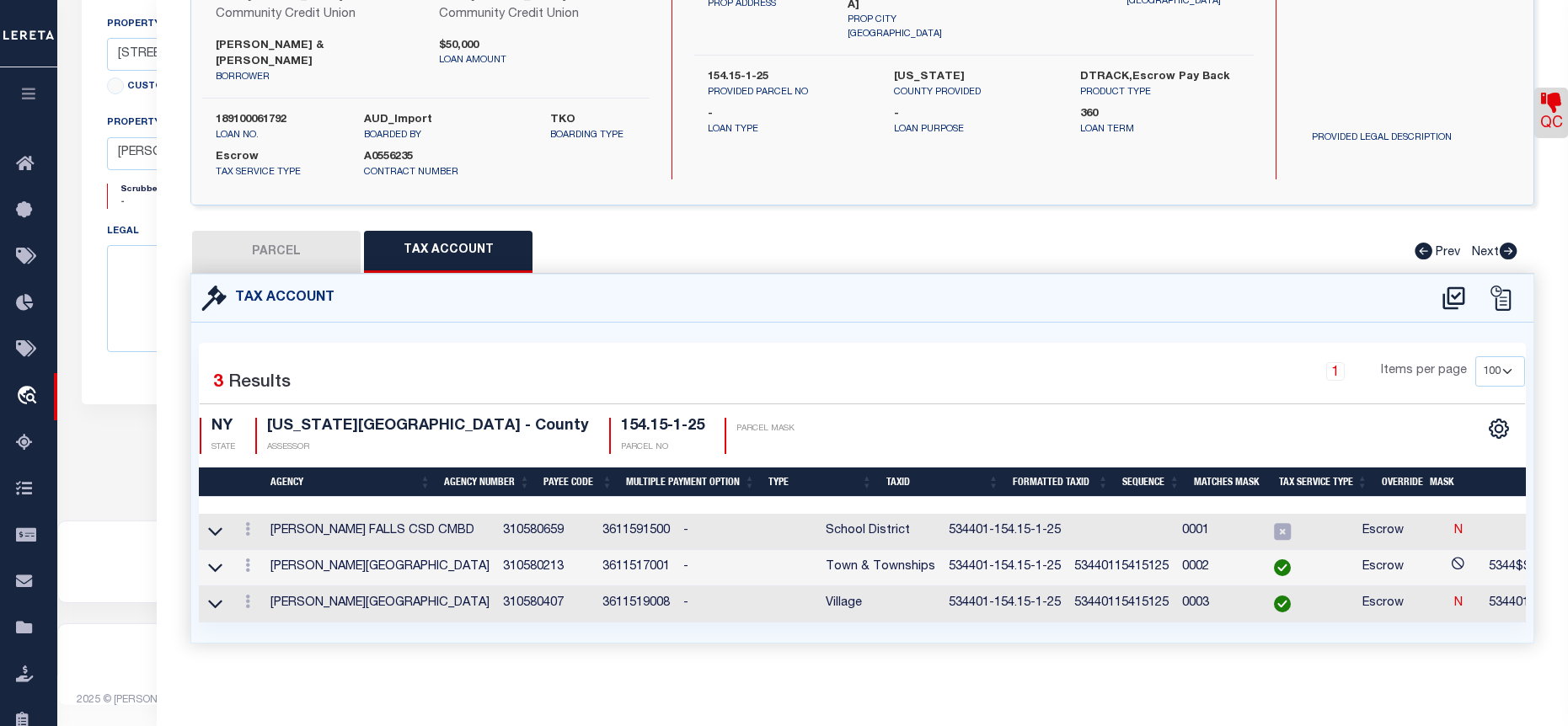
click at [251, 521] on div at bounding box center [247, 531] width 18 height 20
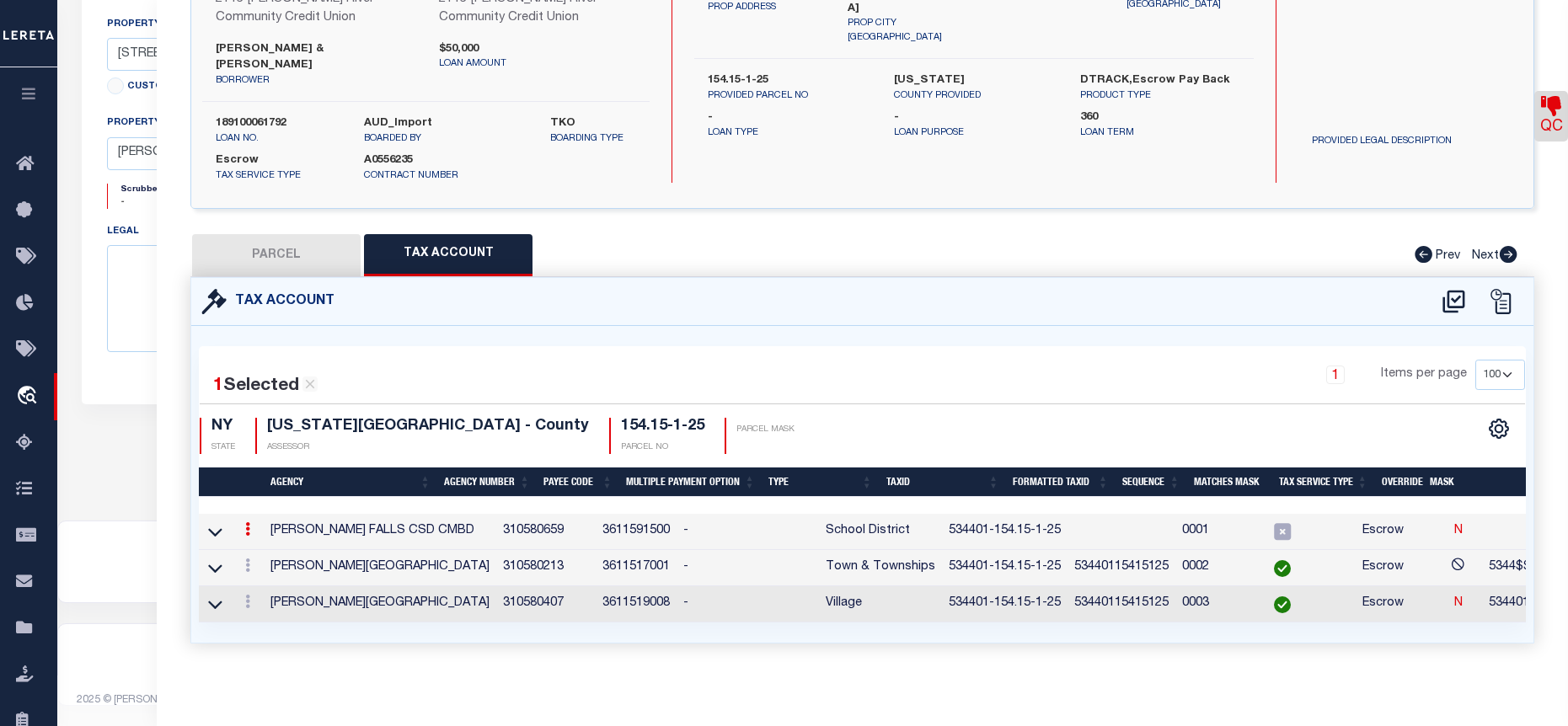
click at [243, 525] on link at bounding box center [247, 531] width 18 height 13
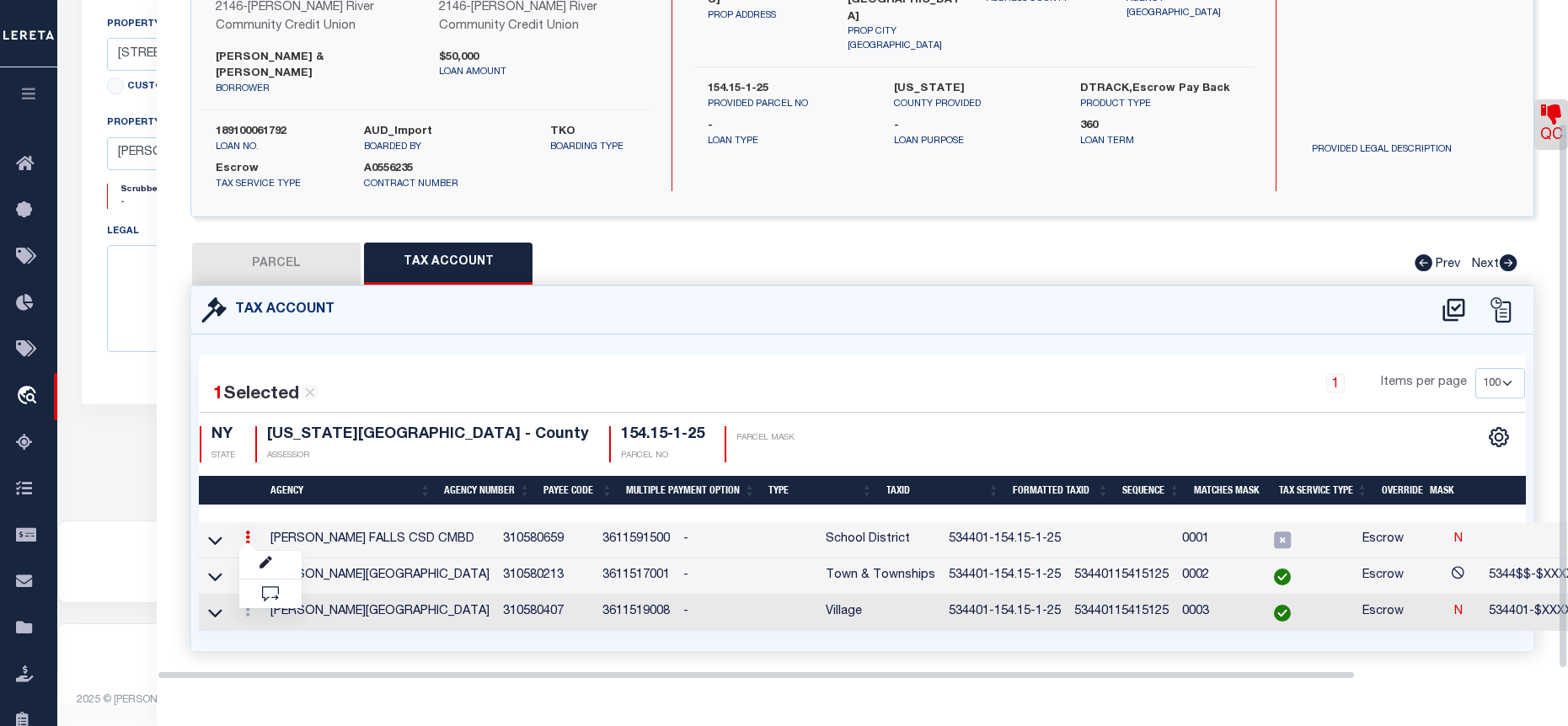
scroll to position [153, 0]
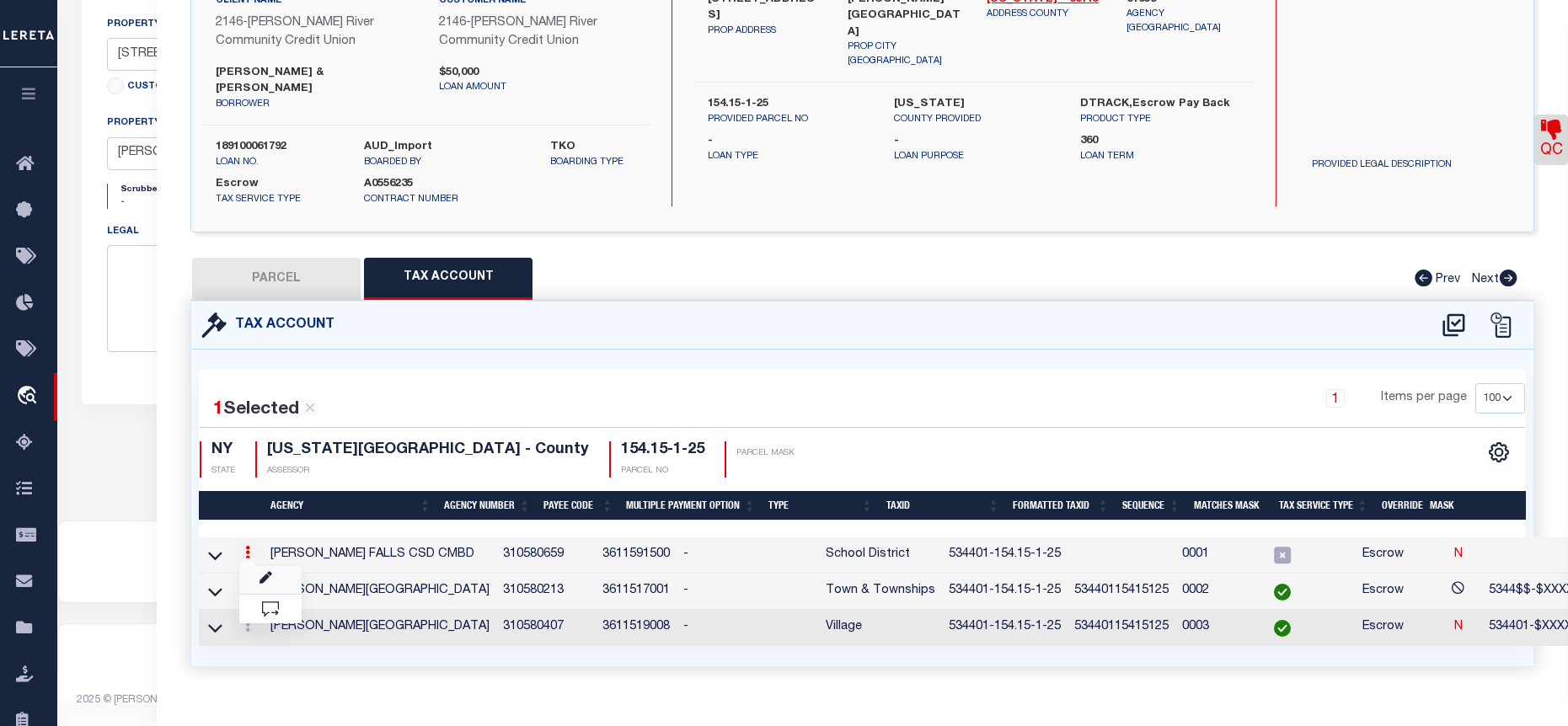
click at [265, 572] on icon at bounding box center [266, 578] width 12 height 12
type input "534401-154.15-1-25"
type textarea "53$$$$-$XXXXXXXXXXXXXXXX SWIS-PRINT KEY (PICK UP AS SEEN)"
checkbox input "true"
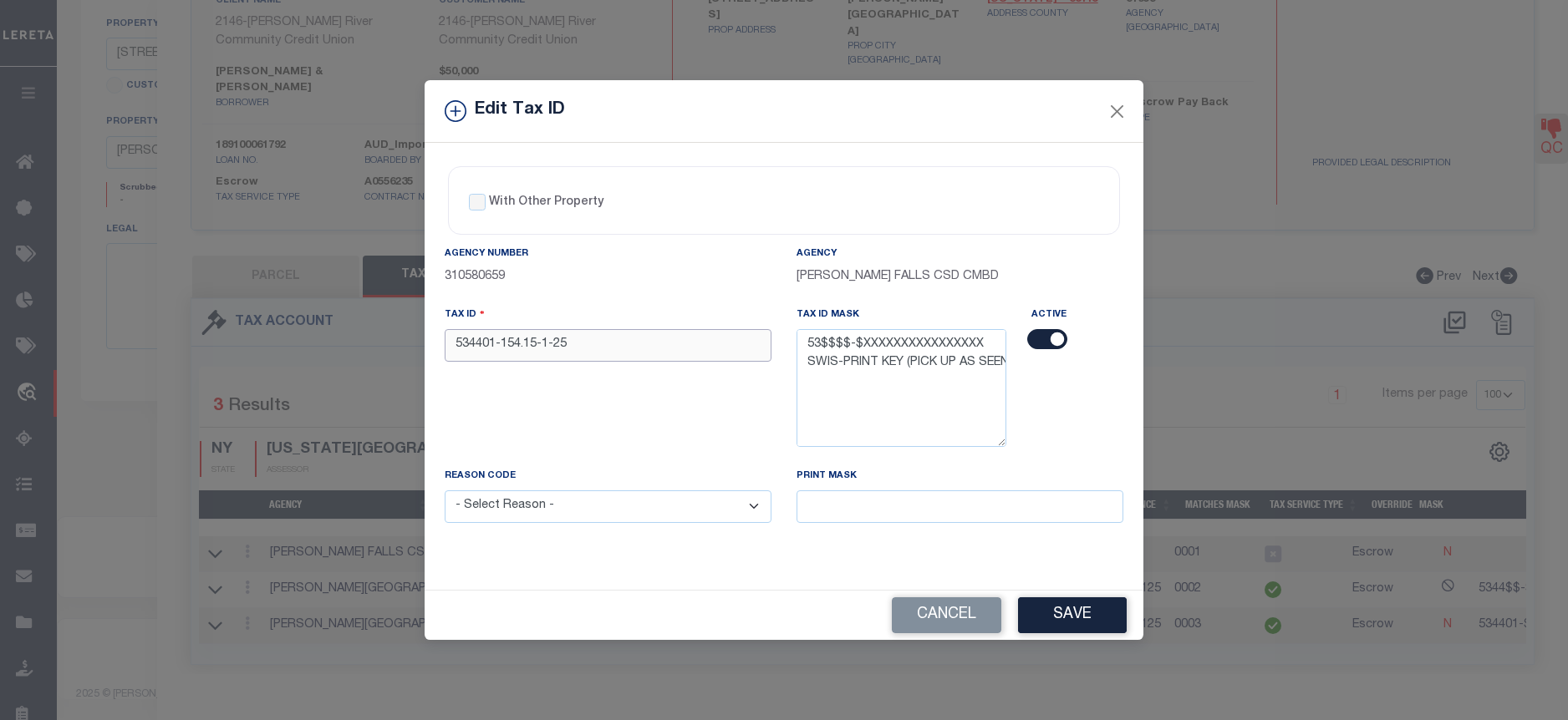
click at [478, 345] on input "534401-154.15-1-25" at bounding box center [608, 346] width 327 height 33
type input "534401-154.15-1-25"
click at [575, 511] on select "- Select Reason - 099 - Other (Provide additional detail) ACT - Agency Changed …" at bounding box center [608, 507] width 327 height 33
select select "ACT"
click at [445, 491] on select "- Select Reason - 099 - Other (Provide additional detail) ACT - Agency Changed …" at bounding box center [608, 507] width 327 height 33
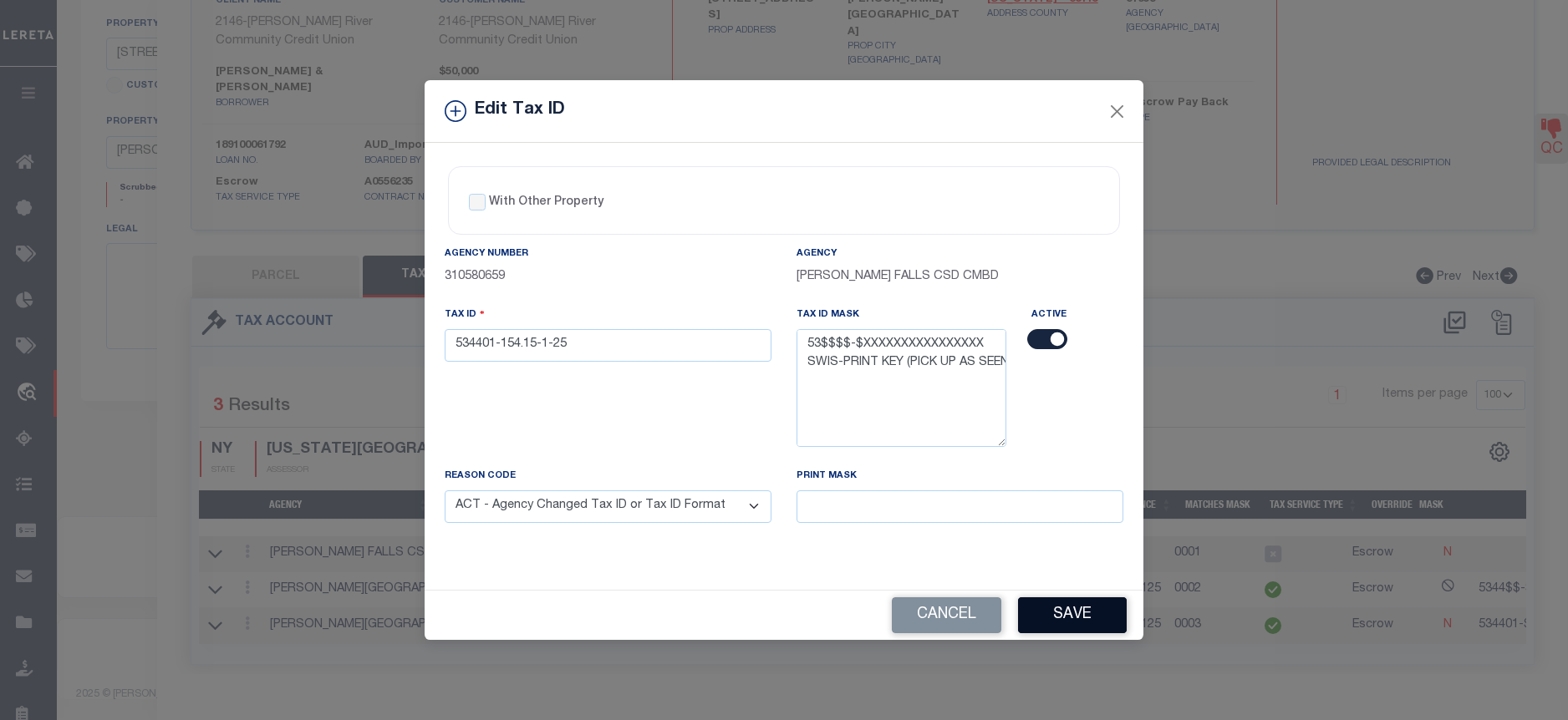
click at [1103, 612] on button "Save" at bounding box center [1072, 615] width 109 height 36
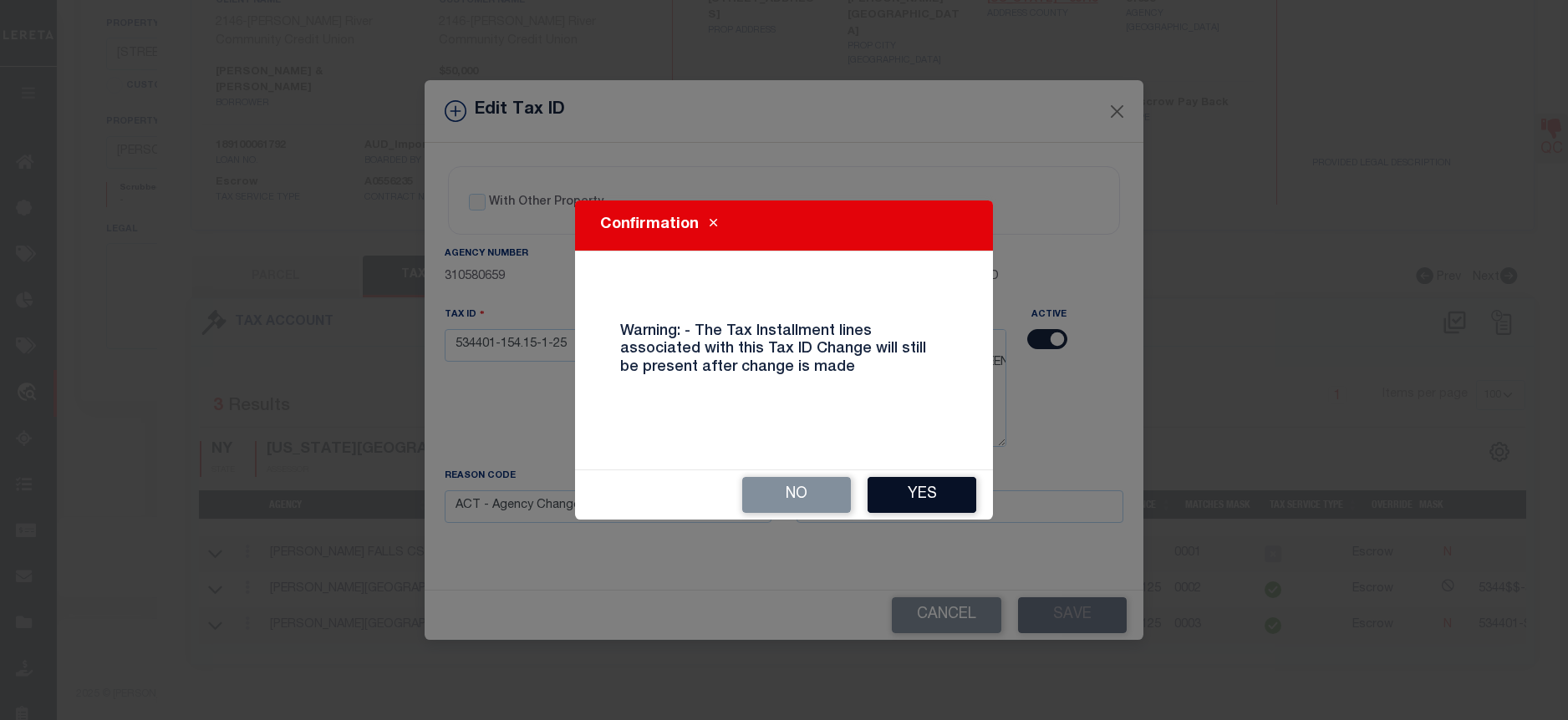
click at [931, 492] on button "Yes" at bounding box center [922, 495] width 109 height 36
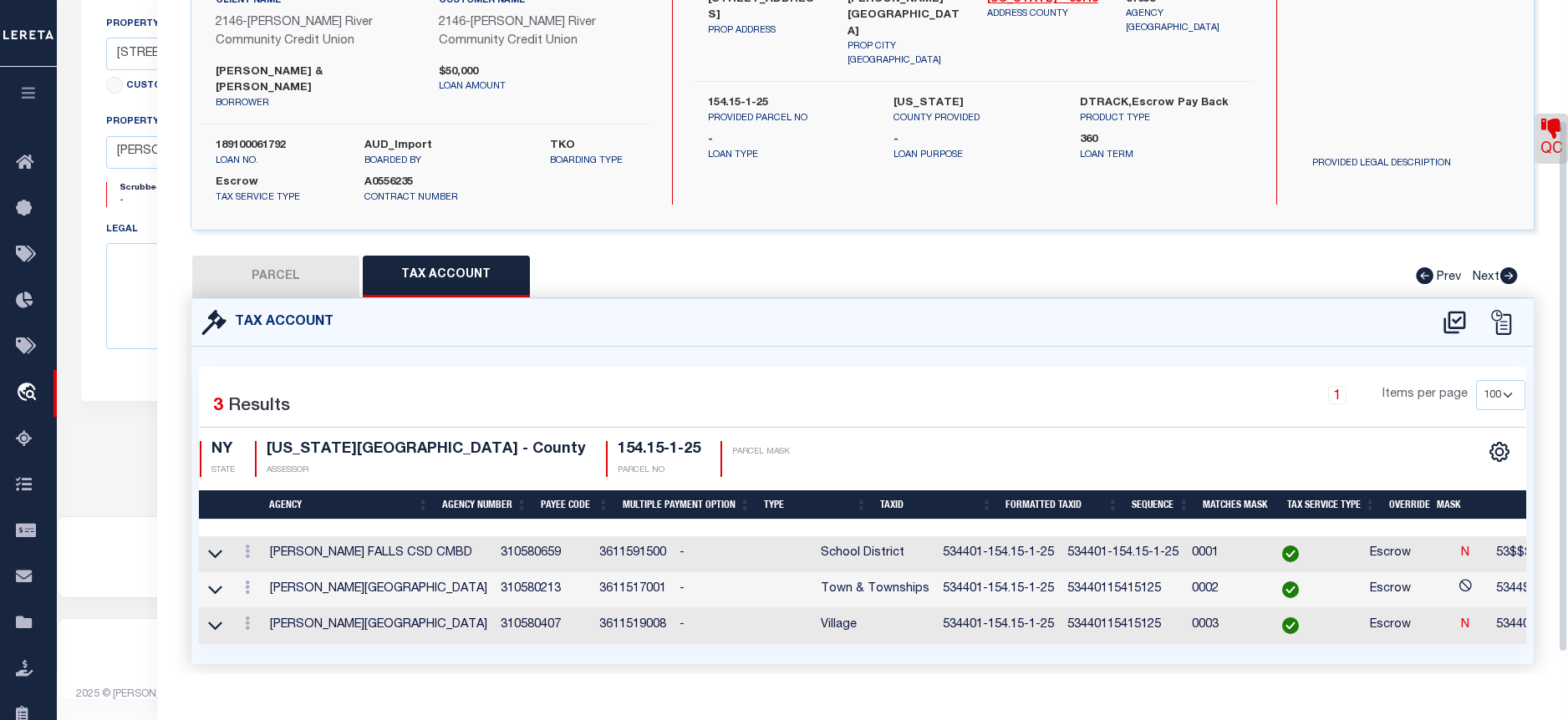
select select
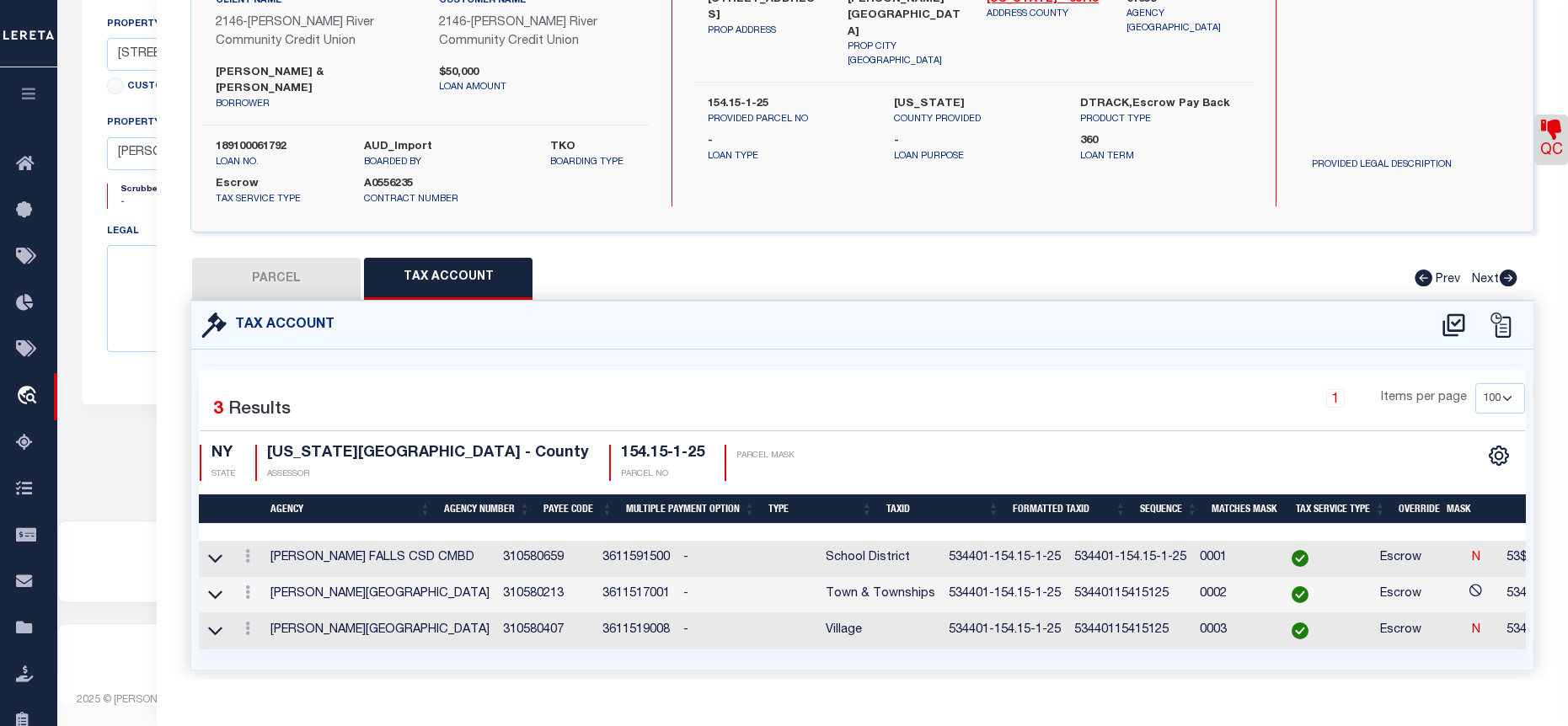
click at [269, 270] on button "PARCEL" at bounding box center [276, 279] width 168 height 42
select select "AS"
checkbox input "false"
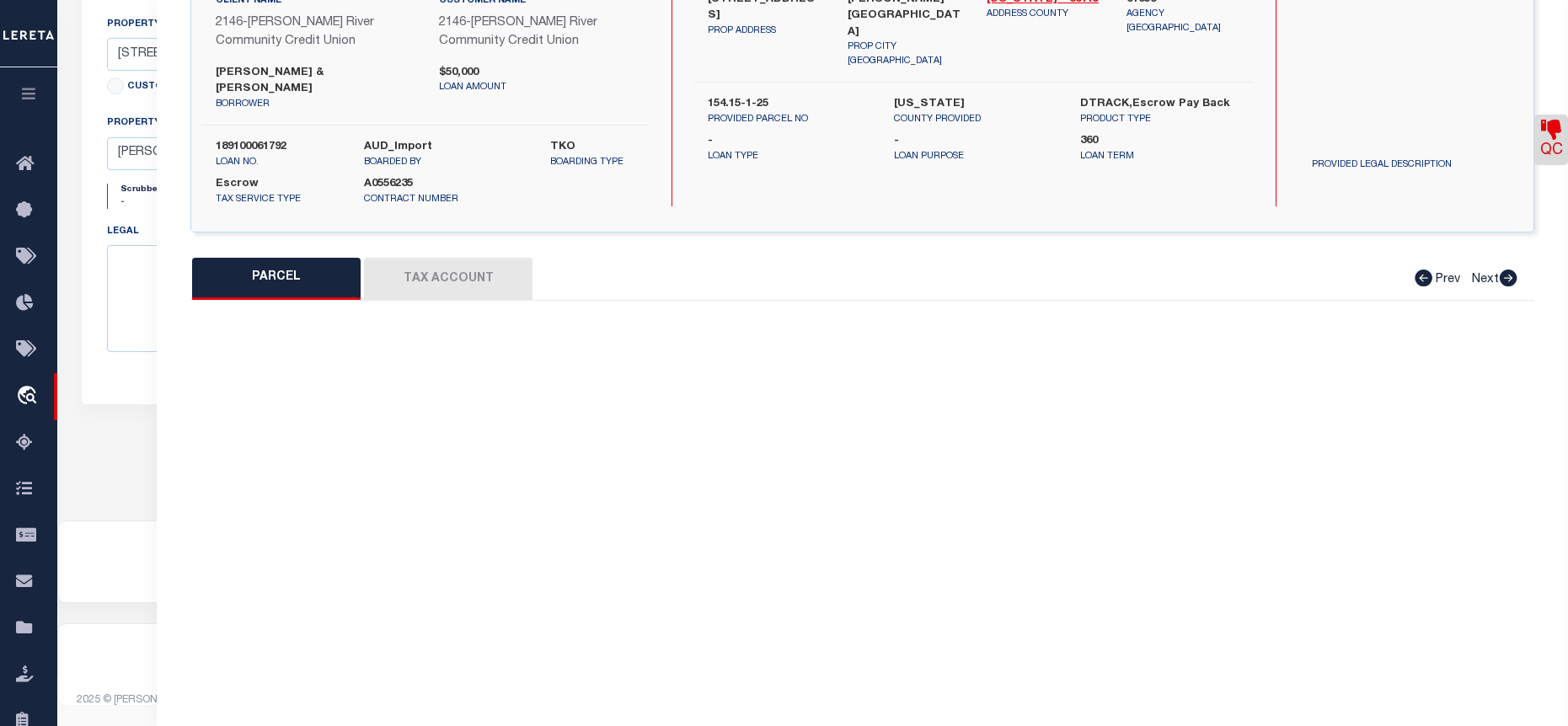
select select "BP"
type input "[PERSON_NAME]"
select select
type input "[STREET_ADDRESS]"
checkbox input "false"
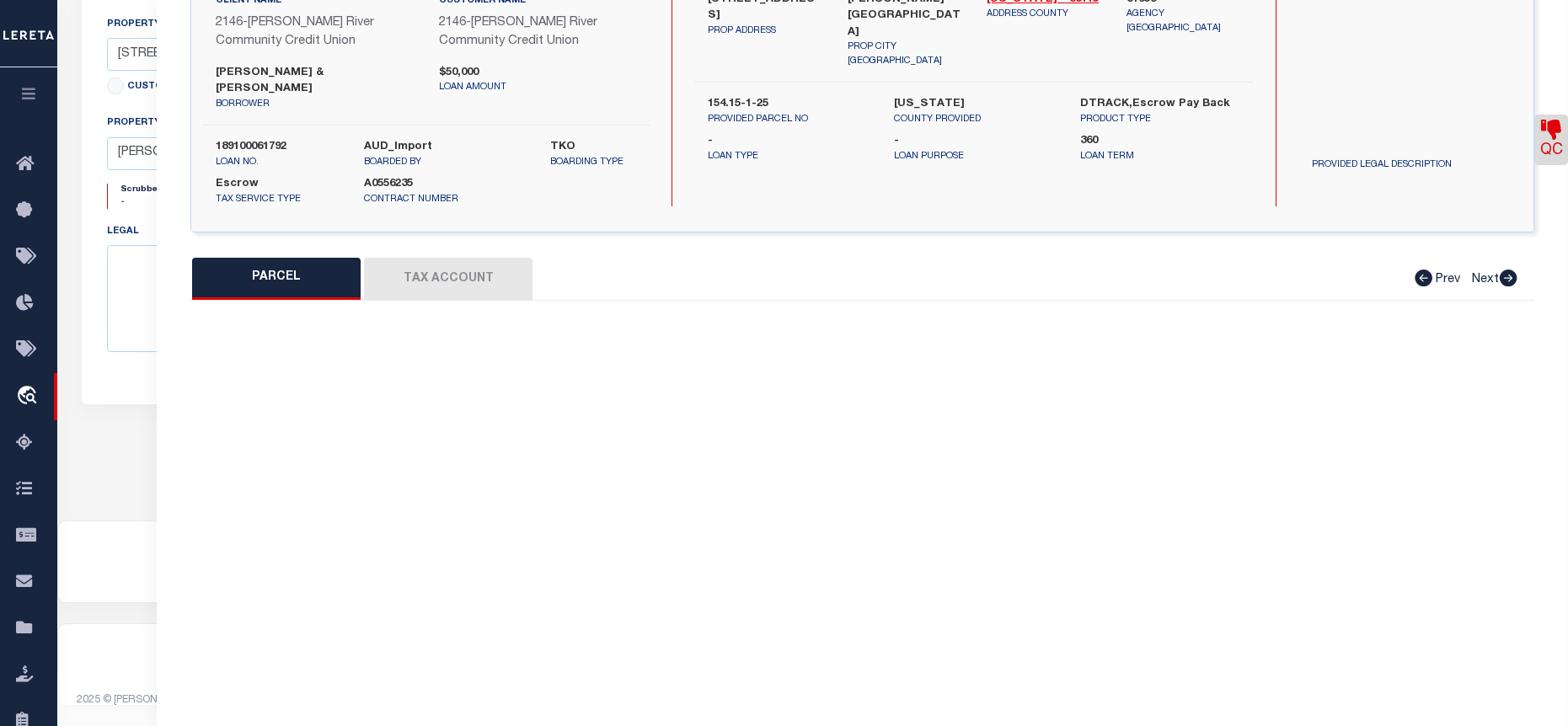
type input "[PERSON_NAME][GEOGRAPHIC_DATA] [GEOGRAPHIC_DATA] 12839"
type textarea "SIZE: 66 X 132"
type textarea "Tax ID Special Project"
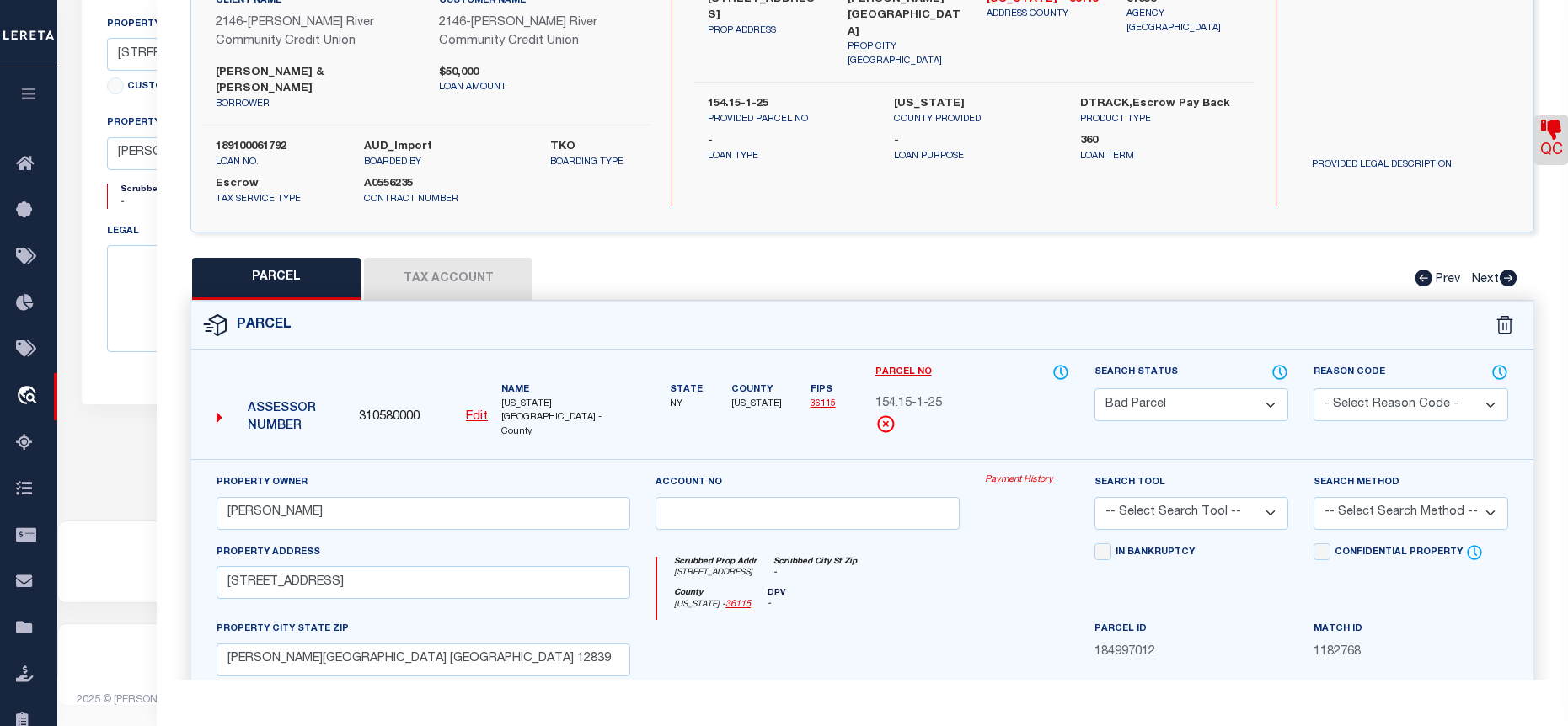
click at [1232, 388] on select "Automated Search Bad Parcel Complete Duplicate Parcel High Dollar Reporting In …" at bounding box center [1191, 404] width 194 height 33
select select "PC"
click at [1094, 388] on select "Automated Search Bad Parcel Complete Duplicate Parcel High Dollar Reporting In …" at bounding box center [1191, 404] width 194 height 33
click at [1265, 497] on select "-- Select Search Tool -- 3rd Party Website Agency File Agency Website ATLS CNV-…" at bounding box center [1191, 513] width 194 height 33
select select "AGF"
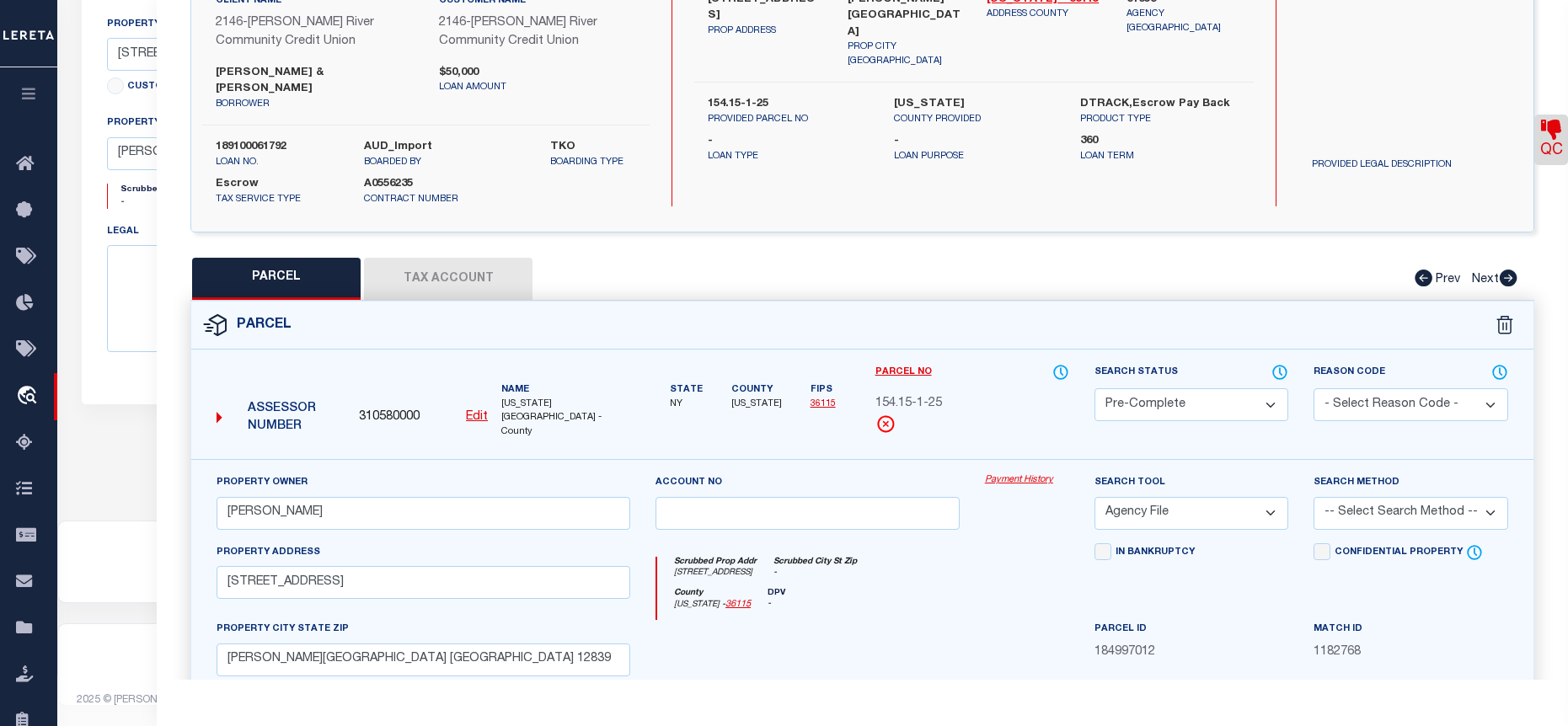
click at [1094, 497] on select "-- Select Search Tool -- 3rd Party Website Agency File Agency Website ATLS CNV-…" at bounding box center [1191, 513] width 194 height 33
click at [1378, 497] on select "-- Select Search Method -- Property Address Legal Liability Info Provided" at bounding box center [1410, 513] width 194 height 33
select select "ADD"
click at [1313, 497] on select "-- Select Search Method -- Property Address Legal Liability Info Provided" at bounding box center [1410, 513] width 194 height 33
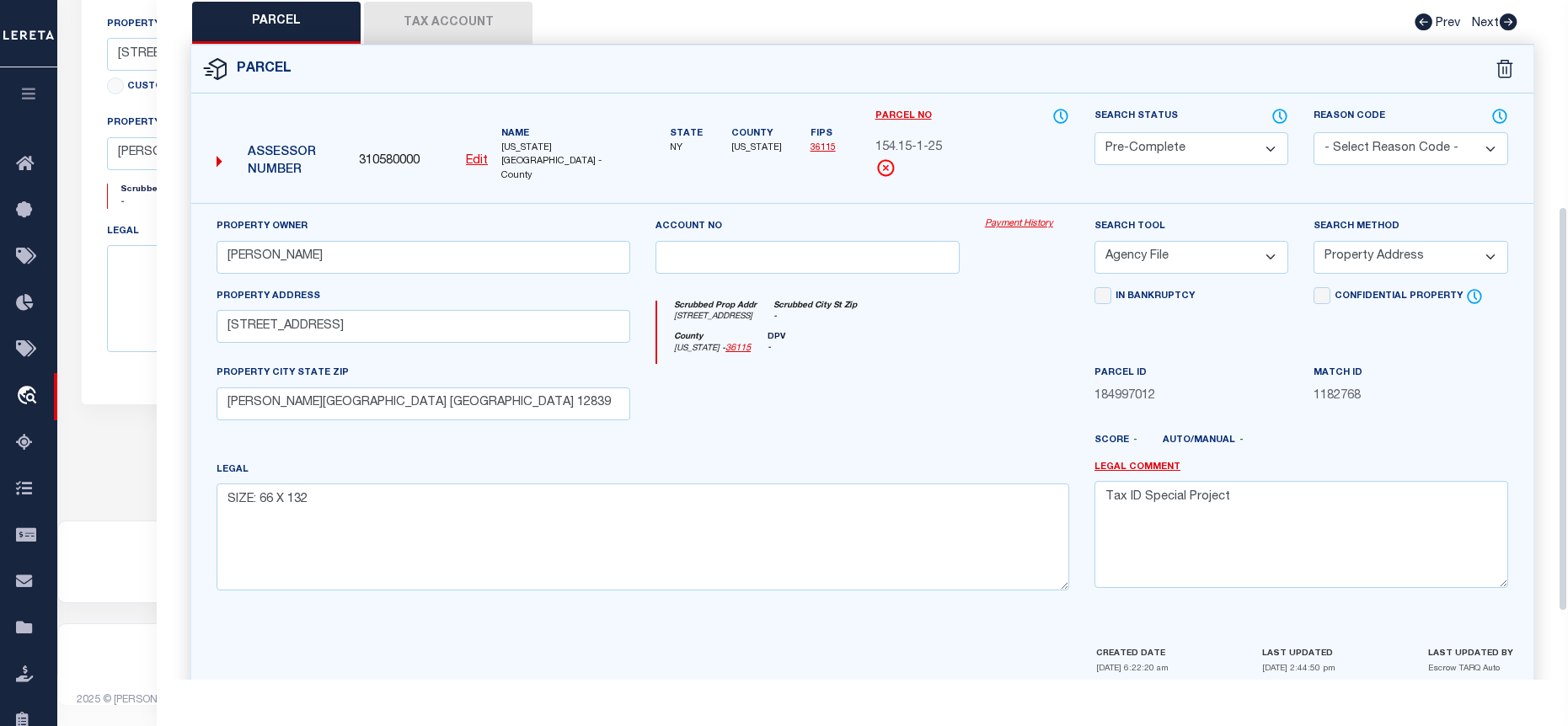
scroll to position [459, 0]
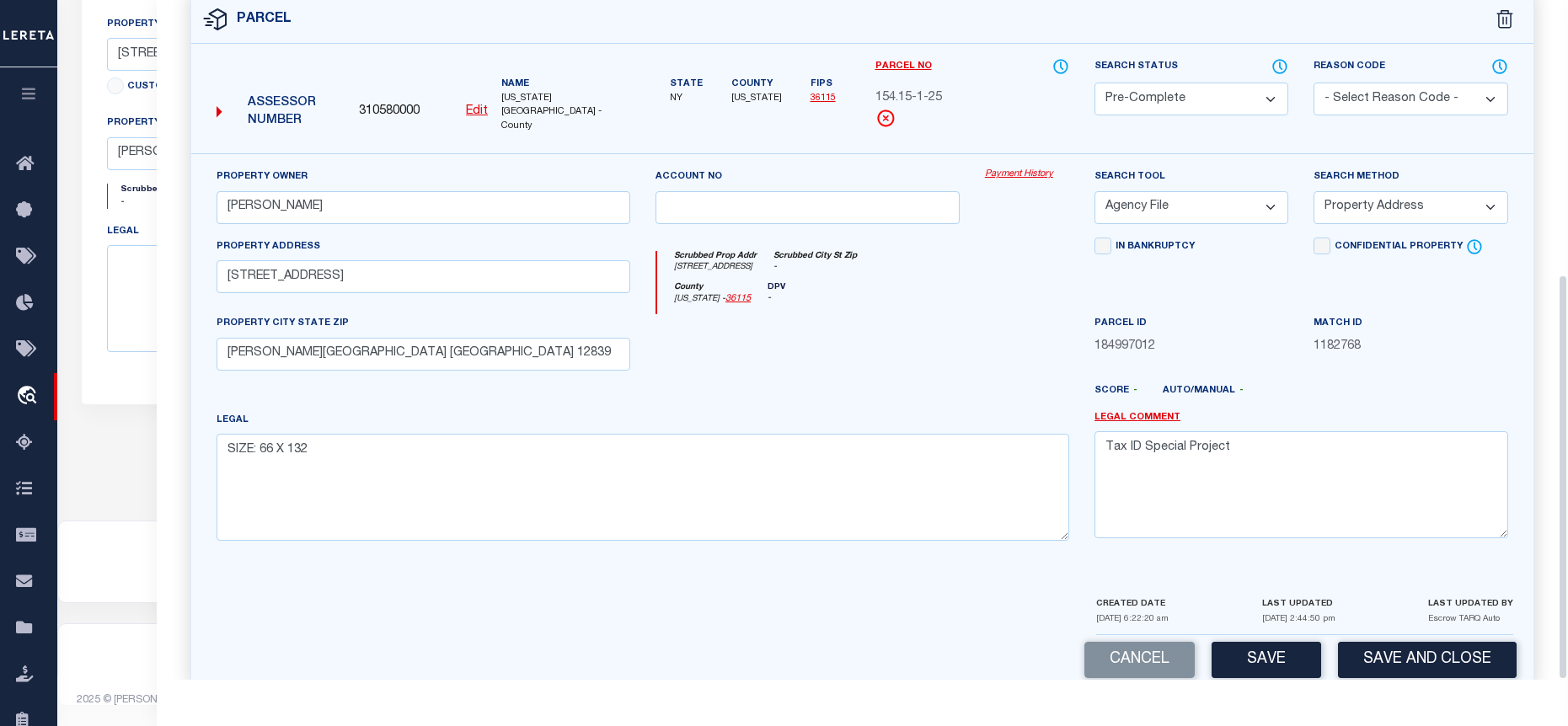
click at [1243, 641] on button "Save" at bounding box center [1267, 660] width 110 height 37
select select "AS"
select select
checkbox input "false"
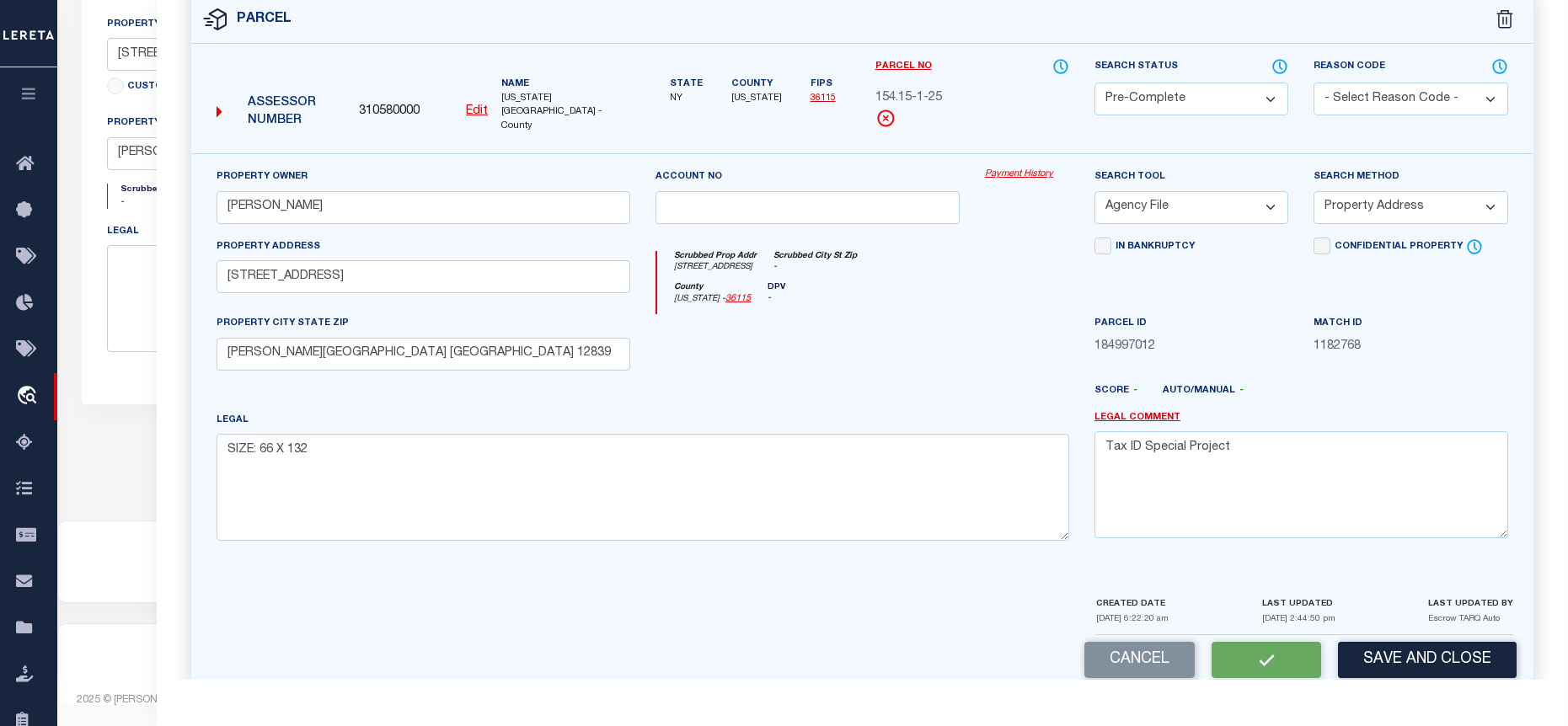
checkbox input "false"
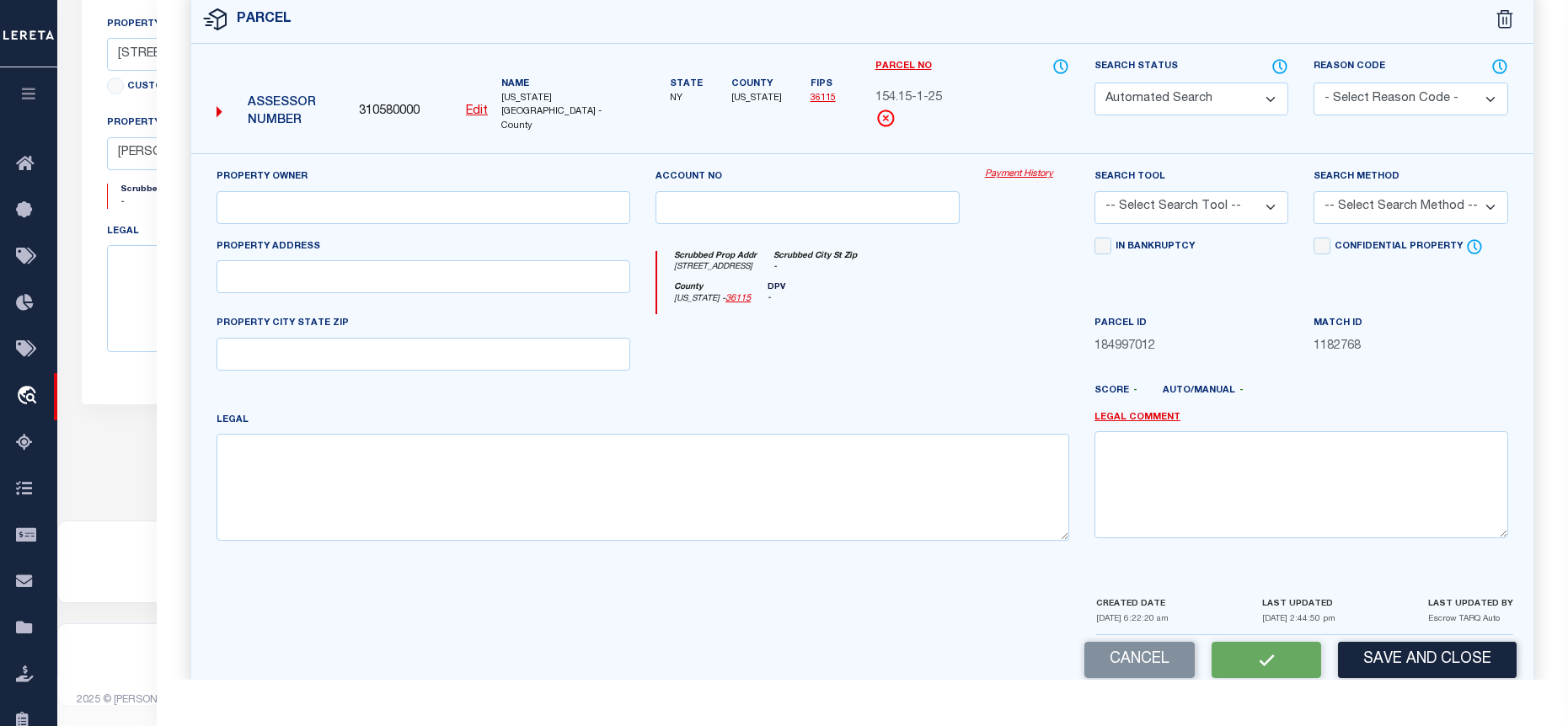
select select "PC"
type input "WHITTEMORE, GAIL"
select select "AGF"
select select "ADD"
type input "26 PRESTON ST"
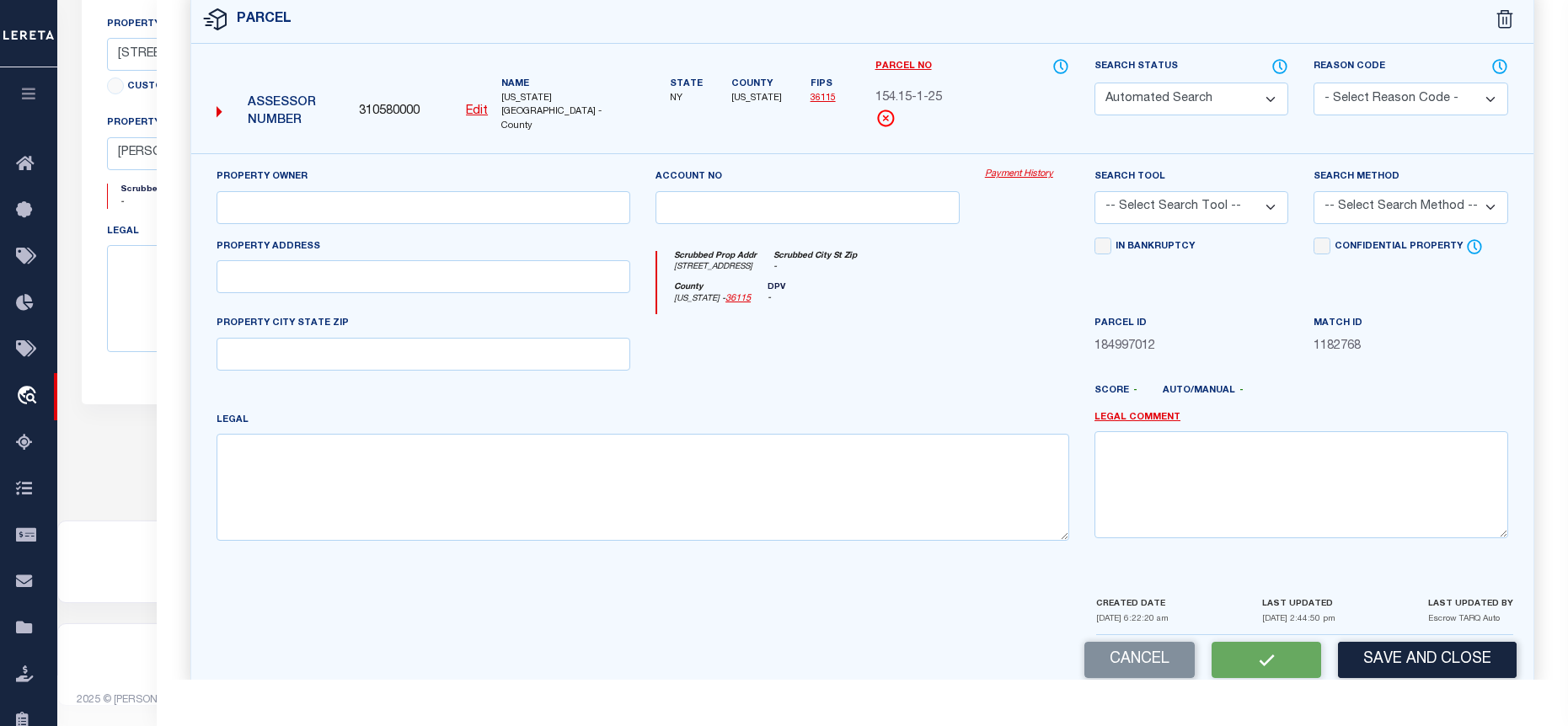
type input "[PERSON_NAME][GEOGRAPHIC_DATA] [GEOGRAPHIC_DATA] 12839"
type textarea "SIZE: 66 X 132"
type textarea "Tax ID Special Project"
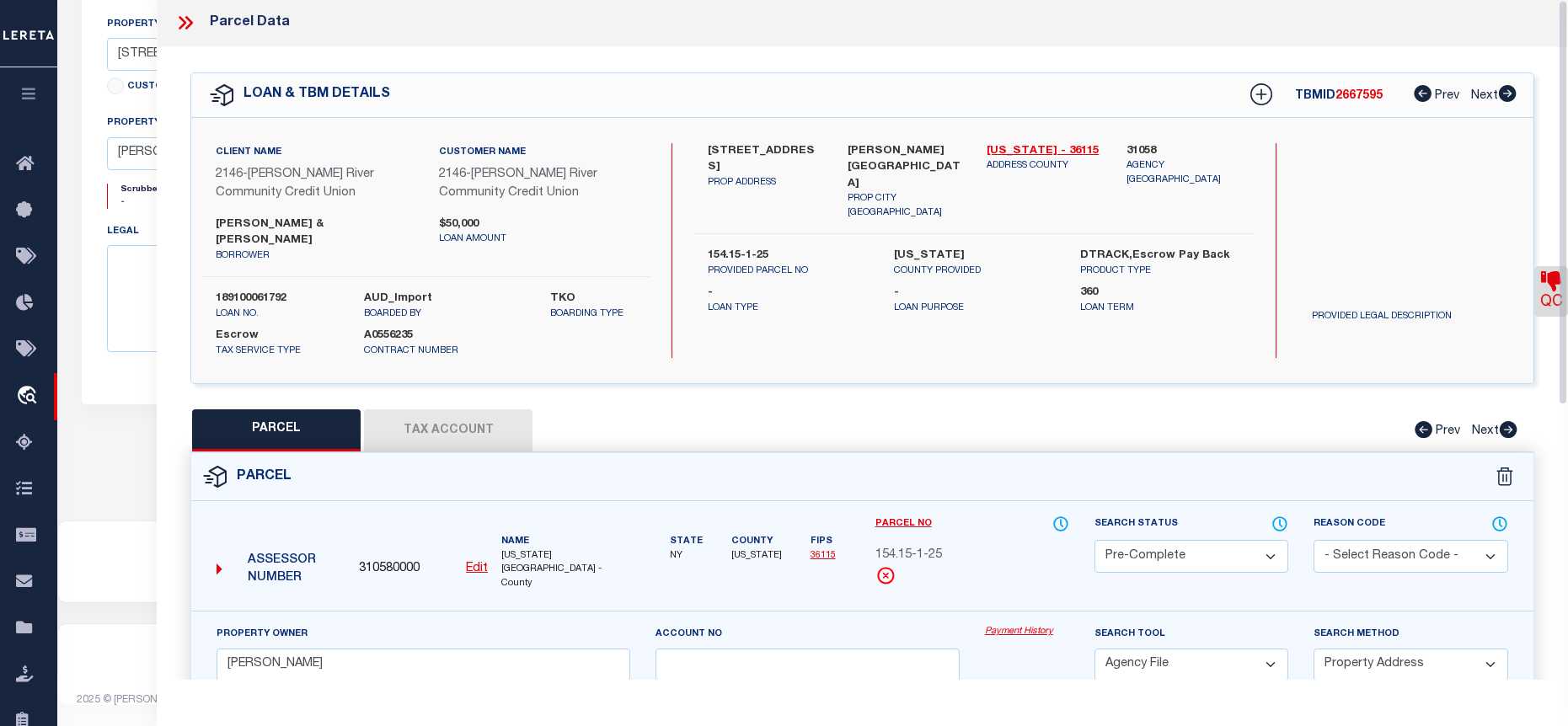
scroll to position [0, 0]
click at [192, 19] on icon at bounding box center [185, 24] width 22 height 22
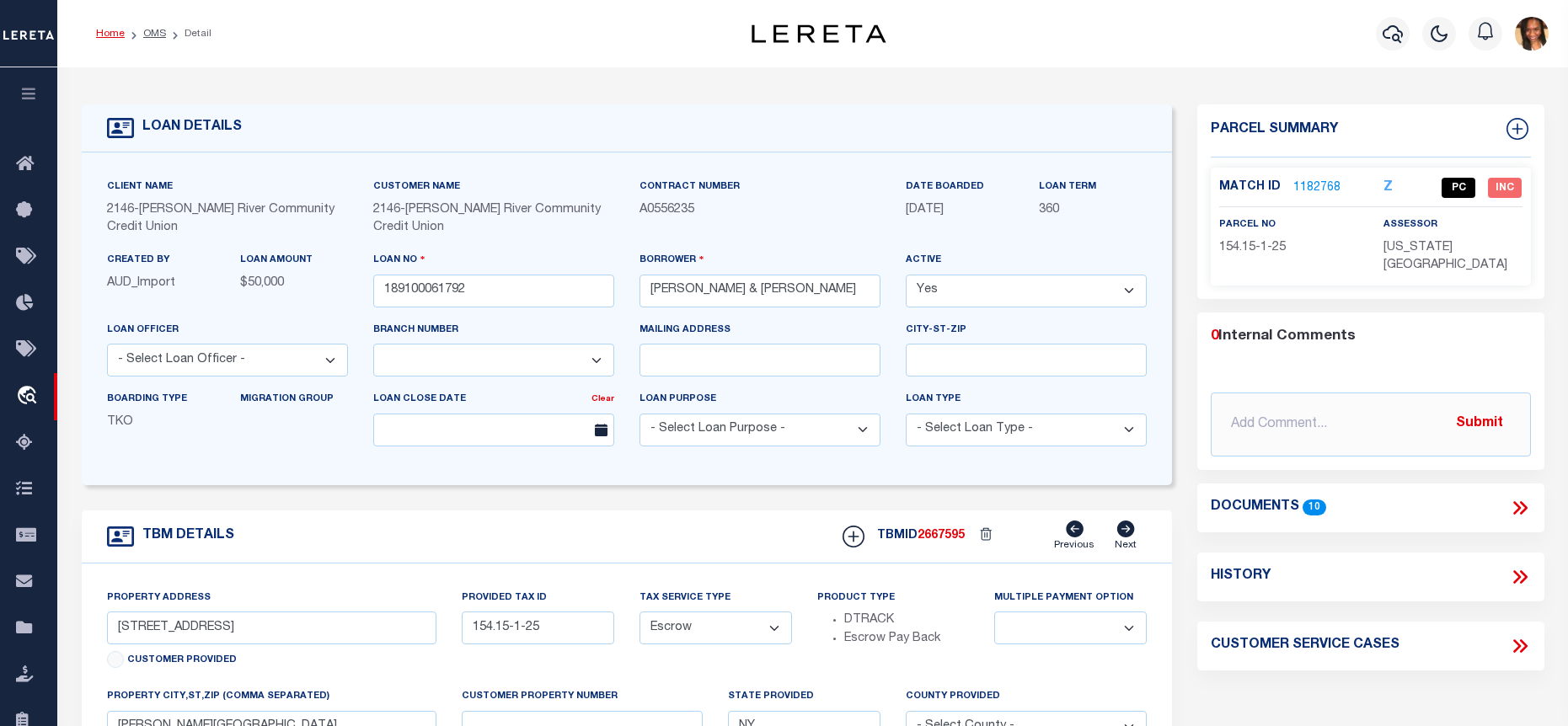
click at [109, 29] on link "Home" at bounding box center [110, 34] width 29 height 10
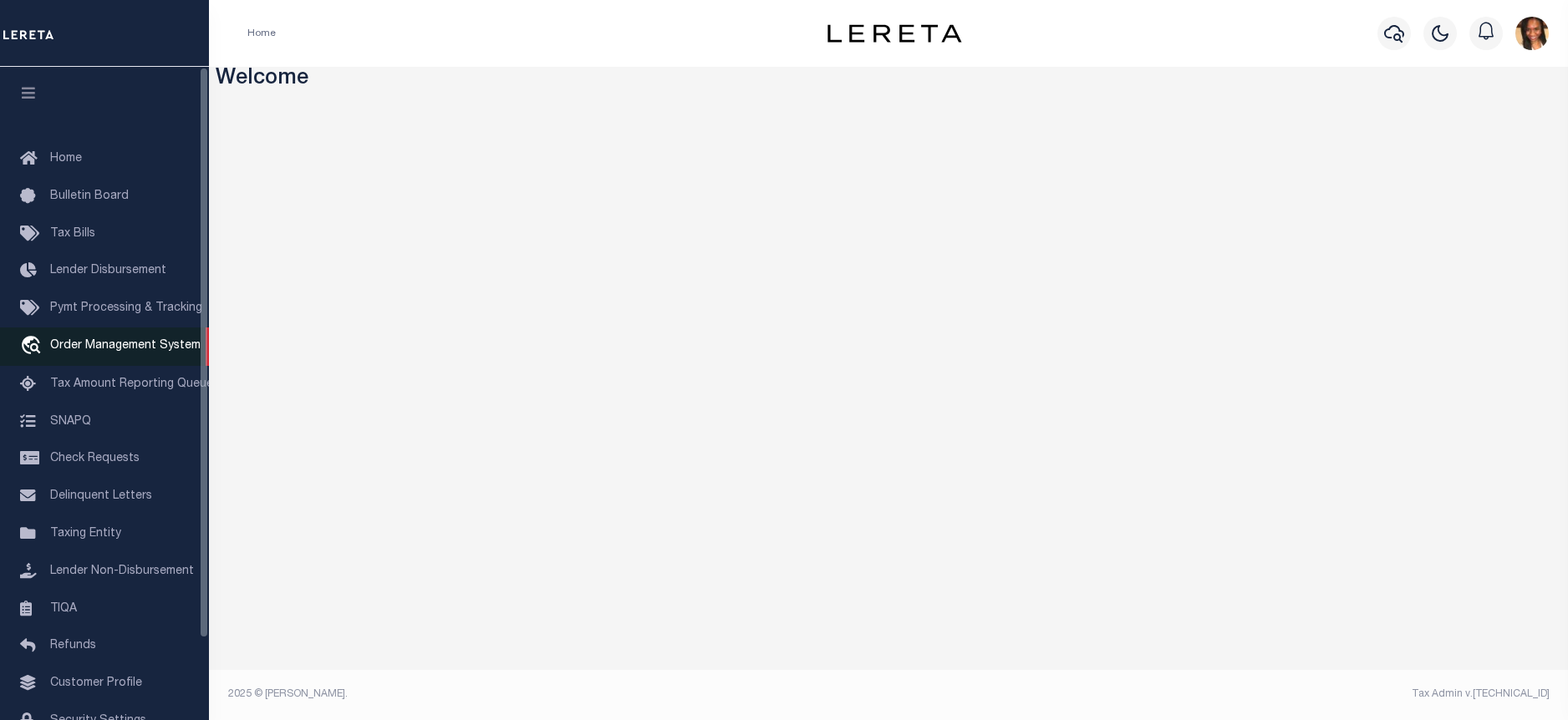
click at [163, 352] on span "Order Management System" at bounding box center [125, 346] width 150 height 12
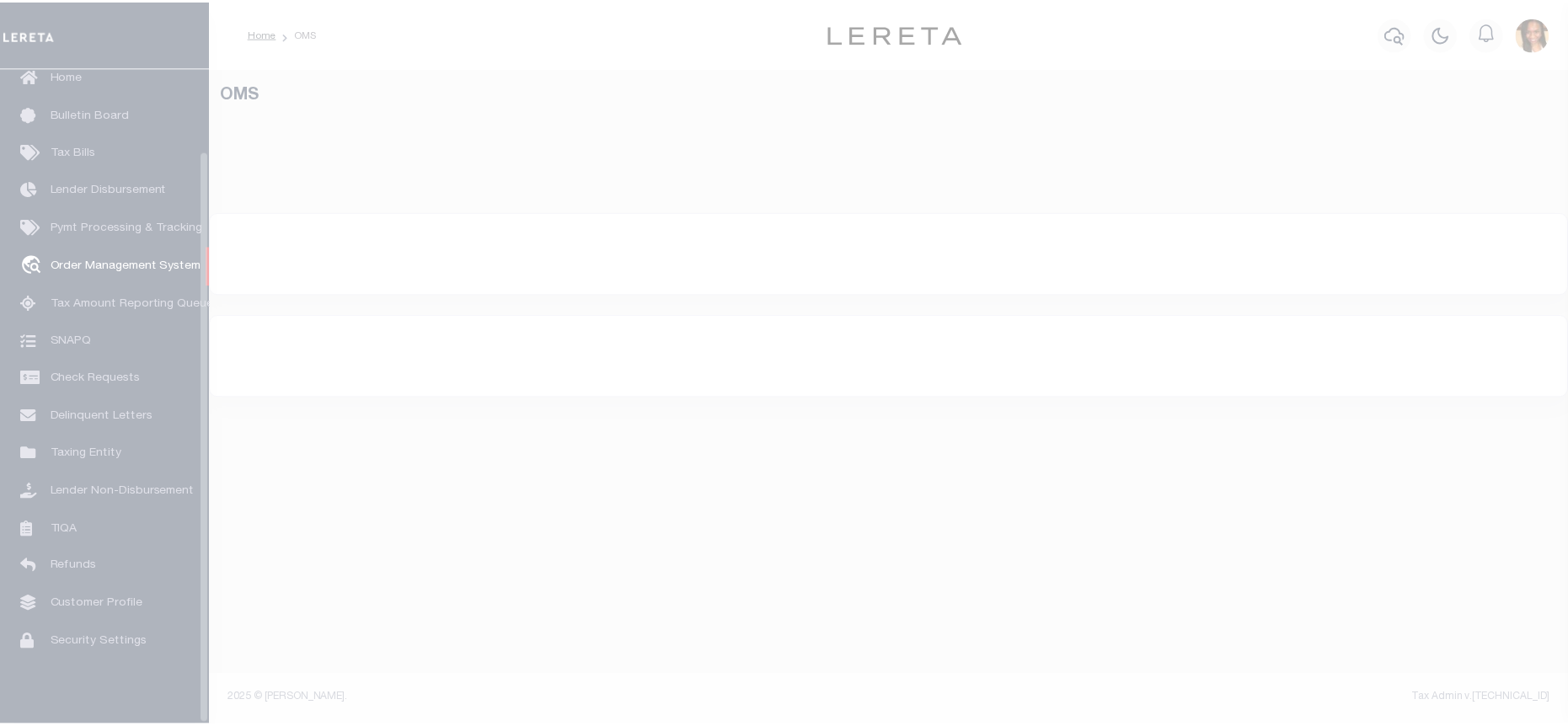
scroll to position [94, 0]
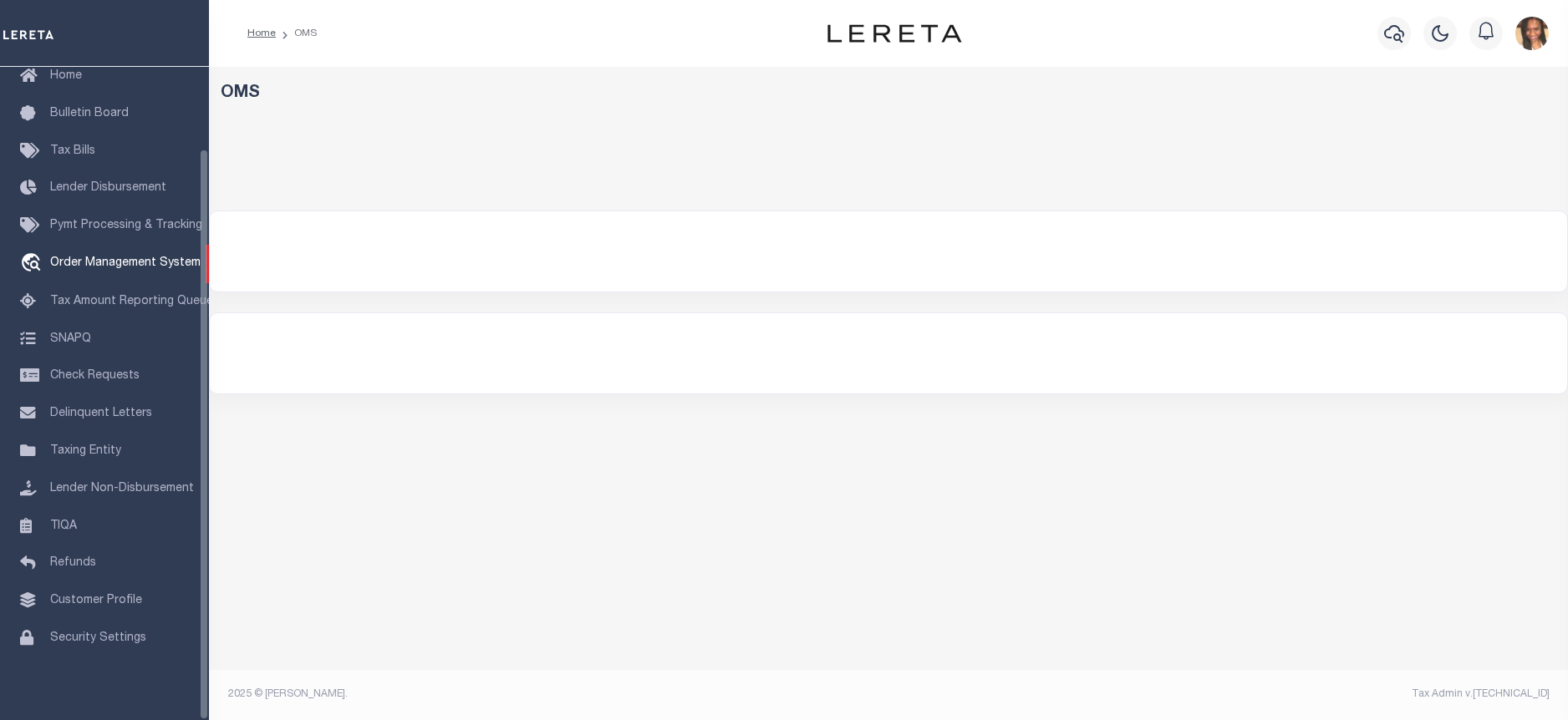
select select "200"
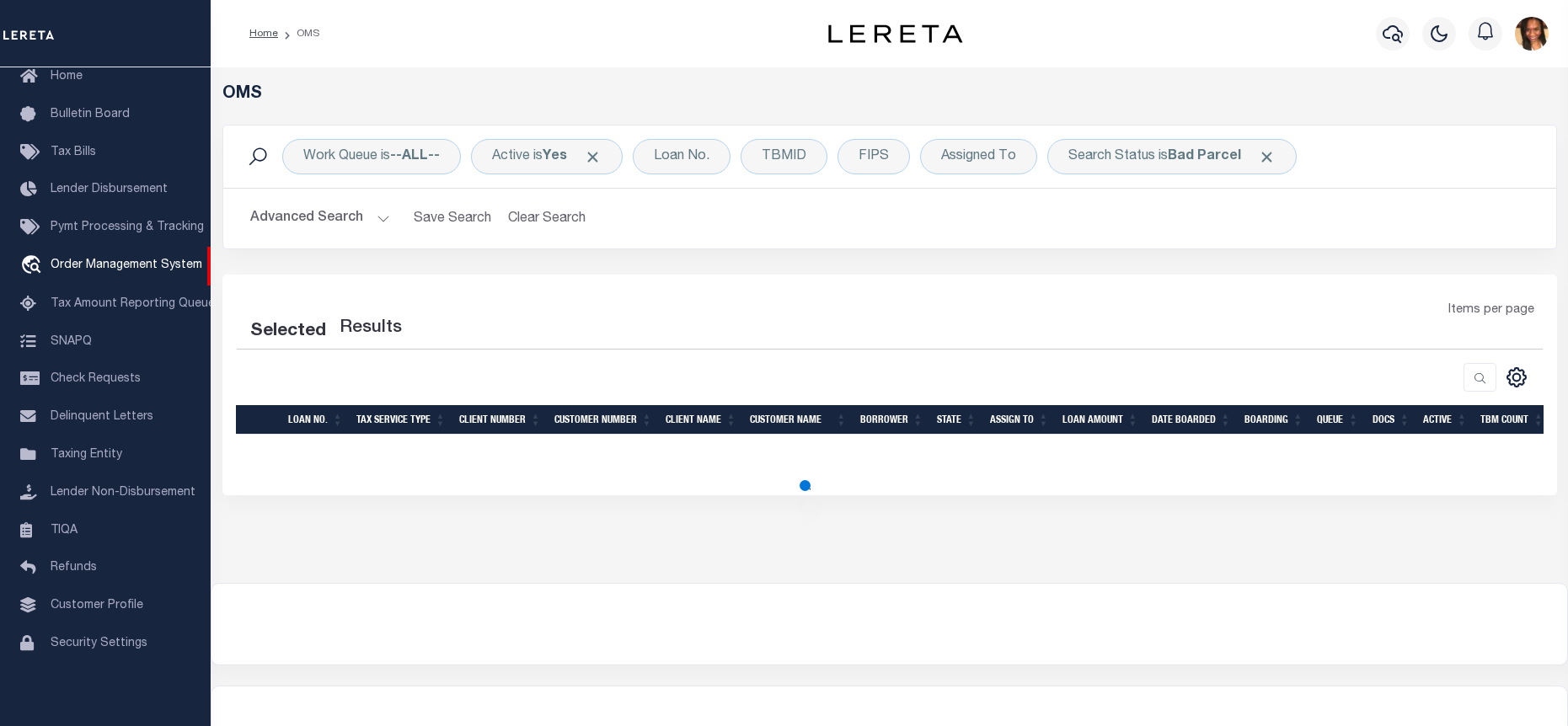
select select "200"
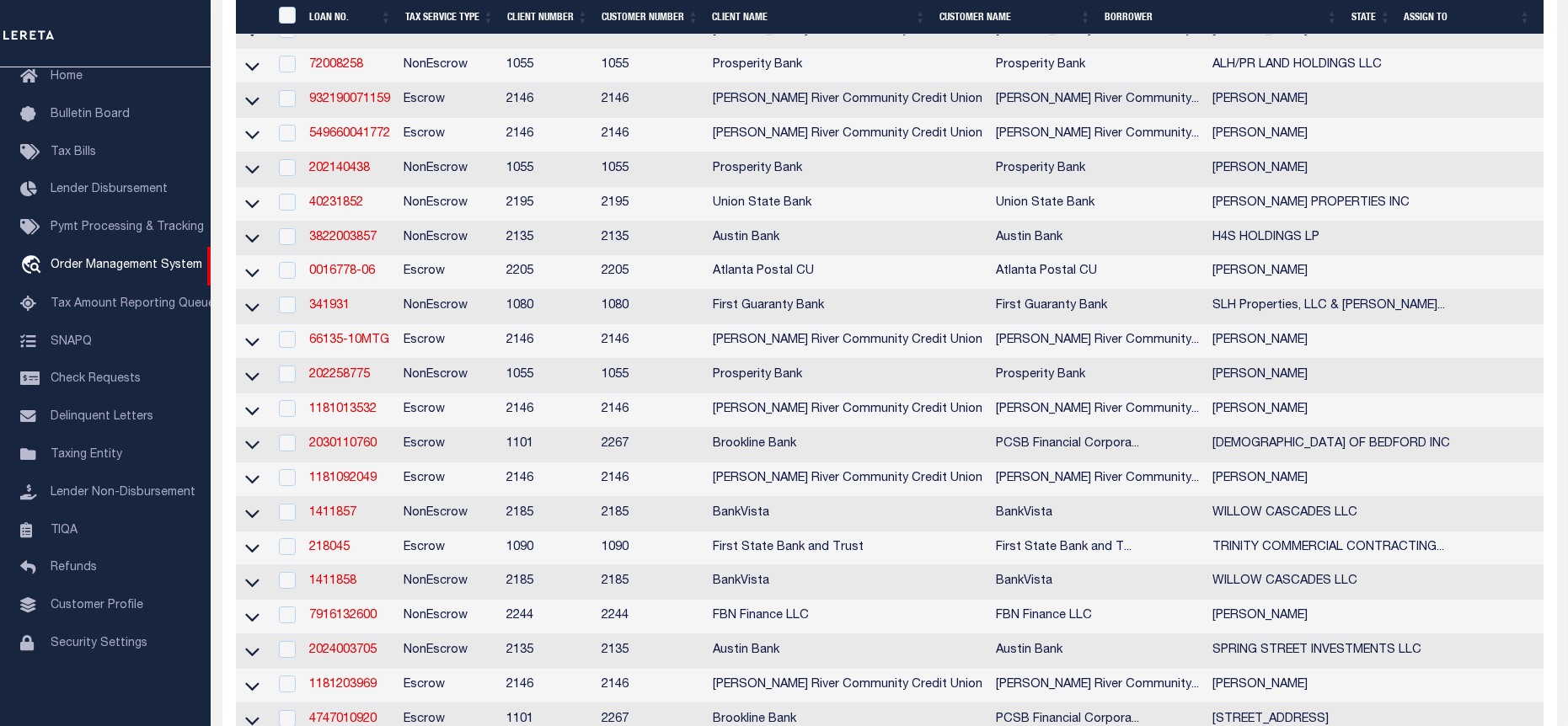
scroll to position [421, 0]
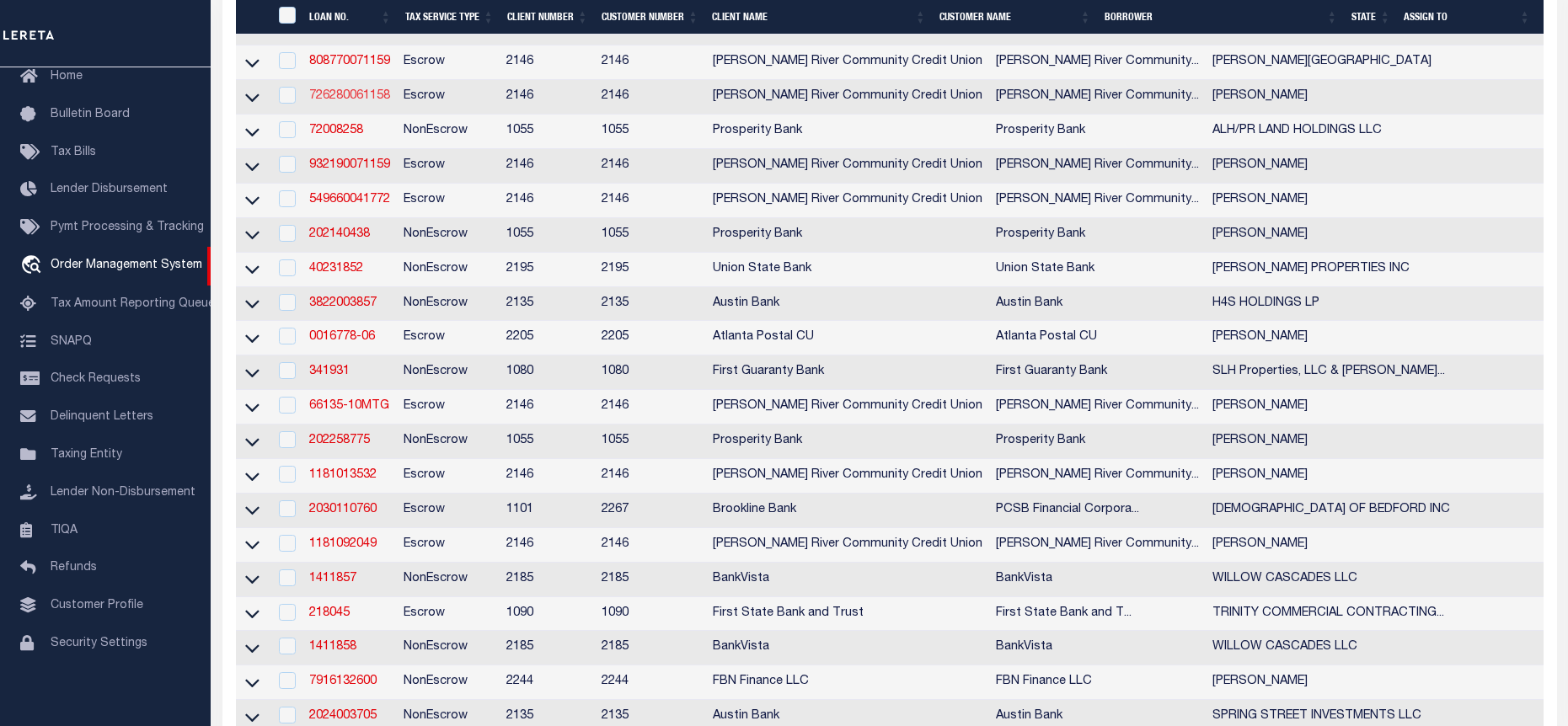
click at [357, 101] on link "726280061158" at bounding box center [350, 96] width 81 height 12
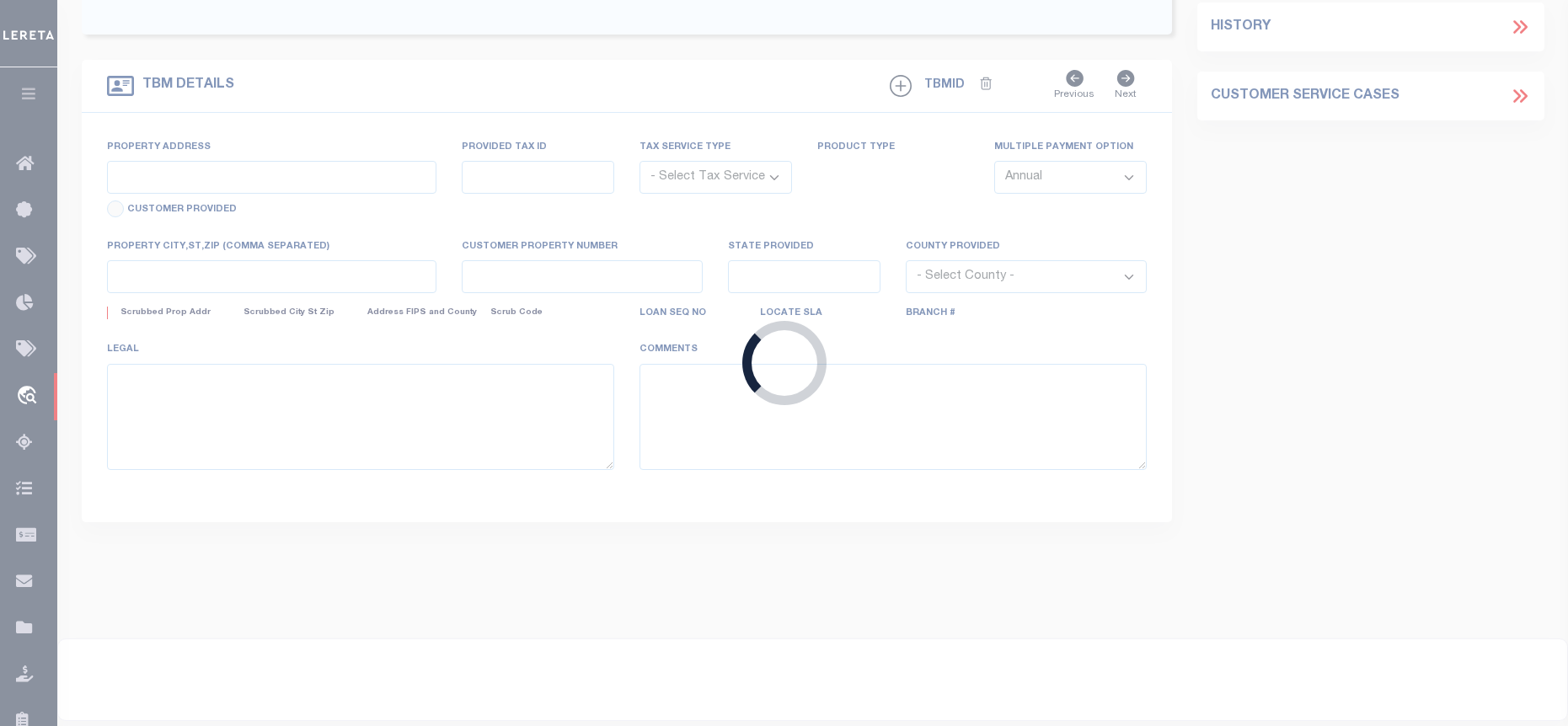
type input "726280061158"
type input "[PERSON_NAME]"
select select
select select "Escrow"
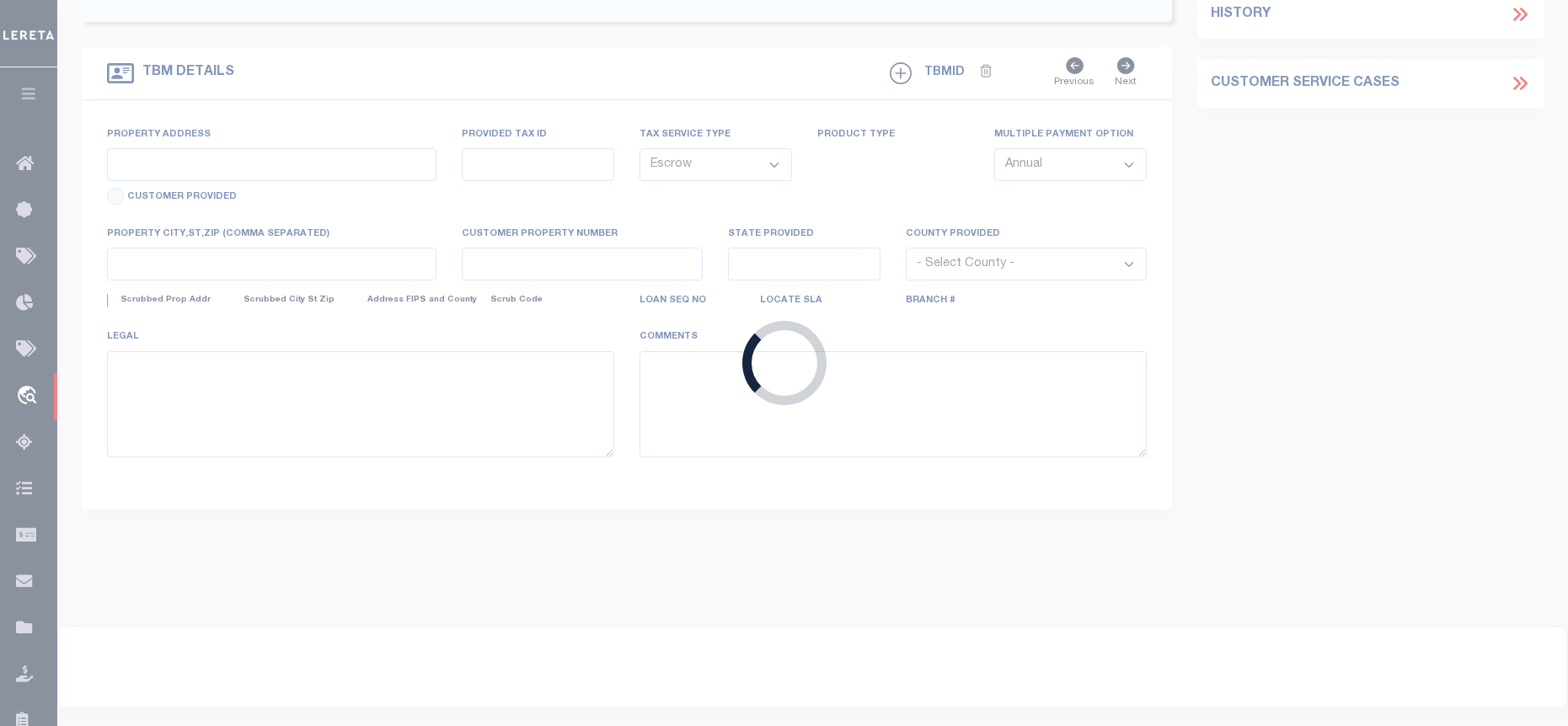
type input "[STREET_ADDRESS][PERSON_NAME]"
type input "154.7-1-47"
type input "[PERSON_NAME][GEOGRAPHIC_DATA]"
type input "NY"
select select
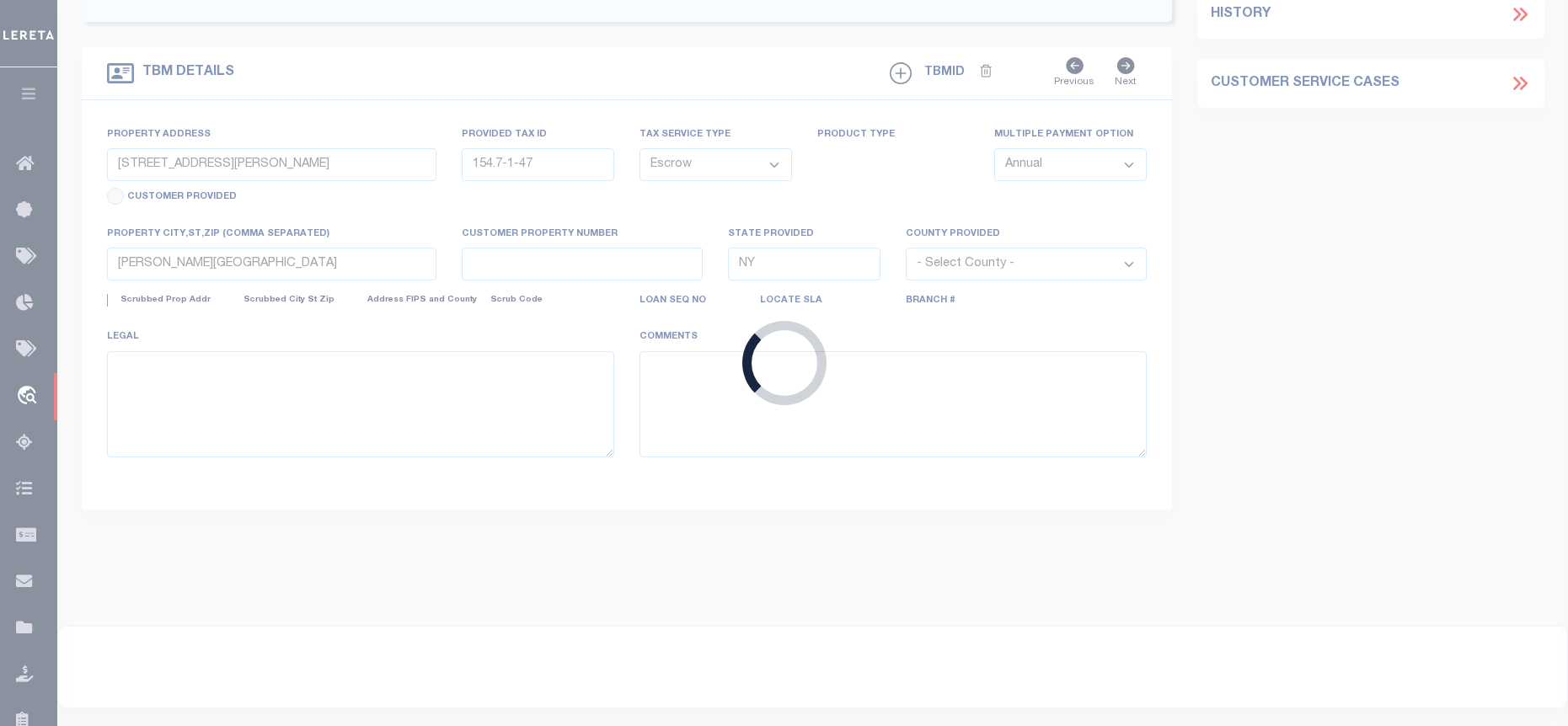
select select "3211"
select select
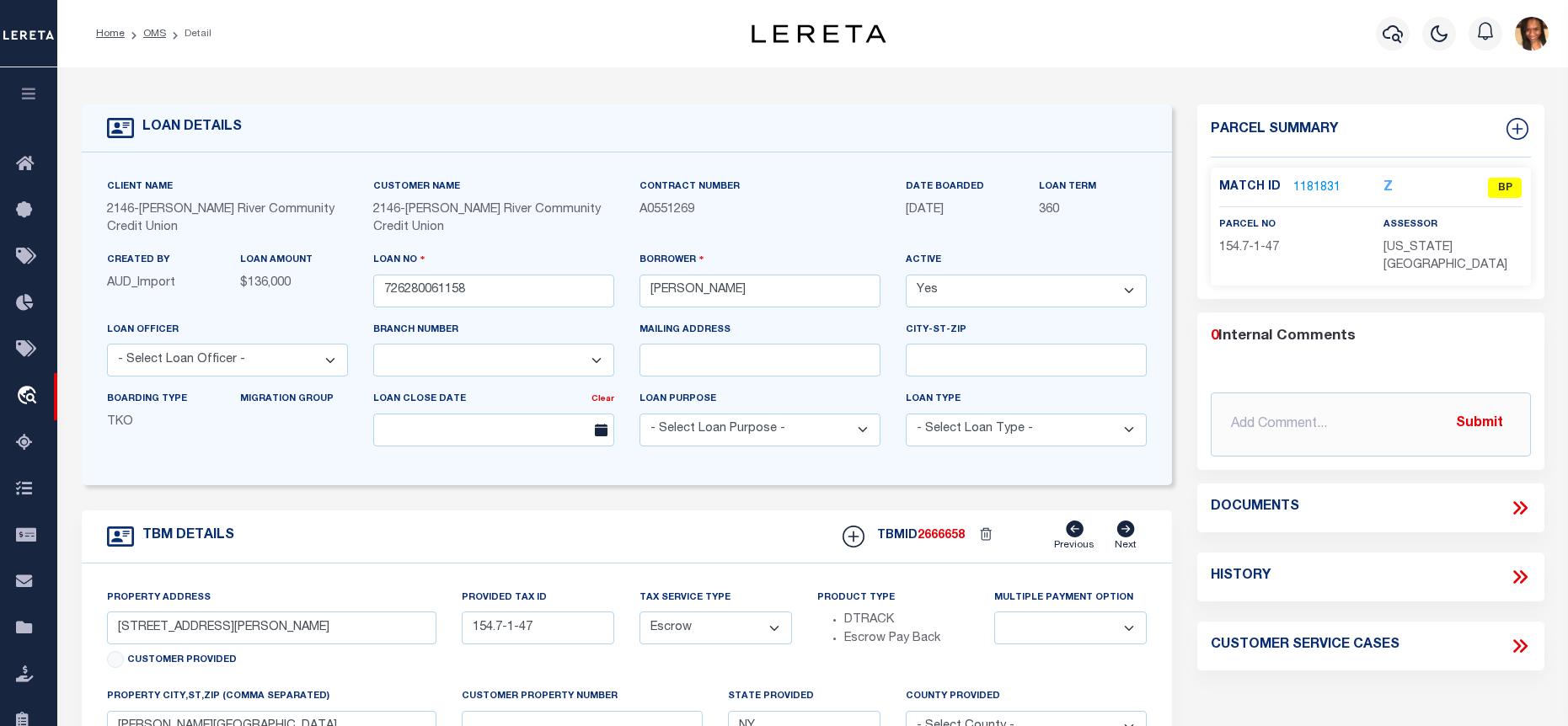
click at [1312, 187] on link "1181831" at bounding box center [1317, 188] width 47 height 17
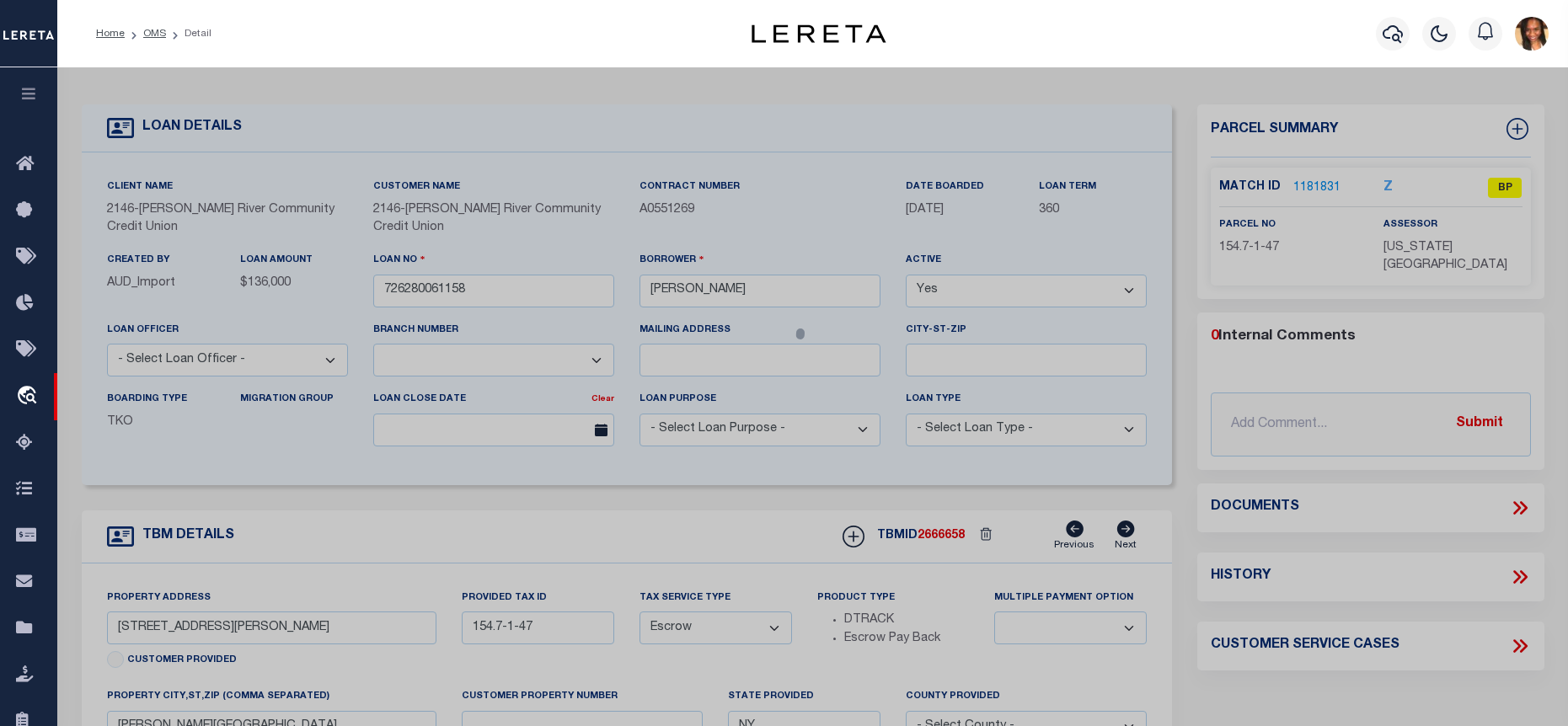
checkbox input "false"
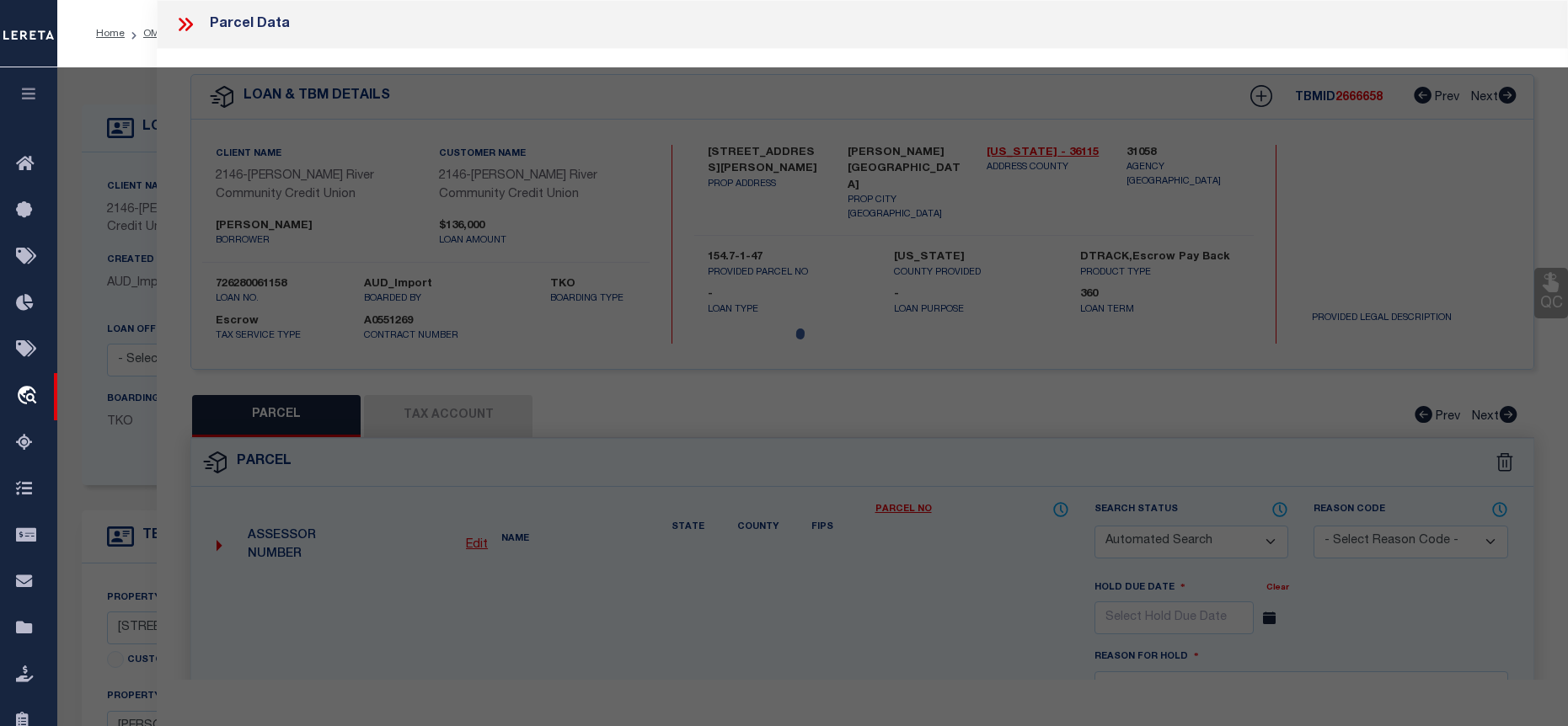
select select "BP"
type input "[PERSON_NAME]"
select select
type input "8 Morgan Drive"
checkbox input "false"
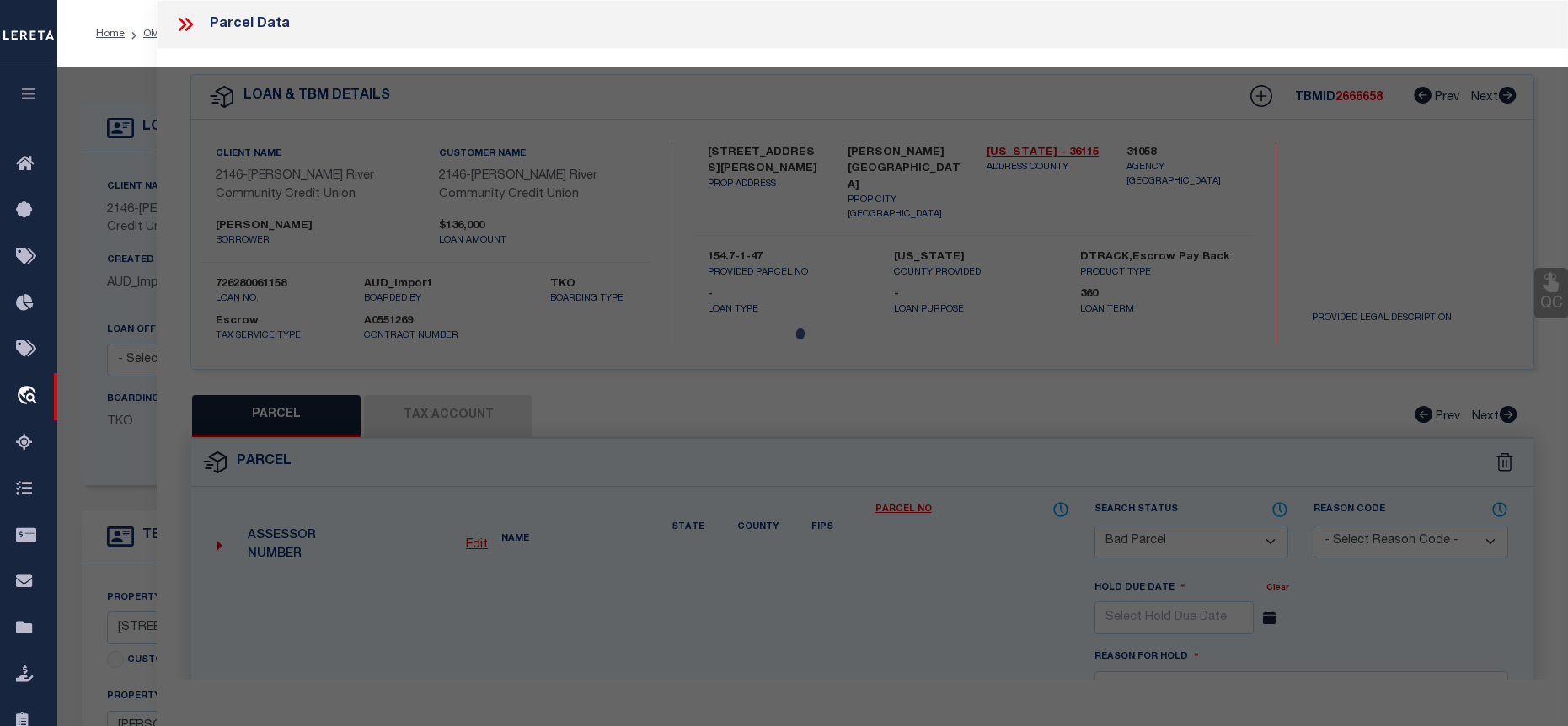
type input "HUDSON FALLS NY 12839"
type textarea "2814/67 ACS/SIZE 96 X 200"
type textarea "Tax ID Special Project"
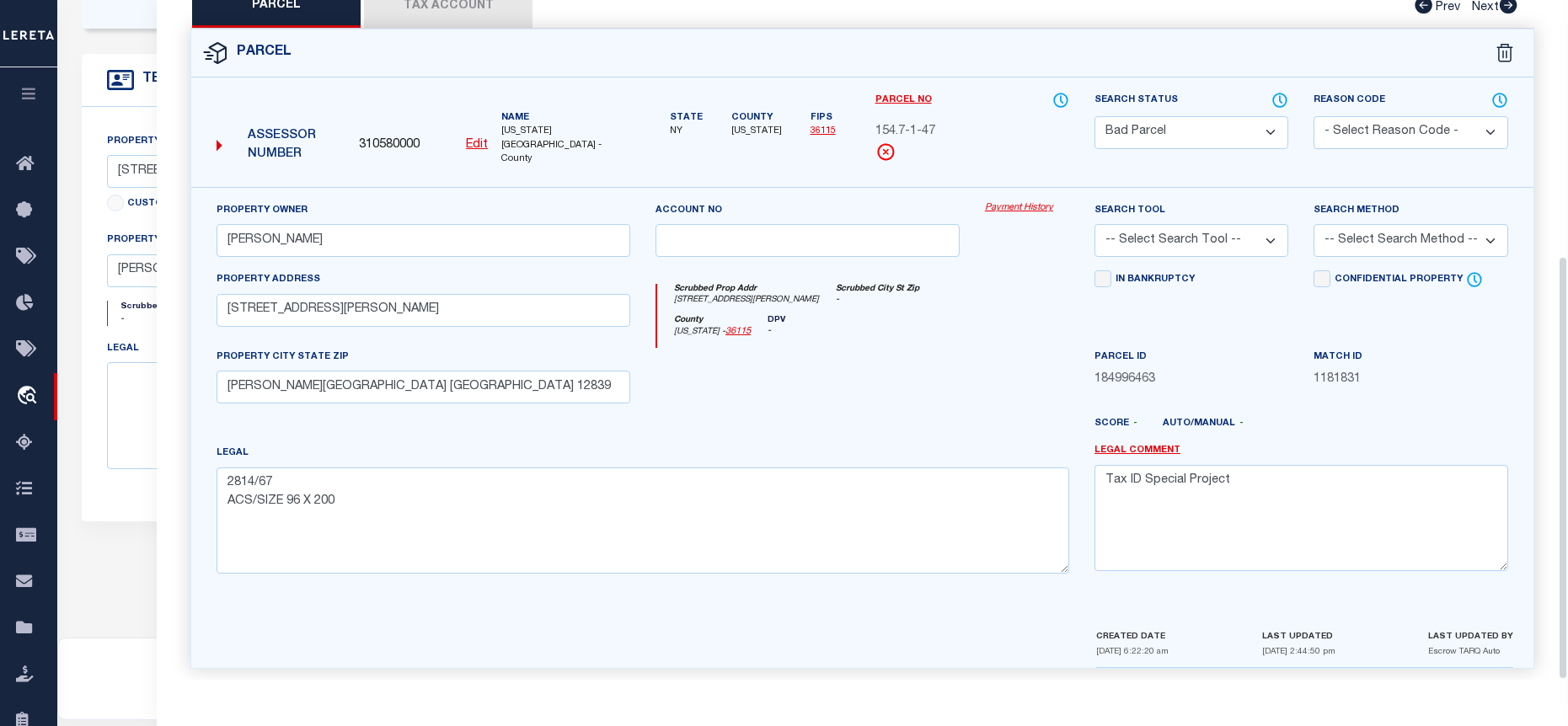
scroll to position [580, 0]
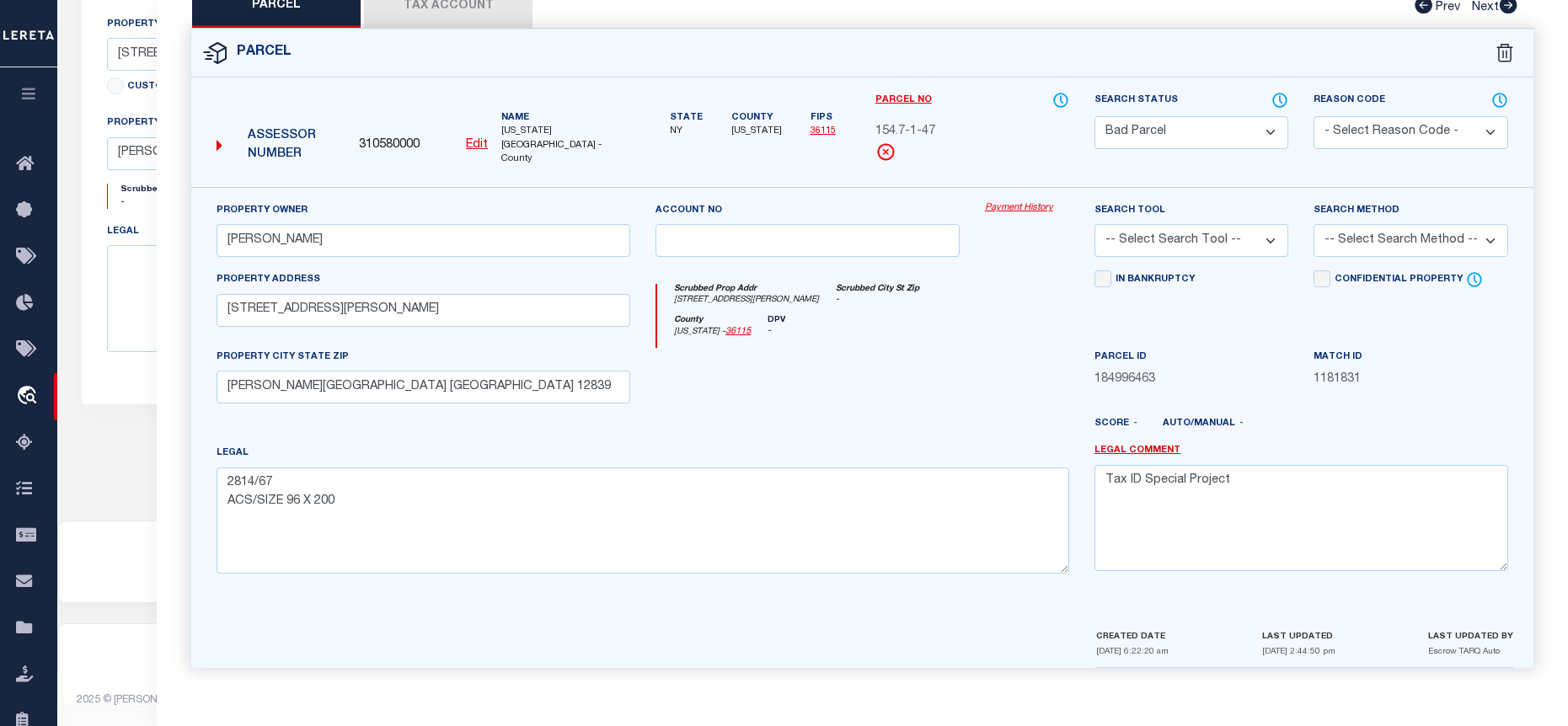
click at [404, 3] on button "Tax Account" at bounding box center [447, 7] width 168 height 42
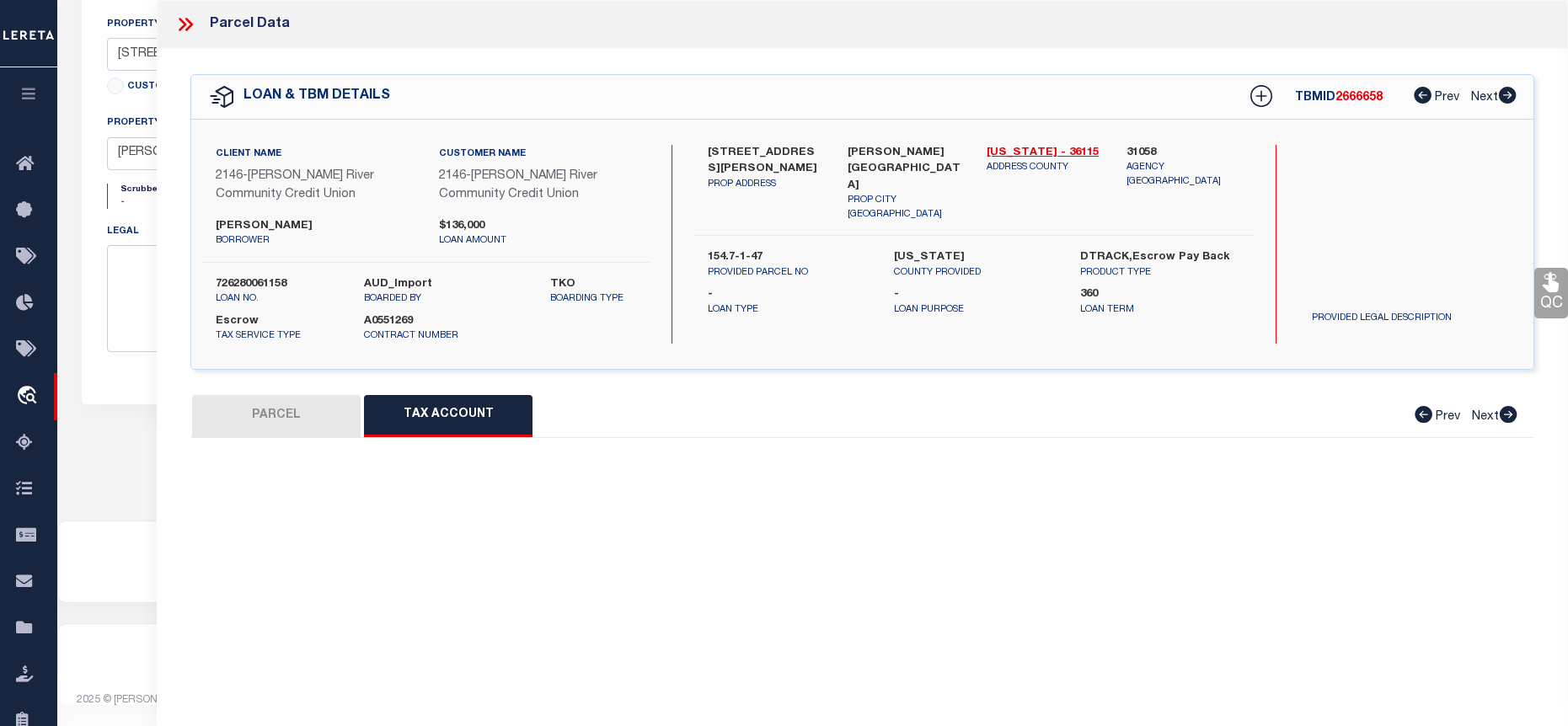
scroll to position [0, 0]
select select "100"
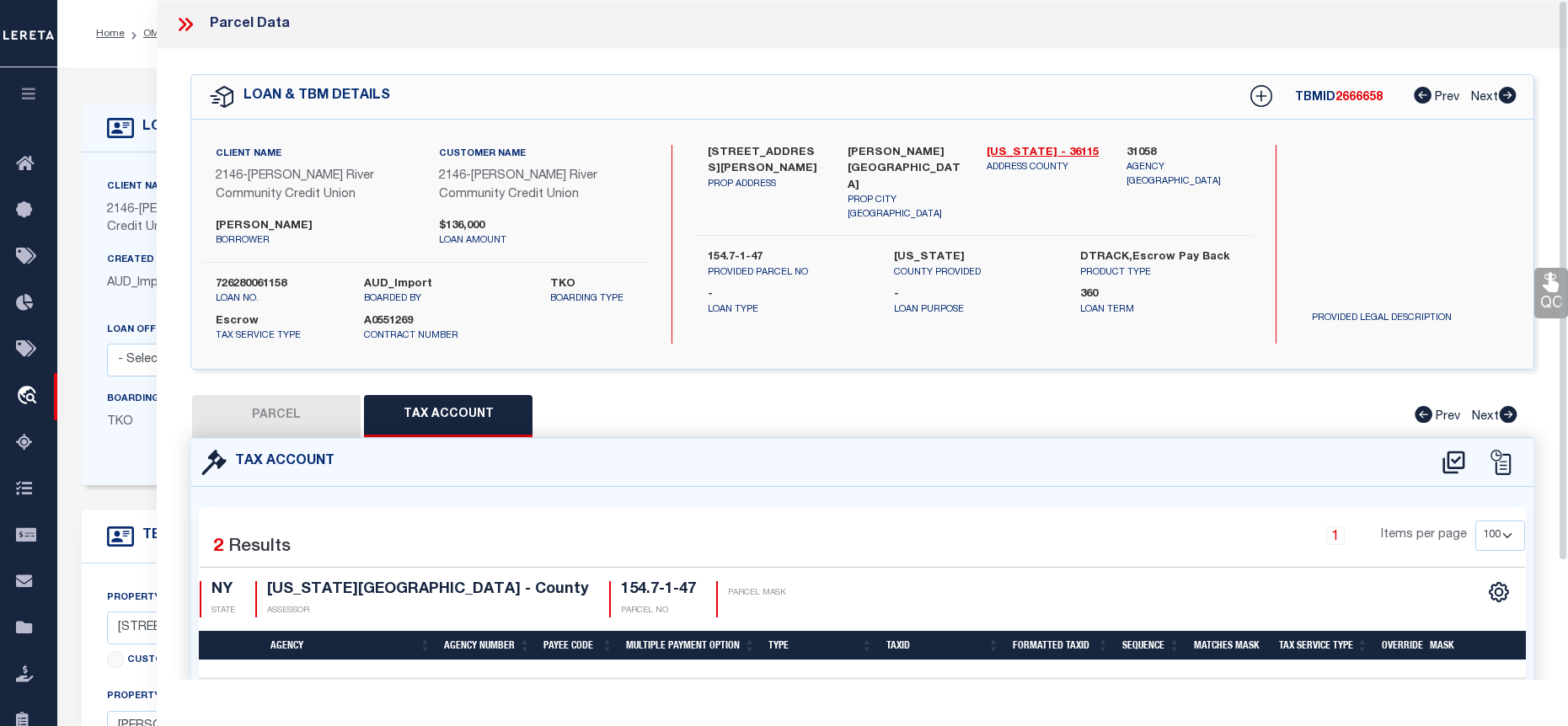
click at [185, 25] on icon at bounding box center [182, 24] width 8 height 13
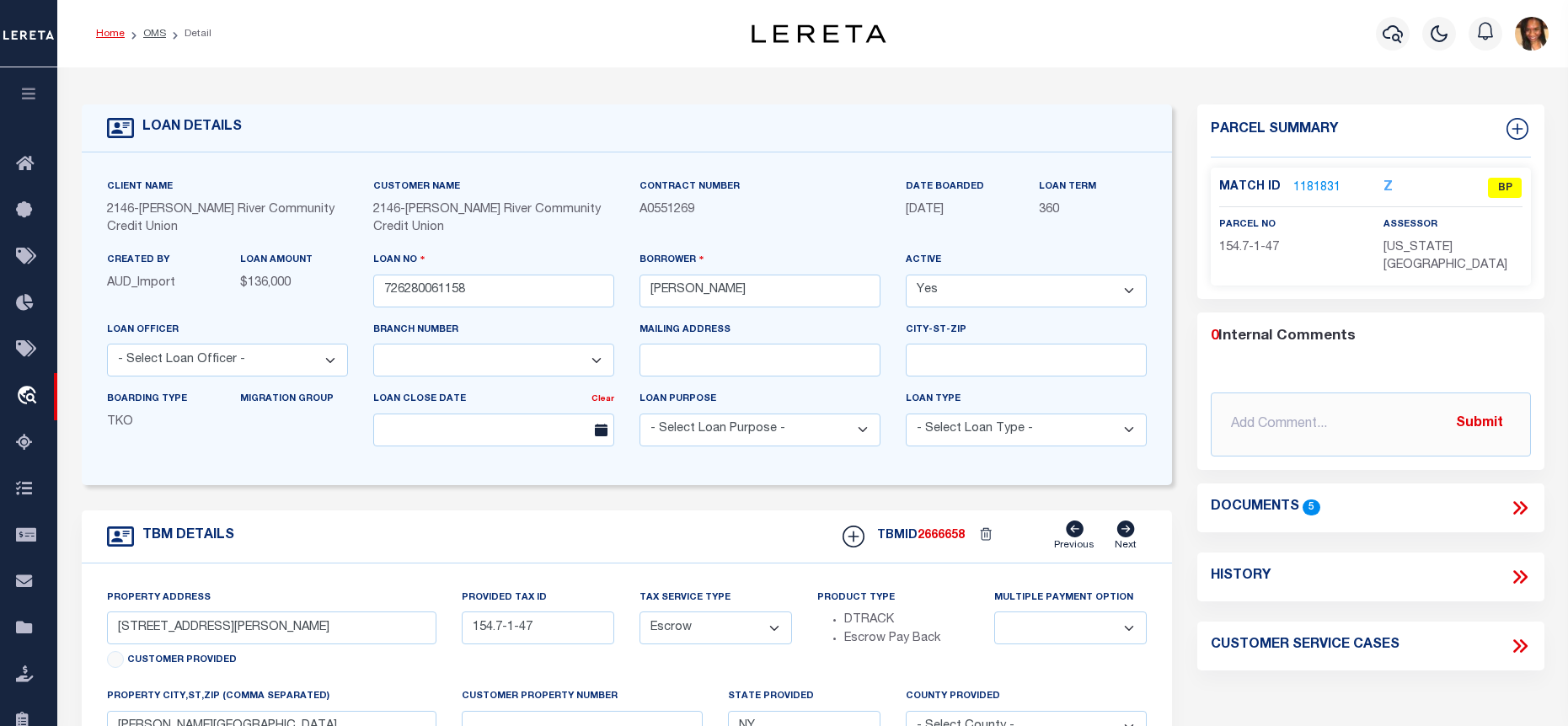
click at [106, 37] on link "Home" at bounding box center [110, 34] width 29 height 10
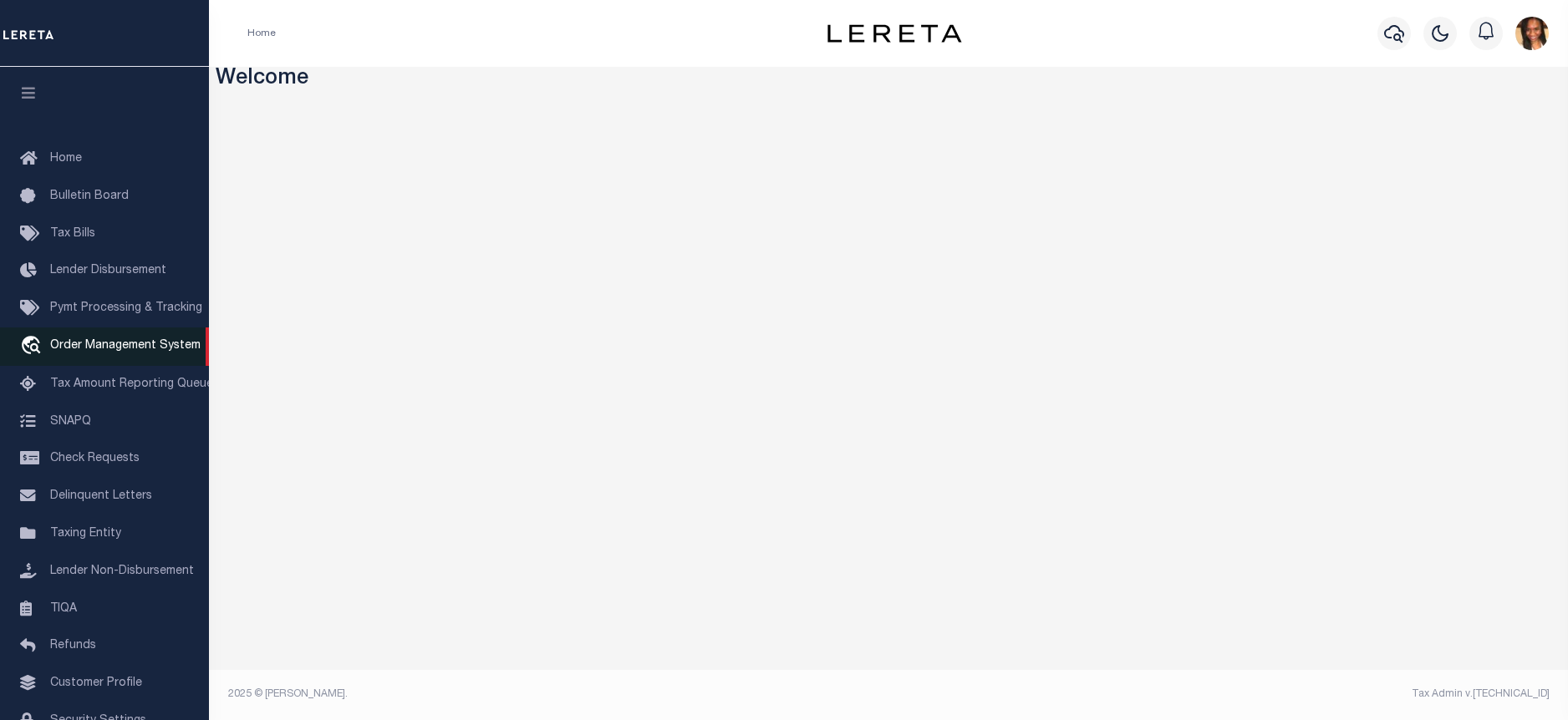
click at [166, 347] on span "Order Management System" at bounding box center [125, 346] width 150 height 12
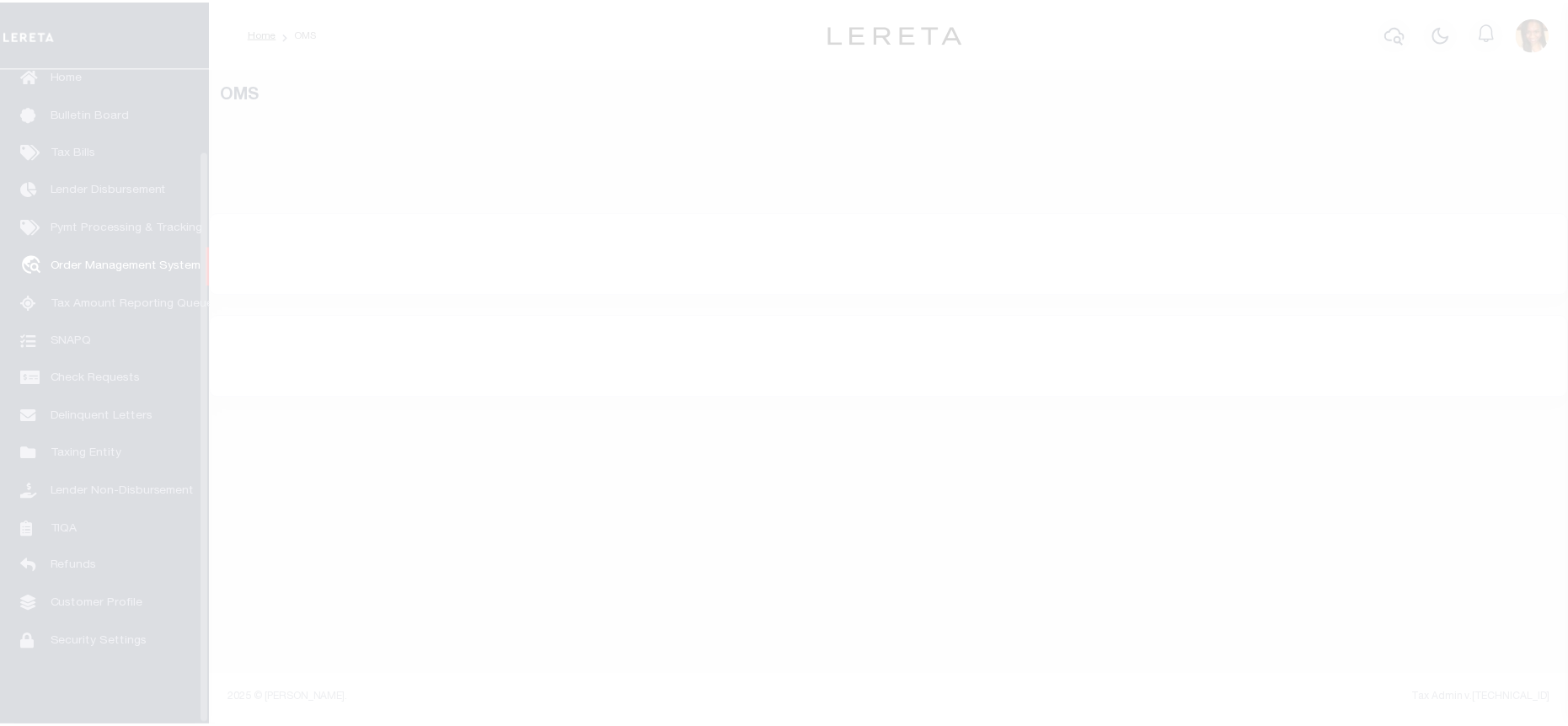
scroll to position [94, 0]
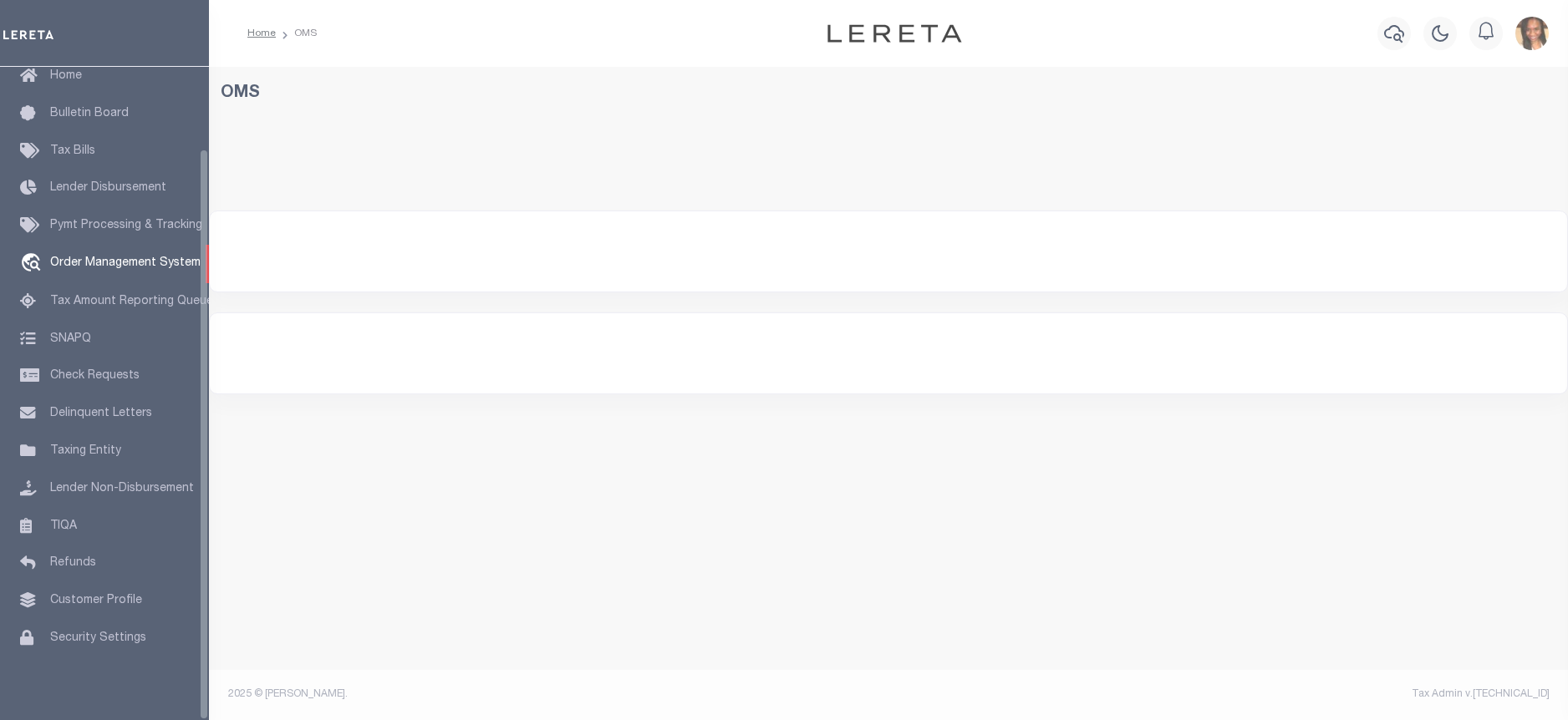
select select "200"
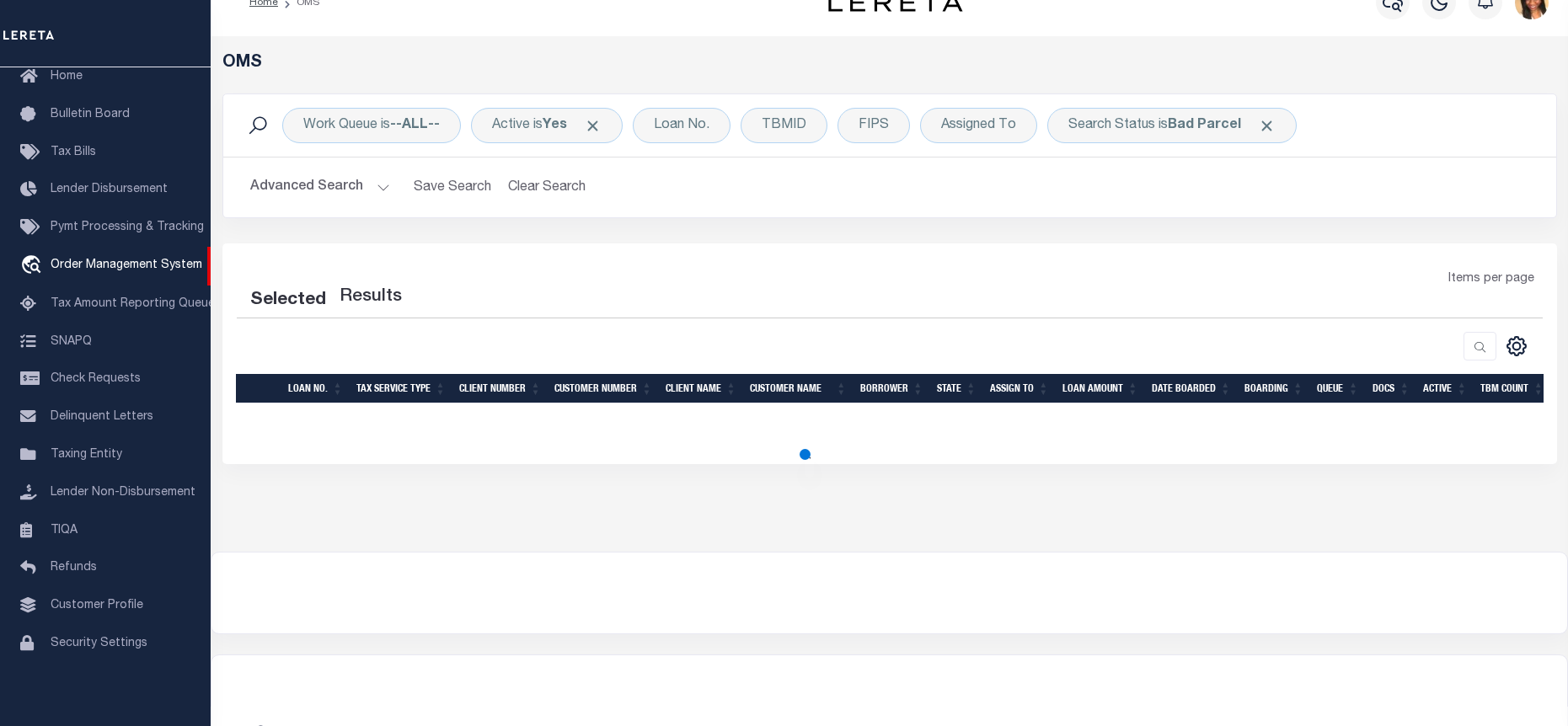
scroll to position [63, 0]
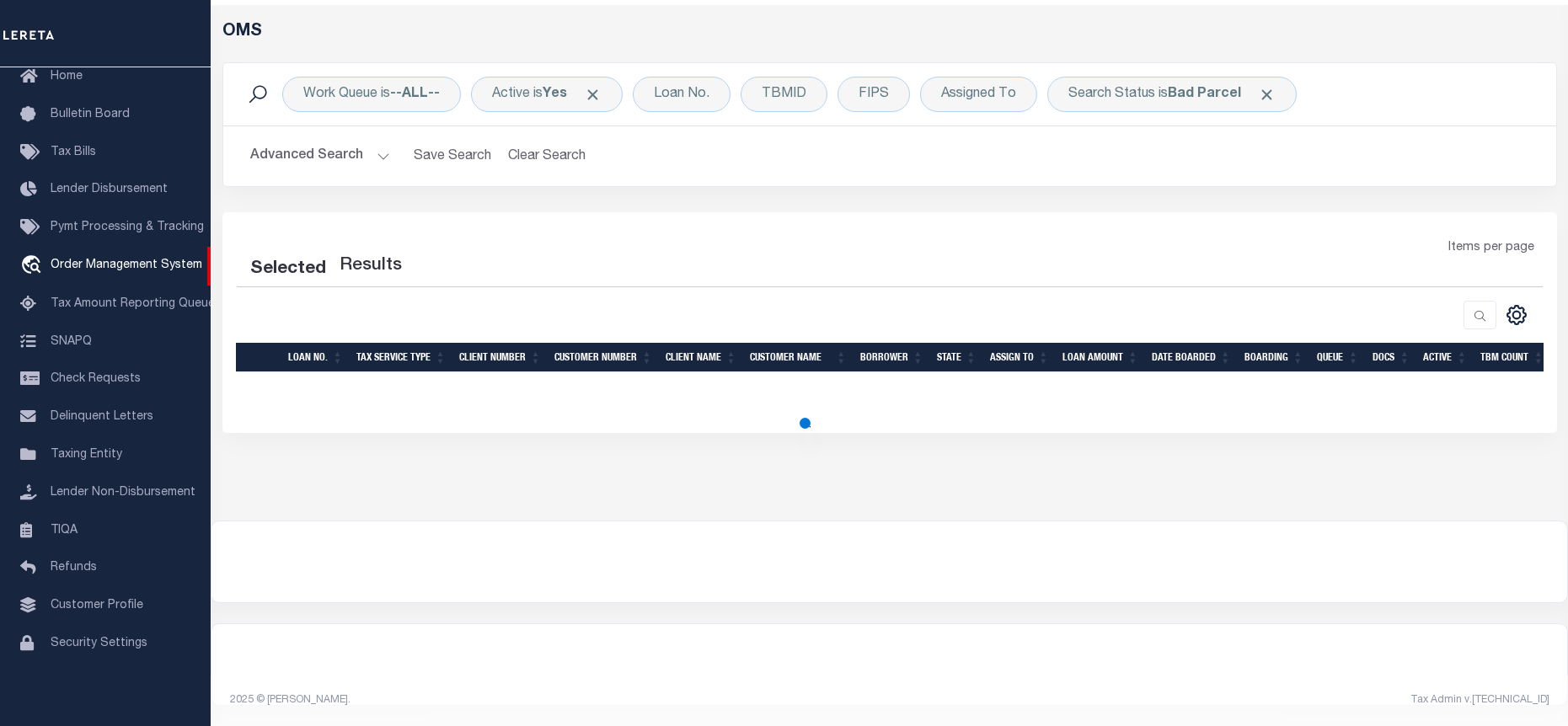
select select "200"
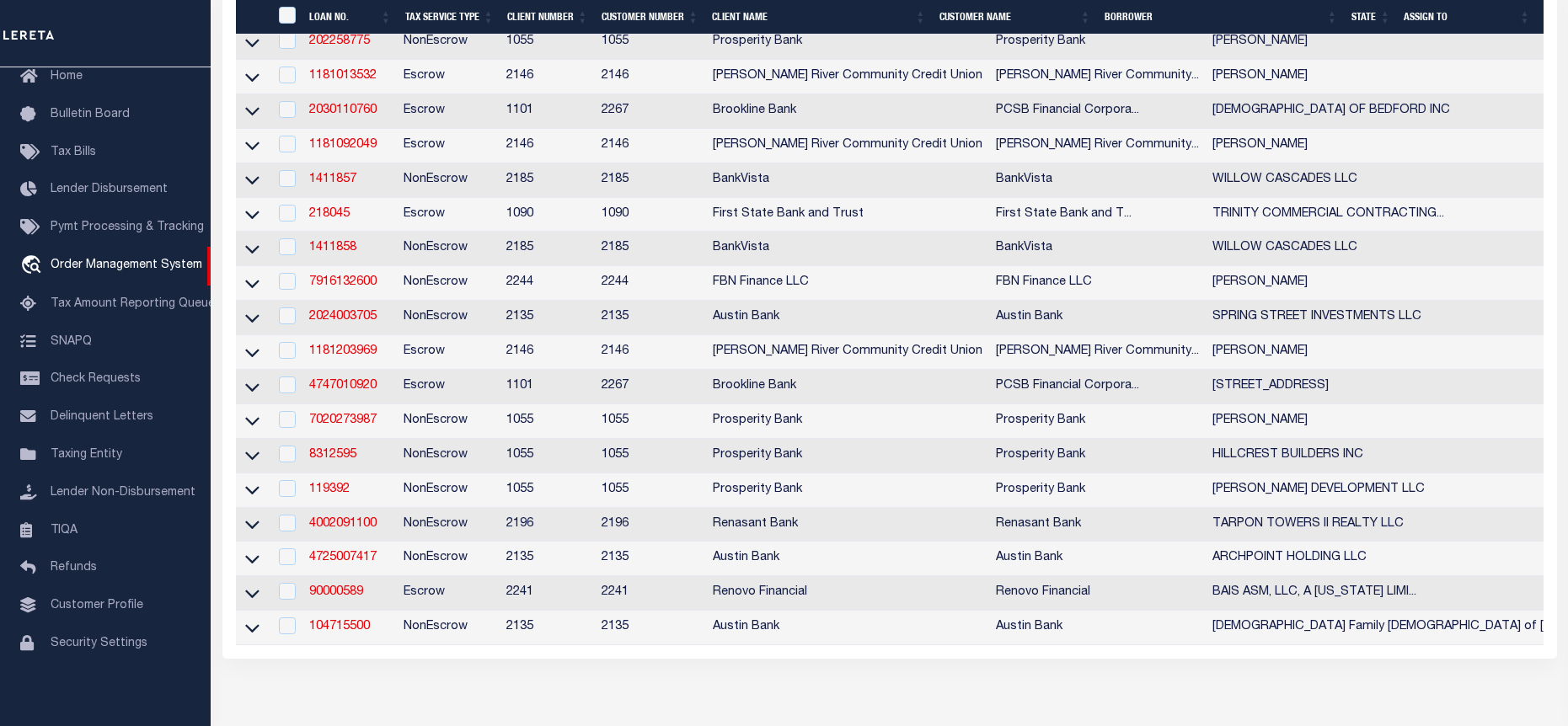
scroll to position [567, 0]
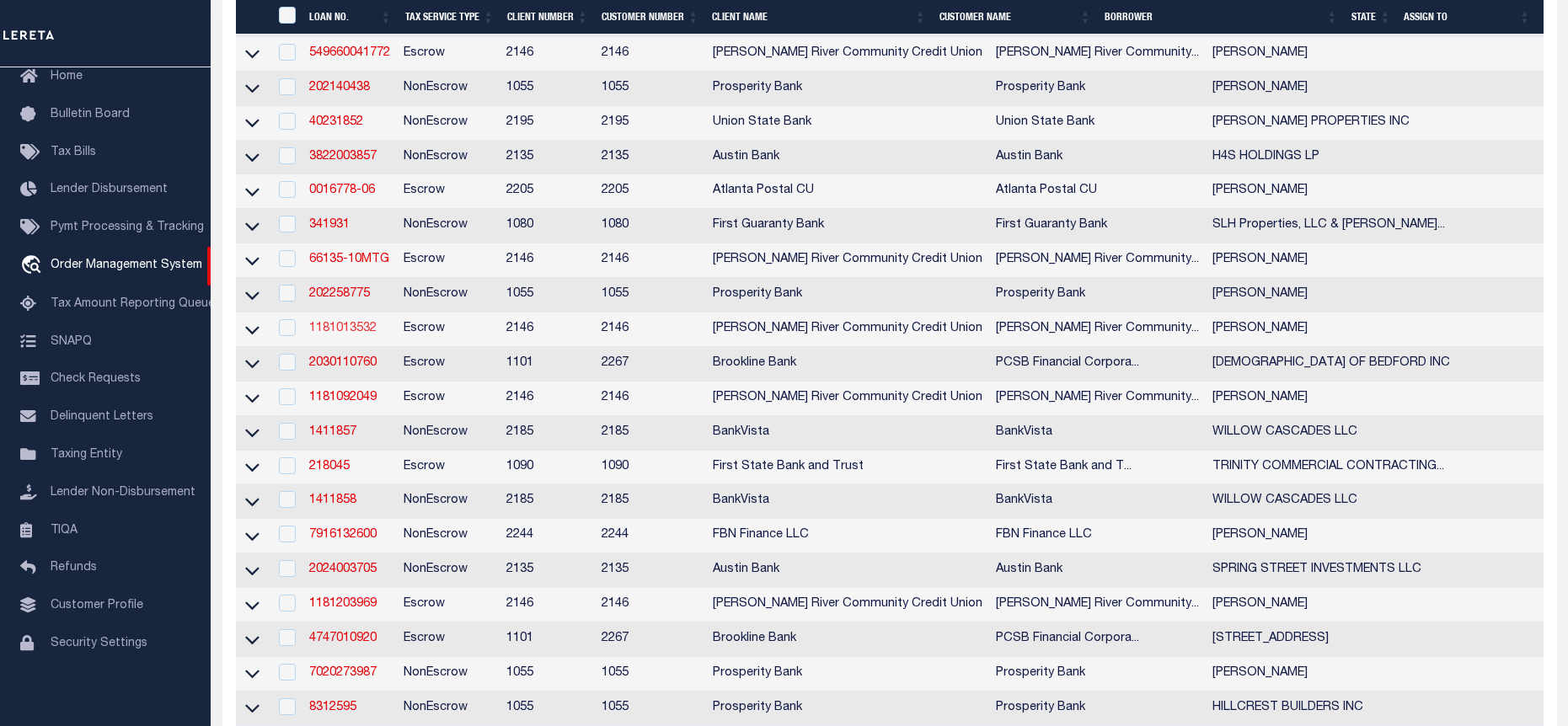
click at [347, 335] on link "1181013532" at bounding box center [343, 329] width 67 height 12
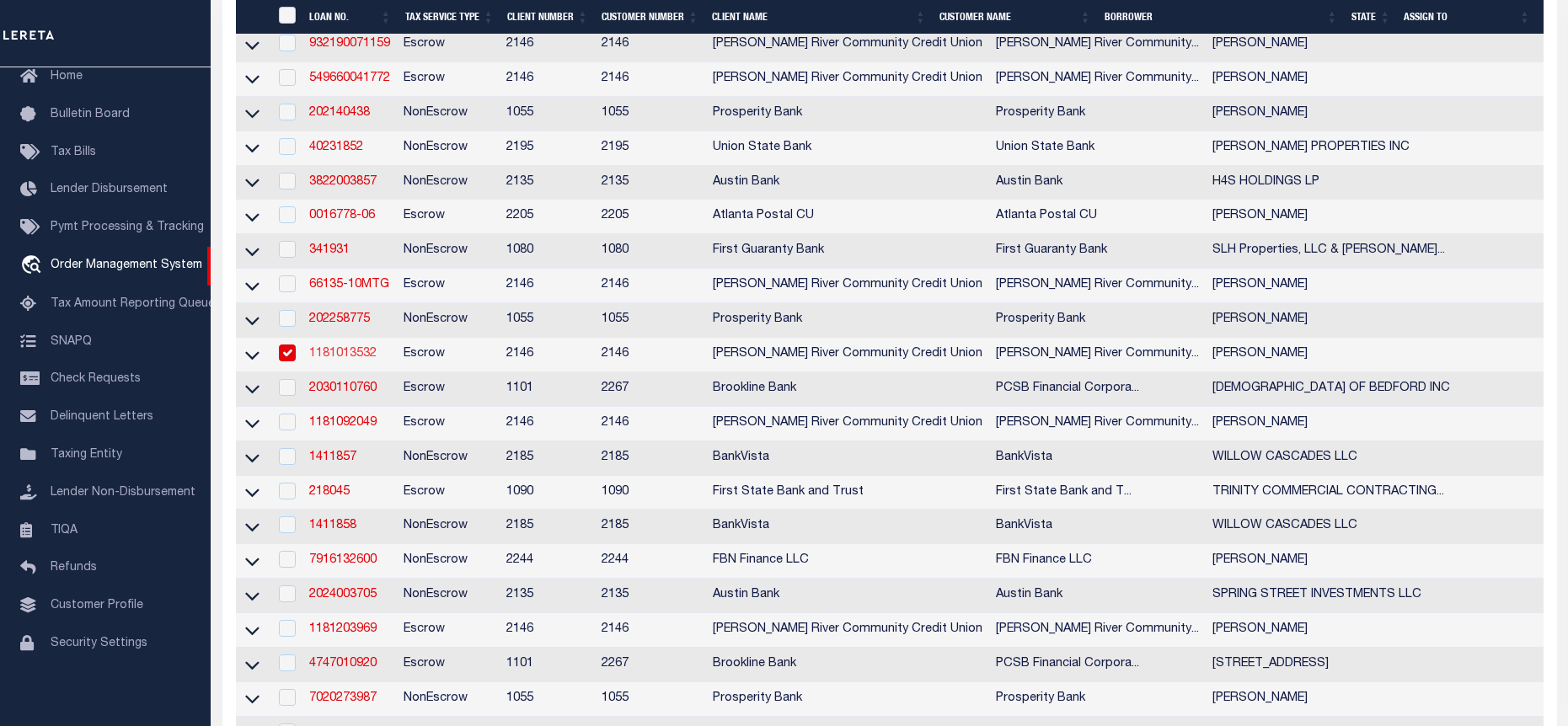
type input "1181013532"
type input "[PERSON_NAME]"
select select
select select "Escrow"
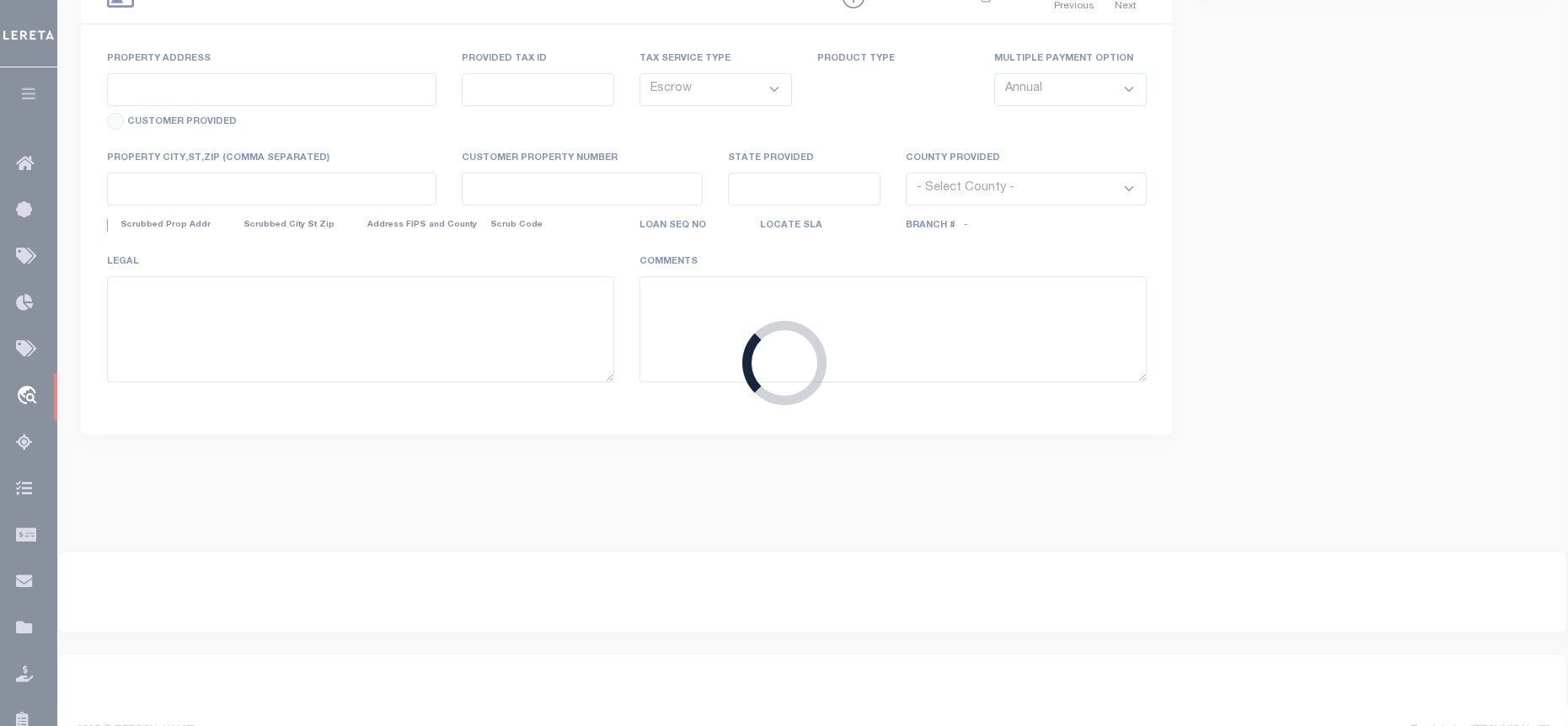
type input "[STREET_ADDRESS]"
type input "138.-1-9.14"
type input "[PERSON_NAME][GEOGRAPHIC_DATA] [GEOGRAPHIC_DATA] 12839"
type input "NY"
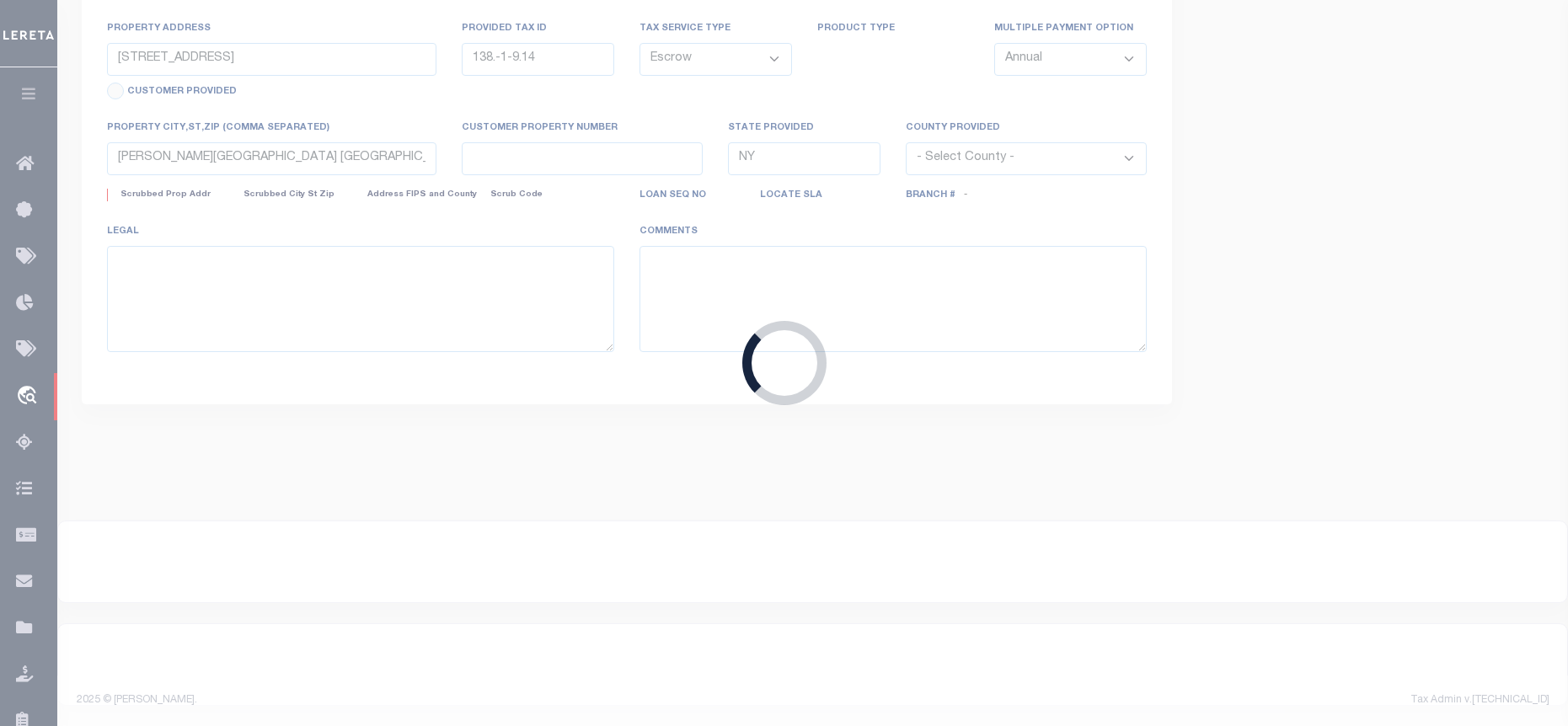
select select
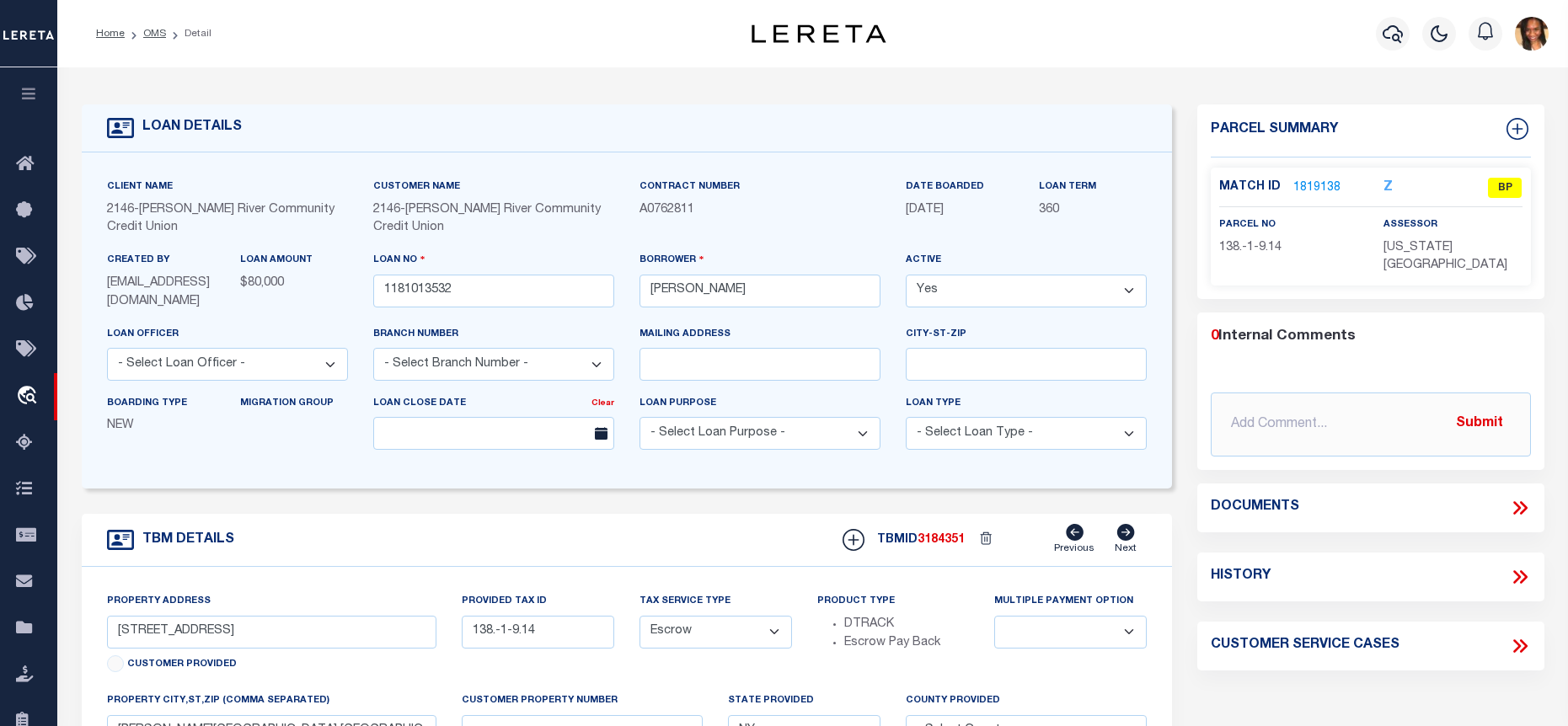
click at [1319, 190] on link "1819138" at bounding box center [1317, 188] width 47 height 17
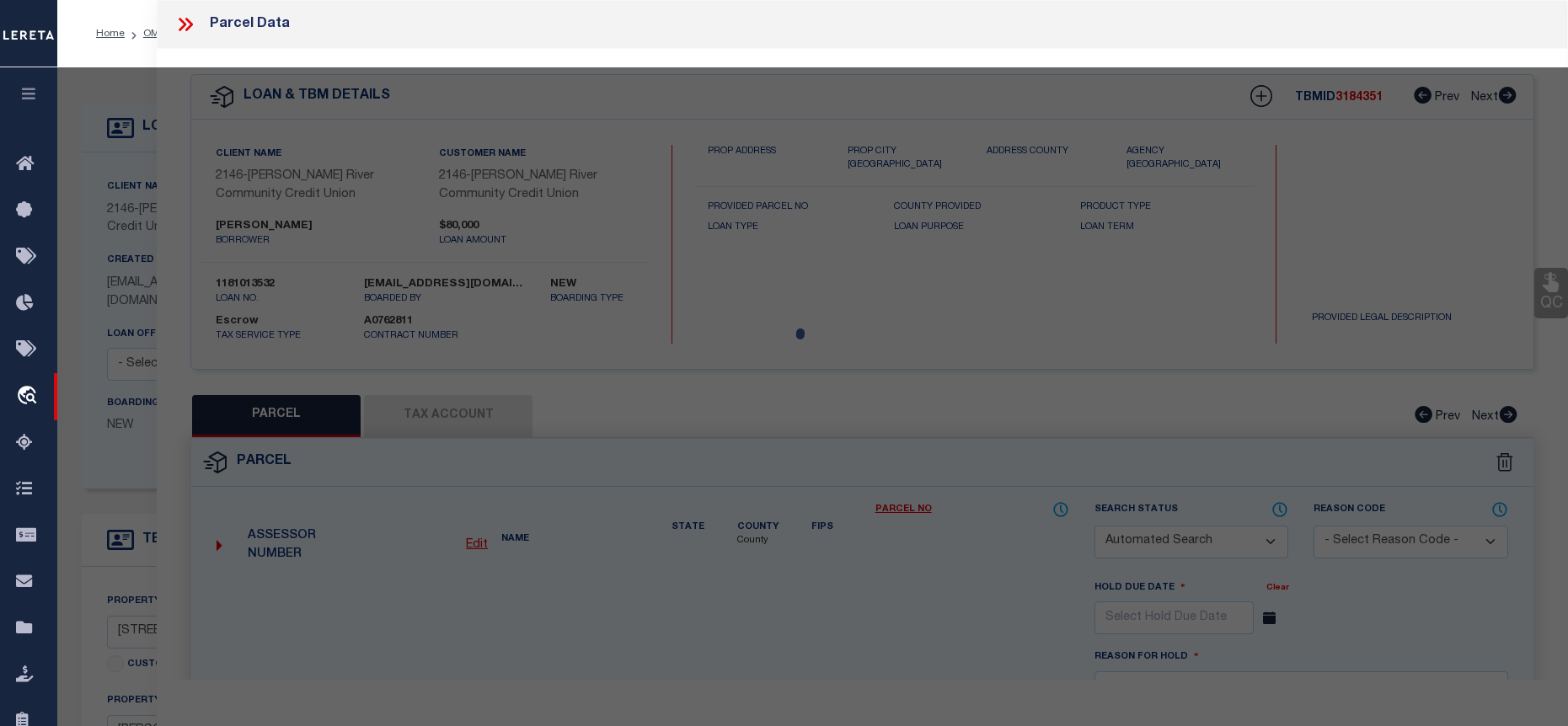
checkbox input "false"
select select "BP"
type input "Cynthia Ann Freebern, LE,Megan Freebern,Lance Freebern"
select select
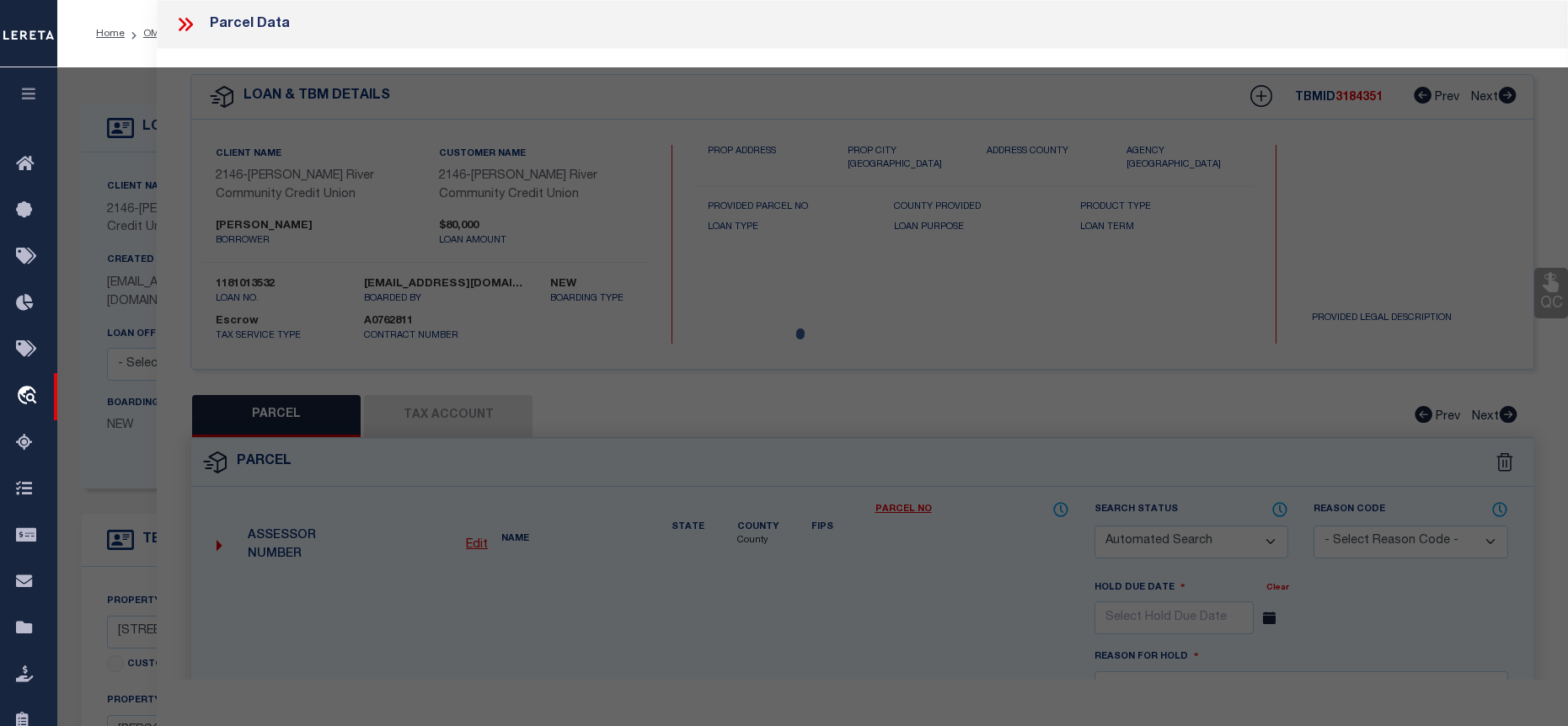
type input "22 Rock City Rd"
checkbox input "false"
type input "[PERSON_NAME][GEOGRAPHIC_DATA] [GEOGRAPHIC_DATA] 12839"
type textarea "Primary 1.00 acres Residual 0.46 acres"
type textarea "Tax ID Special Project"
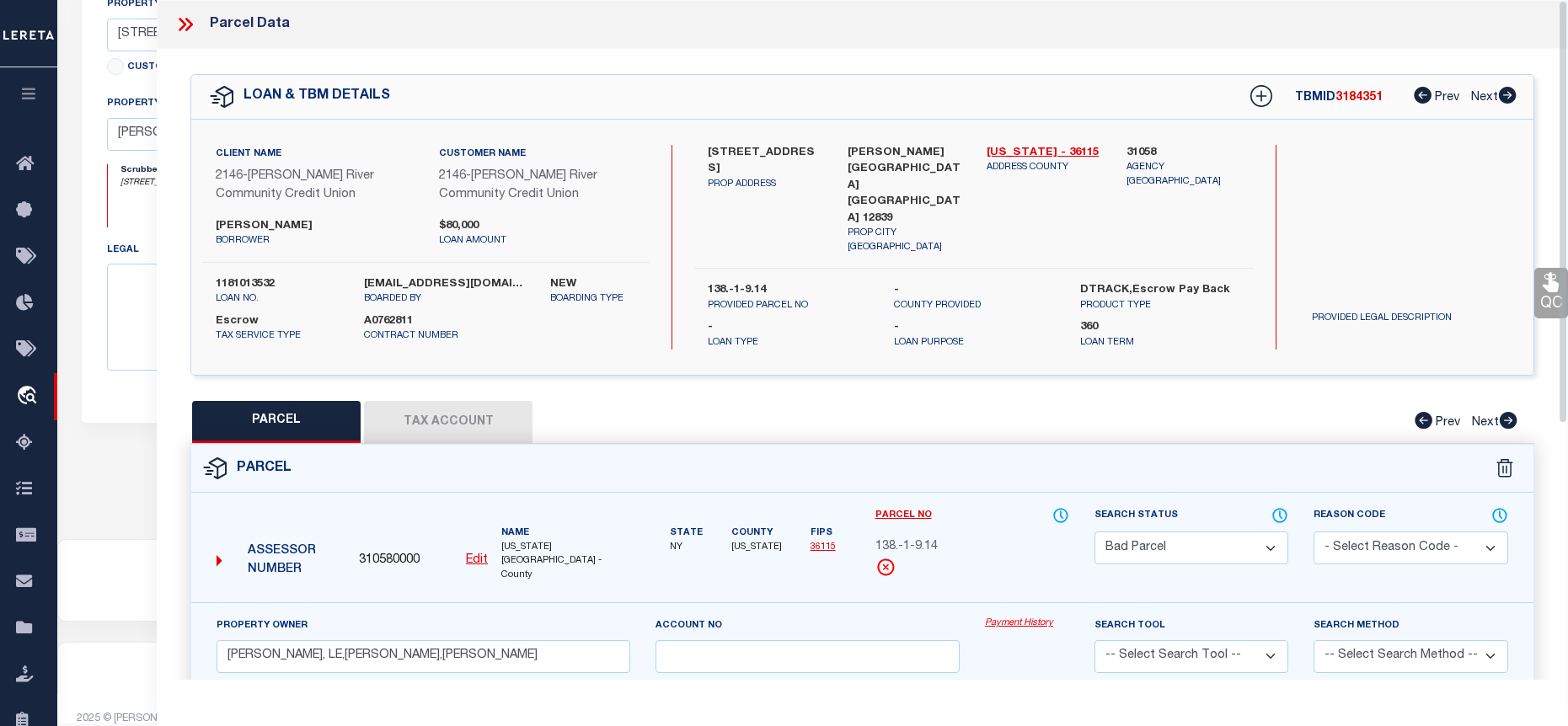
click at [443, 427] on button "Tax Account" at bounding box center [447, 422] width 168 height 42
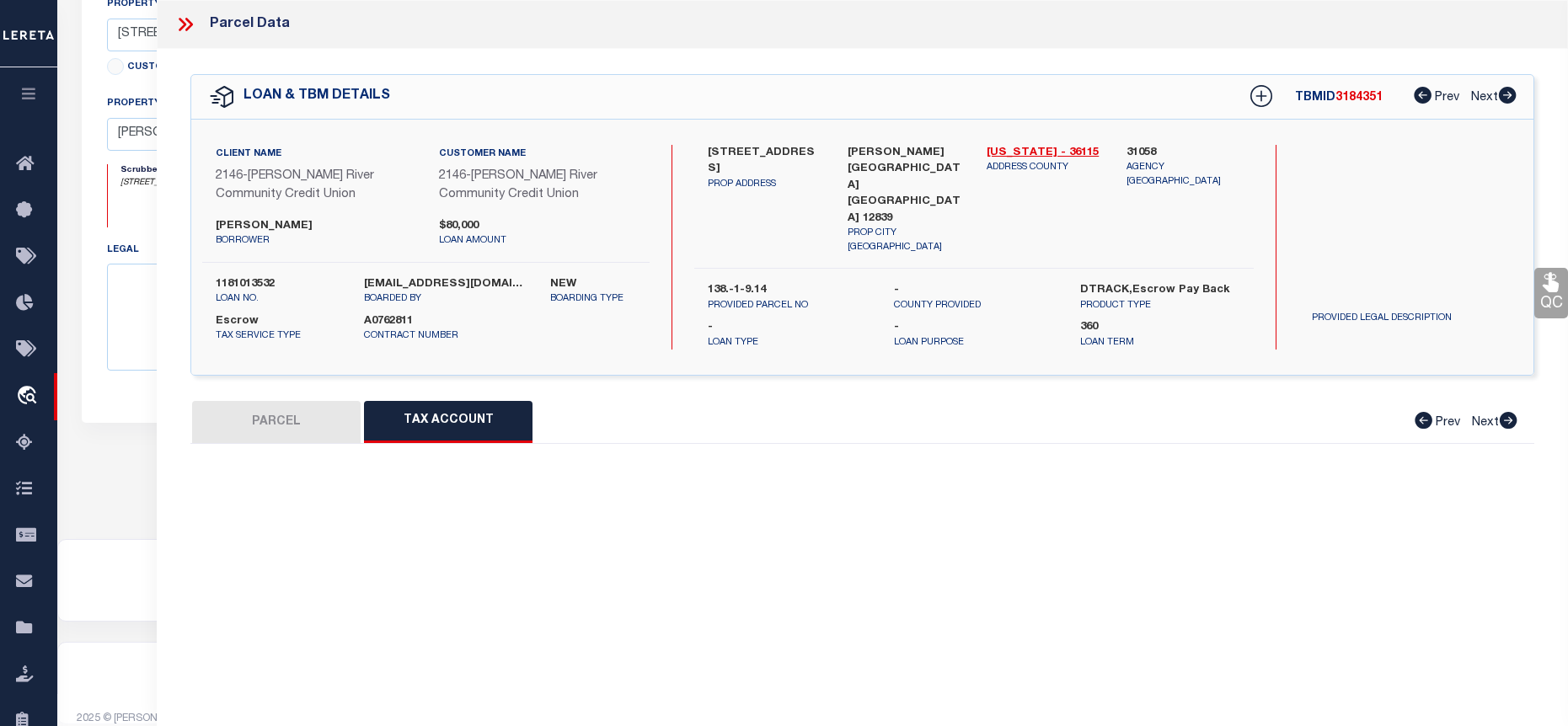
select select "100"
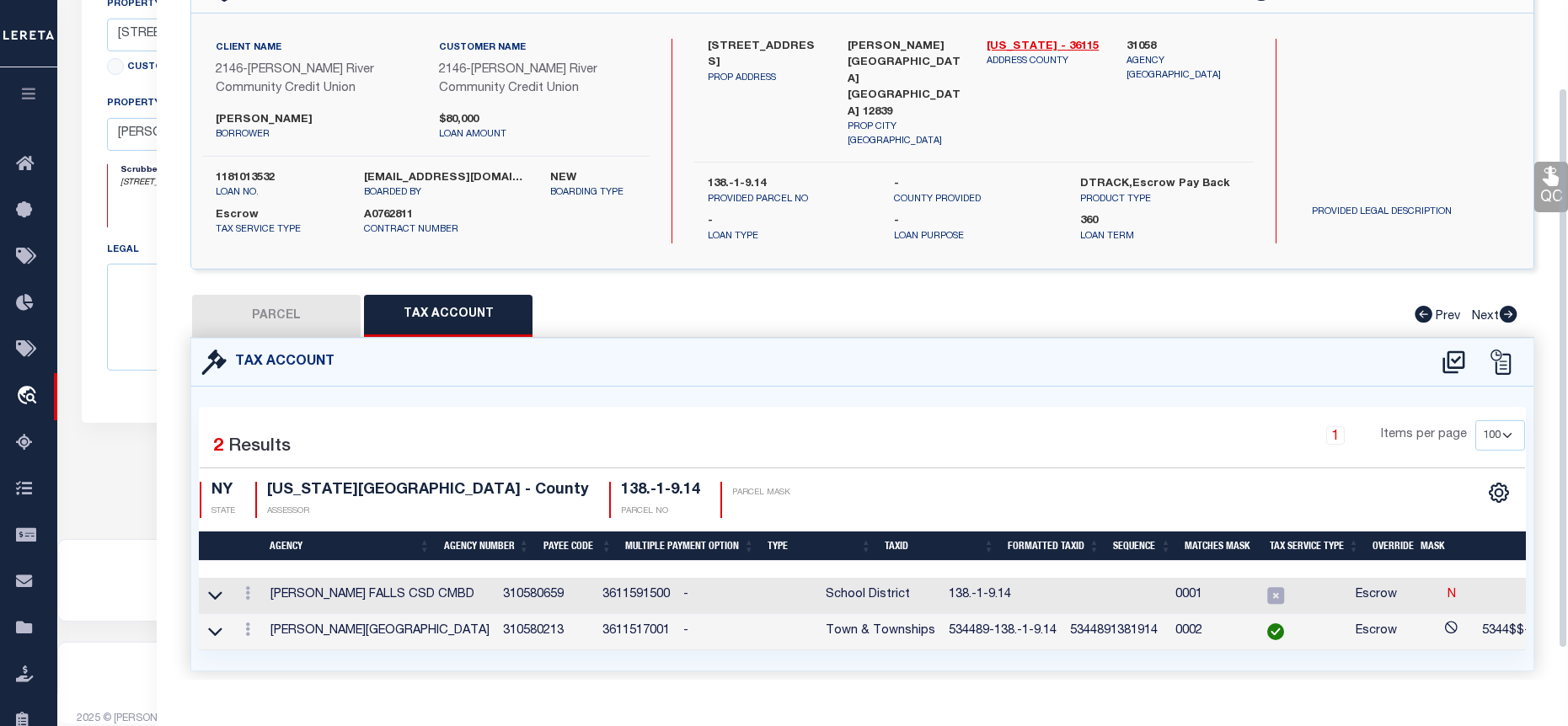
scroll to position [143, 0]
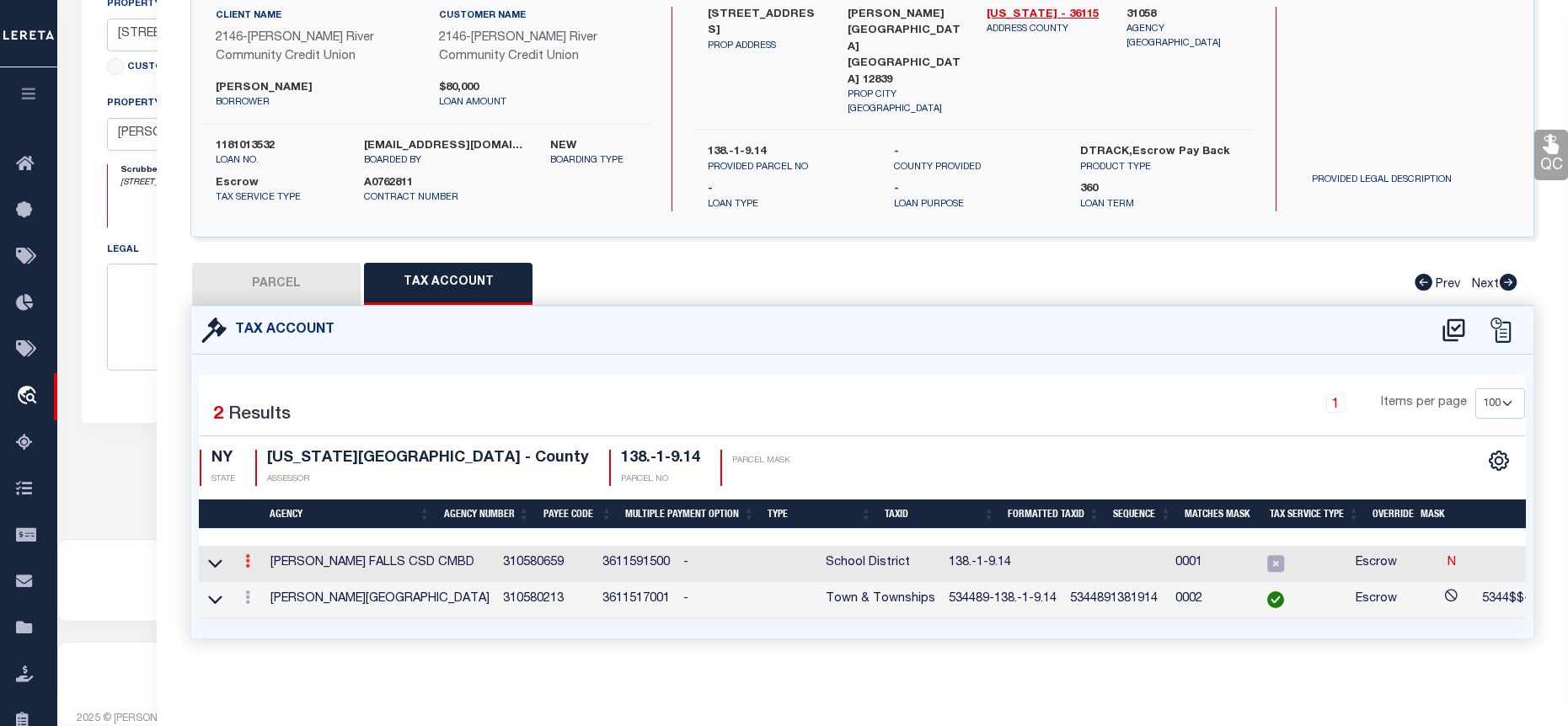
click at [247, 554] on icon at bounding box center [248, 560] width 5 height 13
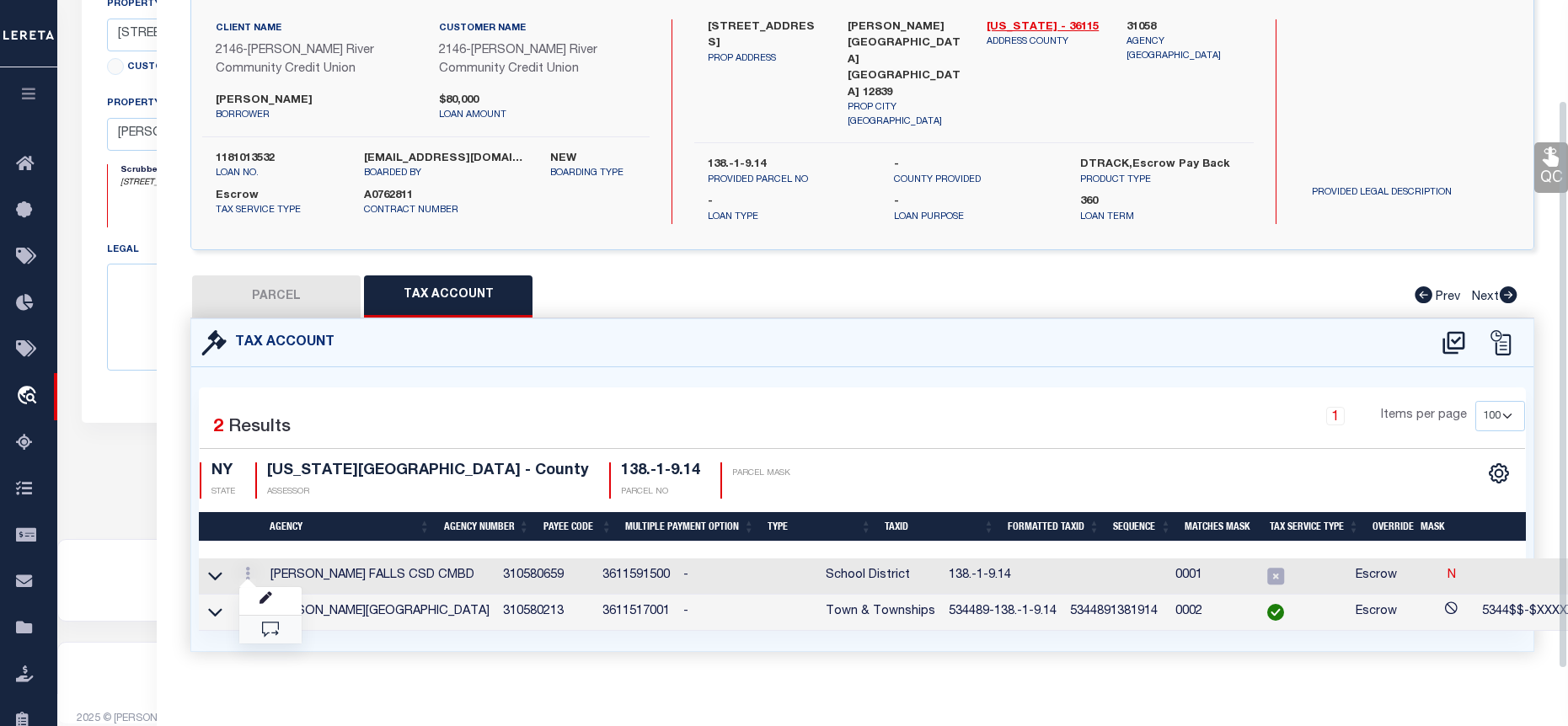
scroll to position [119, 0]
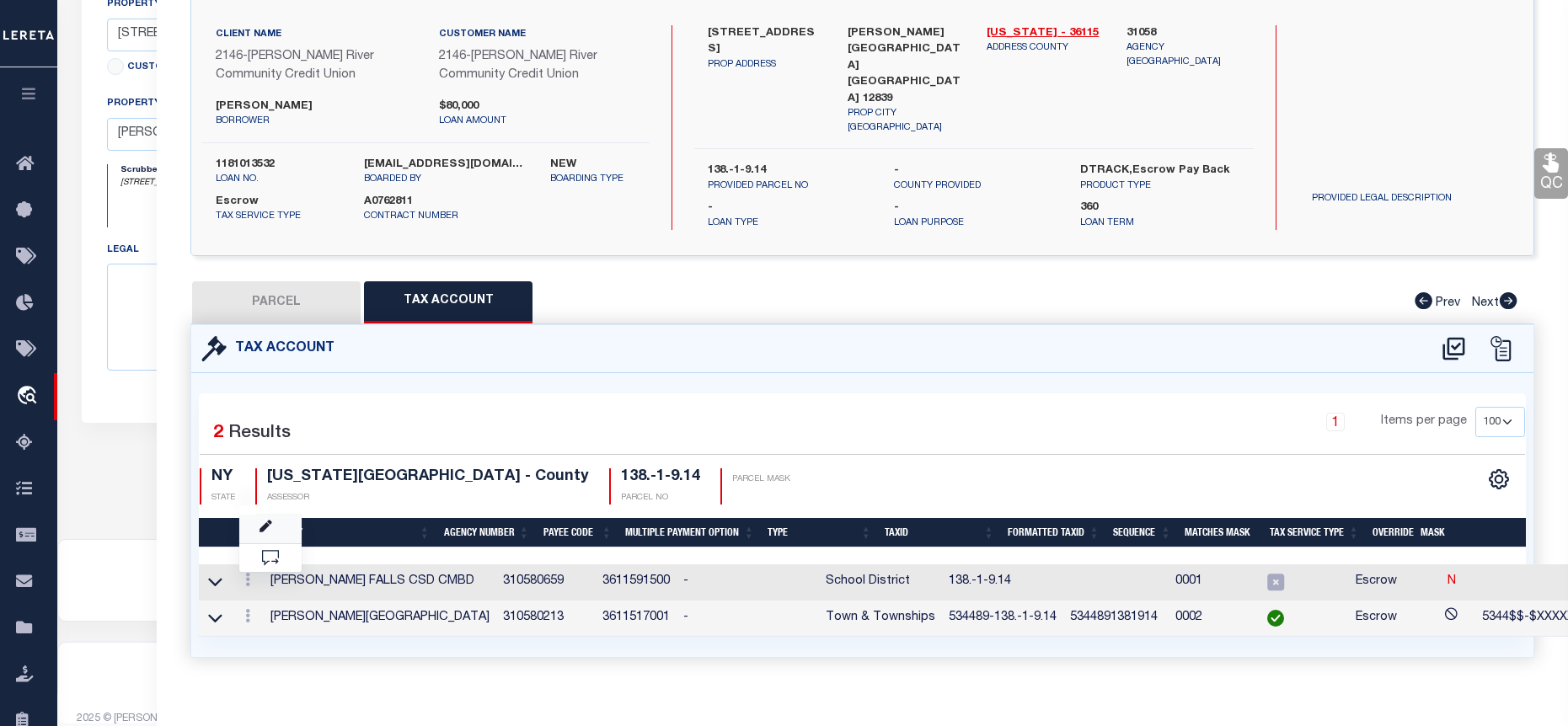
click at [267, 527] on link at bounding box center [270, 528] width 63 height 28
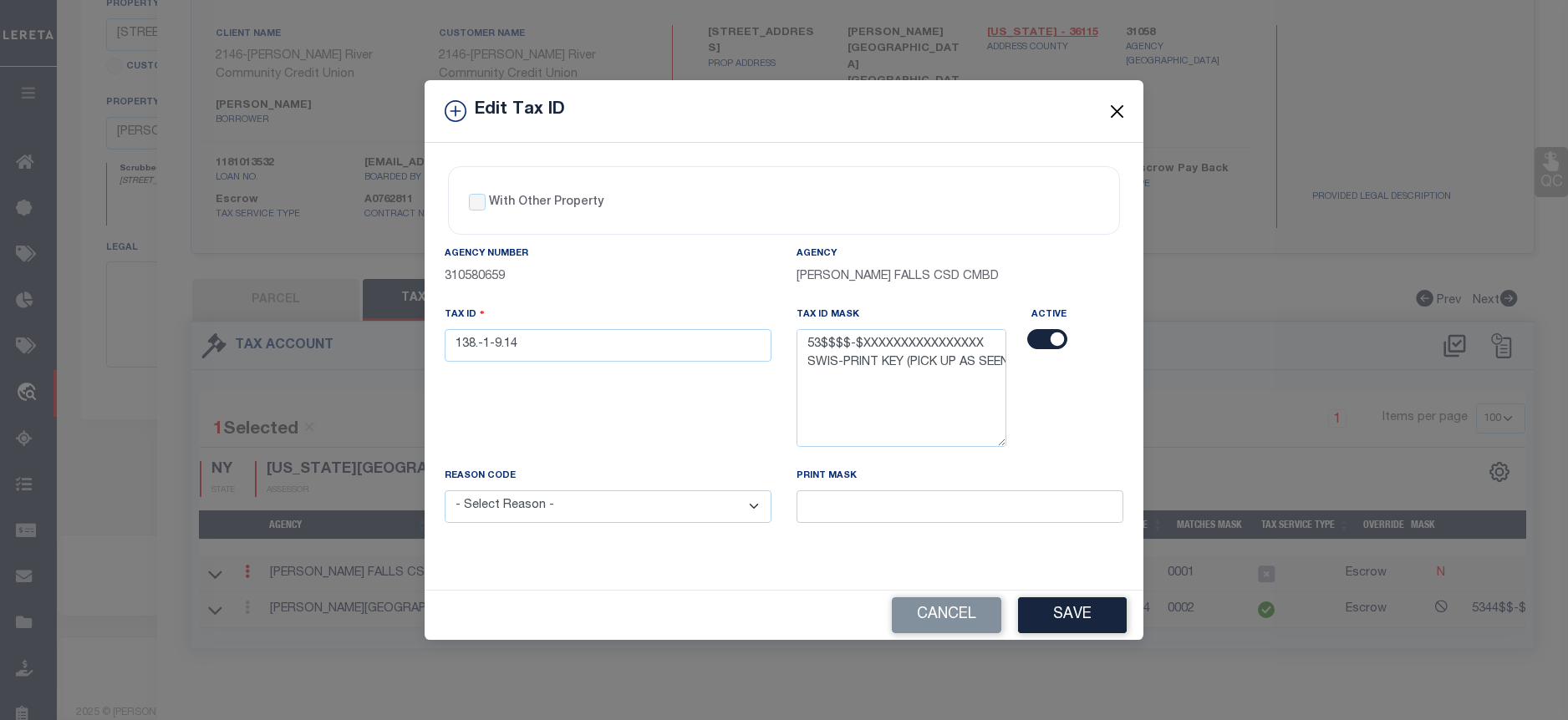
click at [1112, 113] on button "Close" at bounding box center [1117, 111] width 22 height 22
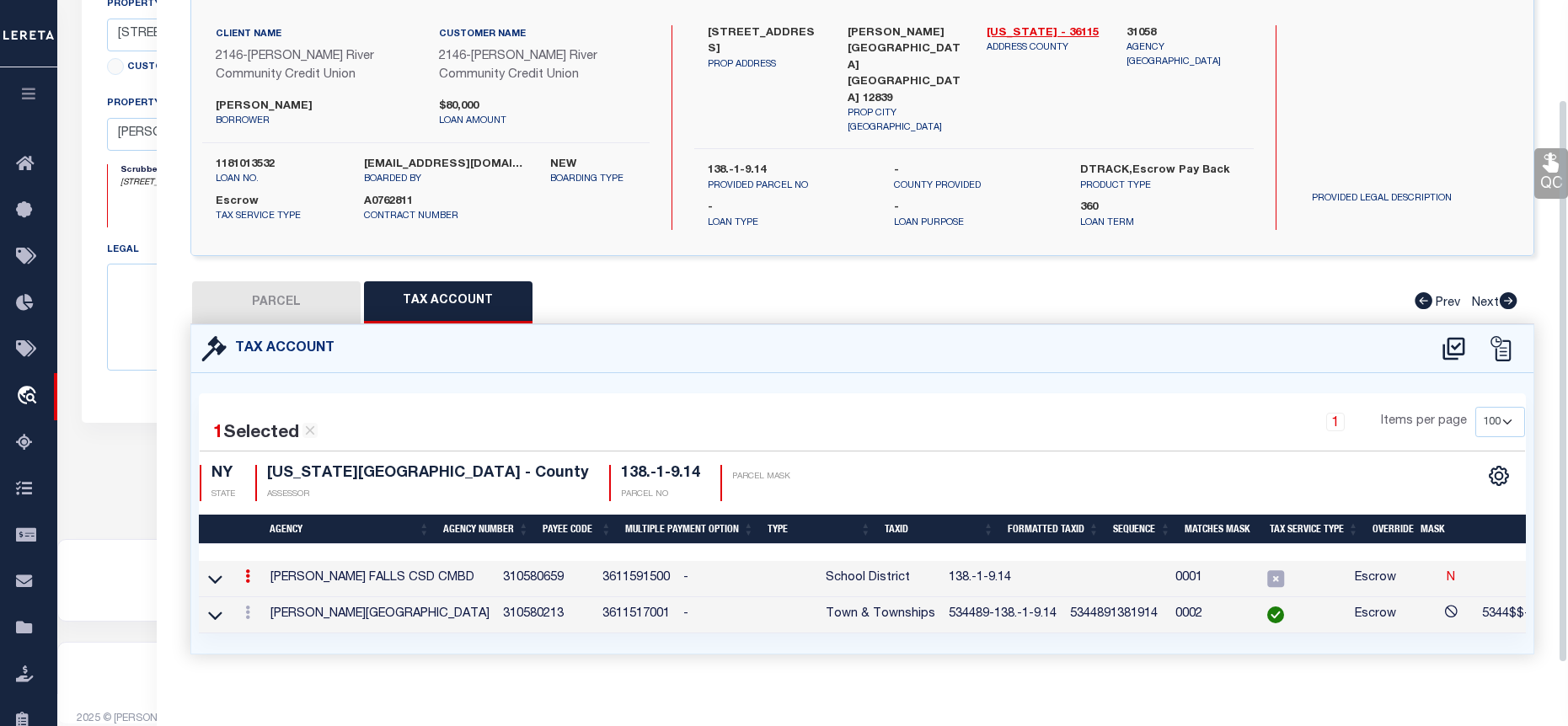
scroll to position [139, 0]
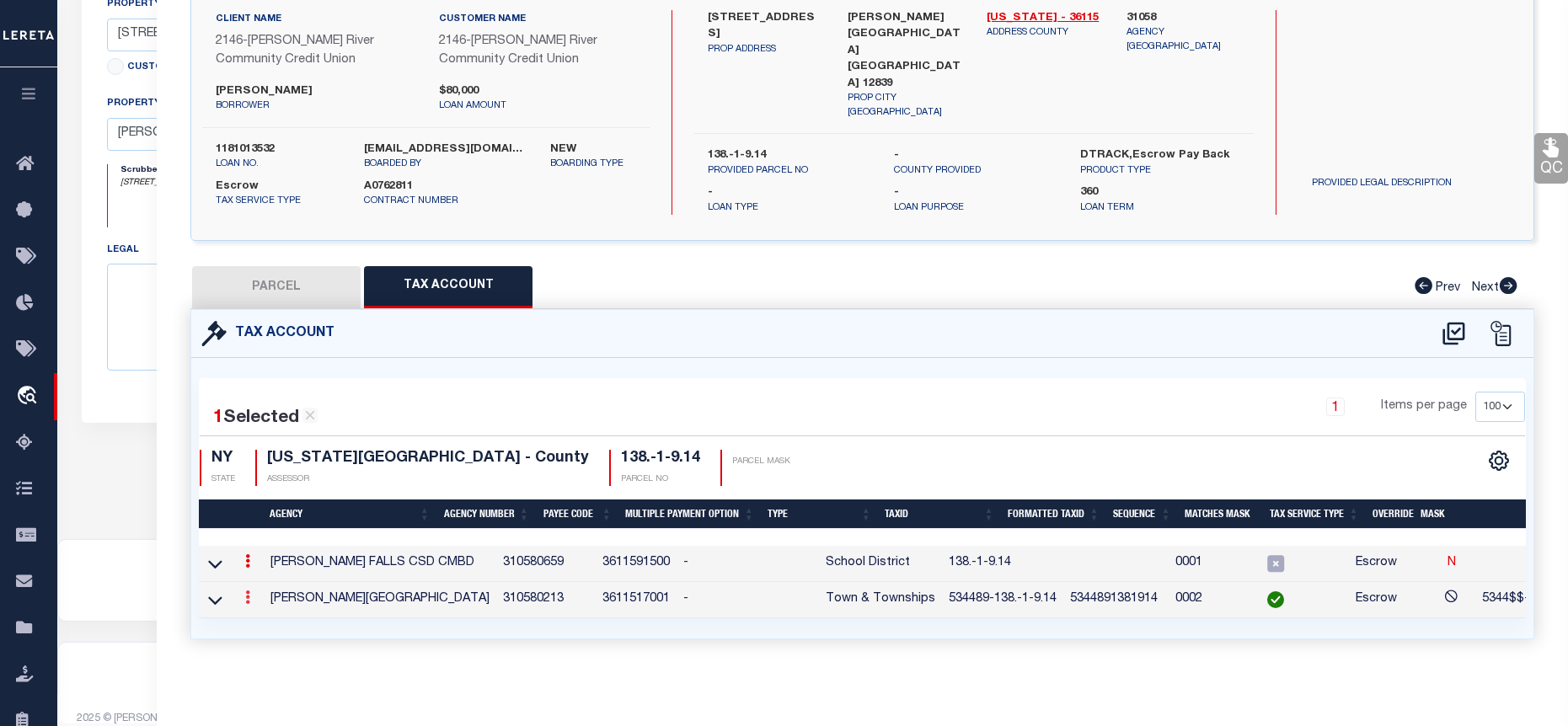
click at [249, 590] on icon at bounding box center [248, 596] width 5 height 13
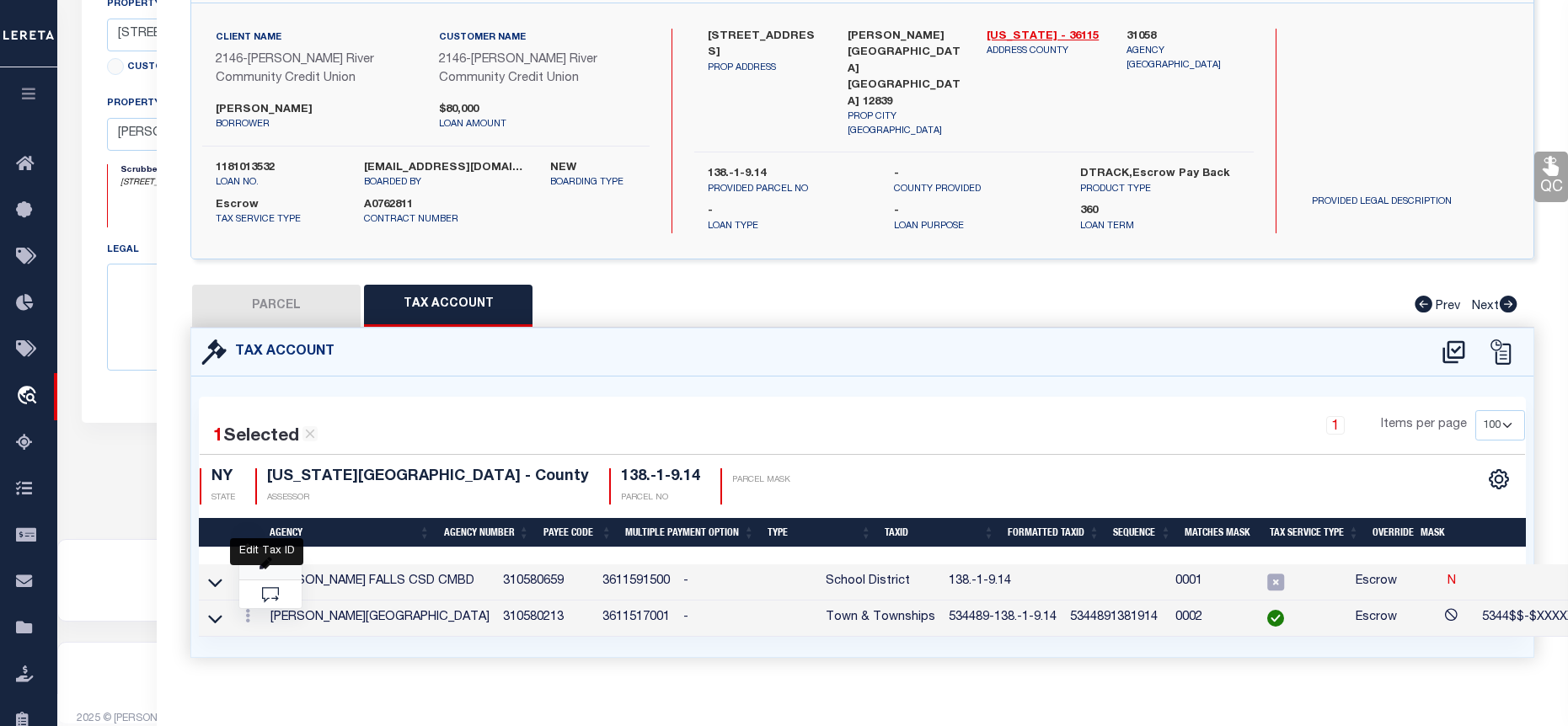
click at [266, 560] on icon "" at bounding box center [266, 564] width 12 height 12
type input "534489-138.-1-9.14"
type textarea "5344$$-$XXXXXXXXXXXXXXXX"
type input "XXXXXXXXXXXXXXXXXXXXXXXX*"
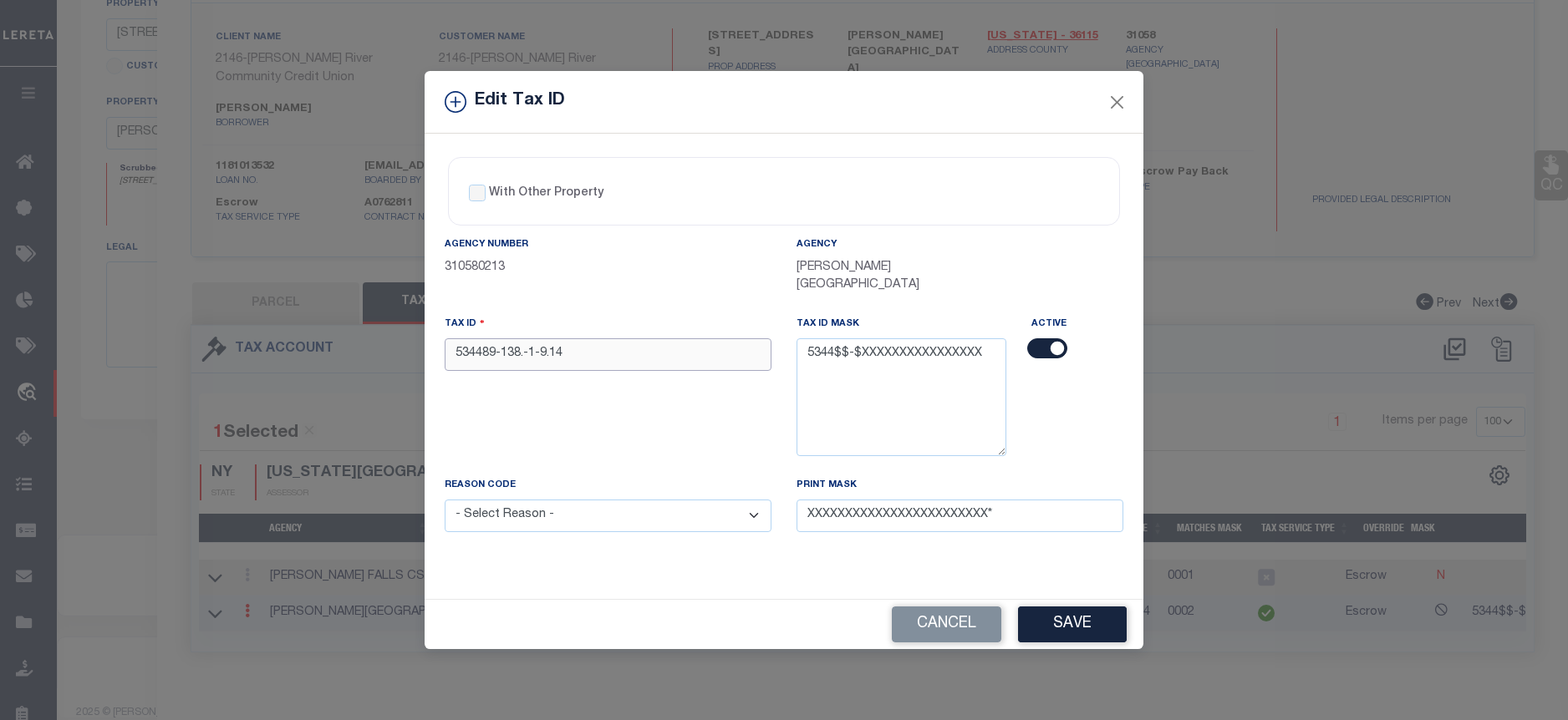
click at [566, 340] on input "534489-138.-1-9.14" at bounding box center [608, 354] width 327 height 33
drag, startPoint x: 573, startPoint y: 343, endPoint x: 458, endPoint y: 349, distance: 115.2
click at [458, 349] on input "534489-138.-1-9.14" at bounding box center [608, 354] width 327 height 33
click at [1111, 112] on button "Close" at bounding box center [1117, 101] width 22 height 22
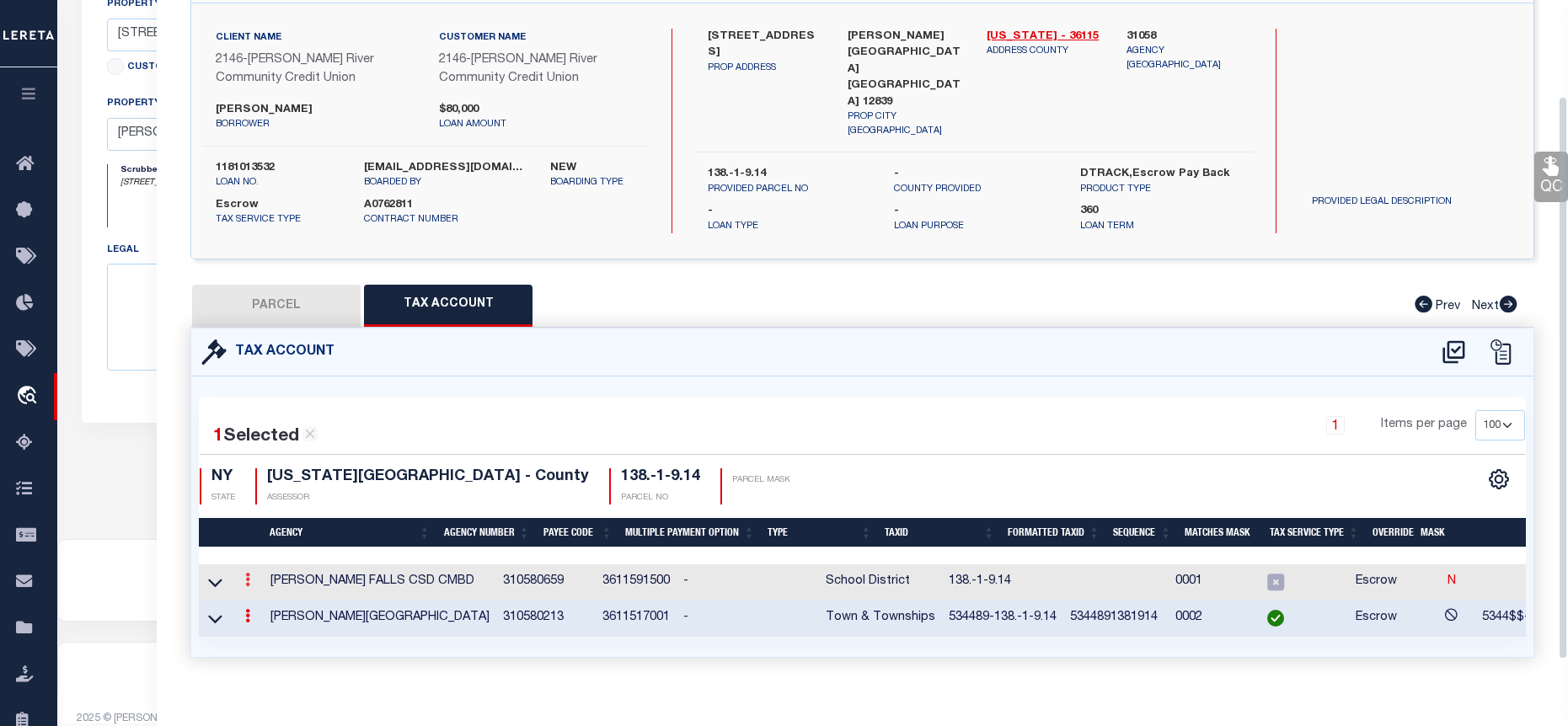
click at [242, 575] on link at bounding box center [247, 581] width 18 height 13
click at [262, 599] on icon "" at bounding box center [266, 605] width 12 height 12
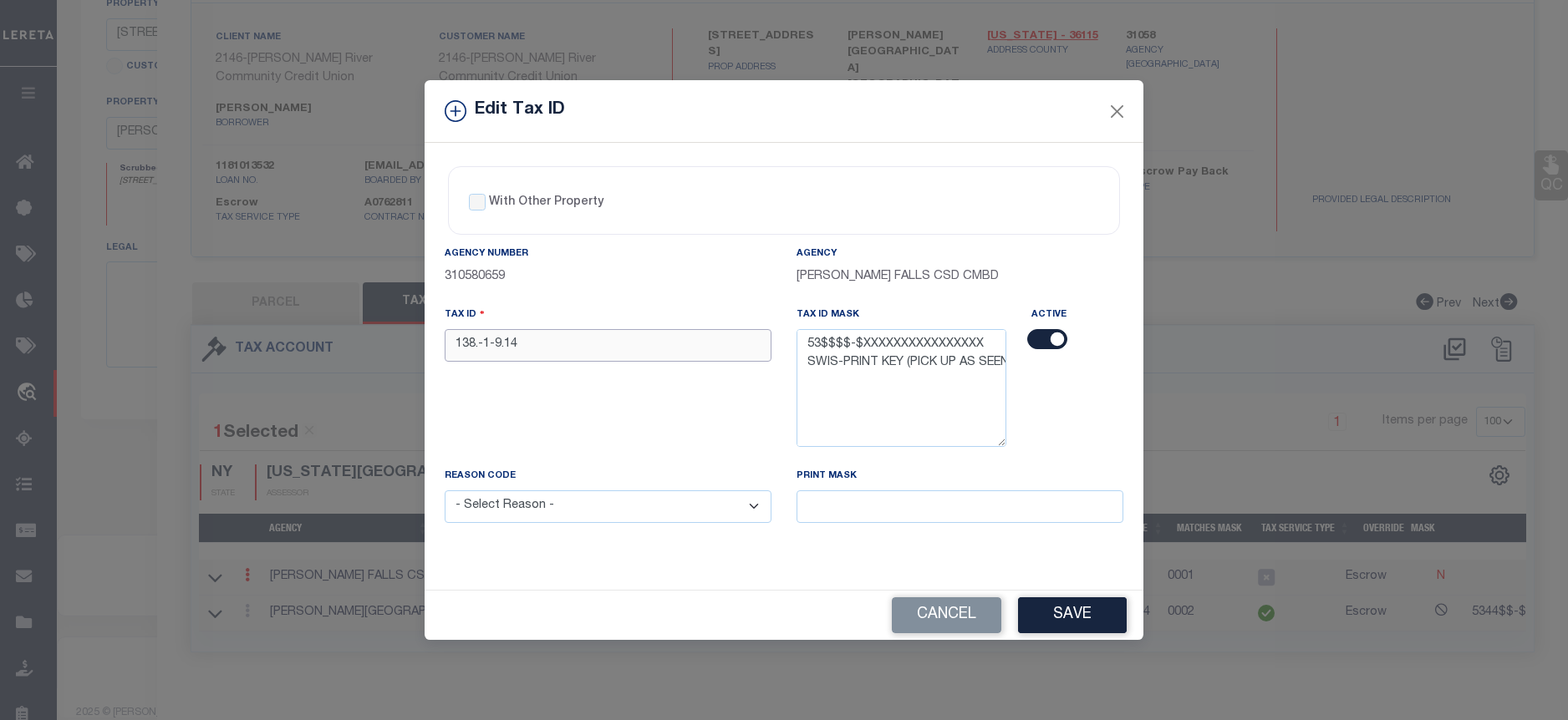
drag, startPoint x: 549, startPoint y: 337, endPoint x: 453, endPoint y: 341, distance: 96.1
click at [453, 341] on input "138.-1-9.14" at bounding box center [608, 346] width 327 height 33
paste input "534489-"
type input "534489-138.-1-9.14"
click at [622, 500] on select "- Select Reason - 099 - Other (Provide additional detail) ACT - Agency Changed …" at bounding box center [608, 507] width 327 height 33
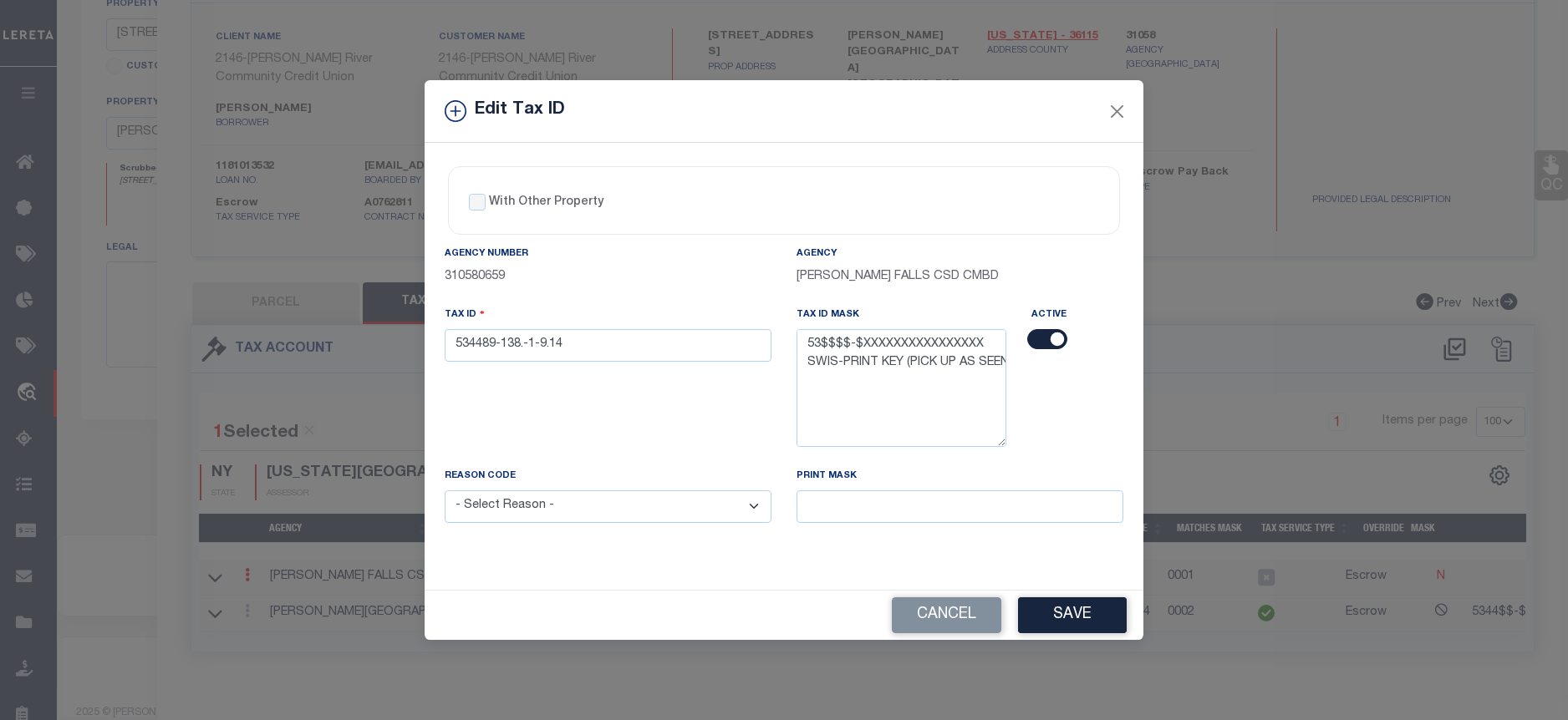
select select "ACT"
click at [445, 491] on select "- Select Reason - 099 - Other (Provide additional detail) ACT - Agency Changed …" at bounding box center [608, 507] width 327 height 33
click at [1110, 621] on button "Save" at bounding box center [1072, 615] width 109 height 36
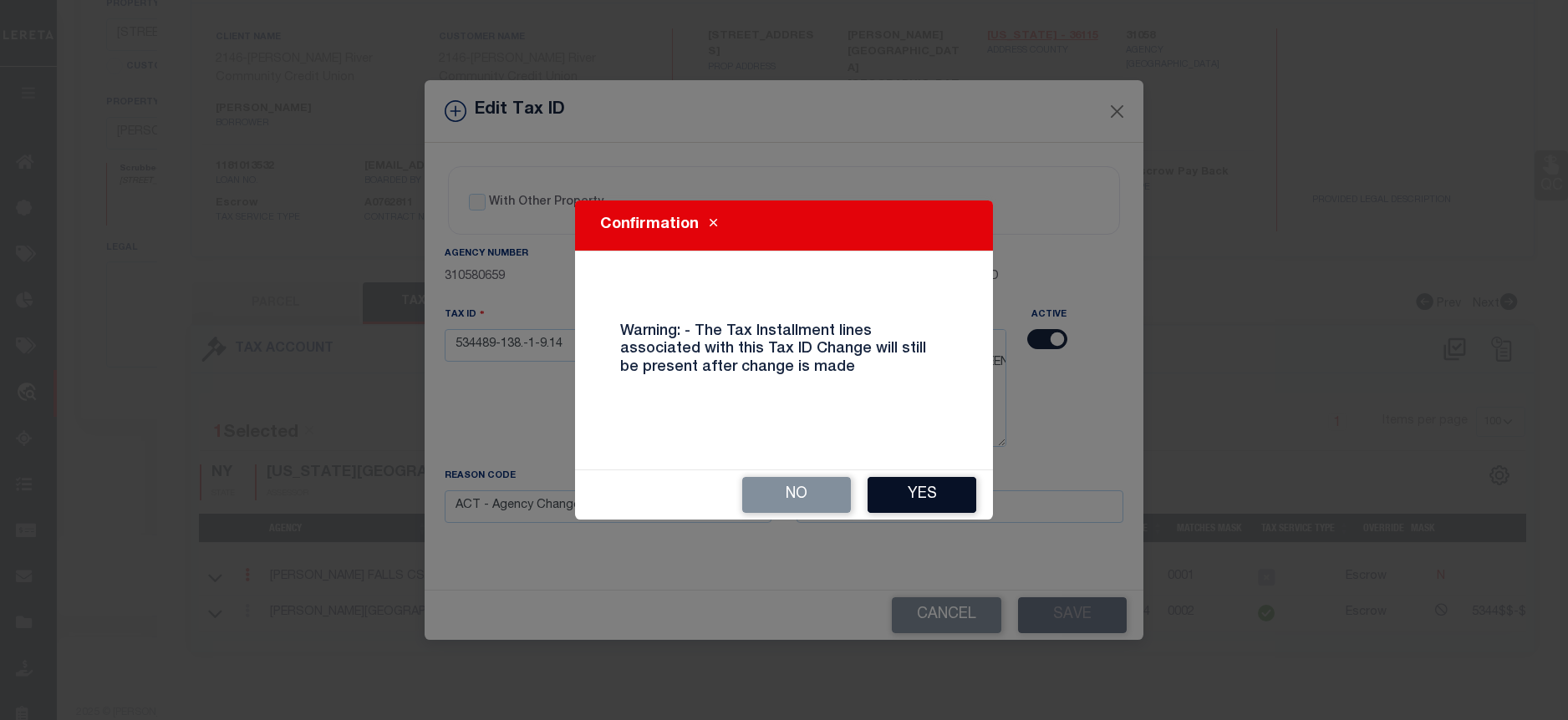
click at [886, 477] on button "Yes" at bounding box center [922, 495] width 109 height 36
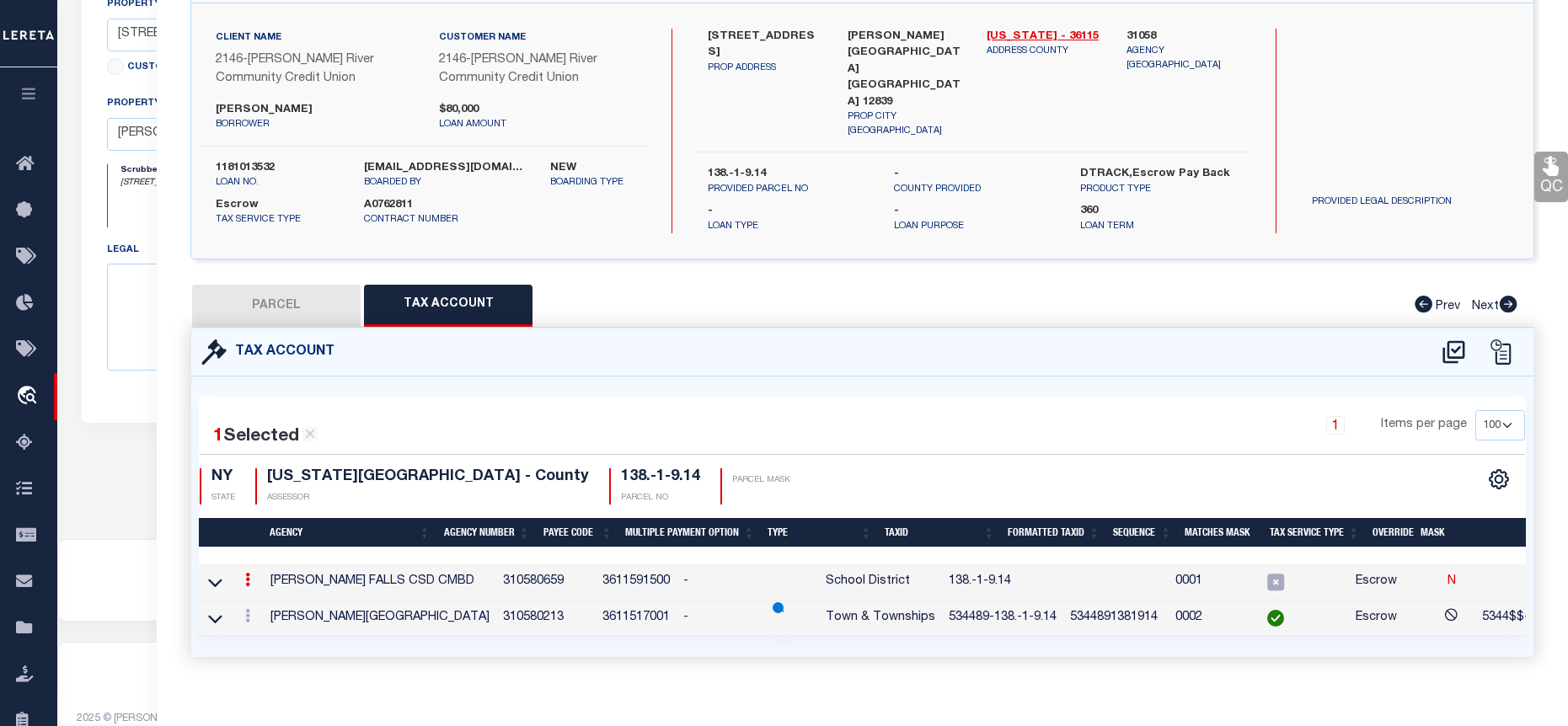
select select
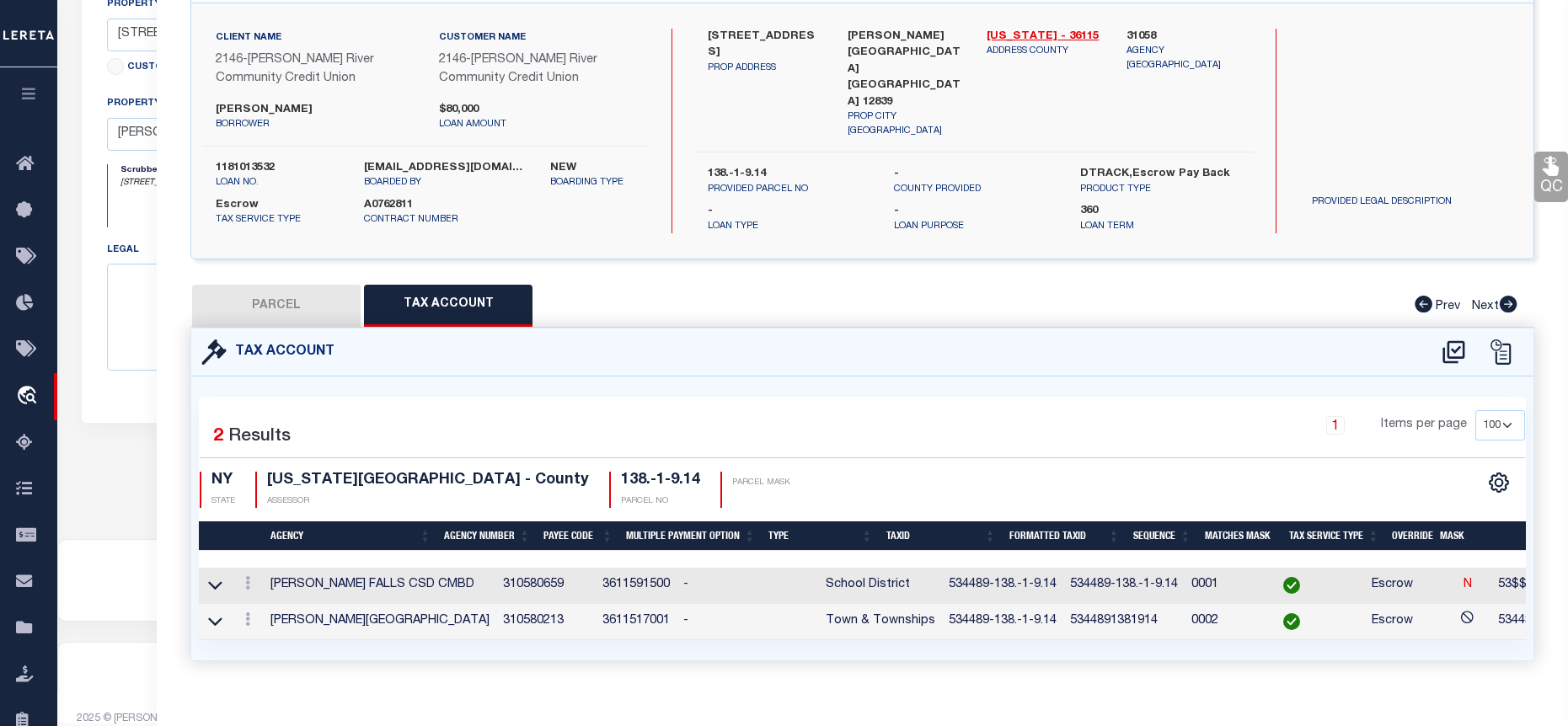
click at [312, 298] on button "PARCEL" at bounding box center [276, 306] width 168 height 42
select select "AS"
checkbox input "false"
select select "BP"
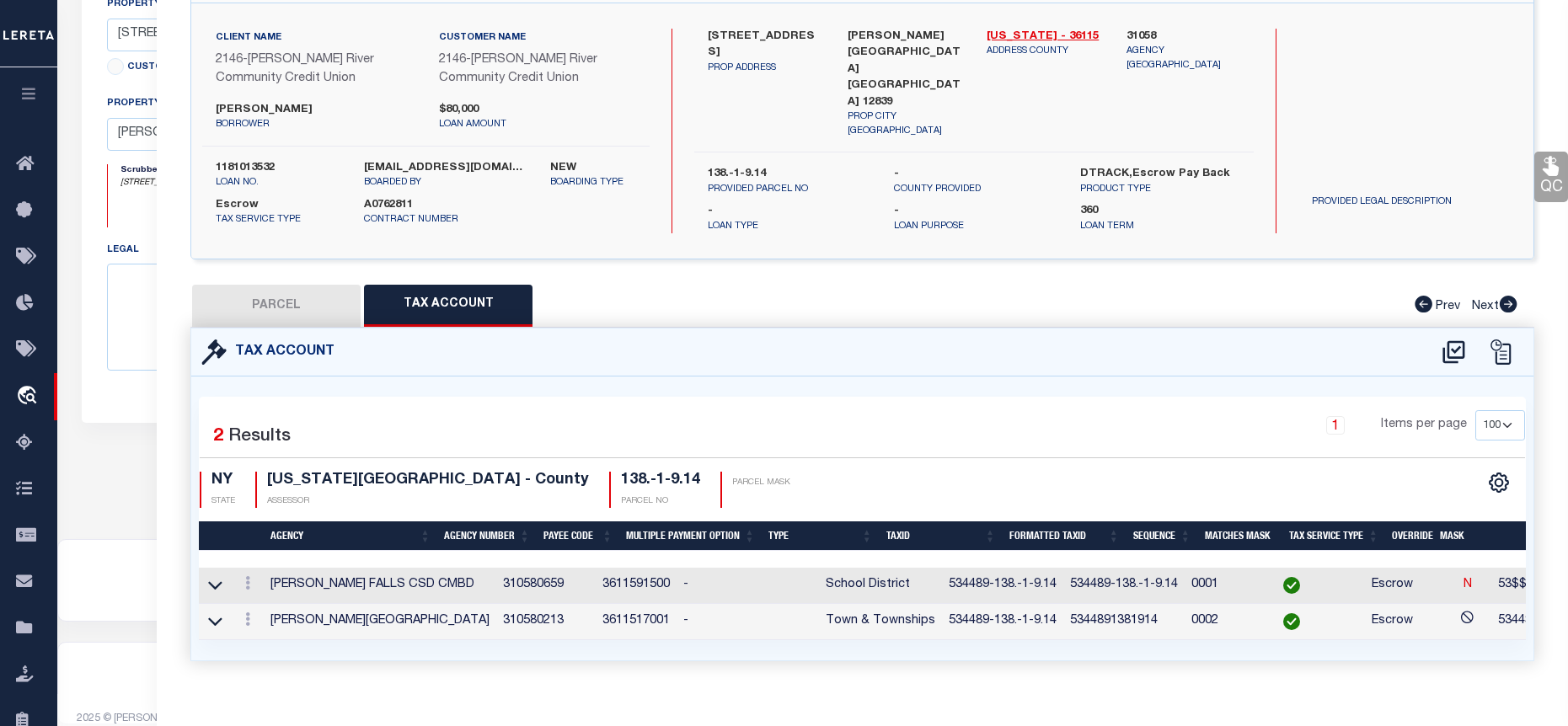
type input "Cynthia Ann Freebern, LE,Megan Freebern,Lance Freebern"
select select
type input "22 Rock City Rd"
checkbox input "false"
type input "[PERSON_NAME][GEOGRAPHIC_DATA] [GEOGRAPHIC_DATA] 12839"
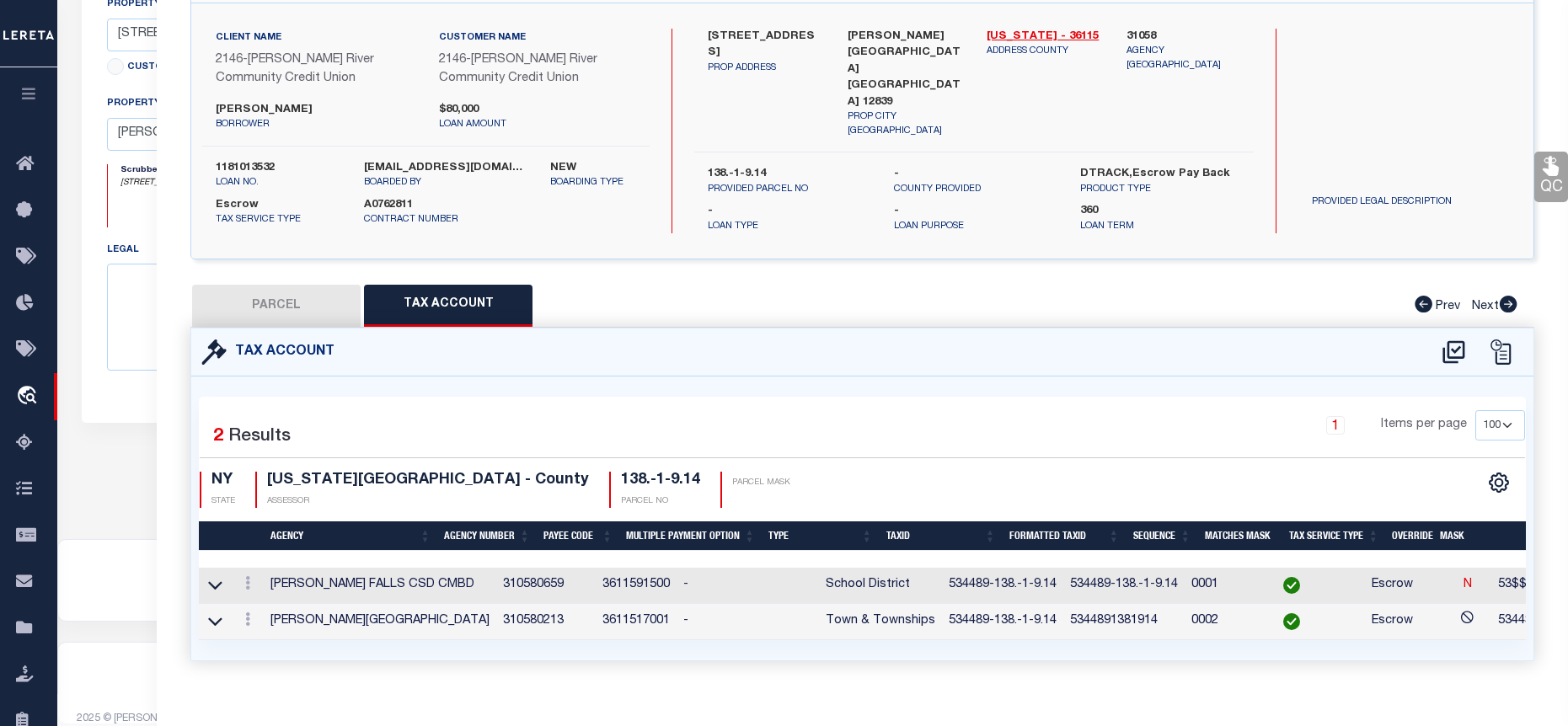
type textarea "Primary 1.00 acres Residual 0.46 acres"
type textarea "Tax ID Special Project"
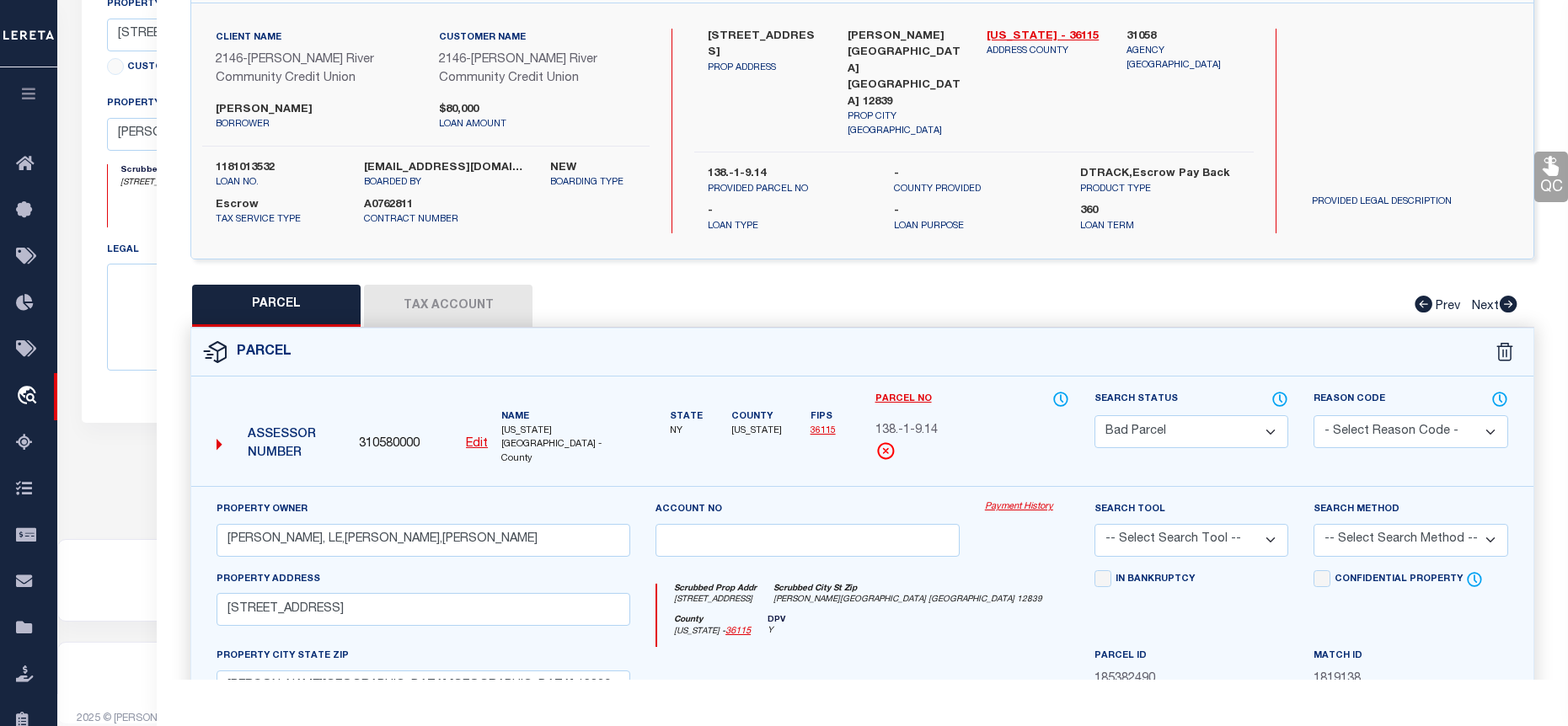
click at [1143, 421] on select "Automated Search Bad Parcel Complete Duplicate Parcel High Dollar Reporting In …" at bounding box center [1191, 431] width 194 height 33
select select "PC"
click at [1094, 415] on select "Automated Search Bad Parcel Complete Duplicate Parcel High Dollar Reporting In …" at bounding box center [1191, 431] width 194 height 33
click at [1366, 428] on select "- Select Reason Code - 099 - Other (Provide additional detail) ACT - Agency Cha…" at bounding box center [1410, 431] width 194 height 33
click at [1104, 503] on label "Search Tool" at bounding box center [1129, 510] width 71 height 14
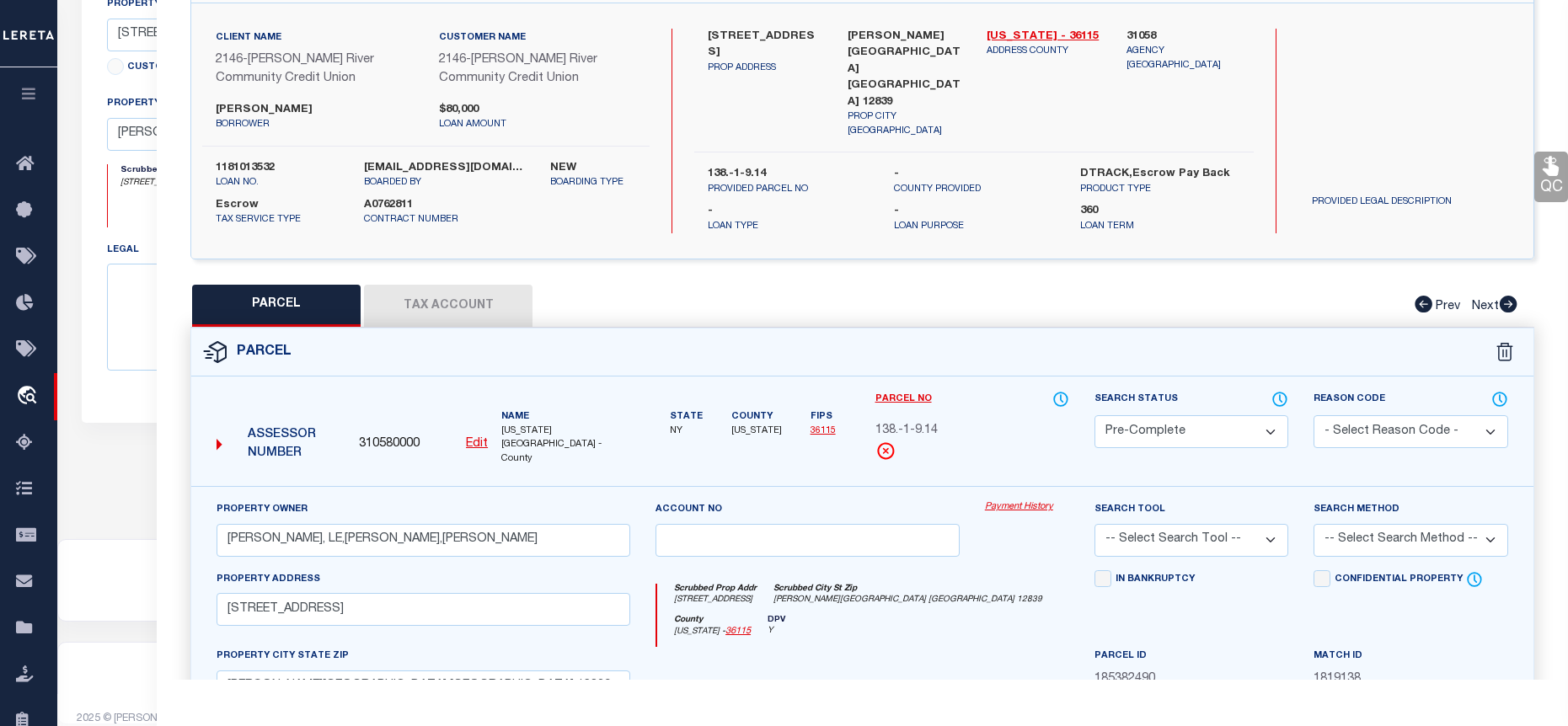
click at [1157, 524] on select "-- Select Search Tool -- 3rd Party Website Agency File Agency Website ATLS CNV-…" at bounding box center [1191, 540] width 194 height 33
select select "AGF"
click at [1094, 524] on select "-- Select Search Tool -- 3rd Party Website Agency File Agency Website ATLS CNV-…" at bounding box center [1191, 540] width 194 height 33
click at [1340, 524] on select "-- Select Search Method -- Property Address Legal Liability Info Provided" at bounding box center [1410, 540] width 194 height 33
select select "ADD"
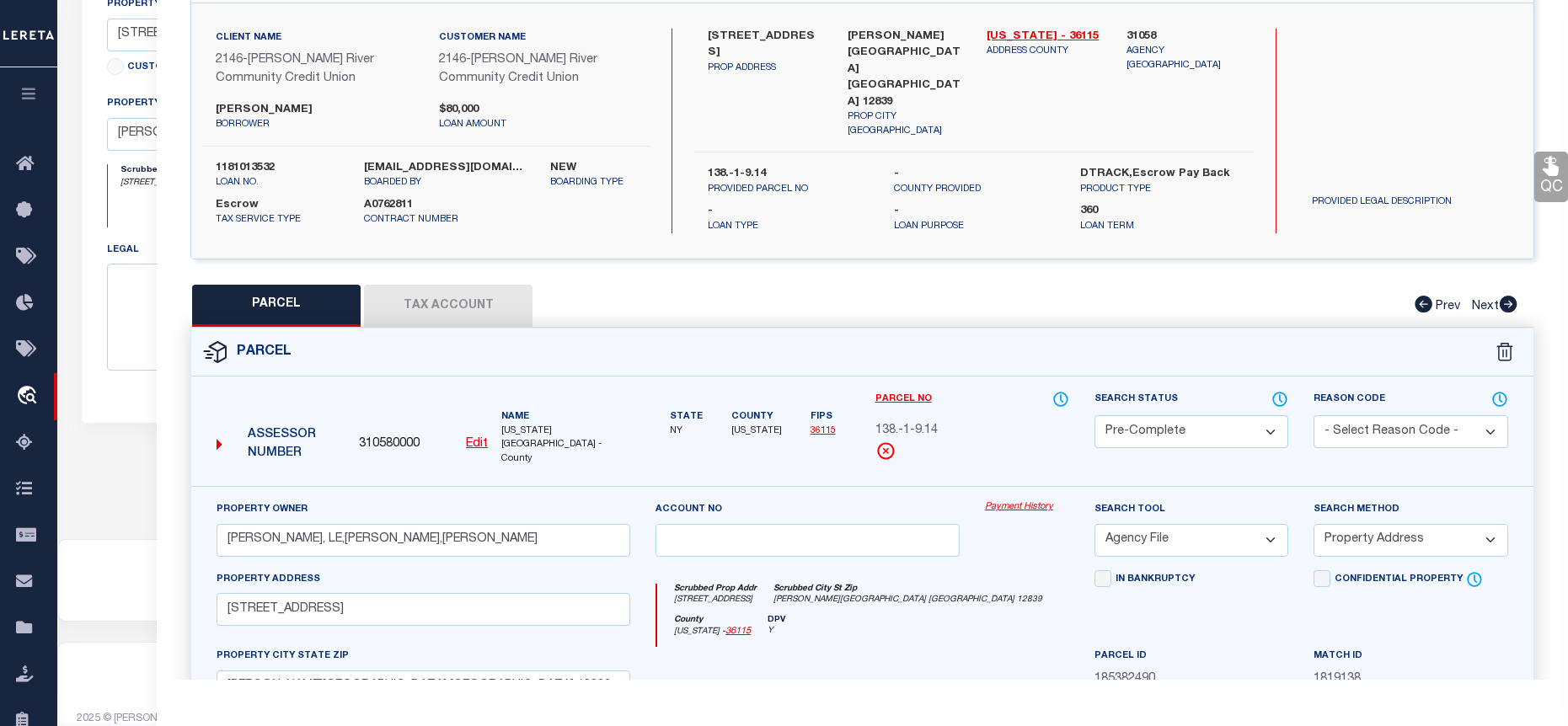
click at [1313, 524] on select "-- Select Search Method -- Property Address Legal Liability Info Provided" at bounding box center [1410, 540] width 194 height 33
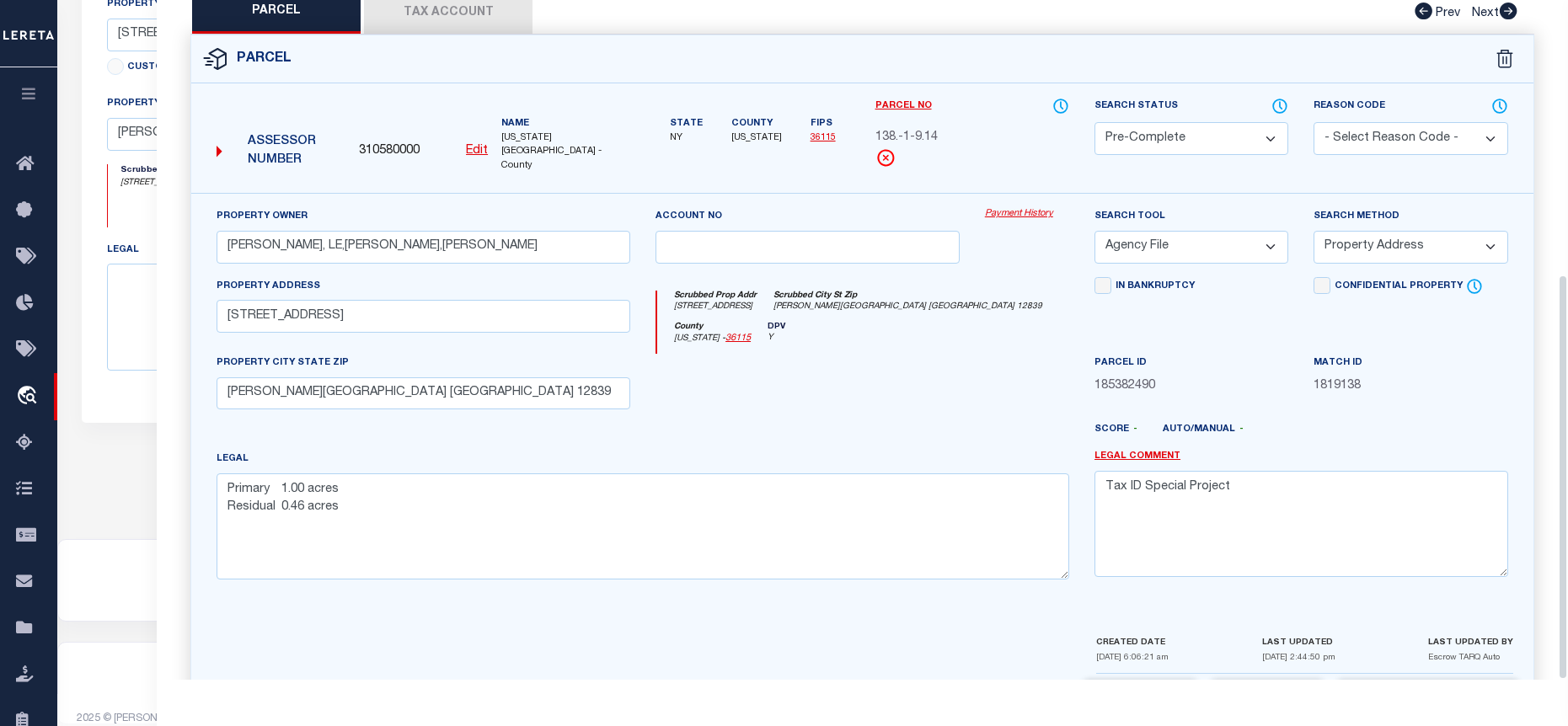
scroll to position [459, 0]
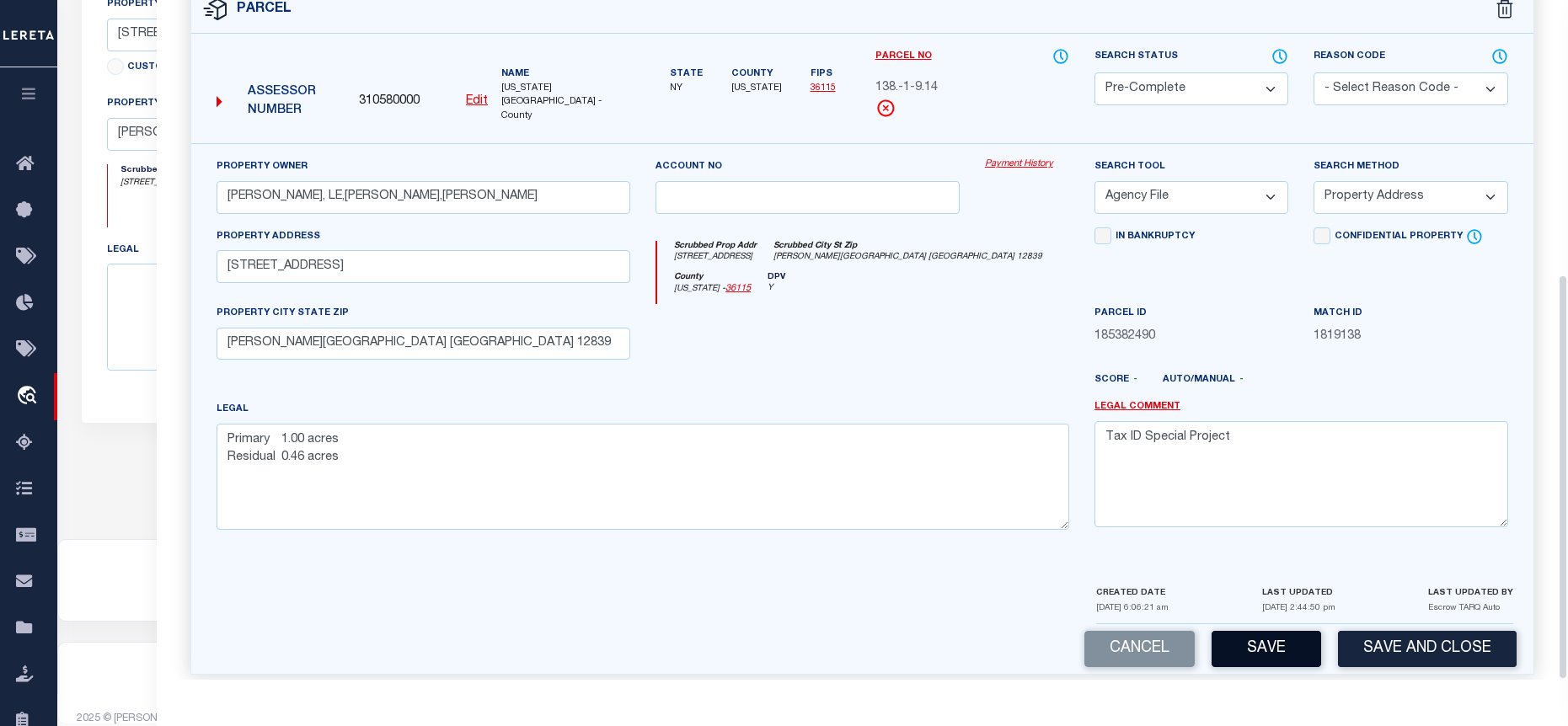
click at [1266, 635] on button "Save" at bounding box center [1267, 649] width 110 height 37
select select "AS"
select select
checkbox input "false"
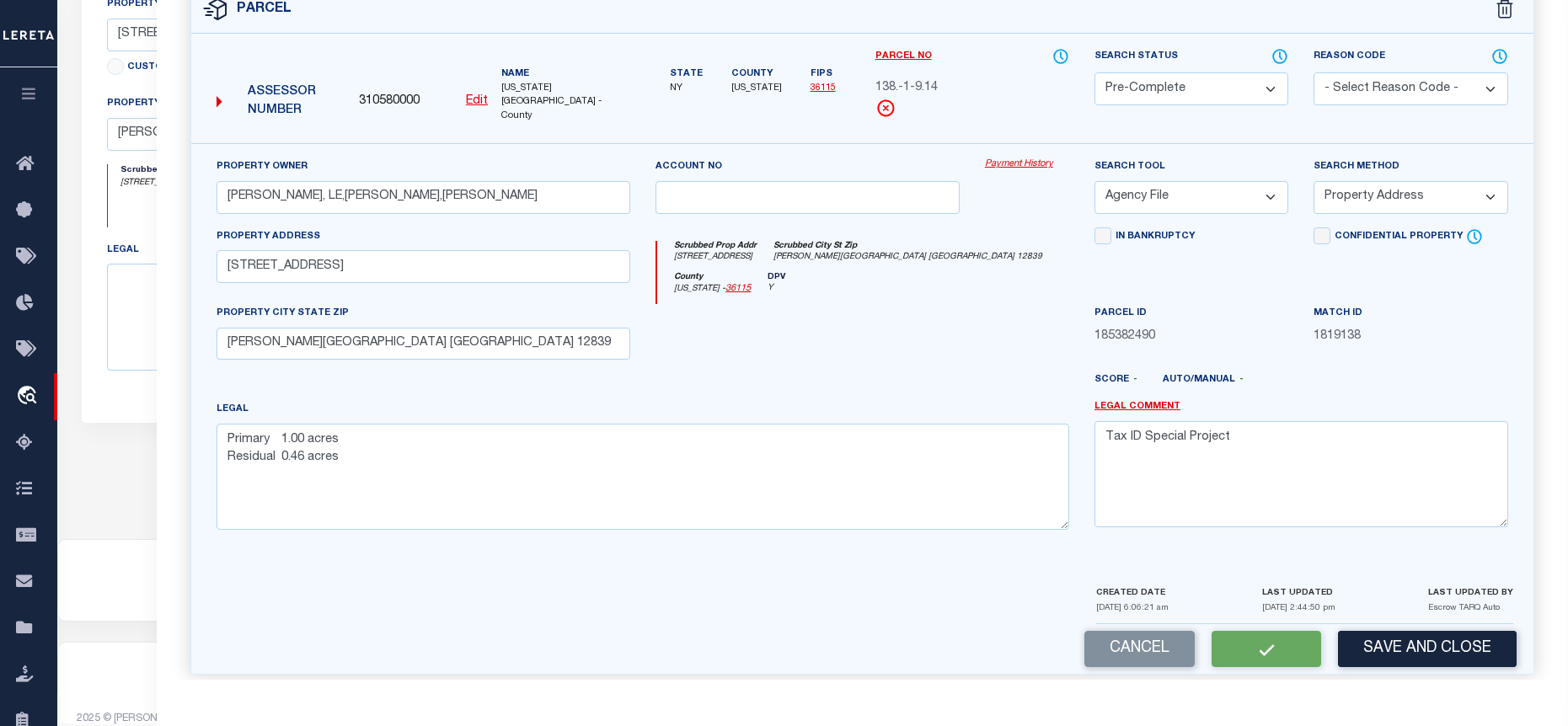
checkbox input "false"
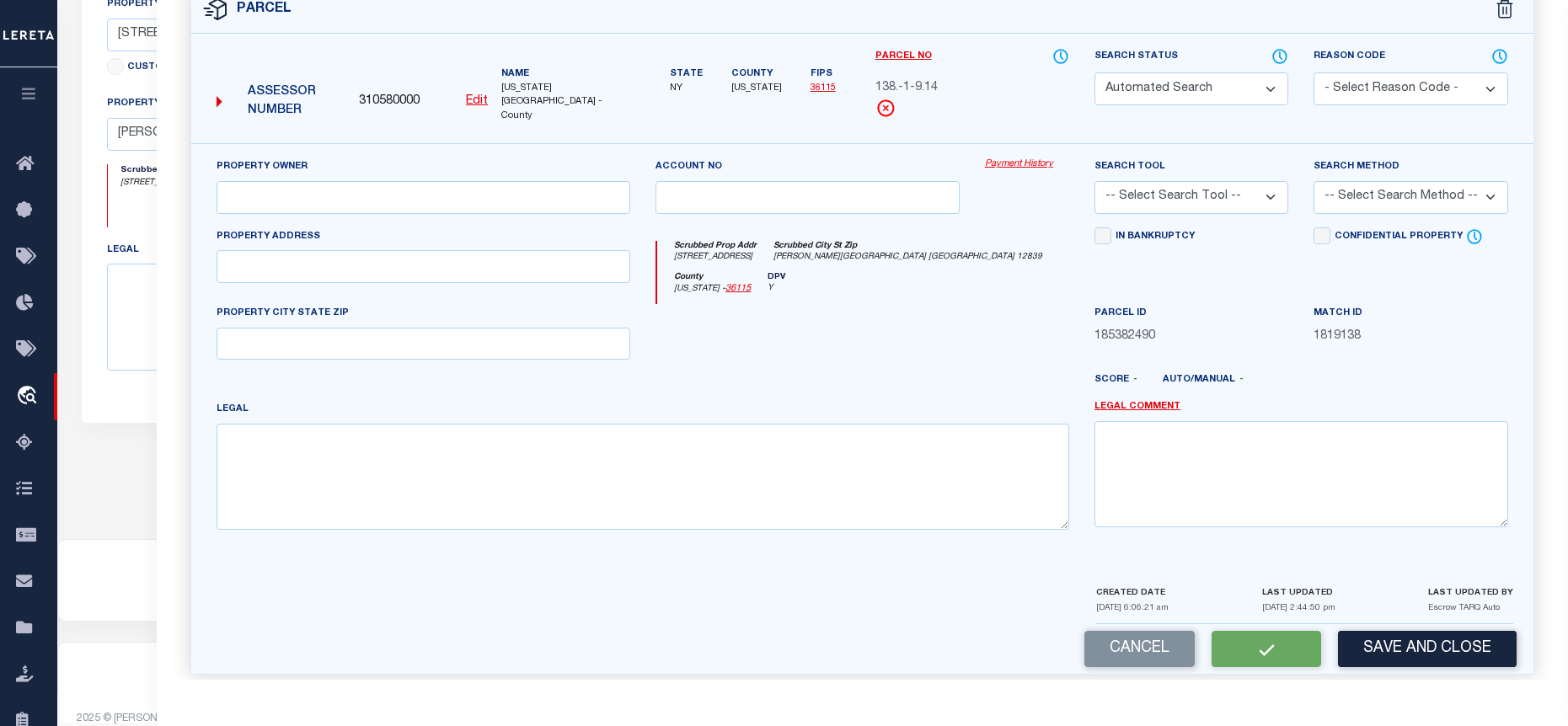
select select "PC"
type input "Cynthia Ann Freebern, LE,Megan Freebern,Lance Freebern"
select select "AGF"
select select "ADD"
type input "22 Rock City Rd"
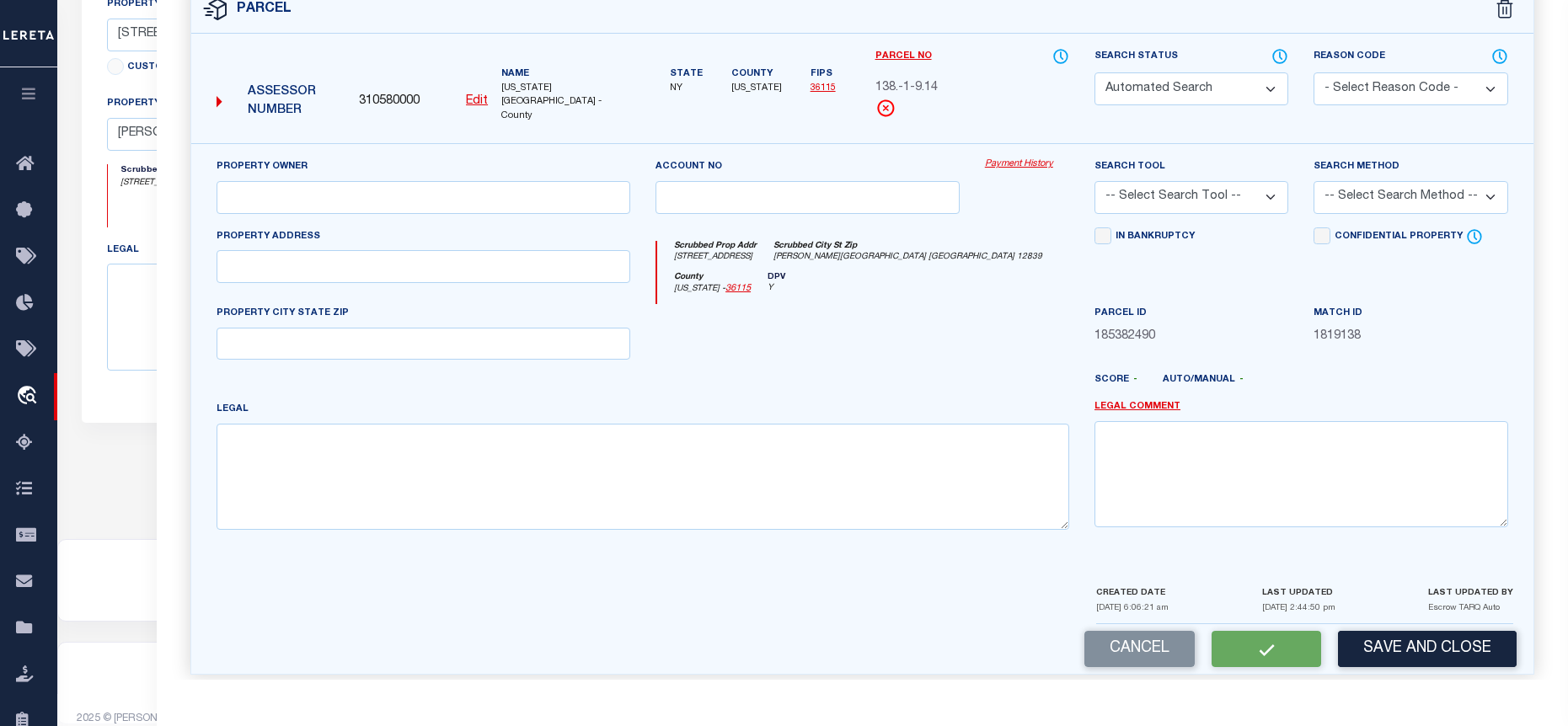
type input "[PERSON_NAME][GEOGRAPHIC_DATA] [GEOGRAPHIC_DATA] 12839"
type textarea "Primary 1.00 acres Residual 0.46 acres"
type textarea "Tax ID Special Project"
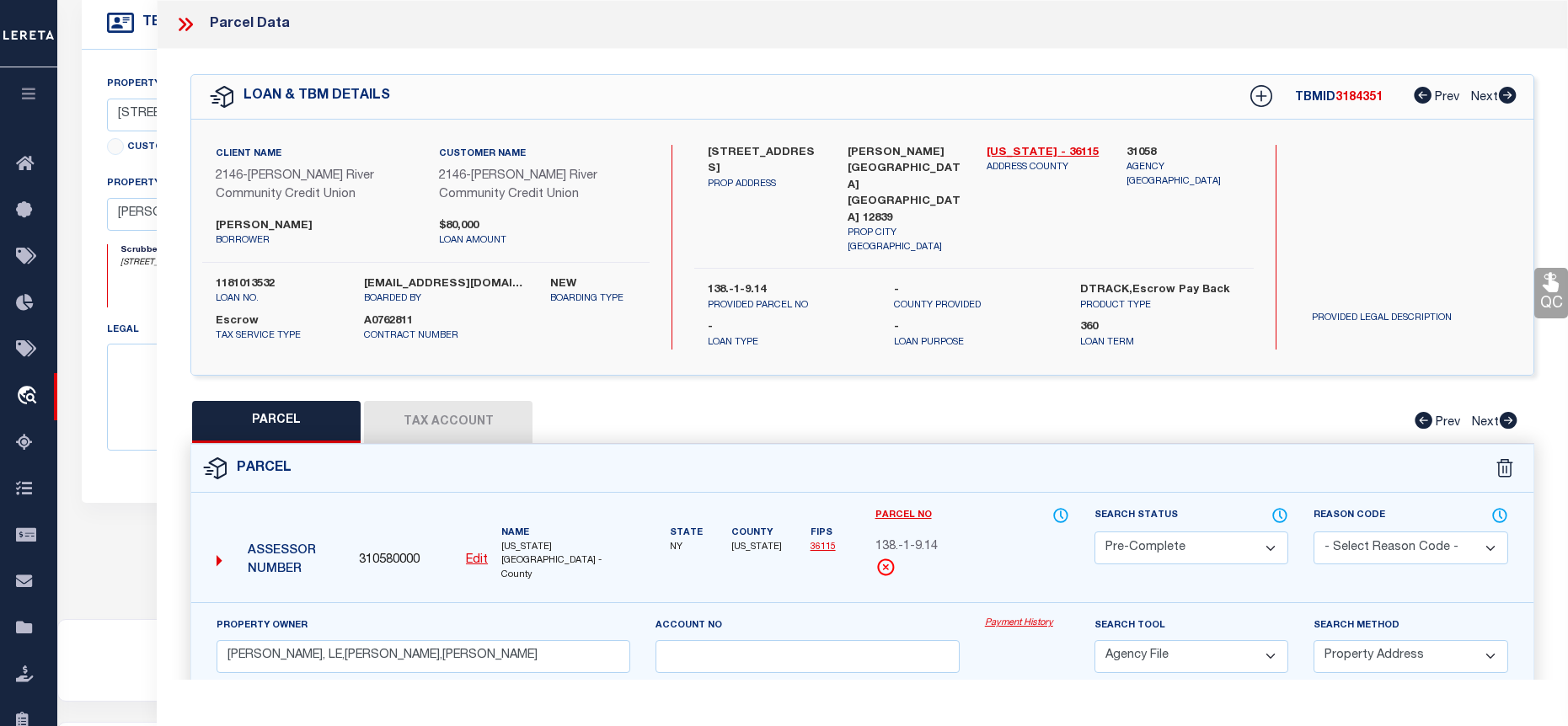
scroll to position [512, 0]
click at [187, 17] on icon at bounding box center [185, 24] width 22 height 22
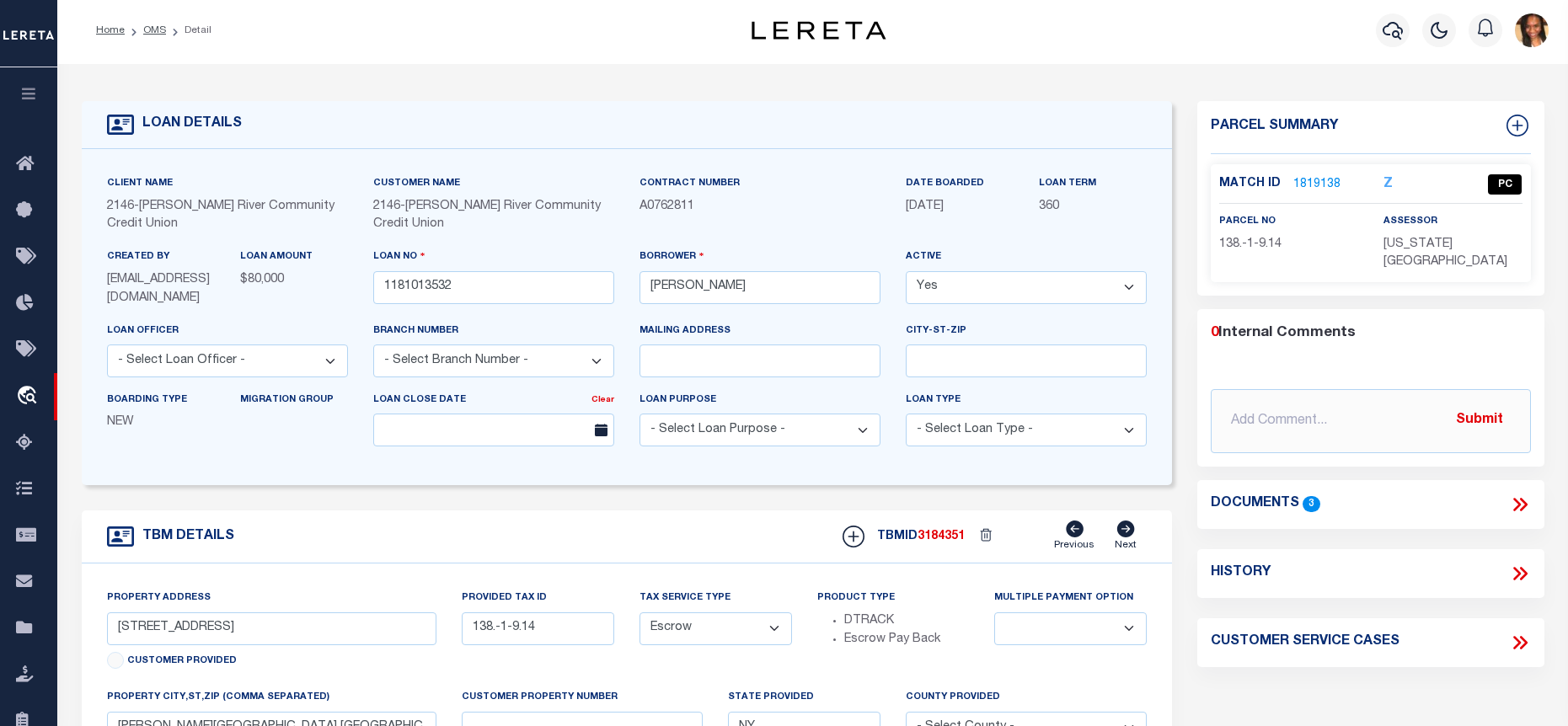
scroll to position [0, 0]
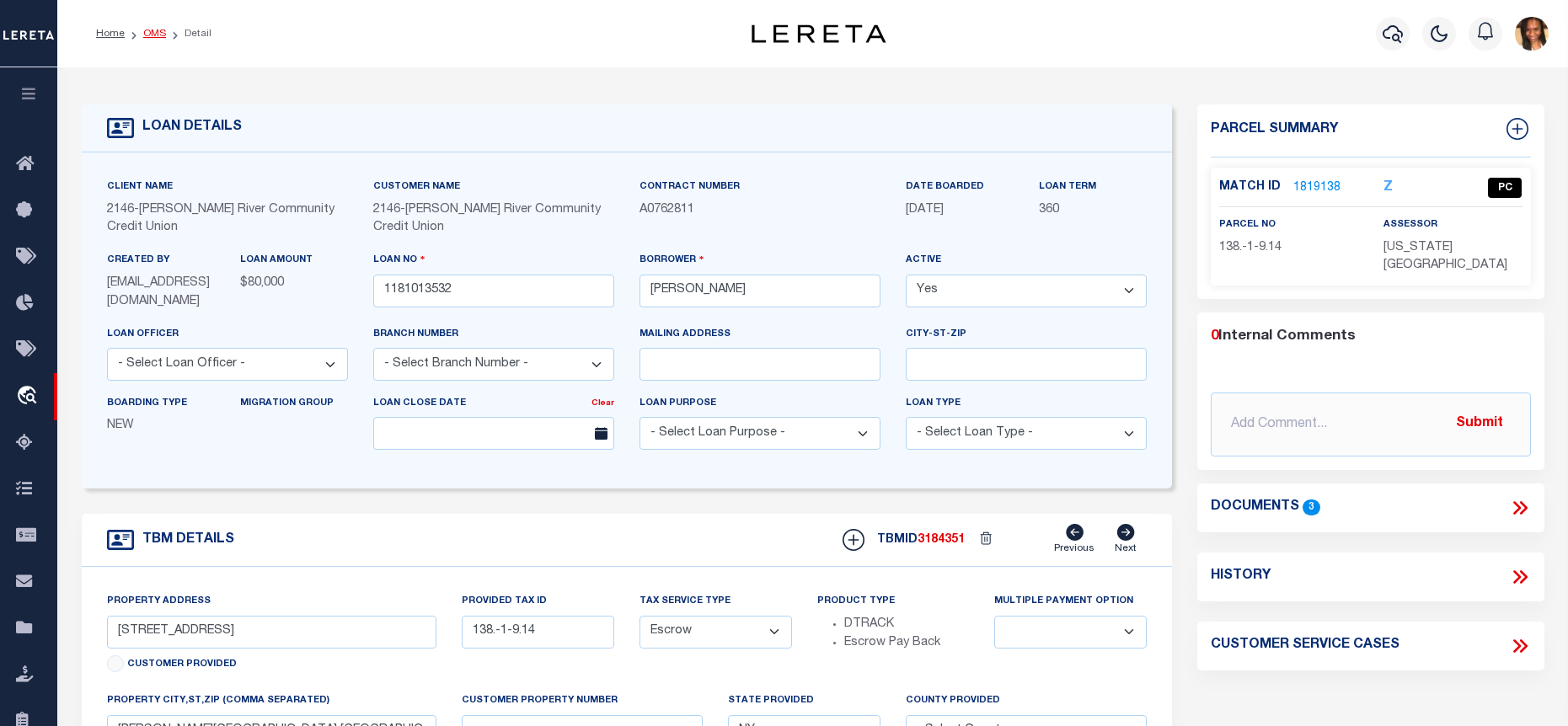
click at [145, 38] on link "OMS" at bounding box center [154, 34] width 23 height 10
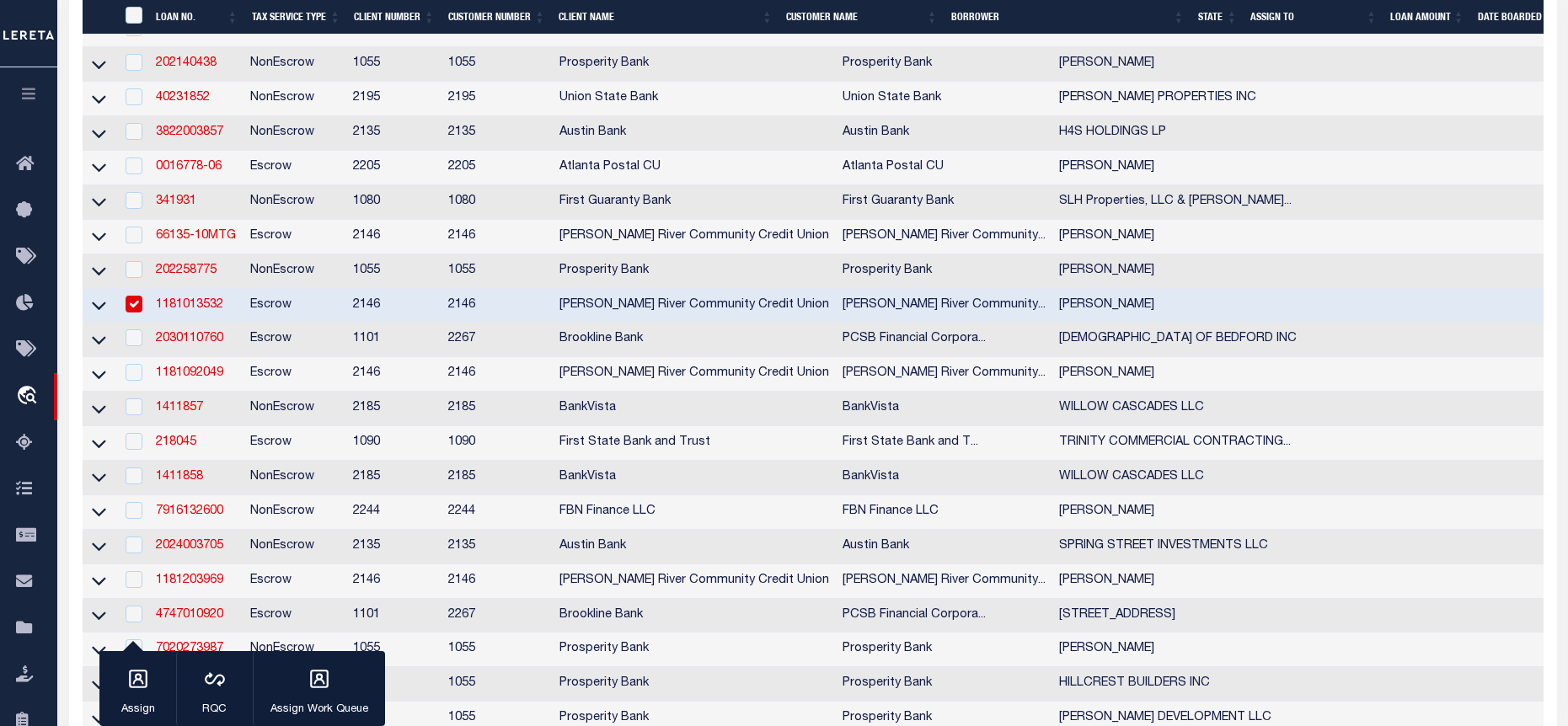
scroll to position [589, 0]
click at [203, 343] on td "2030110760" at bounding box center [196, 339] width 94 height 35
checkbox input "true"
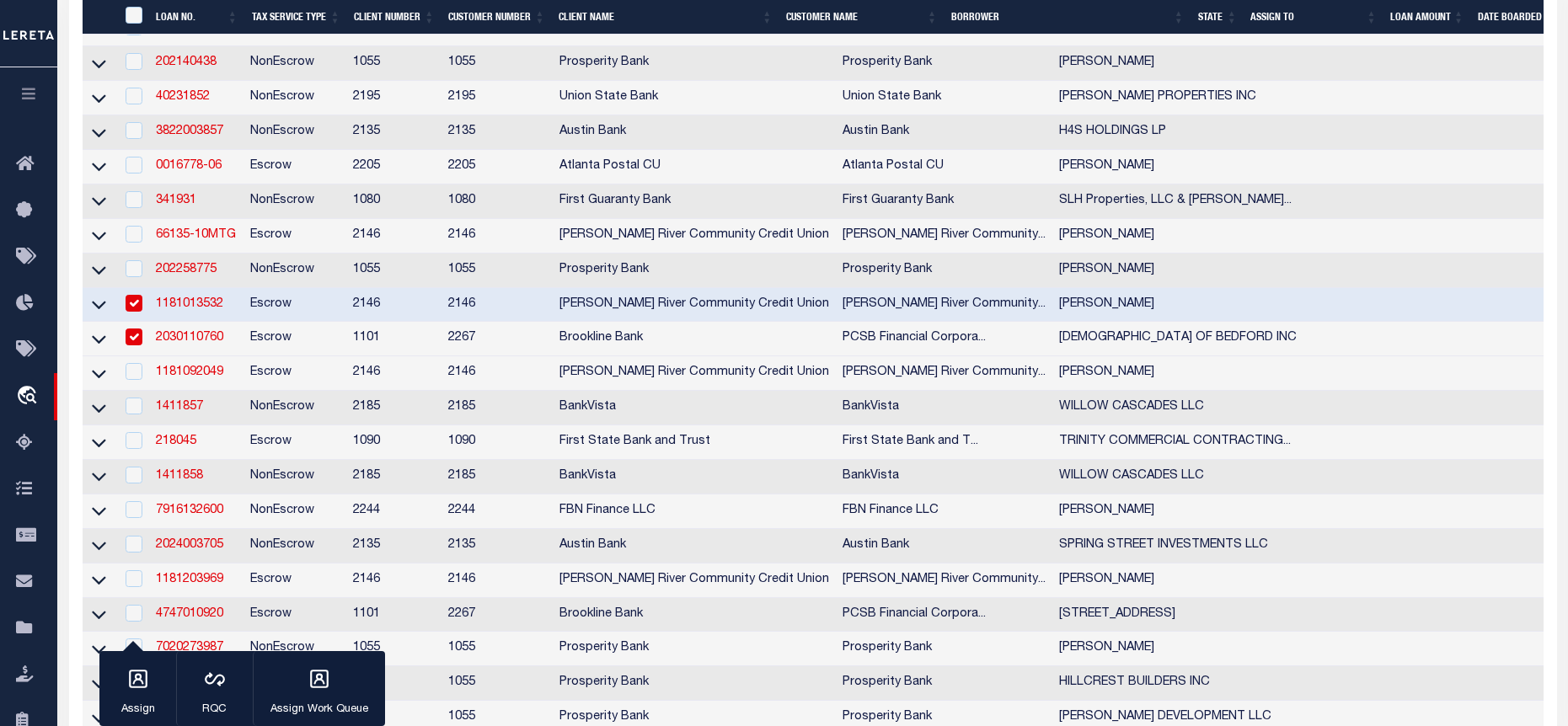
click at [203, 343] on link "2030110760" at bounding box center [189, 338] width 67 height 12
type input "2030110760"
type input "[DEMOGRAPHIC_DATA] OF BEDFORD INC"
select select
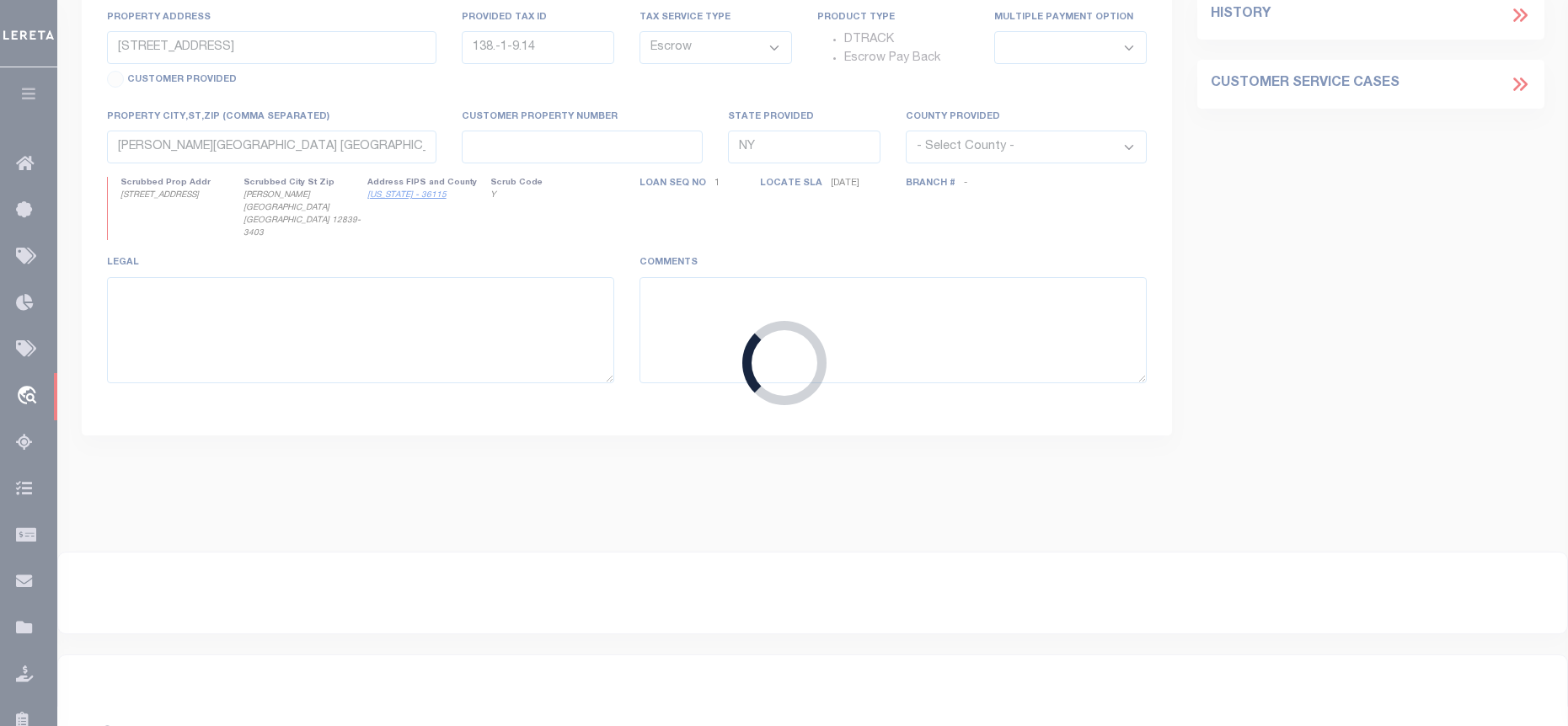
type input "220 SOUTH BEDFORD ROAD"
type input "83.9-1-19"
type input "BEDFORD NY 10506"
type input "15995"
select select
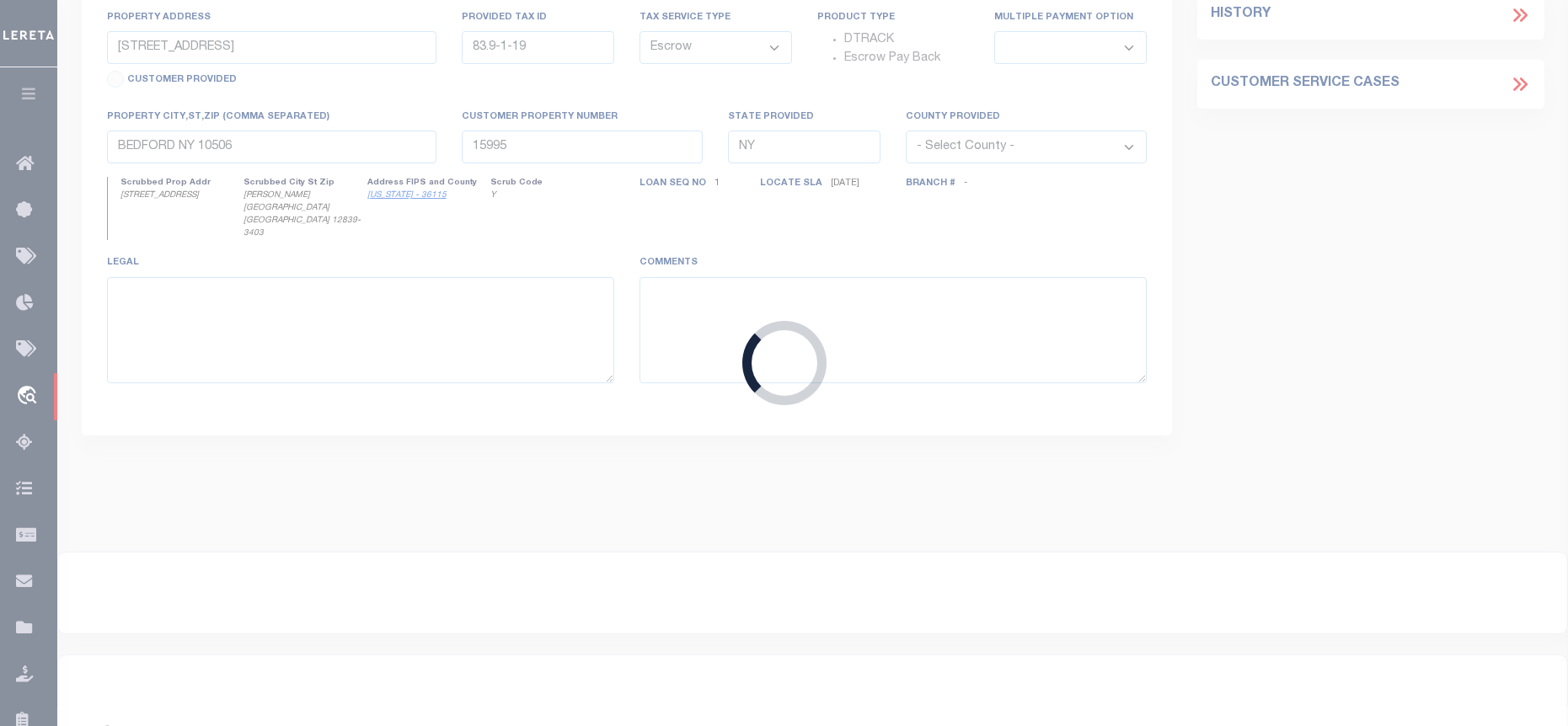
type textarea "LEGAL DESCRIPTION ON FILE. DOCUMENT ID: 0171019056"
select select
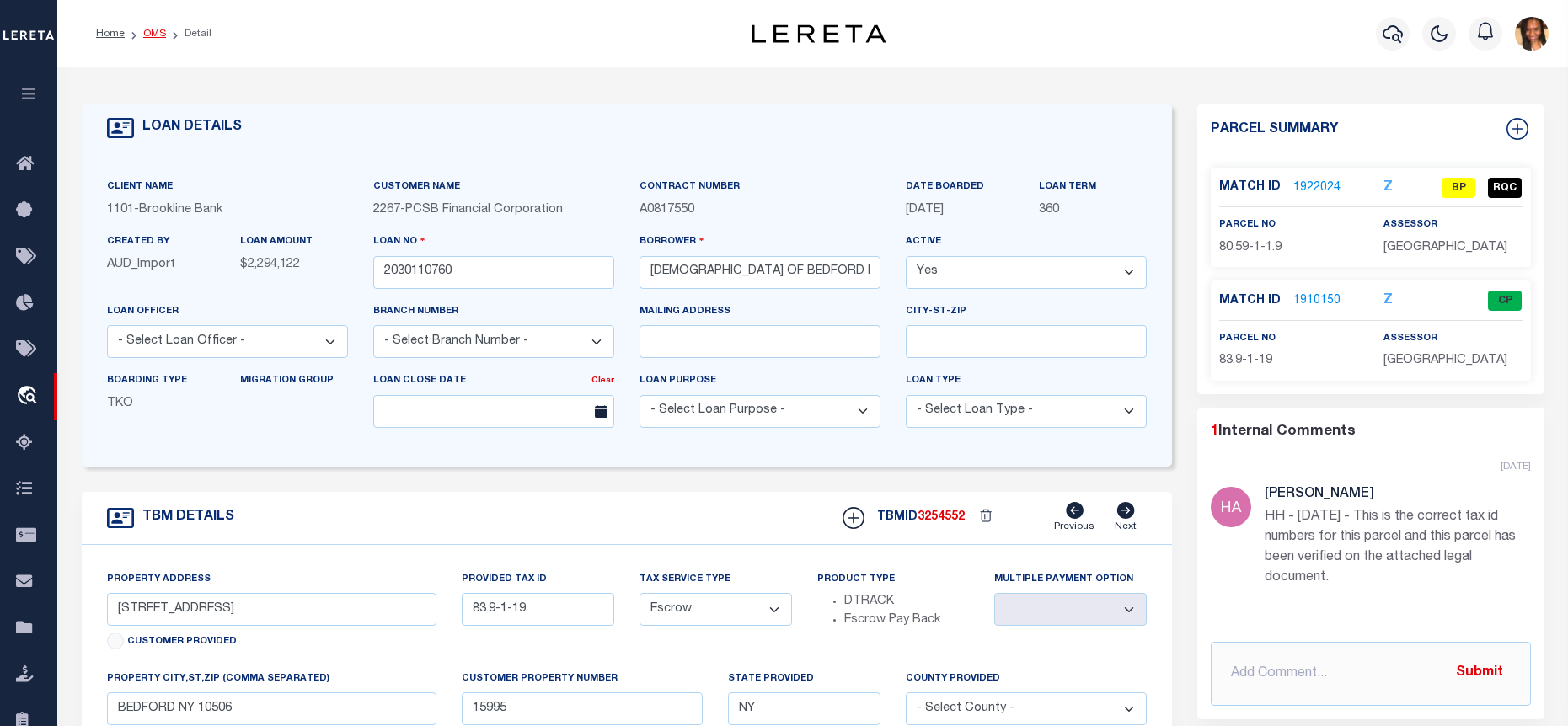
click at [162, 31] on link "OMS" at bounding box center [154, 34] width 23 height 10
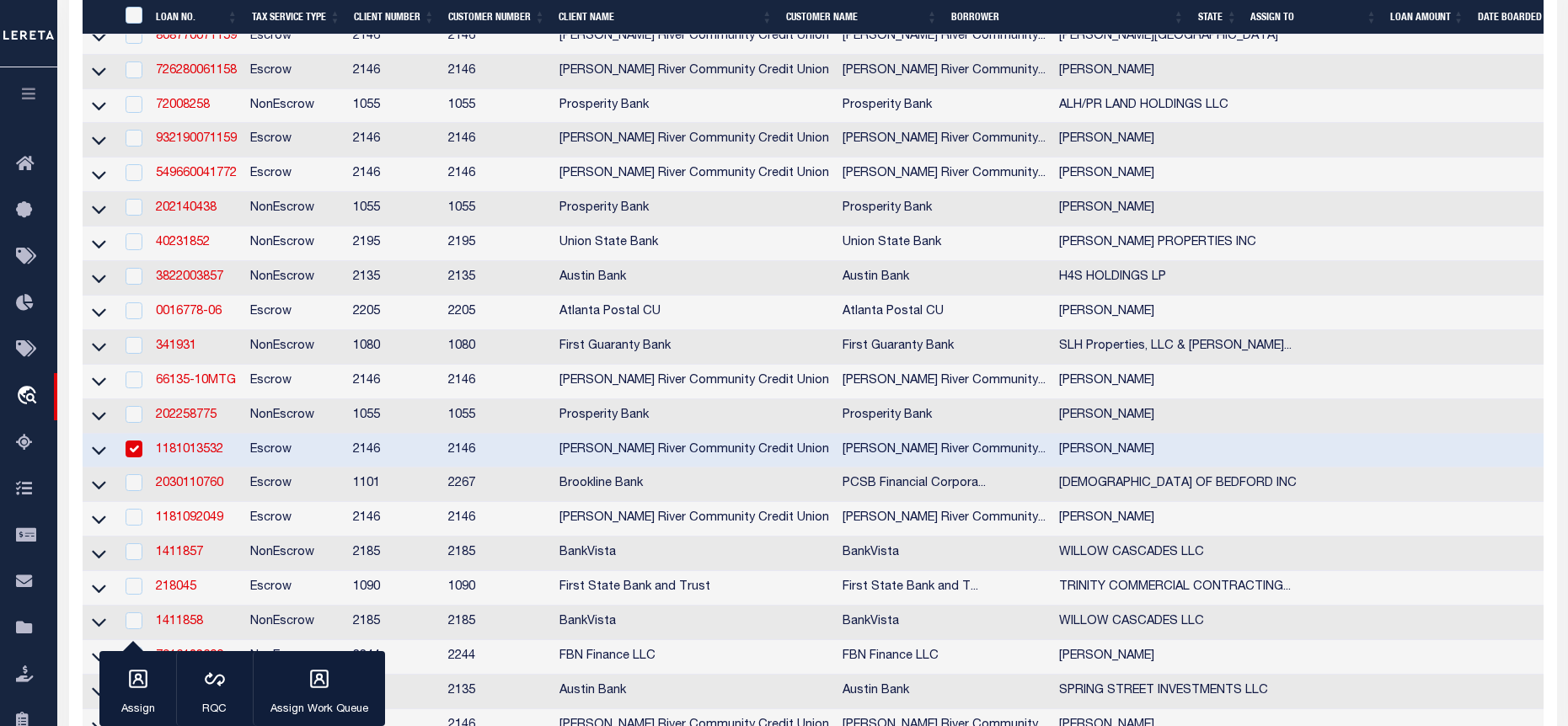
scroll to position [505, 0]
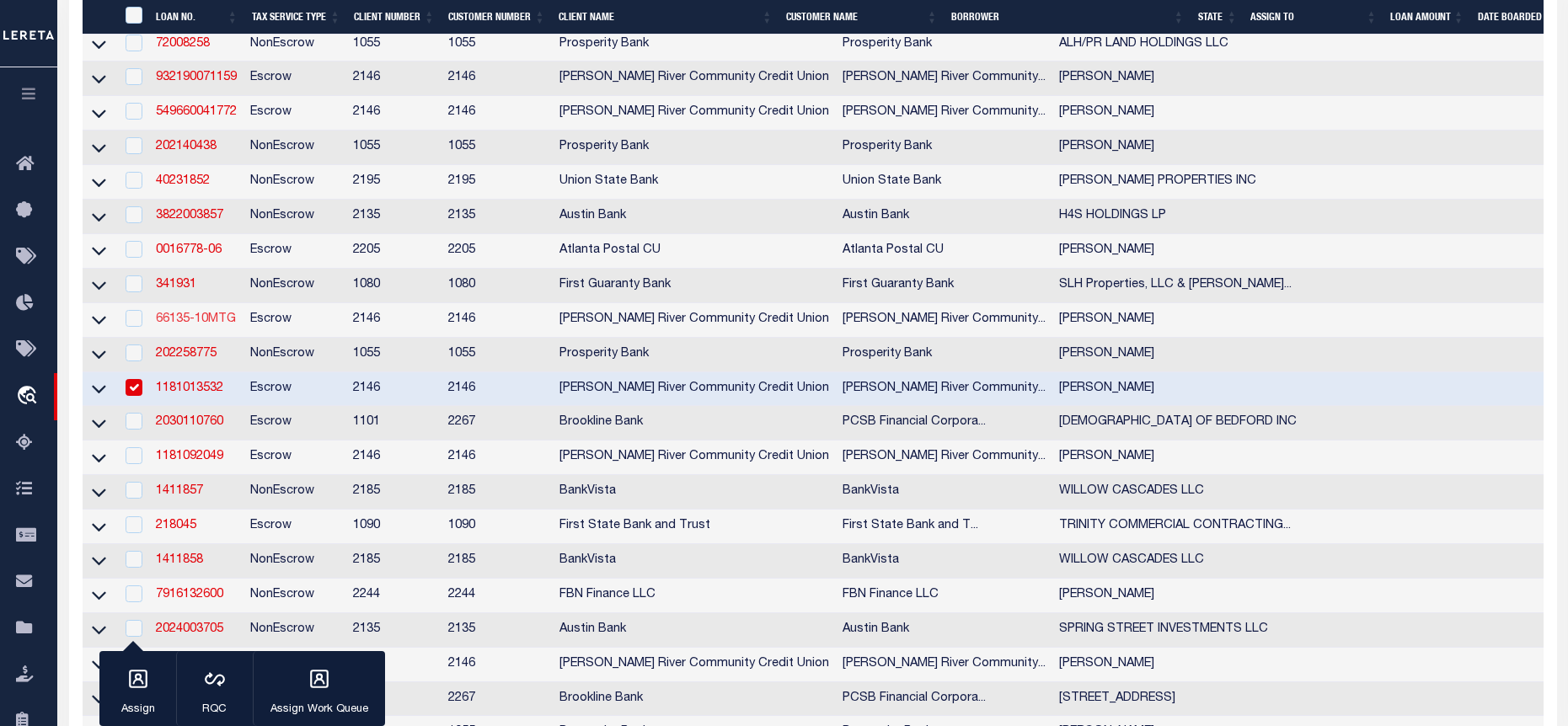
click at [208, 324] on link "66135-10MTG" at bounding box center [196, 319] width 80 height 12
type input "66135-10MTG"
type input "[PERSON_NAME]"
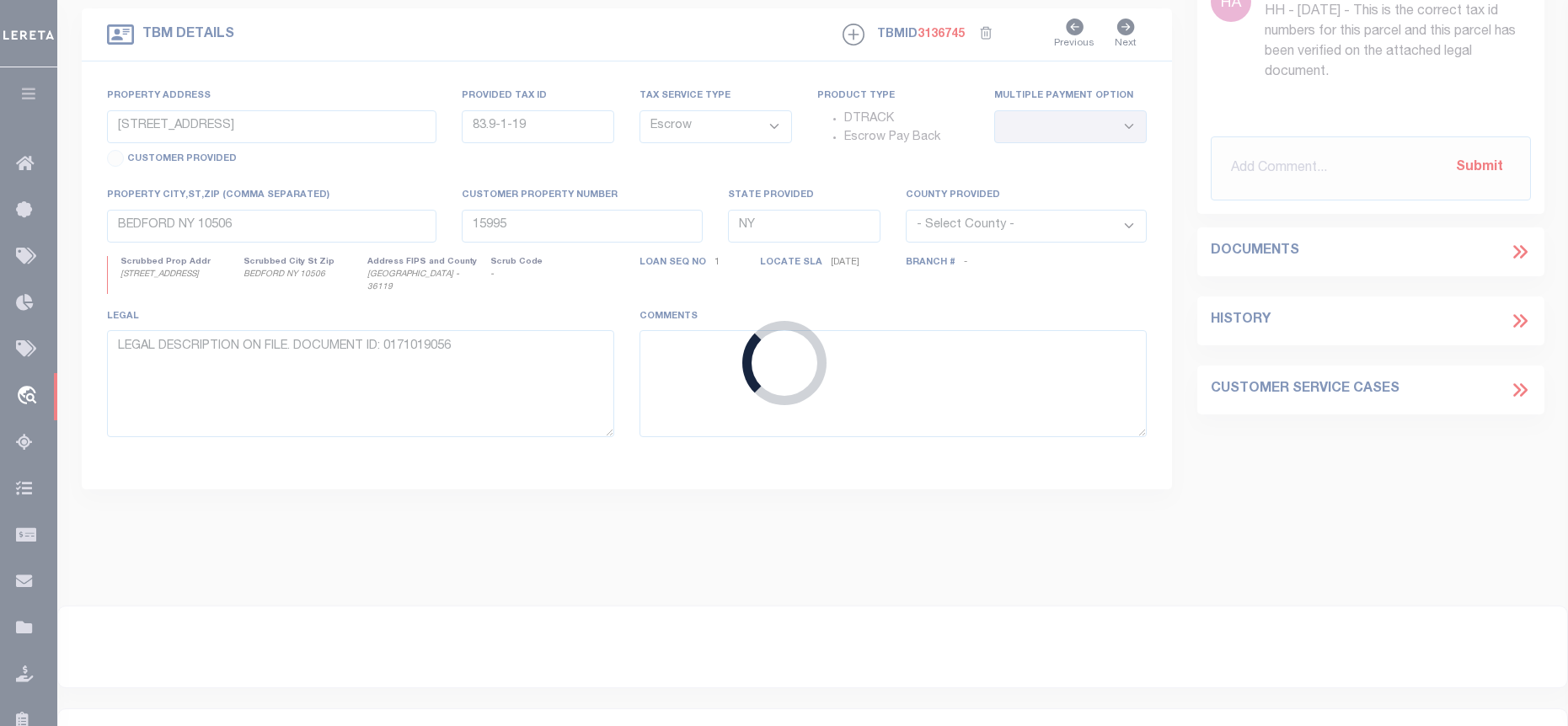
type input "[STREET_ADDRESS][PERSON_NAME]"
type input "606.6-4-10"
type input "Whitehall ny 12887"
select select
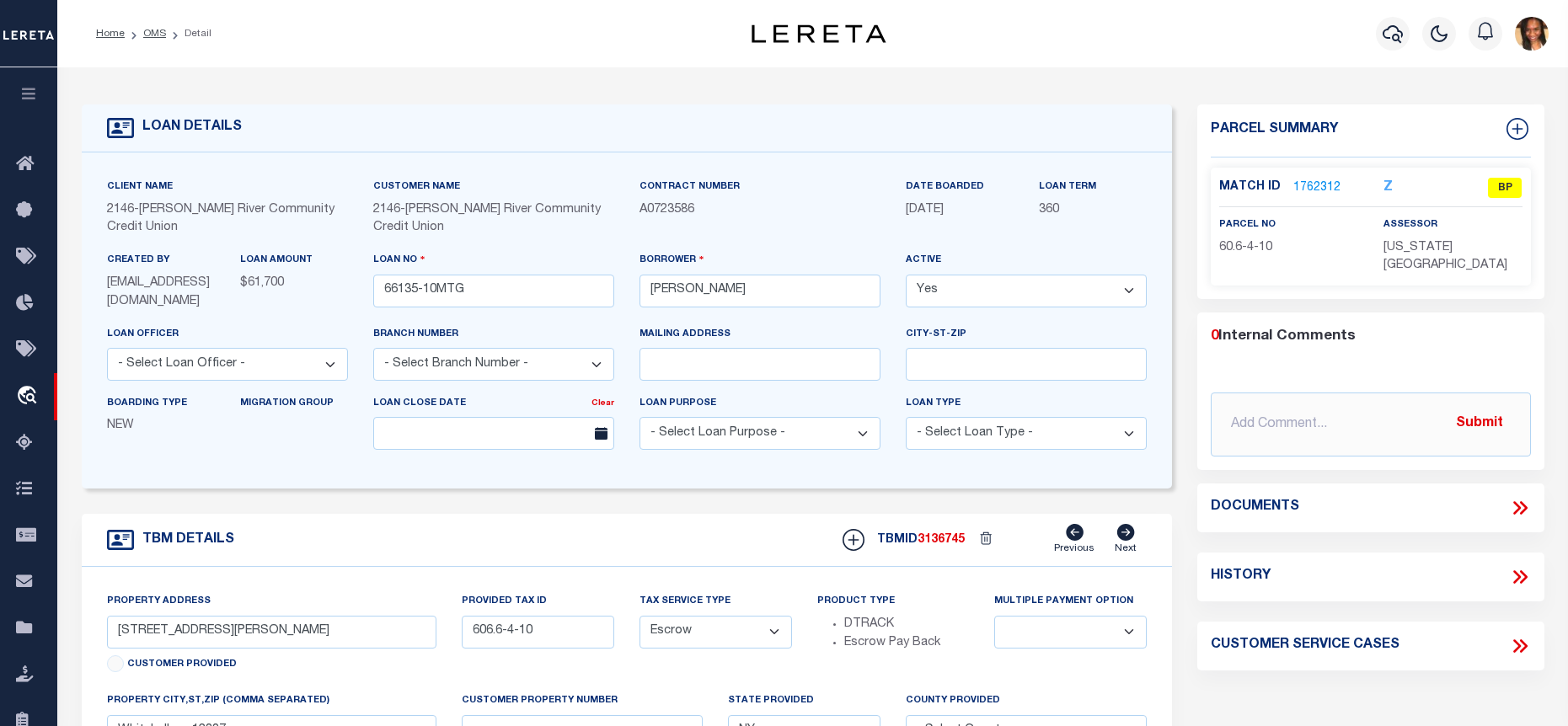
click at [1323, 182] on link "1762312" at bounding box center [1317, 188] width 47 height 17
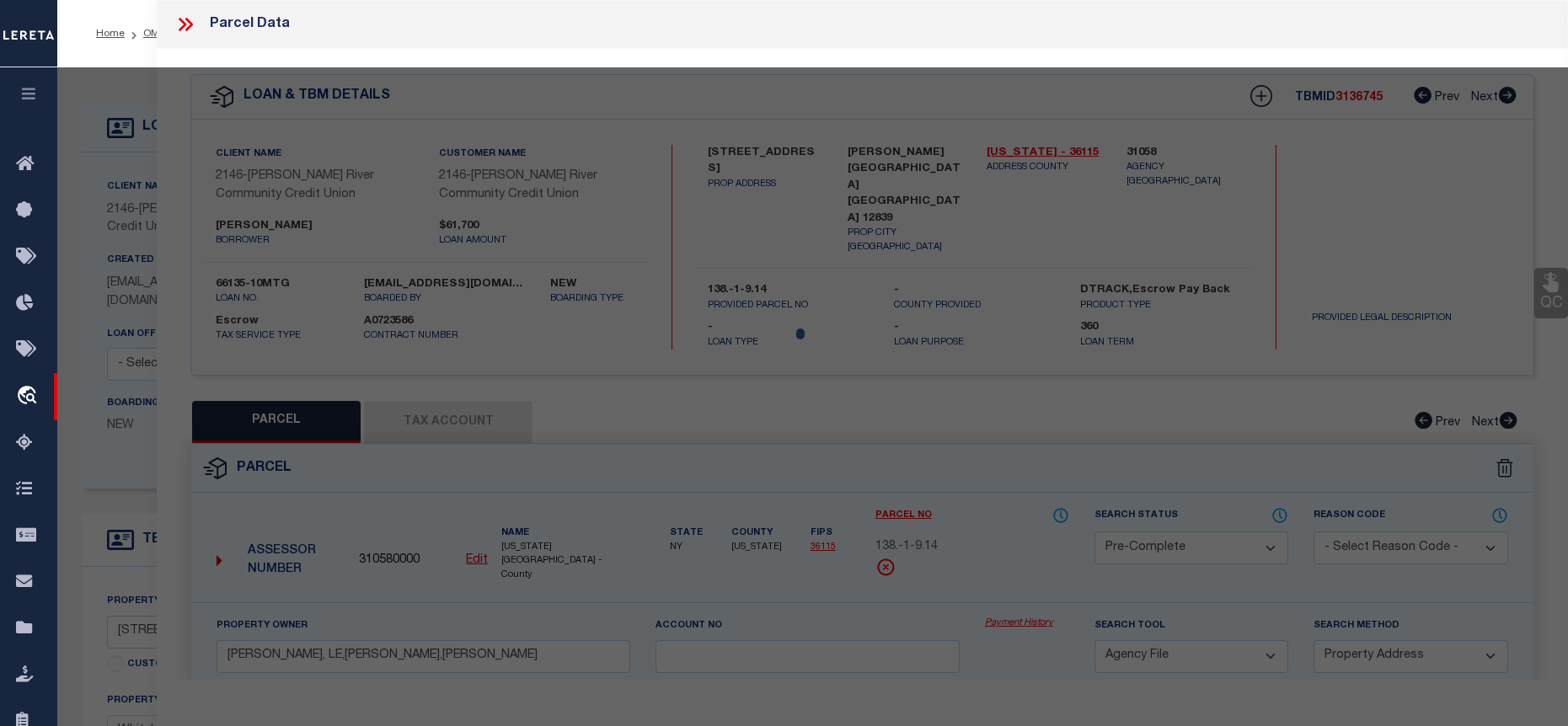
select select "AS"
select select
checkbox input "false"
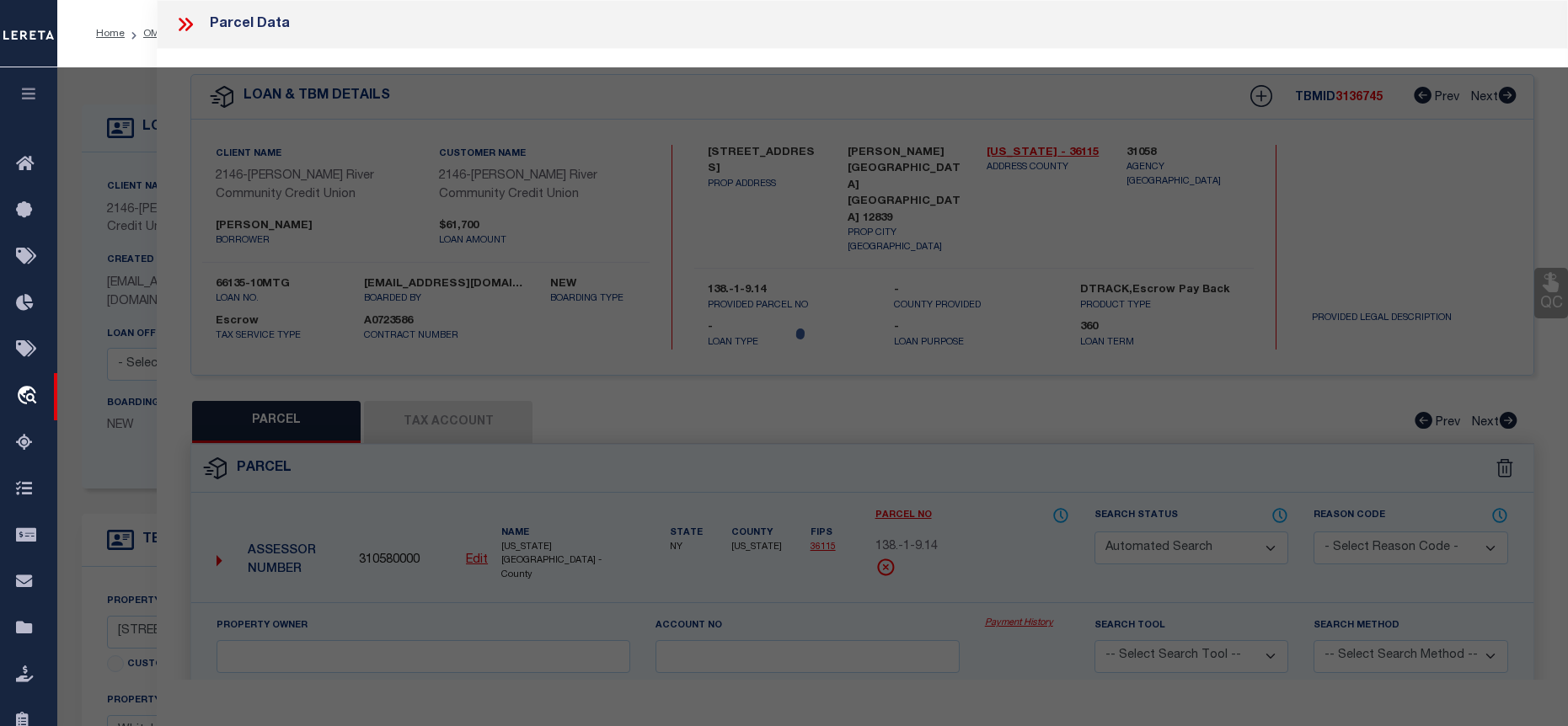
select select "BP"
type input "Leon Joseph Gordon"
select select
type input "18-20 Wheeler Ave"
checkbox input "false"
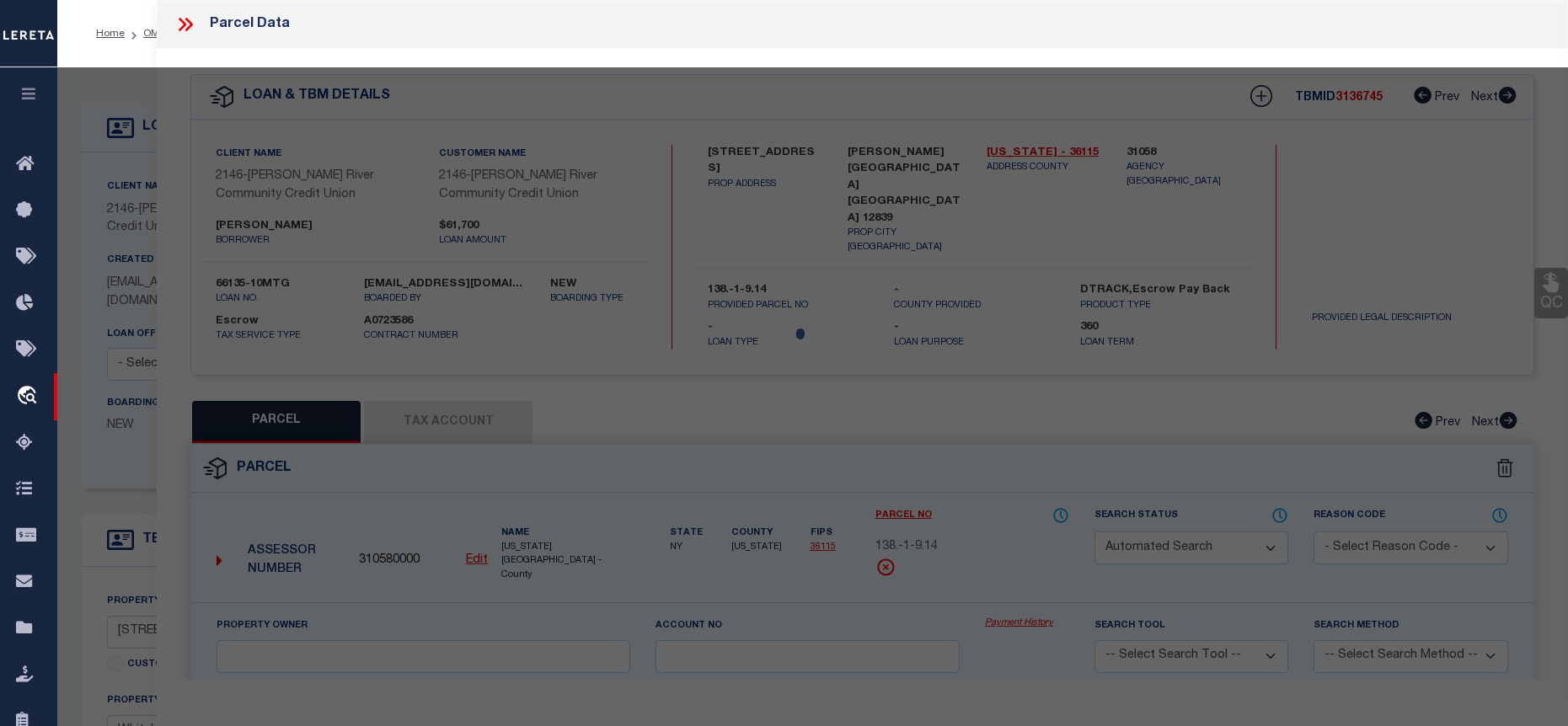
type textarea "0.52 acres"
type textarea "Tax ID Special Project"
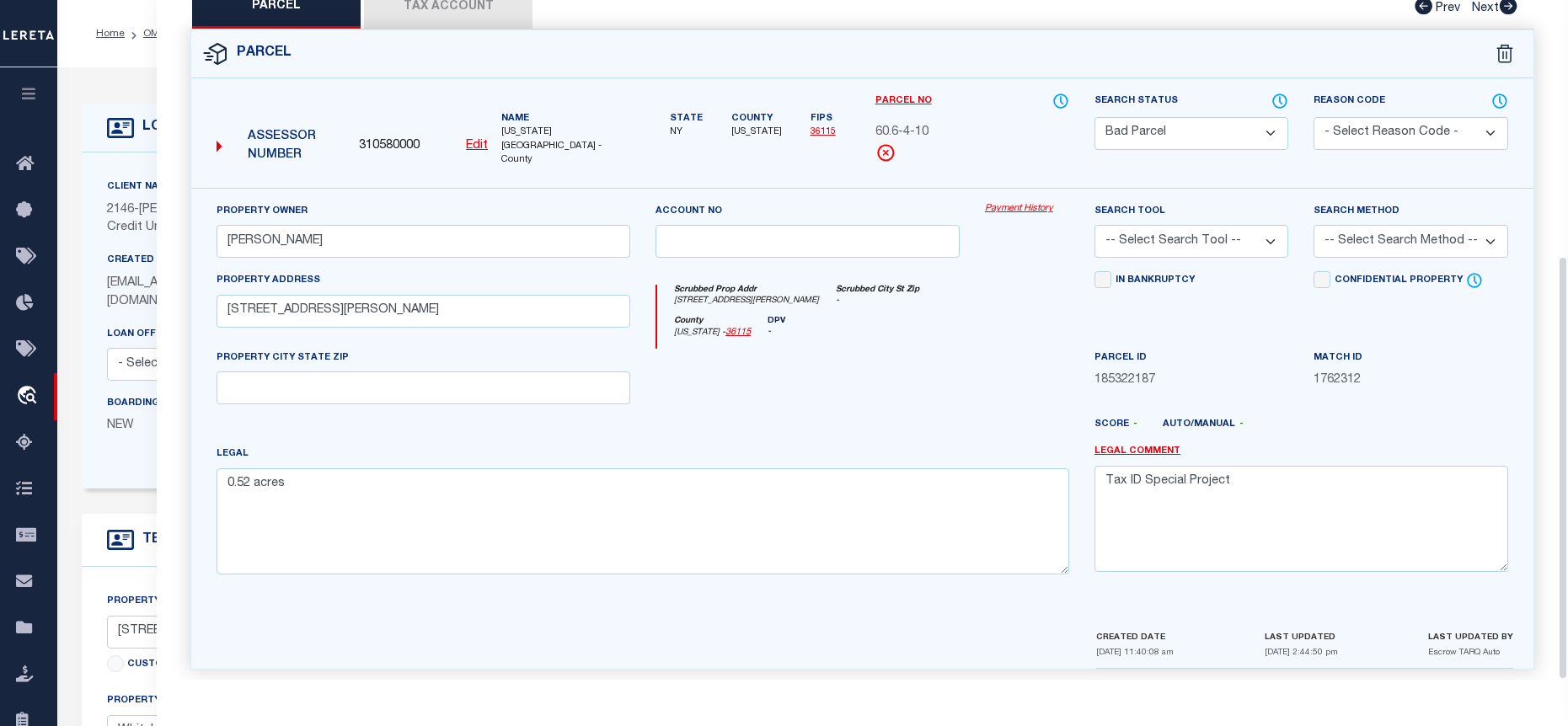
scroll to position [410, 0]
click at [442, 17] on button "Tax Account" at bounding box center [447, 7] width 168 height 42
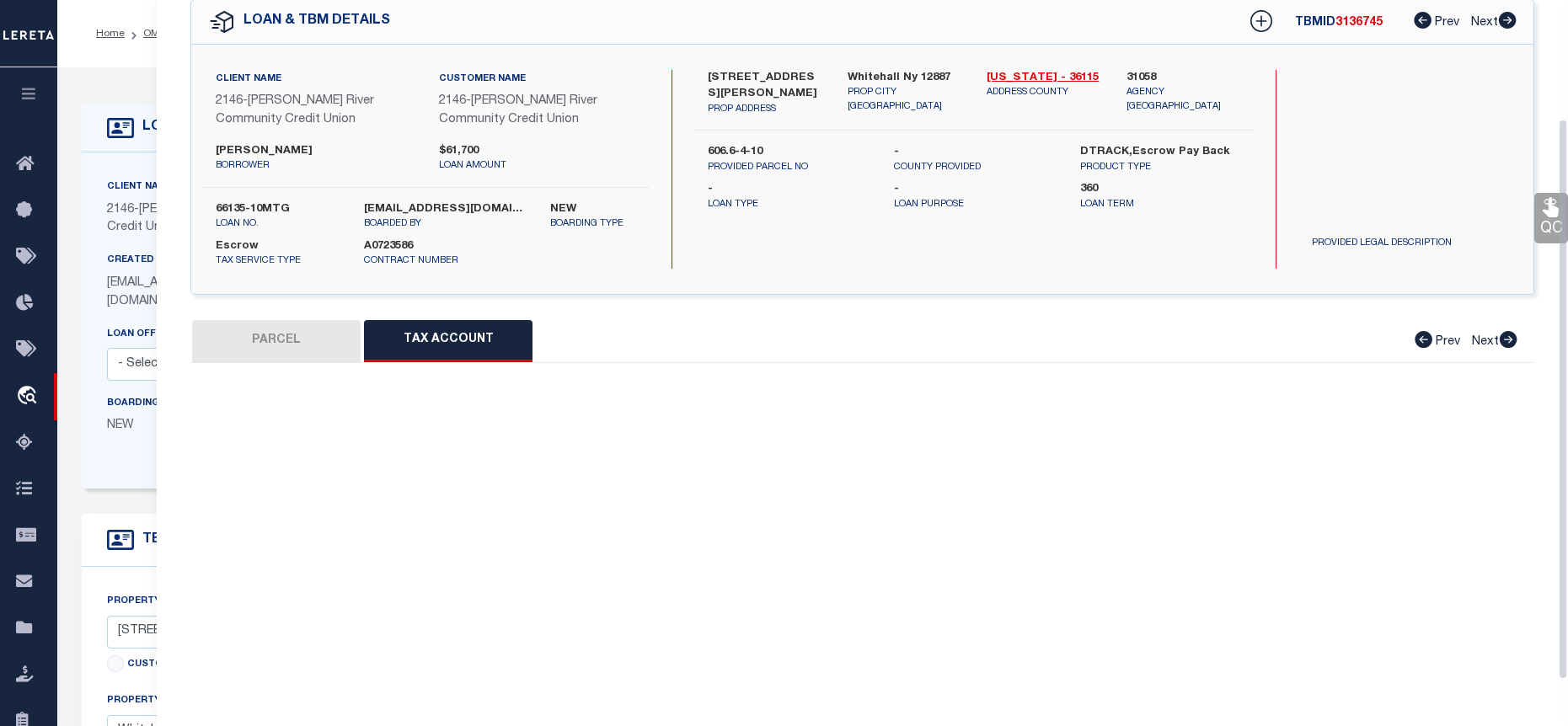
select select "100"
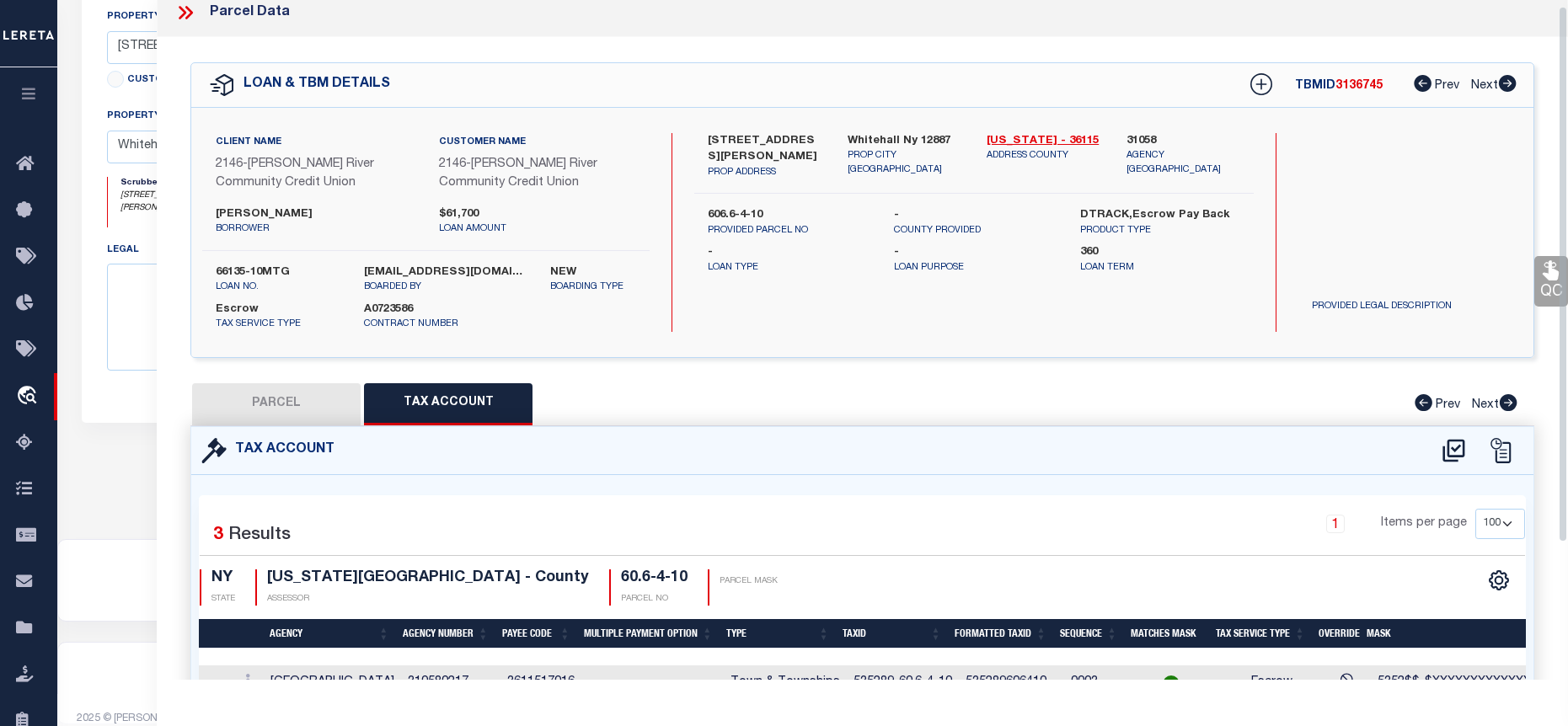
scroll to position [0, 0]
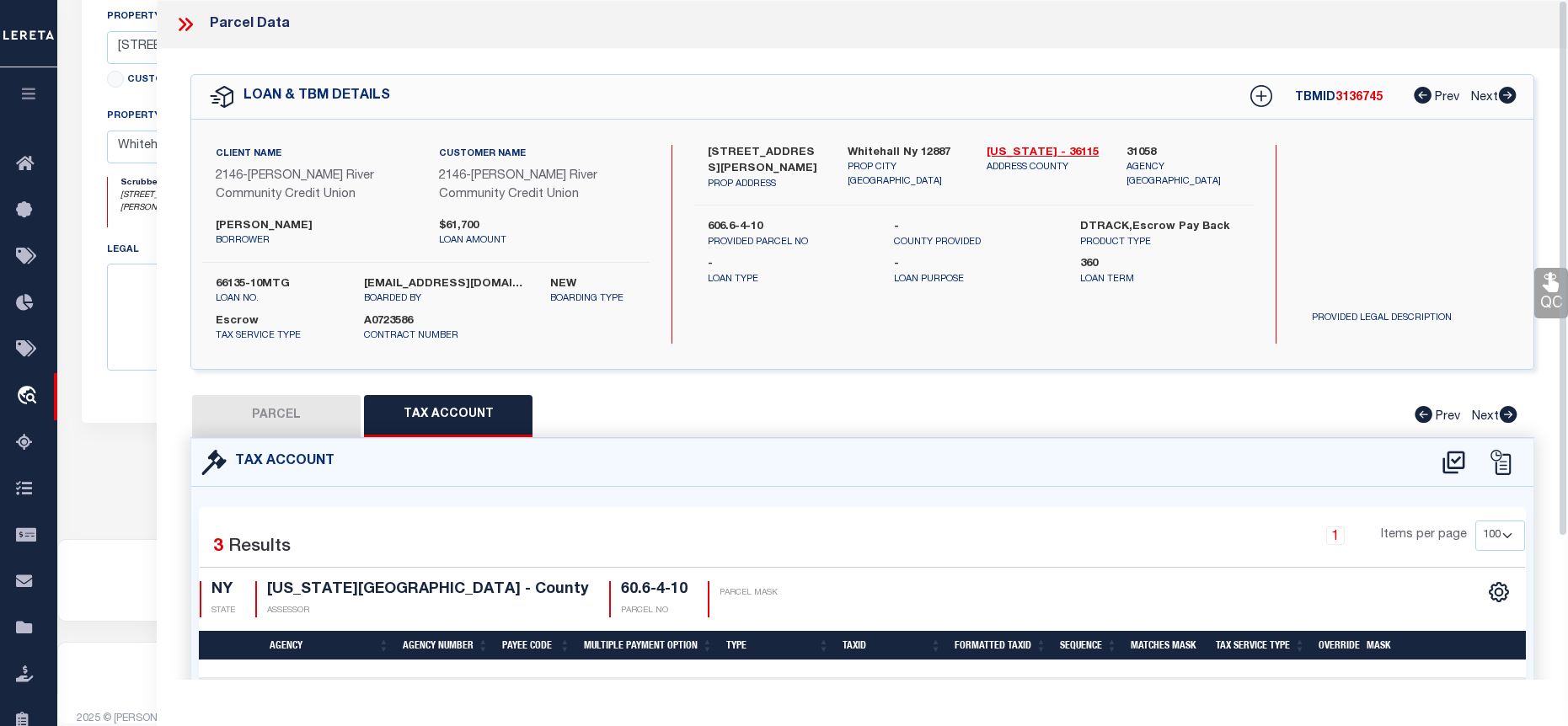
click at [183, 29] on icon at bounding box center [185, 24] width 22 height 22
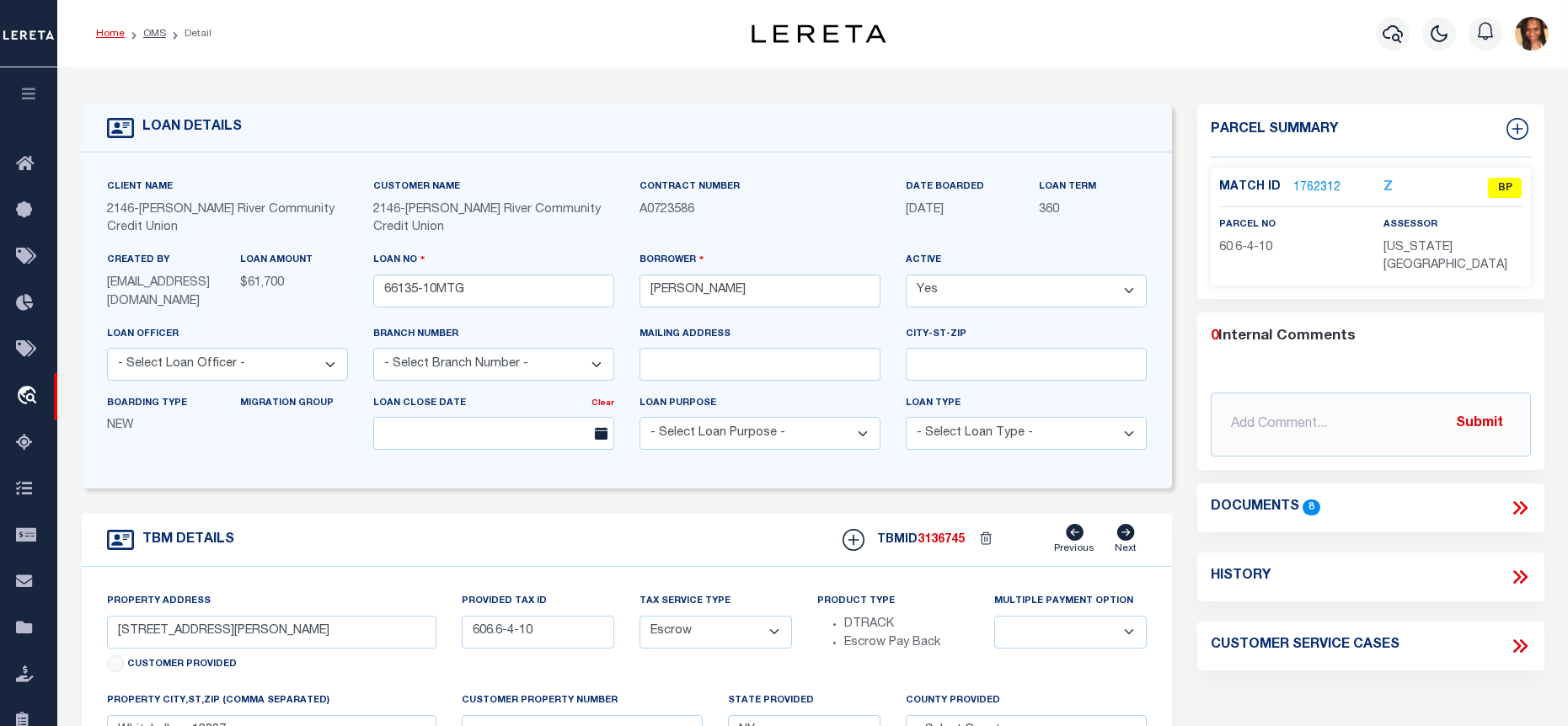
click at [119, 37] on link "Home" at bounding box center [110, 34] width 29 height 10
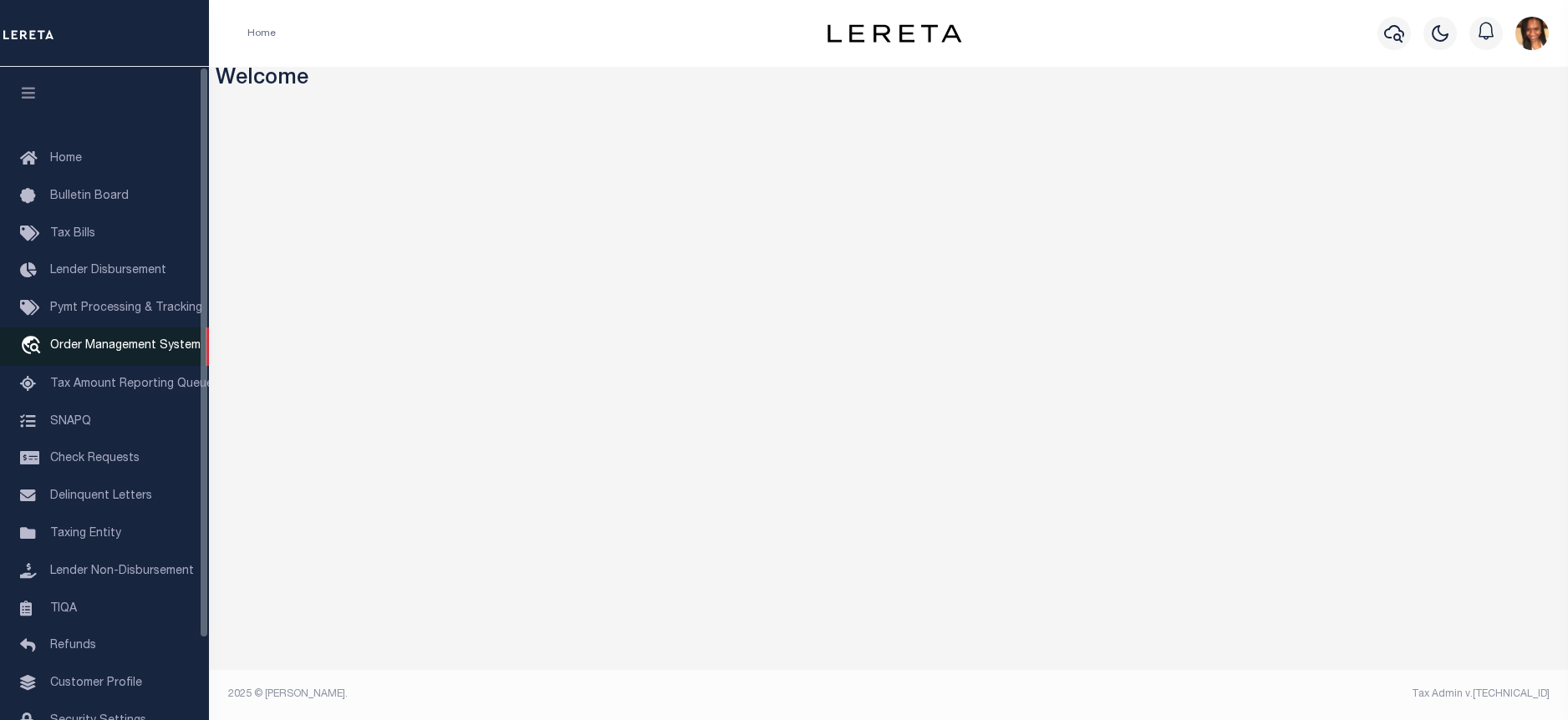
click at [86, 344] on span "Order Management System" at bounding box center [125, 346] width 150 height 12
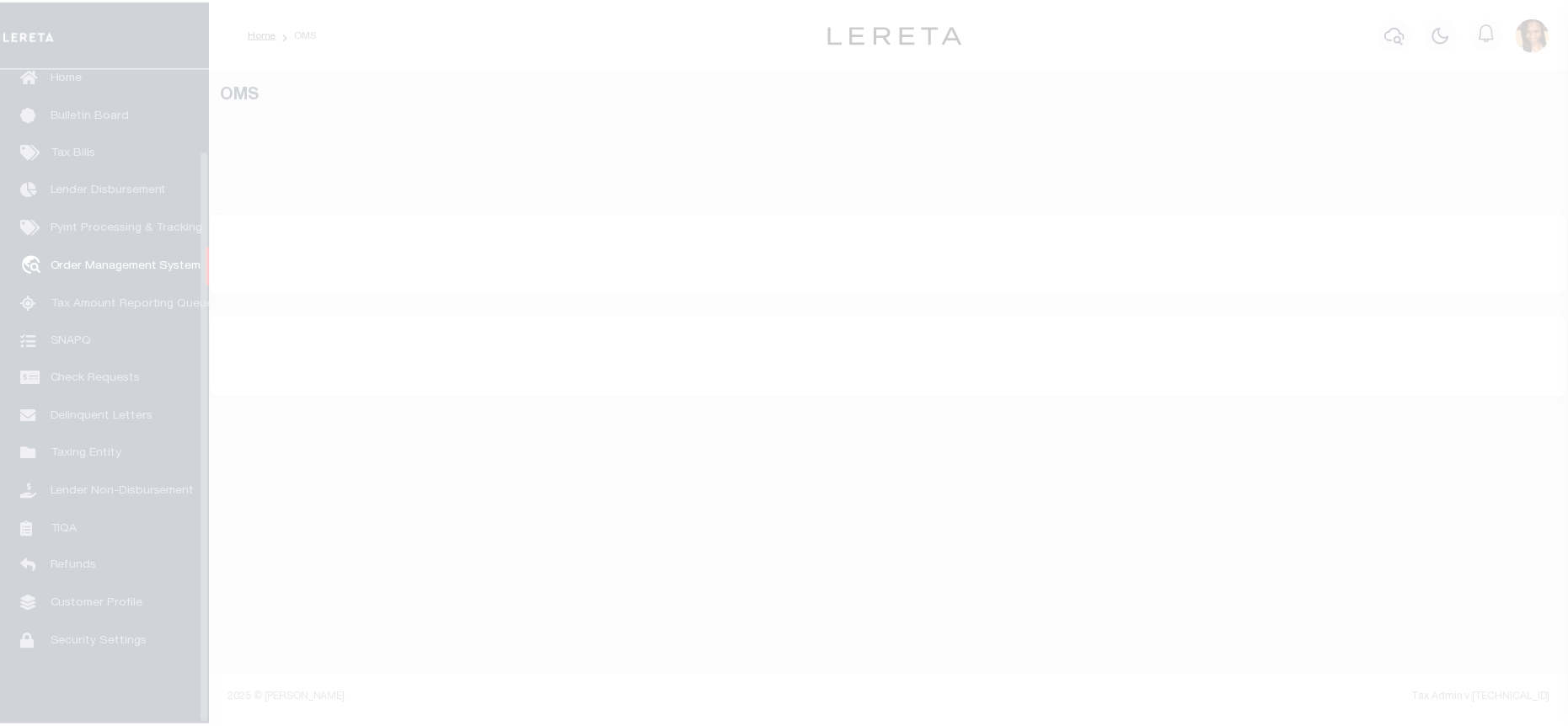
scroll to position [94, 0]
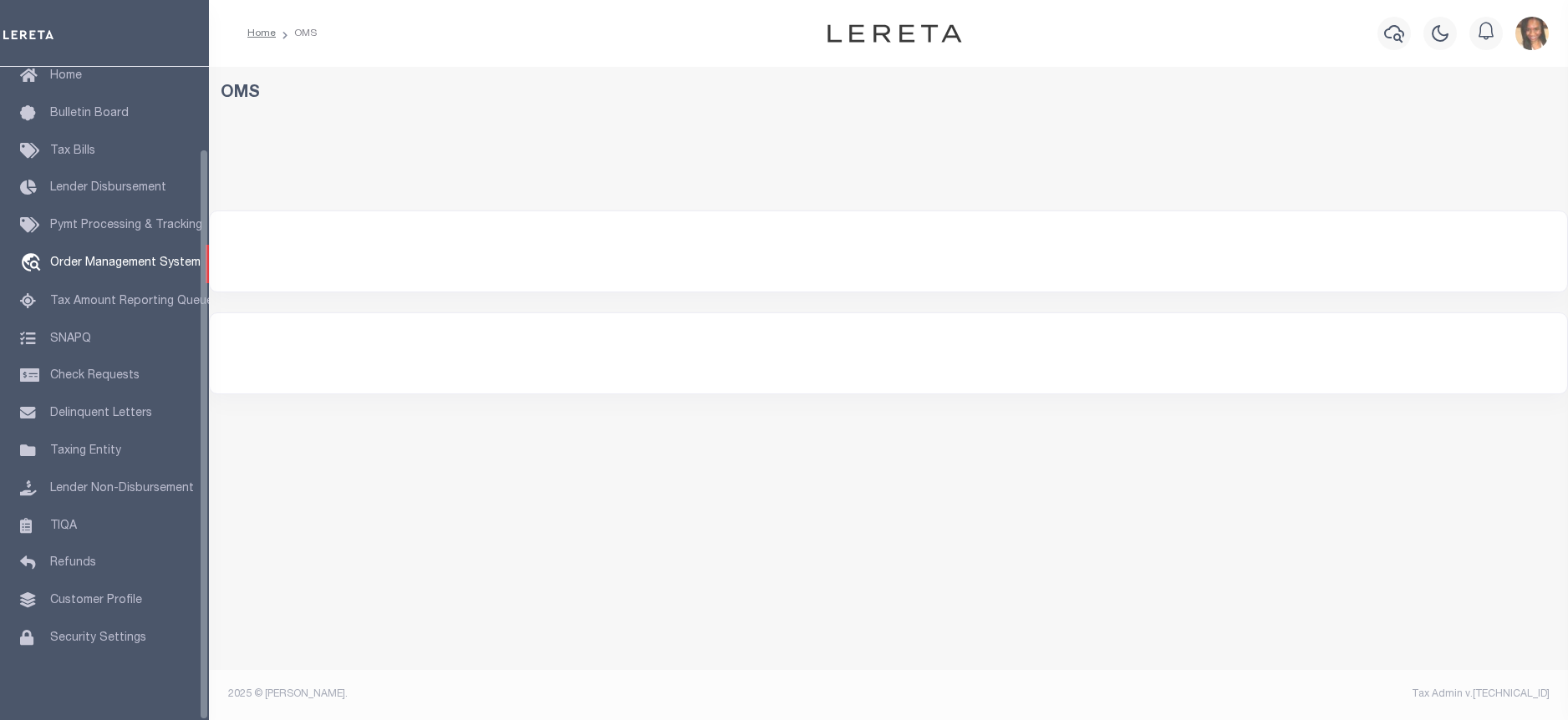
select select "200"
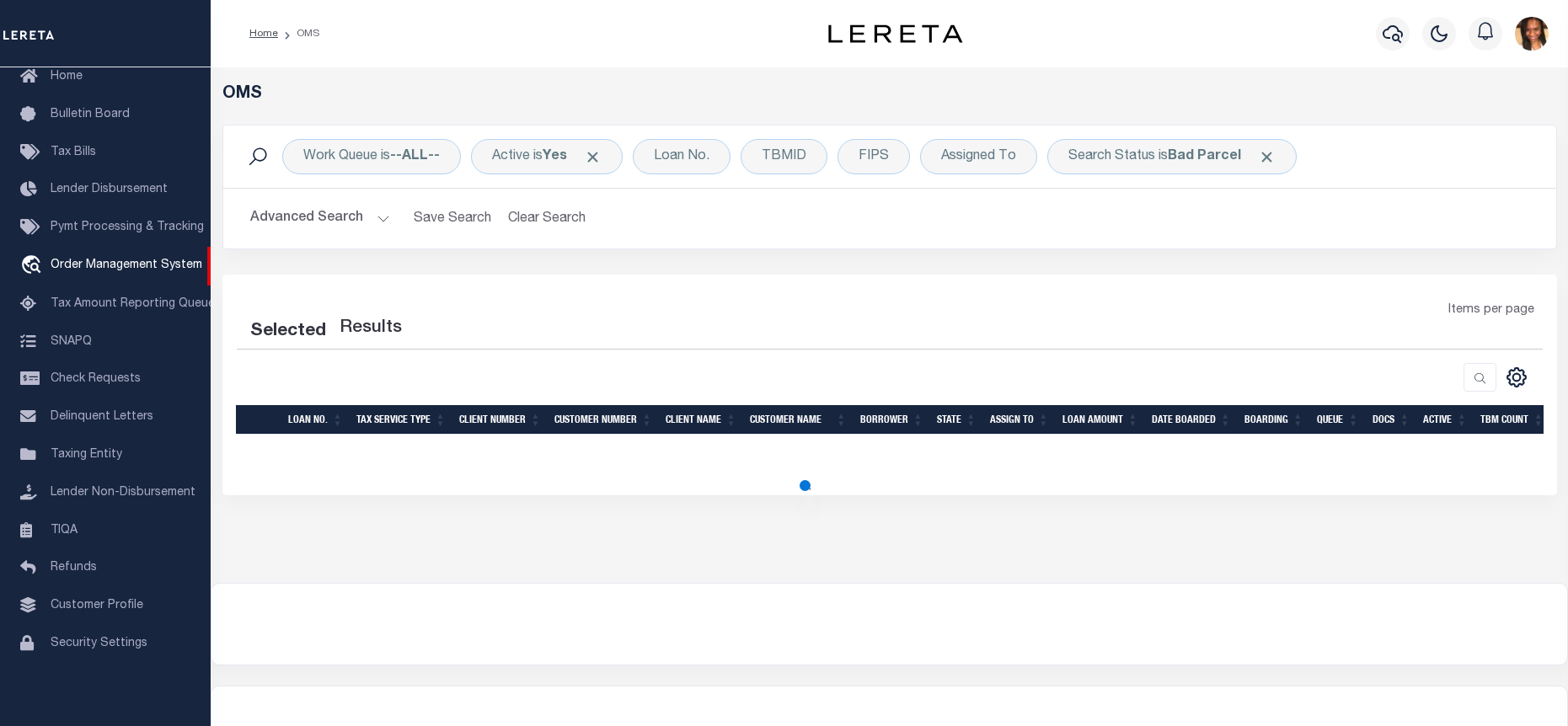
select select "200"
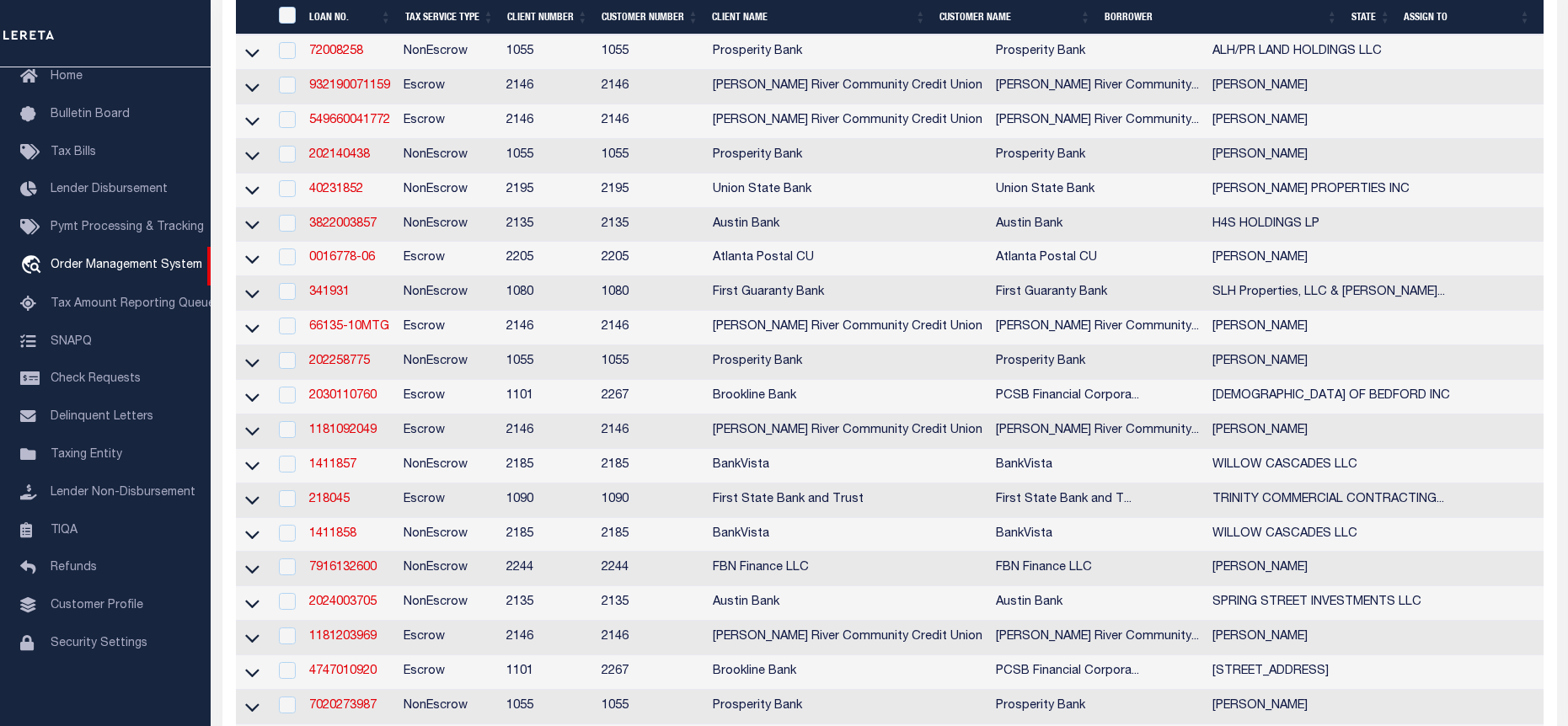
scroll to position [421, 0]
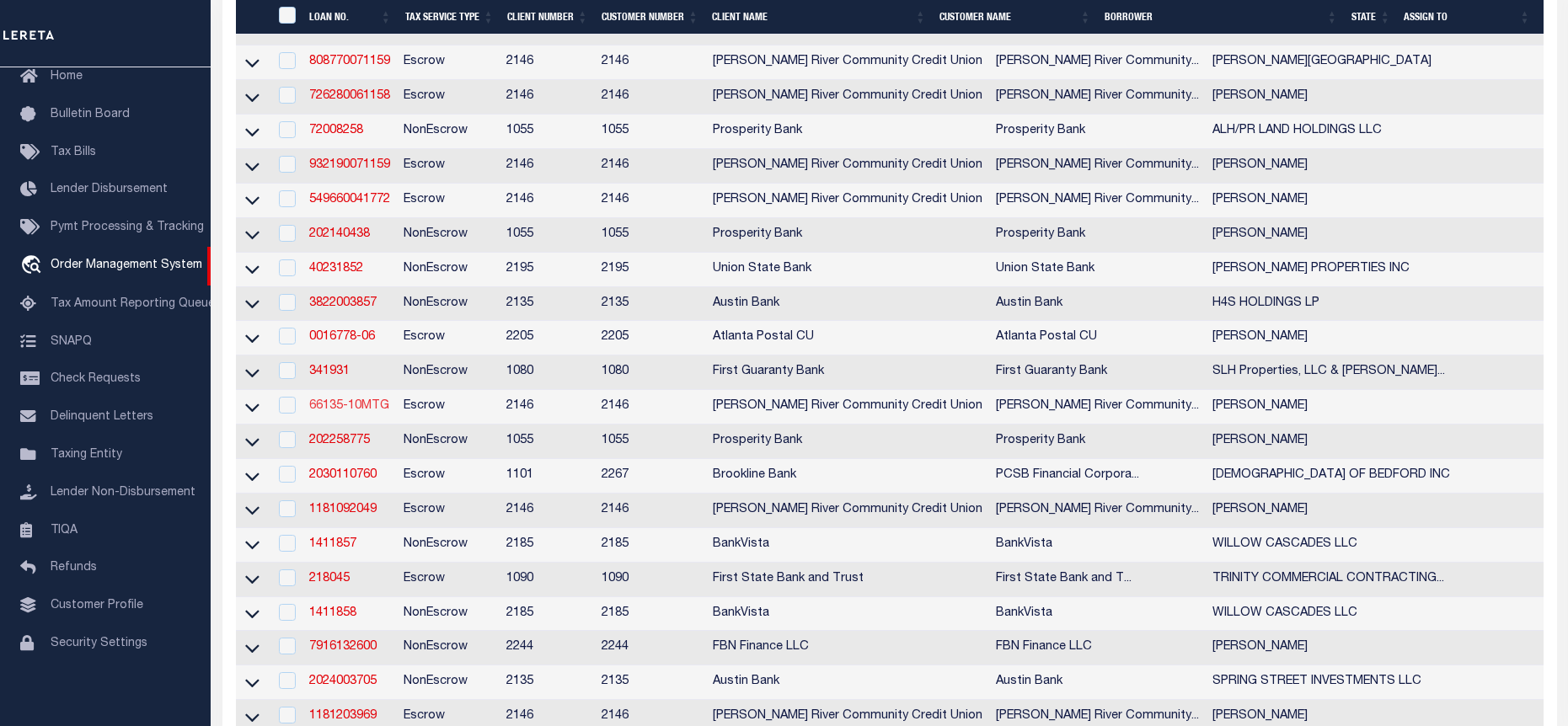
click at [380, 412] on link "66135-10MTG" at bounding box center [350, 406] width 80 height 12
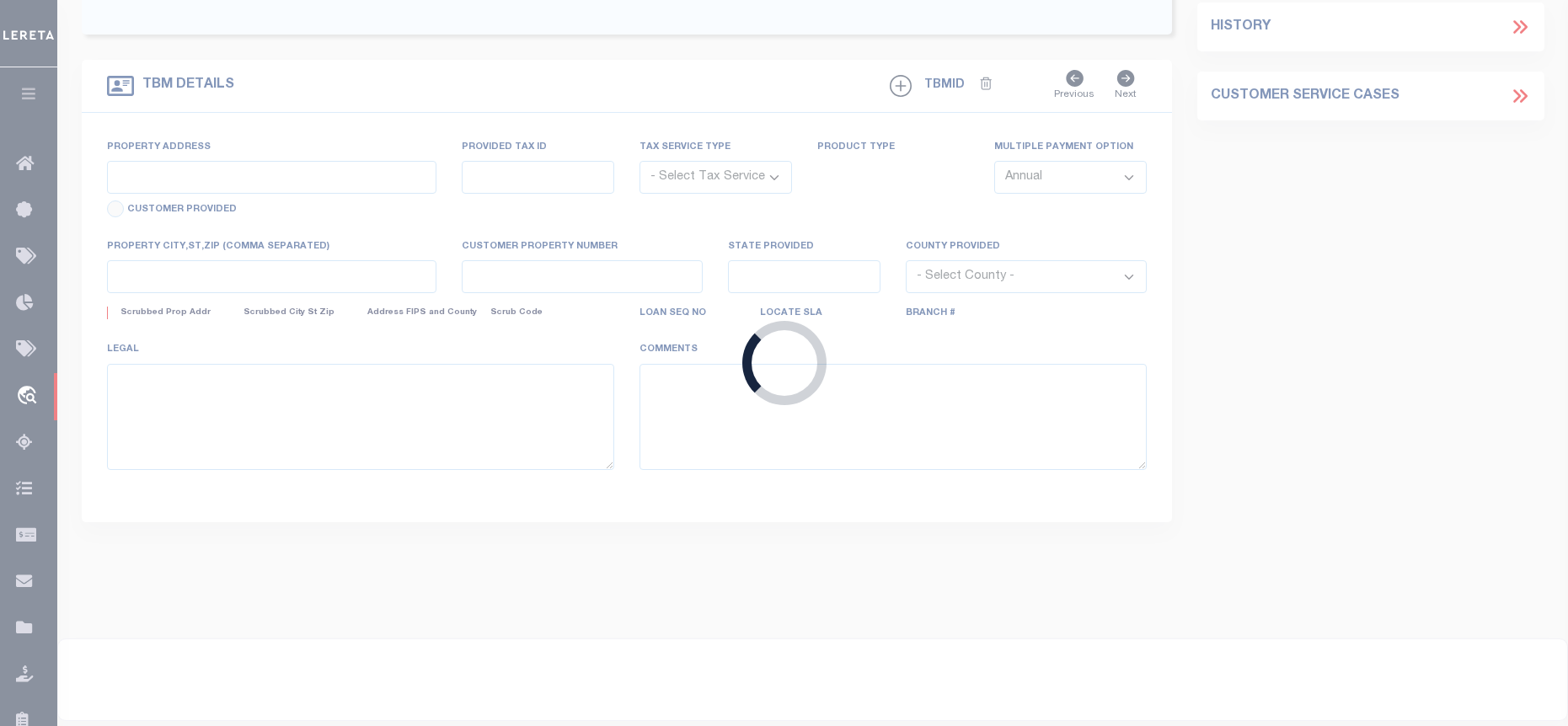
type input "66135-10MTG"
type input "[PERSON_NAME]"
select select
select select "Escrow"
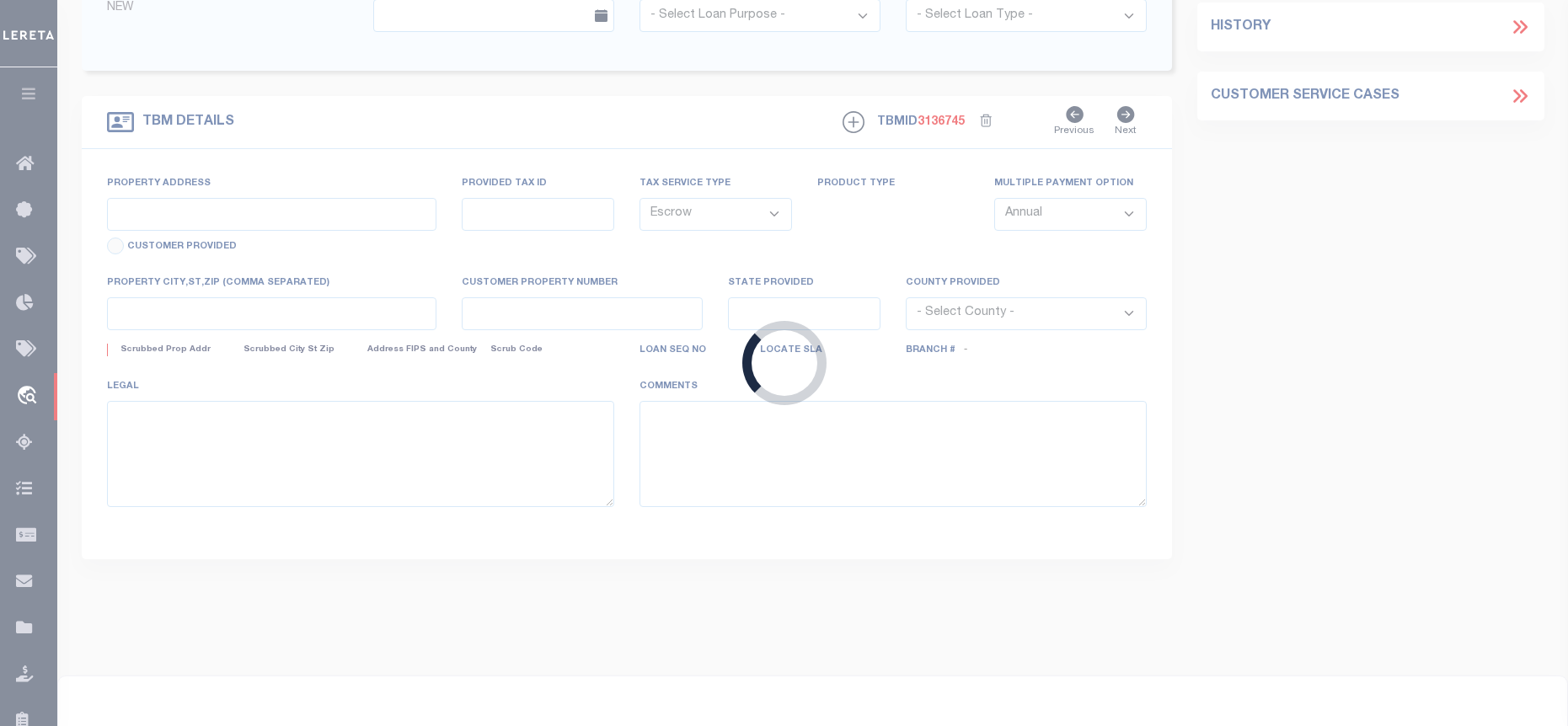
type input "[STREET_ADDRESS][PERSON_NAME]"
type input "606.6-4-10"
type input "Whitehall ny 12887"
type input "NY"
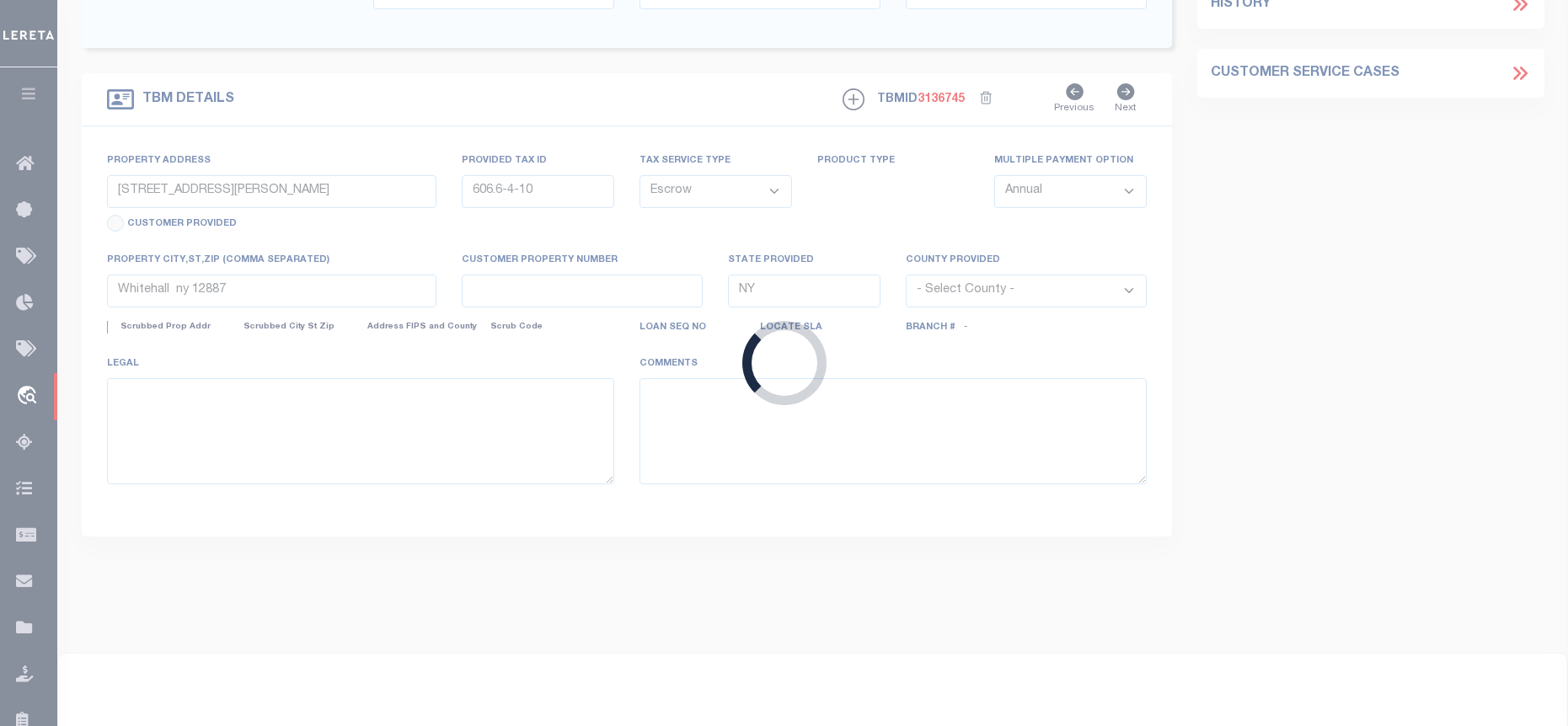
click at [381, 418] on div "Loading..." at bounding box center [784, 363] width 1568 height 726
select select
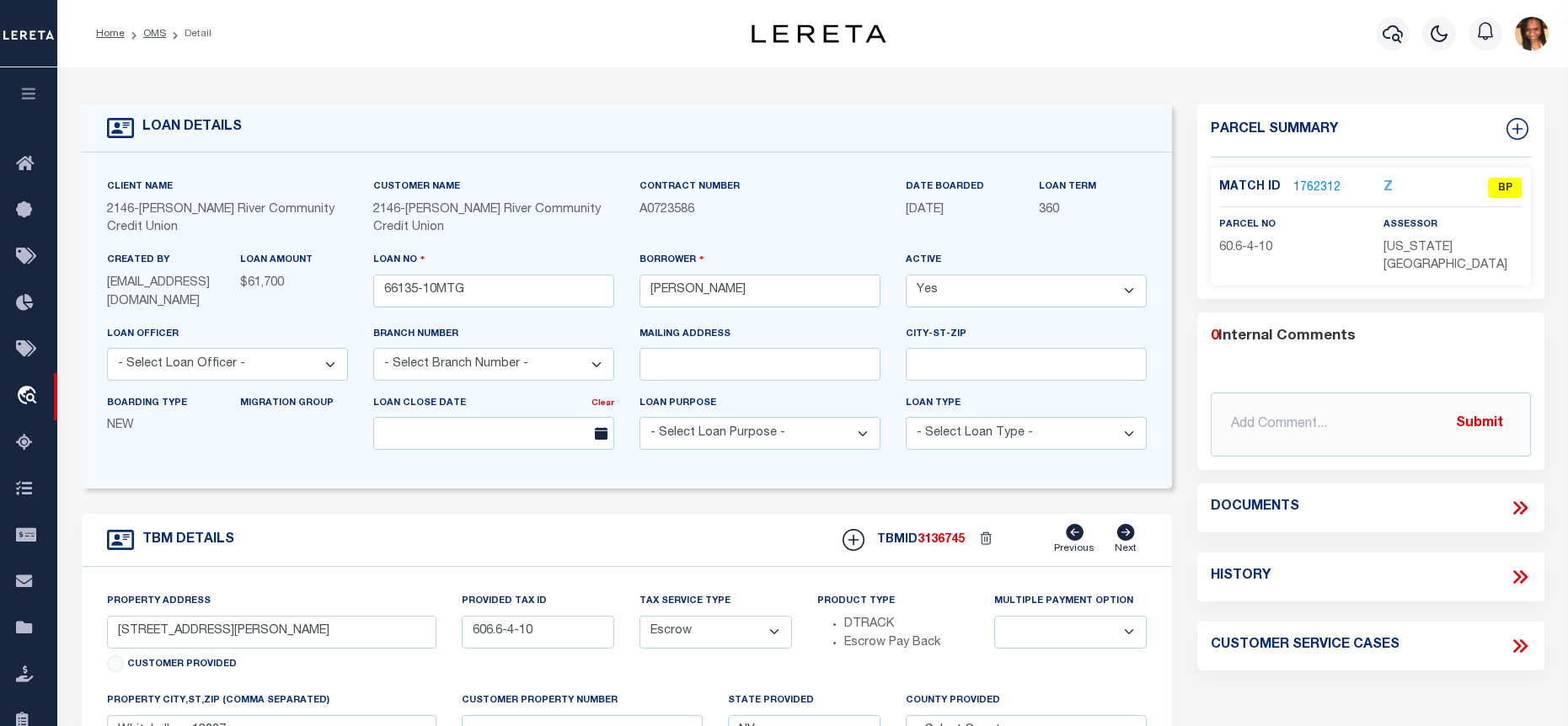
click at [1311, 185] on link "1762312" at bounding box center [1317, 188] width 47 height 17
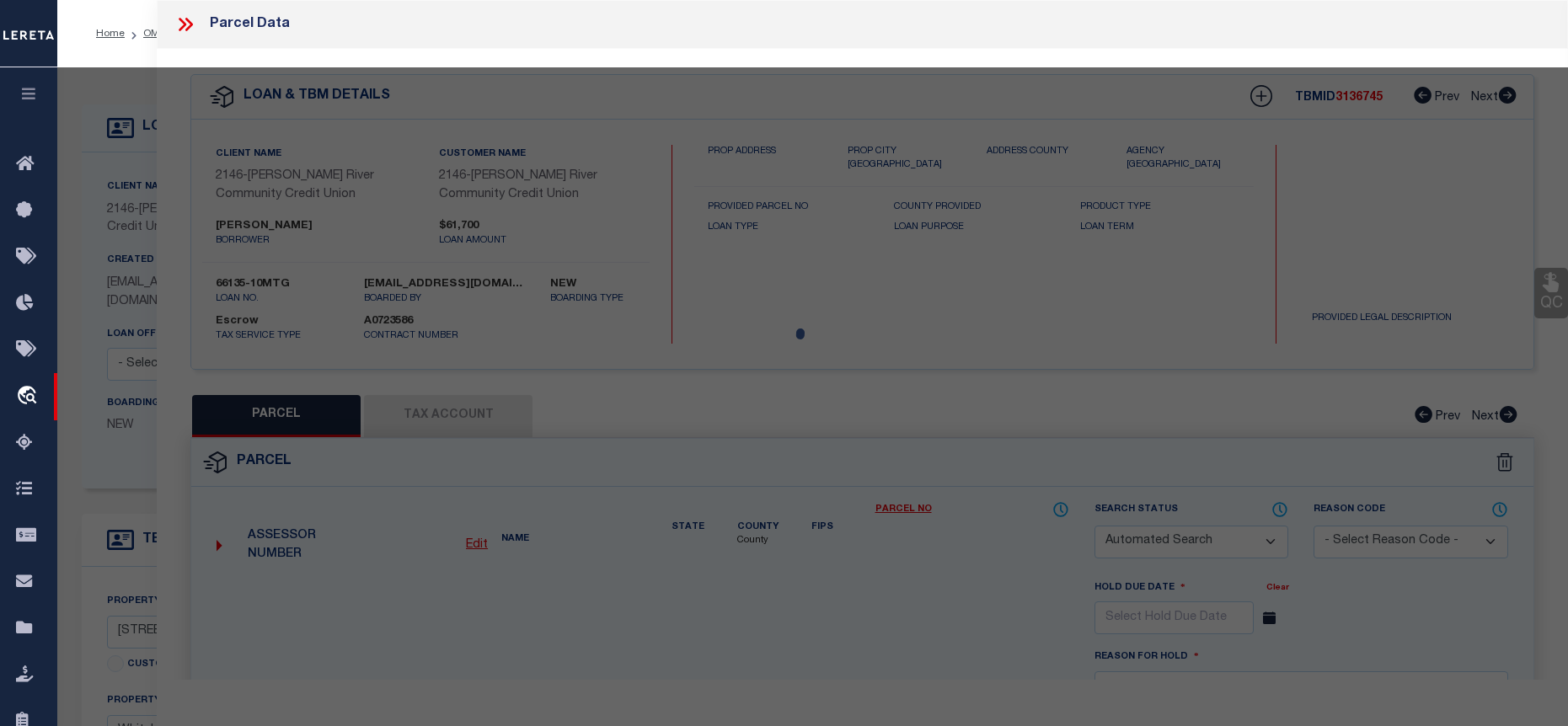
checkbox input "false"
select select "BP"
type input "[PERSON_NAME]"
select select
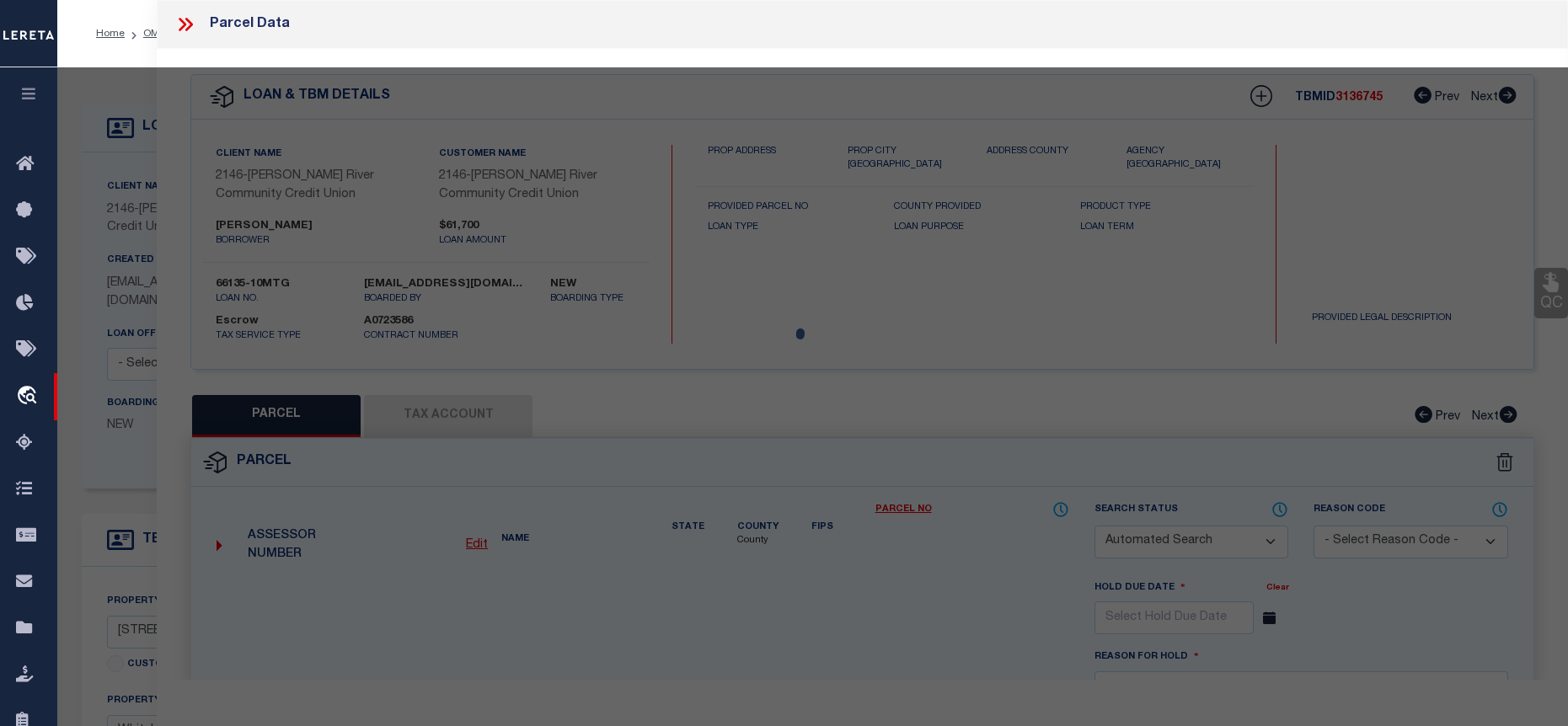
type input "[STREET_ADDRESS][PERSON_NAME]"
checkbox input "false"
type textarea "0.52 acres"
type textarea "Tax ID Special Project"
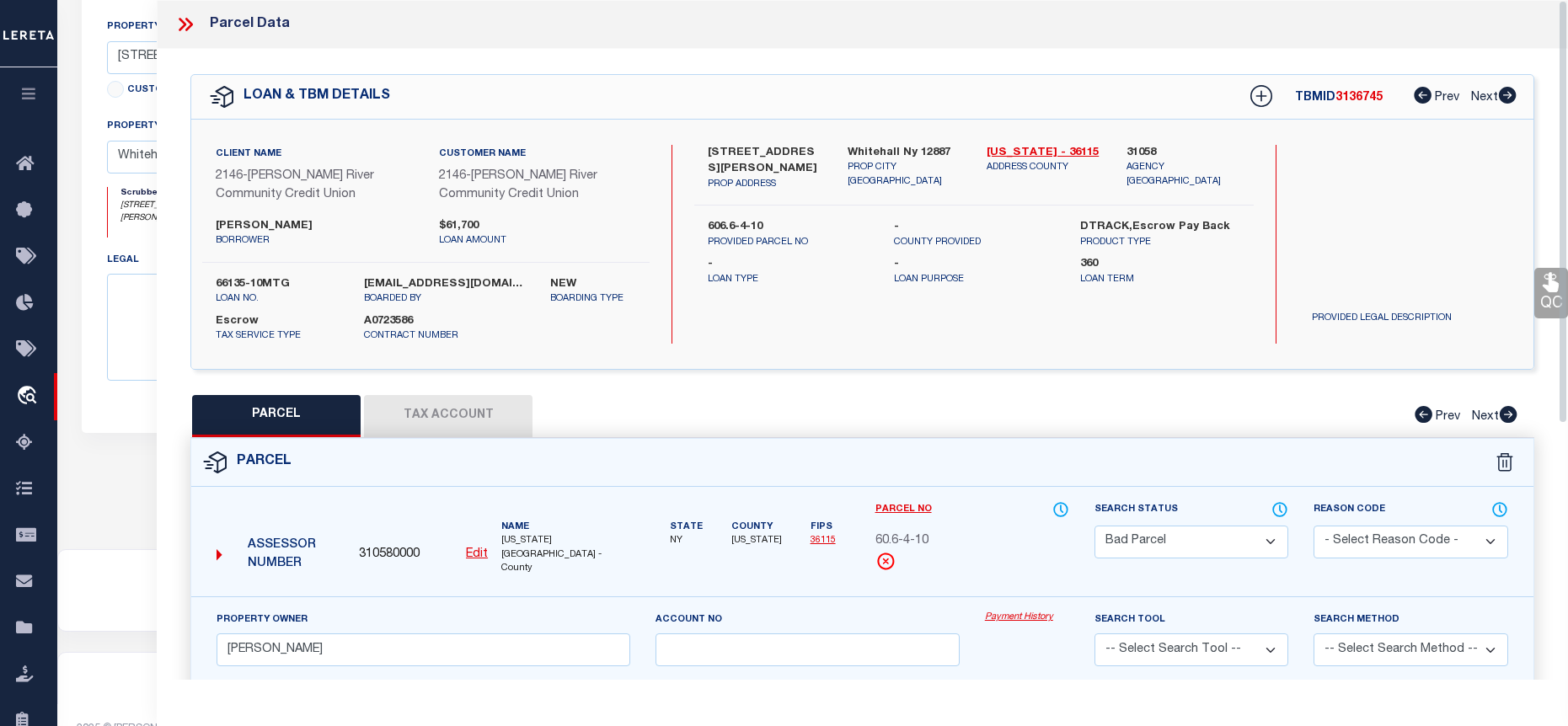
scroll to position [585, 0]
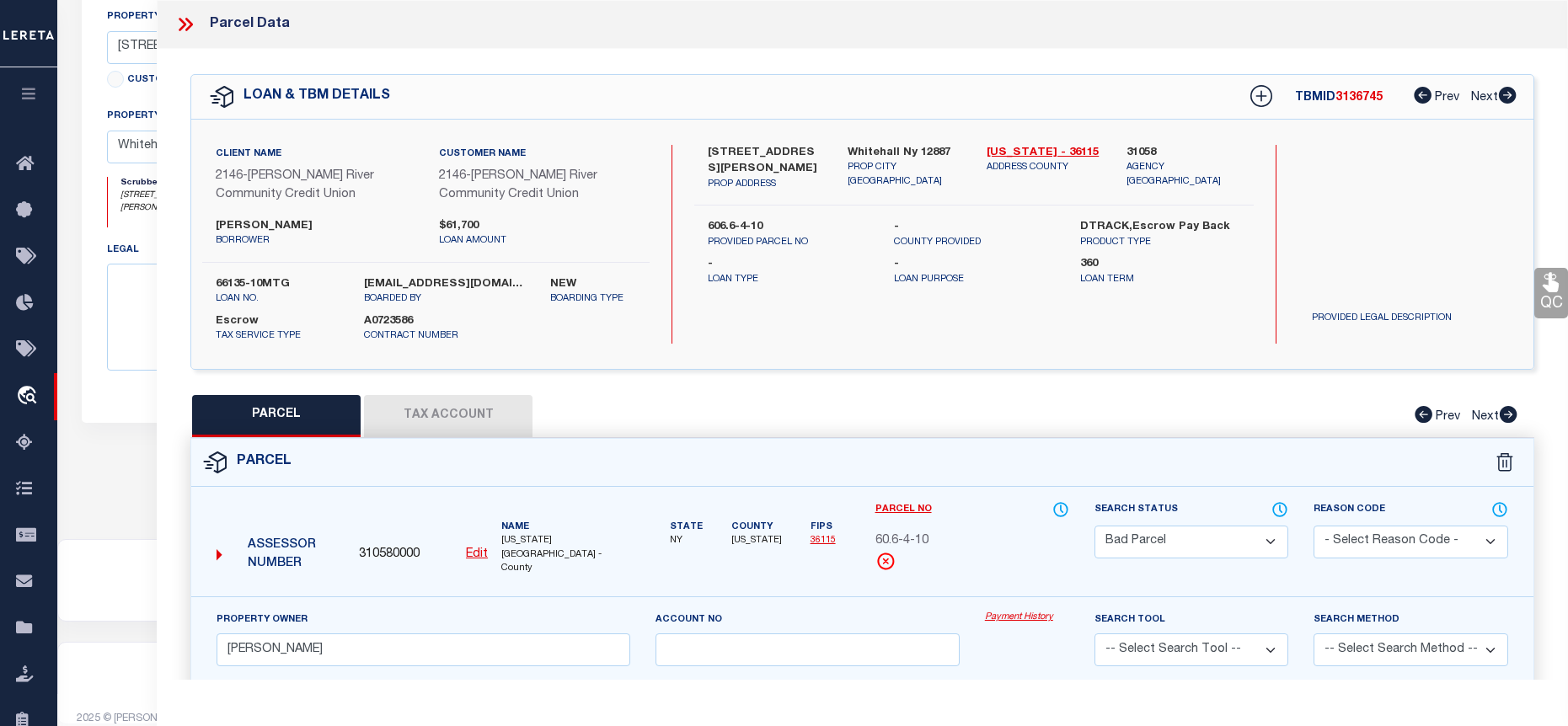
click at [461, 406] on button "Tax Account" at bounding box center [447, 416] width 168 height 42
select select "100"
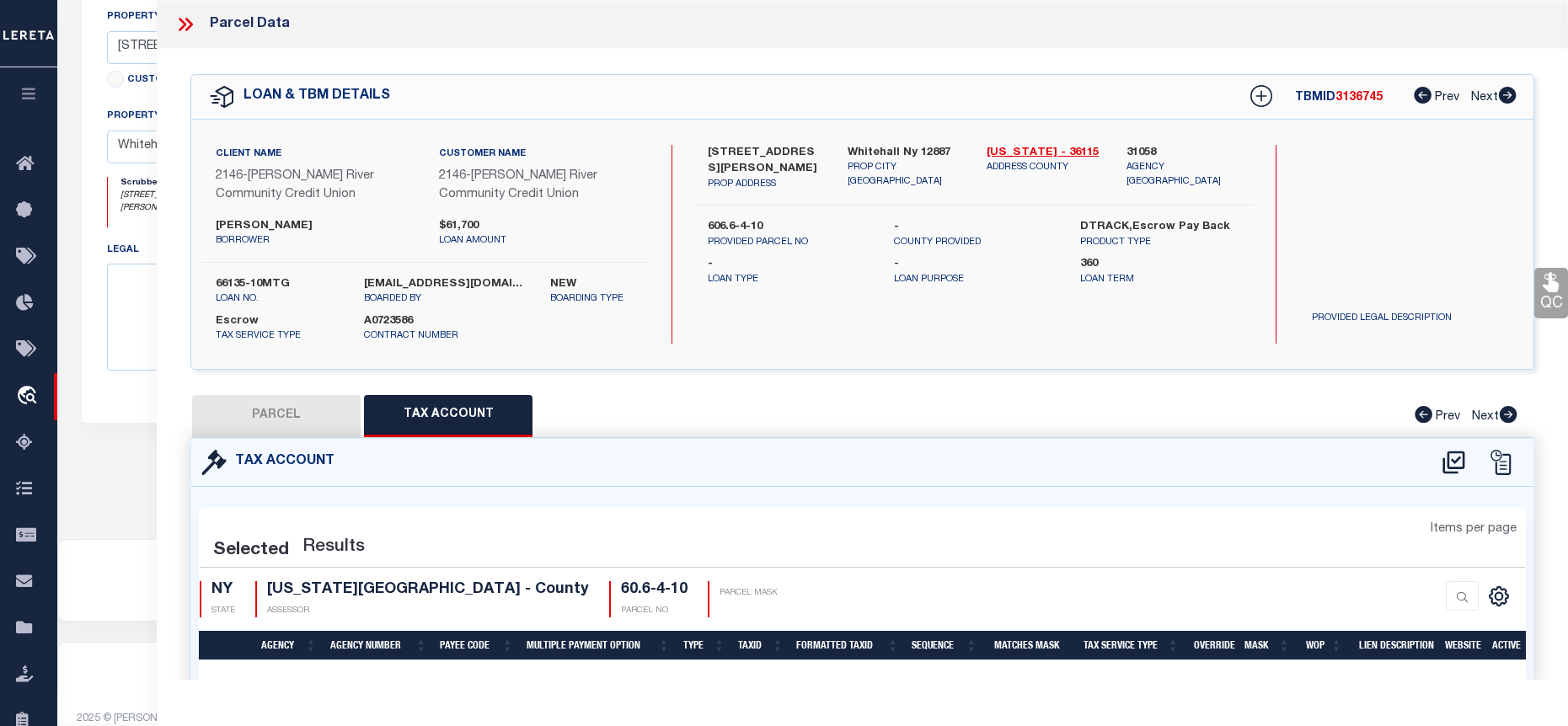
select select "100"
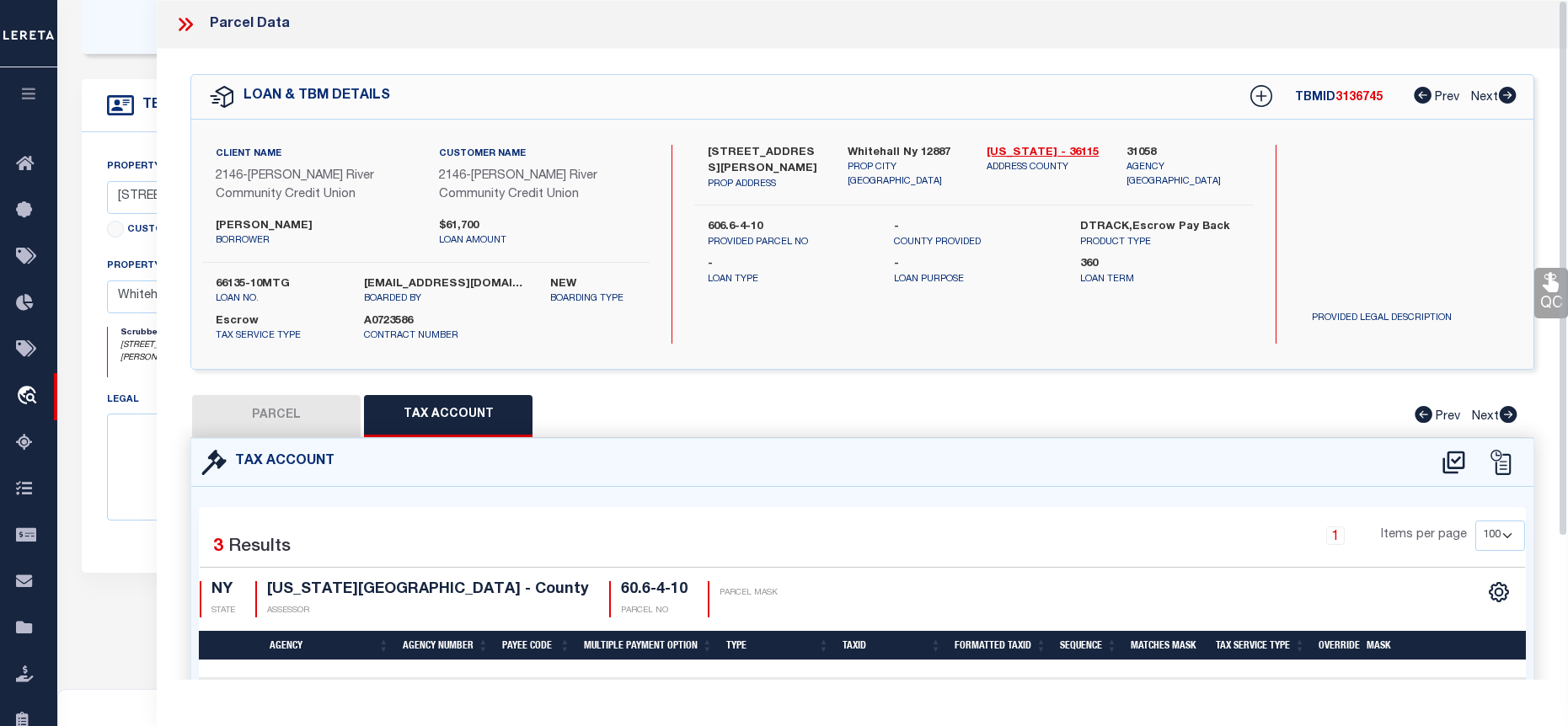
scroll to position [416, 0]
click at [185, 29] on icon at bounding box center [185, 24] width 22 height 22
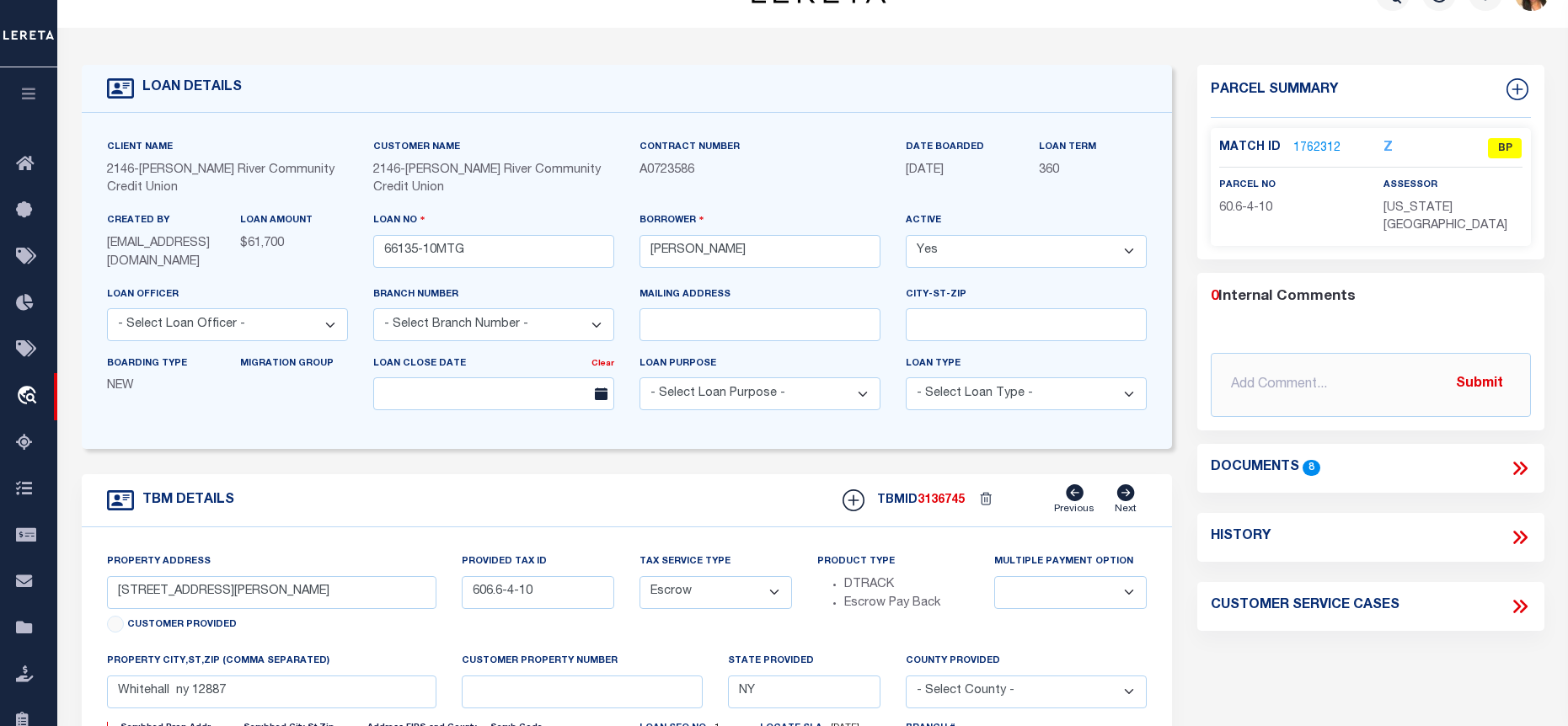
scroll to position [0, 0]
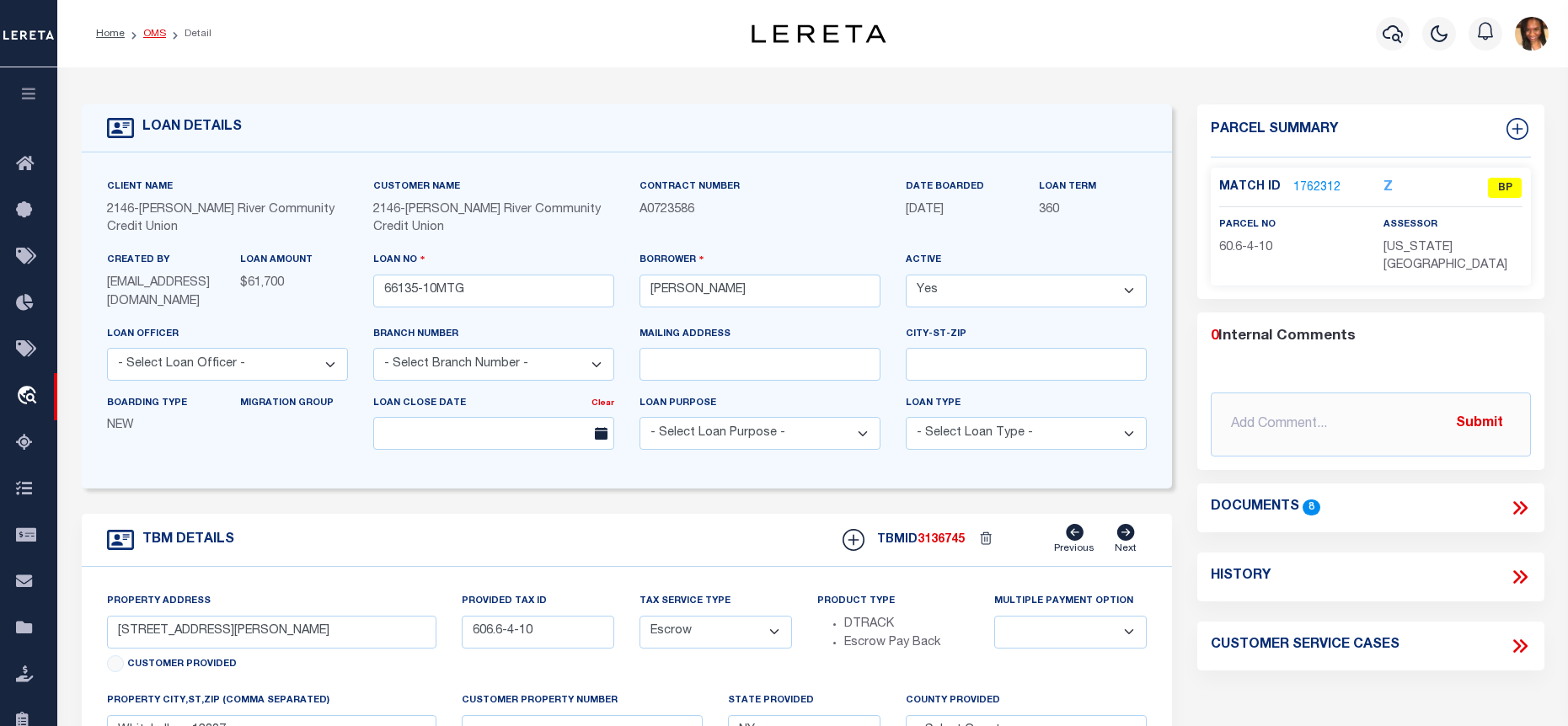
click at [156, 35] on link "OMS" at bounding box center [154, 34] width 23 height 10
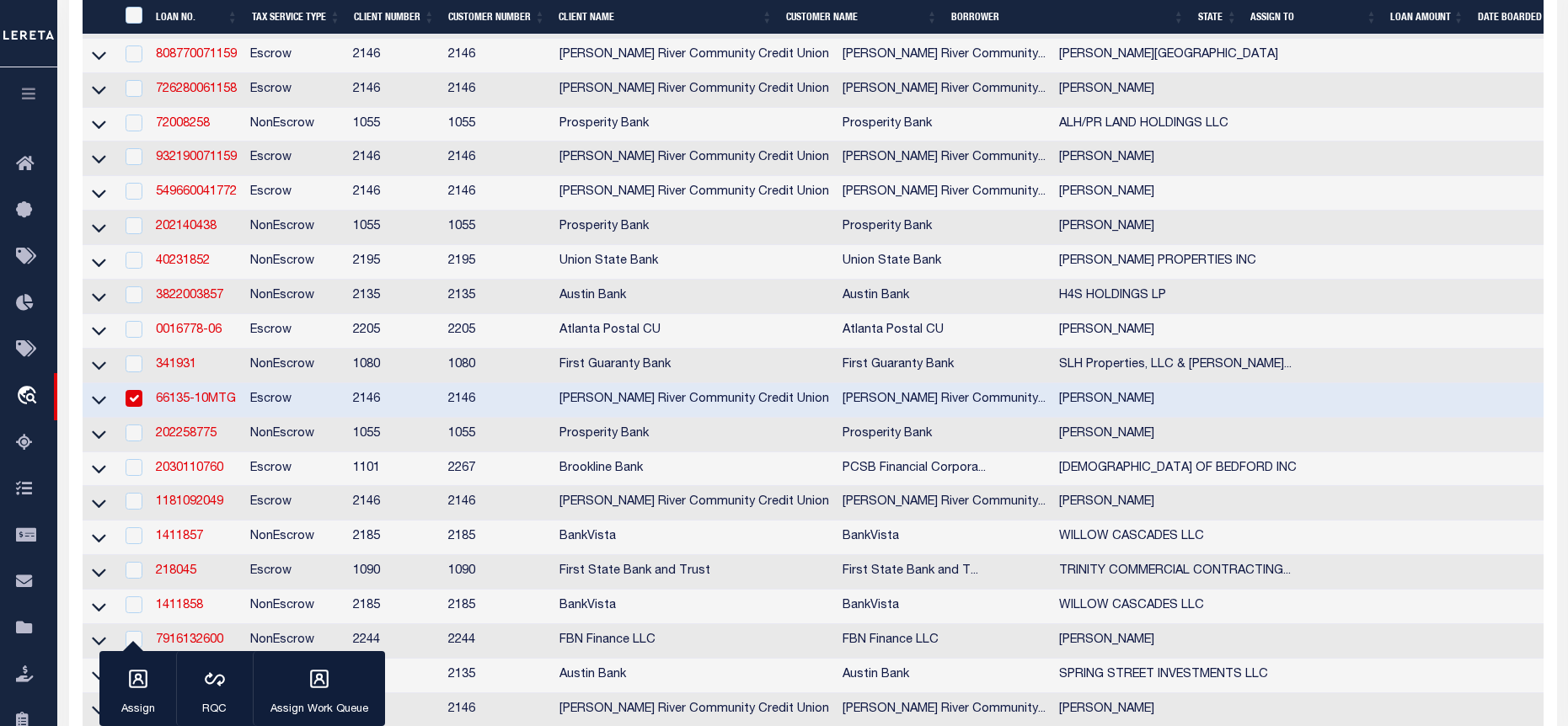
scroll to position [421, 0]
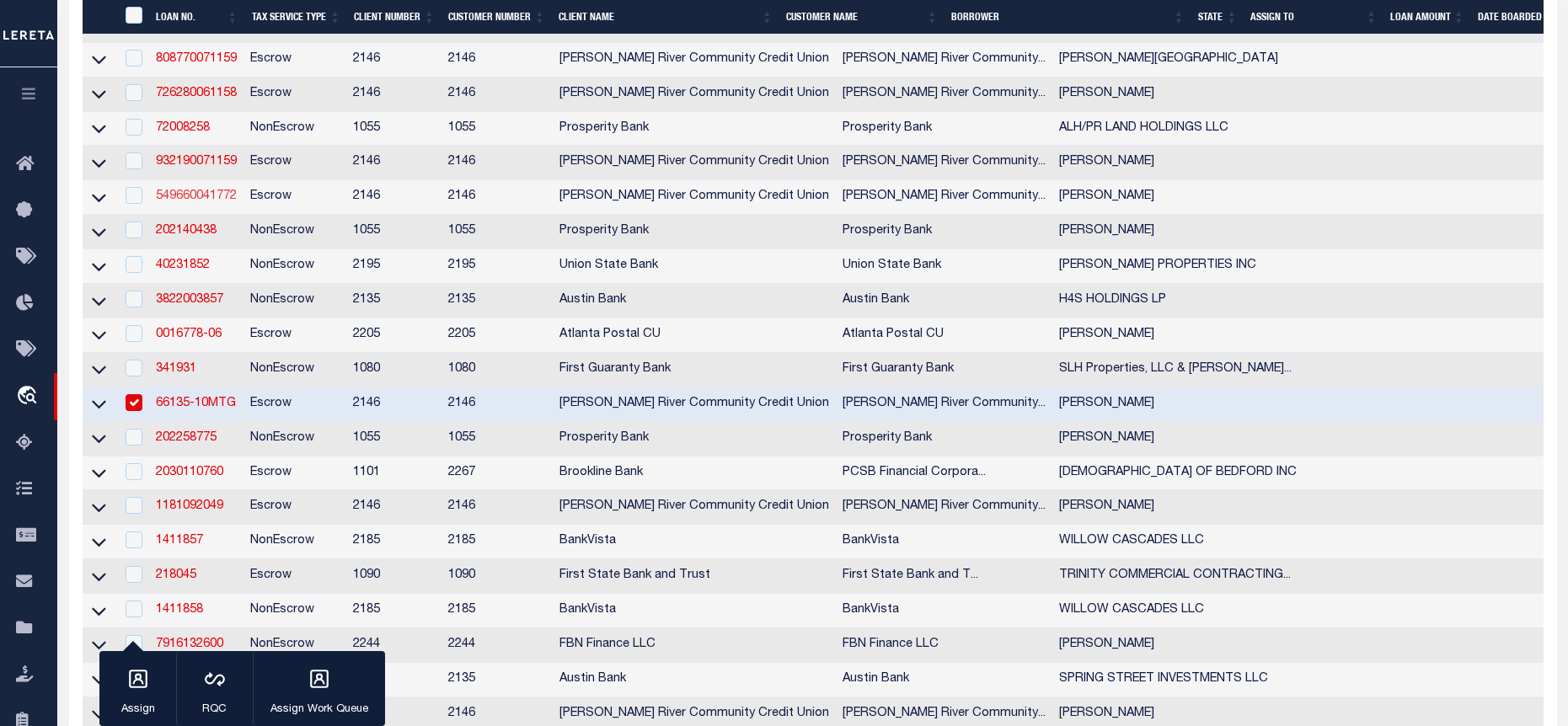
click at [228, 200] on link "549660041772" at bounding box center [196, 196] width 81 height 12
type input "549660041772"
type input "[PERSON_NAME]"
select select "3211"
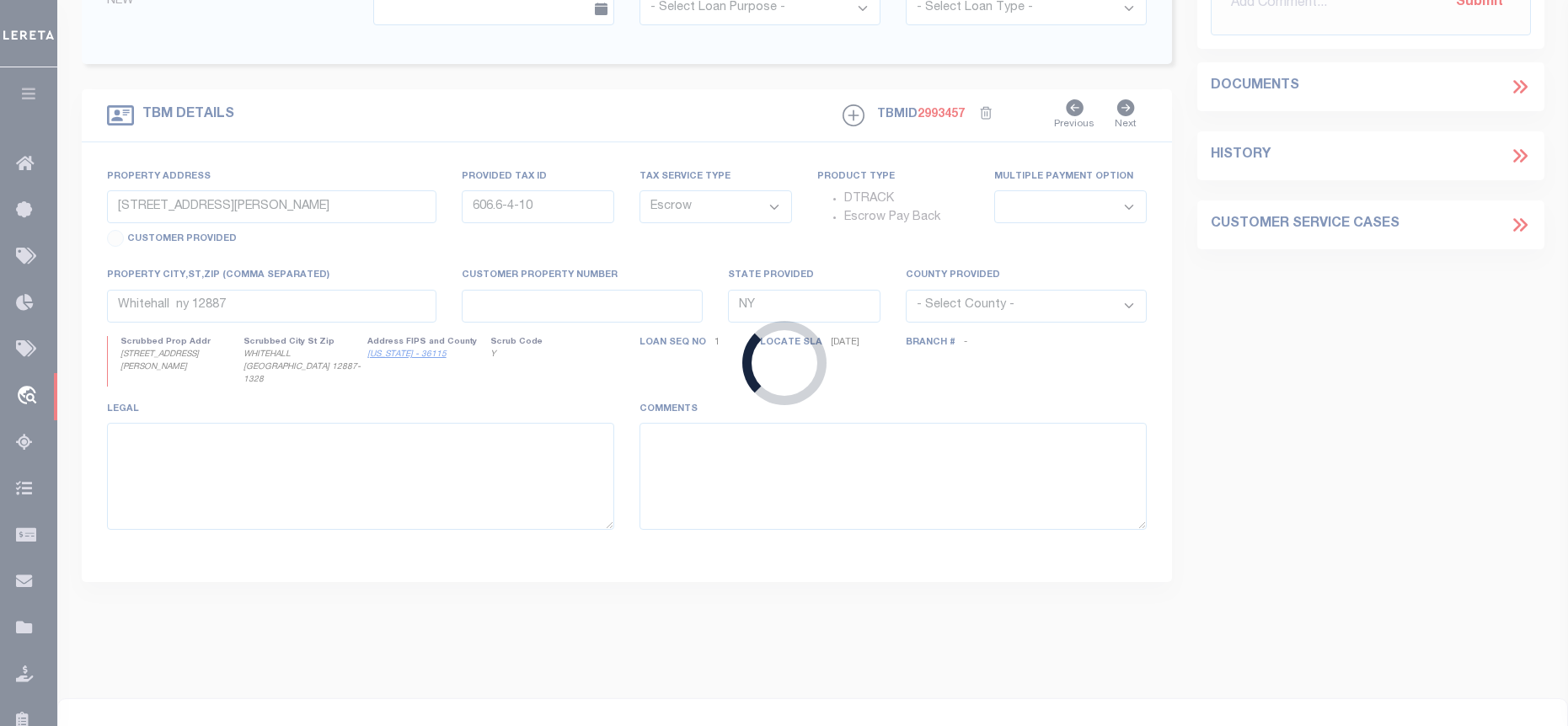
type input "[STREET_ADDRESS][PERSON_NAME]"
type input "154.18-4-11"
type input "[PERSON_NAME][GEOGRAPHIC_DATA] [GEOGRAPHIC_DATA] 12839"
select select
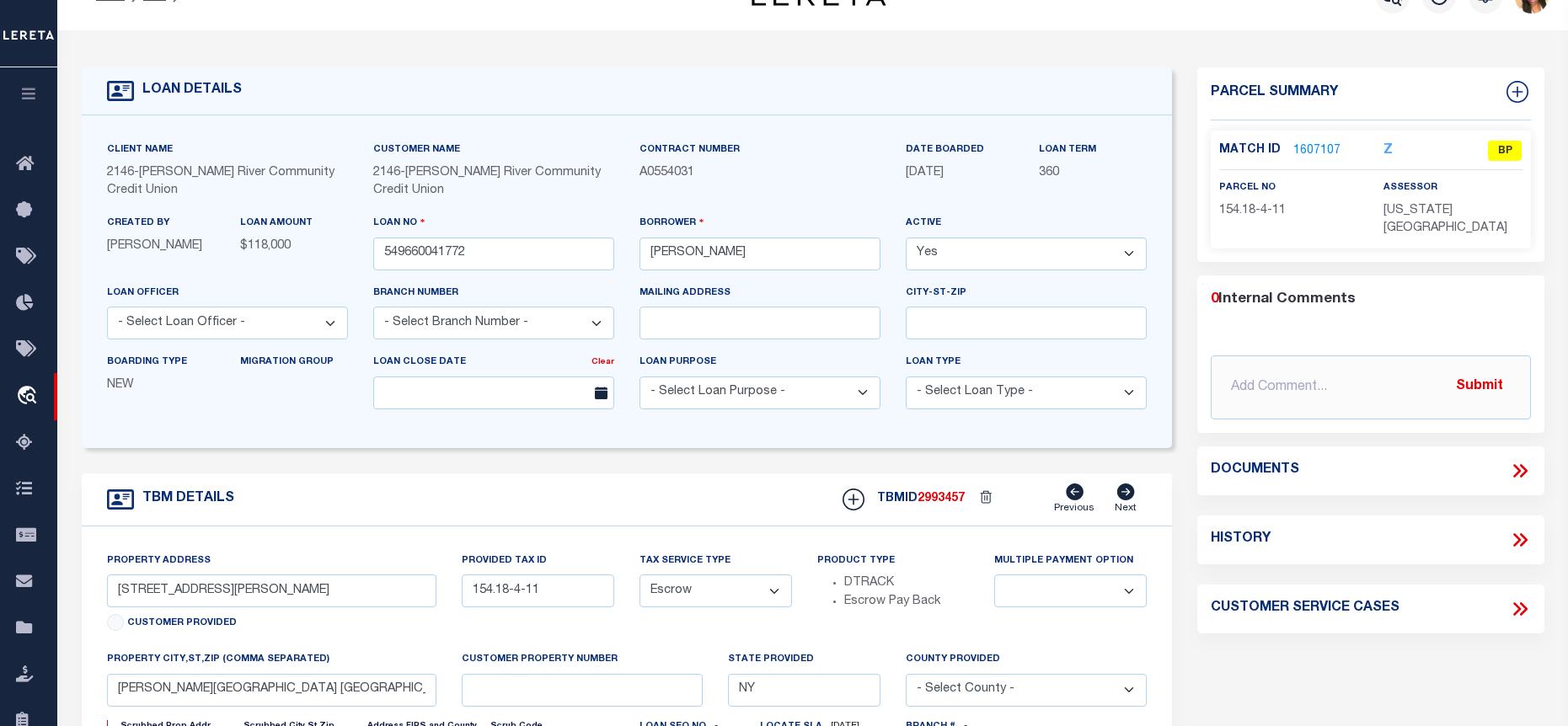
scroll to position [10, 0]
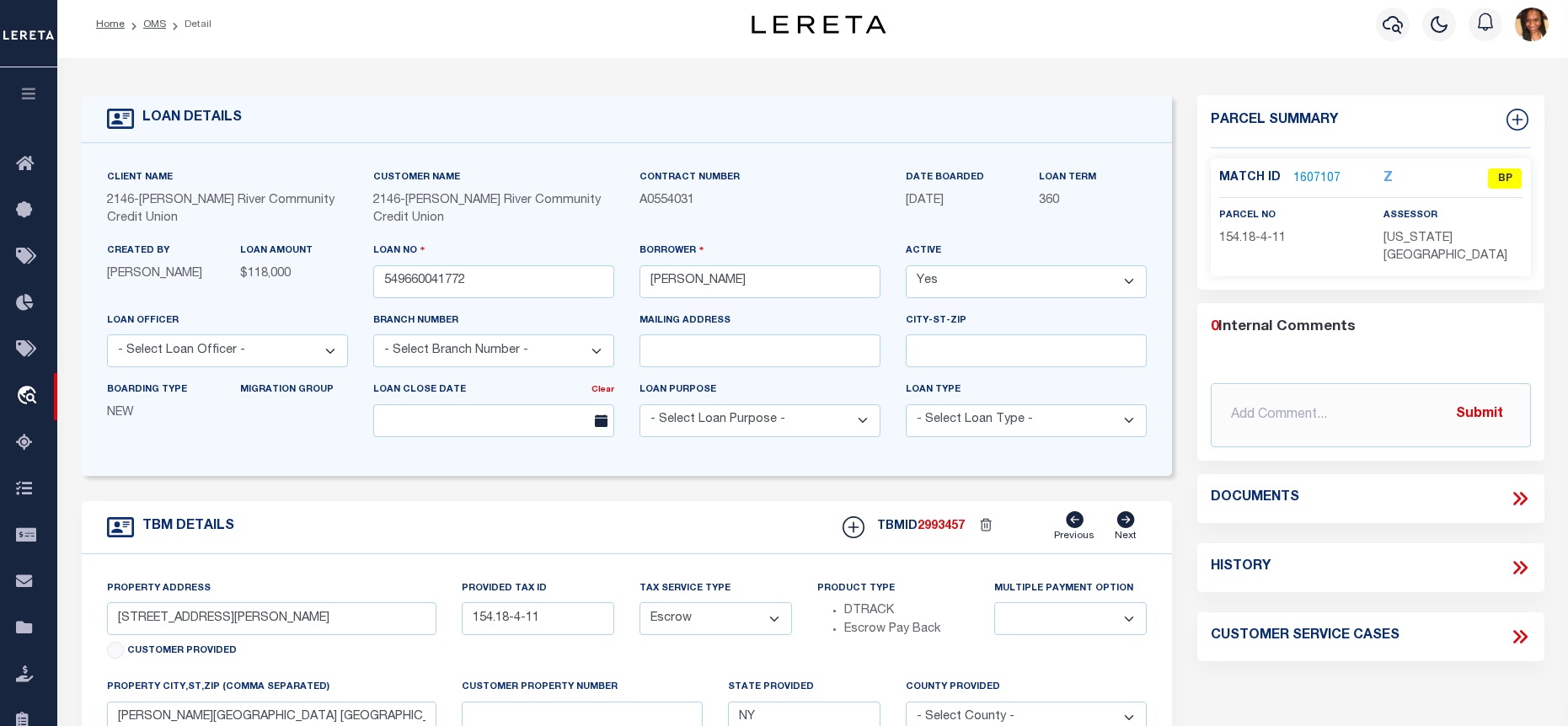
click at [1319, 185] on link "1607107" at bounding box center [1317, 179] width 47 height 17
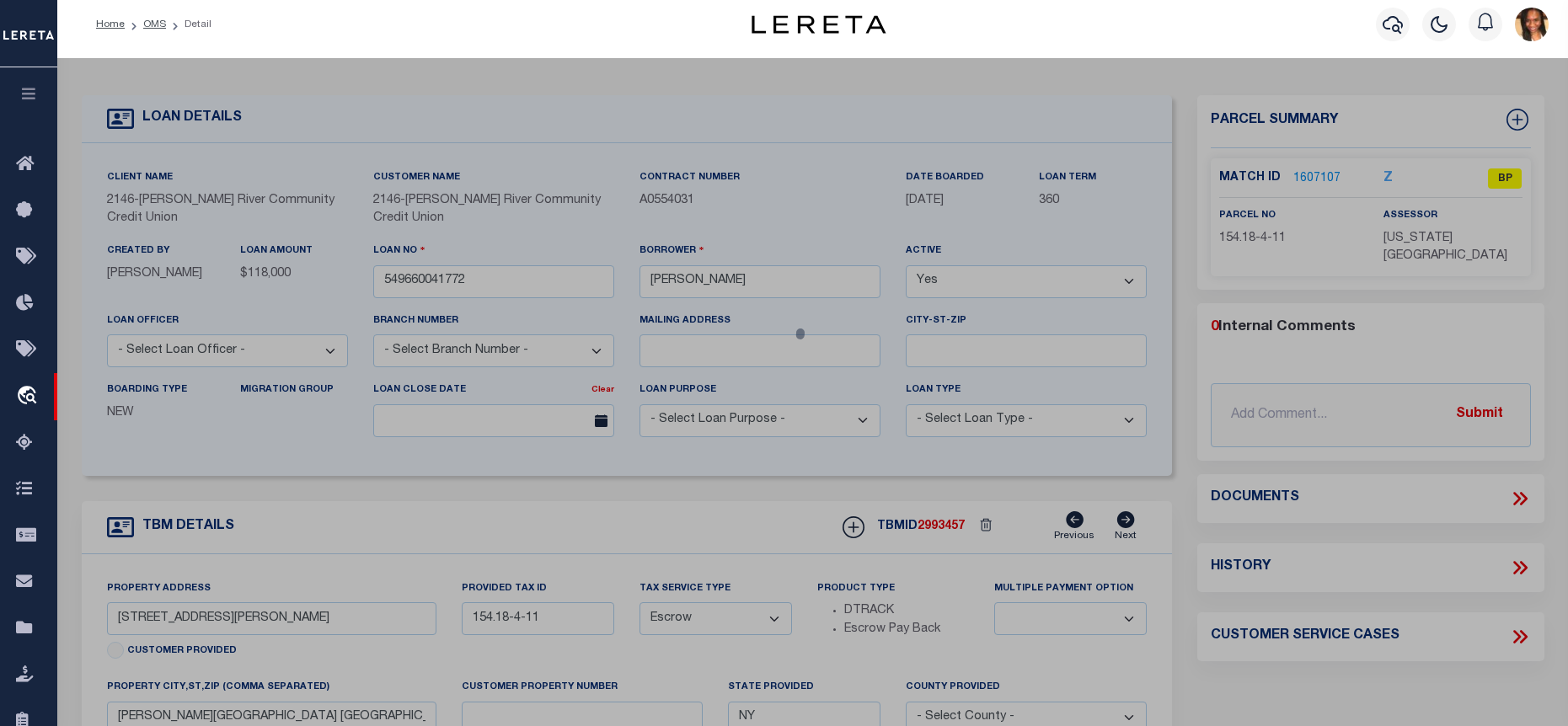
select select "AS"
checkbox input "false"
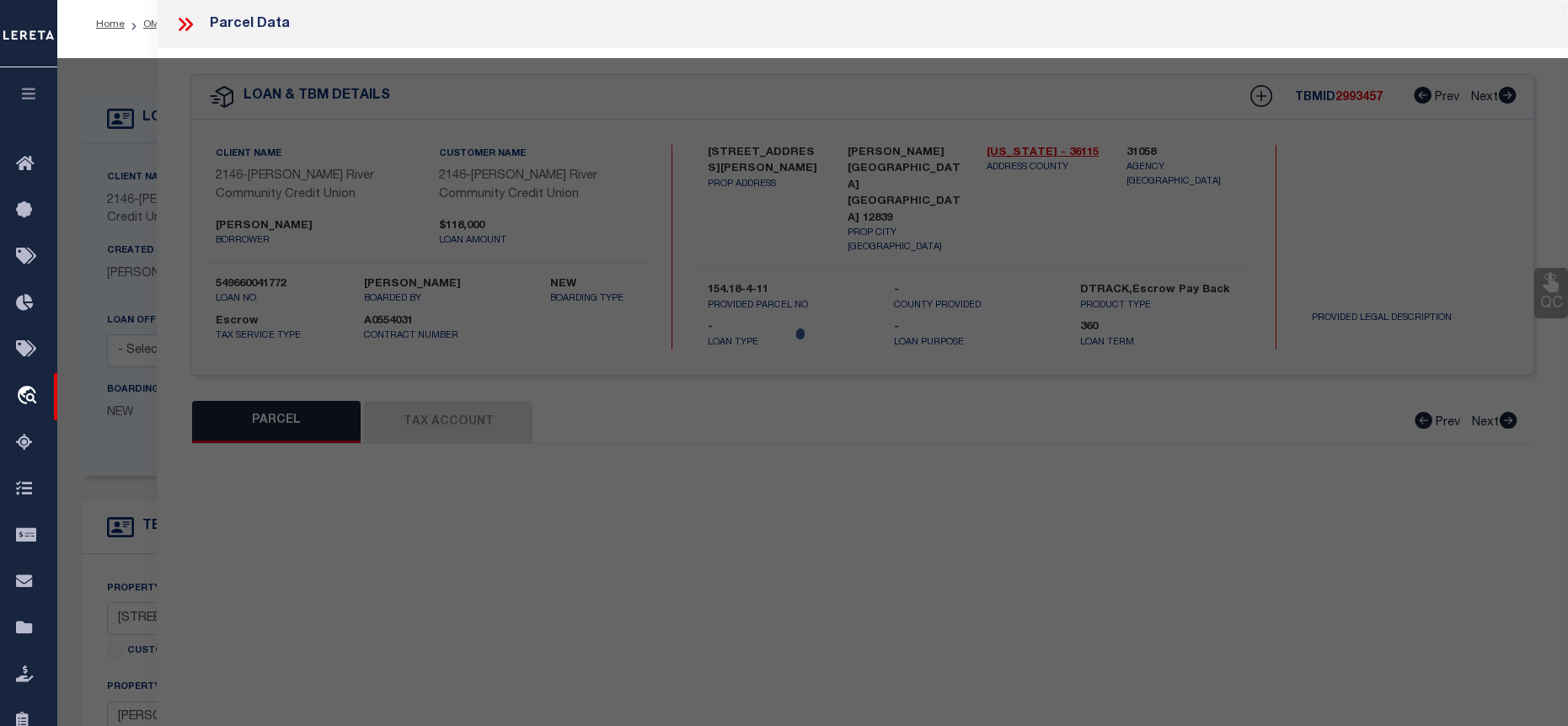
select select "BP"
type input "[PERSON_NAME]"
select select
type input "[STREET_ADDRESS][PERSON_NAME]"
checkbox input "false"
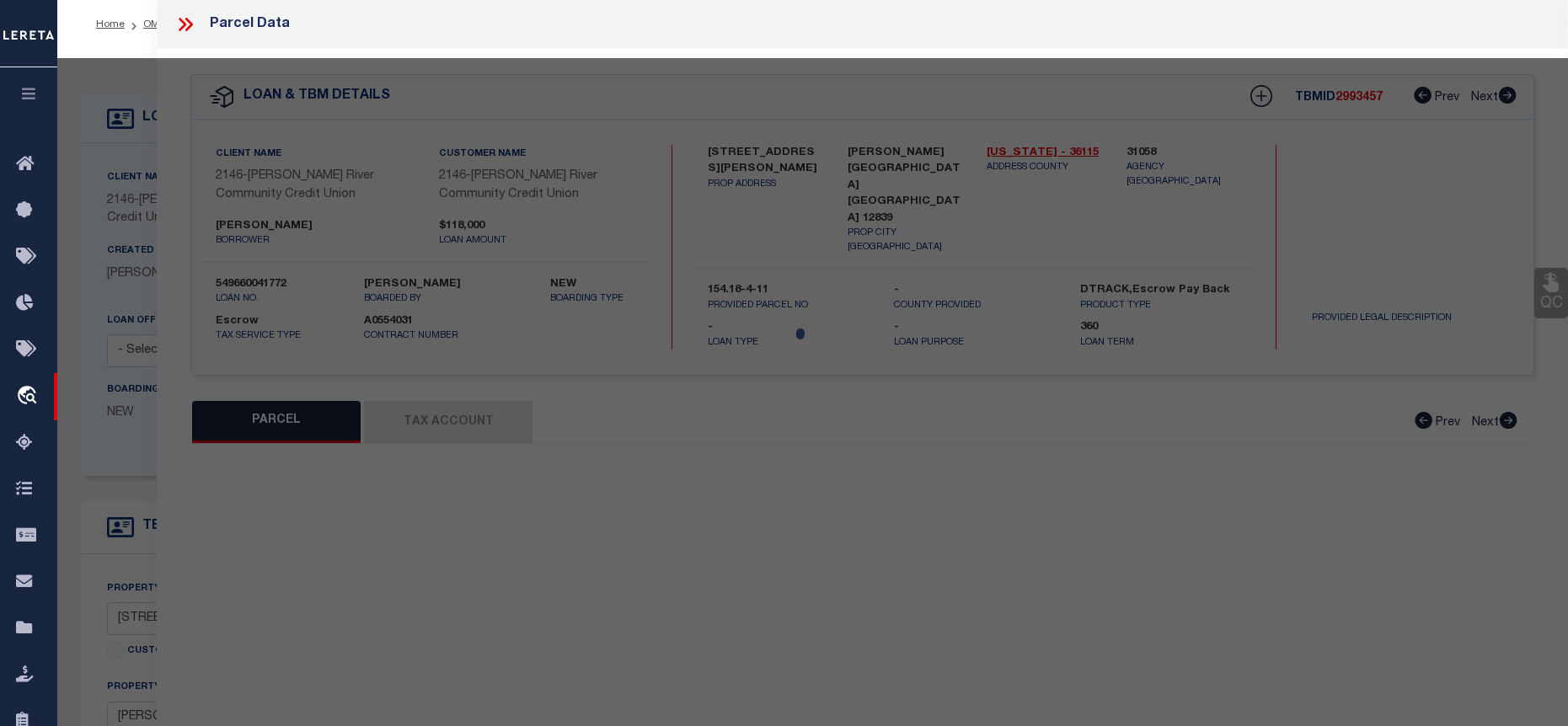
type input "[PERSON_NAME][GEOGRAPHIC_DATA] [GEOGRAPHIC_DATA] 12839"
type textarea "Deed Book: 20210 Deed Page: 2184 Total Acreage/Size: 60 x 148"
type textarea "Tax ID Special Project"
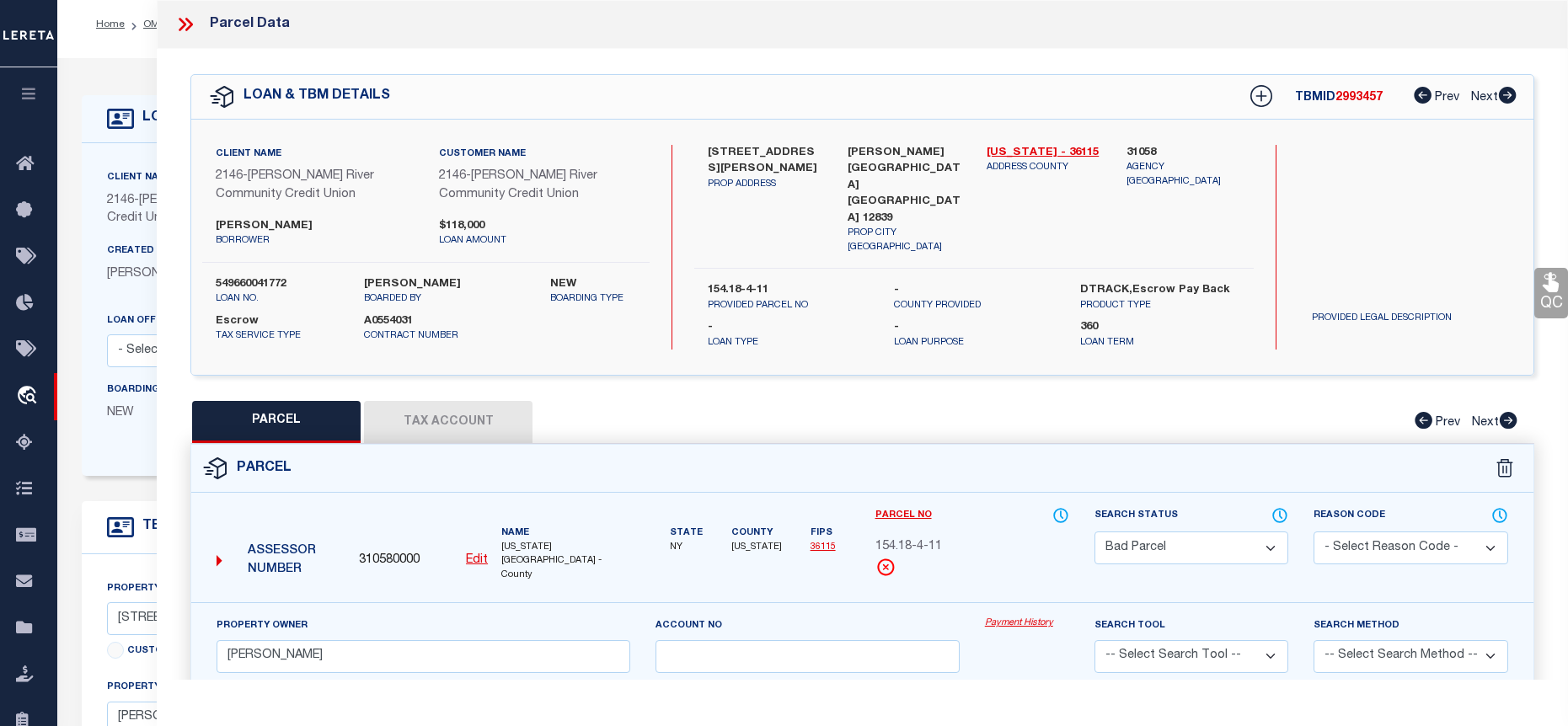
click at [410, 423] on button "Tax Account" at bounding box center [447, 422] width 168 height 42
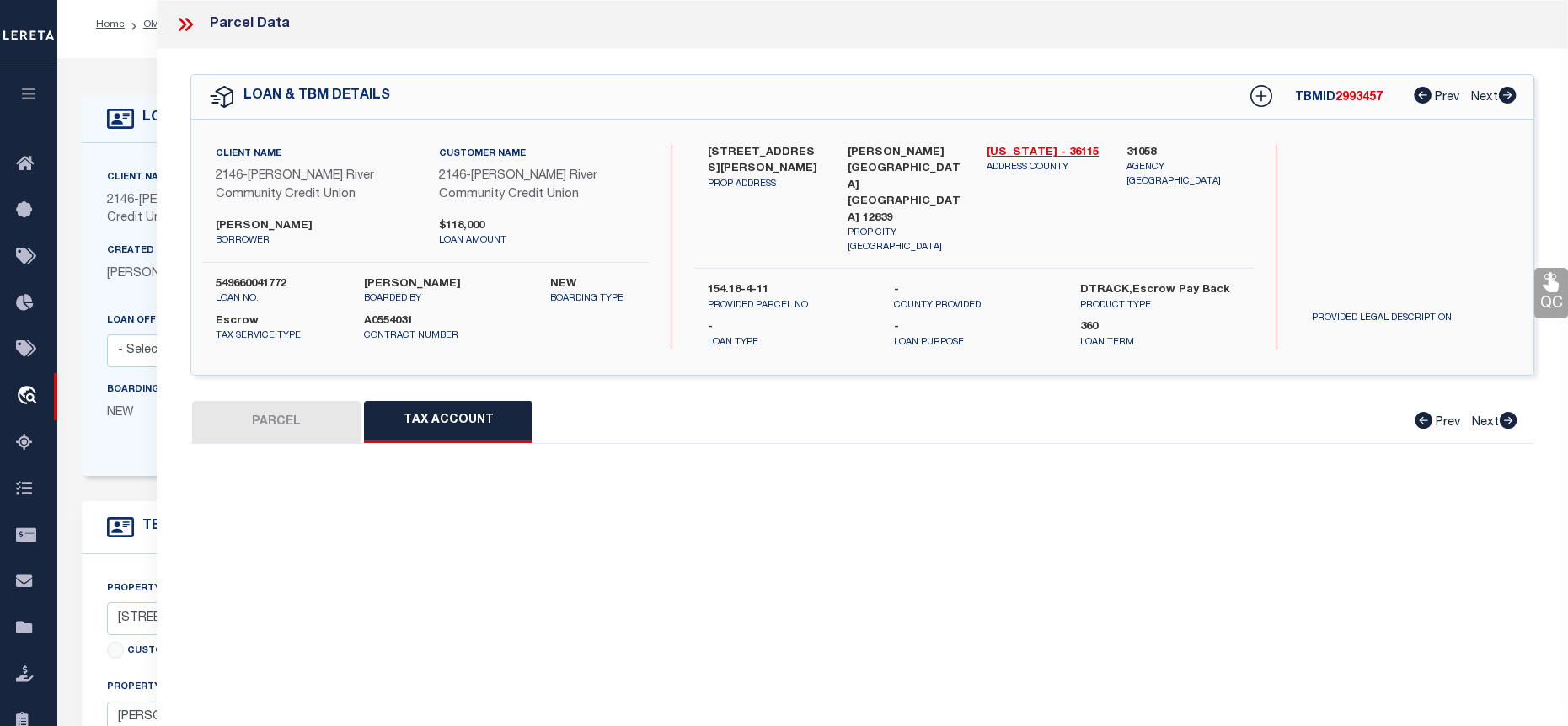
select select "100"
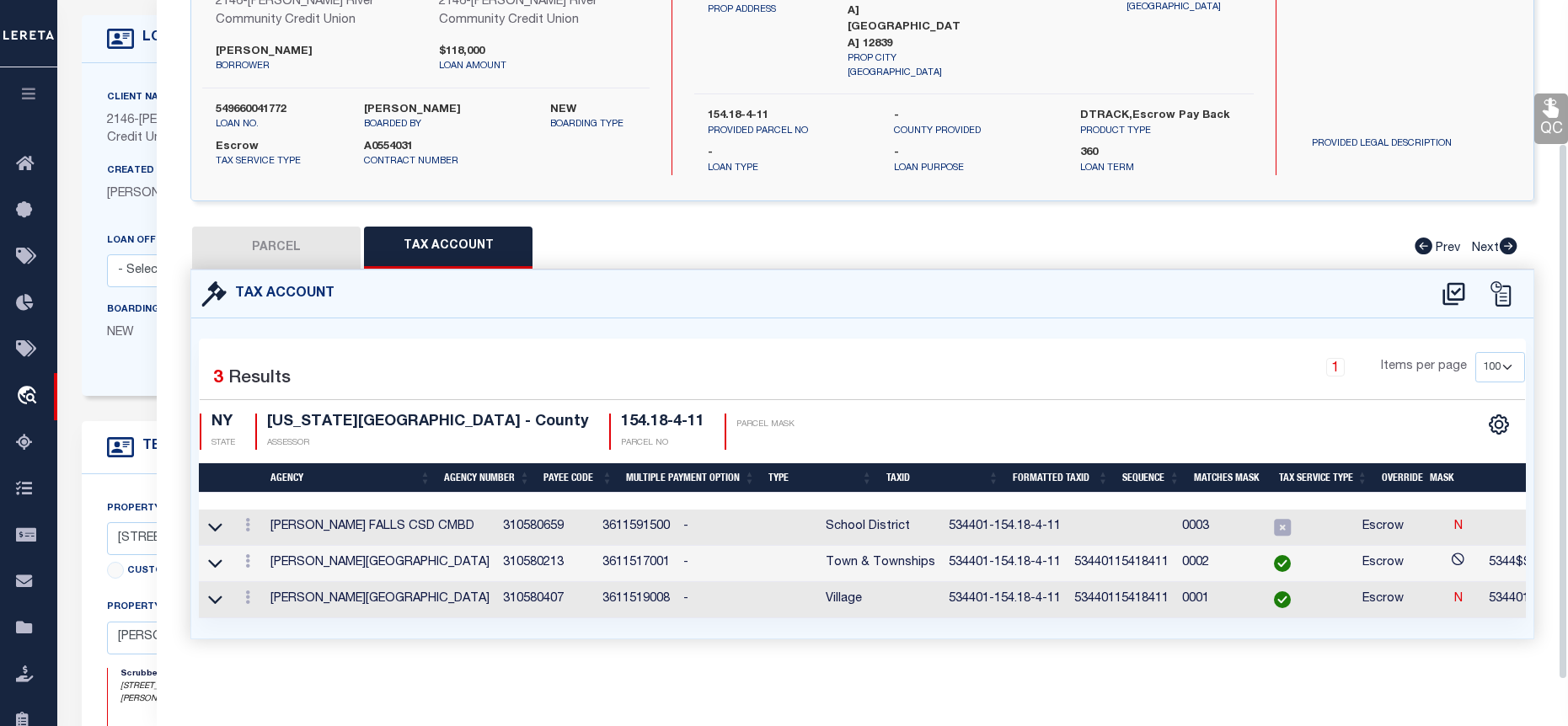
scroll to position [93, 0]
click at [254, 520] on link at bounding box center [247, 526] width 18 height 13
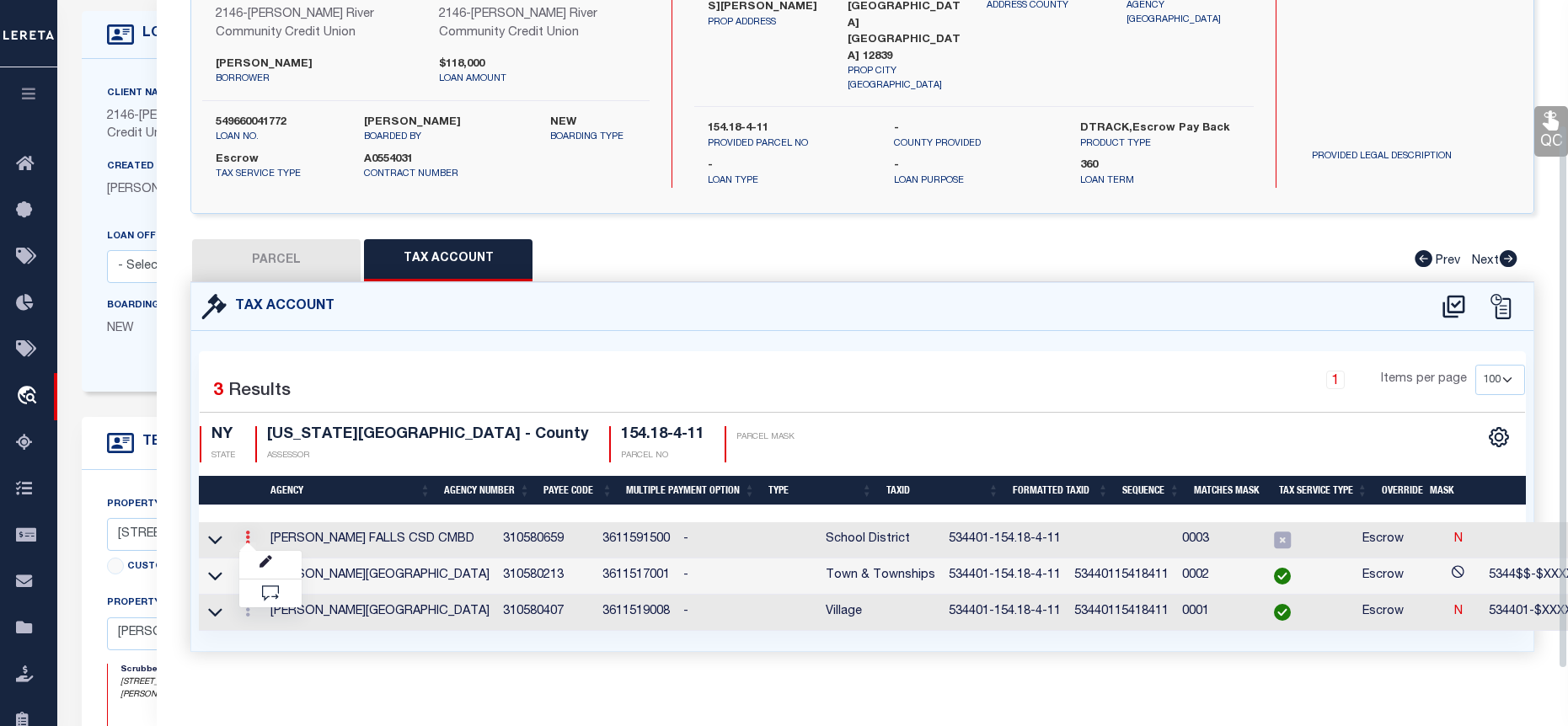
scroll to position [157, 0]
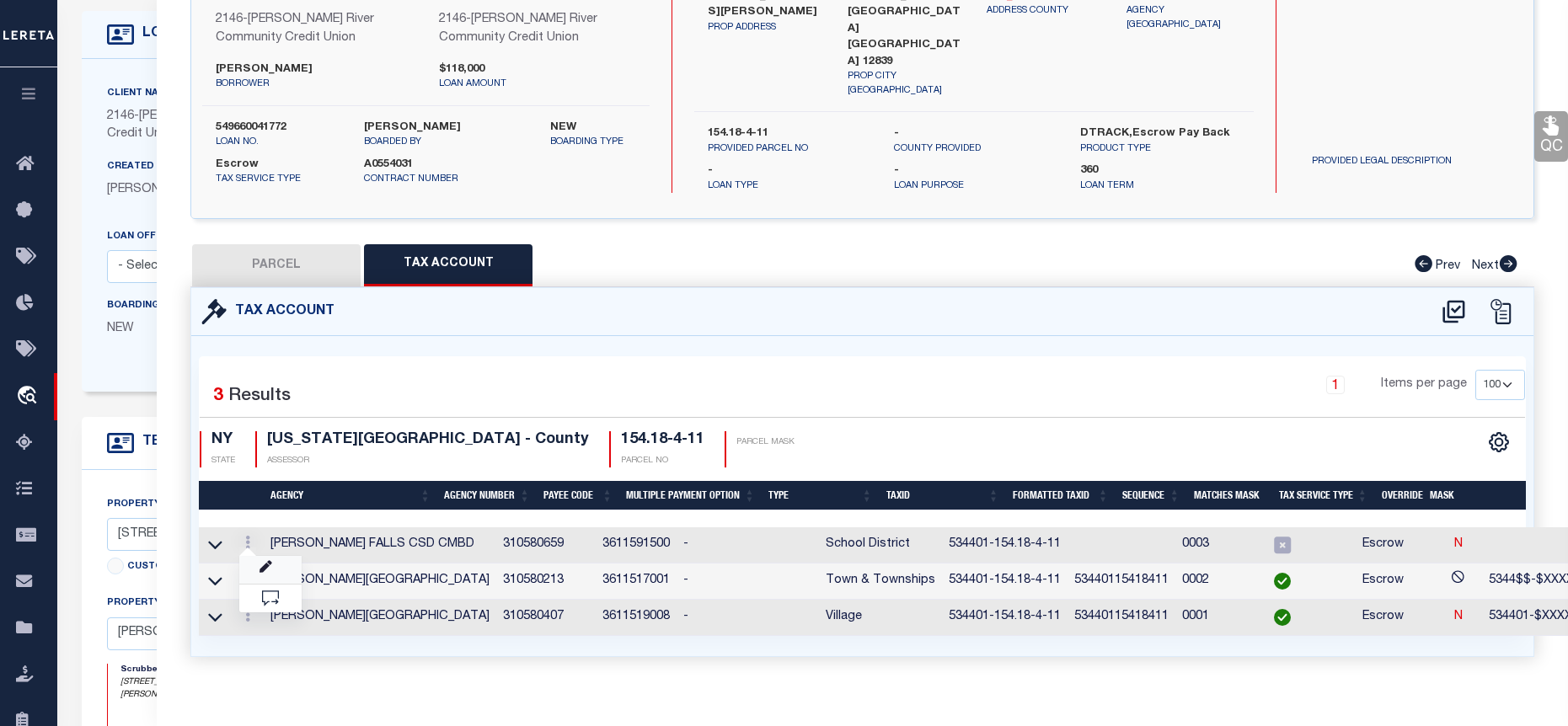
click at [259, 556] on link at bounding box center [270, 570] width 63 height 28
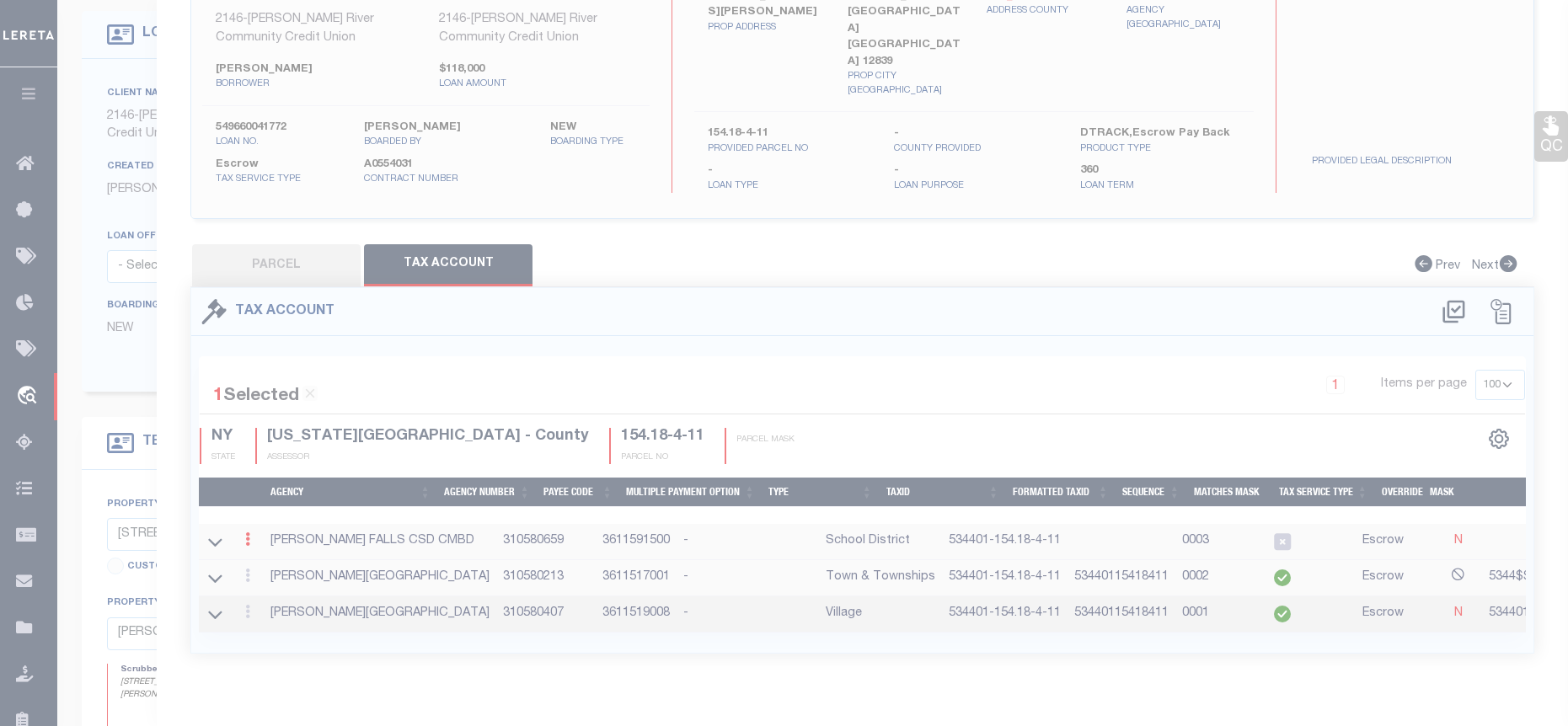
type input "534401-154.18-4-11"
type textarea "53$$$$-$XXXXXXXXXXXXXXXX SWIS-PRINT KEY (PICK UP AS SEEN)"
checkbox input "true"
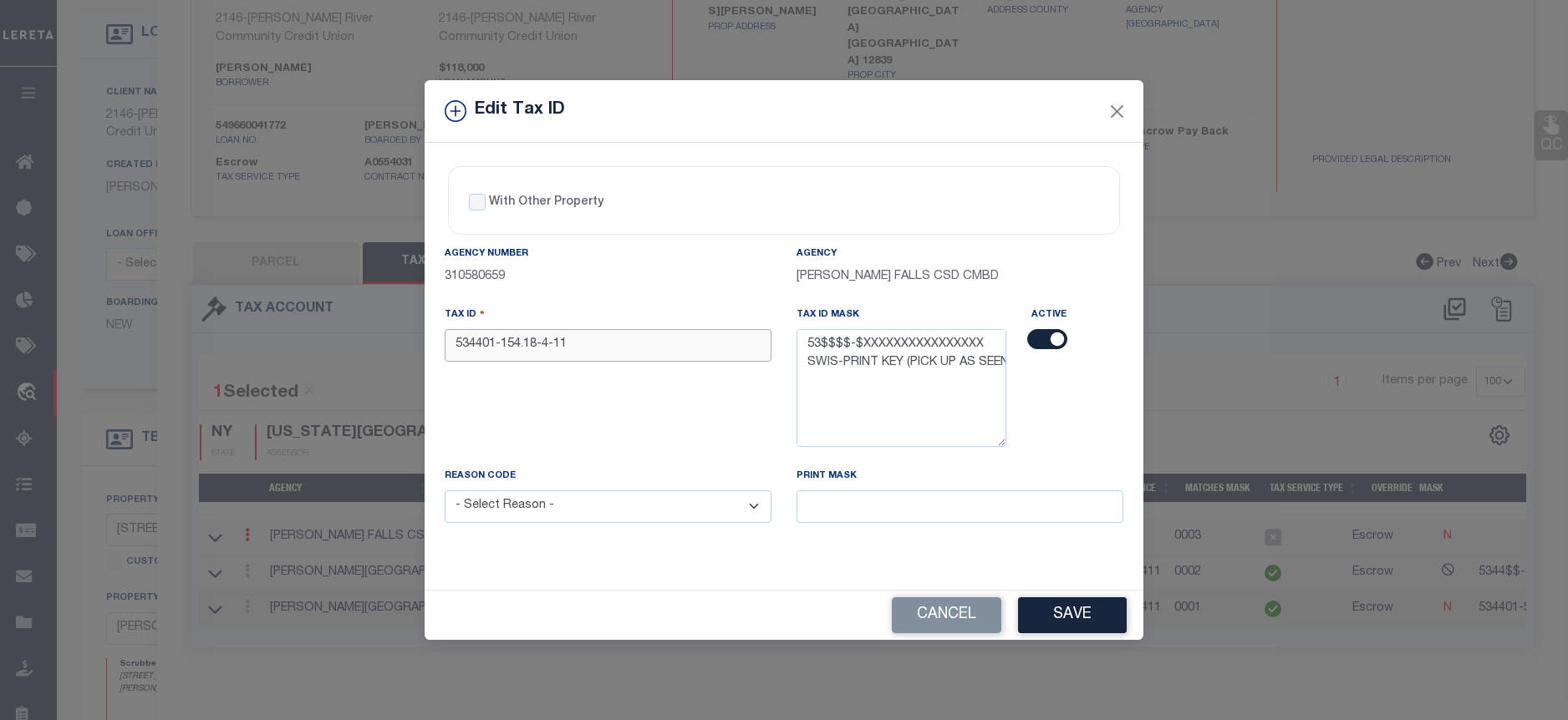
click at [483, 345] on input "534401-154.18-4-11" at bounding box center [608, 346] width 327 height 33
type input "534401-154.18-4-11"
click at [671, 510] on select "- Select Reason - 099 - Other (Provide additional detail) ACT - Agency Changed …" at bounding box center [608, 507] width 327 height 33
select select "ACT"
click at [445, 491] on select "- Select Reason - 099 - Other (Provide additional detail) ACT - Agency Changed …" at bounding box center [608, 507] width 327 height 33
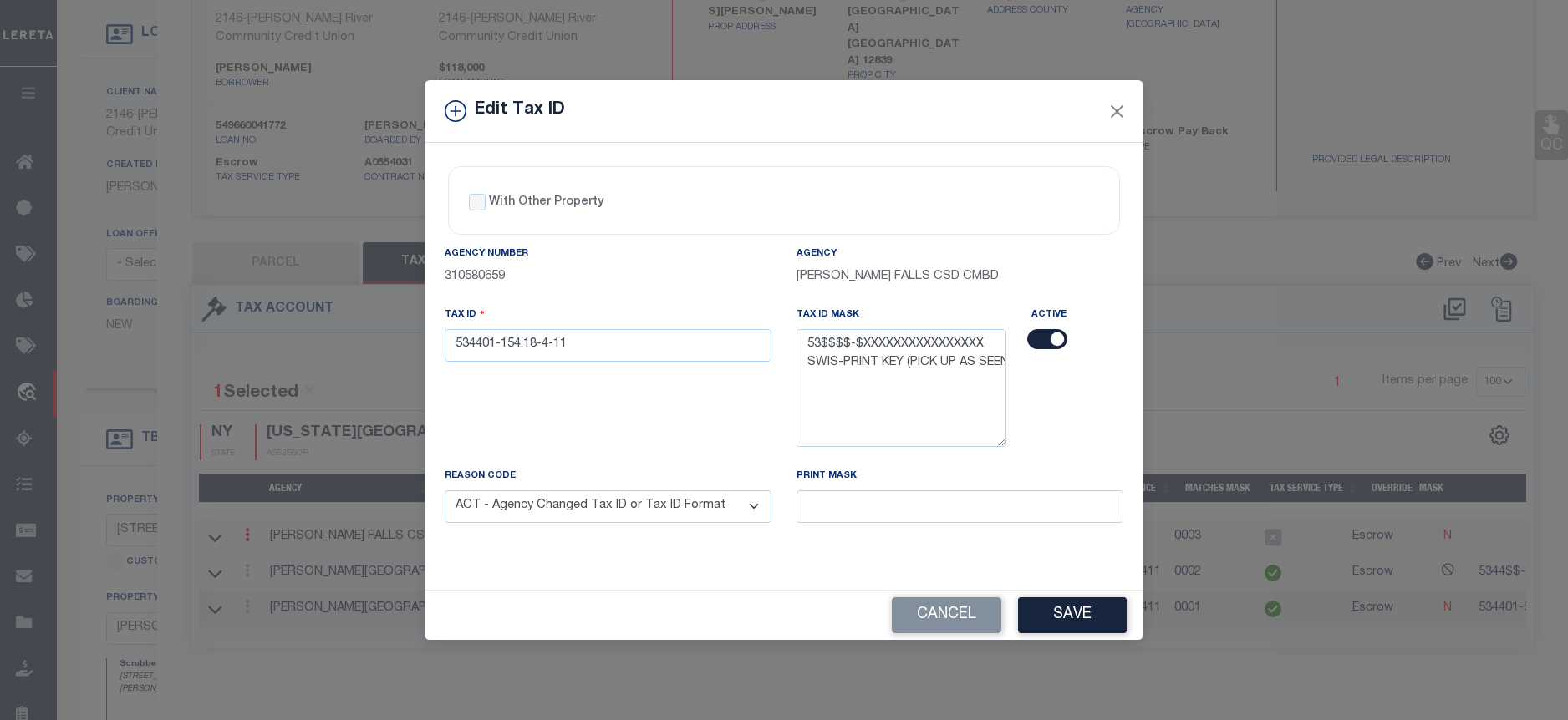
click at [1085, 622] on button "Save" at bounding box center [1072, 615] width 109 height 36
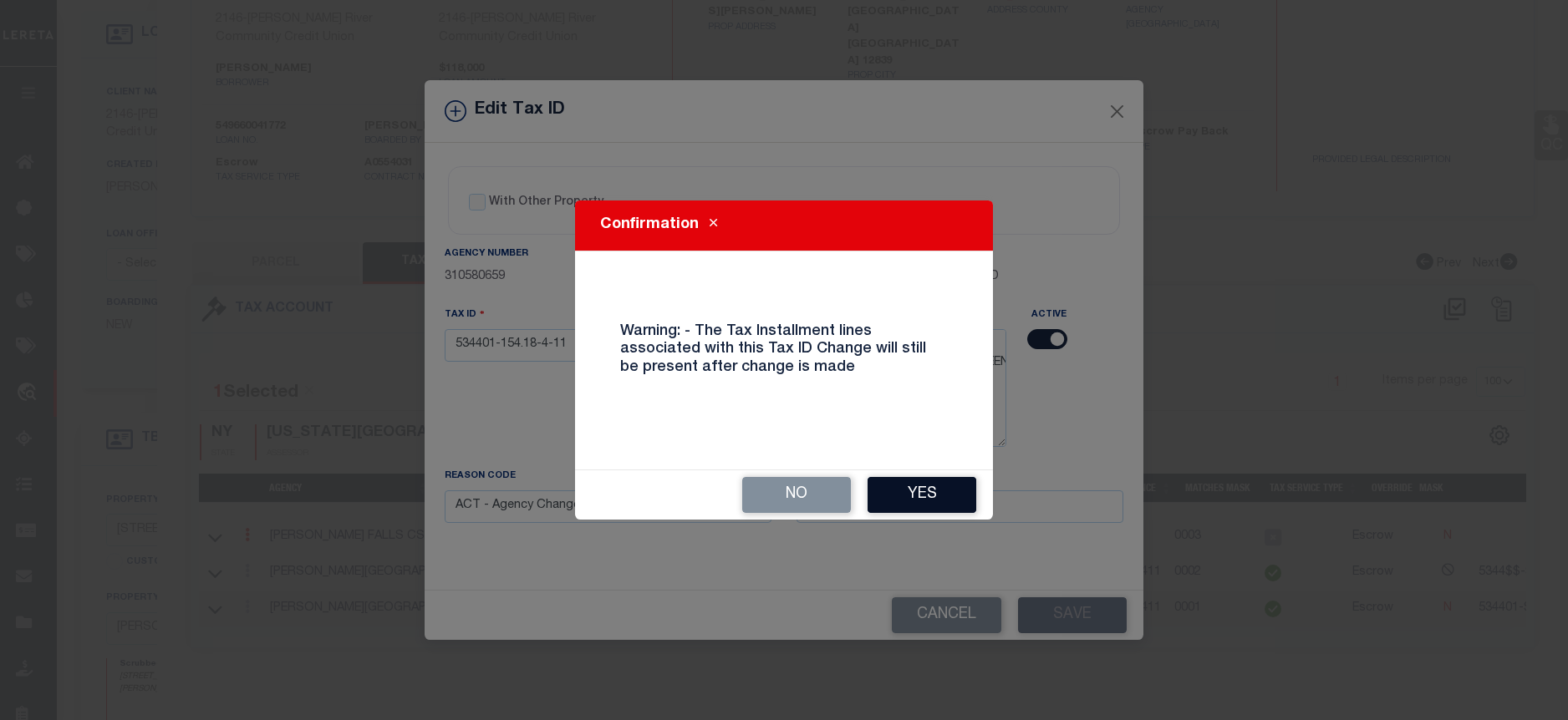
click at [927, 510] on button "Yes" at bounding box center [922, 495] width 109 height 36
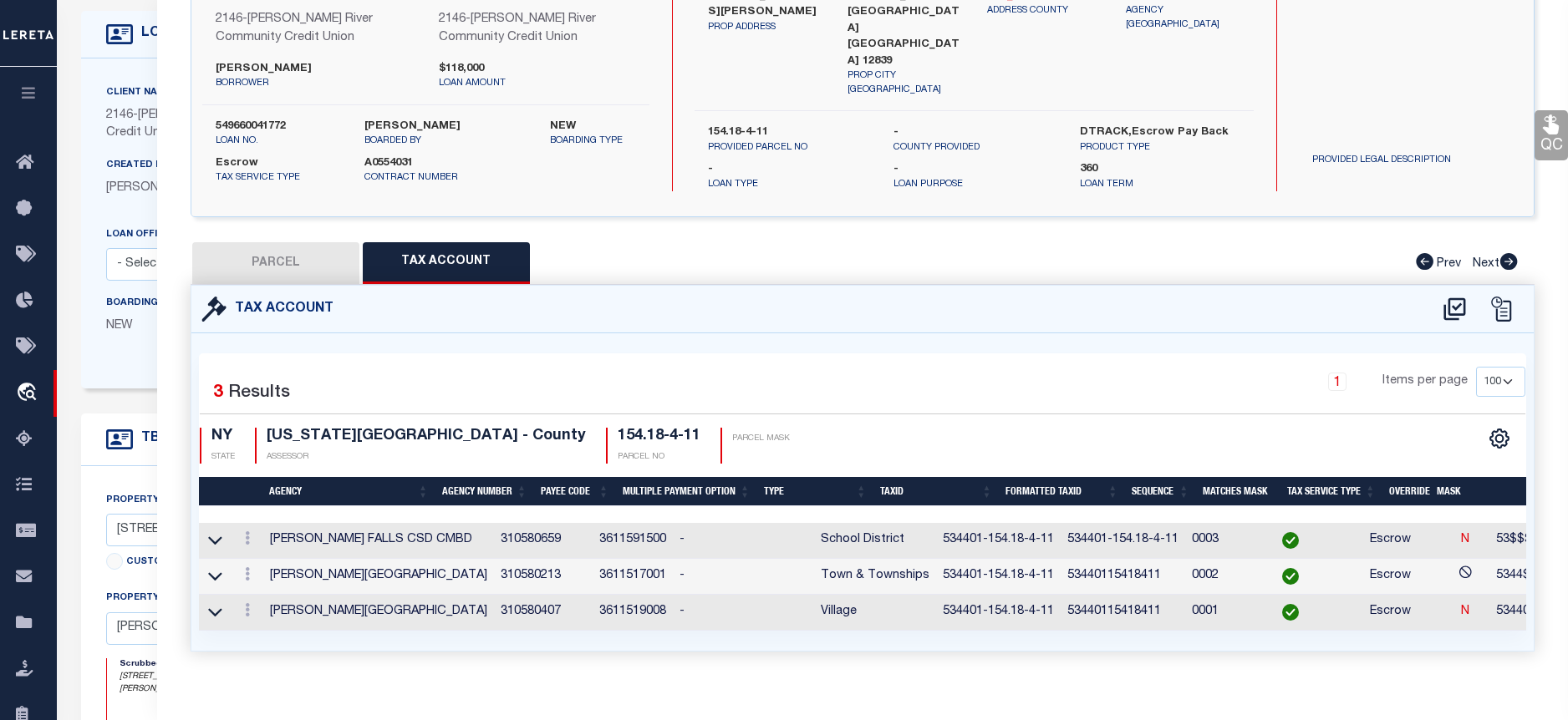
select select
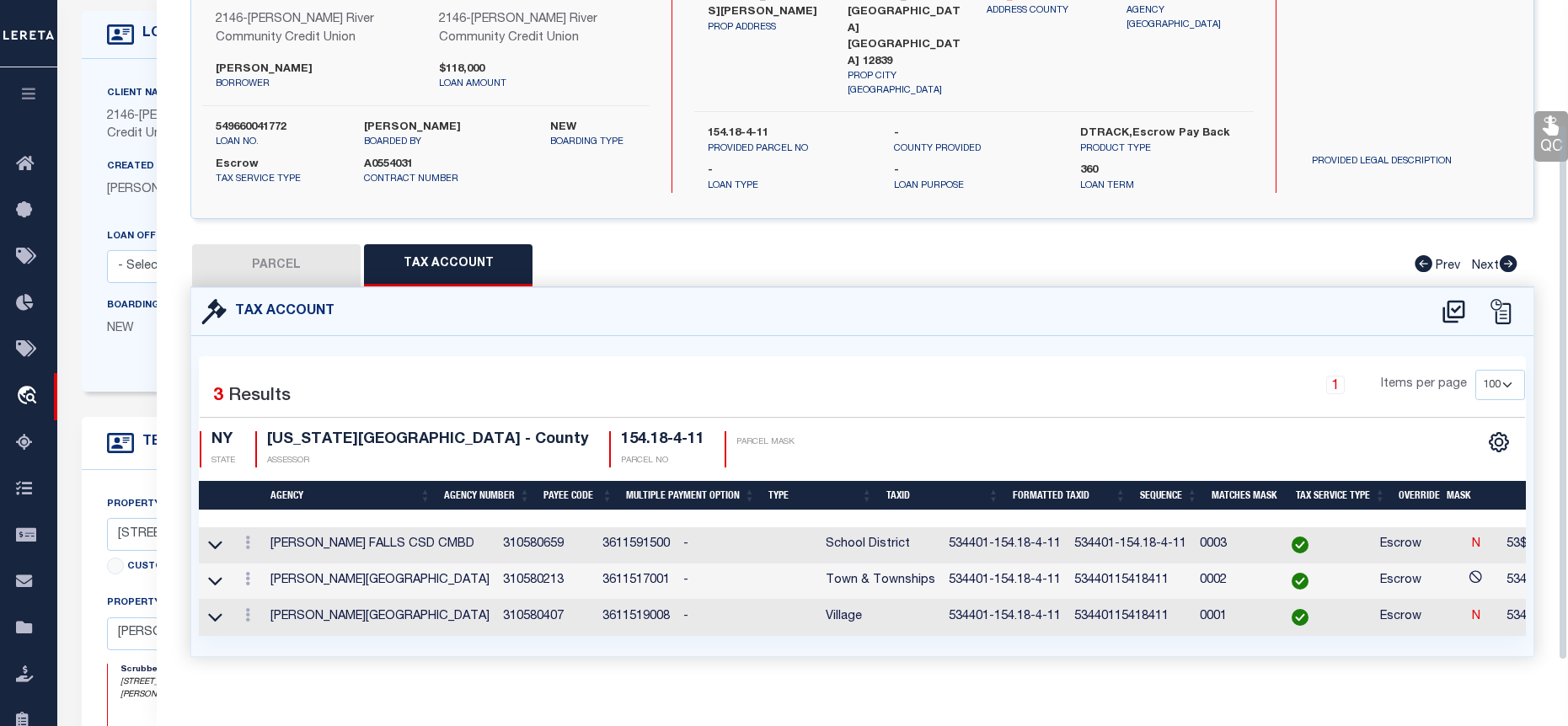
click at [270, 257] on button "PARCEL" at bounding box center [276, 265] width 168 height 42
select select "AS"
checkbox input "false"
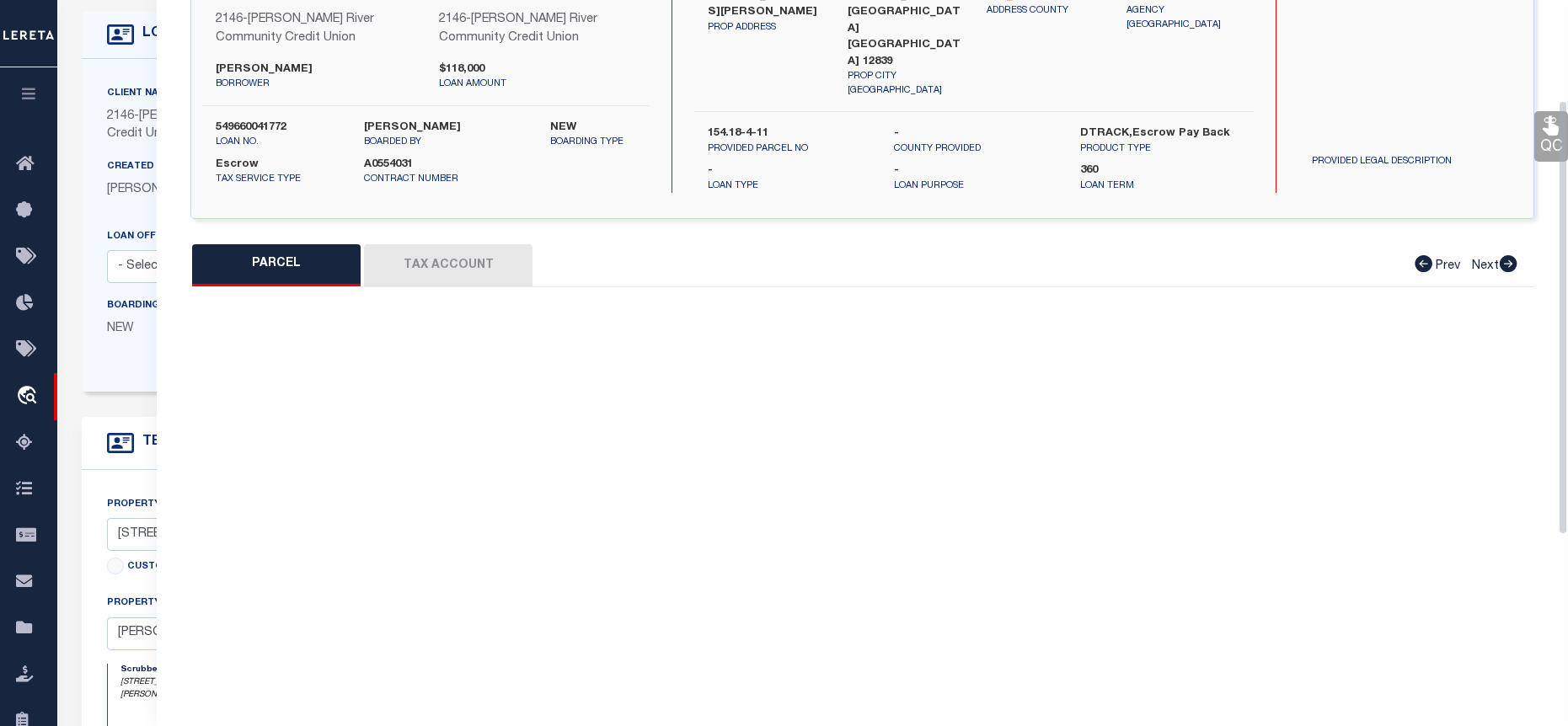
select select "BP"
type input "[PERSON_NAME]"
select select
type input "[STREET_ADDRESS][PERSON_NAME]"
checkbox input "false"
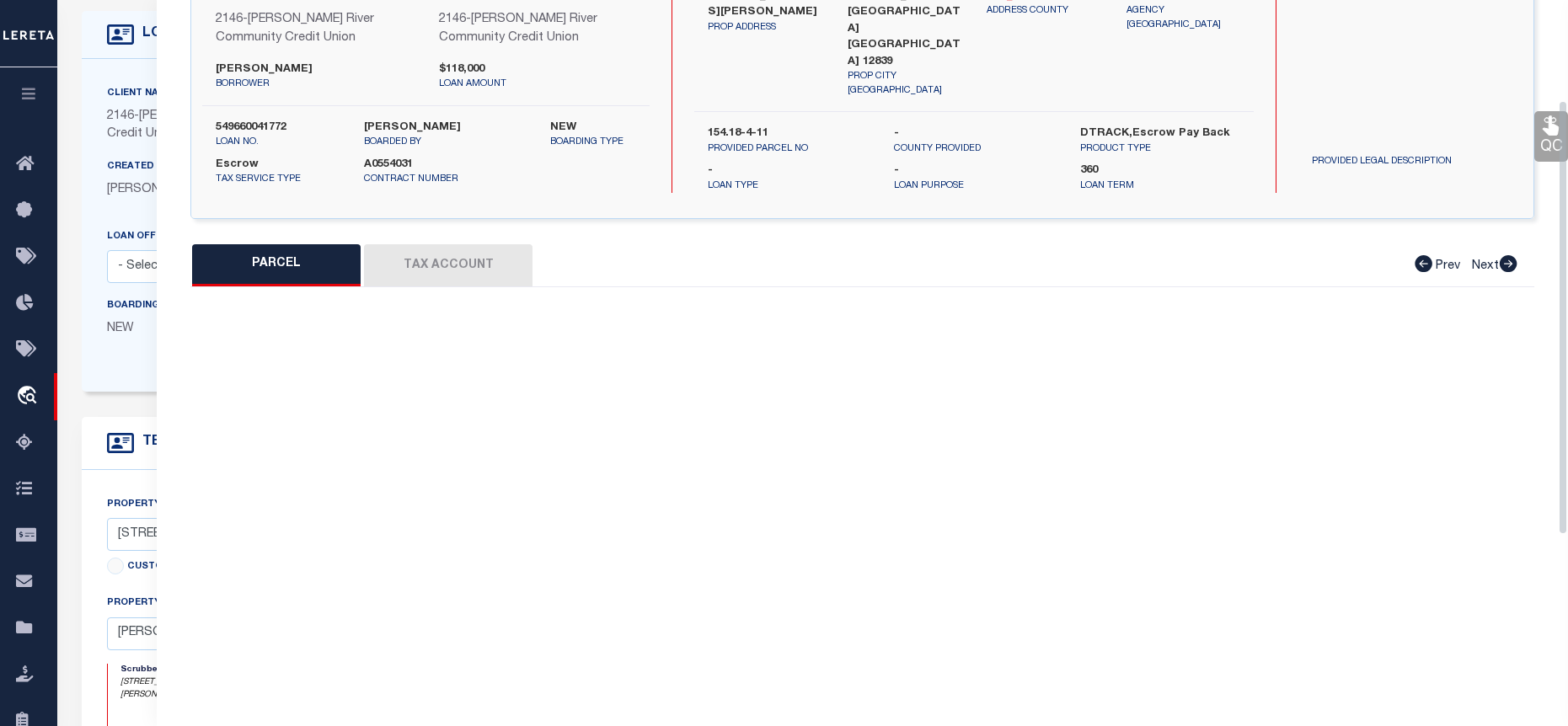
type input "[PERSON_NAME][GEOGRAPHIC_DATA] [GEOGRAPHIC_DATA] 12839"
type textarea "Deed Book: 20210 Deed Page: 2184 Total Acreage/Size: 60 x 148"
type textarea "Tax ID Special Project"
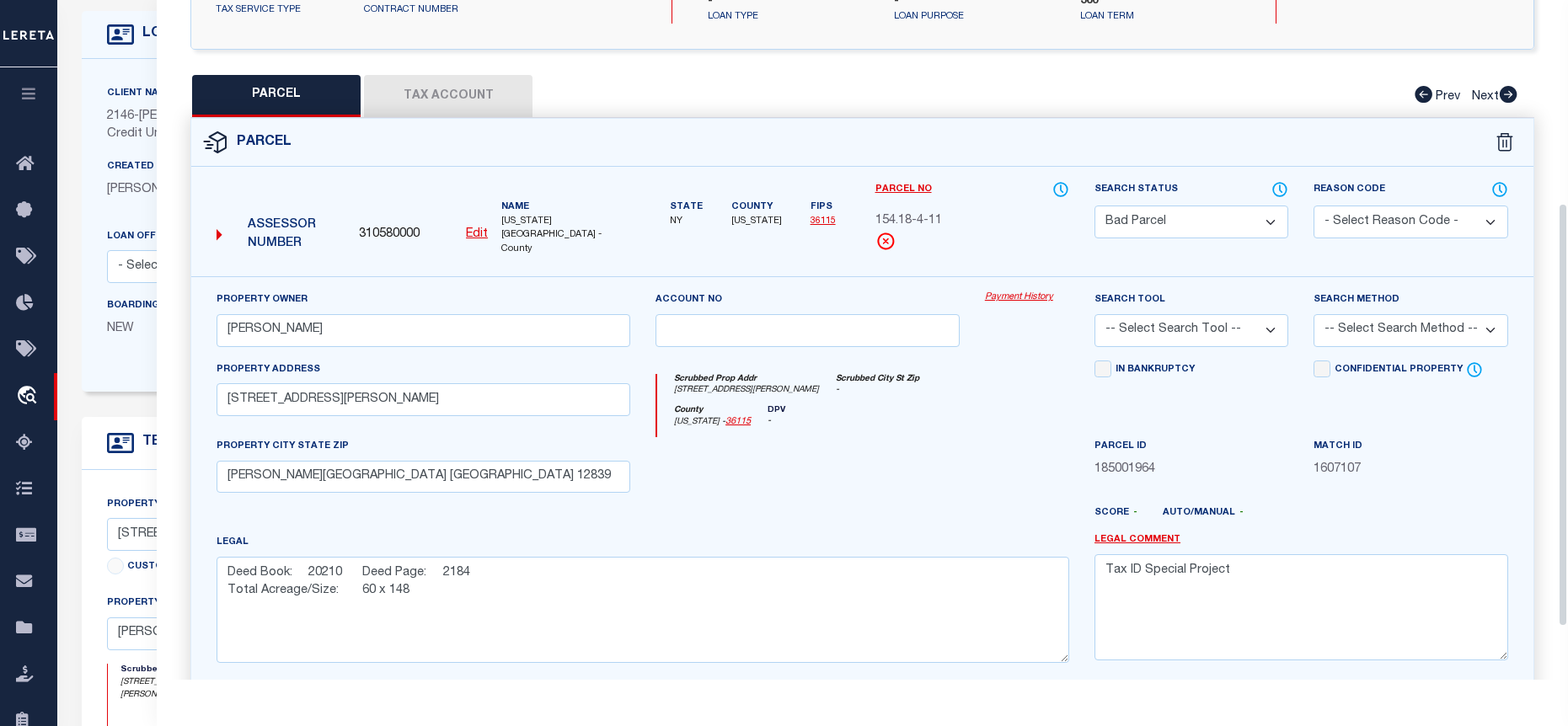
scroll to position [325, 0]
click at [1214, 207] on select "Automated Search Bad Parcel Complete Duplicate Parcel High Dollar Reporting In …" at bounding box center [1191, 223] width 194 height 33
select select "PC"
click at [1094, 207] on select "Automated Search Bad Parcel Complete Duplicate Parcel High Dollar Reporting In …" at bounding box center [1191, 223] width 194 height 33
click at [1233, 315] on select "-- Select Search Tool -- 3rd Party Website Agency File Agency Website ATLS CNV-…" at bounding box center [1191, 331] width 194 height 33
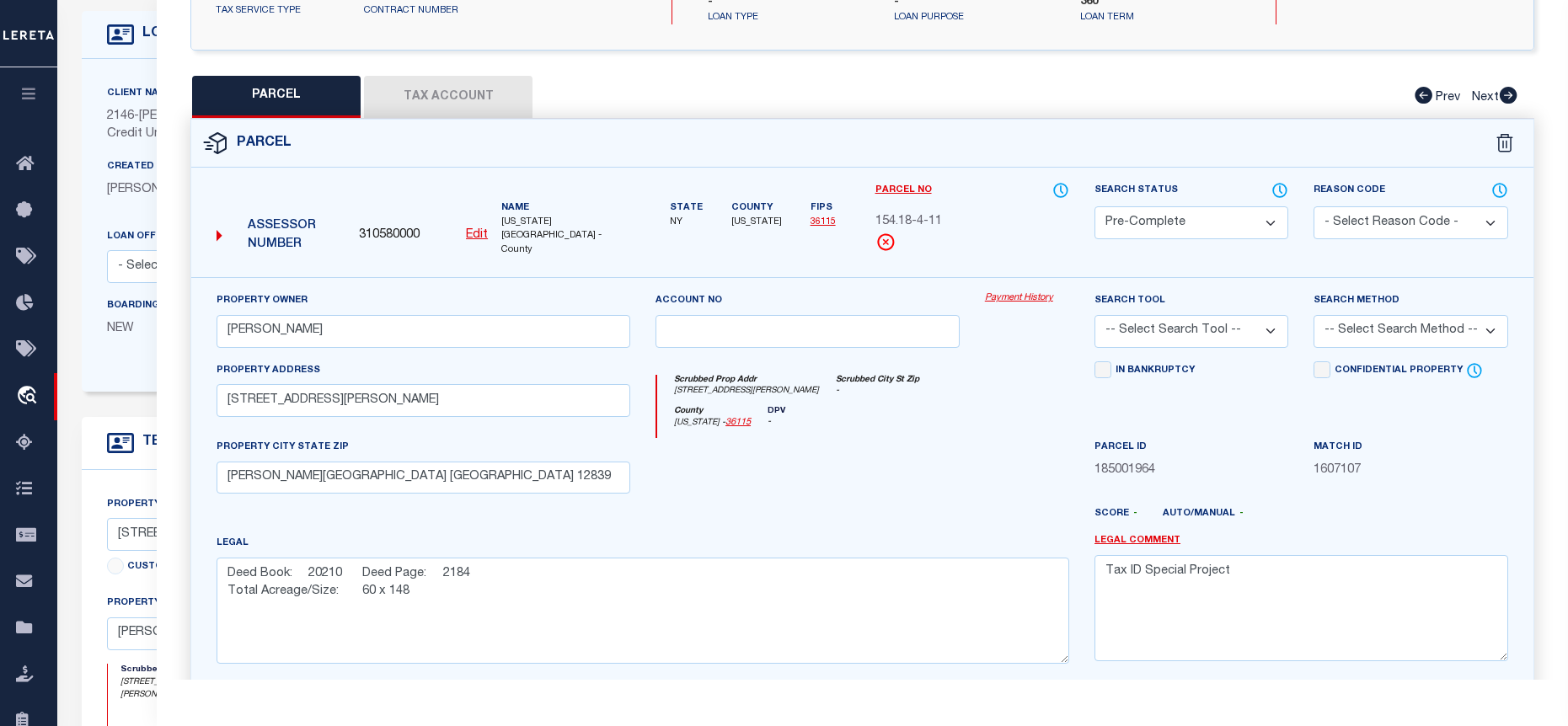
select select "AGF"
click at [1094, 315] on select "-- Select Search Tool -- 3rd Party Website Agency File Agency Website ATLS CNV-…" at bounding box center [1191, 331] width 194 height 33
click at [1394, 315] on select "-- Select Search Method -- Property Address Legal Liability Info Provided" at bounding box center [1410, 331] width 194 height 33
select select "ADD"
click at [1313, 315] on select "-- Select Search Method -- Property Address Legal Liability Info Provided" at bounding box center [1410, 331] width 194 height 33
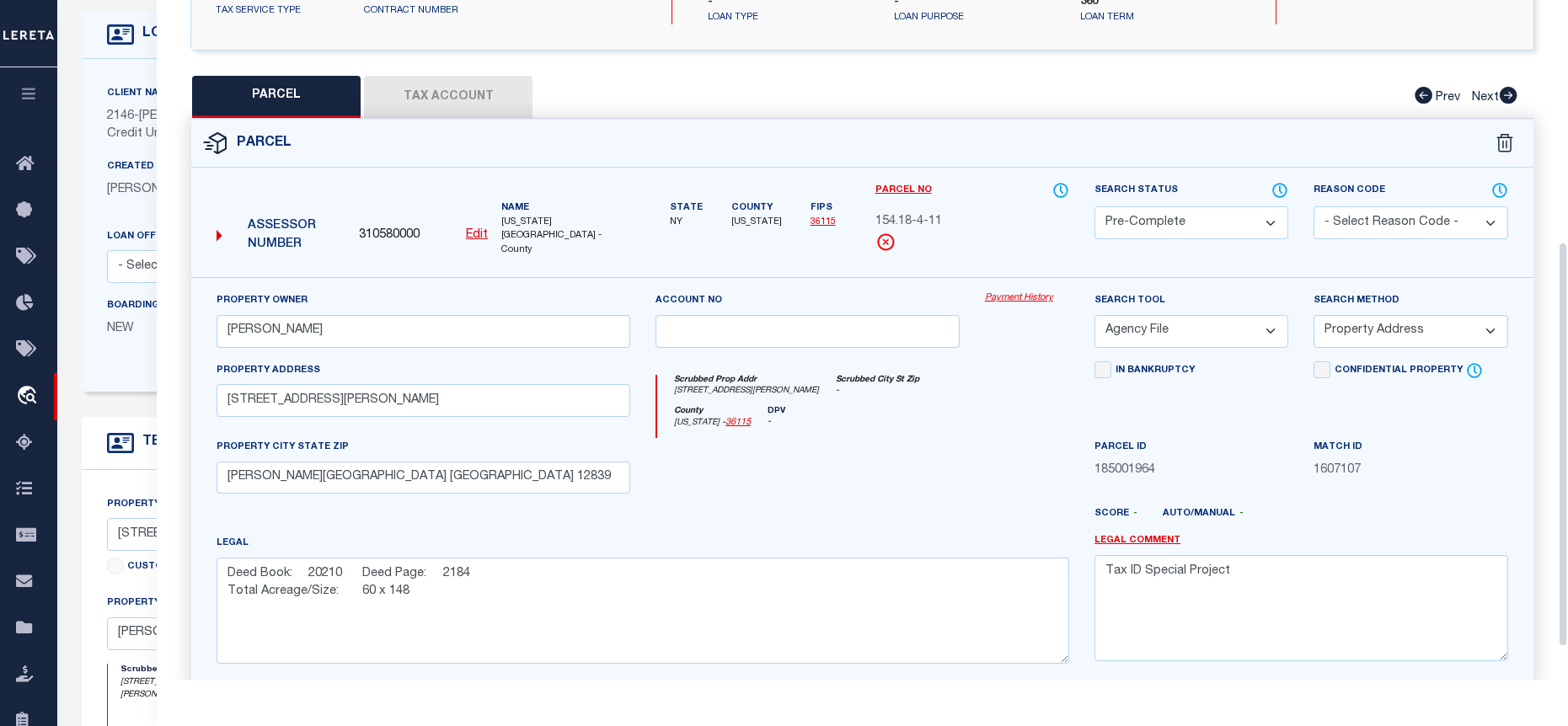
scroll to position [459, 0]
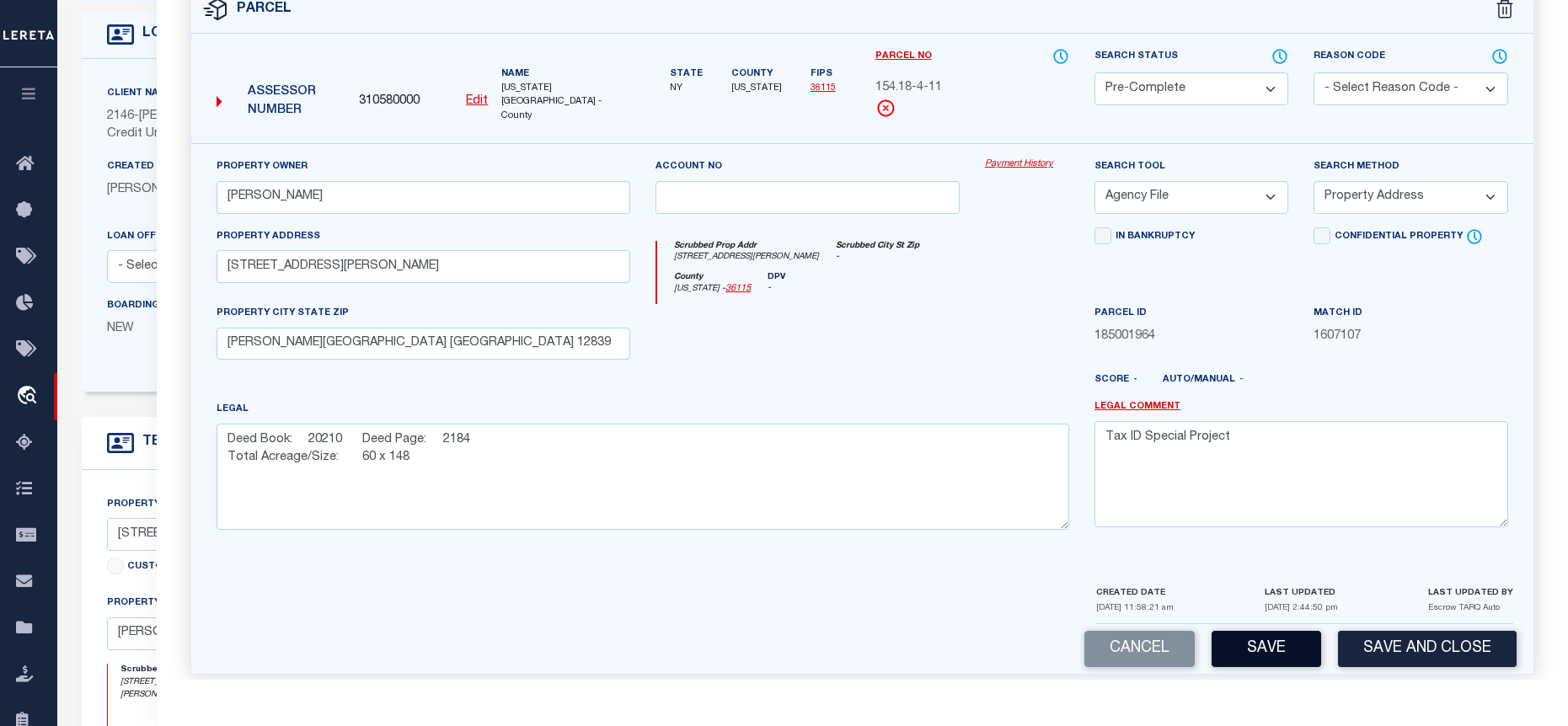
click at [1313, 631] on button "Save" at bounding box center [1267, 649] width 110 height 37
select select "AS"
select select
checkbox input "false"
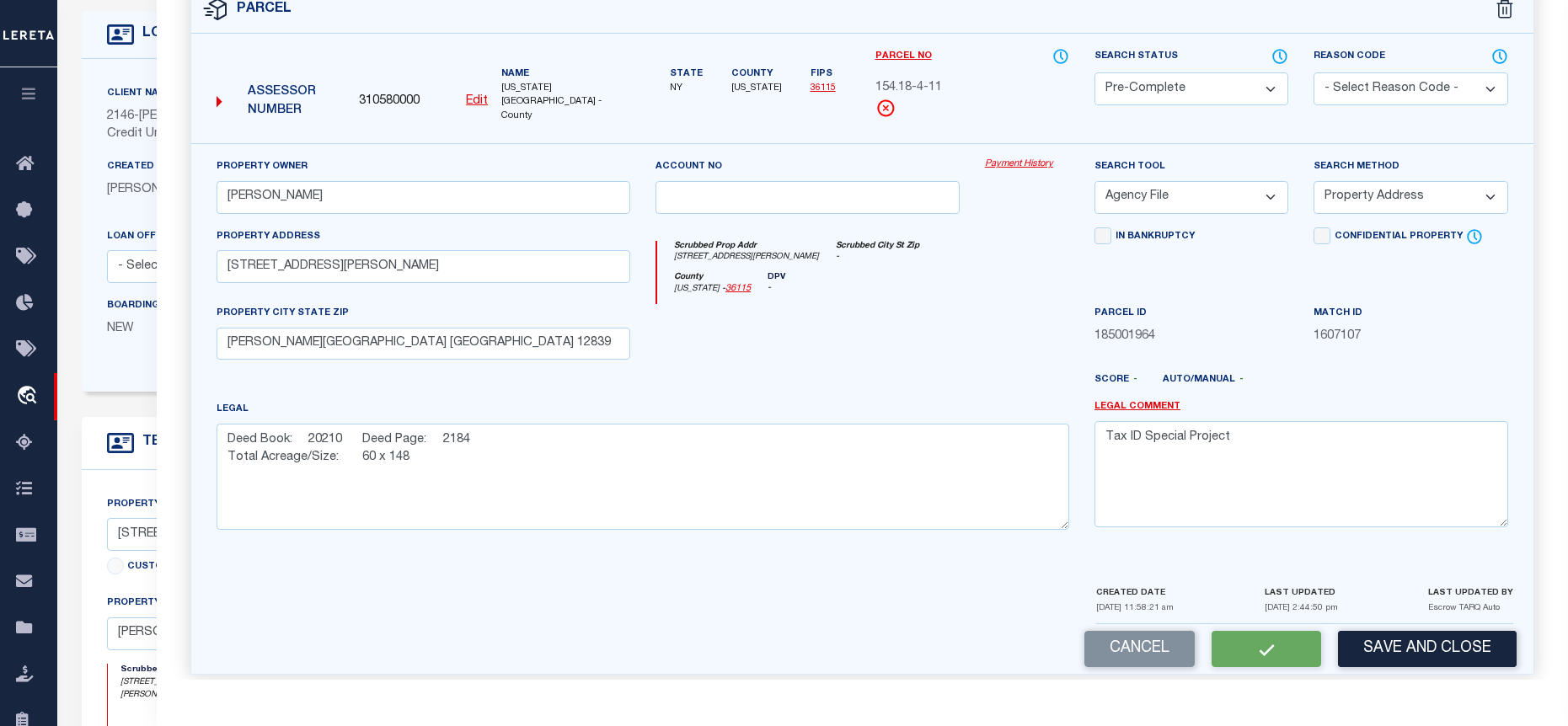
checkbox input "false"
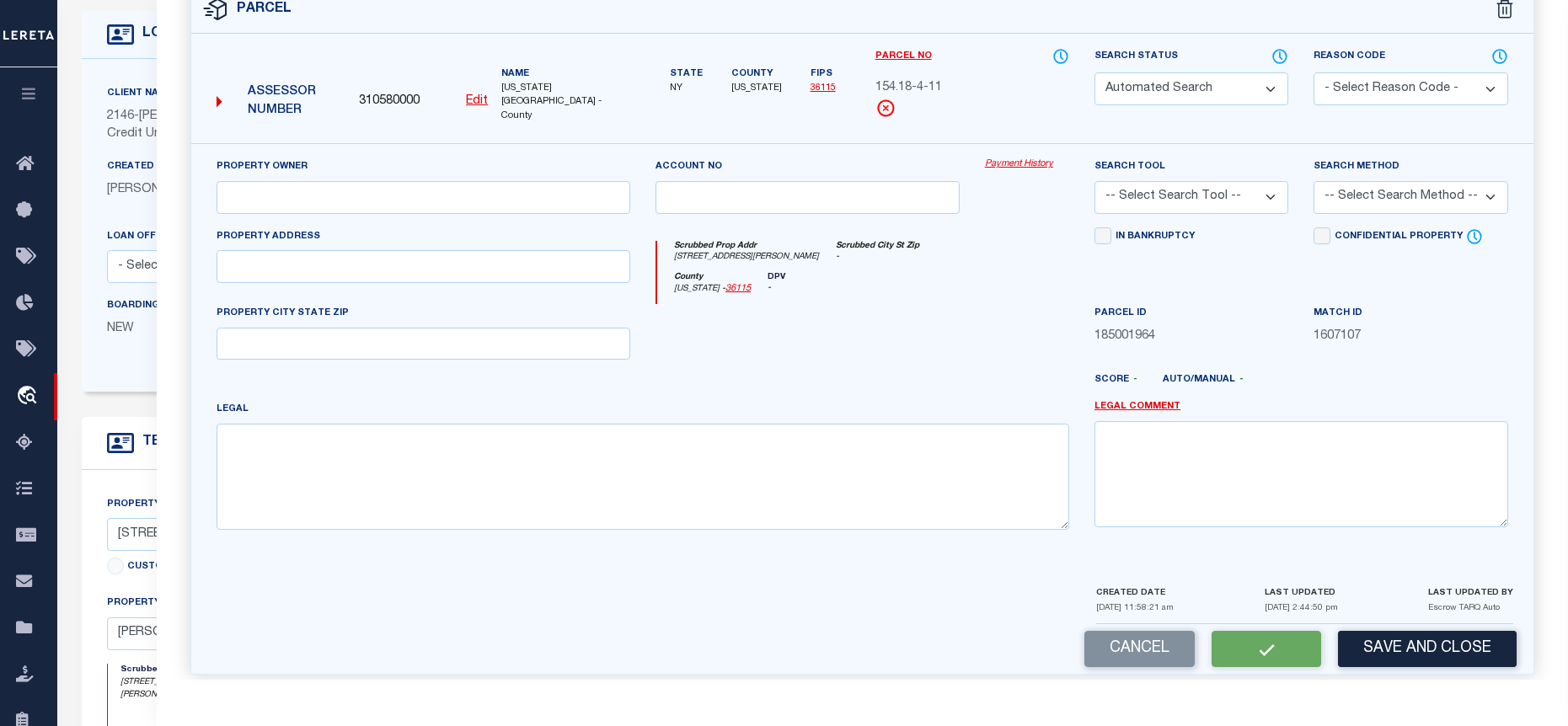
select select "PC"
type input "[PERSON_NAME]"
select select "AGF"
select select "ADD"
type input "[STREET_ADDRESS][PERSON_NAME]"
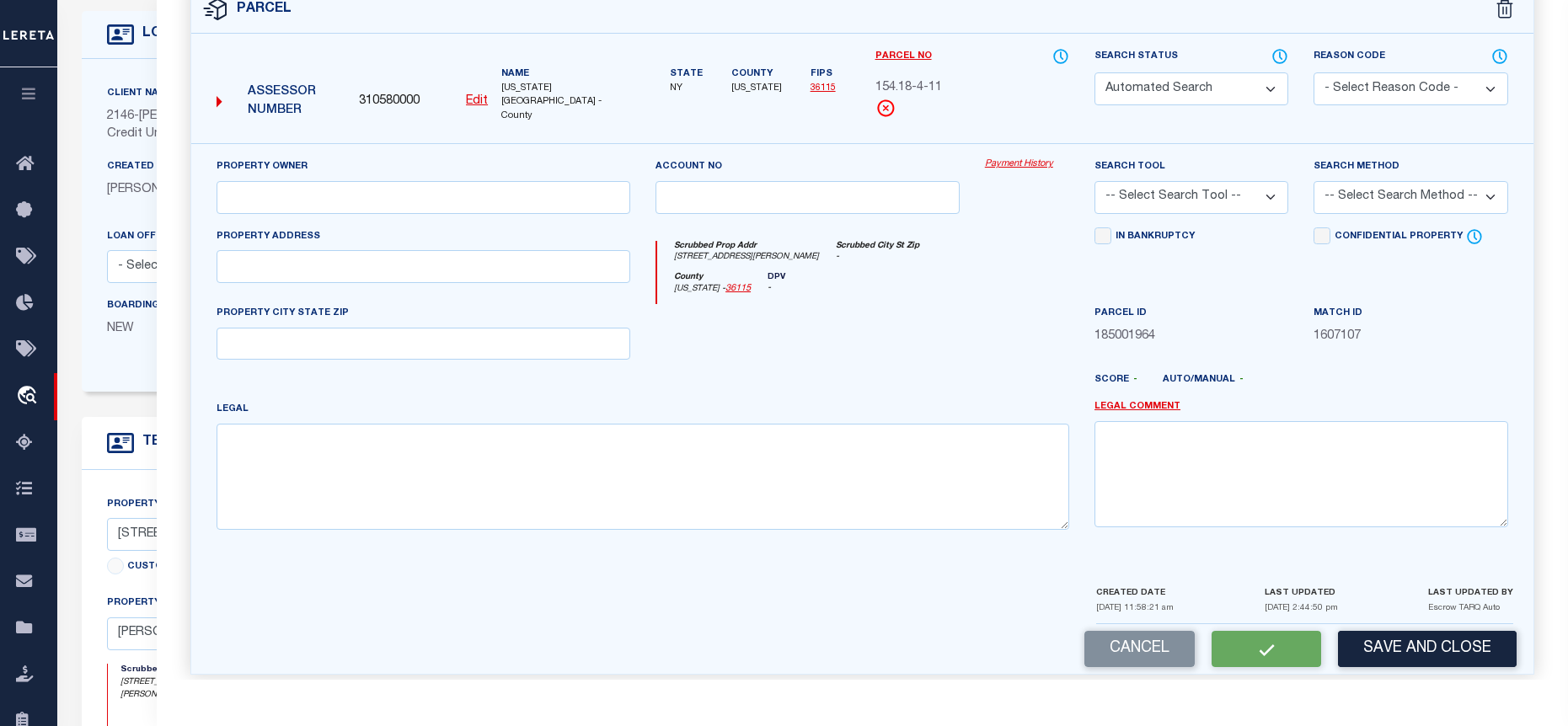
type input "[PERSON_NAME][GEOGRAPHIC_DATA] [GEOGRAPHIC_DATA] 12839"
type textarea "Deed Book: 20210 Deed Page: 2184 Total Acreage/Size: 60 x 148"
type textarea "Tax ID Special Project"
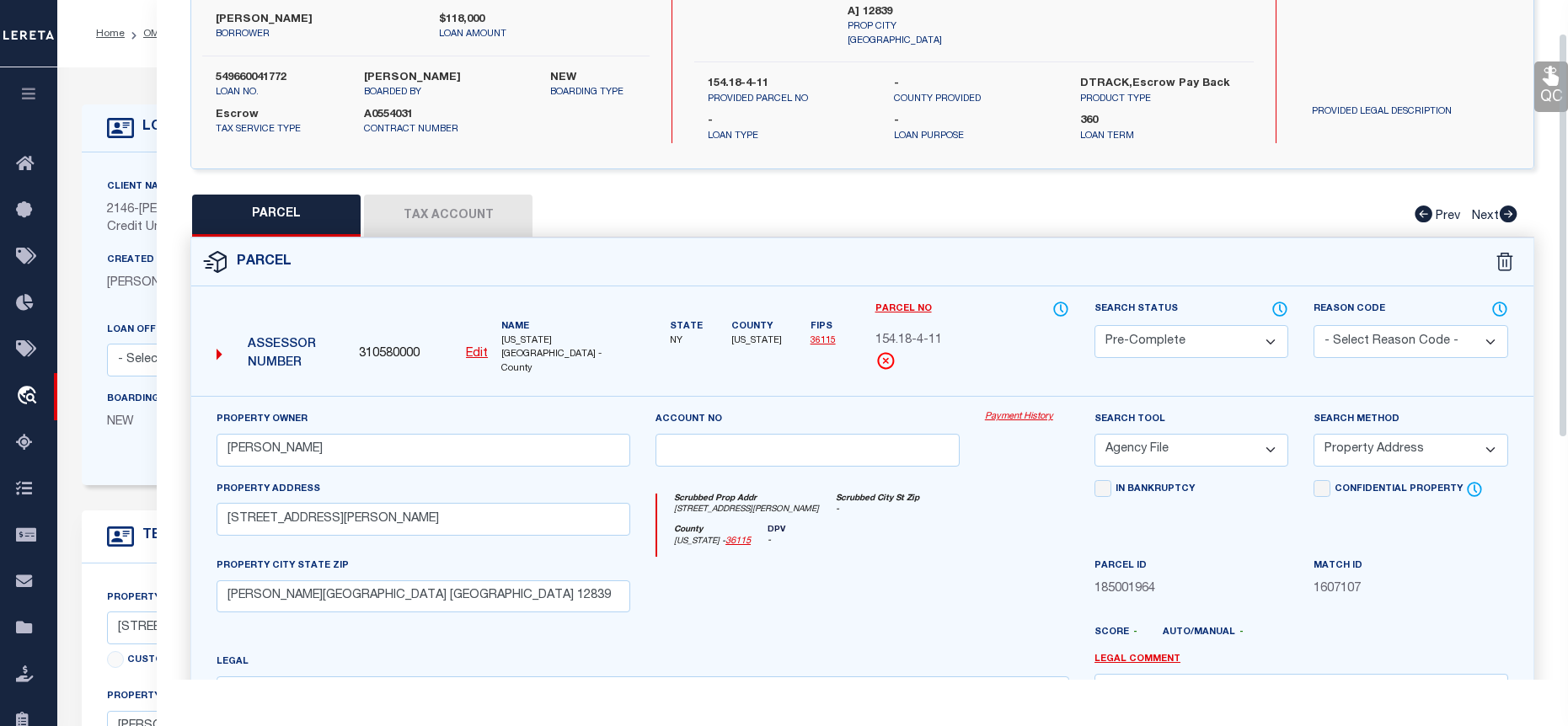
scroll to position [0, 0]
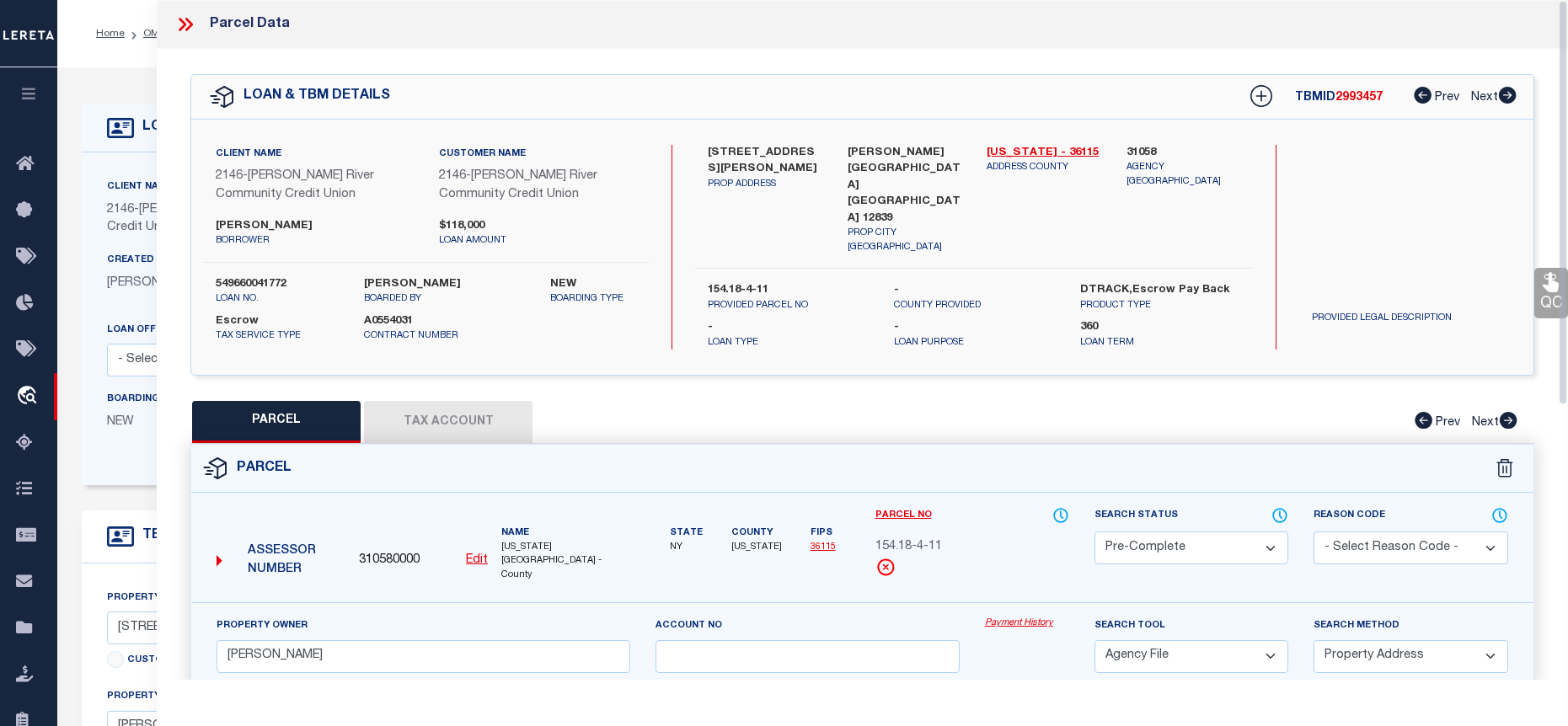
drag, startPoint x: 188, startPoint y: 17, endPoint x: 183, endPoint y: 25, distance: 9.4
click at [188, 17] on icon at bounding box center [185, 24] width 22 height 22
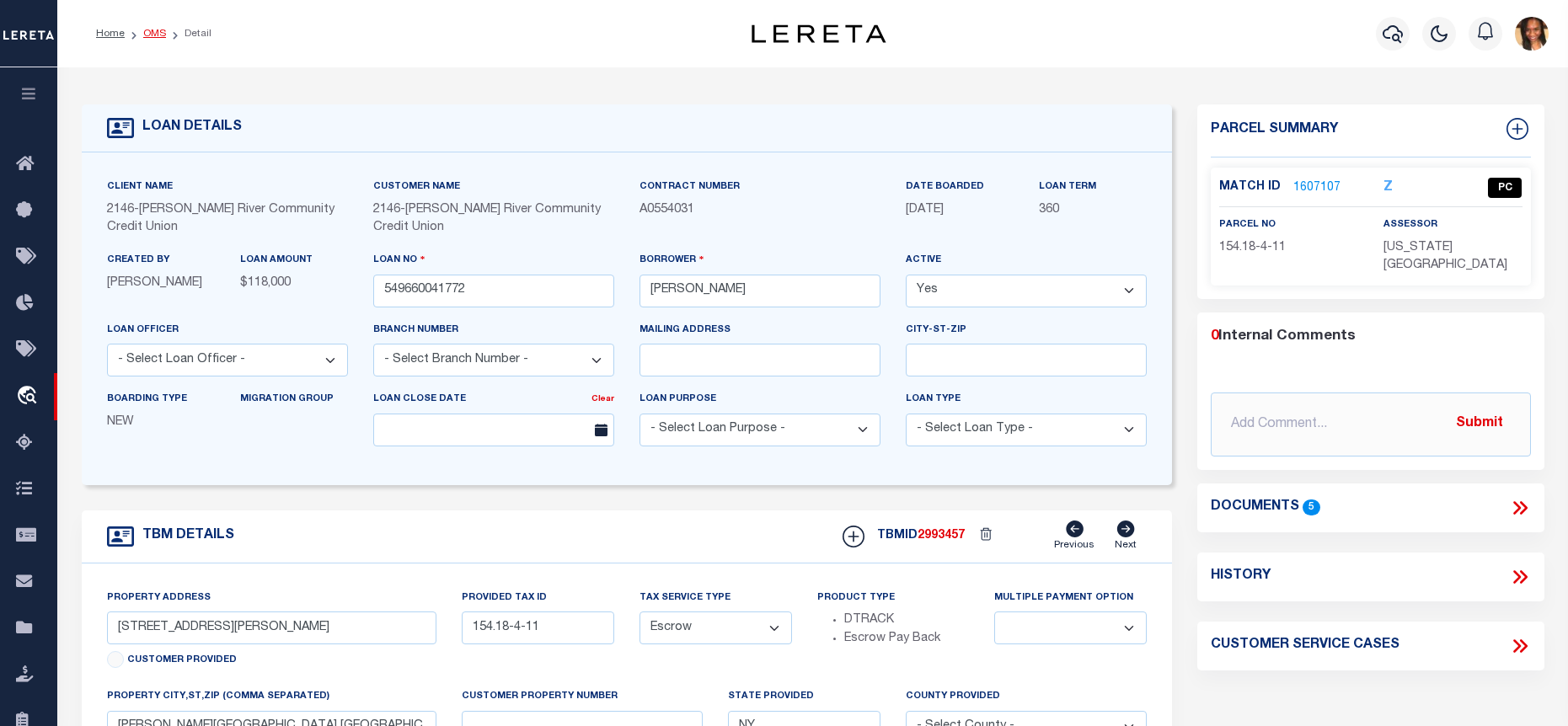
click at [159, 37] on link "OMS" at bounding box center [154, 34] width 23 height 10
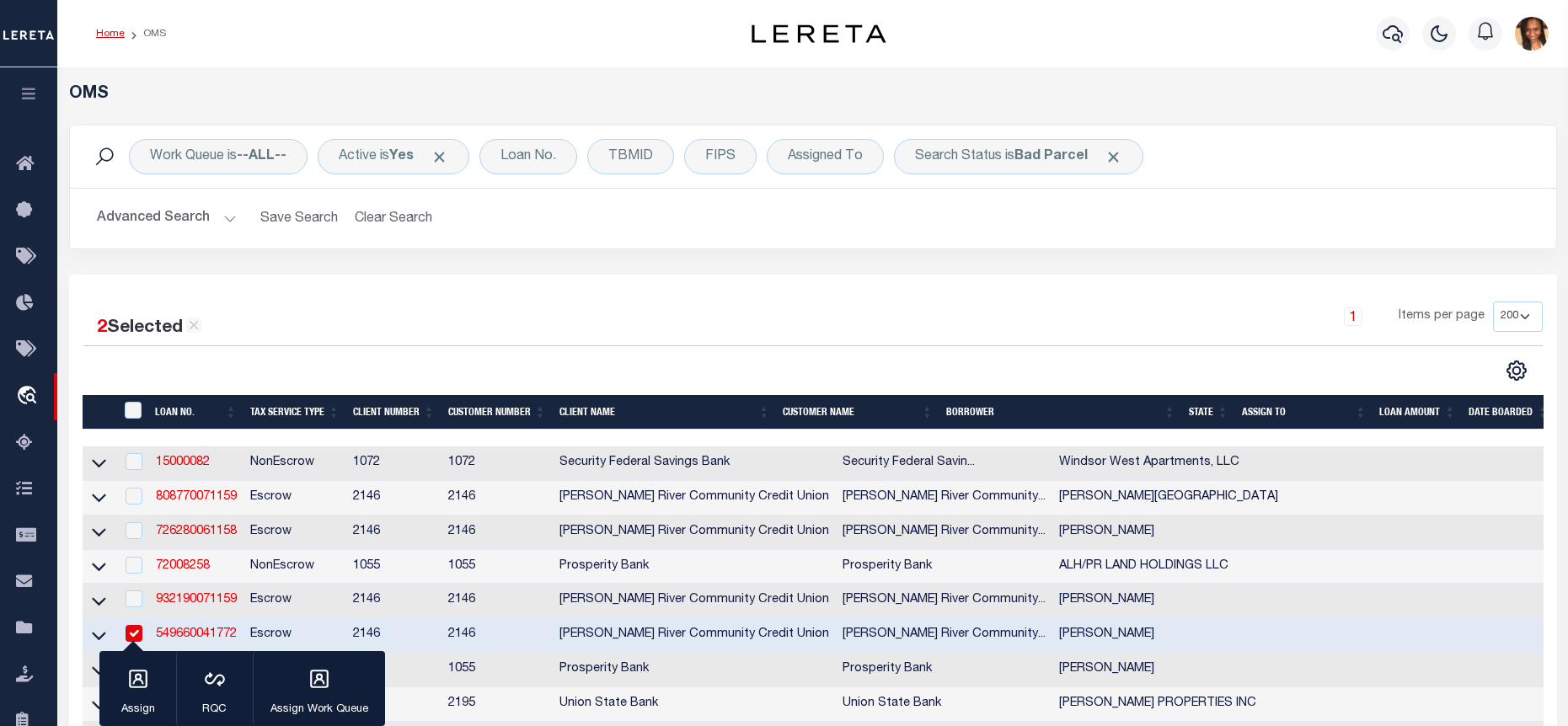
click at [109, 37] on link "Home" at bounding box center [110, 34] width 29 height 10
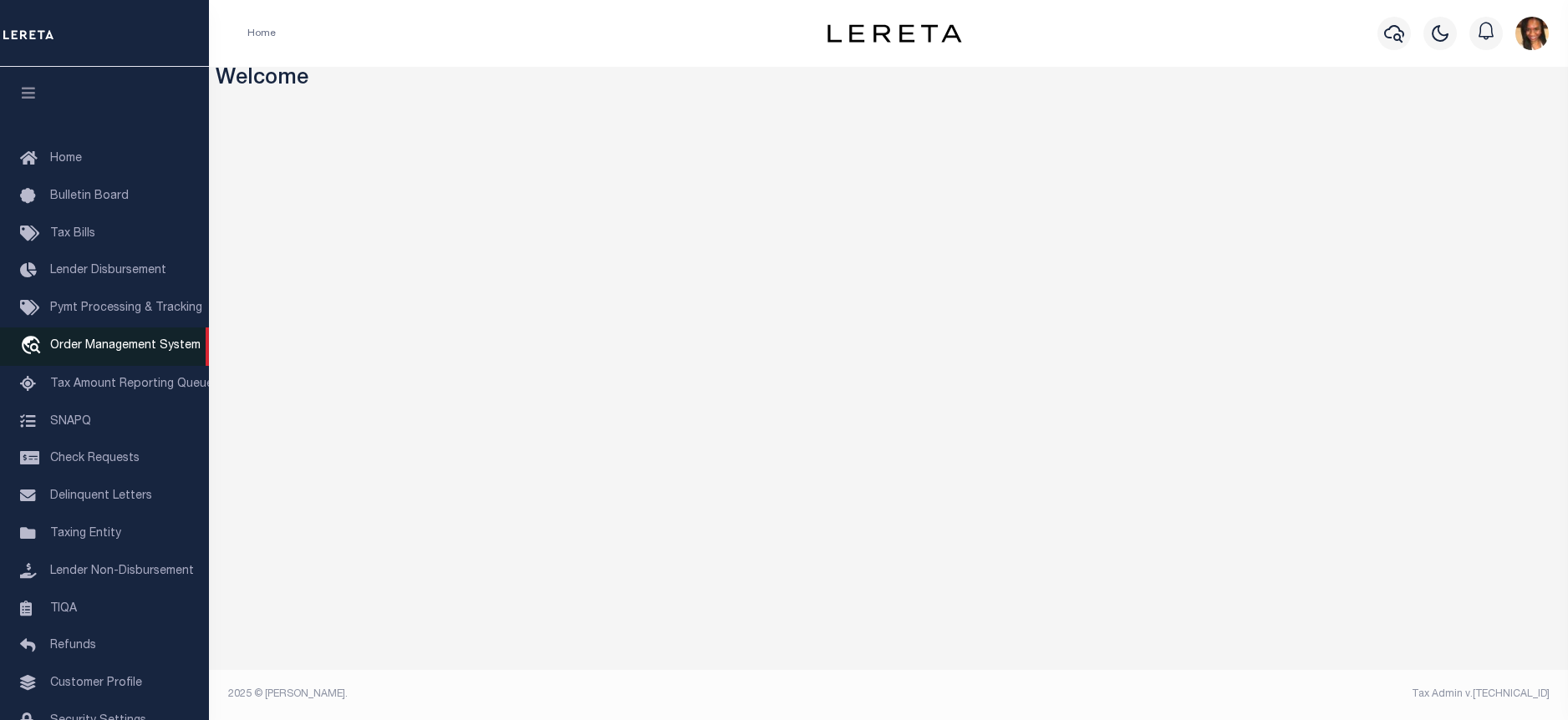
click at [144, 352] on span "Order Management System" at bounding box center [125, 346] width 150 height 12
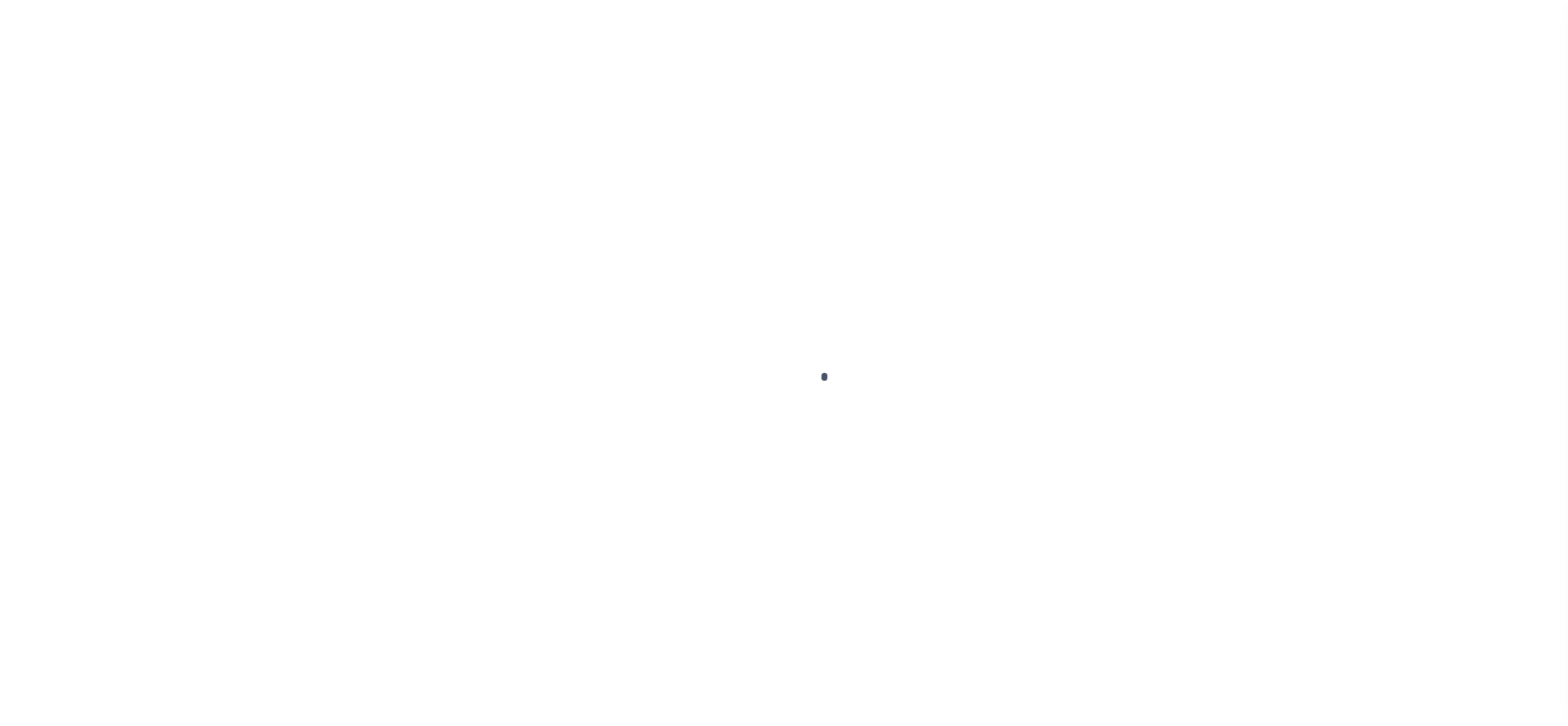
scroll to position [94, 0]
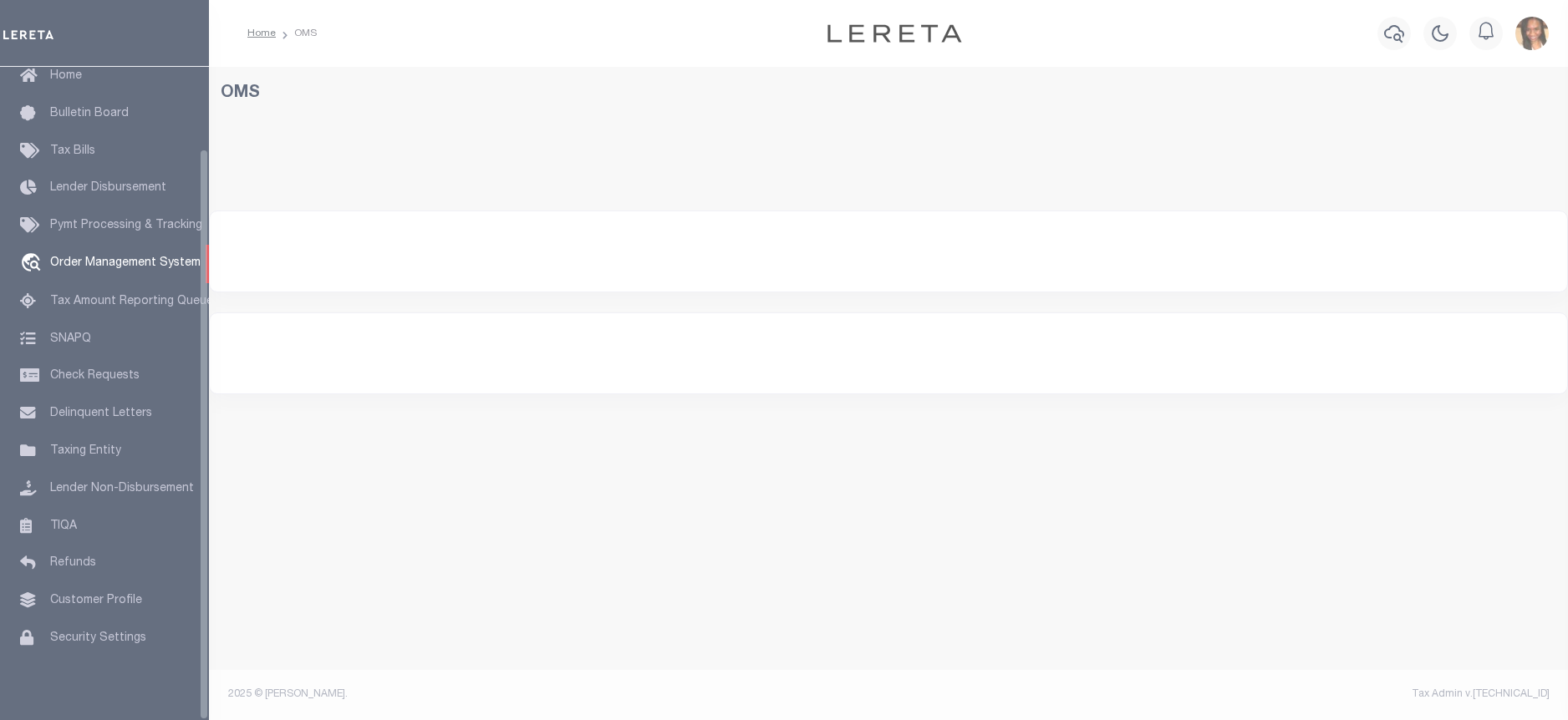
select select "200"
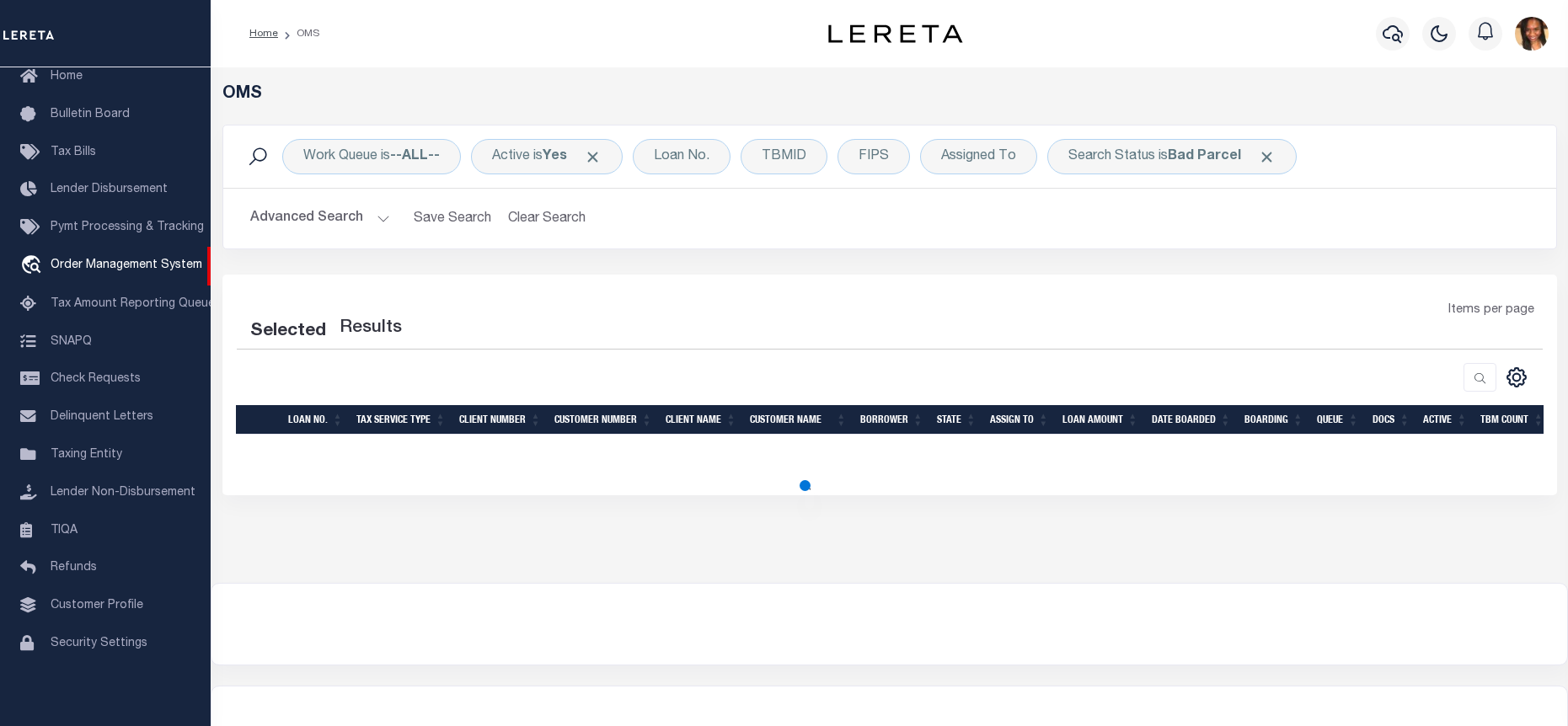
select select "200"
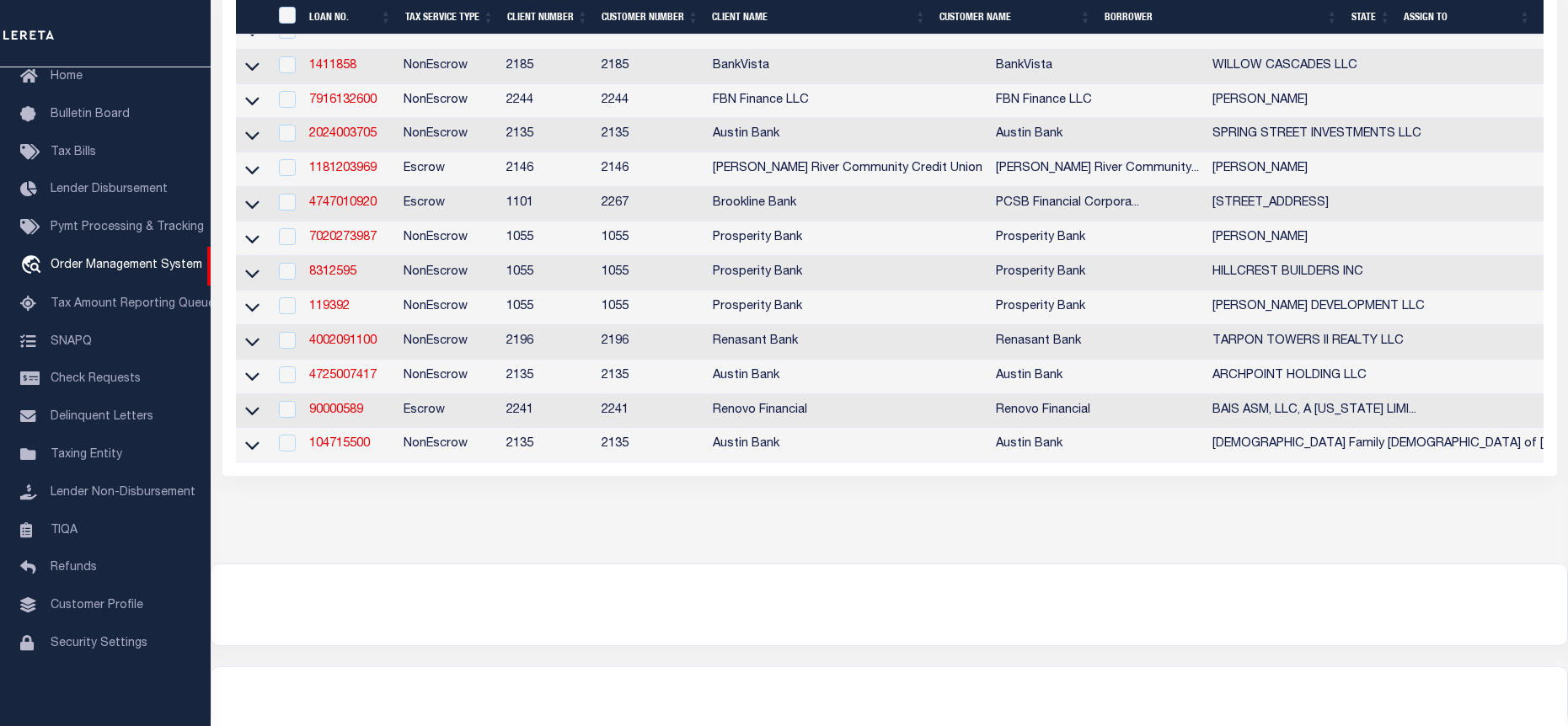
scroll to position [930, 0]
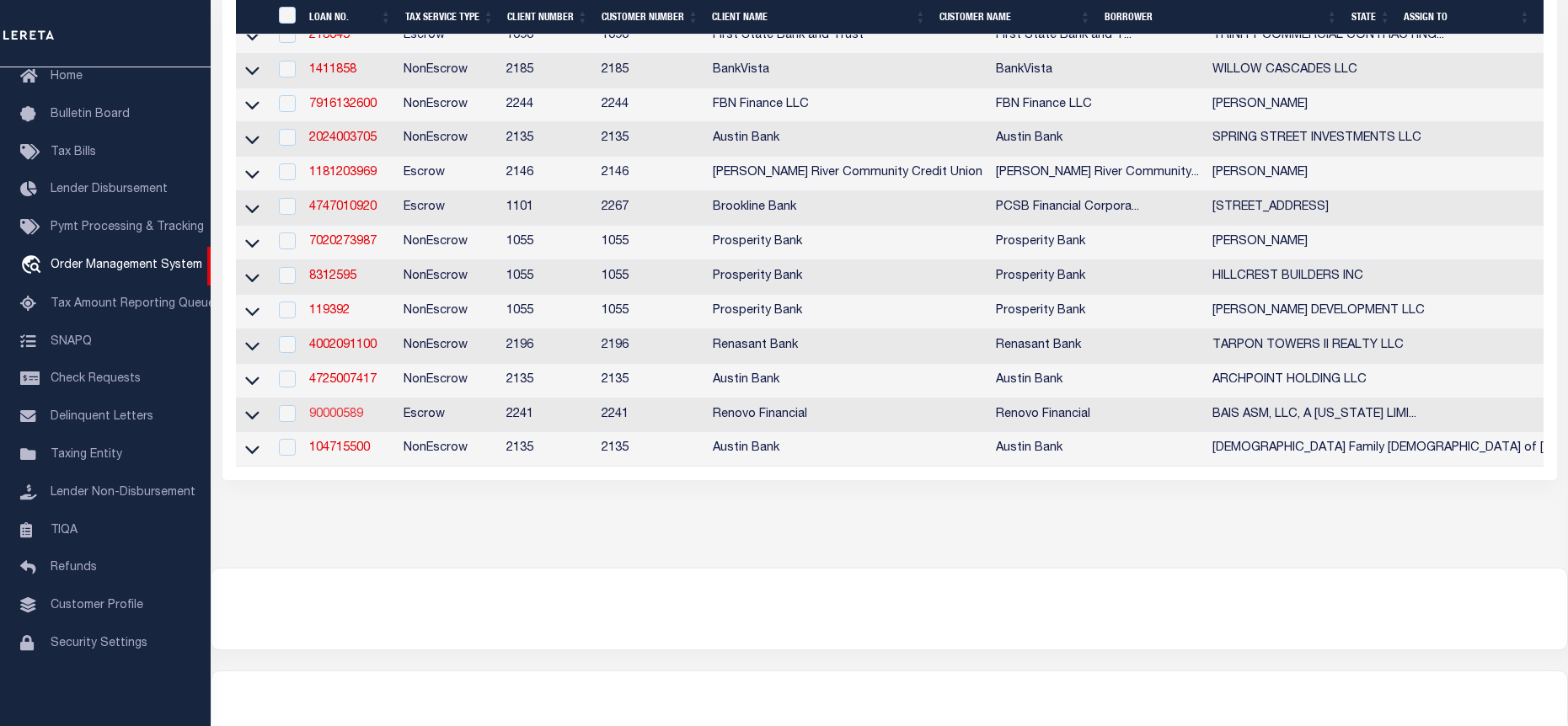
click at [348, 420] on link "90000589" at bounding box center [337, 415] width 54 height 12
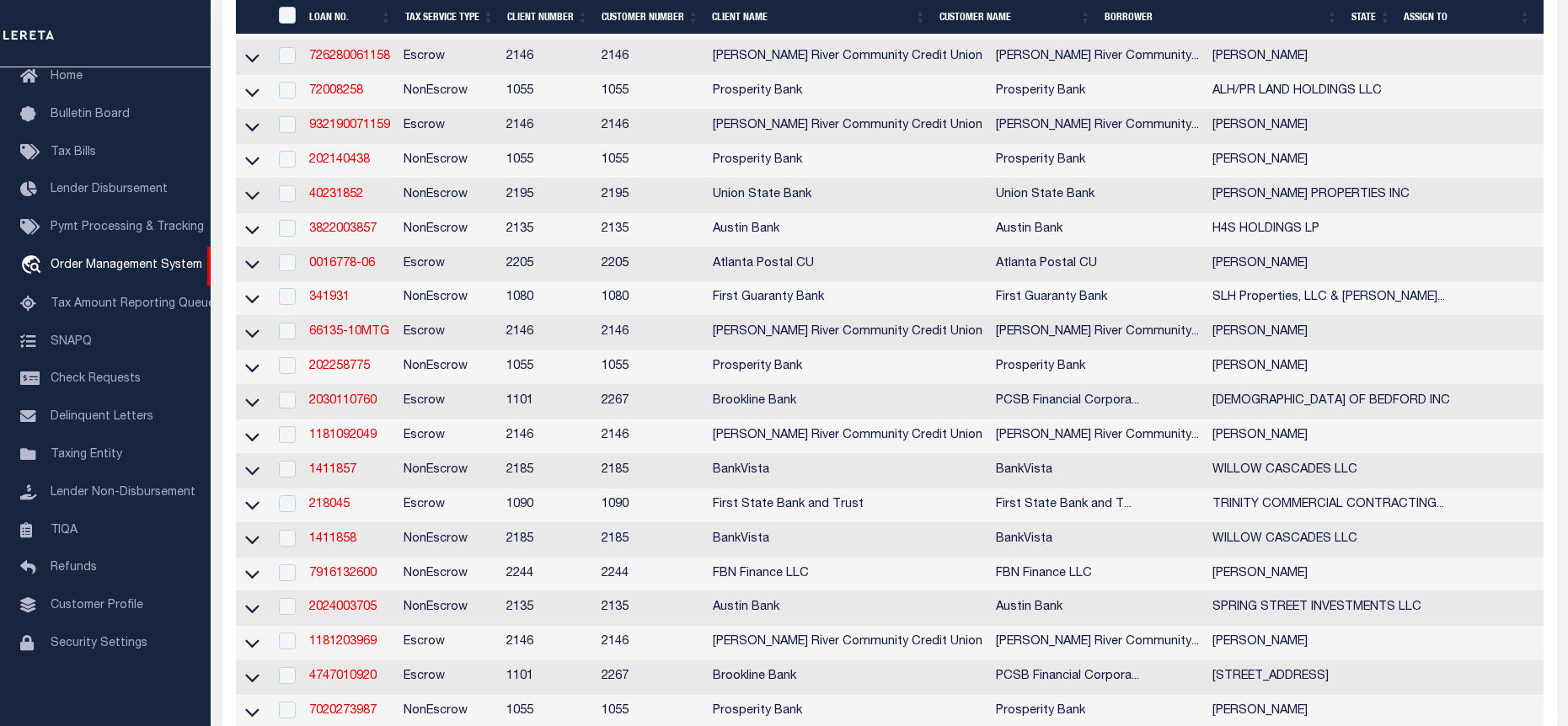
type input "90000589"
type input "BAIS ASM, LLC, A [US_STATE] LIMITED LIABILITY COMPANY"
select select
select select "400"
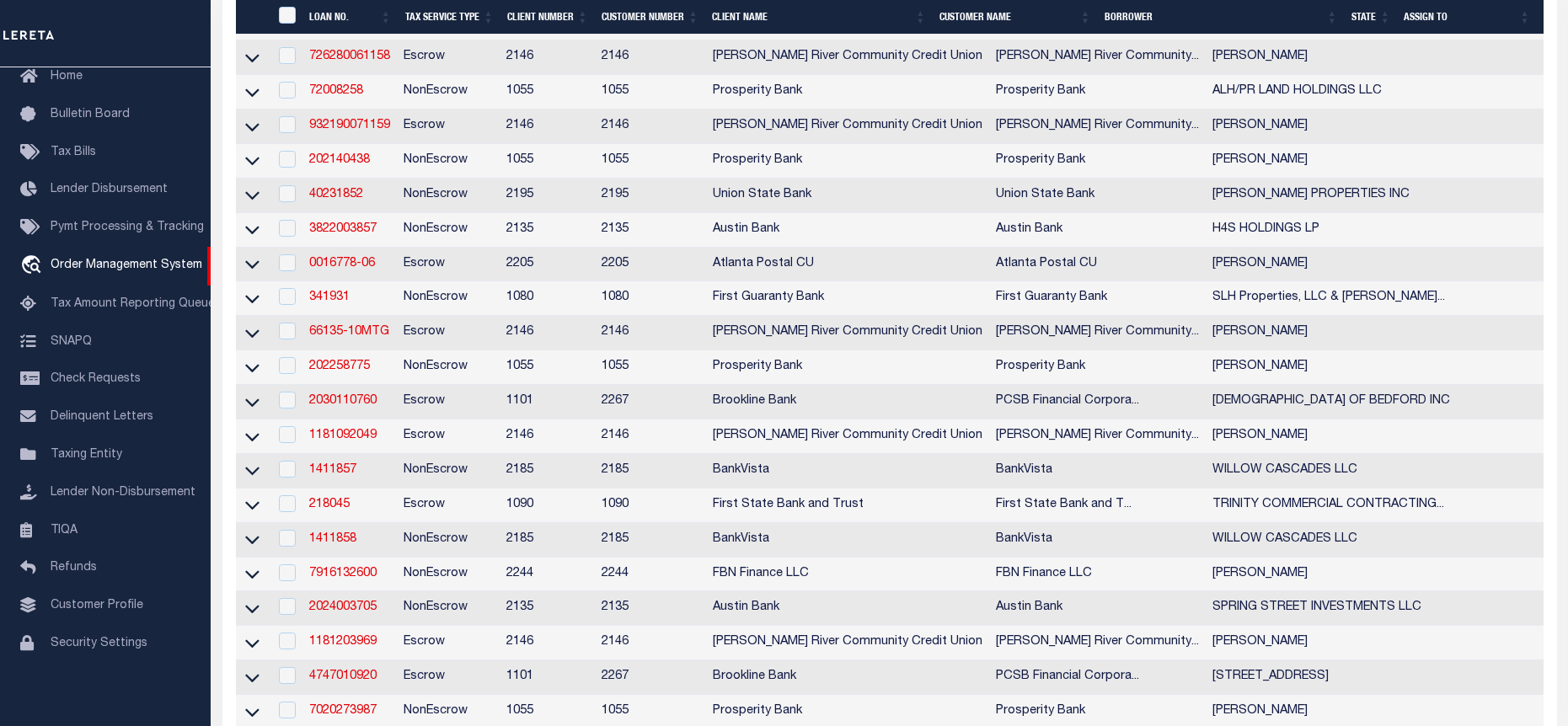
select select "Escrow"
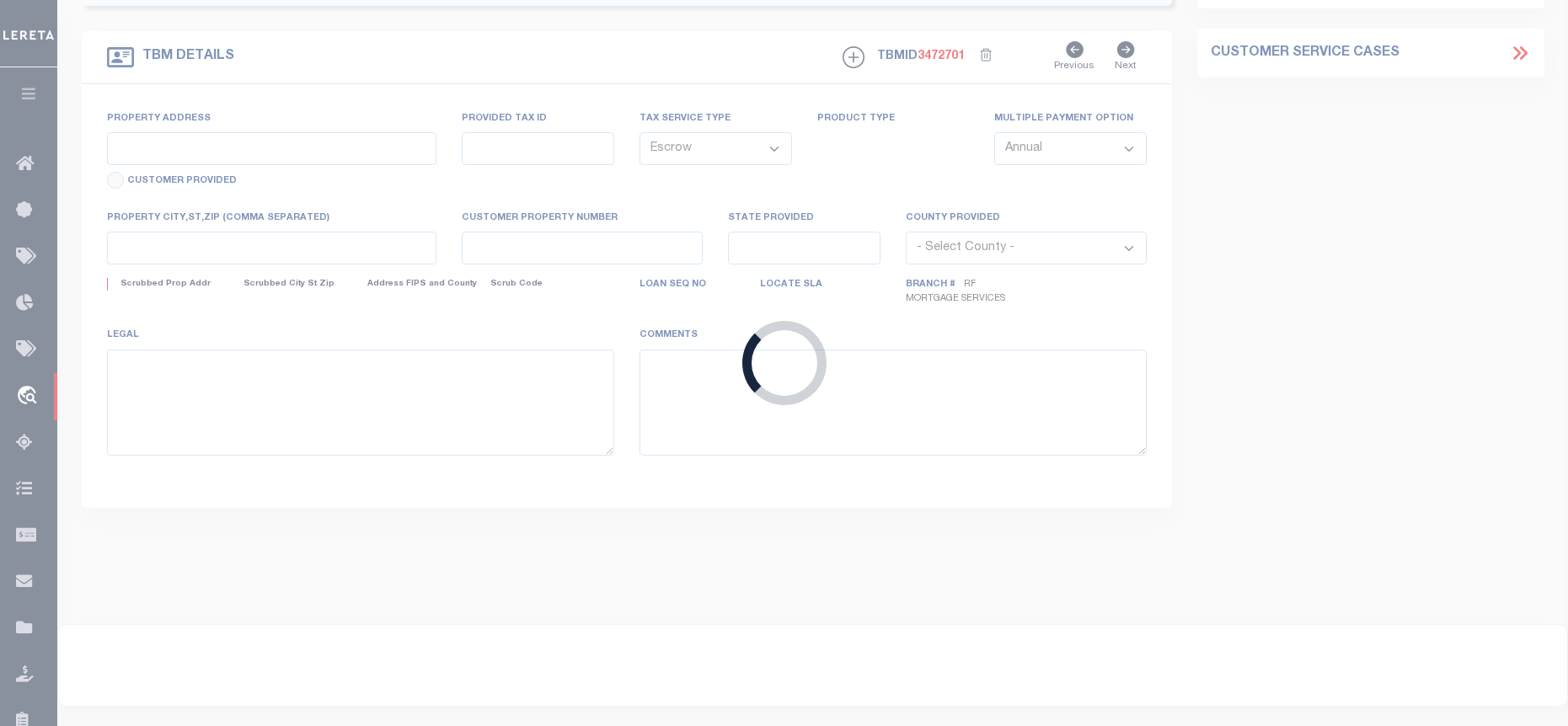
type input "[STREET_ADDRESS]"
type input "[GEOGRAPHIC_DATA], NY 10950"
type input "a0kUS00000CK0pl"
type input "NY"
select select
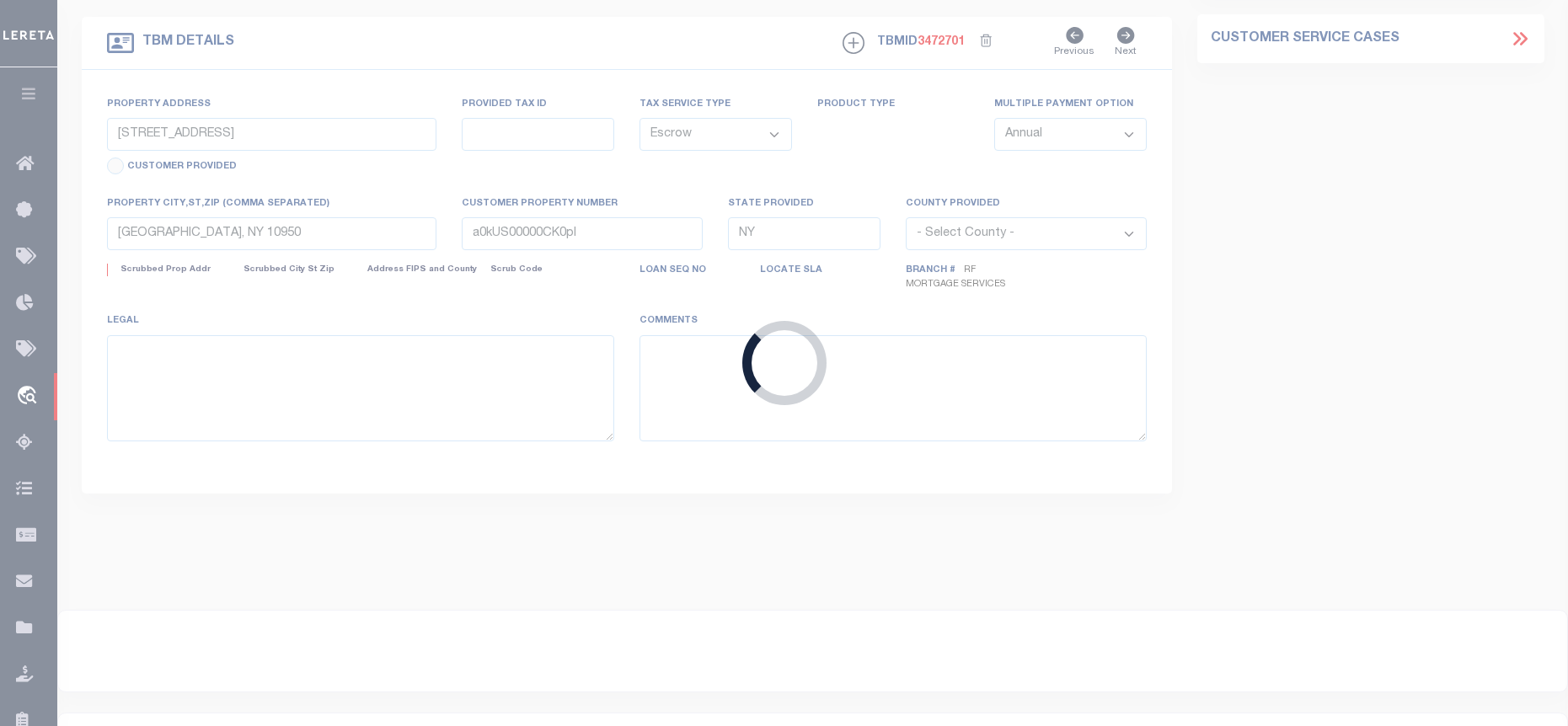
select select "25067"
select select "4"
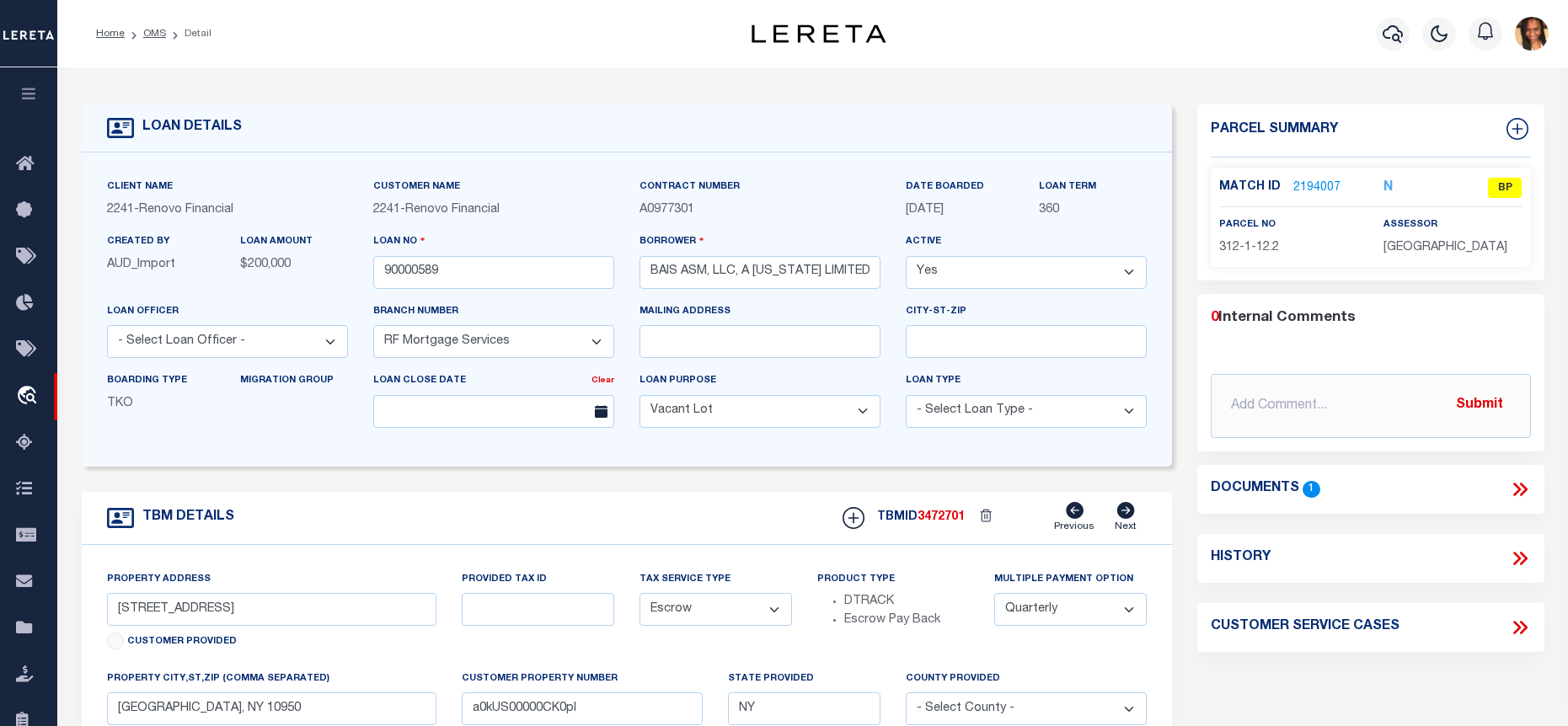
click at [1299, 182] on link "2194007" at bounding box center [1317, 188] width 47 height 17
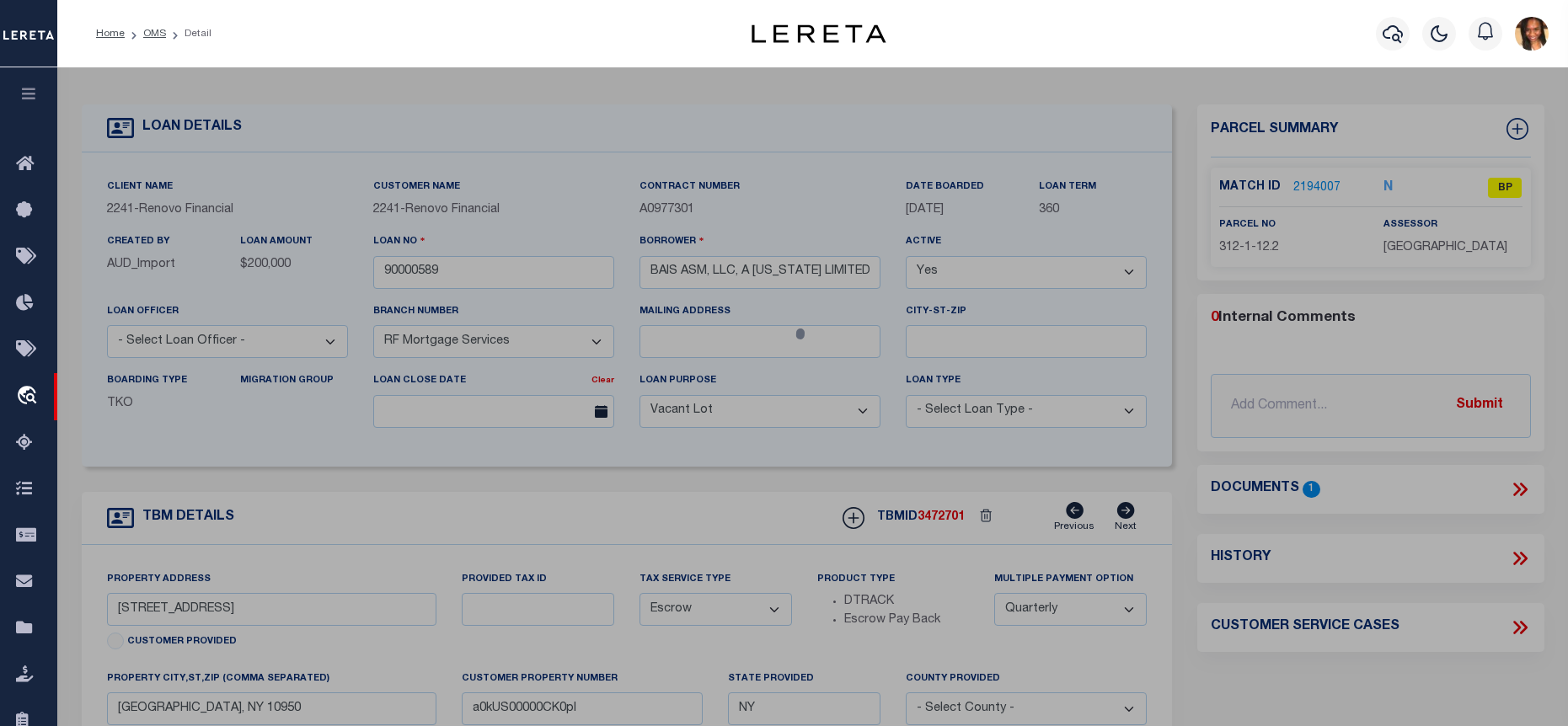
checkbox input "false"
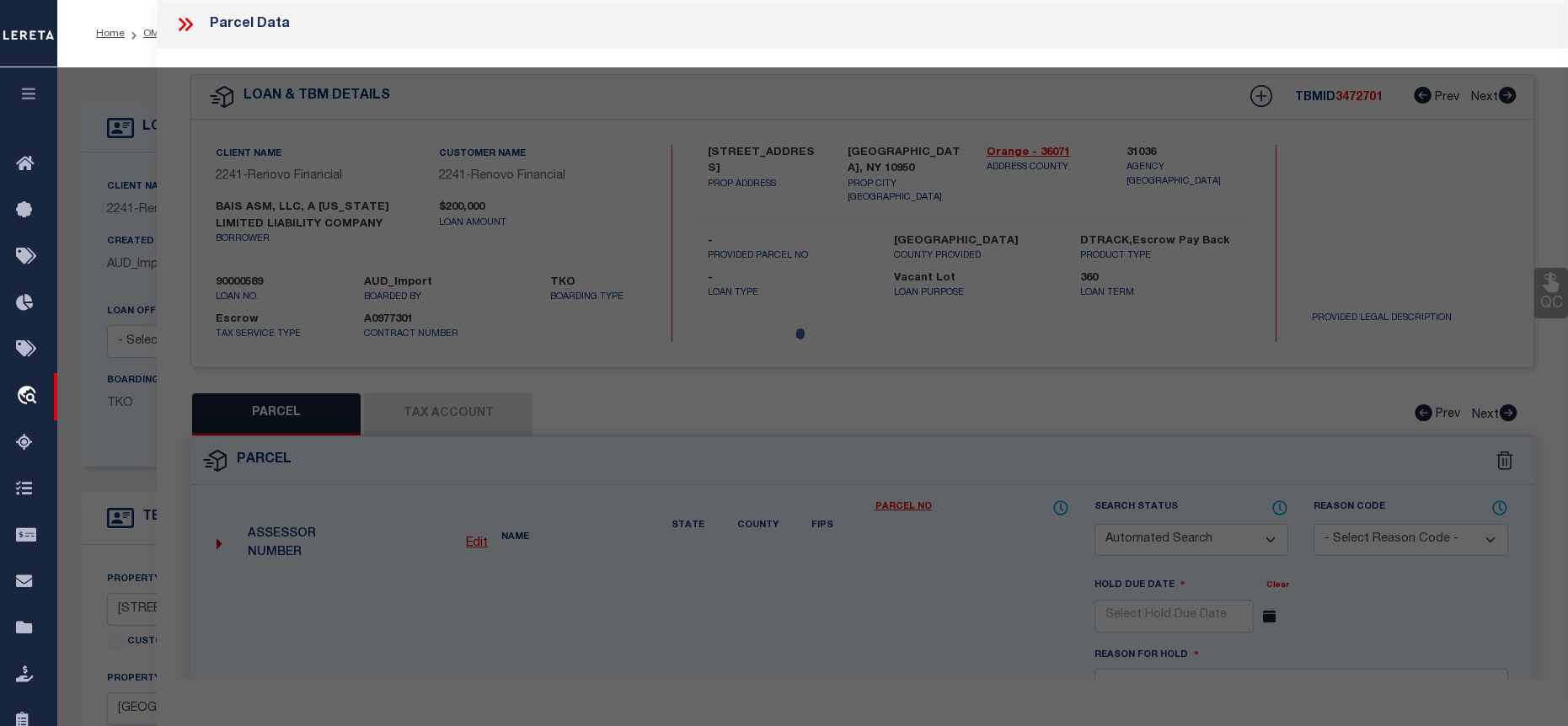
select select "BP"
type input "Integris Equity LLC"
select select "AGW"
select select
type input "Ungvar St"
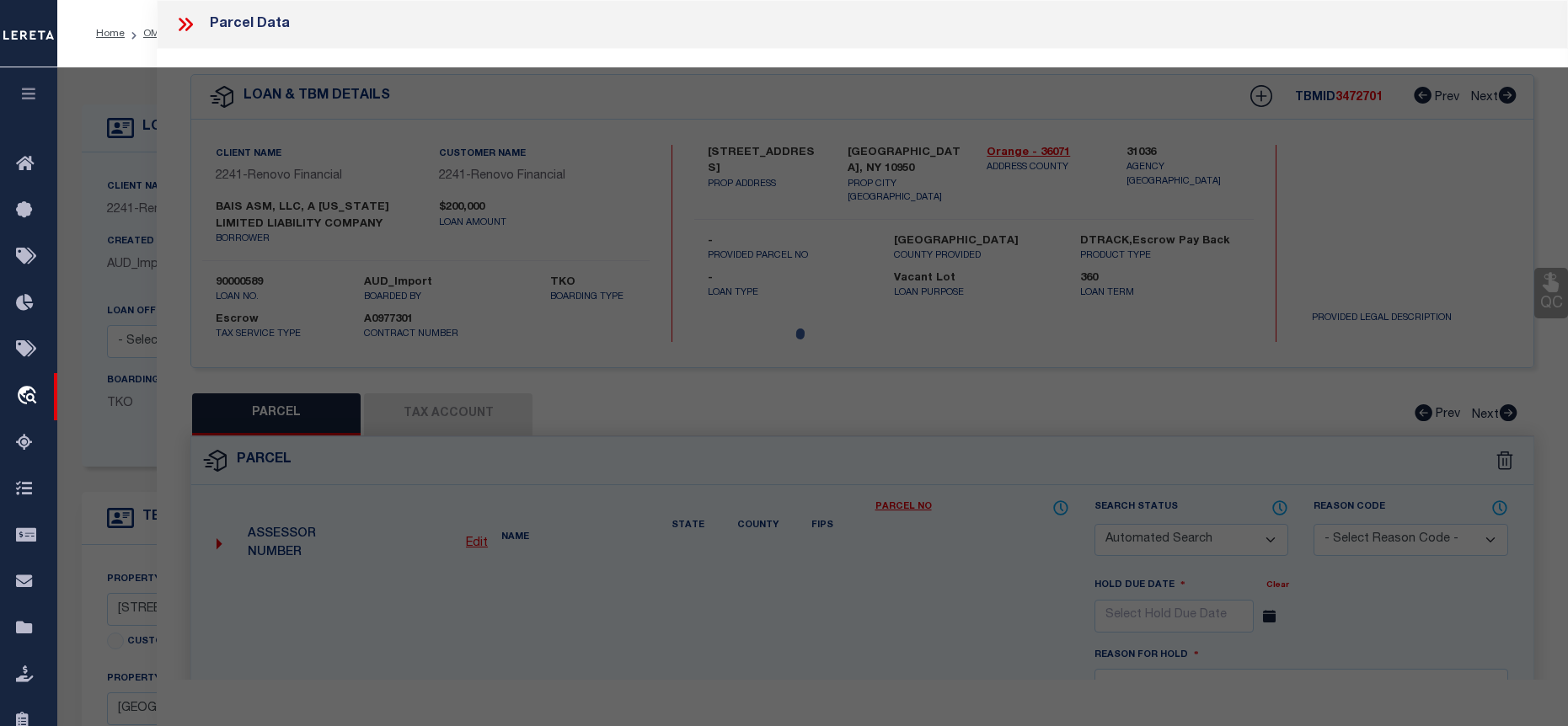
type input "[GEOGRAPHIC_DATA], NY 10950"
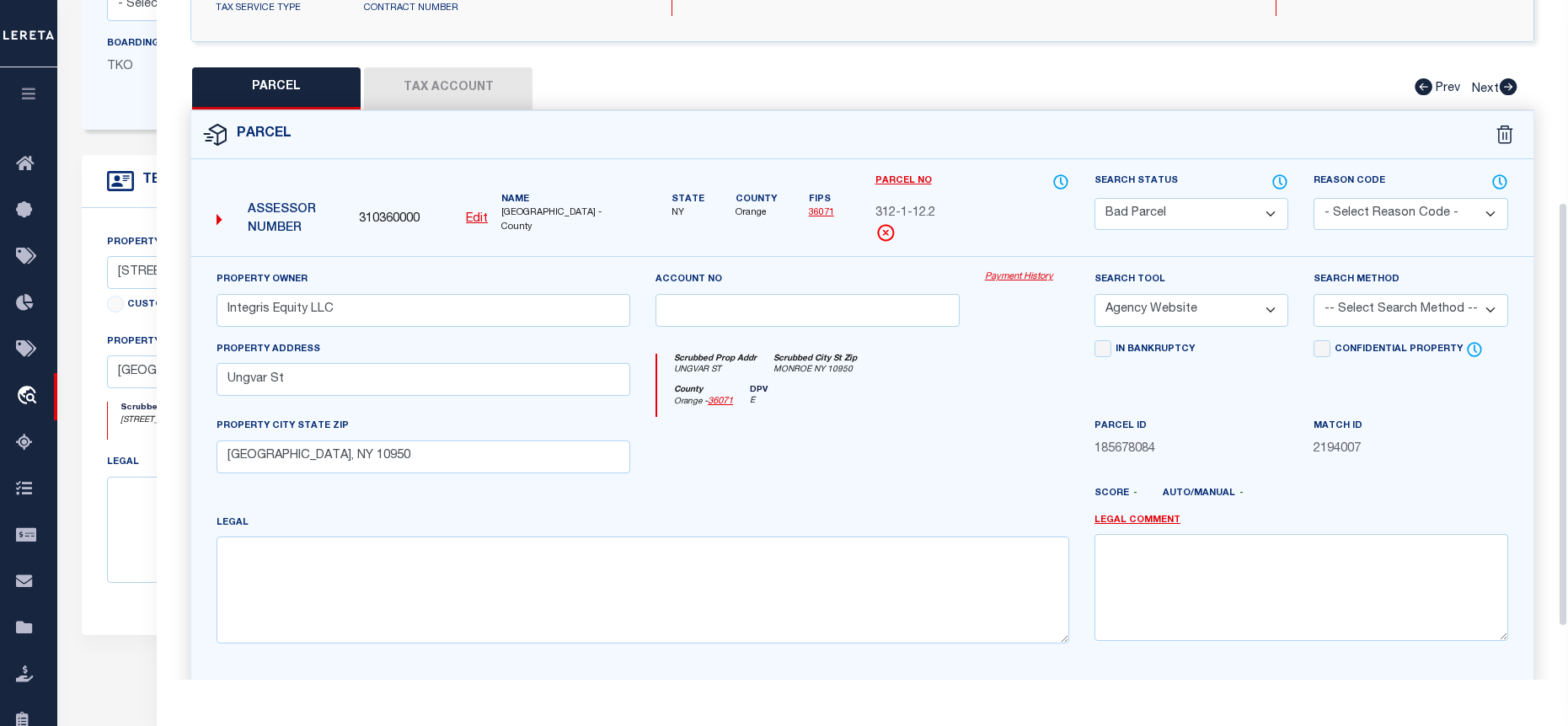
scroll to position [323, 0]
click at [440, 93] on button "Tax Account" at bounding box center [447, 91] width 168 height 42
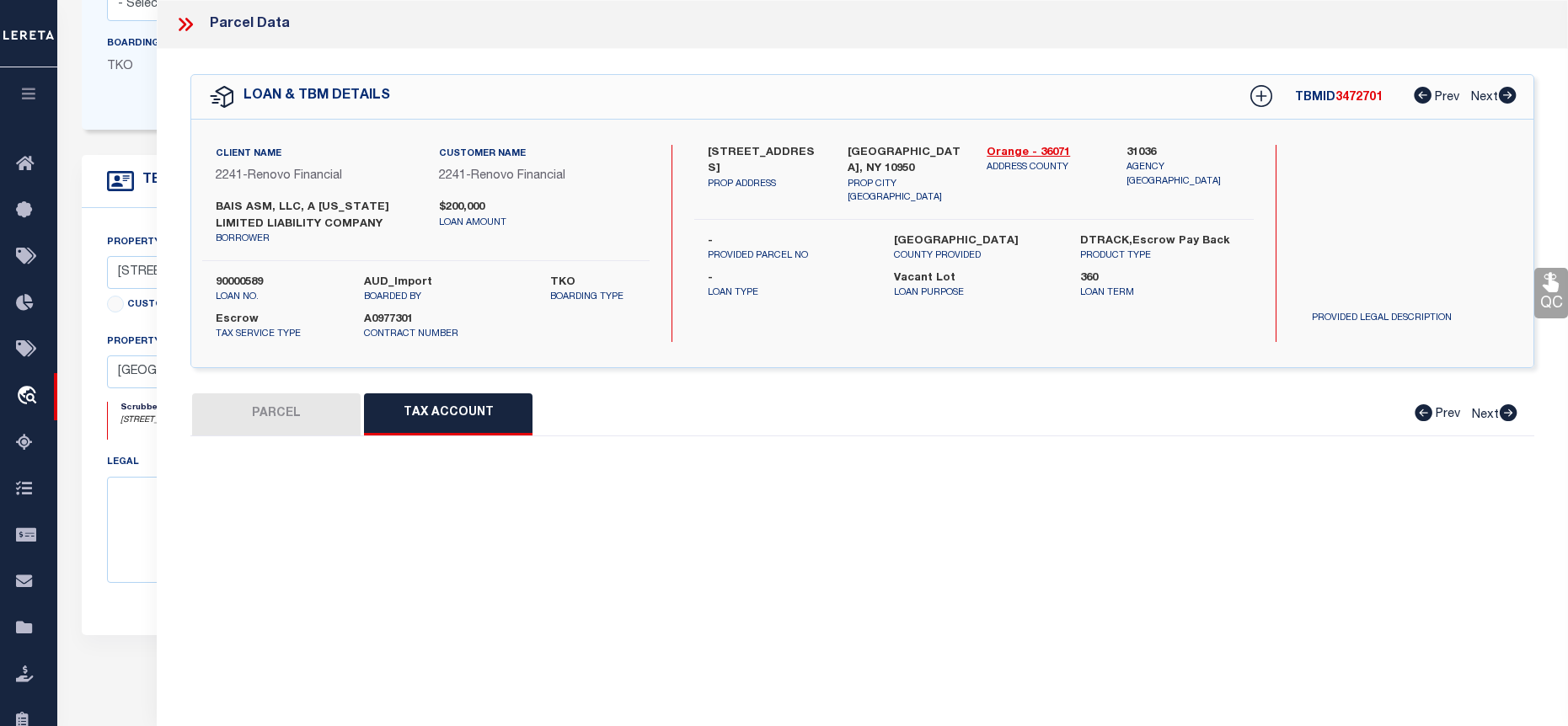
scroll to position [0, 0]
select select "100"
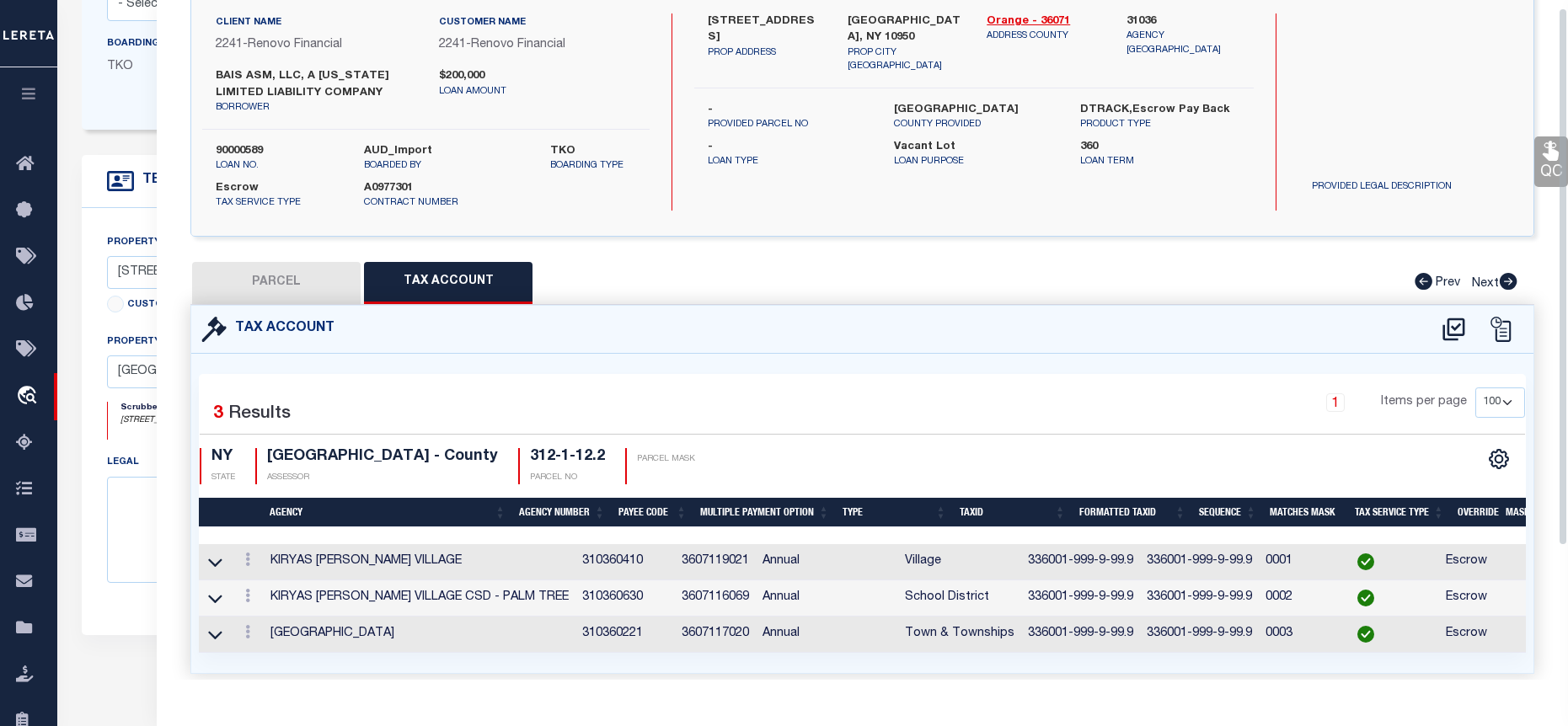
scroll to position [10, 0]
